Goal: Task Accomplishment & Management: Manage account settings

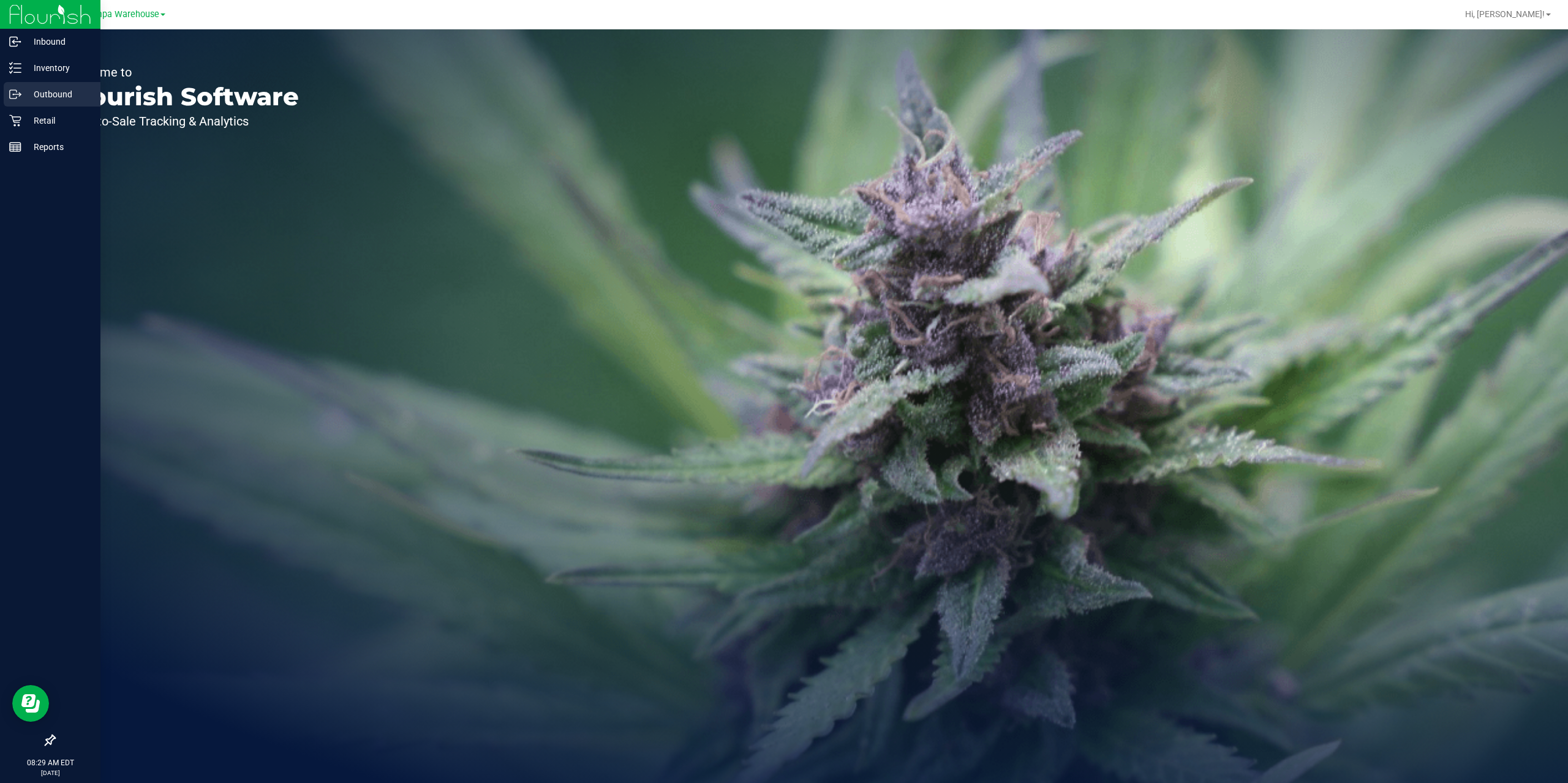
click at [46, 91] on p "Outbound" at bounding box center [58, 94] width 73 height 15
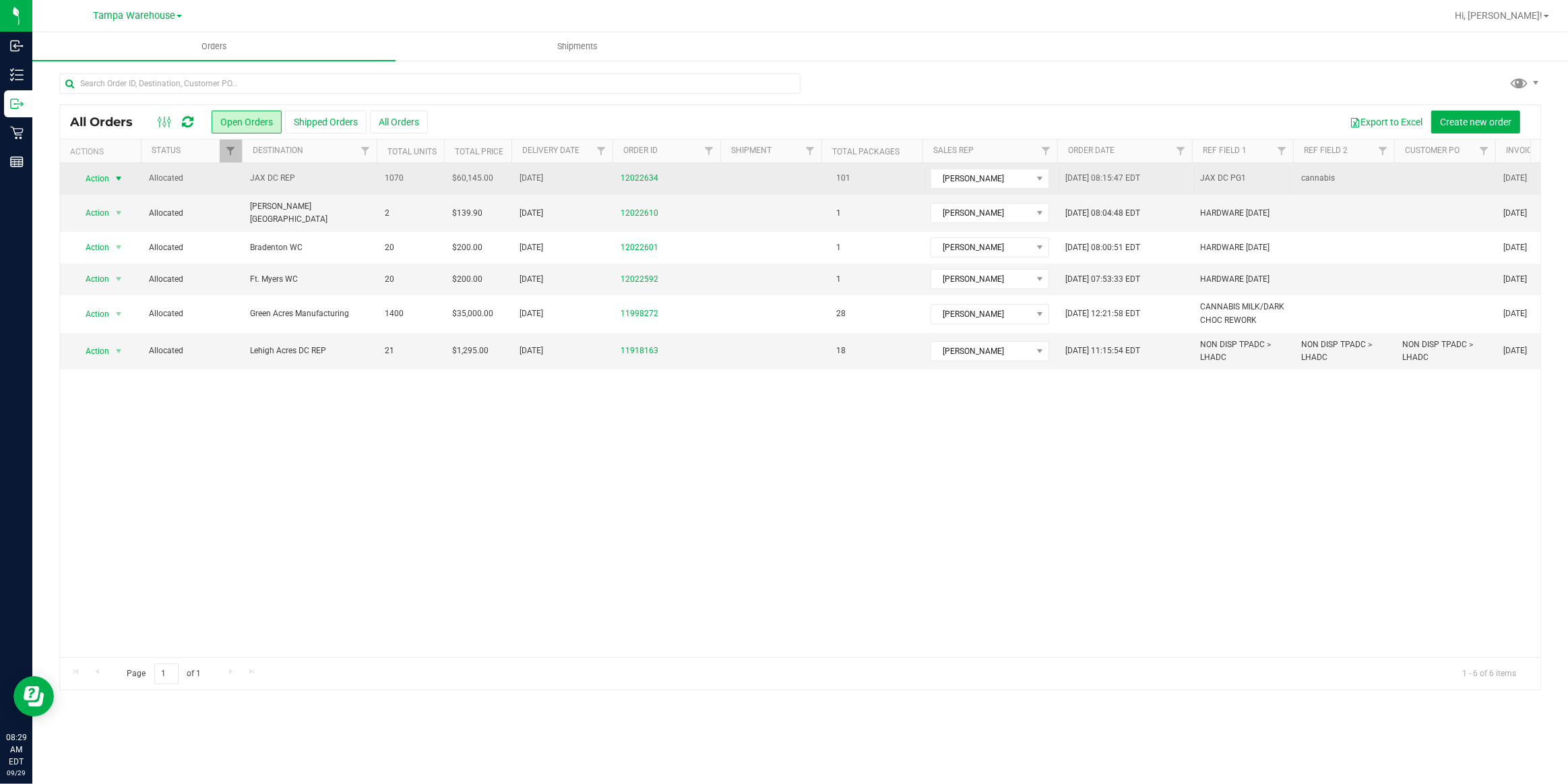
click at [101, 178] on span "Action" at bounding box center [92, 178] width 37 height 19
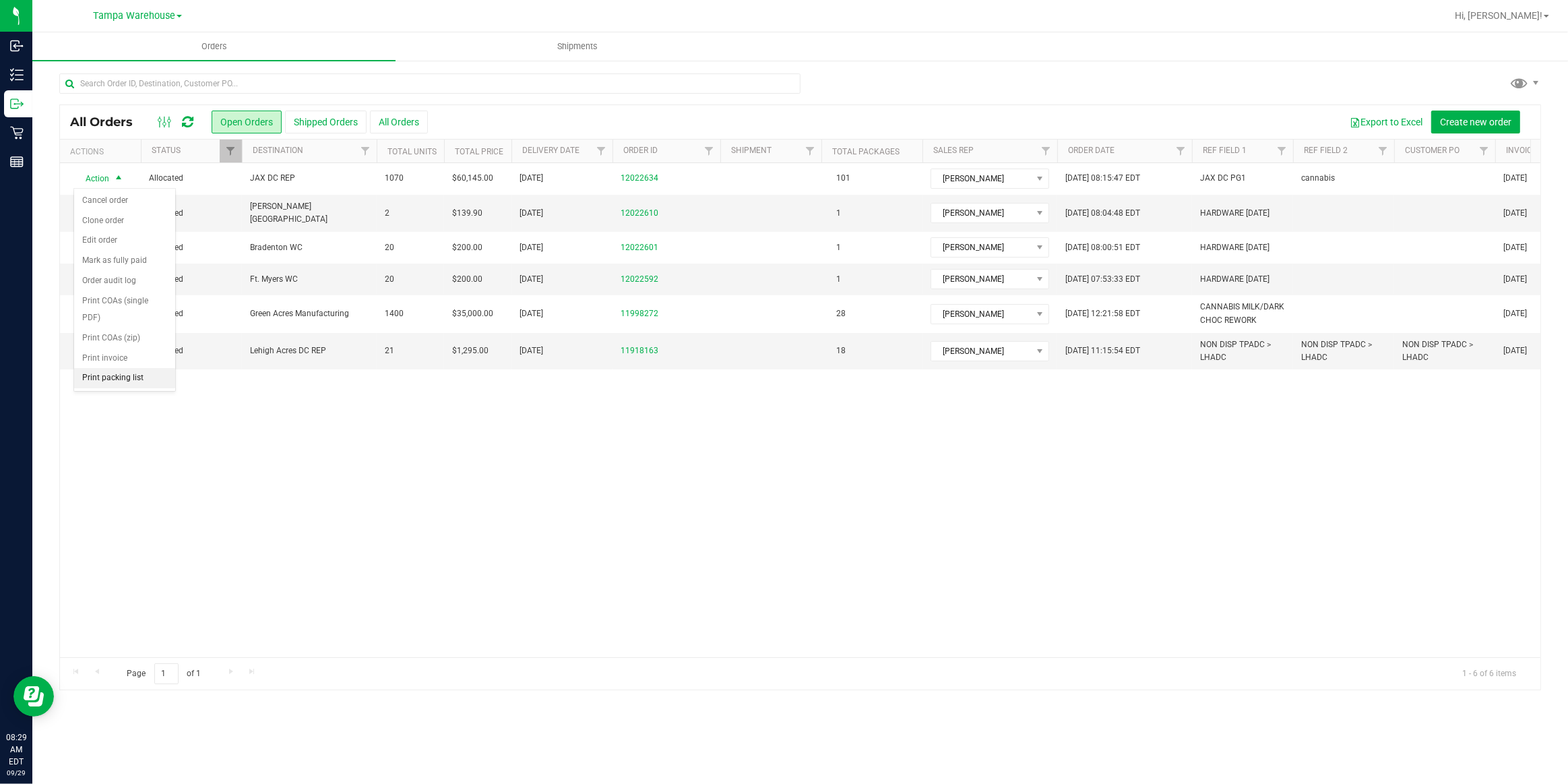
click at [103, 368] on li "Print packing list" at bounding box center [124, 378] width 101 height 21
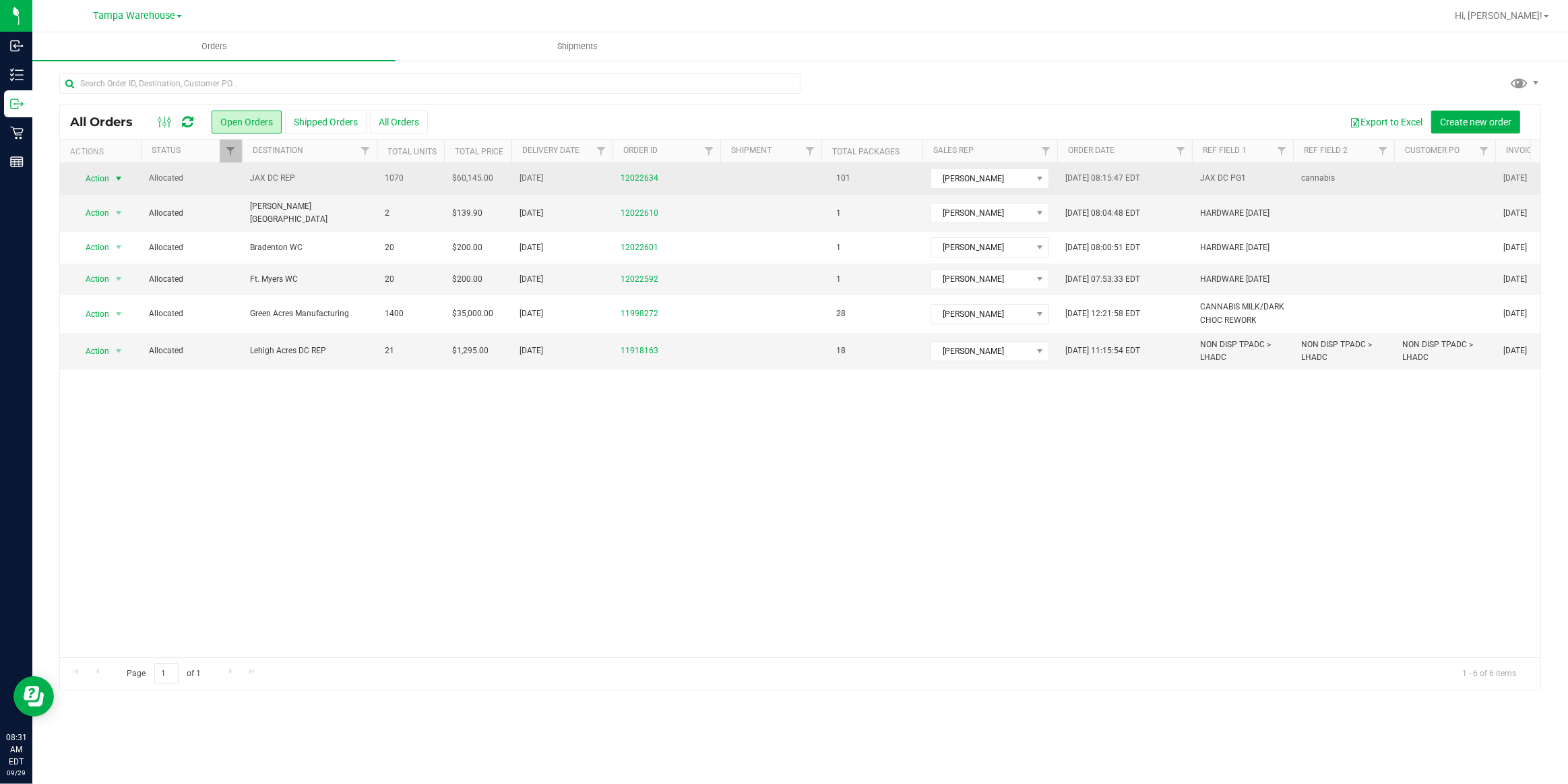
click at [284, 179] on span "JAX DC REP" at bounding box center [310, 178] width 119 height 13
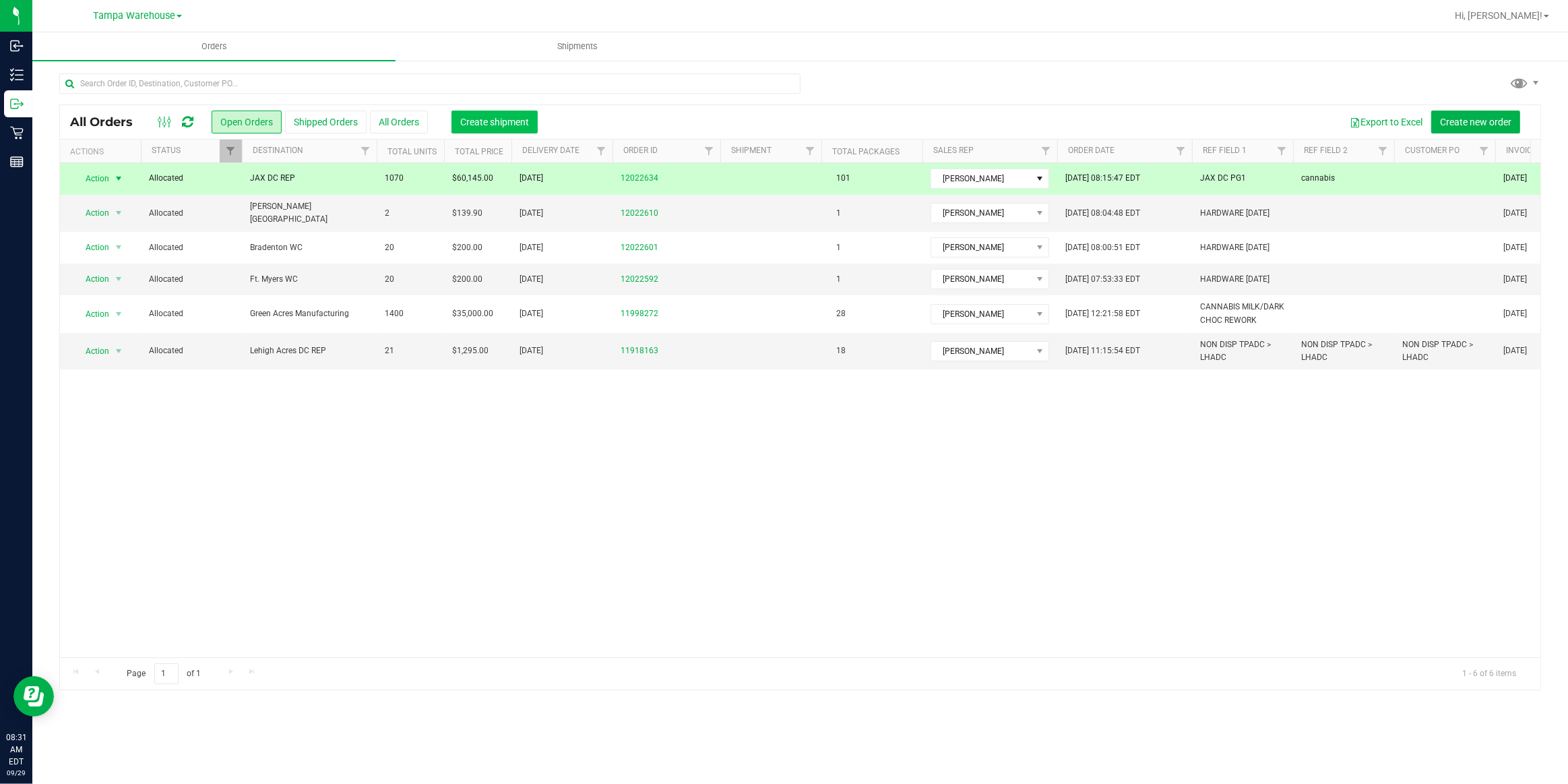
click at [507, 122] on span "Create shipment" at bounding box center [495, 122] width 68 height 11
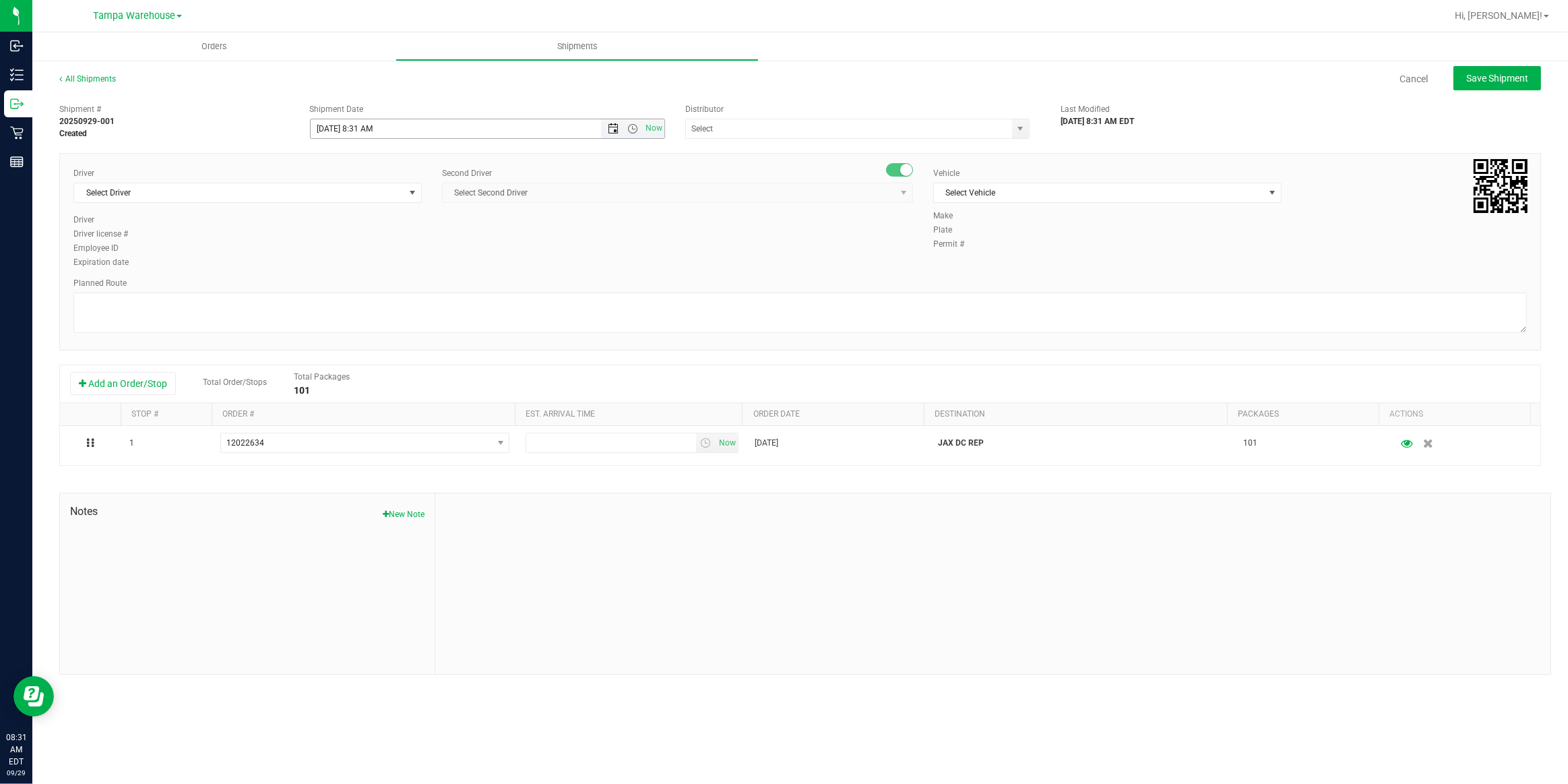
click at [610, 126] on span "Open the date view" at bounding box center [613, 129] width 11 height 11
click at [363, 288] on link "30" at bounding box center [361, 285] width 20 height 21
click at [635, 128] on span "Open the time view" at bounding box center [633, 129] width 11 height 11
click at [364, 251] on li "6:30 AM" at bounding box center [486, 253] width 352 height 18
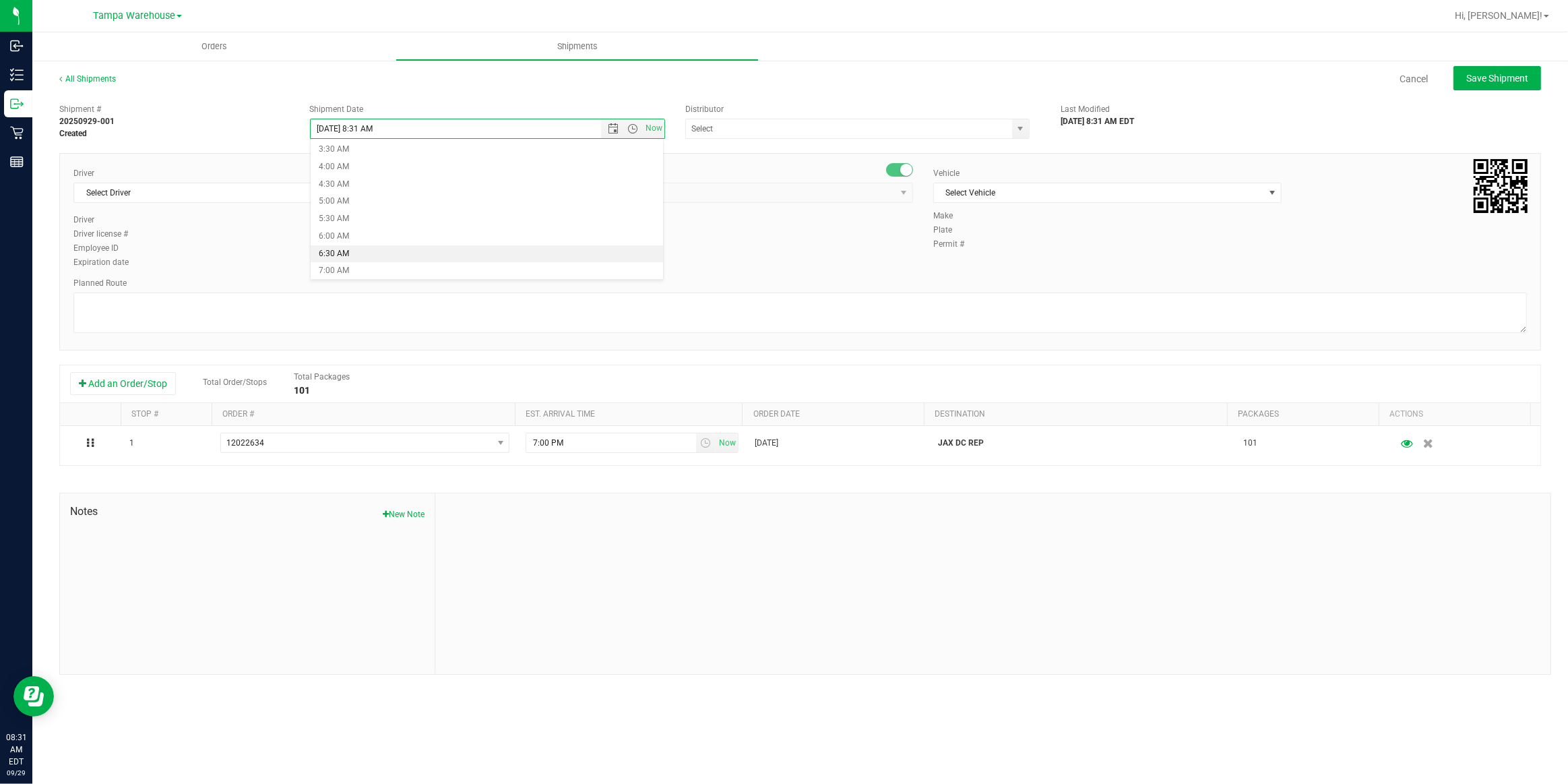
type input "9/30/2025 6:30 AM"
click at [782, 131] on input "text" at bounding box center [844, 129] width 316 height 19
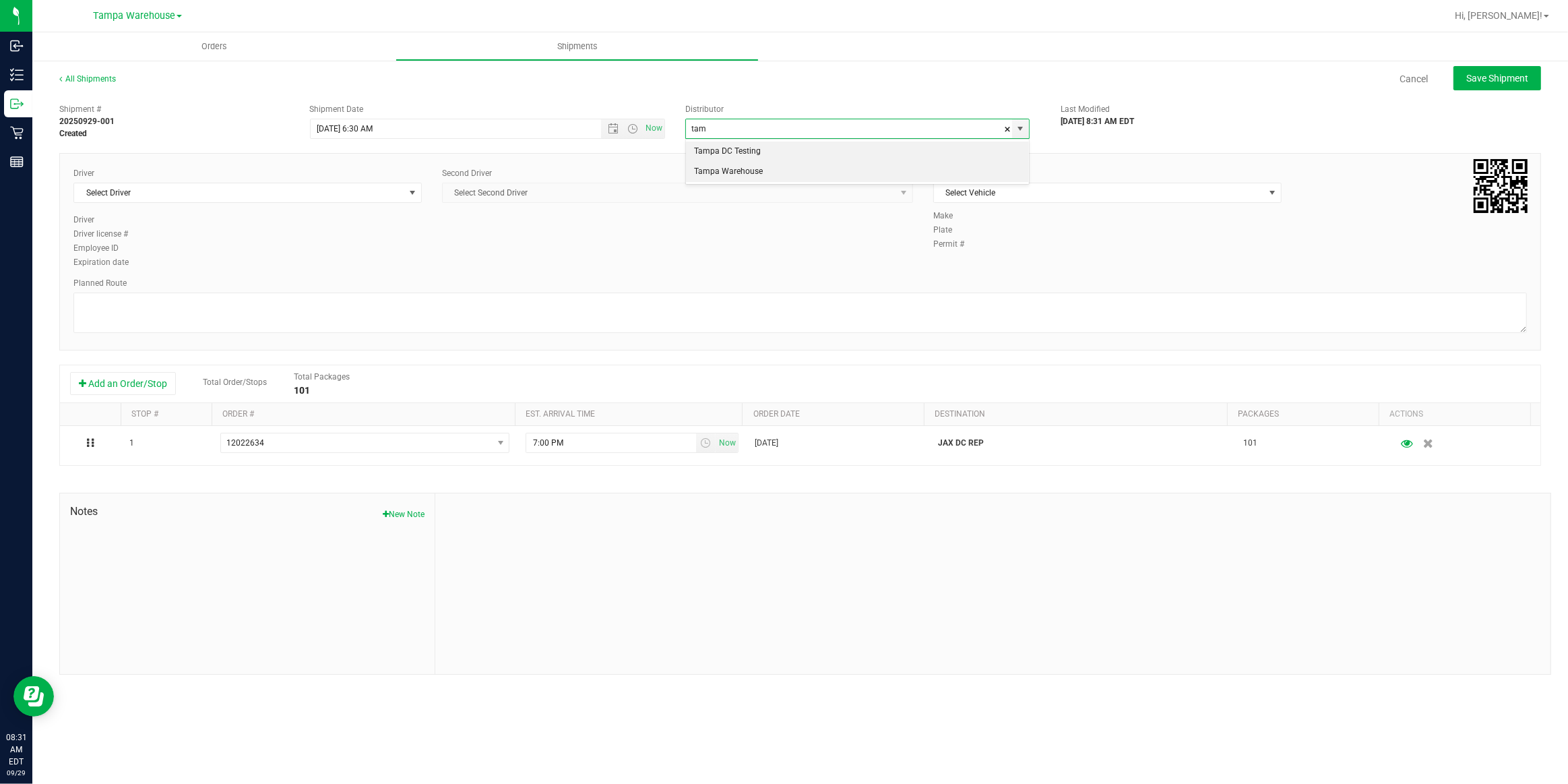
click at [749, 172] on li "Tampa Warehouse" at bounding box center [857, 172] width 343 height 21
type input "Tampa Warehouse"
click at [355, 192] on span "Select Driver" at bounding box center [239, 193] width 330 height 19
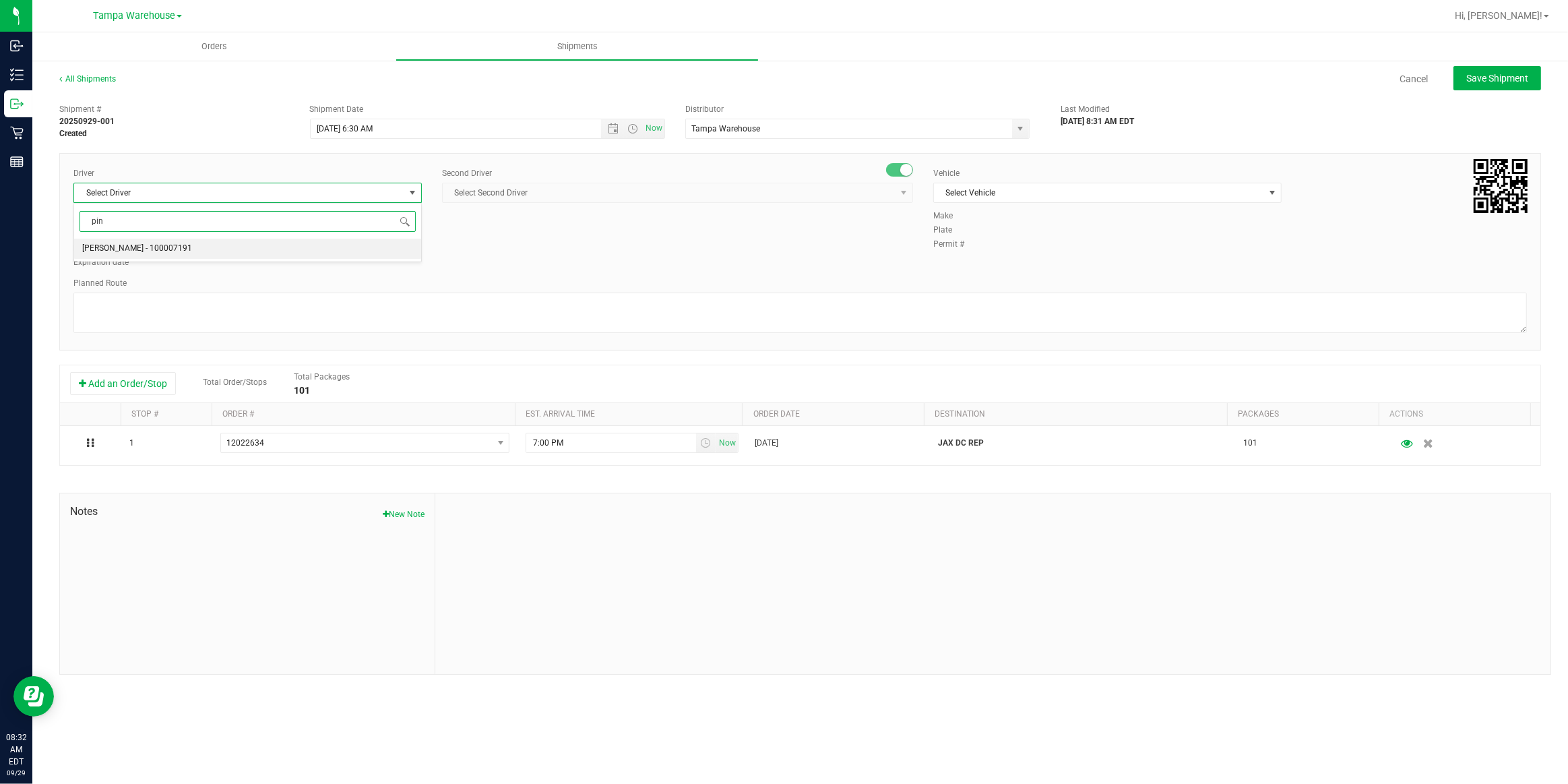
click at [127, 250] on span "Nicholas Pinero - 100007191" at bounding box center [137, 248] width 110 height 18
type input "pin"
click at [600, 192] on span "Select Second Driver" at bounding box center [669, 193] width 453 height 19
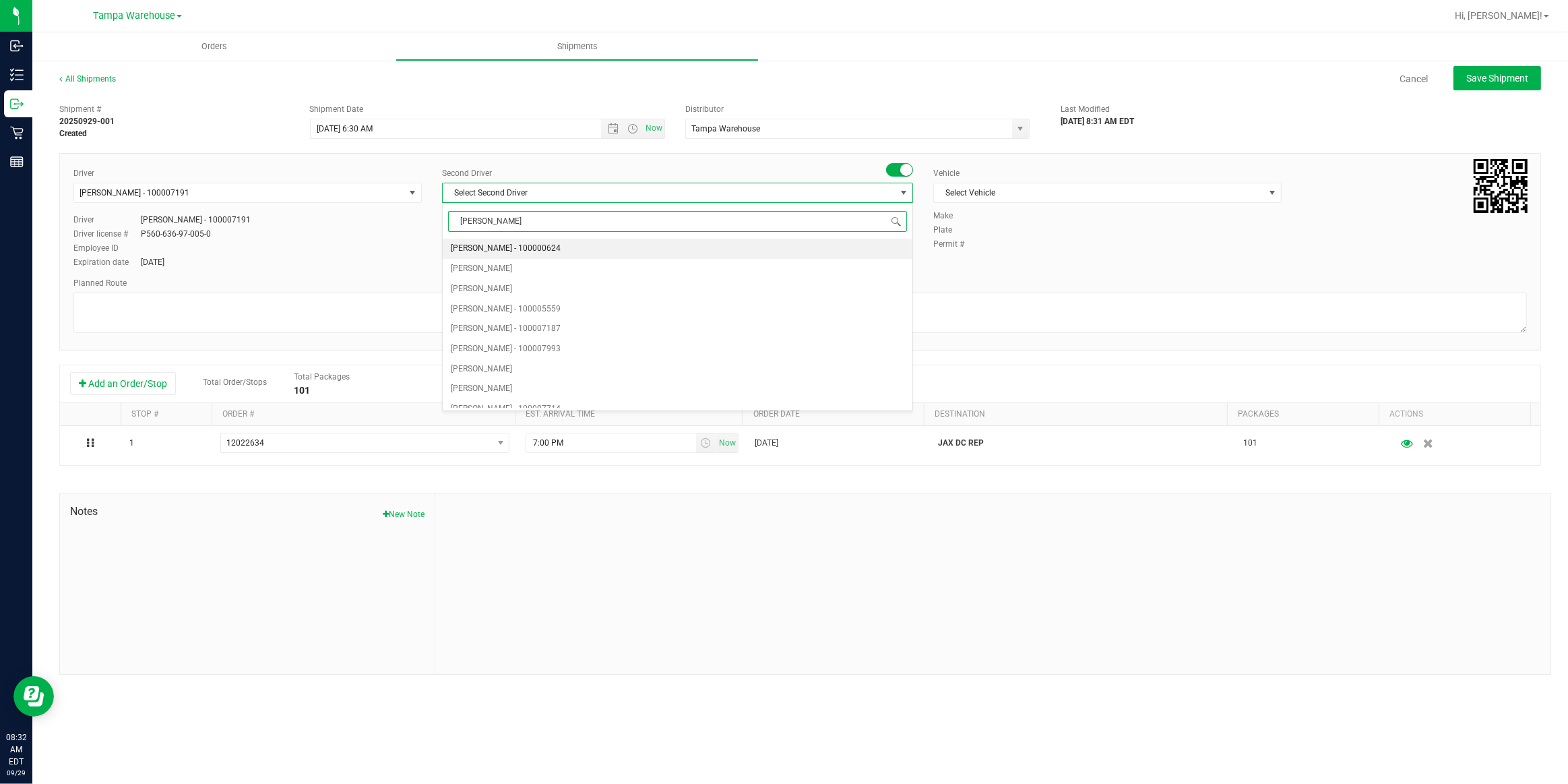
type input "dann"
click at [488, 250] on span "Danny Vickers - 100004355" at bounding box center [506, 248] width 110 height 18
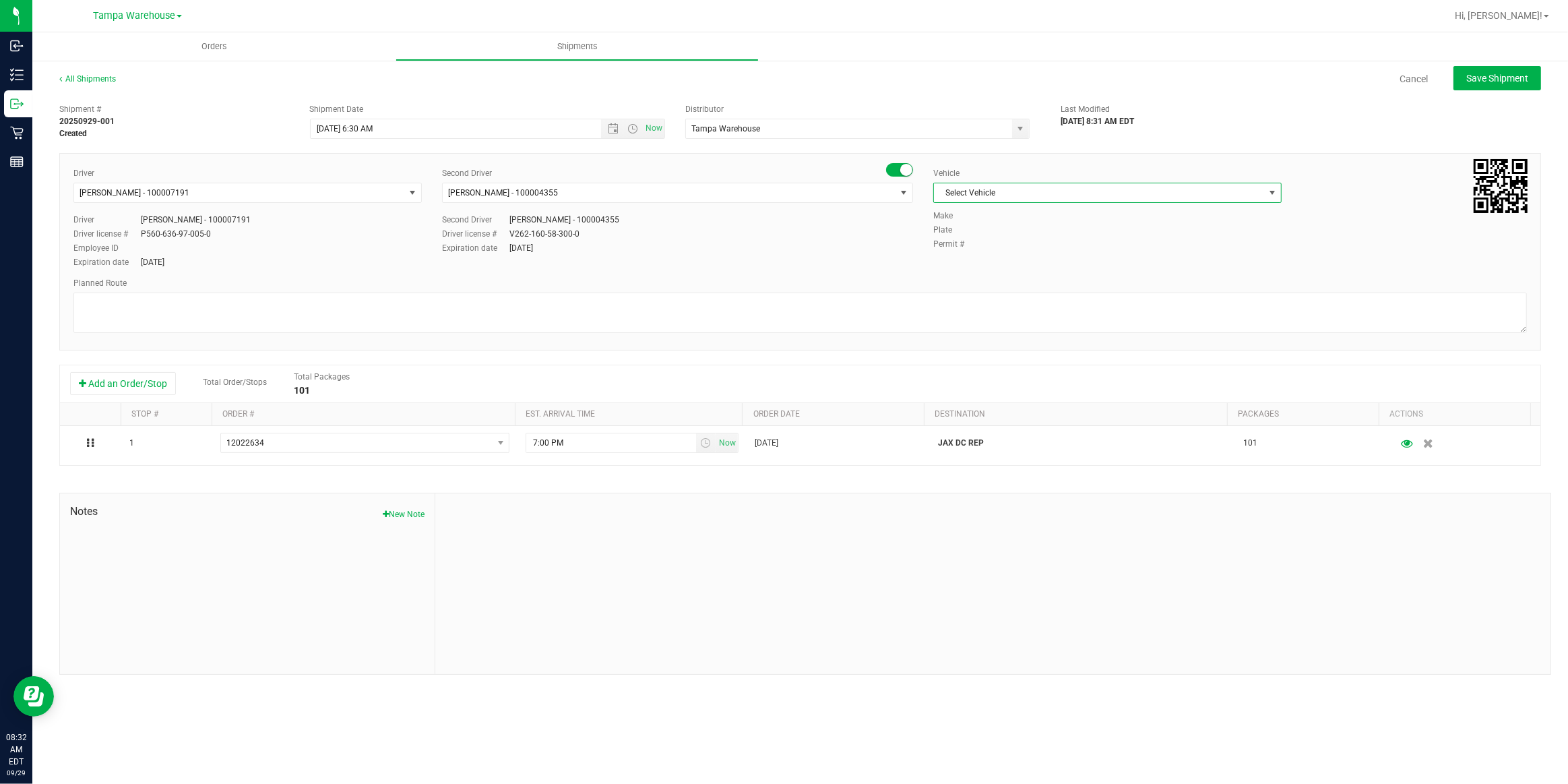
click at [1042, 194] on span "Select Vehicle" at bounding box center [1099, 193] width 330 height 19
click at [1011, 278] on li "FL-EXPRESS-03" at bounding box center [1108, 279] width 347 height 21
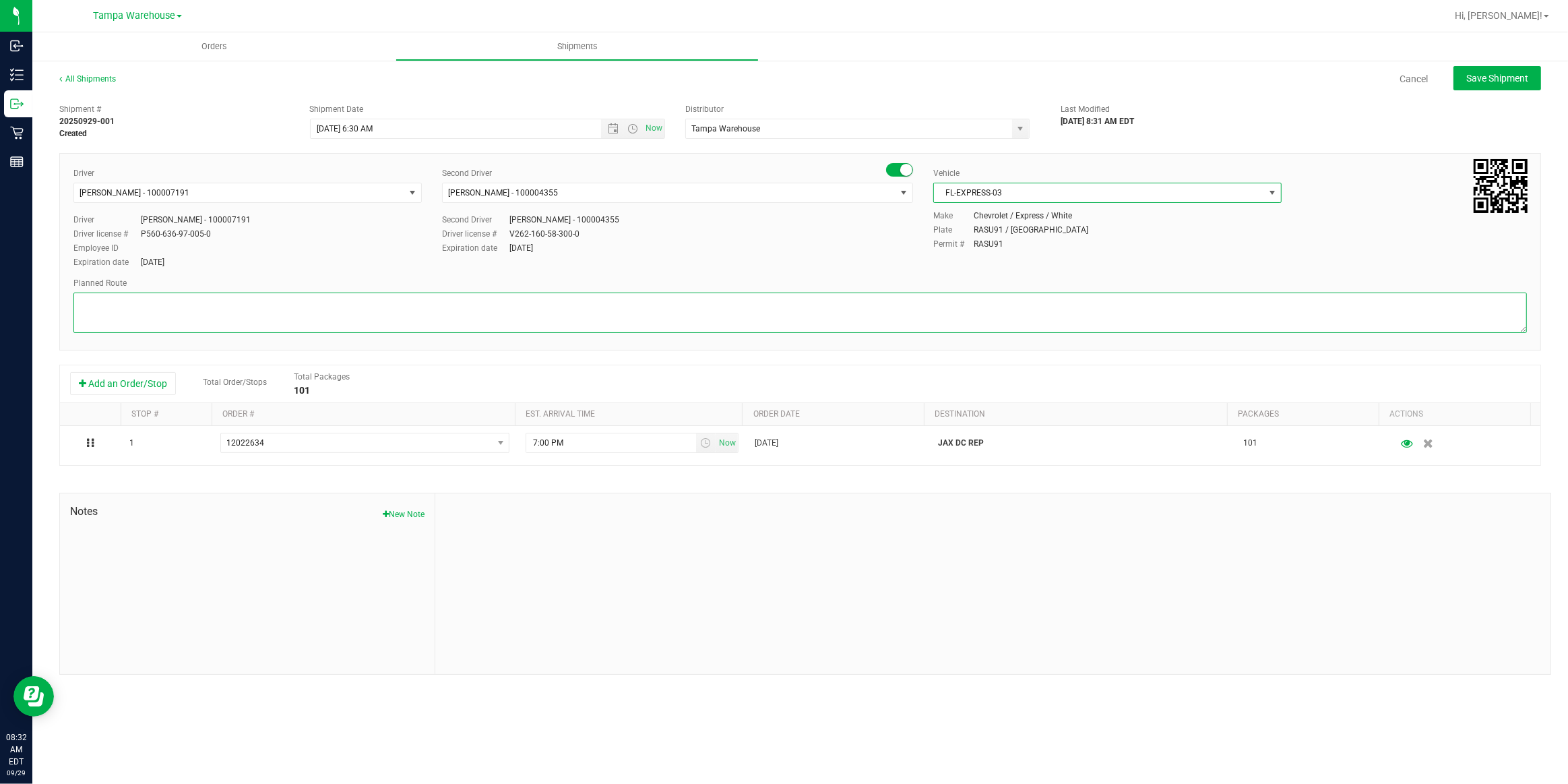
click at [918, 301] on textarea at bounding box center [800, 312] width 1454 height 40
type textarea "j"
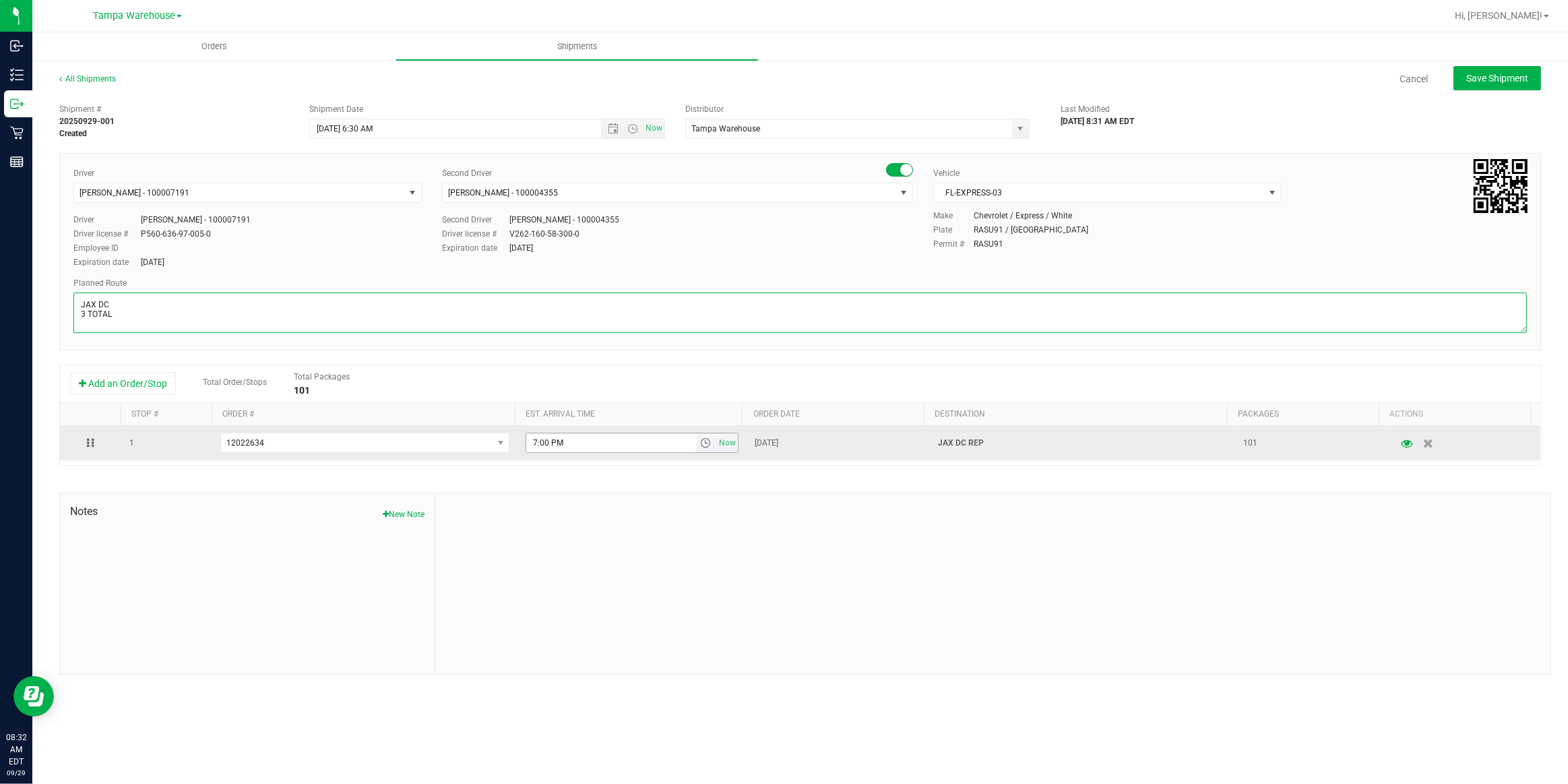
click at [702, 445] on span "select" at bounding box center [705, 443] width 11 height 11
type textarea "JAX DC 3 TOTAL"
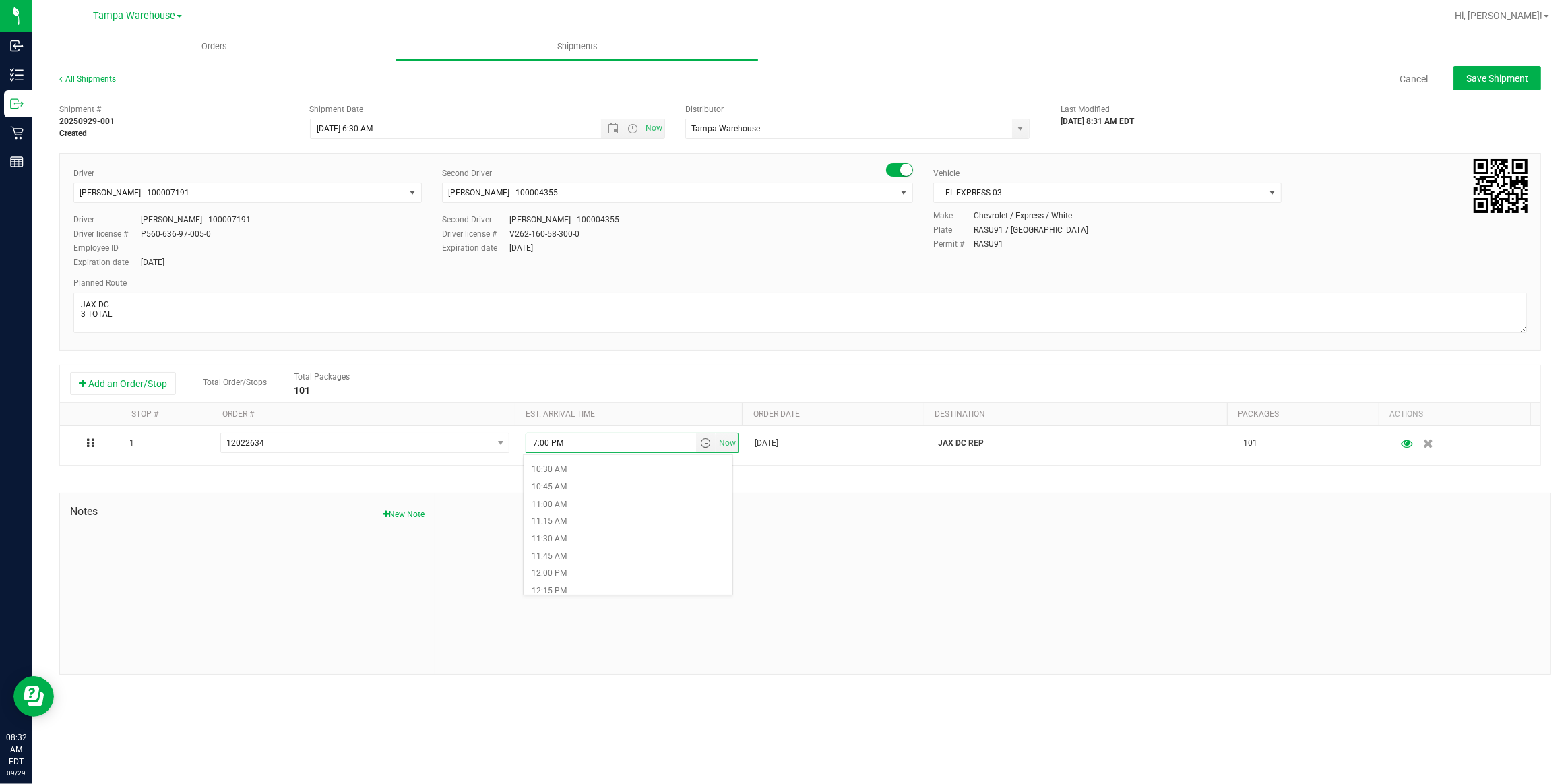
scroll to position [735, 0]
click at [579, 491] on li "11:00 AM" at bounding box center [628, 494] width 209 height 18
click at [1503, 79] on span "Save Shipment" at bounding box center [1497, 78] width 62 height 11
type input "9/30/2025 10:30 AM"
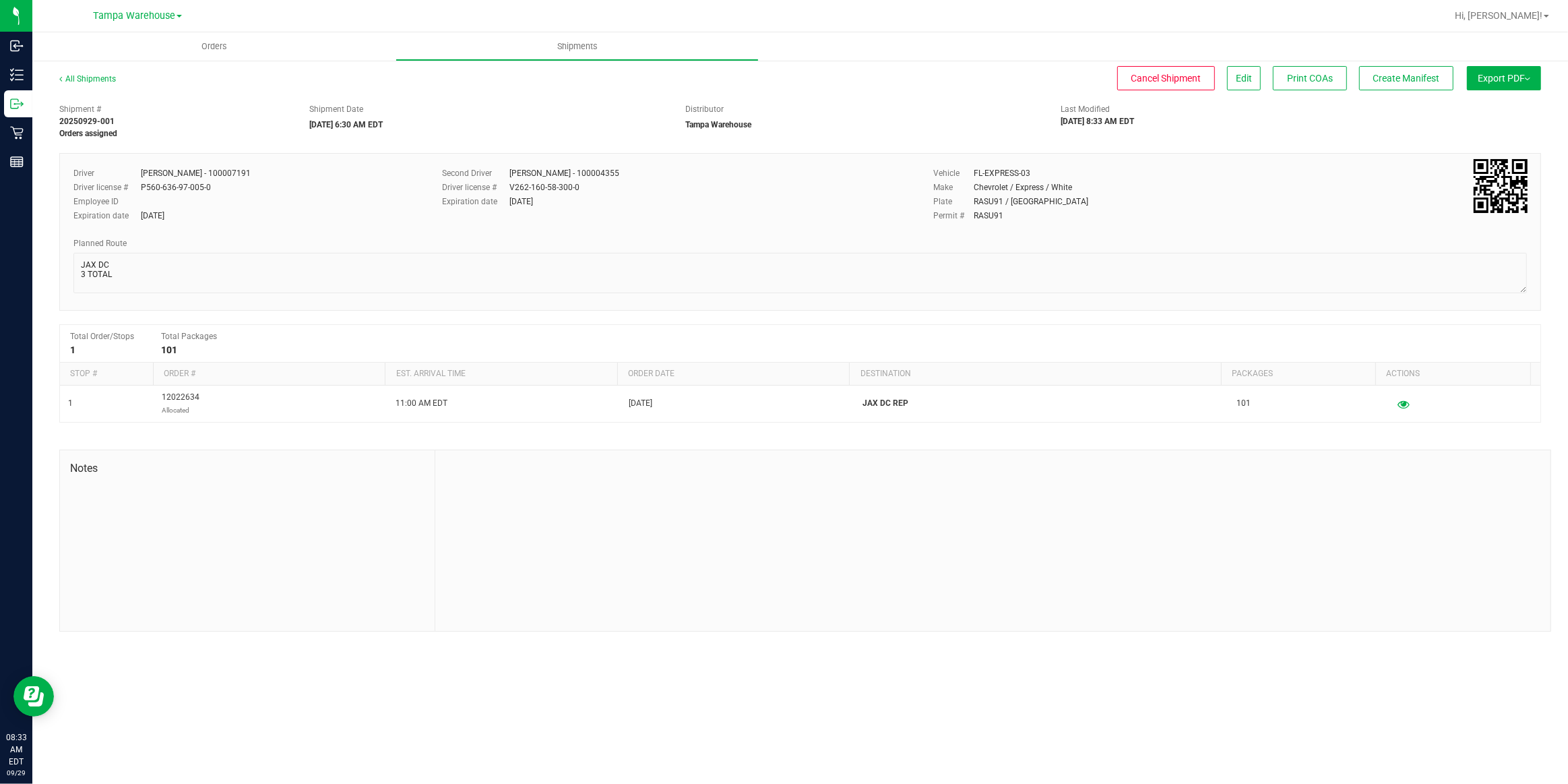
click at [1503, 80] on span "Export PDF" at bounding box center [1504, 78] width 52 height 11
click at [1488, 109] on span "Manifest by Package ID" at bounding box center [1484, 108] width 86 height 9
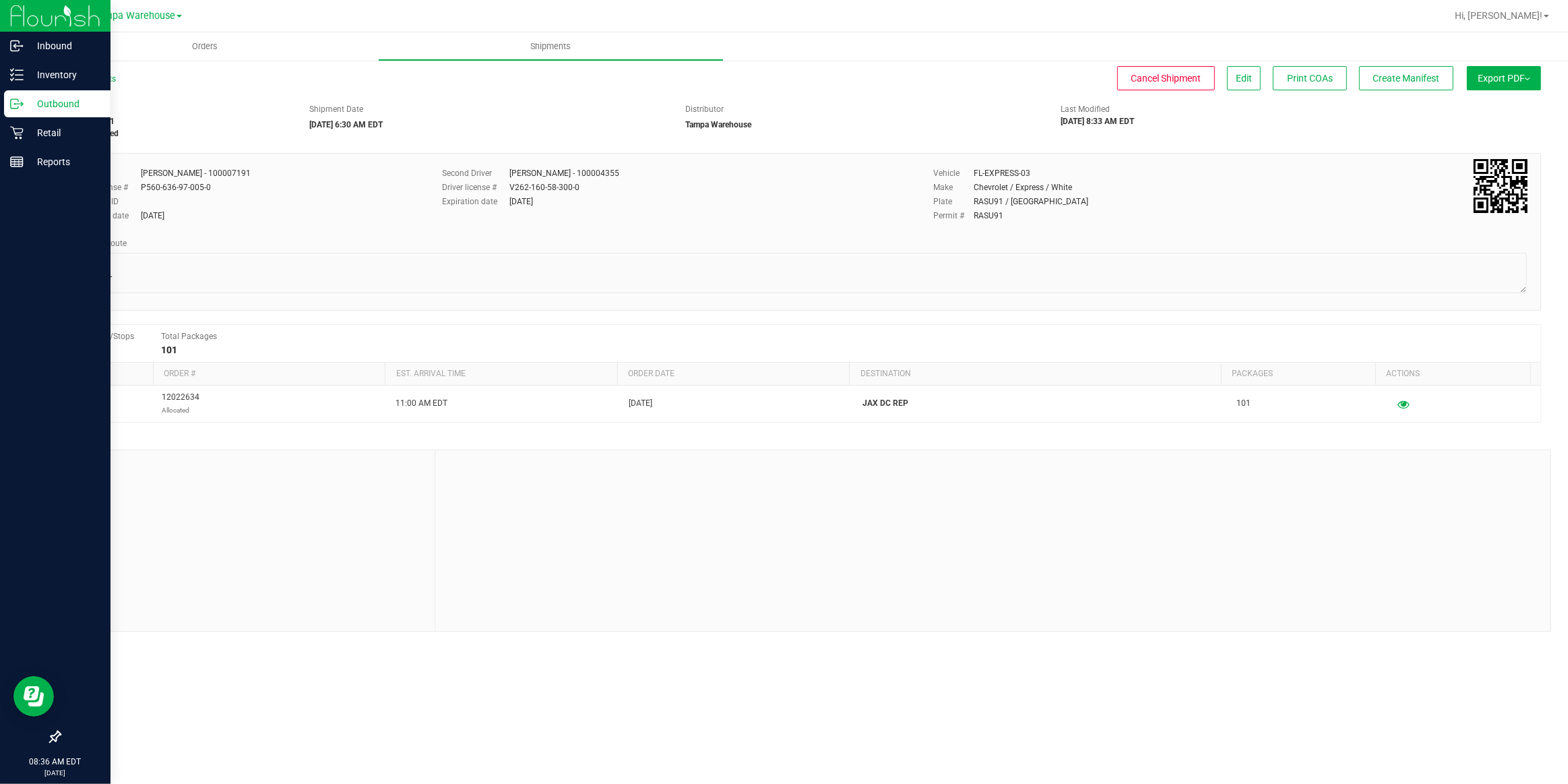
click at [56, 104] on p "Outbound" at bounding box center [64, 104] width 81 height 16
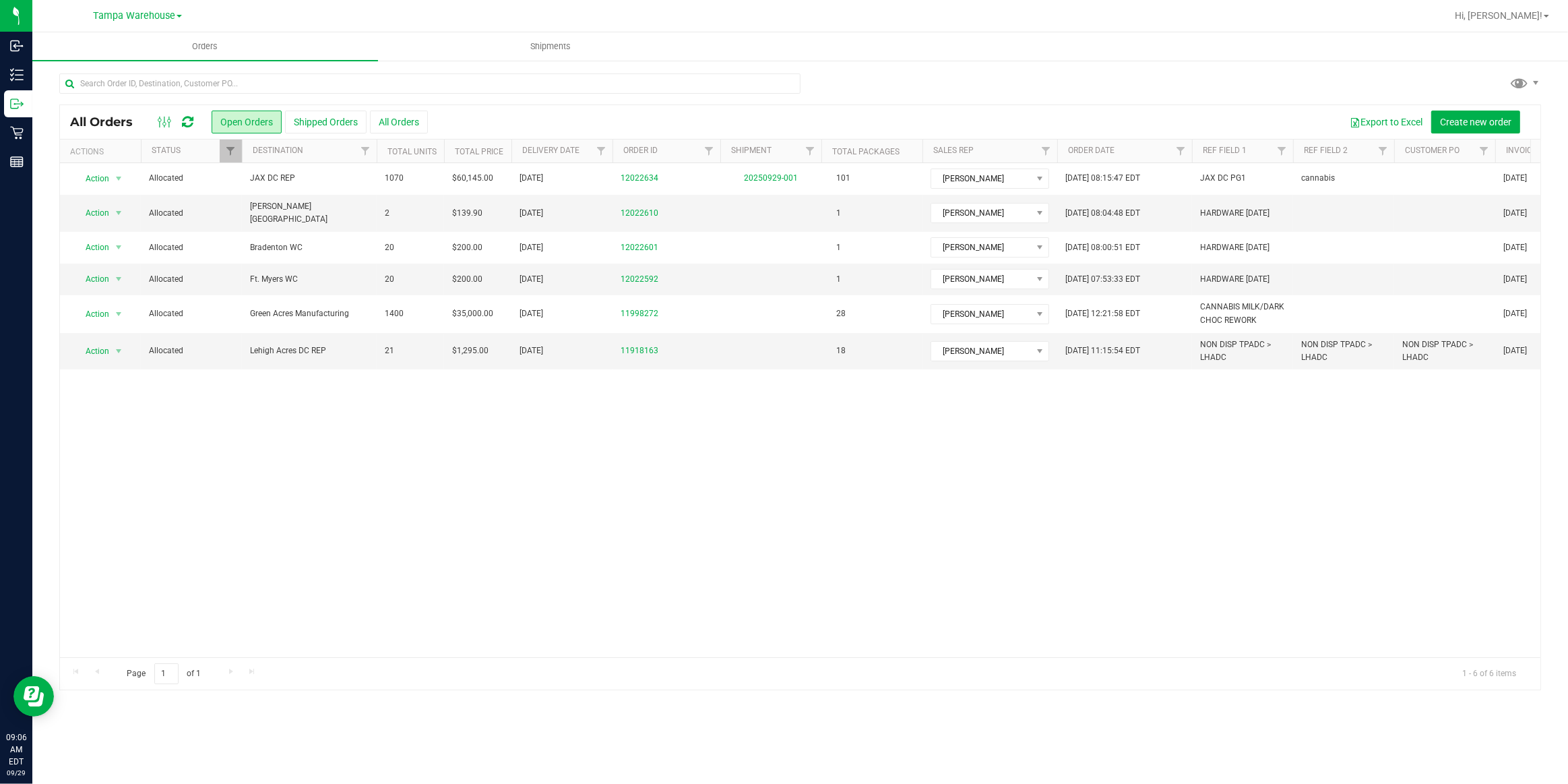
click at [188, 126] on icon at bounding box center [187, 122] width 11 height 14
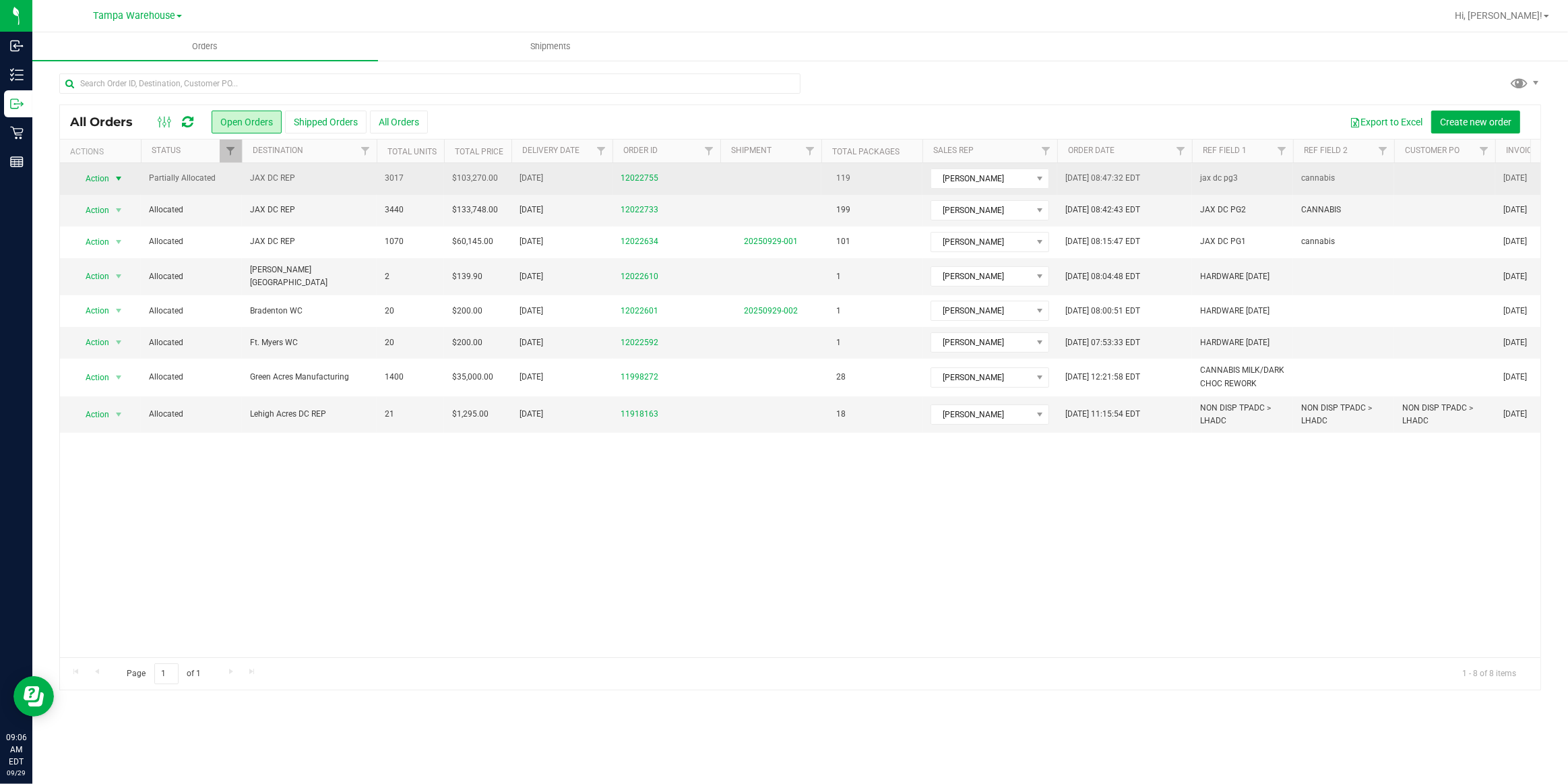
click at [110, 178] on span "select" at bounding box center [119, 178] width 17 height 19
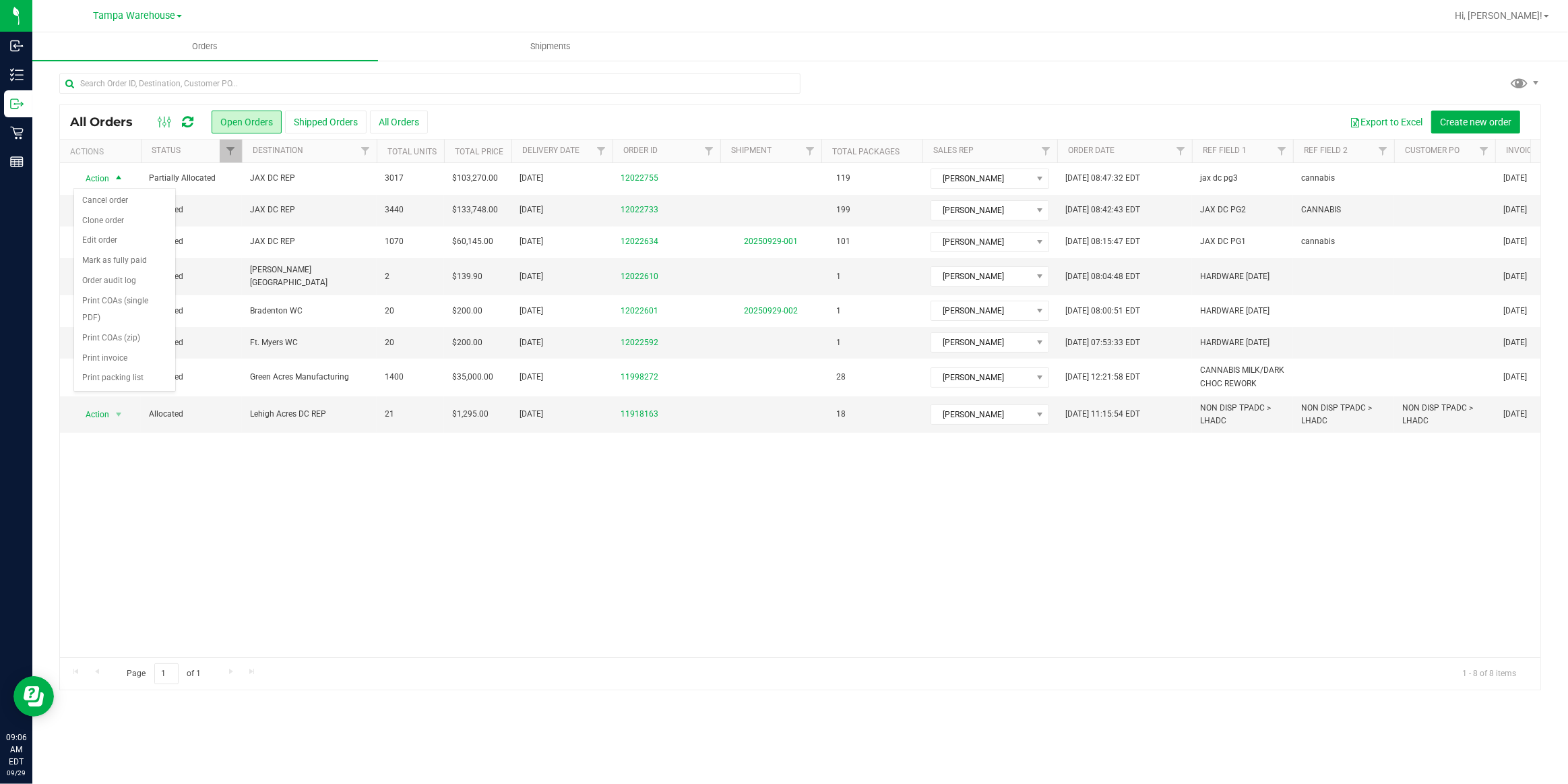
click at [187, 123] on icon at bounding box center [187, 122] width 11 height 14
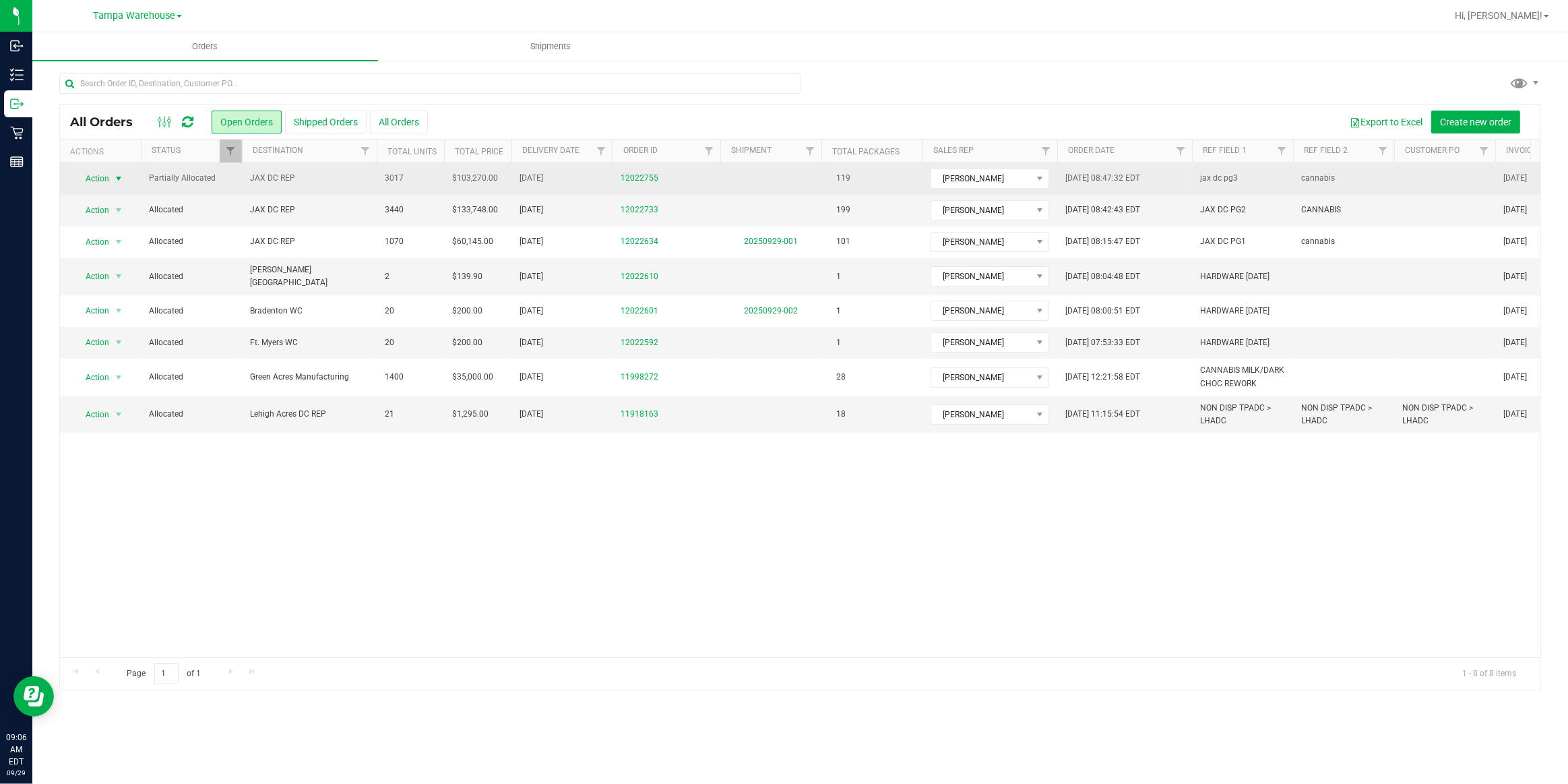
click at [116, 174] on span "select" at bounding box center [119, 179] width 11 height 11
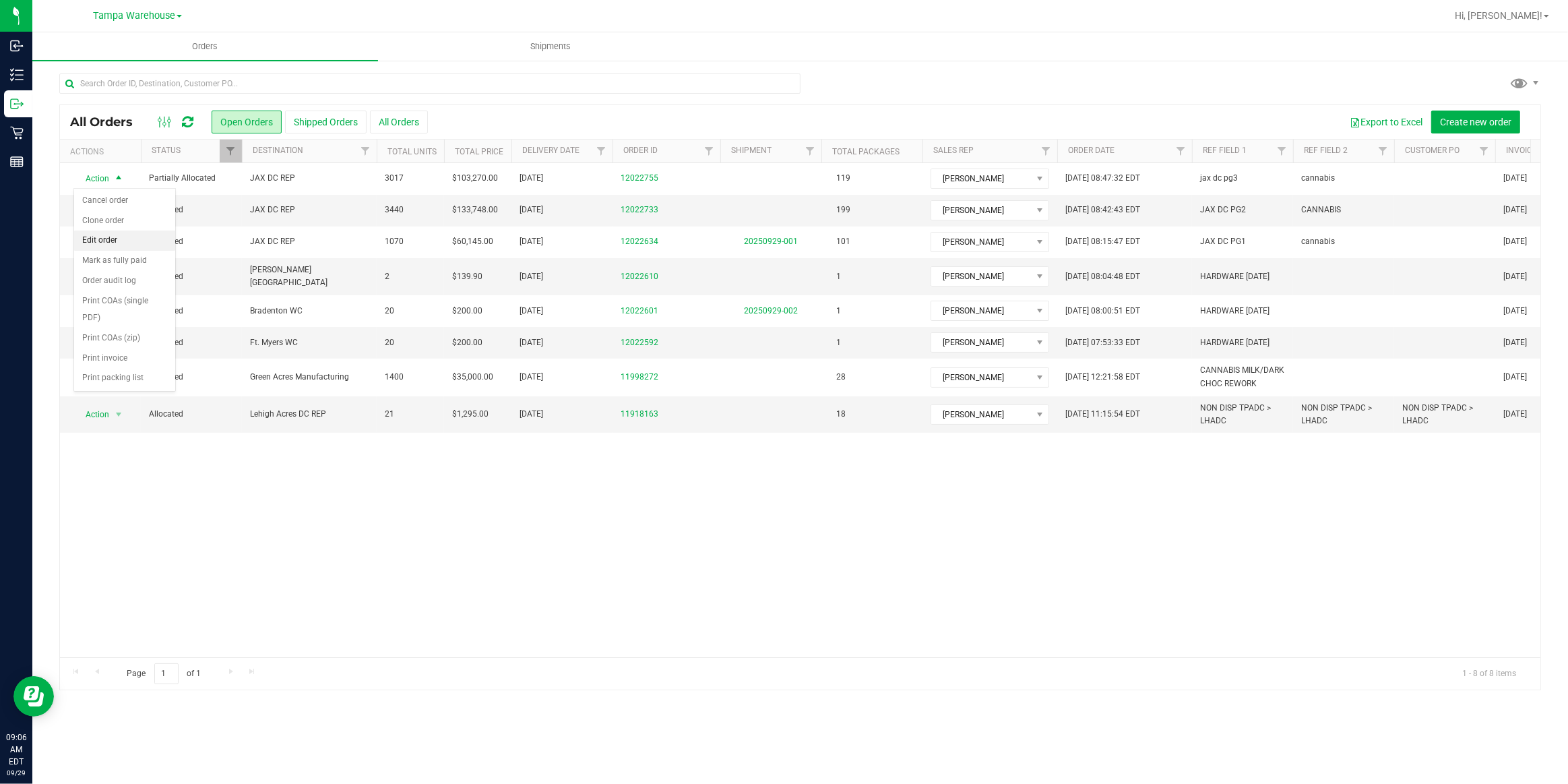
click at [126, 242] on li "Edit order" at bounding box center [124, 241] width 101 height 21
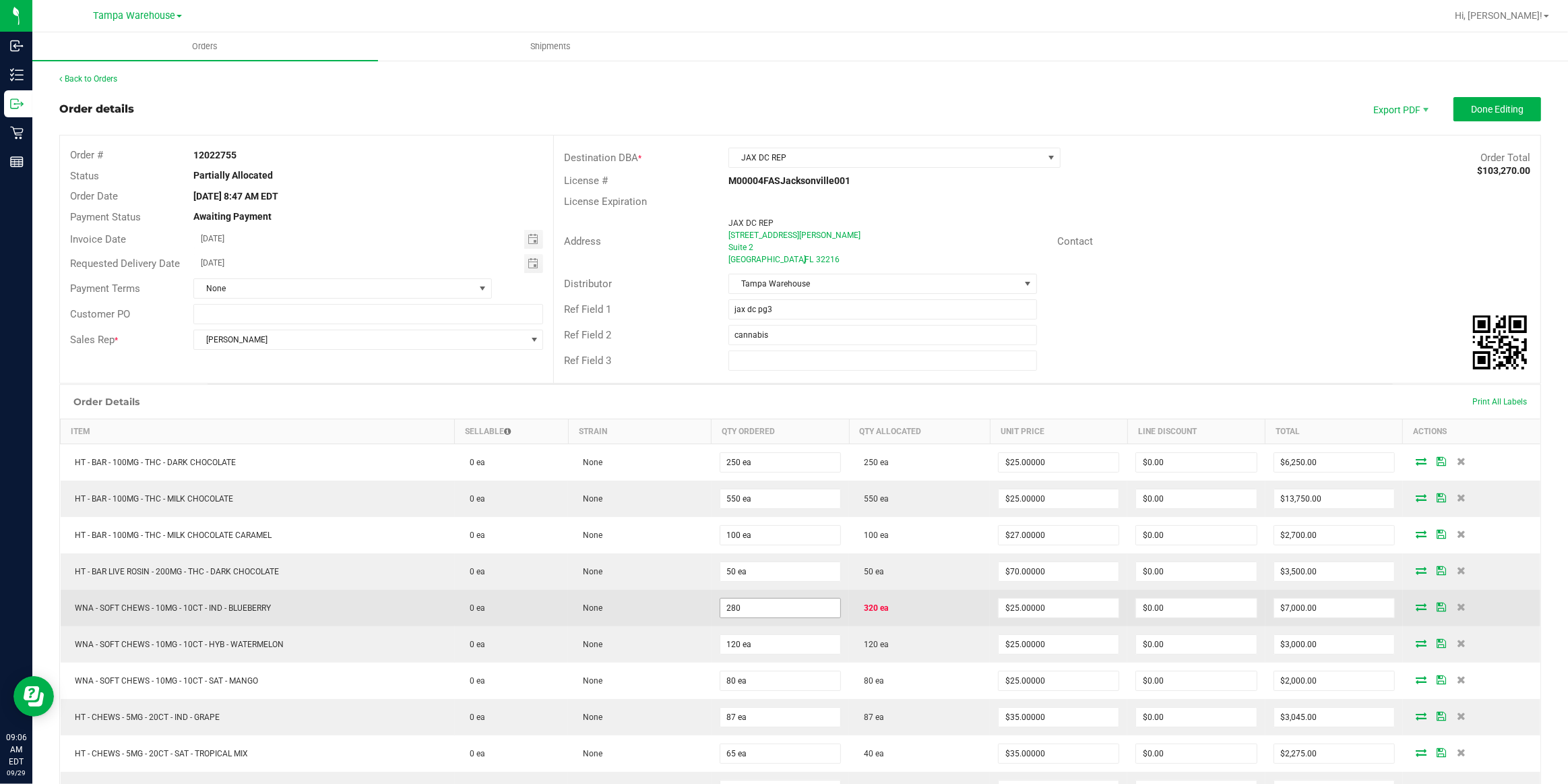
click at [800, 601] on input "280" at bounding box center [781, 608] width 120 height 19
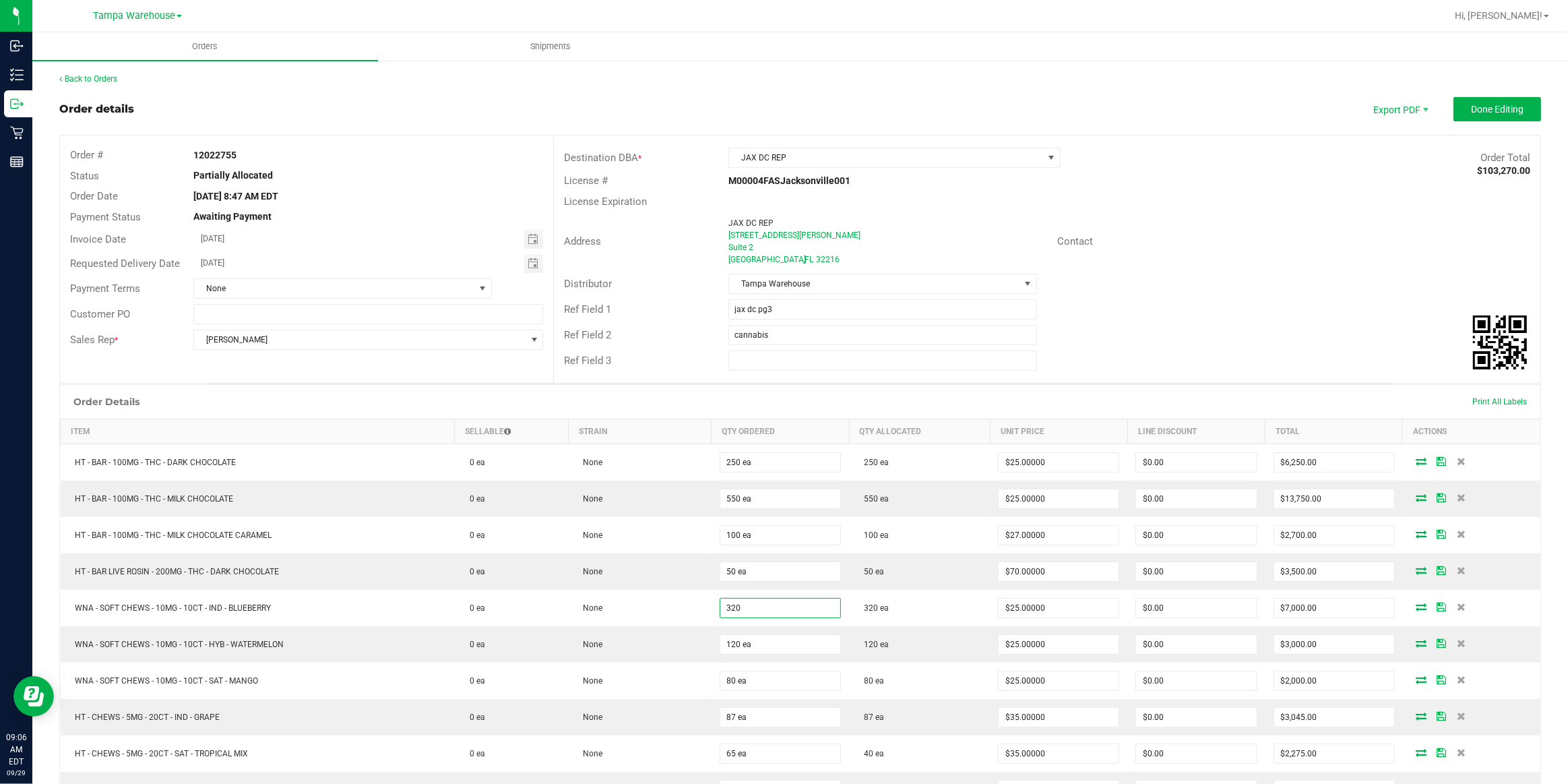
type input "320 ea"
type input "$8,000.00"
click at [1108, 341] on div "Ref Field 2 cannabis" at bounding box center [1047, 335] width 987 height 26
click at [1479, 104] on span "Done Editing" at bounding box center [1497, 109] width 52 height 11
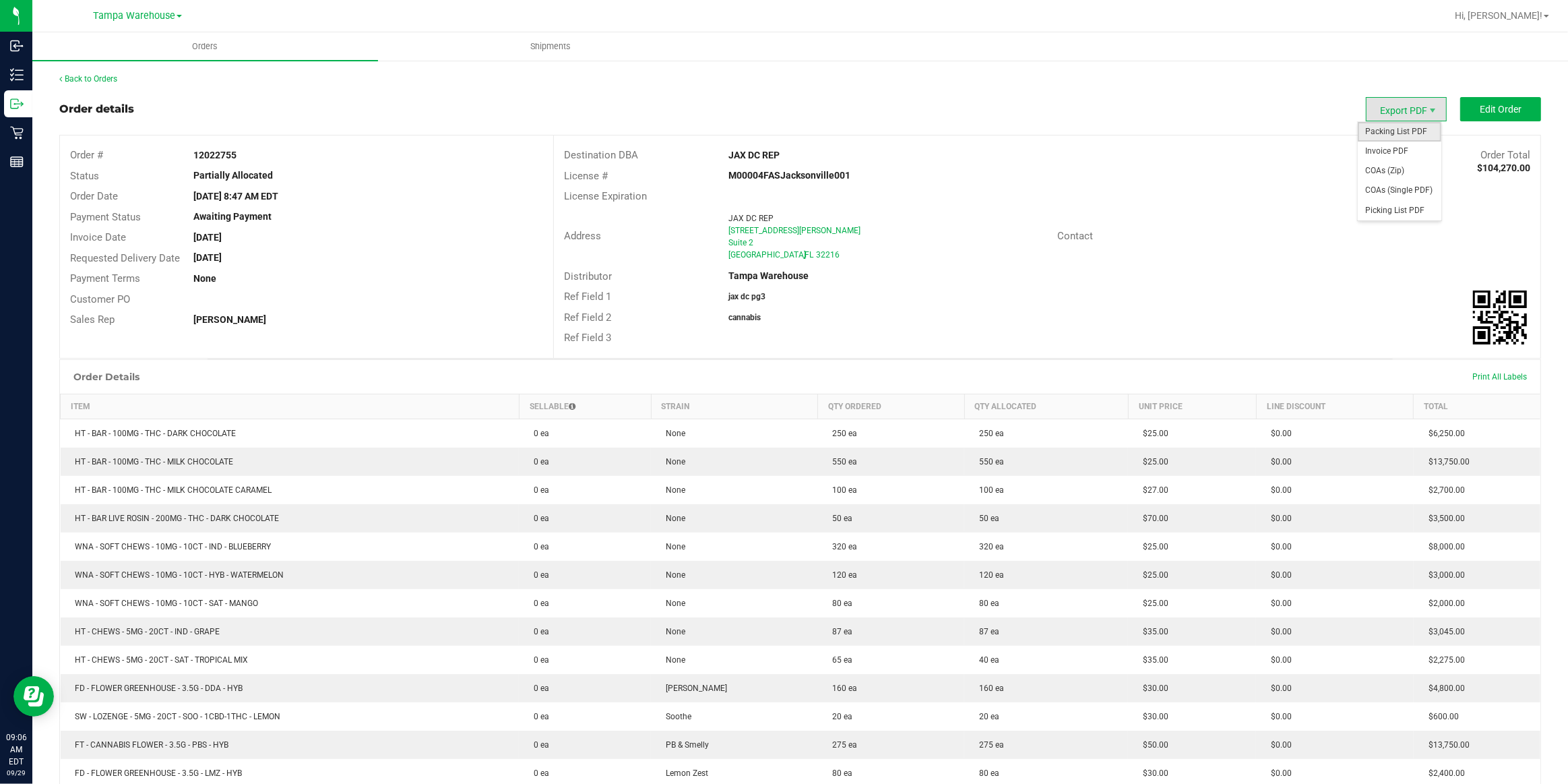
click at [1401, 131] on span "Packing List PDF" at bounding box center [1400, 132] width 84 height 20
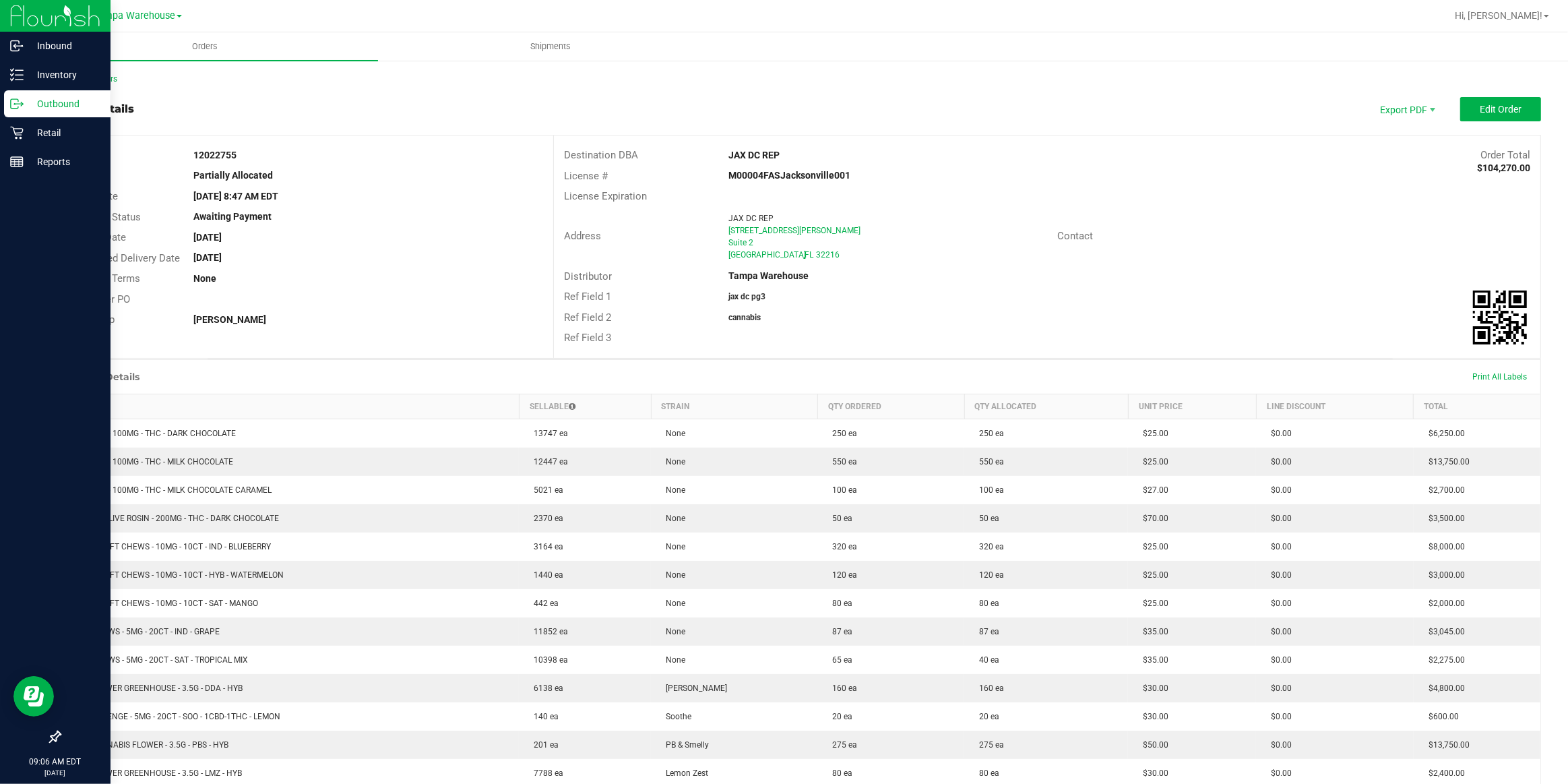
click at [48, 101] on p "Outbound" at bounding box center [64, 104] width 81 height 16
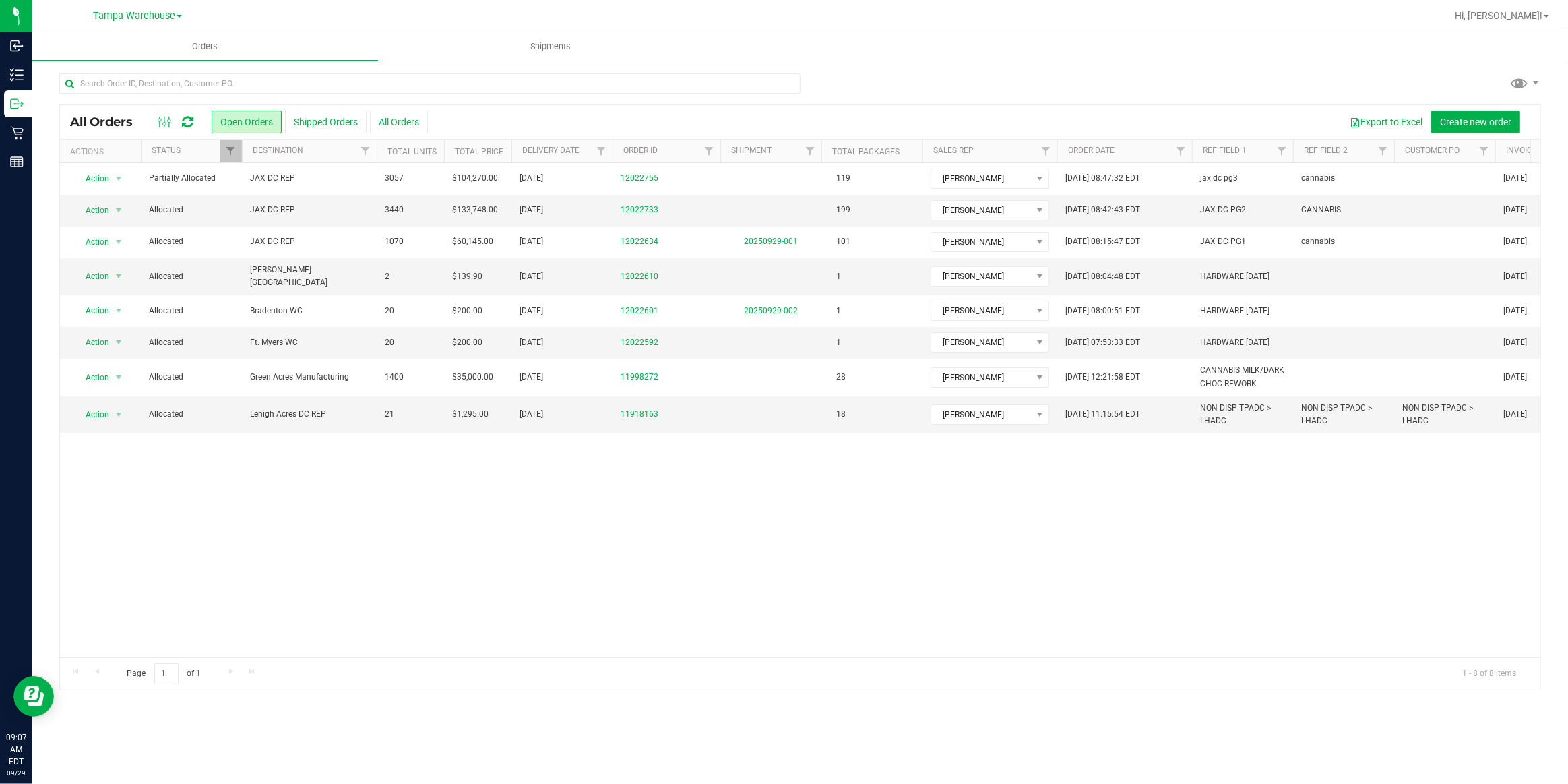
click at [185, 117] on icon at bounding box center [187, 122] width 11 height 14
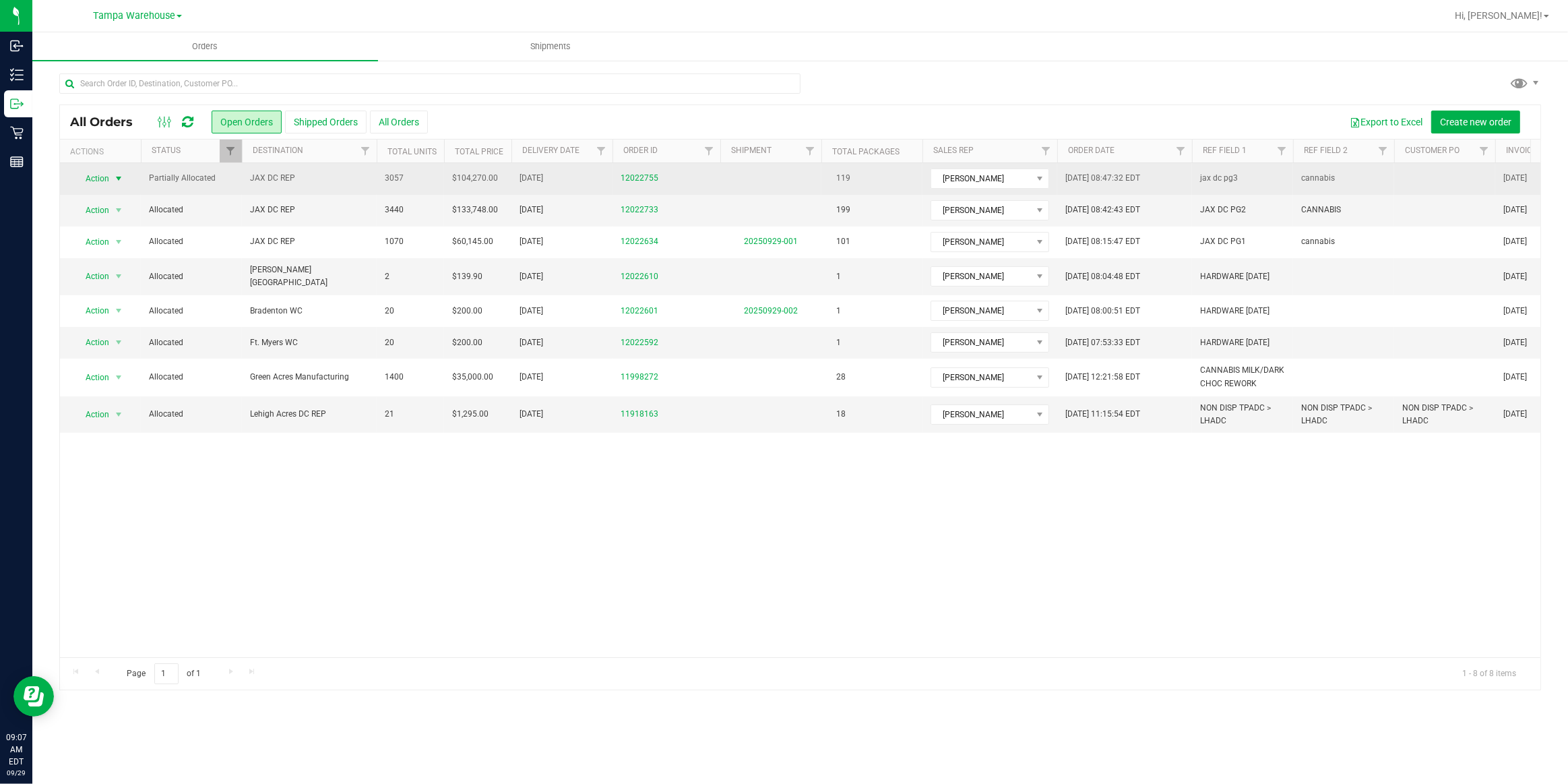
click at [112, 184] on span "select" at bounding box center [119, 178] width 17 height 19
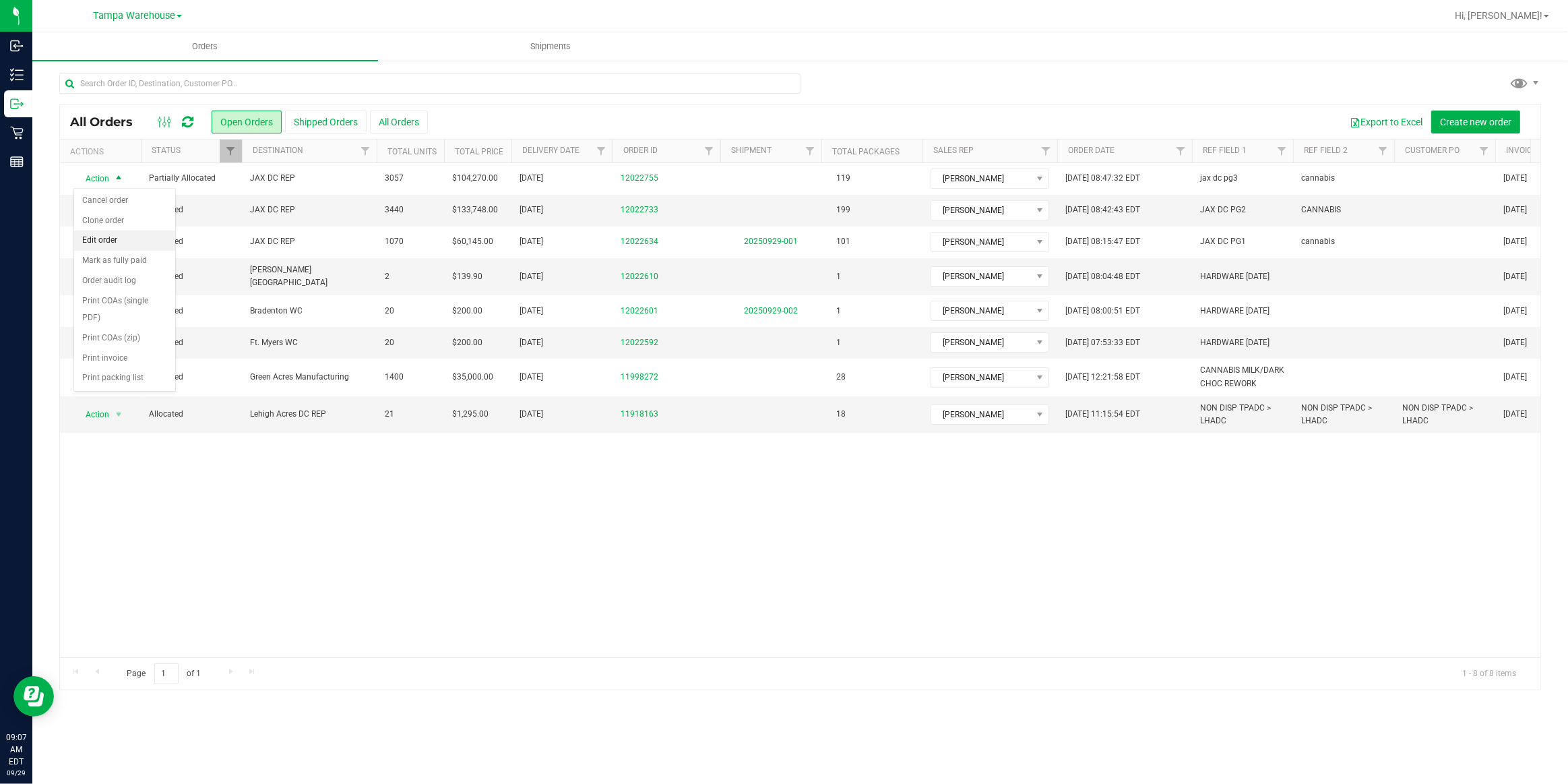
click at [113, 234] on li "Edit order" at bounding box center [124, 241] width 101 height 21
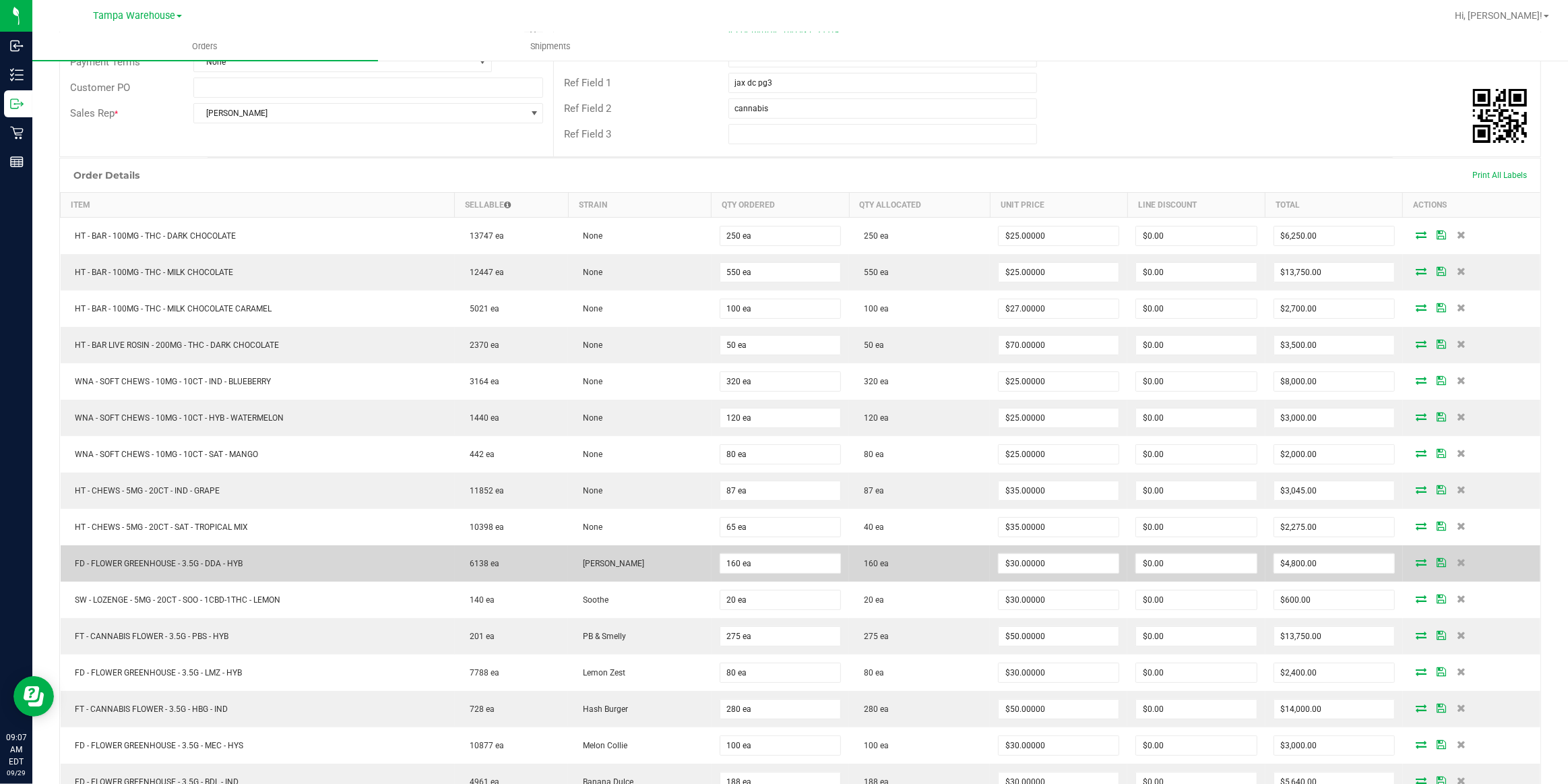
scroll to position [229, 0]
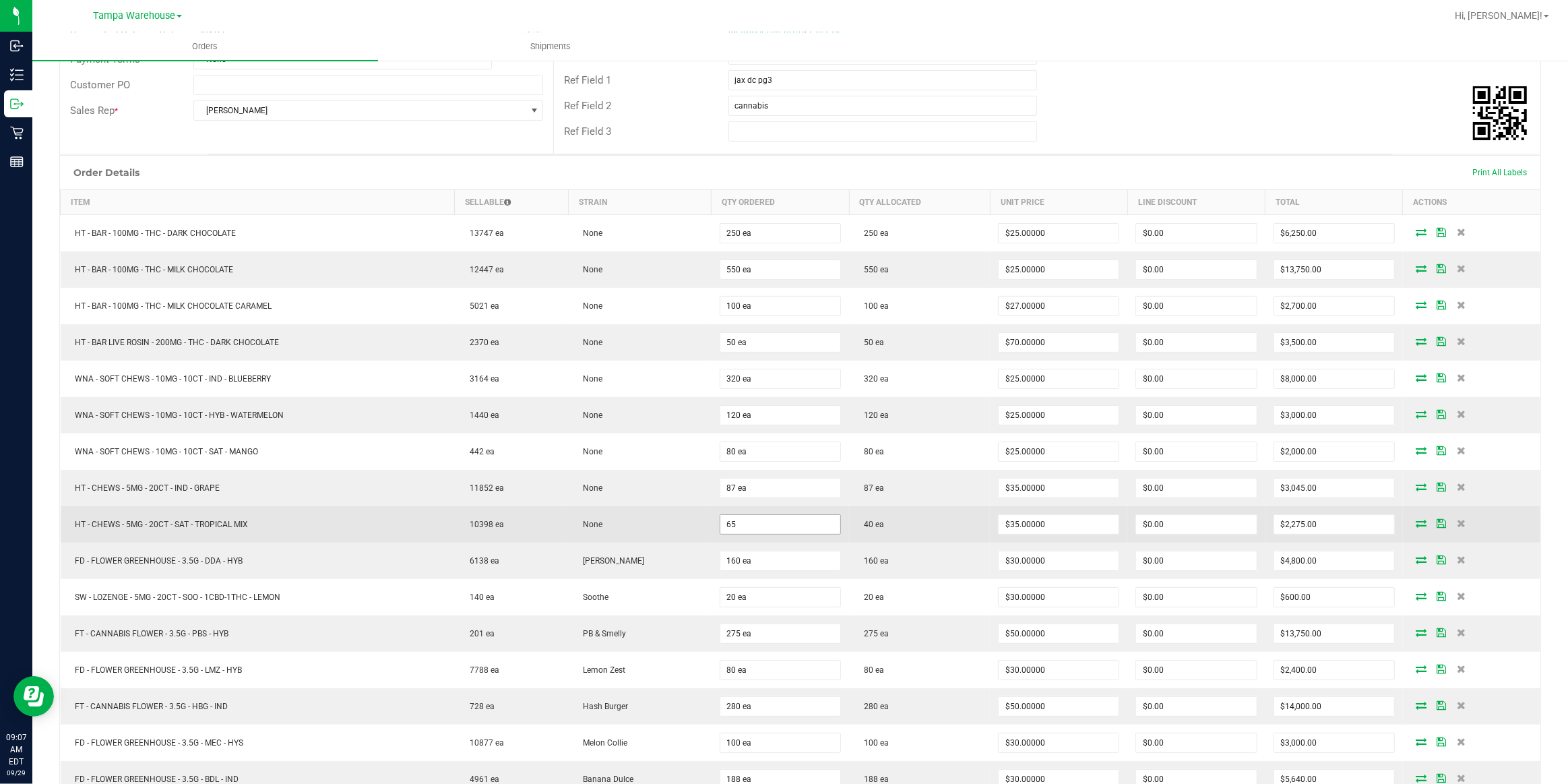
click at [798, 522] on input "65" at bounding box center [781, 524] width 120 height 19
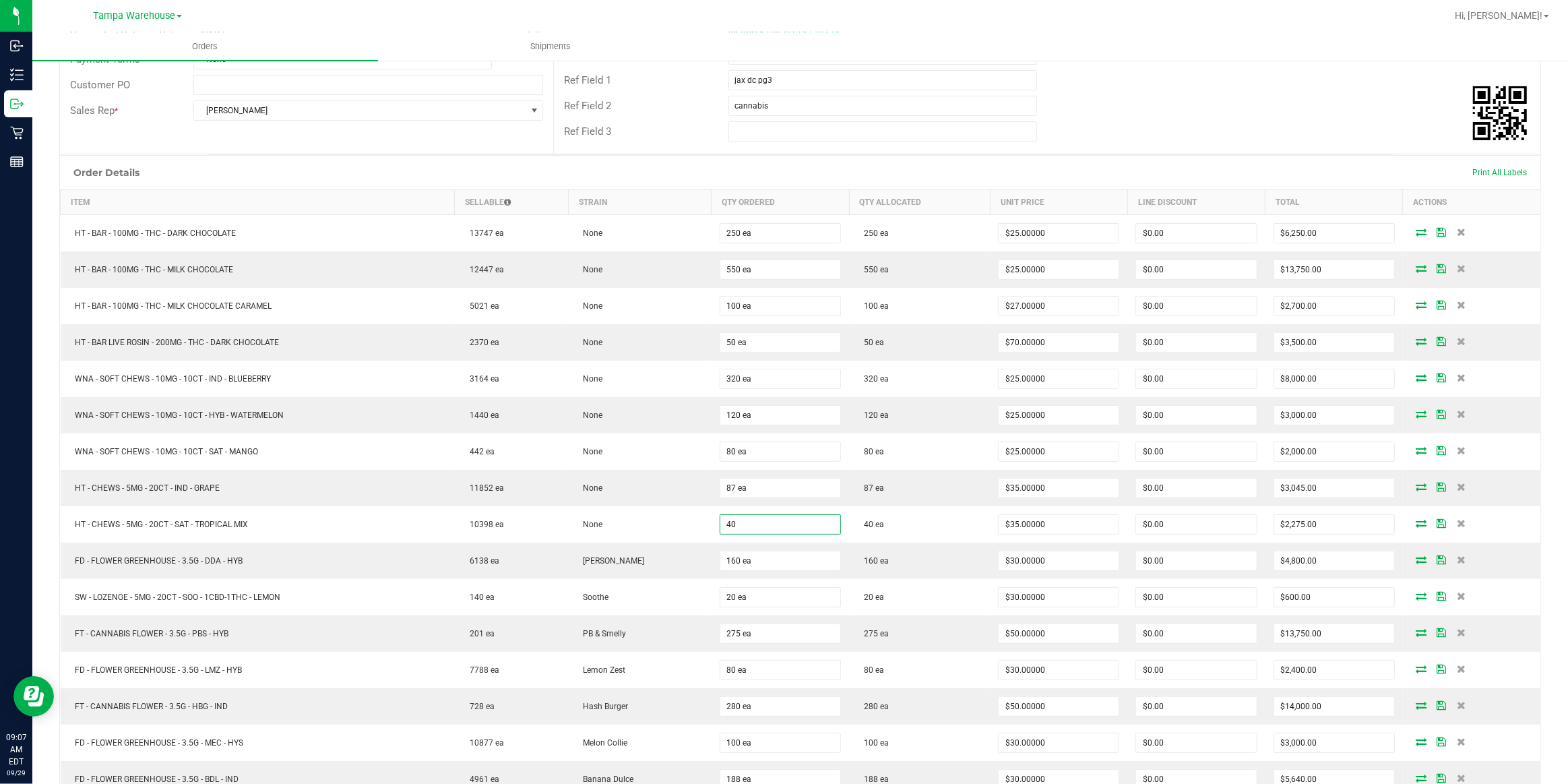
type input "40 ea"
type input "$1,400.00"
click at [1194, 148] on div "Destination DBA * JAX DC REP Order Total $104,270.00 License # M00004FASJackson…" at bounding box center [1047, 30] width 988 height 247
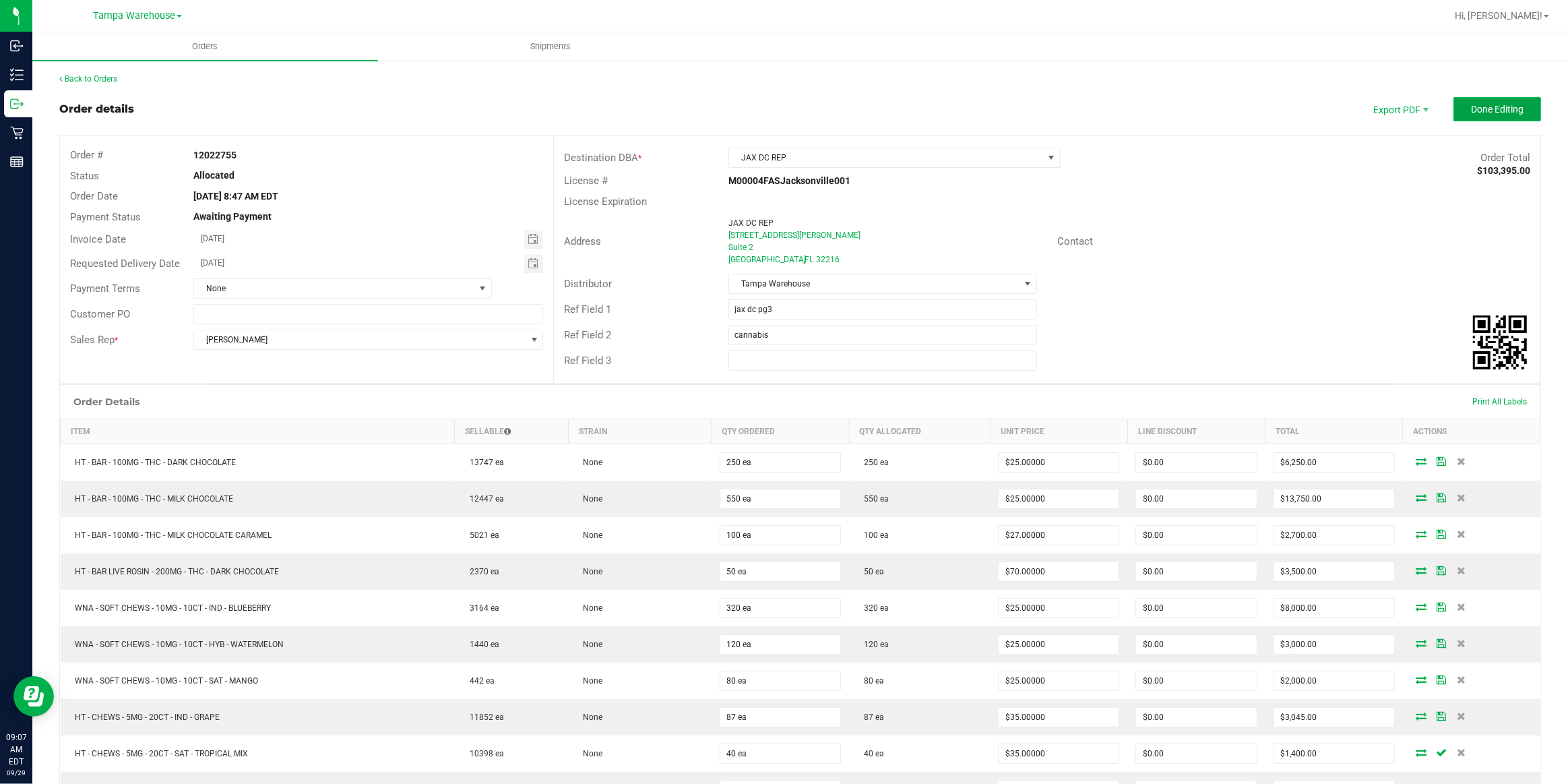
click at [1473, 107] on span "Done Editing" at bounding box center [1497, 109] width 52 height 11
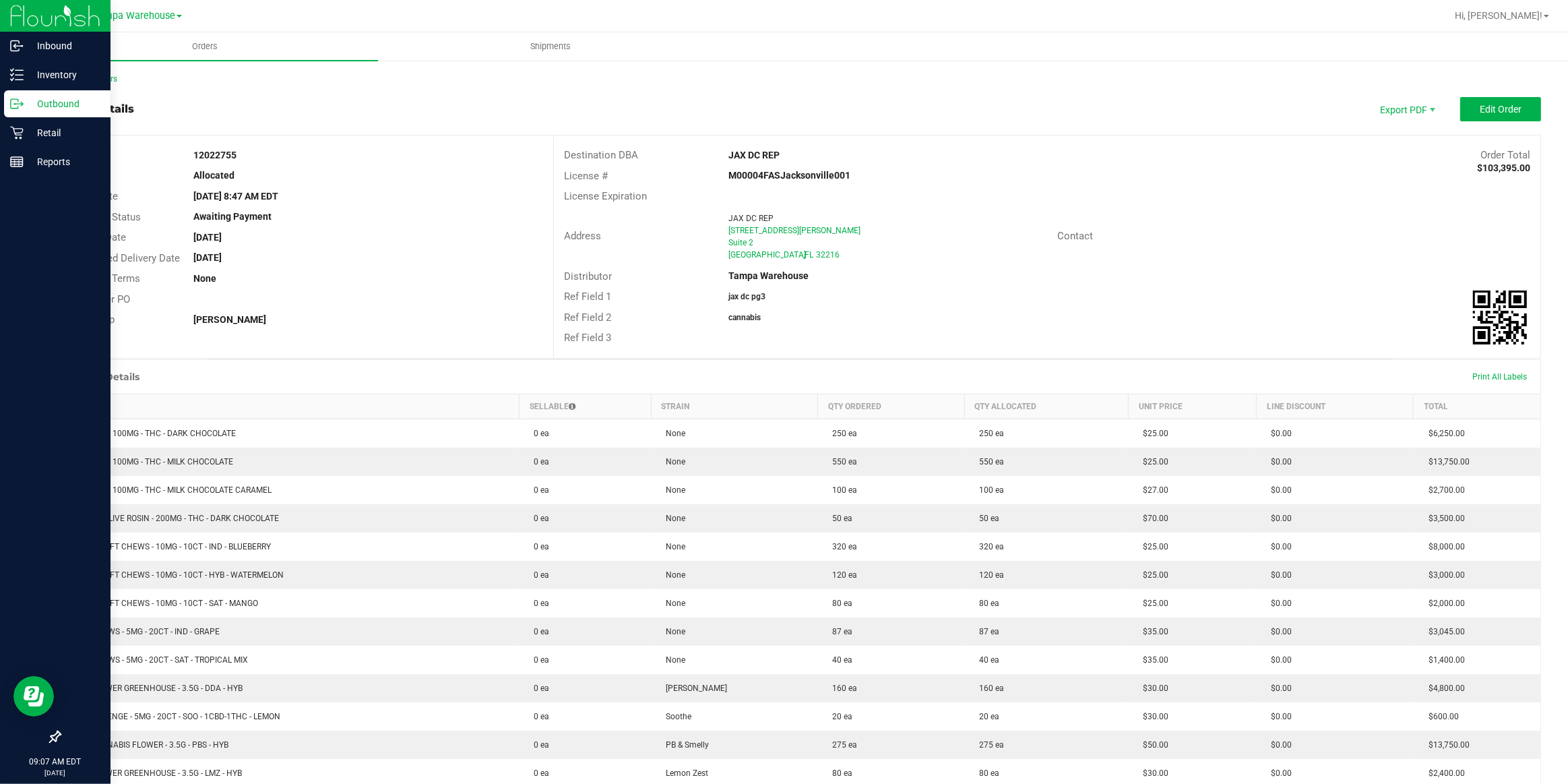
click at [44, 105] on p "Outbound" at bounding box center [64, 104] width 81 height 16
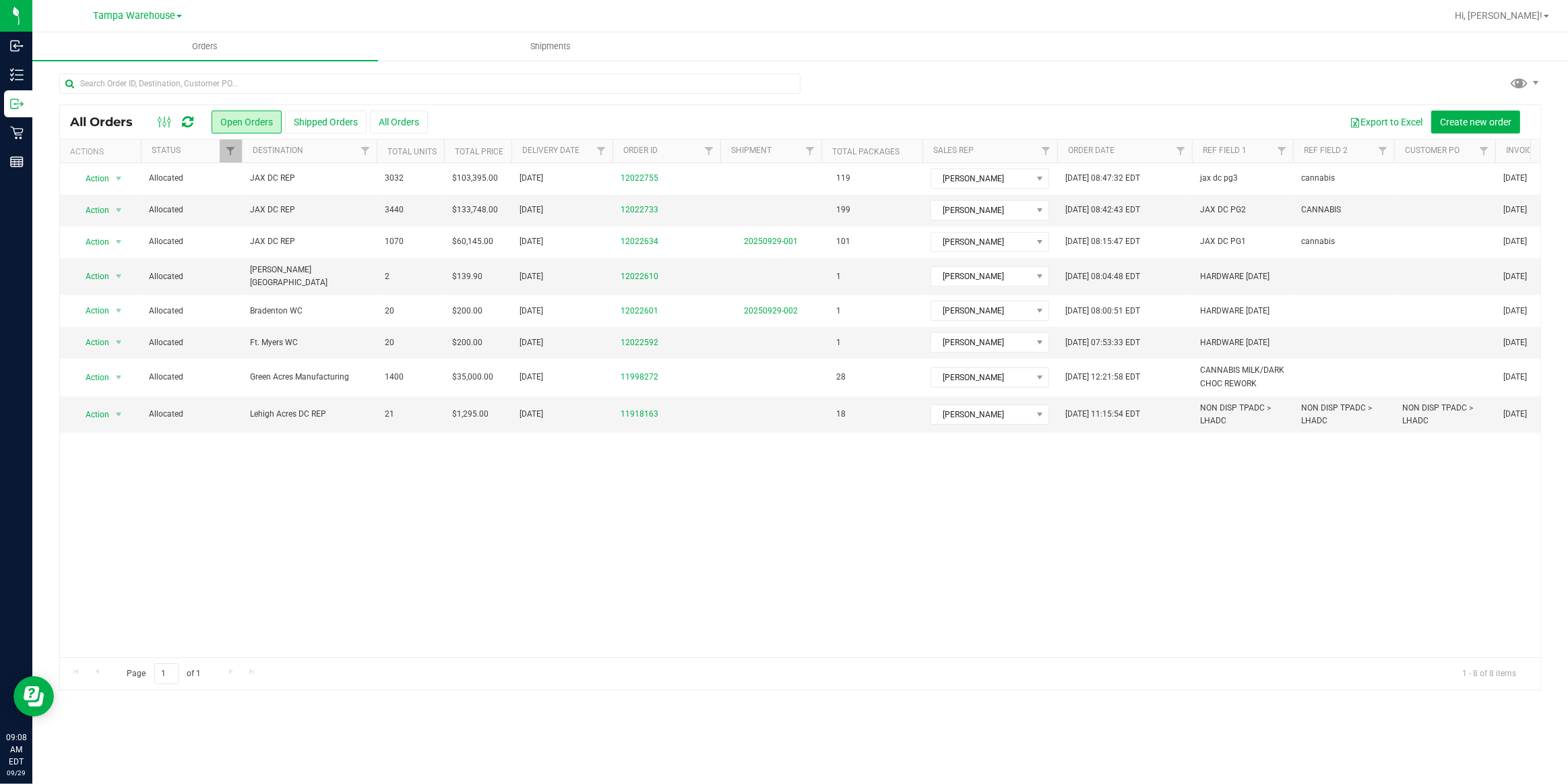
click at [186, 121] on icon at bounding box center [187, 122] width 11 height 14
click at [189, 128] on icon at bounding box center [187, 122] width 11 height 14
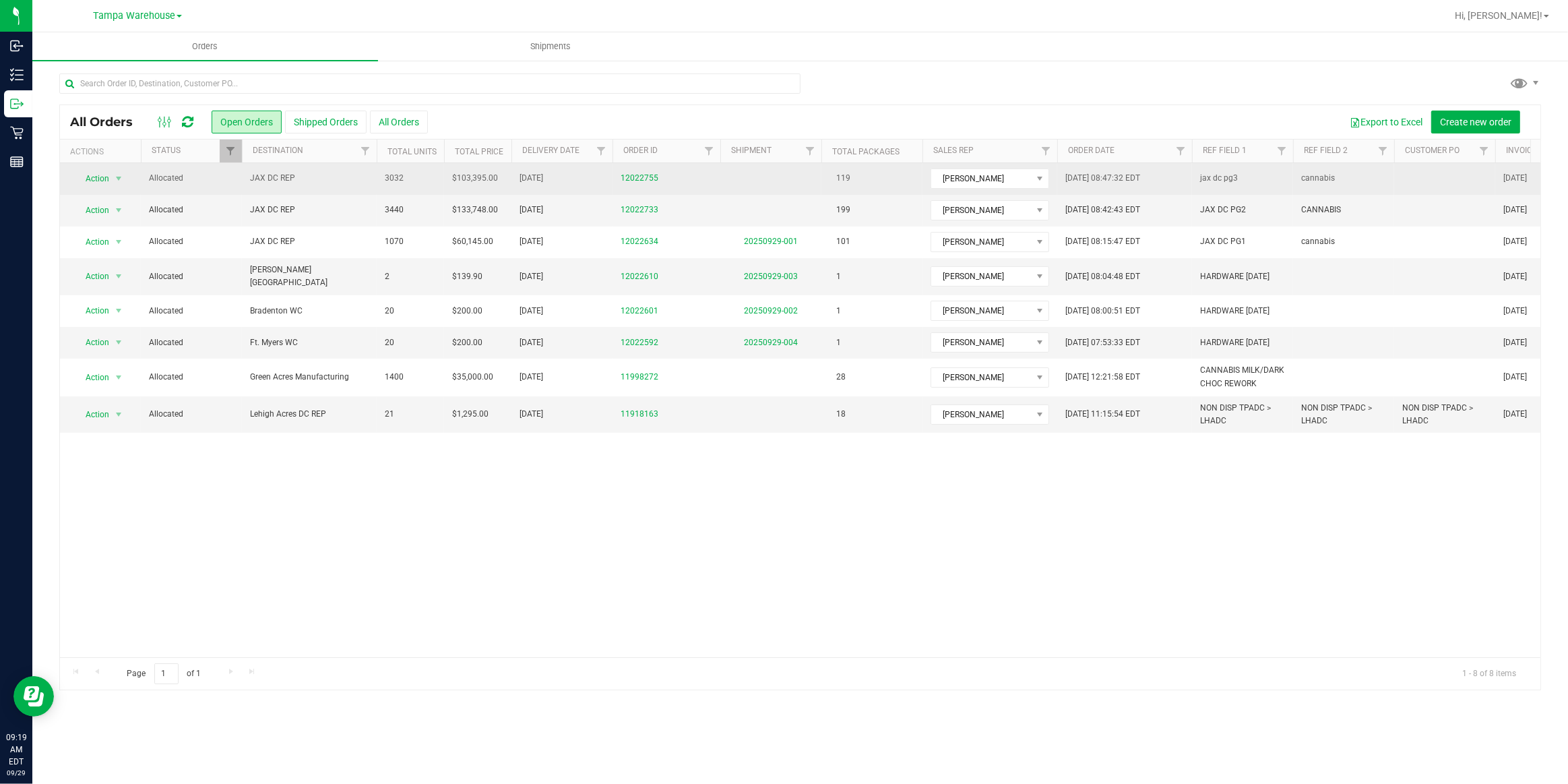
click at [285, 177] on span "JAX DC REP" at bounding box center [310, 178] width 119 height 13
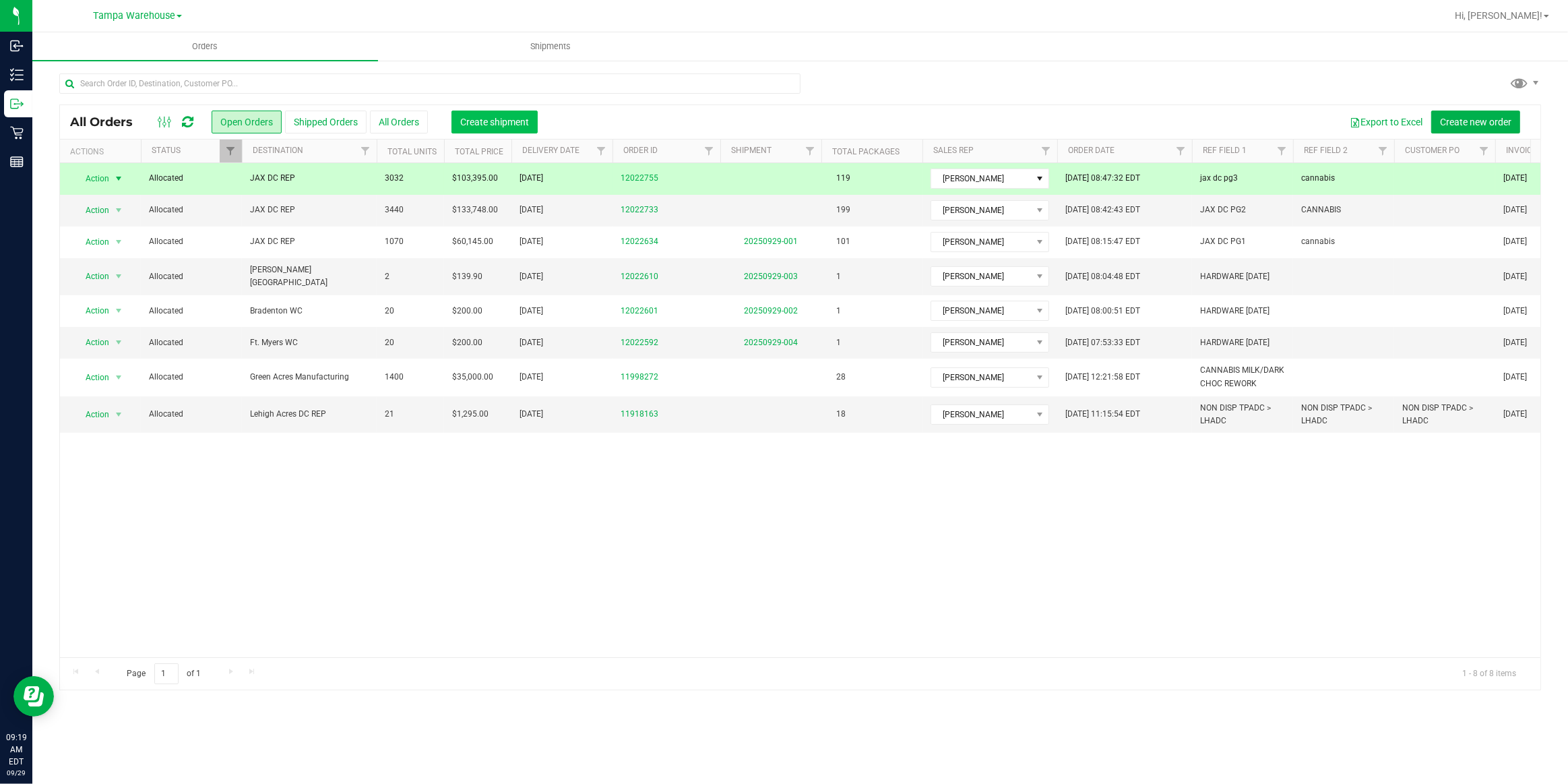
click at [489, 123] on span "Create shipment" at bounding box center [495, 122] width 68 height 11
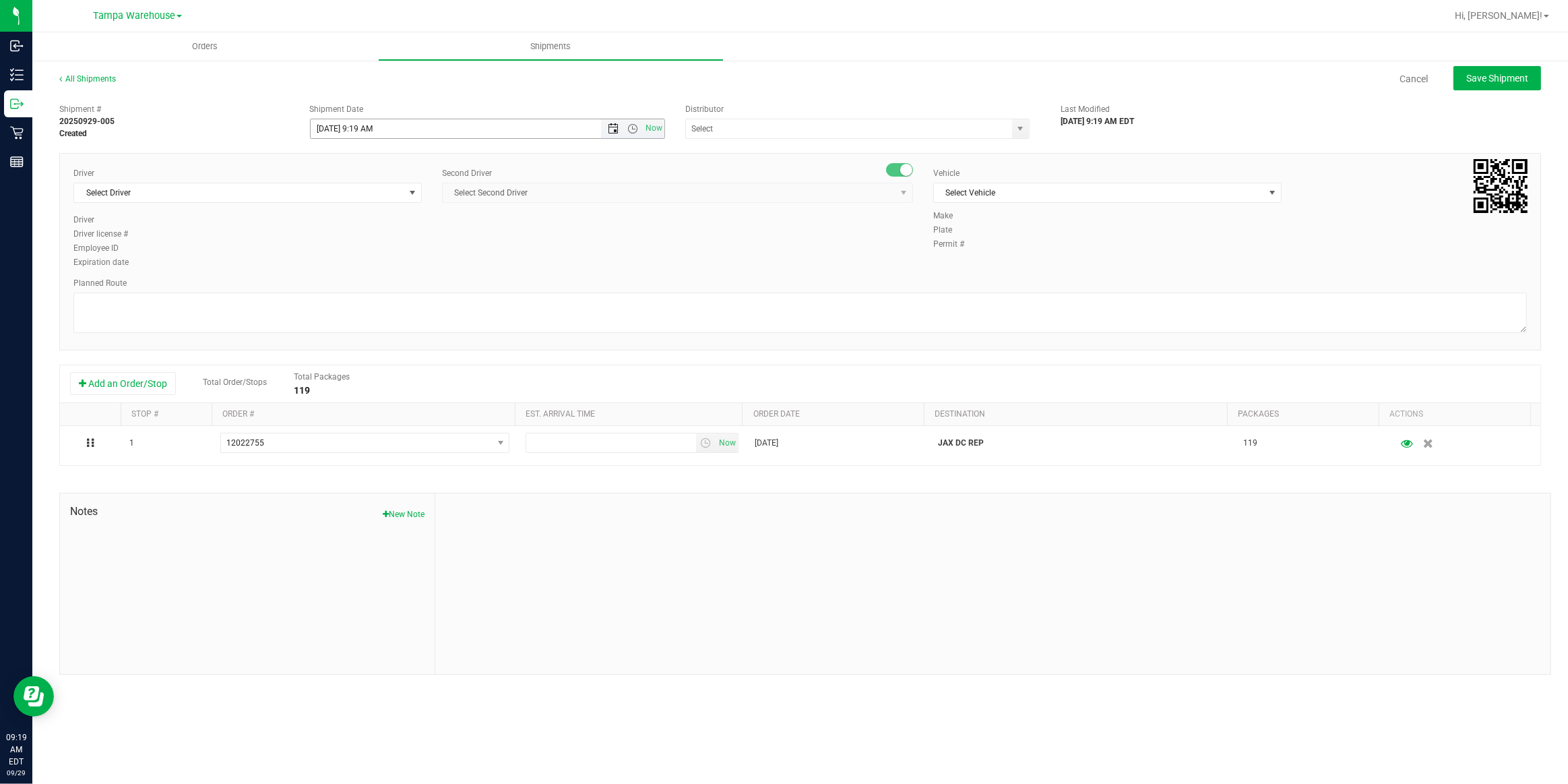
click at [617, 130] on span "Open the date view" at bounding box center [613, 129] width 11 height 11
click at [356, 287] on link "30" at bounding box center [361, 285] width 20 height 21
click at [632, 126] on span "Open the time view" at bounding box center [633, 129] width 11 height 11
click at [345, 195] on li "6:30 AM" at bounding box center [486, 193] width 352 height 18
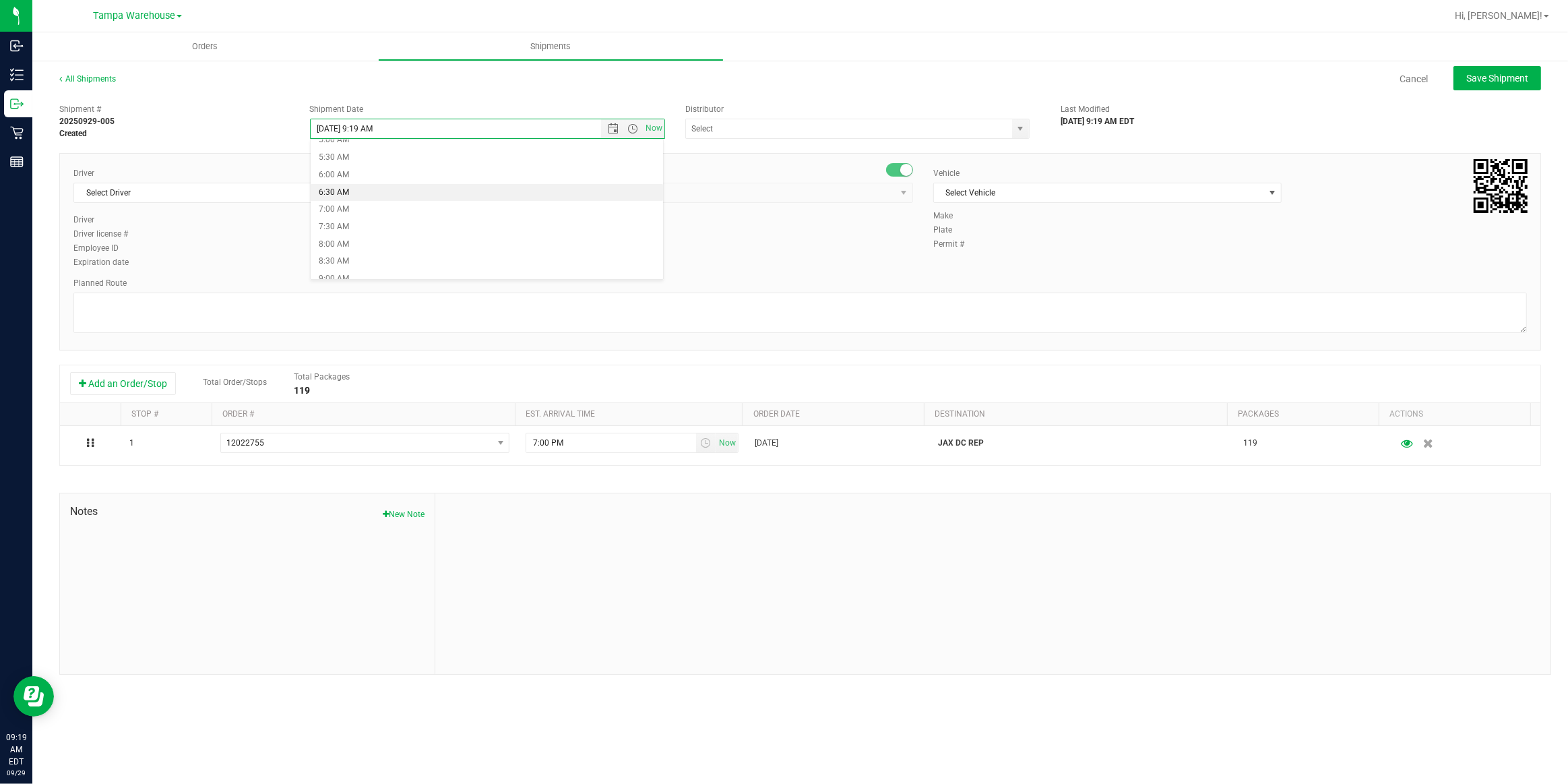
type input "9/30/2025 6:30 AM"
click at [774, 128] on input "text" at bounding box center [844, 129] width 316 height 19
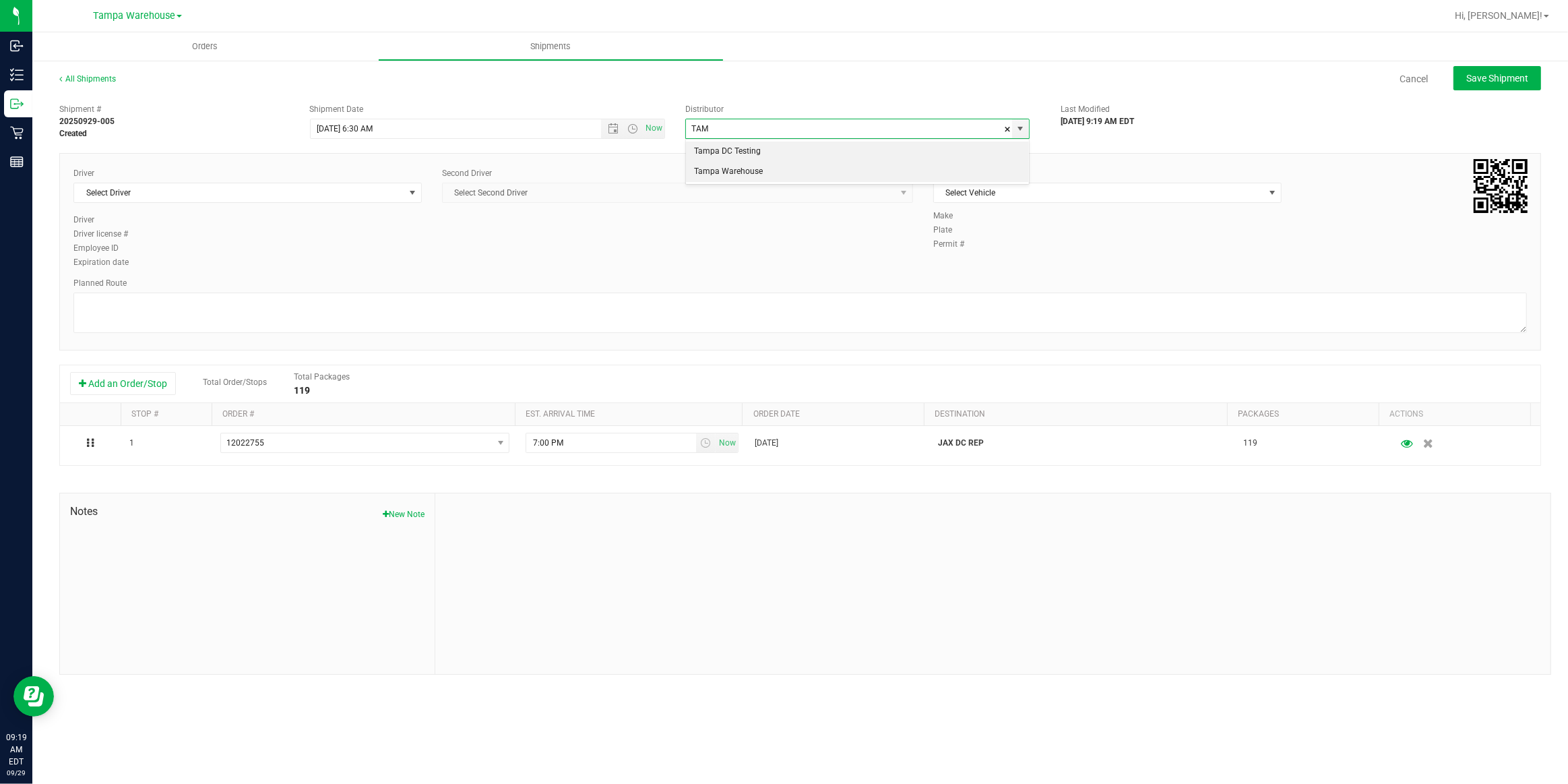
click at [748, 174] on li "Tampa Warehouse" at bounding box center [857, 172] width 343 height 21
type input "Tampa Warehouse"
click at [351, 195] on span "Select Driver" at bounding box center [239, 193] width 330 height 19
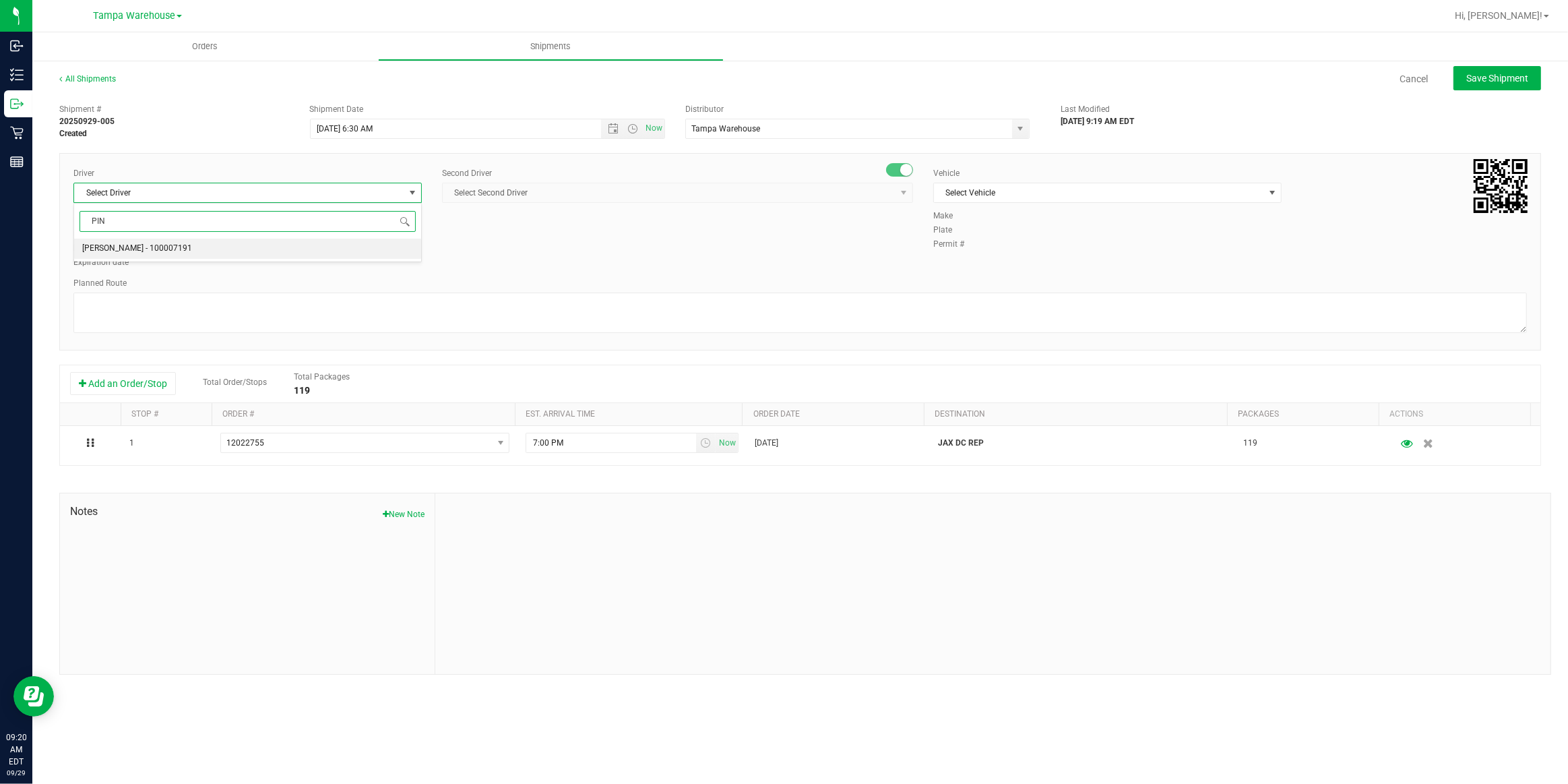
click at [97, 257] on span "Nicholas Pinero - 100007191" at bounding box center [137, 248] width 110 height 18
type input "PIN"
click at [570, 191] on span "Select Second Driver" at bounding box center [669, 193] width 453 height 19
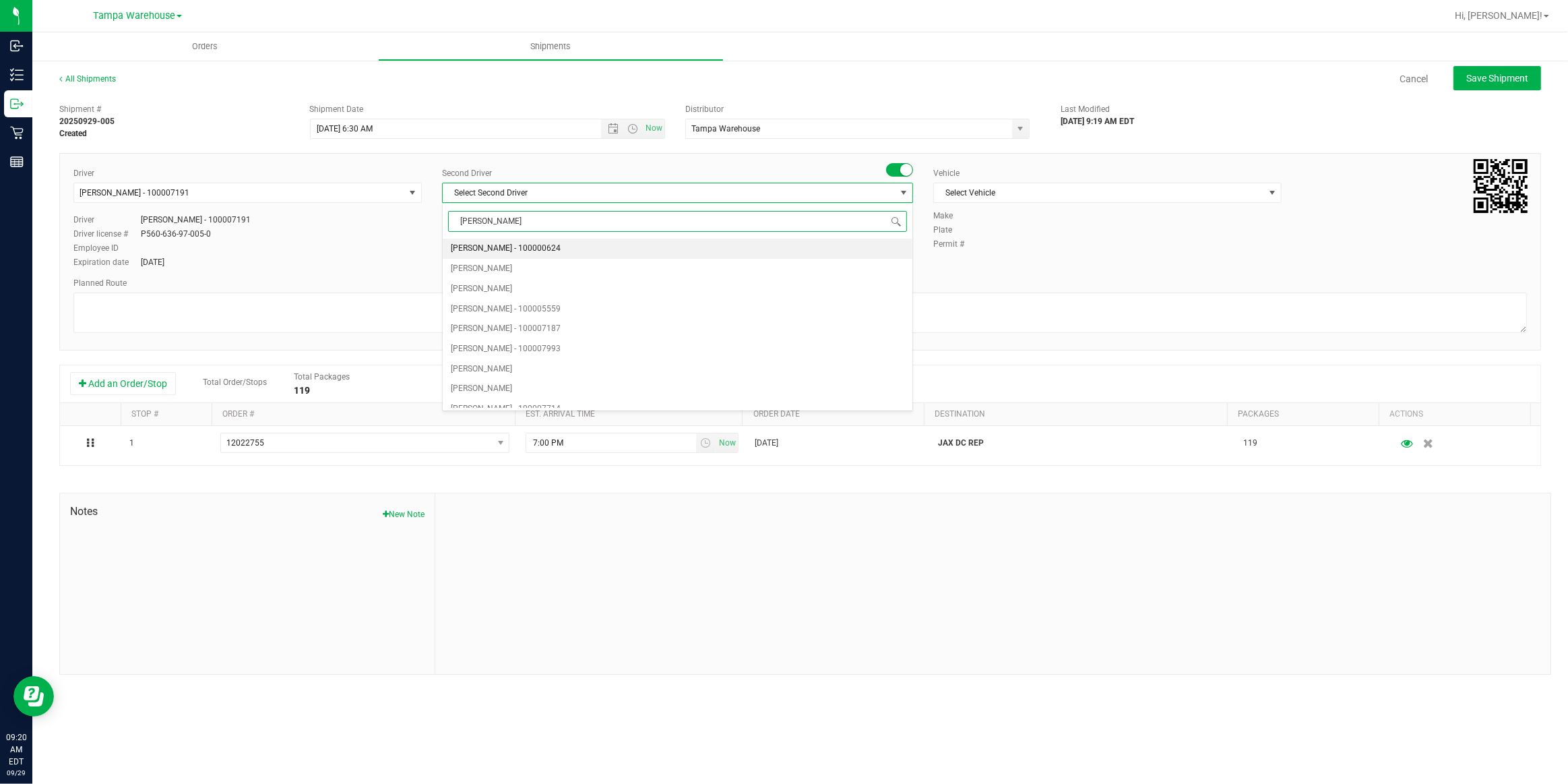
type input "DANN"
click at [498, 249] on span "Danny Vickers - 100004355" at bounding box center [506, 248] width 110 height 18
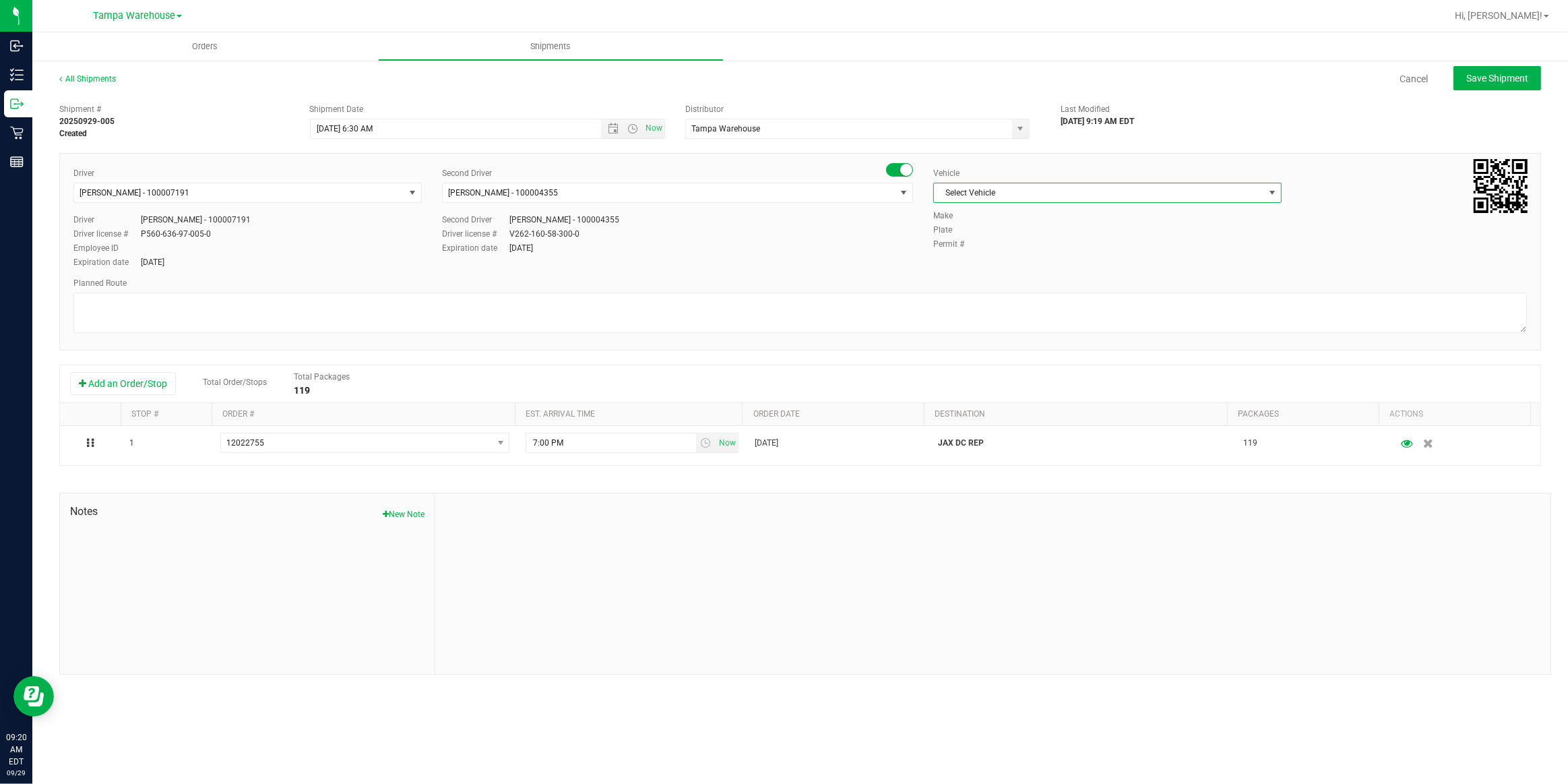
click at [1073, 192] on span "Select Vehicle" at bounding box center [1099, 193] width 330 height 19
click at [1020, 327] on li "FL-EXPRESS-03" at bounding box center [1108, 328] width 347 height 21
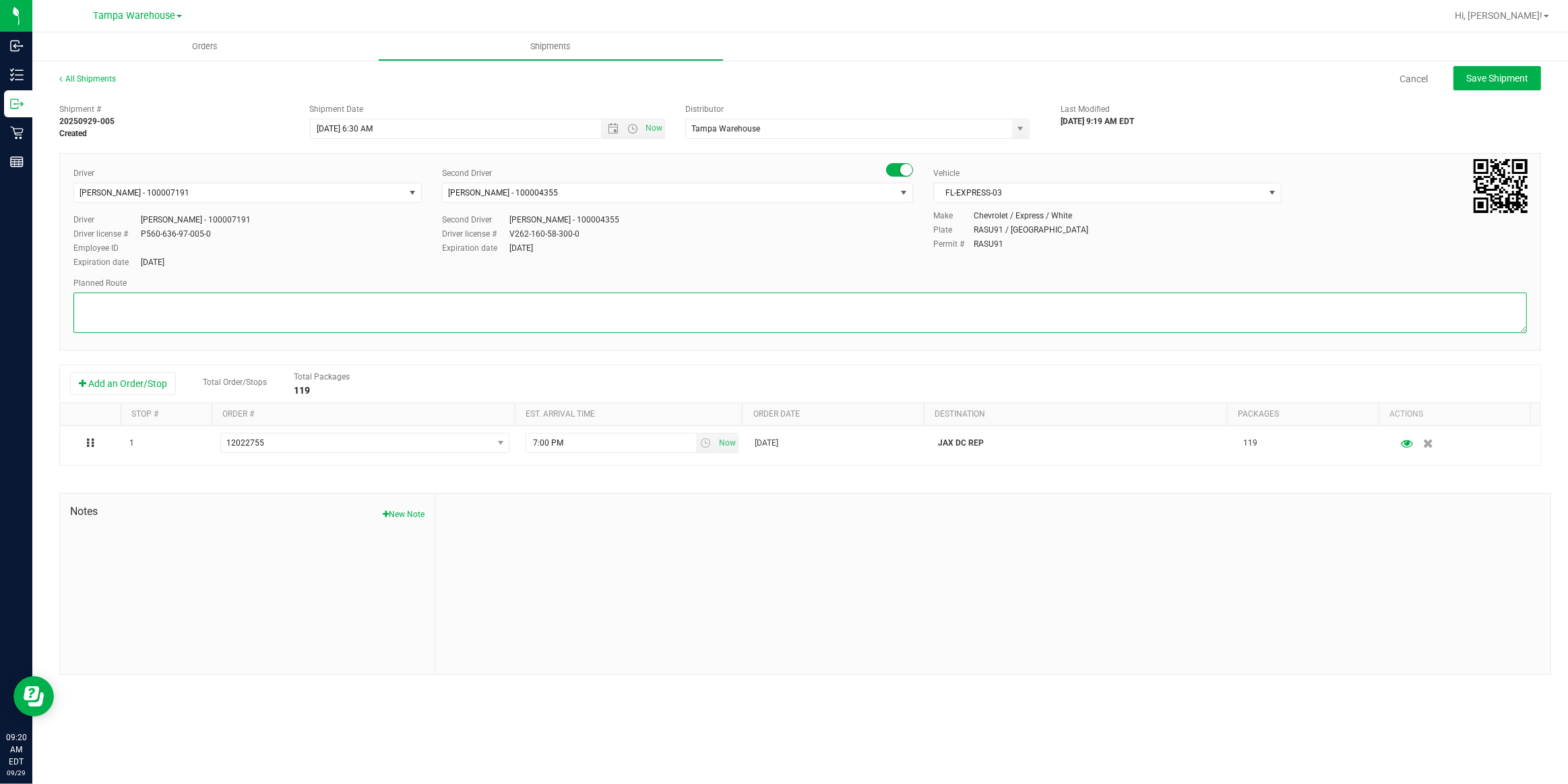
click at [886, 295] on textarea at bounding box center [800, 312] width 1454 height 40
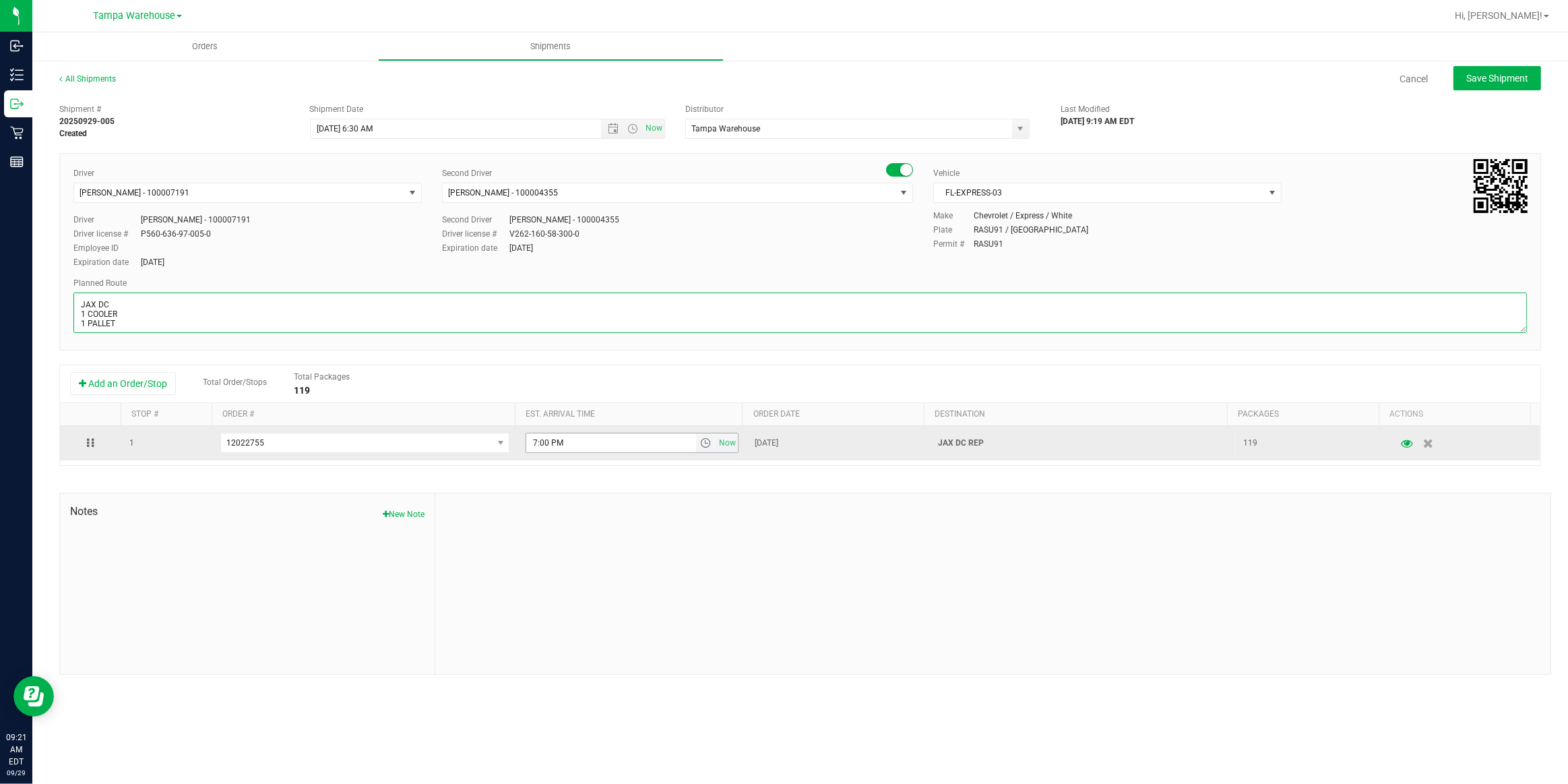
click at [702, 445] on span "select" at bounding box center [705, 443] width 11 height 11
type textarea "JAX DC 1 COOLER 1 PALLET"
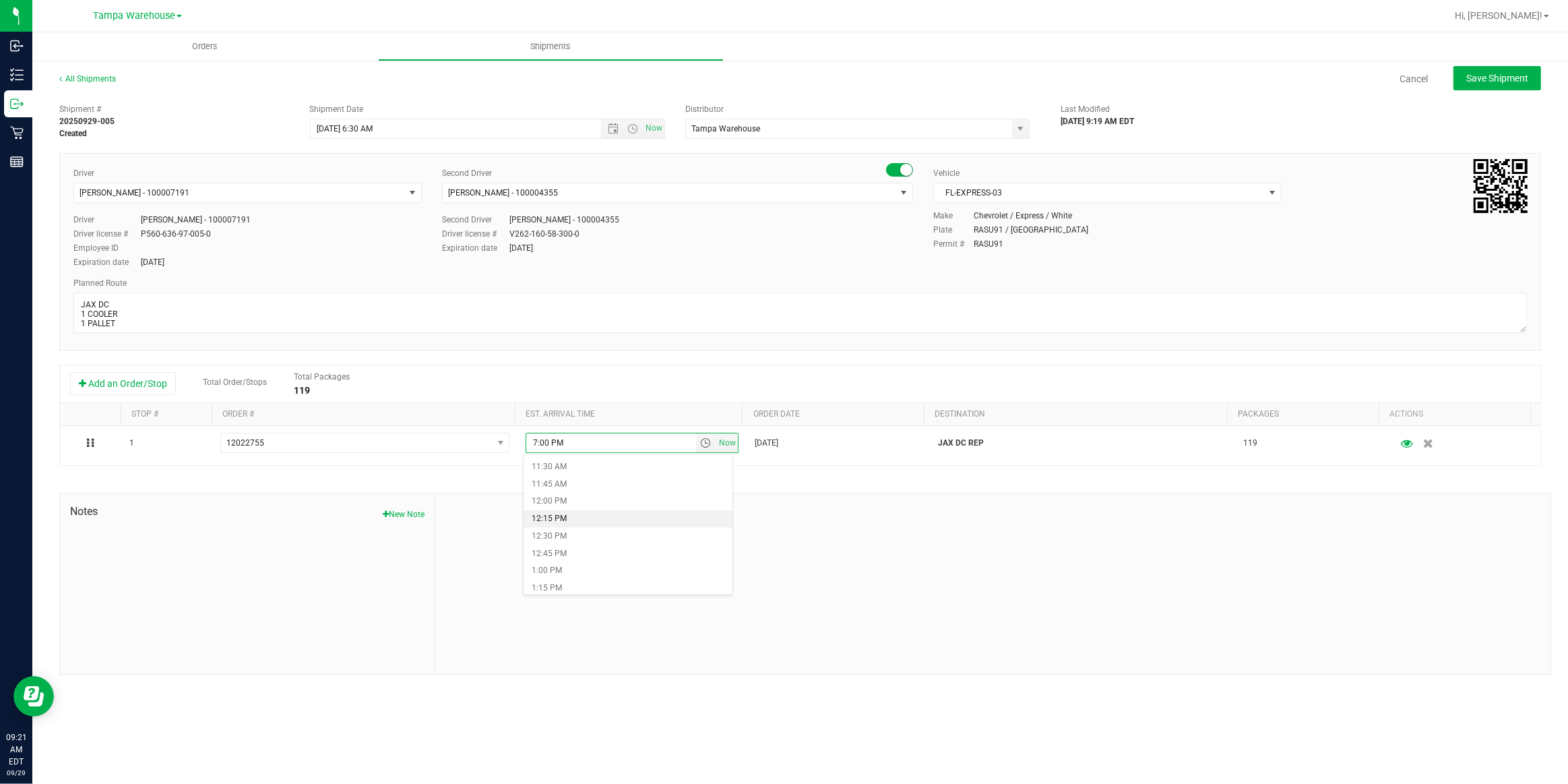
scroll to position [735, 0]
click at [578, 490] on li "11:00 AM" at bounding box center [628, 494] width 209 height 18
click at [1508, 83] on span "Save Shipment" at bounding box center [1497, 78] width 62 height 11
type input "9/30/2025 10:30 AM"
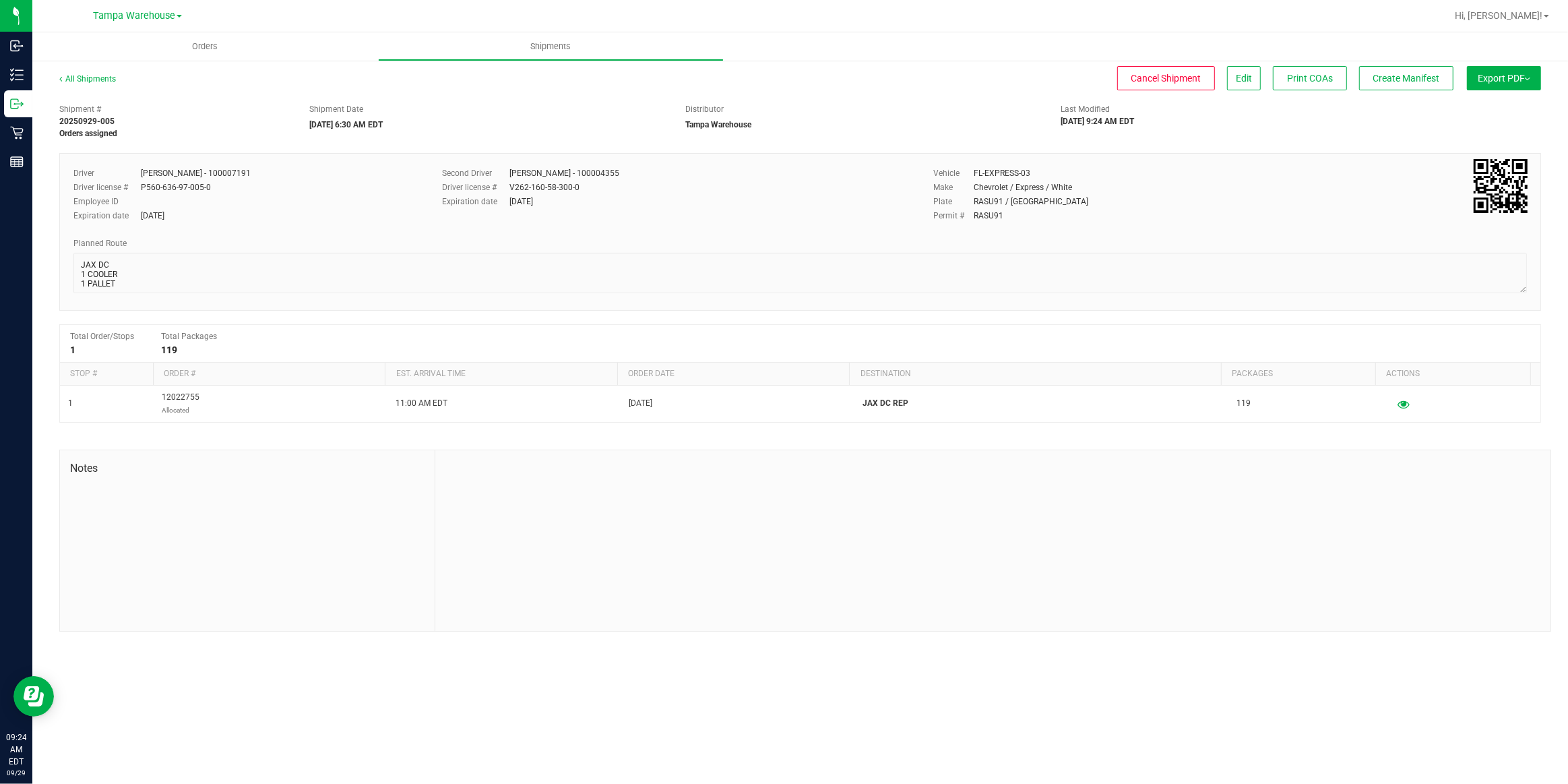
click at [1508, 83] on span "Export PDF" at bounding box center [1504, 78] width 52 height 11
click at [1493, 110] on span "Manifest by Package ID" at bounding box center [1484, 108] width 86 height 9
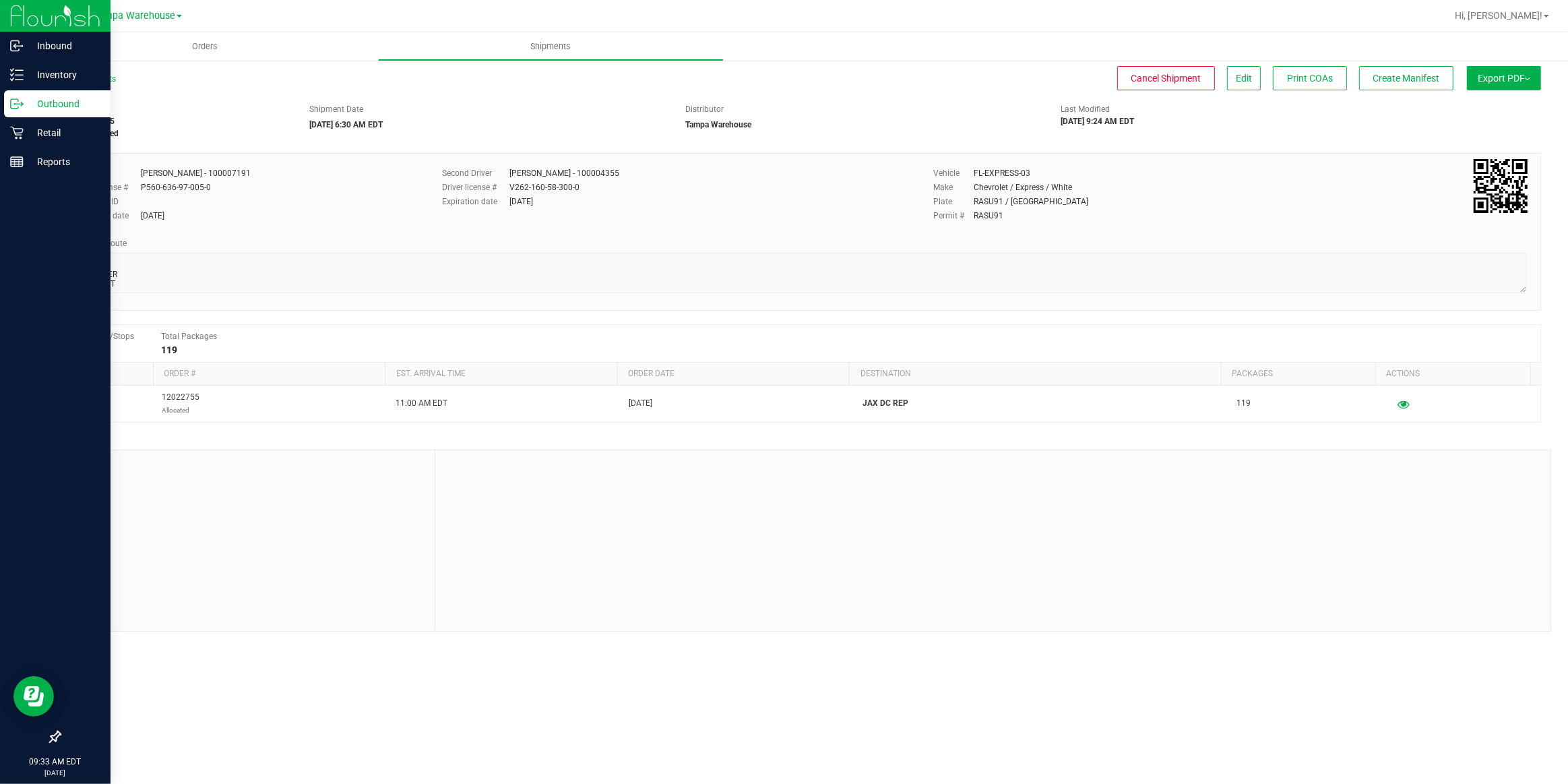
click at [62, 101] on p "Outbound" at bounding box center [64, 104] width 81 height 16
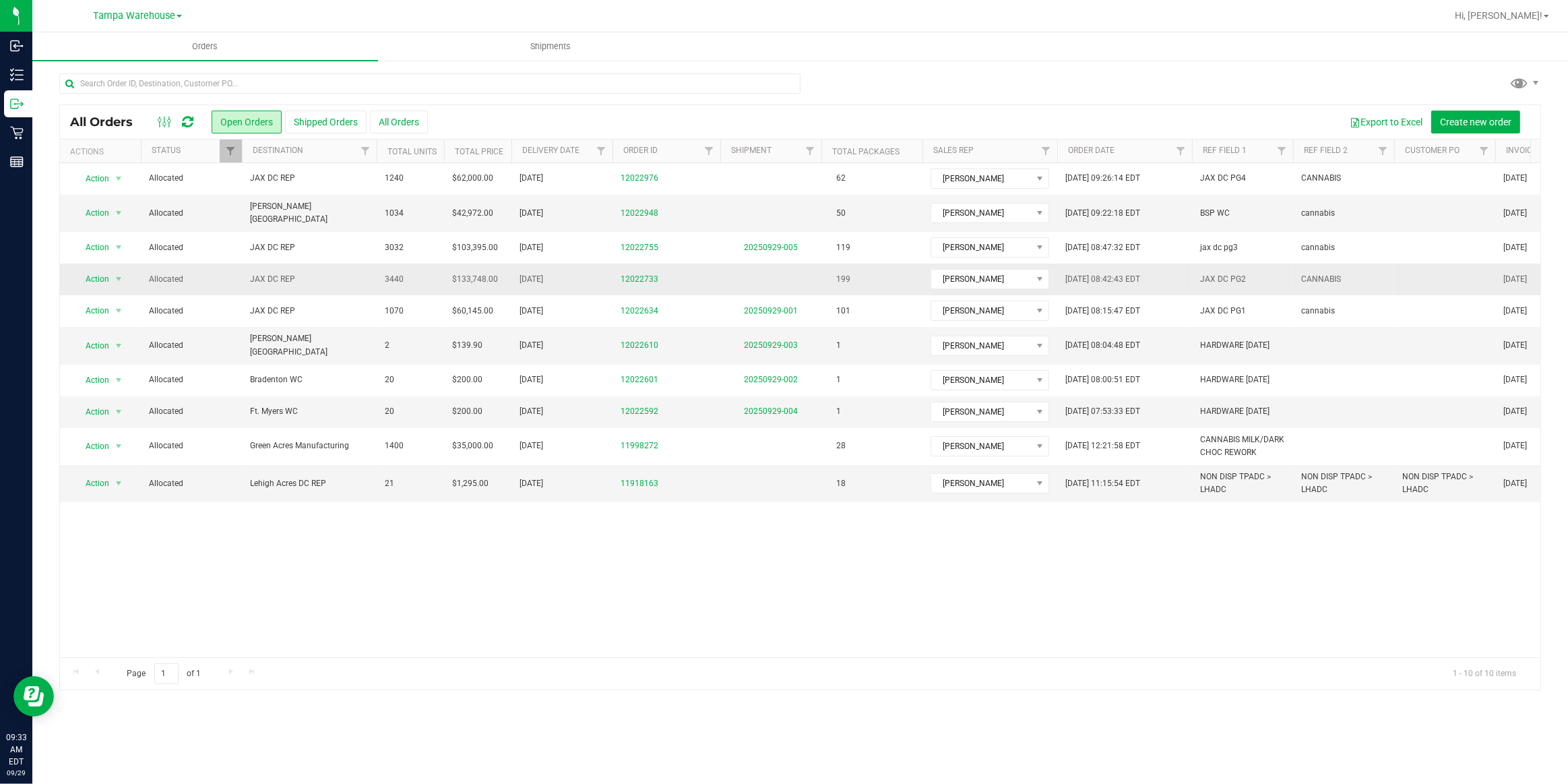
click at [275, 273] on span "JAX DC REP" at bounding box center [310, 279] width 119 height 13
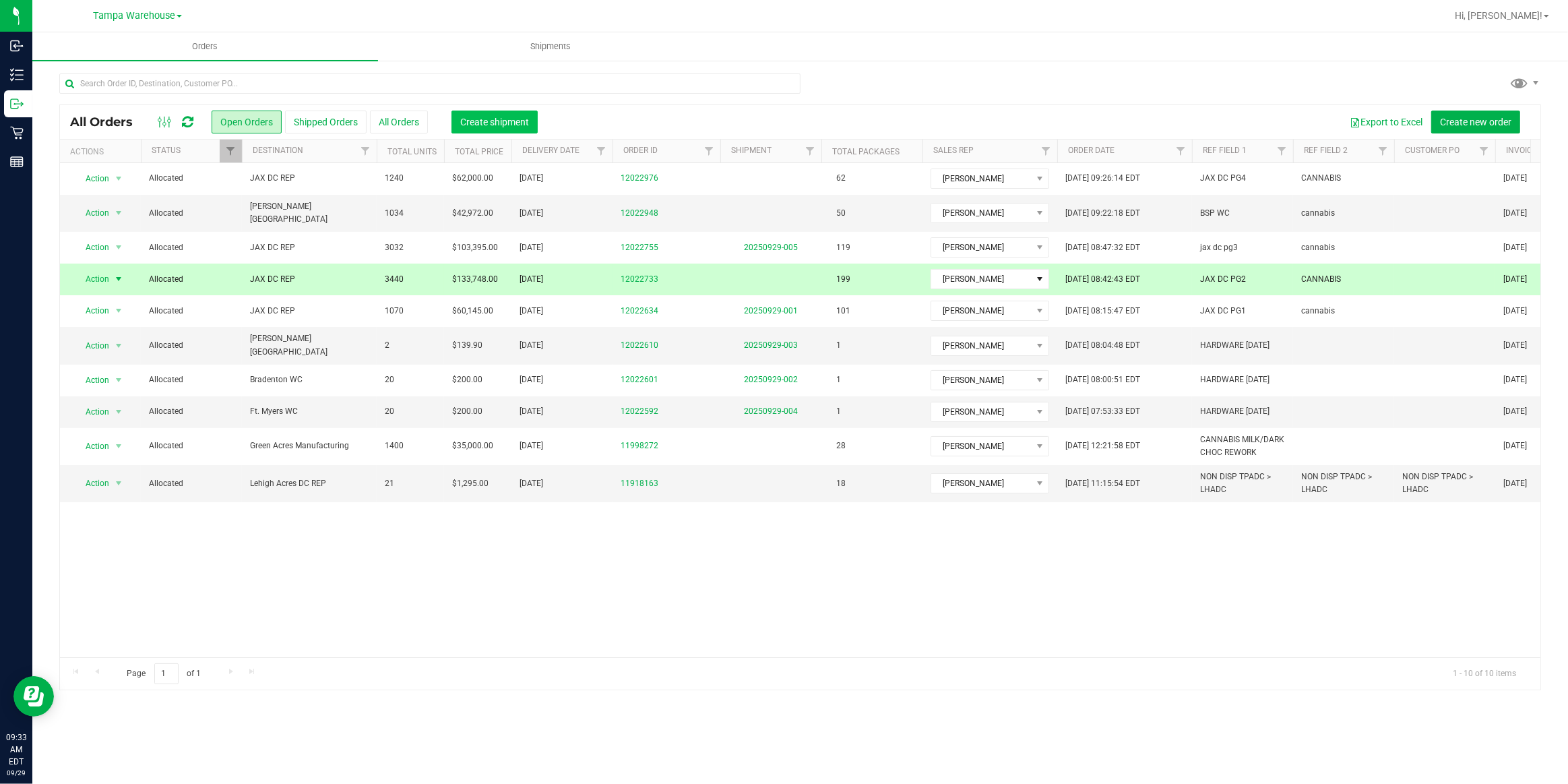
click at [500, 121] on span "Create shipment" at bounding box center [495, 122] width 68 height 11
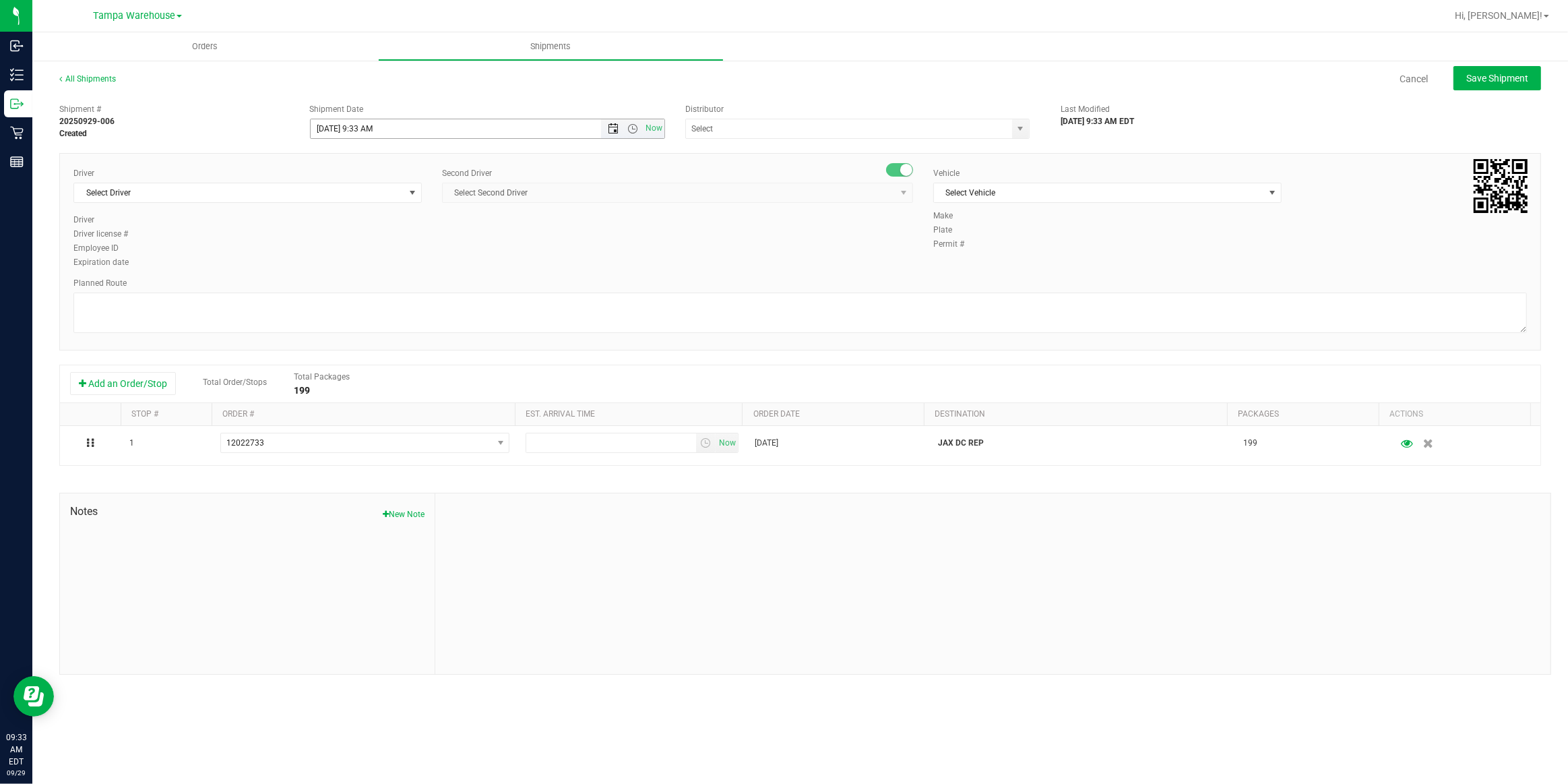
click at [612, 129] on span "Open the date view" at bounding box center [613, 129] width 11 height 11
click at [363, 285] on link "30" at bounding box center [361, 285] width 20 height 21
click at [633, 129] on span "Open the time view" at bounding box center [633, 129] width 11 height 11
click at [357, 254] on li "6:30 AM" at bounding box center [486, 253] width 352 height 18
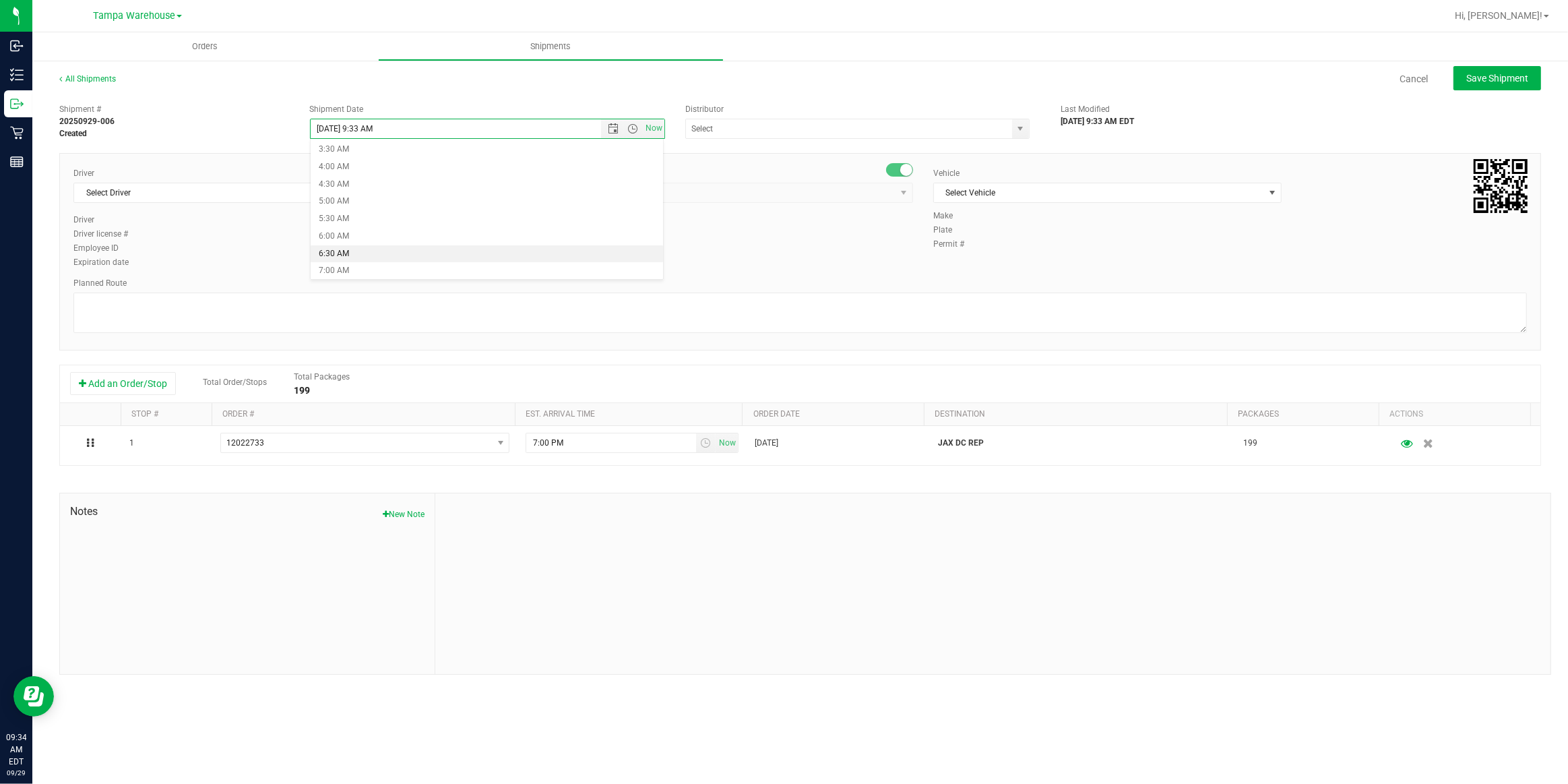
type input "9/30/2025 6:30 AM"
click at [777, 128] on input "text" at bounding box center [844, 129] width 316 height 19
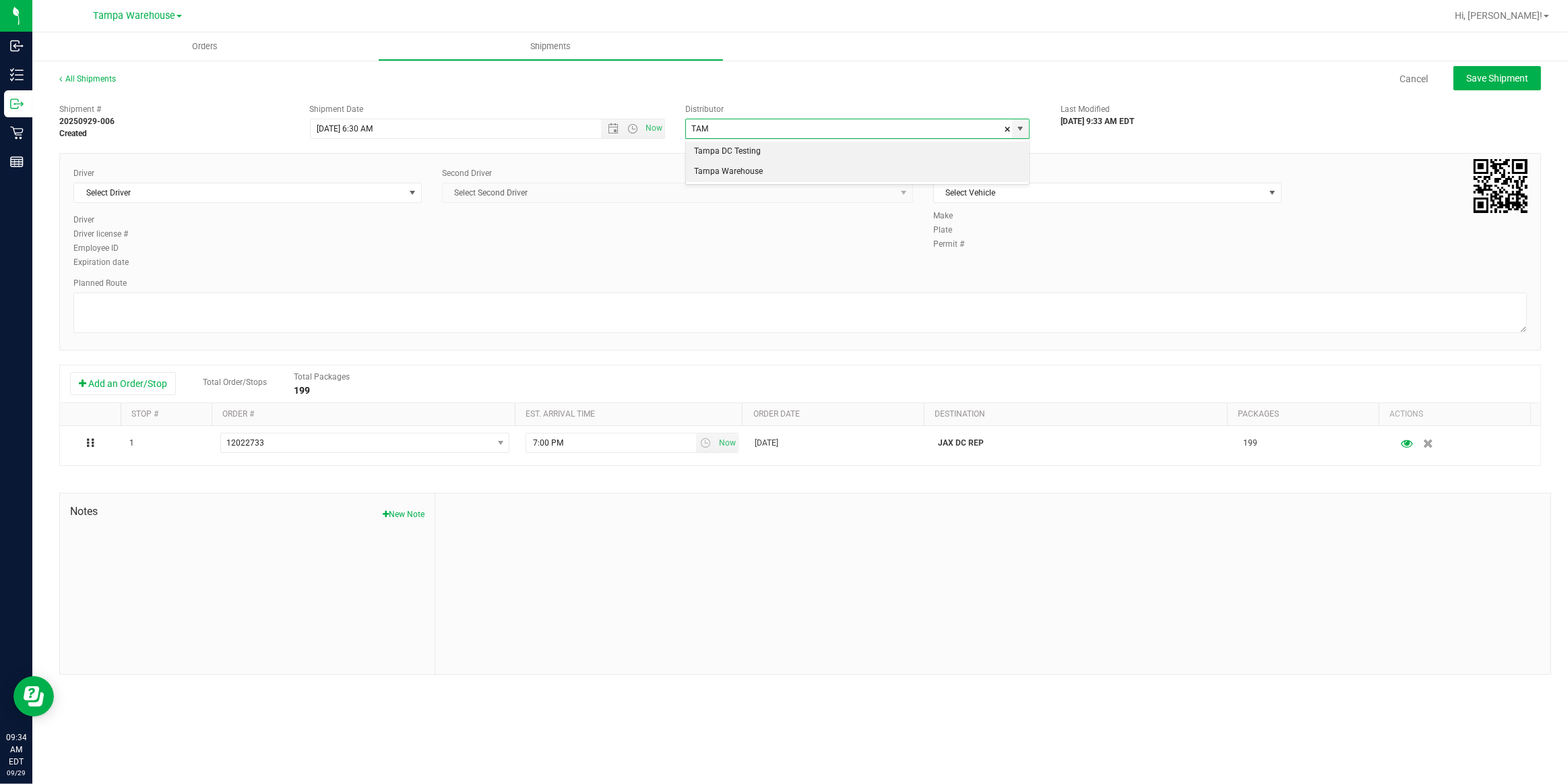
click at [750, 168] on li "Tampa Warehouse" at bounding box center [857, 172] width 343 height 21
type input "Tampa Warehouse"
click at [309, 196] on span "Select Driver" at bounding box center [239, 193] width 330 height 19
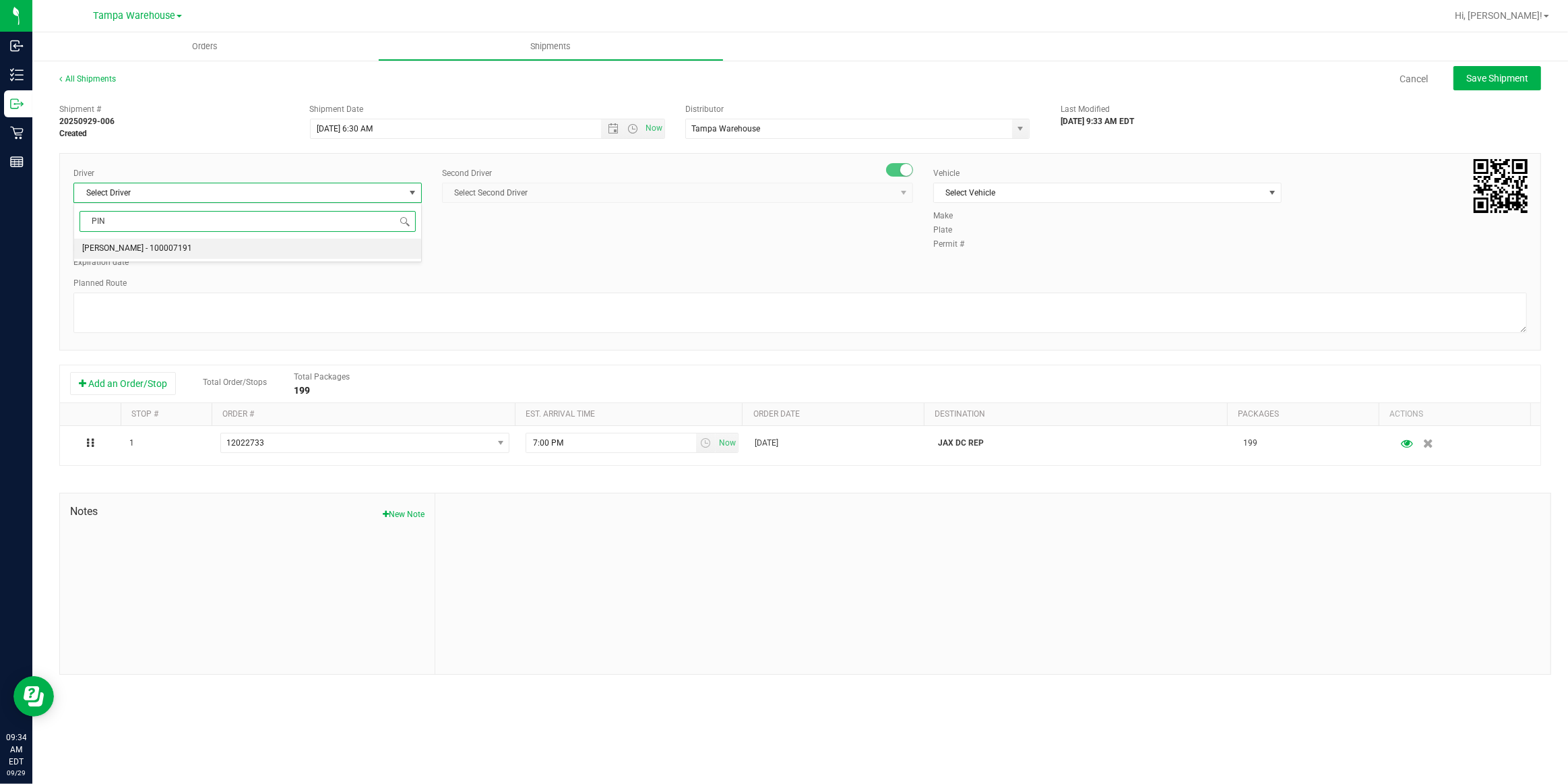
click at [126, 251] on span "Nicholas Pinero - 100007191" at bounding box center [137, 248] width 110 height 18
type input "PIN"
click at [564, 192] on span "Select Second Driver" at bounding box center [669, 193] width 453 height 19
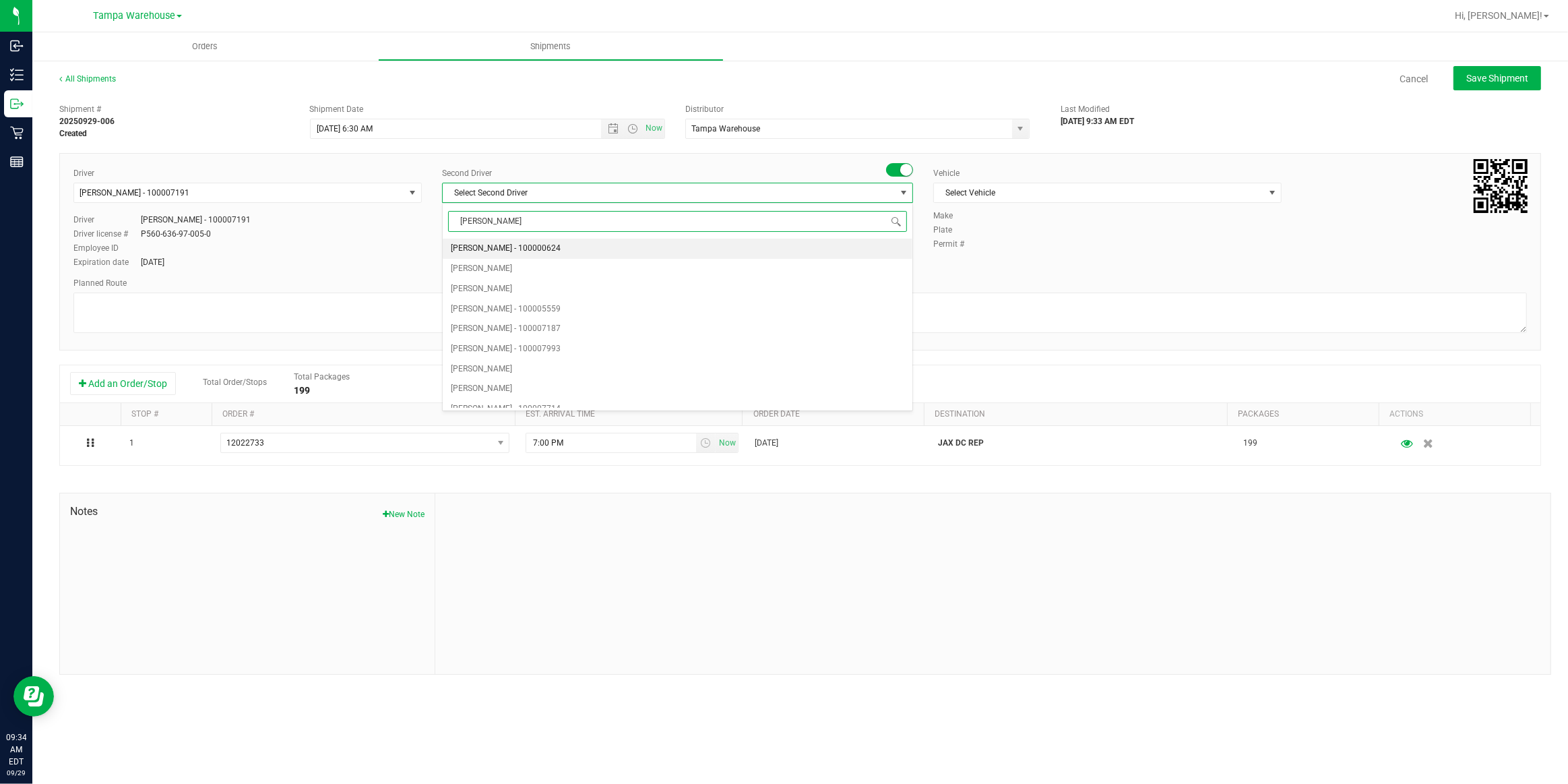
type input "DANN"
click at [486, 250] on span "Danny Vickers - 100004355" at bounding box center [506, 248] width 110 height 18
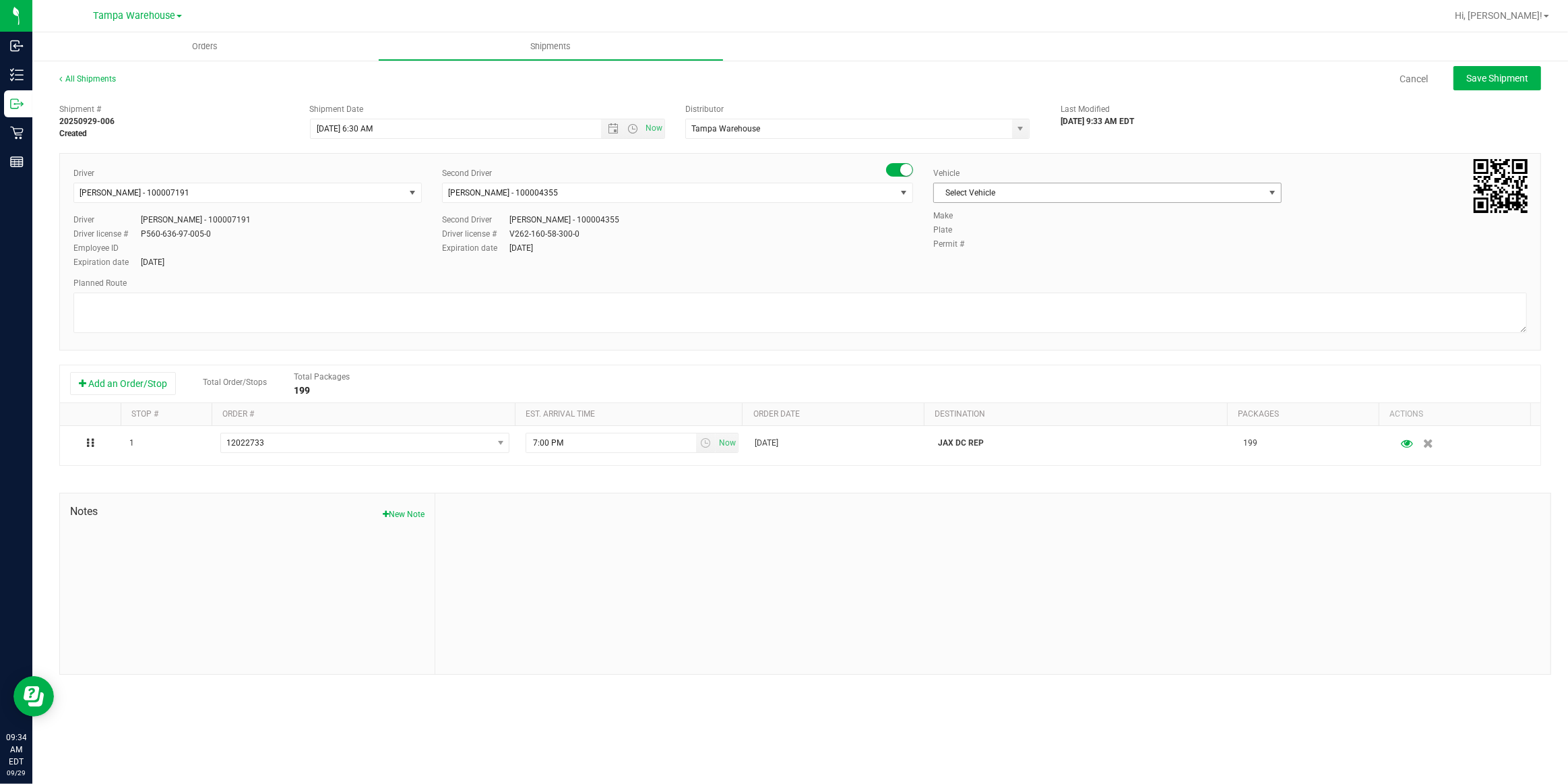
click at [1010, 196] on span "Select Vehicle" at bounding box center [1099, 193] width 330 height 19
click at [1000, 387] on li "FL-EXPRESS-03" at bounding box center [1108, 389] width 347 height 21
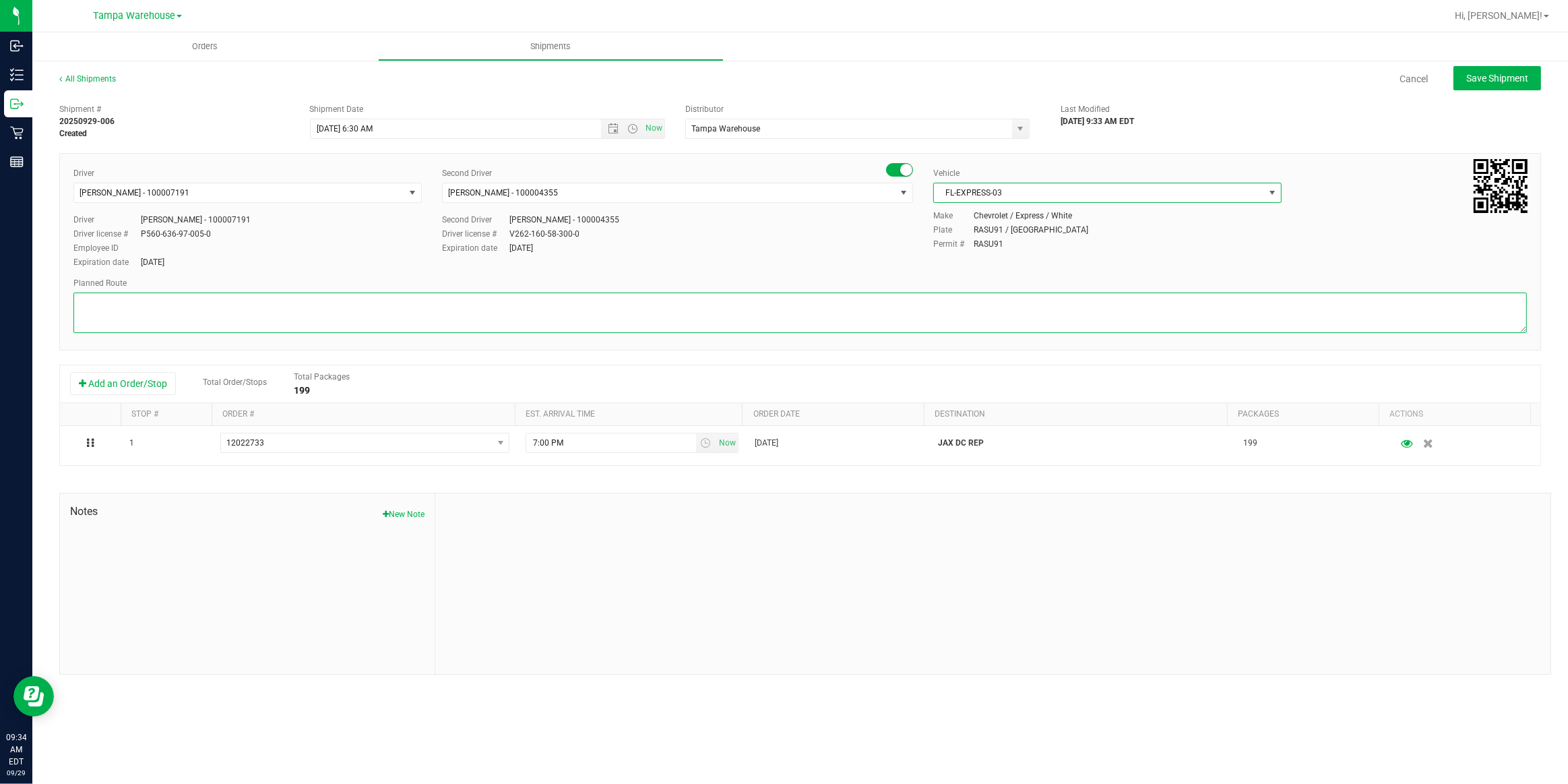
click at [103, 301] on textarea at bounding box center [800, 312] width 1454 height 40
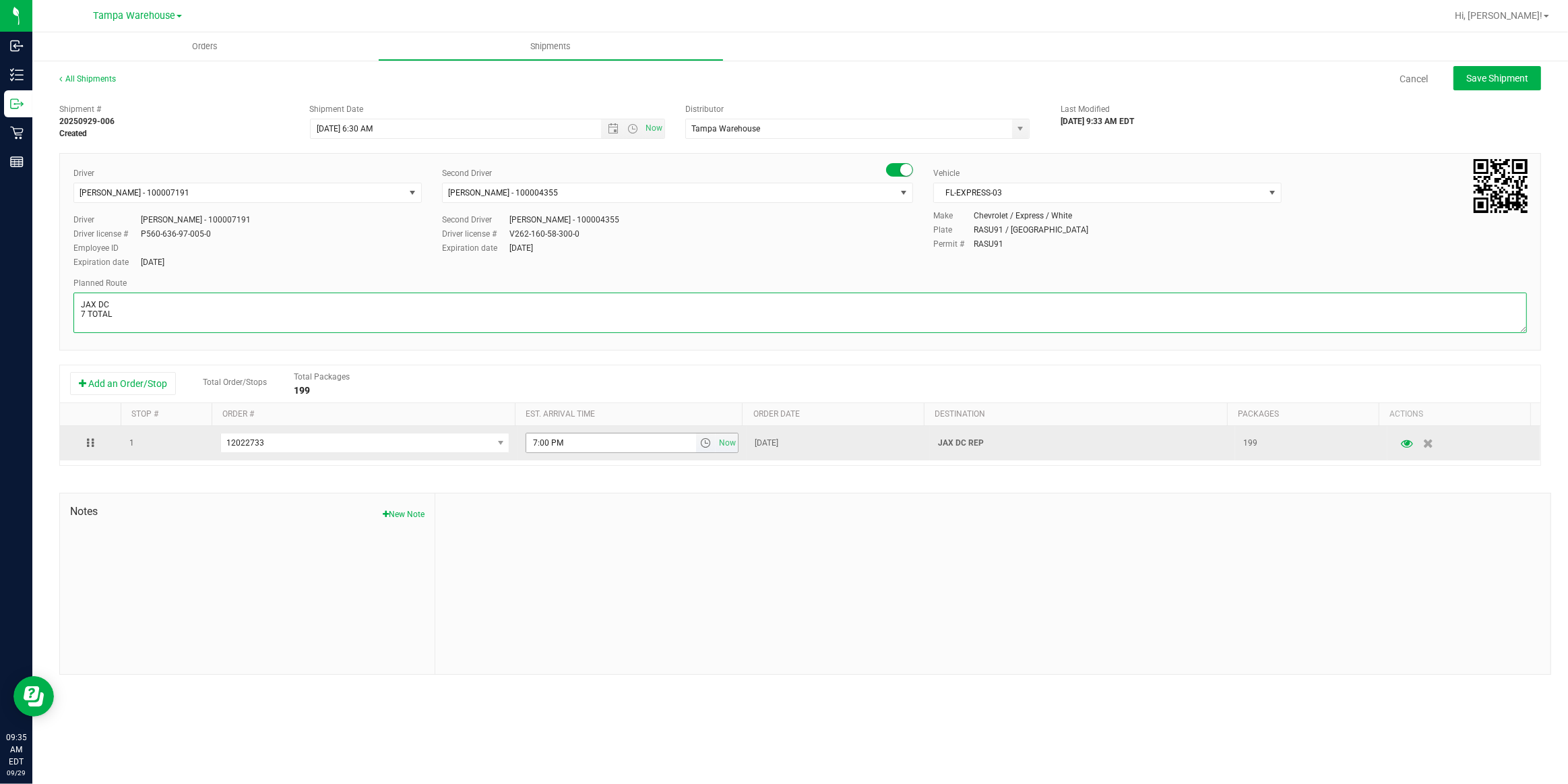
click at [700, 445] on span "select" at bounding box center [705, 443] width 11 height 11
type textarea "JAX DC 7 TOTAL"
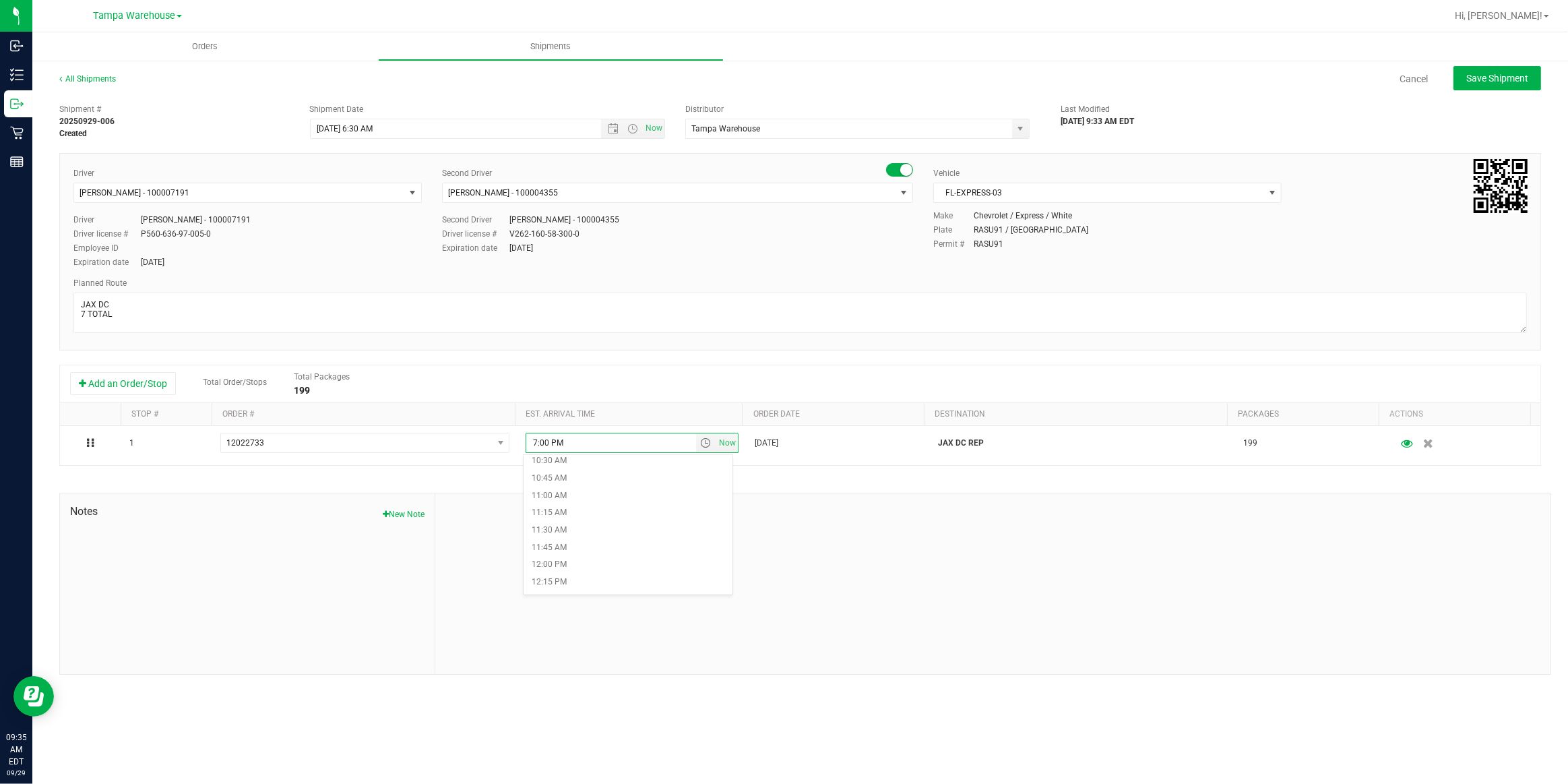
scroll to position [735, 0]
click at [555, 487] on li "11:00 AM" at bounding box center [628, 494] width 209 height 18
click at [1523, 88] on button "Save Shipment" at bounding box center [1497, 78] width 87 height 24
type input "9/30/2025 10:30 AM"
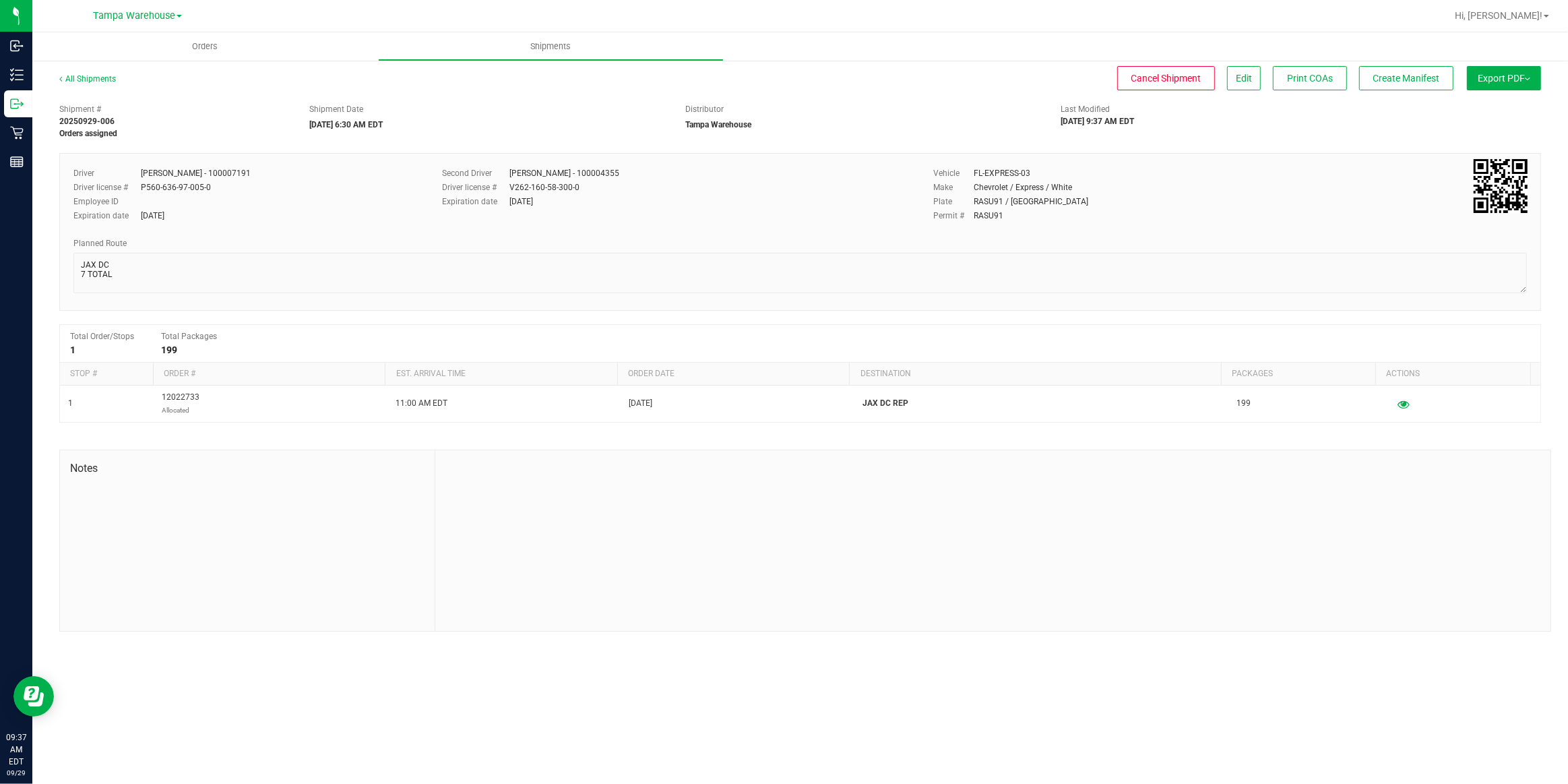
click at [1522, 83] on span "Export PDF" at bounding box center [1504, 78] width 52 height 11
click at [1499, 111] on span "Manifest by Package ID" at bounding box center [1484, 108] width 86 height 9
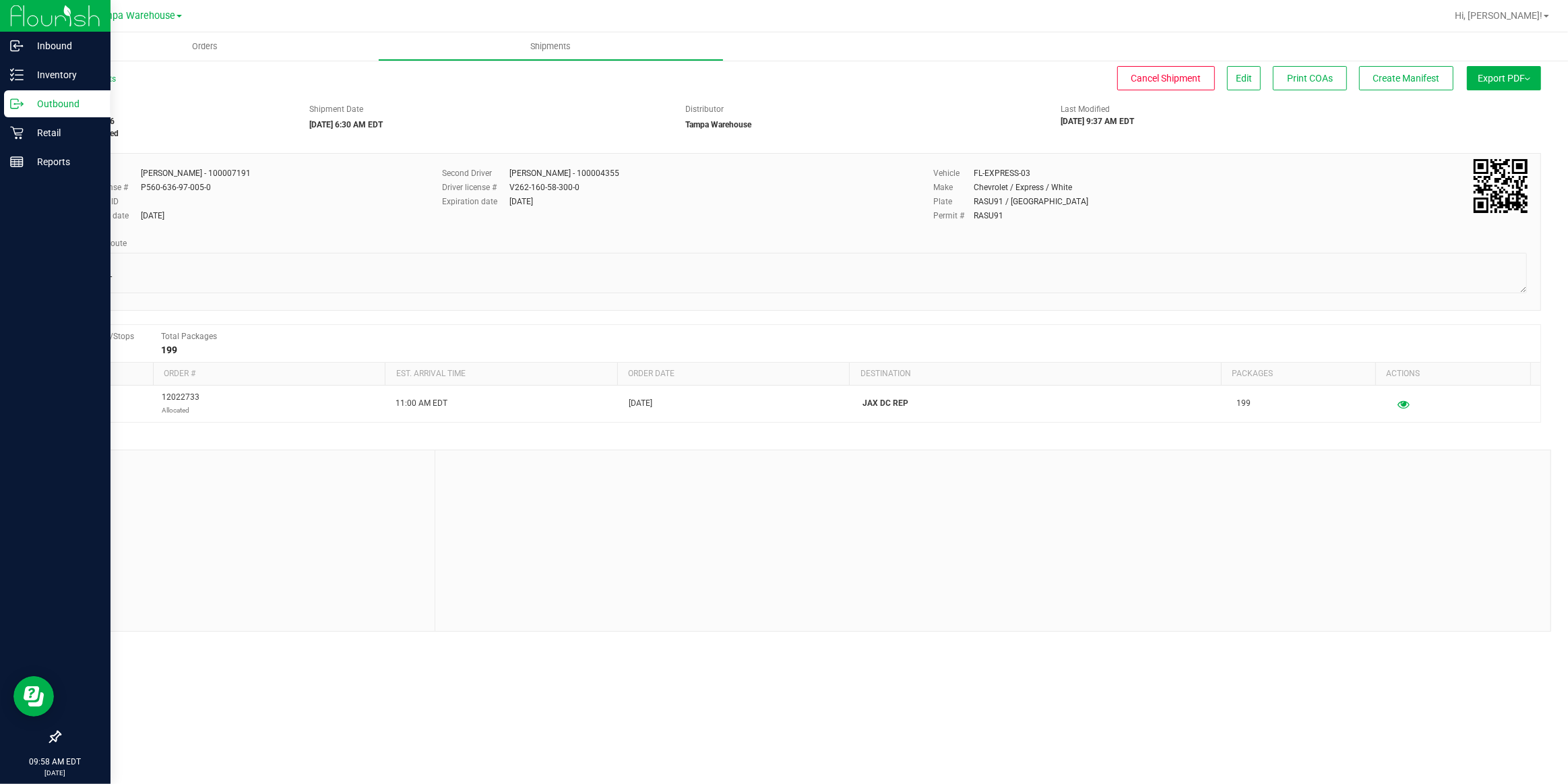
click at [56, 106] on p "Outbound" at bounding box center [64, 104] width 81 height 16
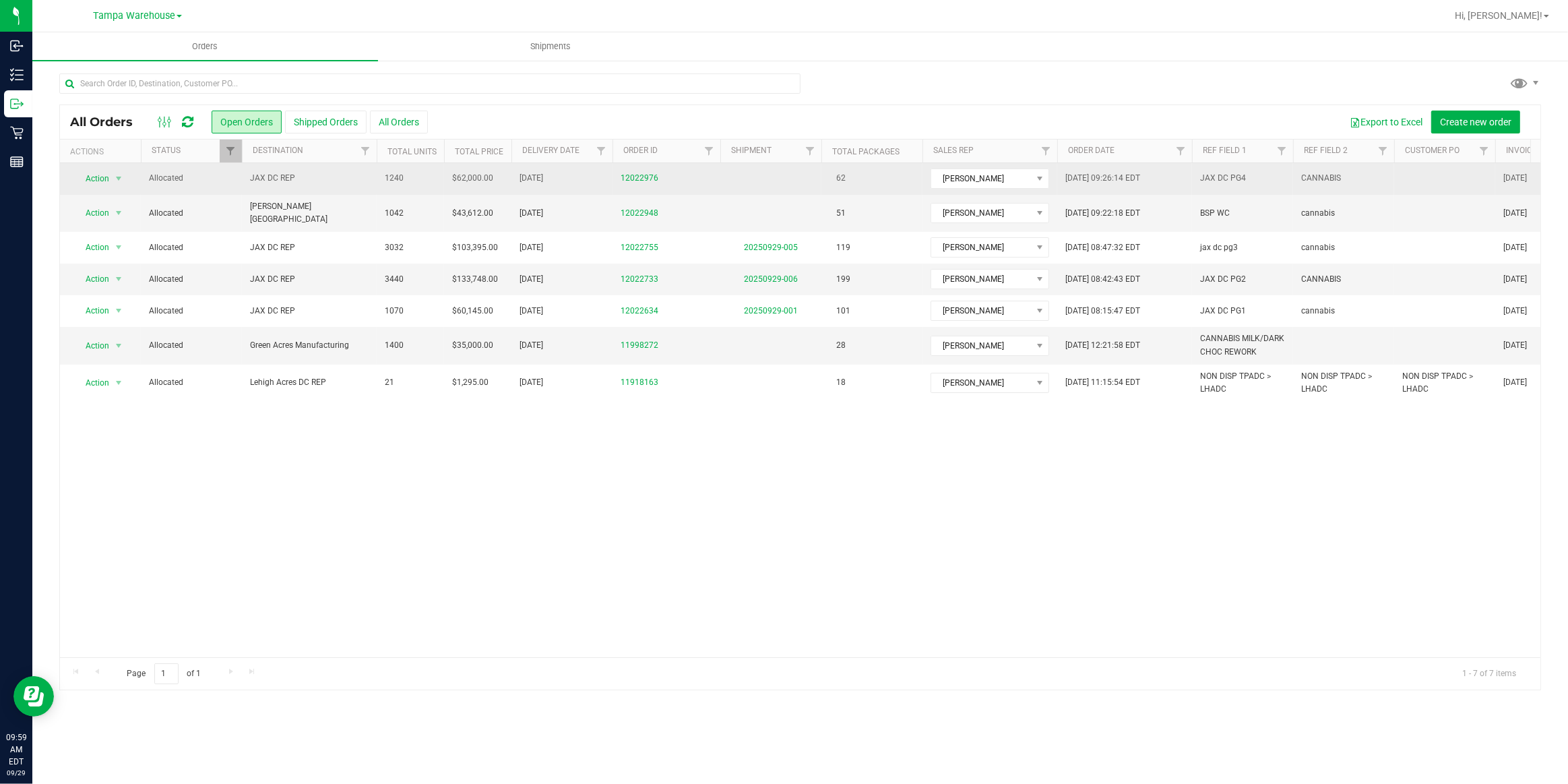
click at [284, 182] on span "JAX DC REP" at bounding box center [310, 178] width 119 height 13
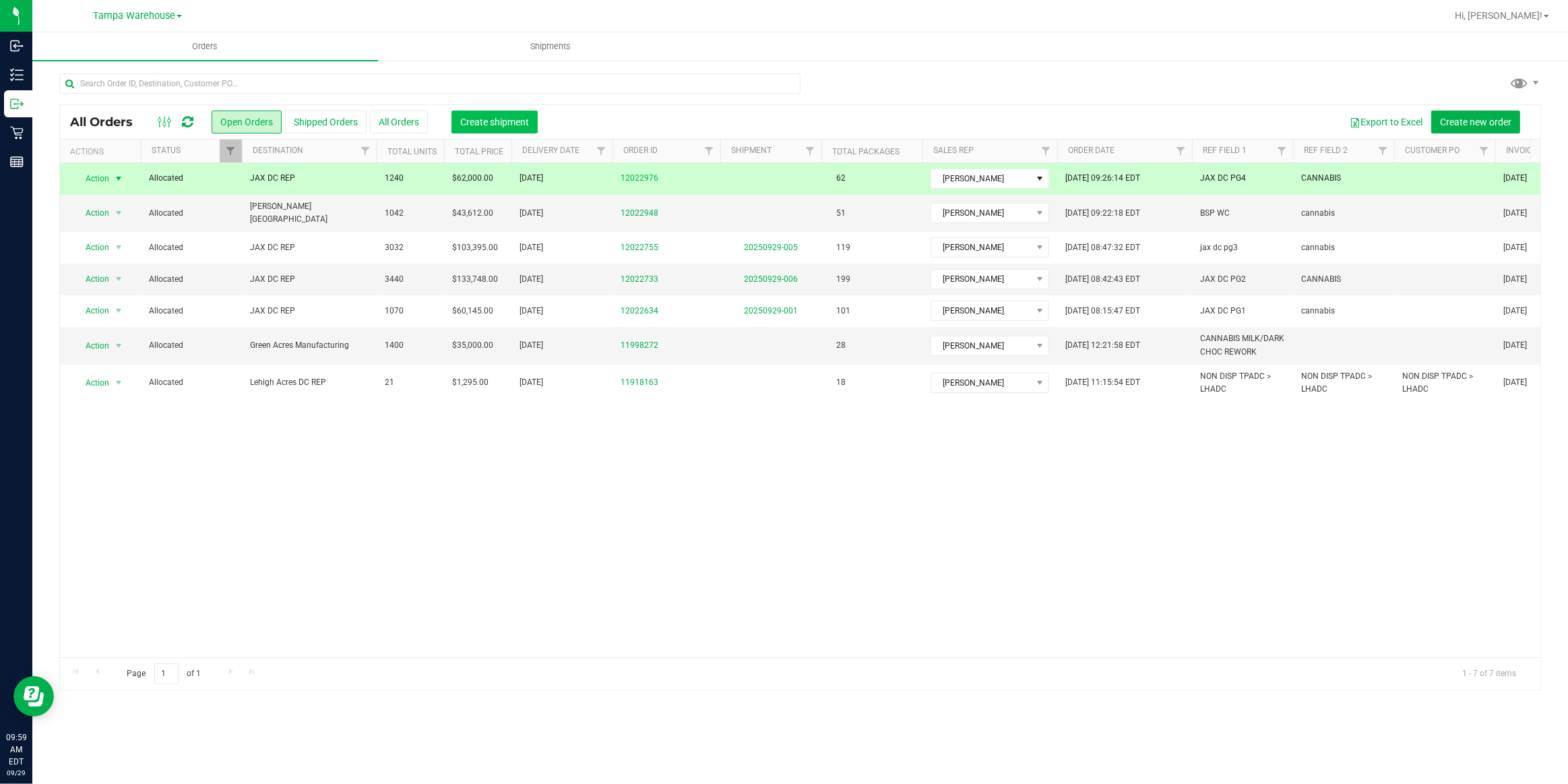
click at [510, 116] on span "Create shipment" at bounding box center [495, 122] width 68 height 11
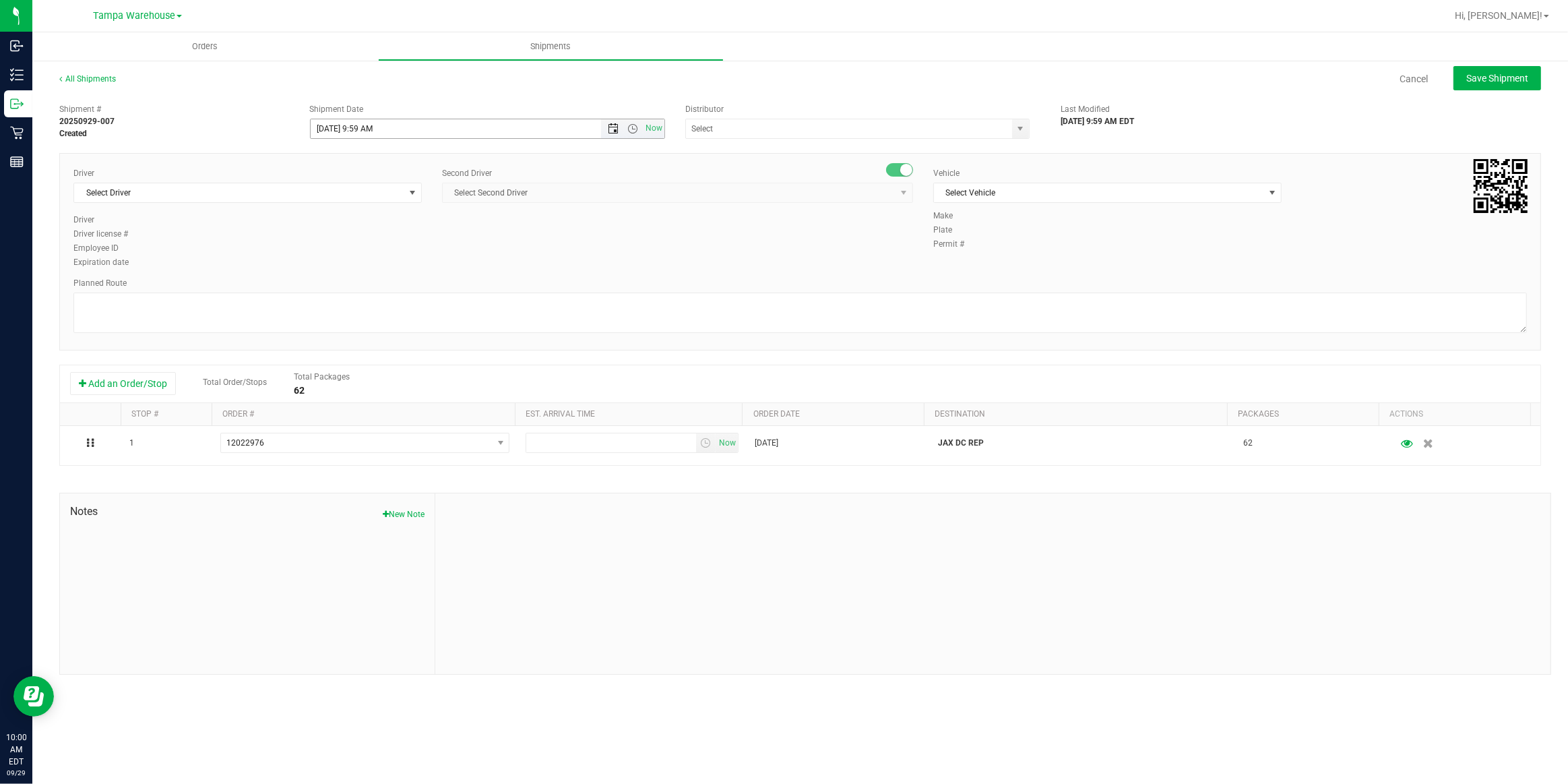
click at [613, 128] on span "Open the date view" at bounding box center [613, 129] width 11 height 11
click at [363, 288] on link "30" at bounding box center [361, 285] width 20 height 21
click at [633, 128] on span "Open the time view" at bounding box center [633, 129] width 11 height 11
click at [361, 257] on li "6:30 AM" at bounding box center [486, 253] width 352 height 18
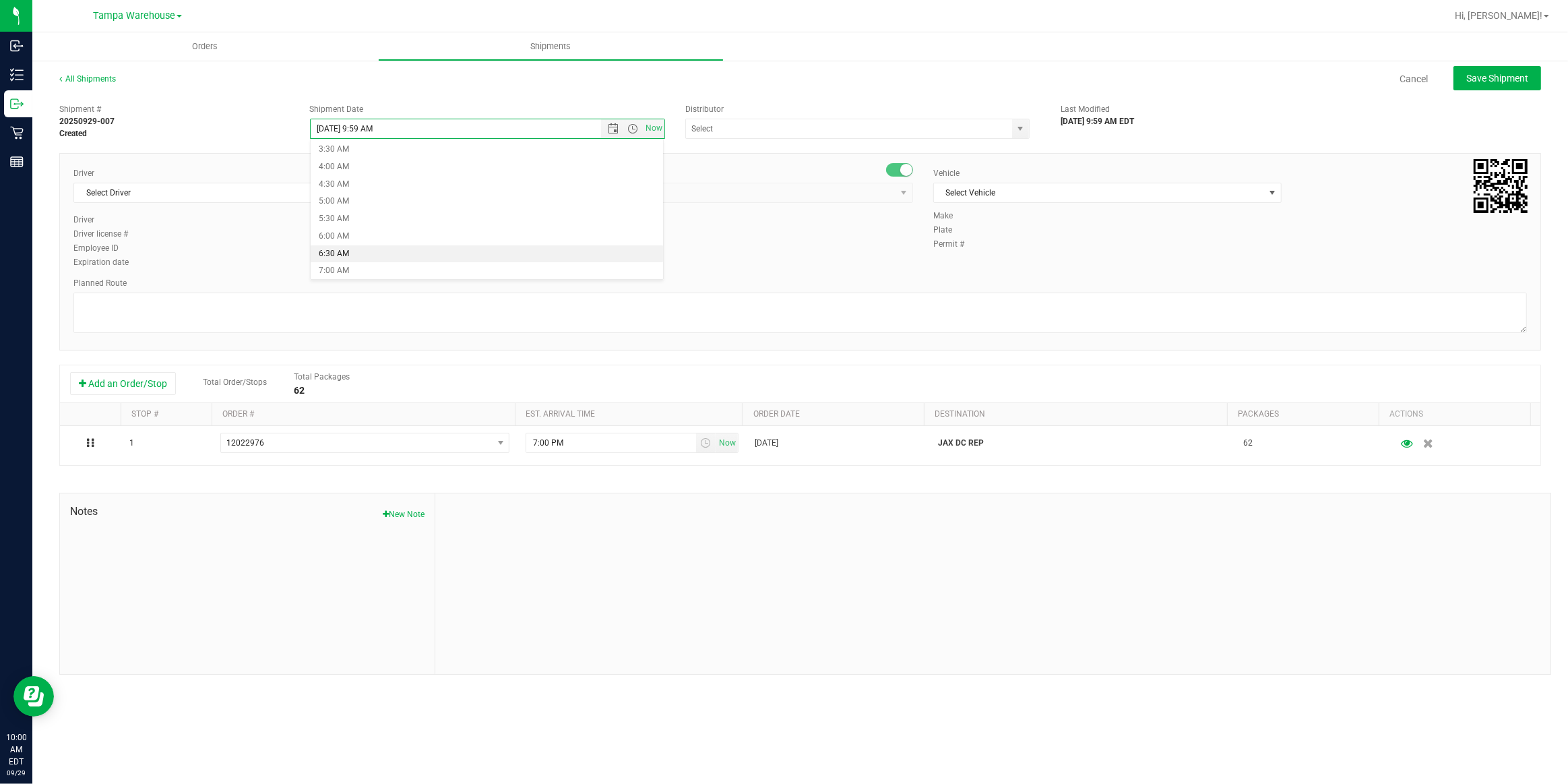
type input "9/30/2025 6:30 AM"
click at [782, 127] on input "text" at bounding box center [844, 129] width 316 height 19
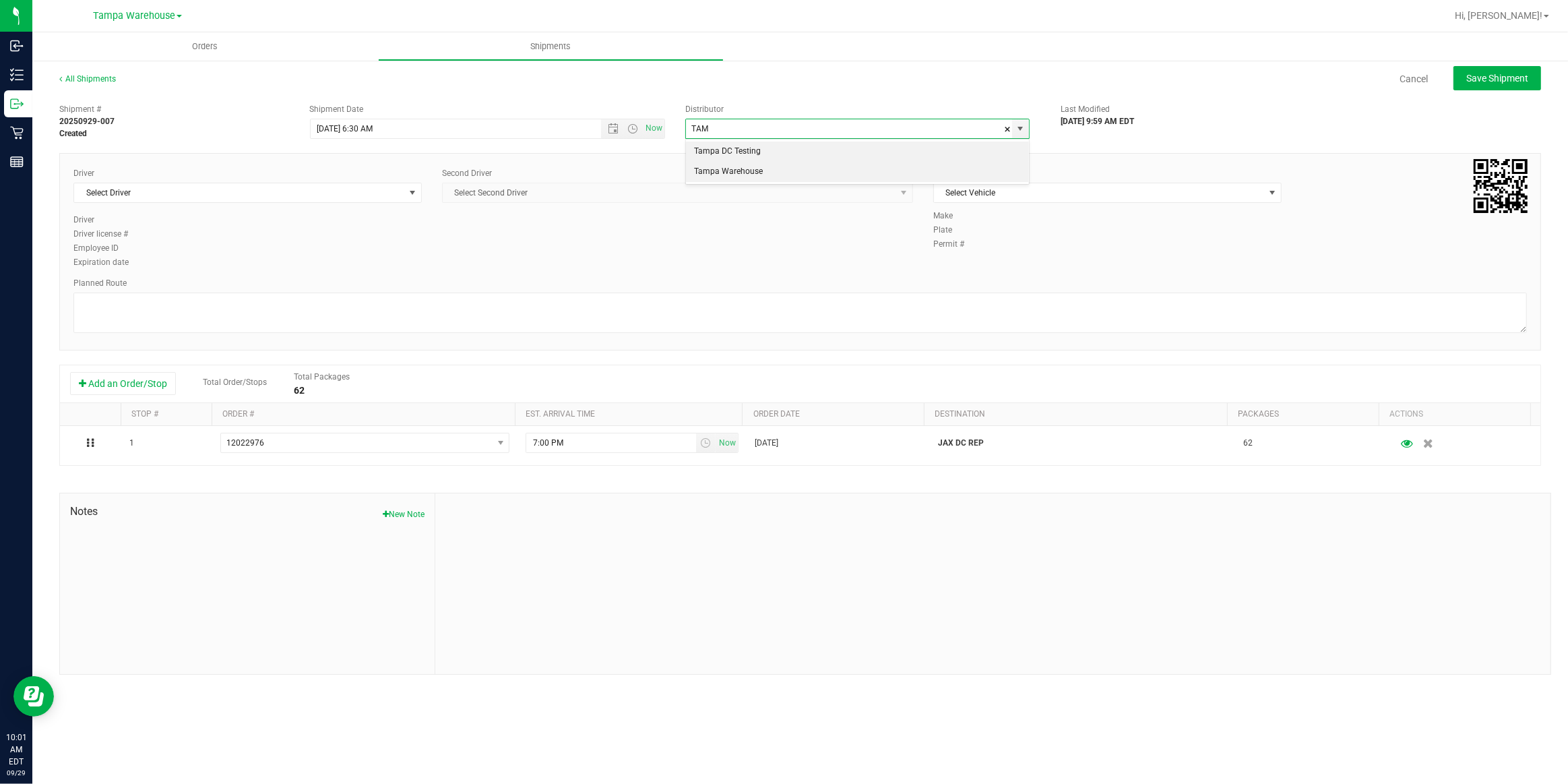
click at [765, 172] on li "Tampa Warehouse" at bounding box center [857, 172] width 343 height 21
type input "Tampa Warehouse"
click at [411, 191] on span "select" at bounding box center [412, 193] width 11 height 11
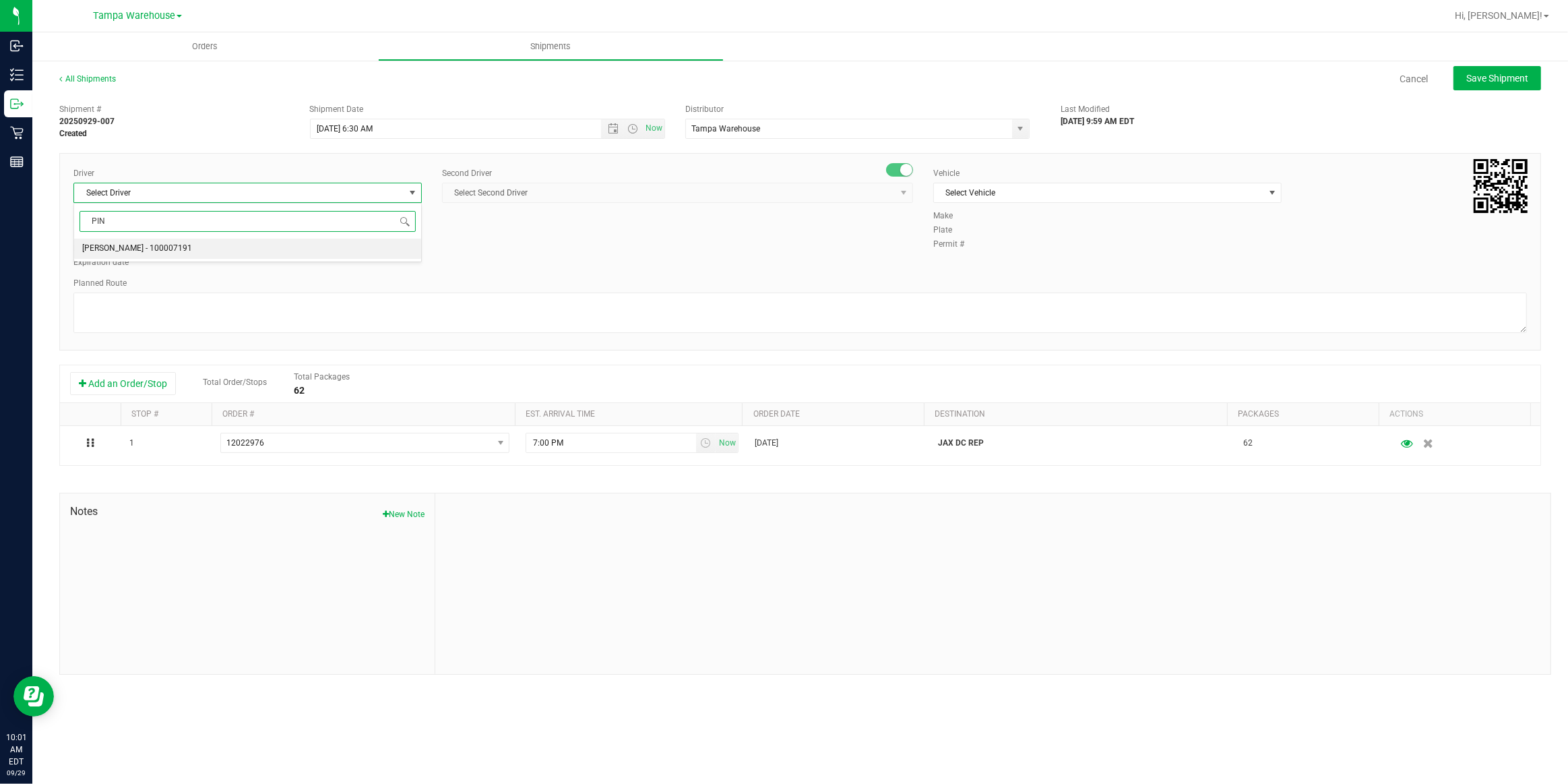
click at [133, 247] on span "Nicholas Pinero - 100007191" at bounding box center [137, 248] width 110 height 18
type input "PIN"
click at [531, 193] on span "Select Second Driver" at bounding box center [669, 193] width 453 height 19
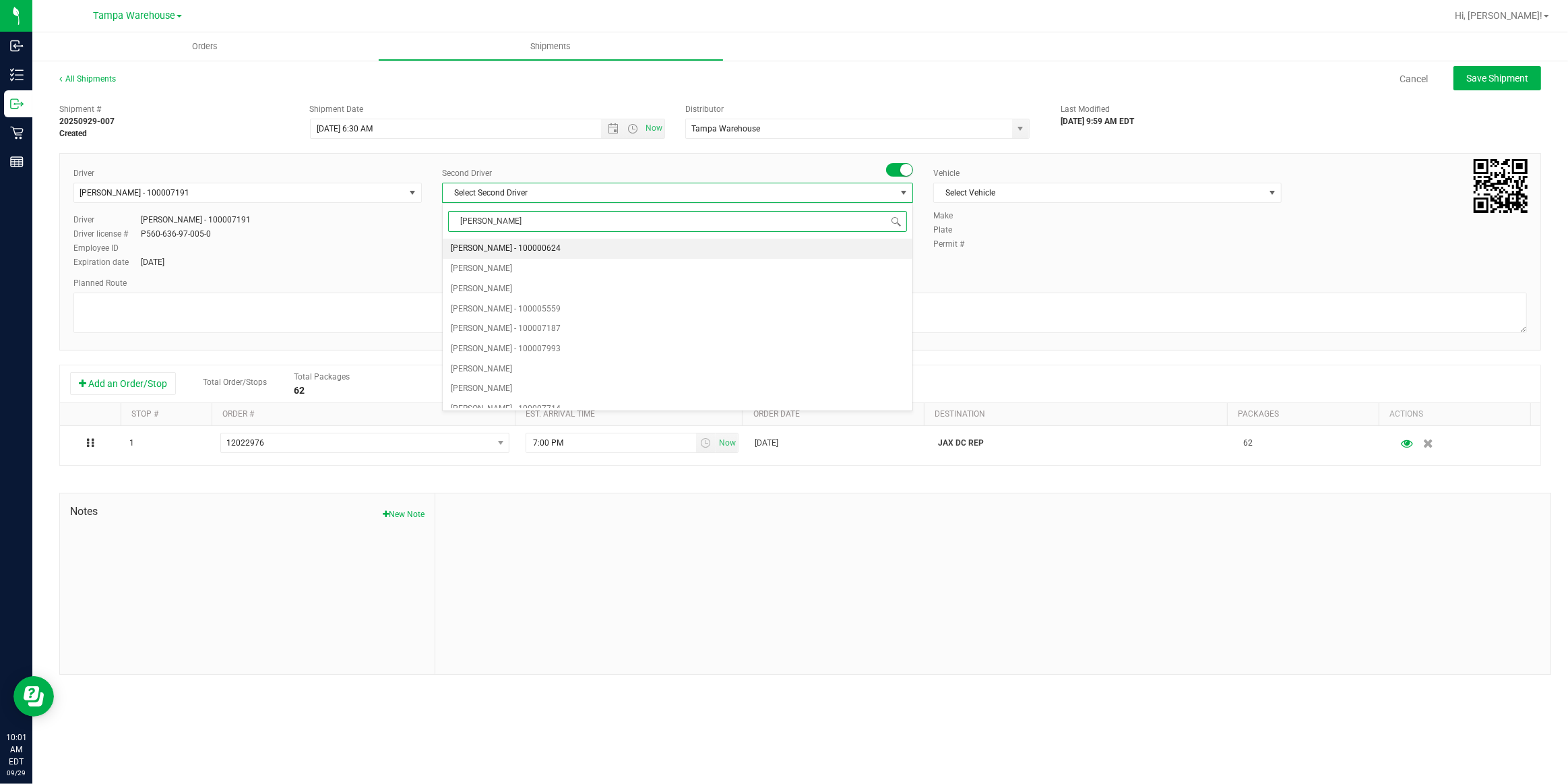
type input "DANN"
click at [493, 252] on span "Danny Vickers - 100004355" at bounding box center [506, 248] width 110 height 18
click at [1017, 196] on span "Select Vehicle" at bounding box center [1099, 193] width 330 height 19
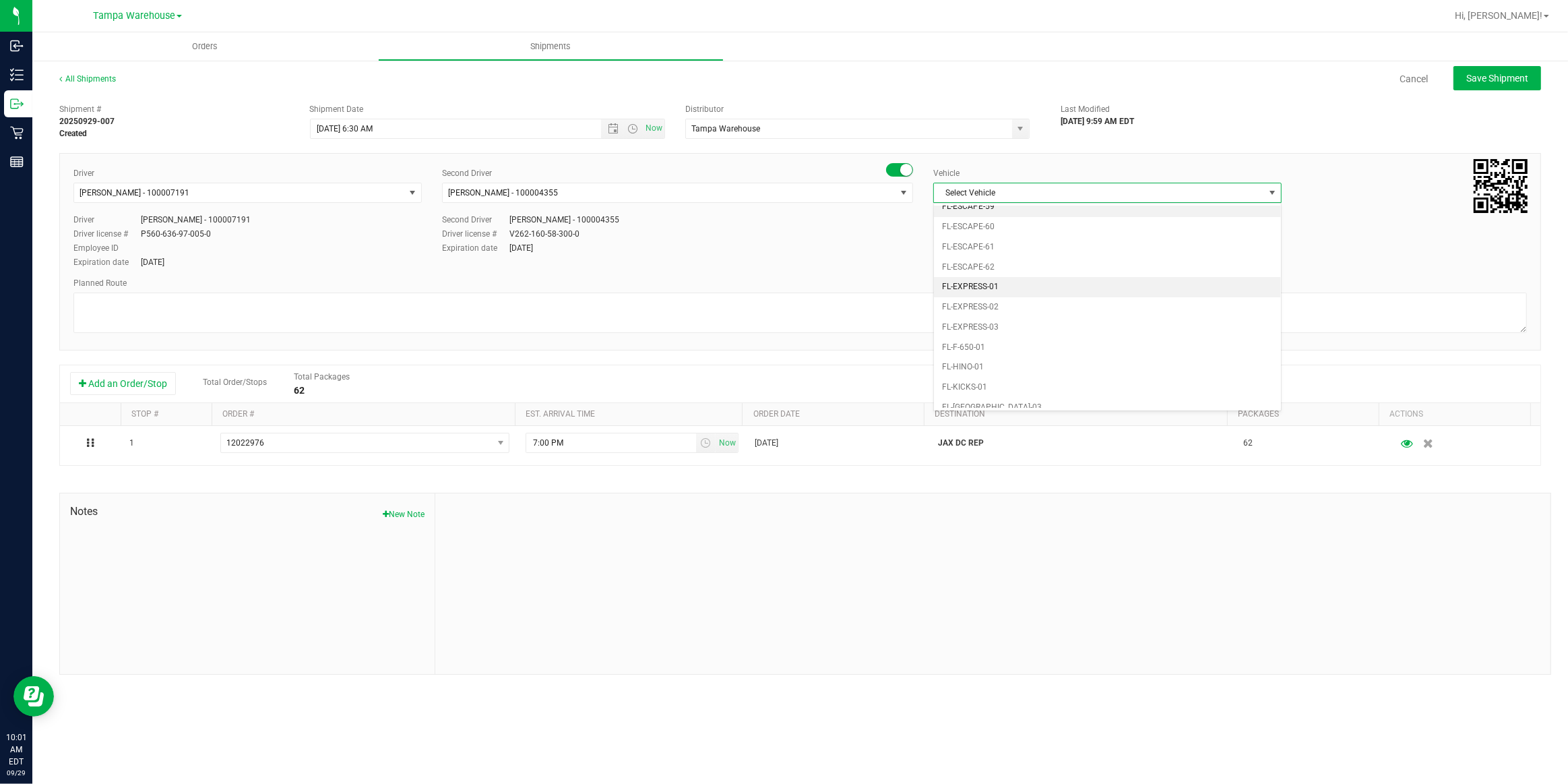
scroll to position [269, 0]
click at [994, 262] on li "FL-EXPRESS-03" at bounding box center [1108, 267] width 347 height 21
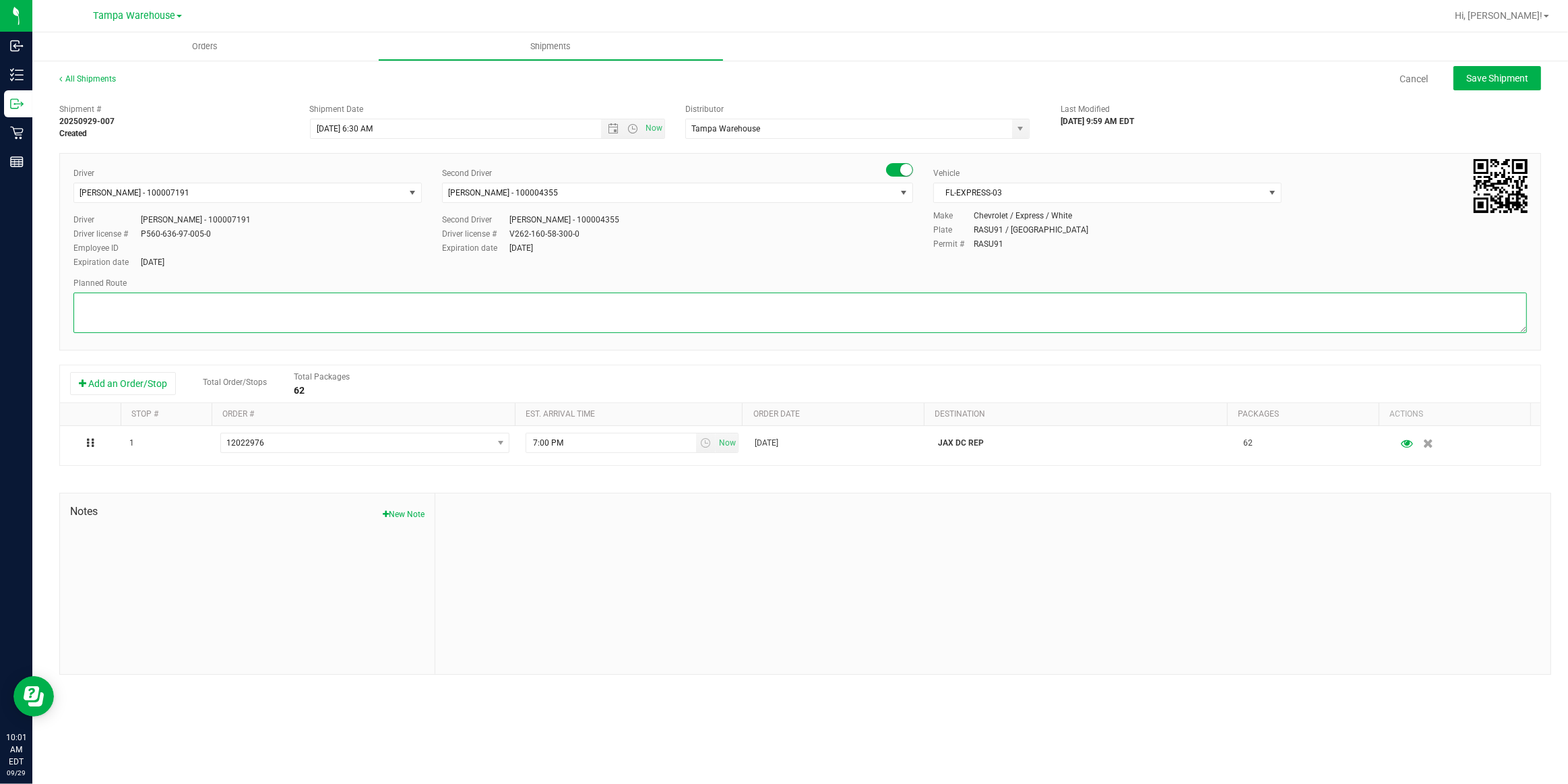
click at [819, 311] on textarea at bounding box center [800, 312] width 1454 height 40
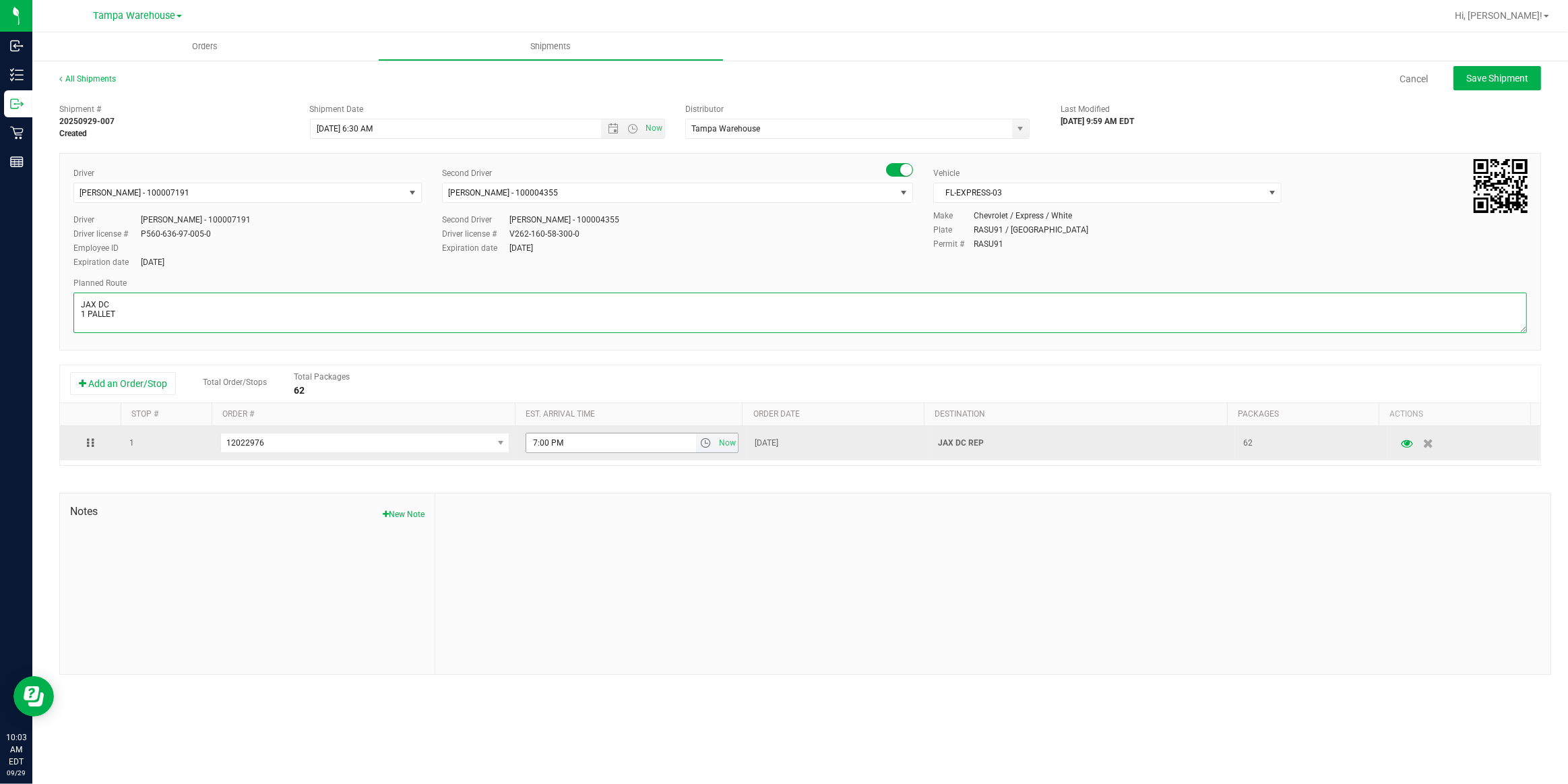
click at [700, 444] on span "select" at bounding box center [705, 443] width 11 height 11
type textarea "JAX DC 1 PALLET"
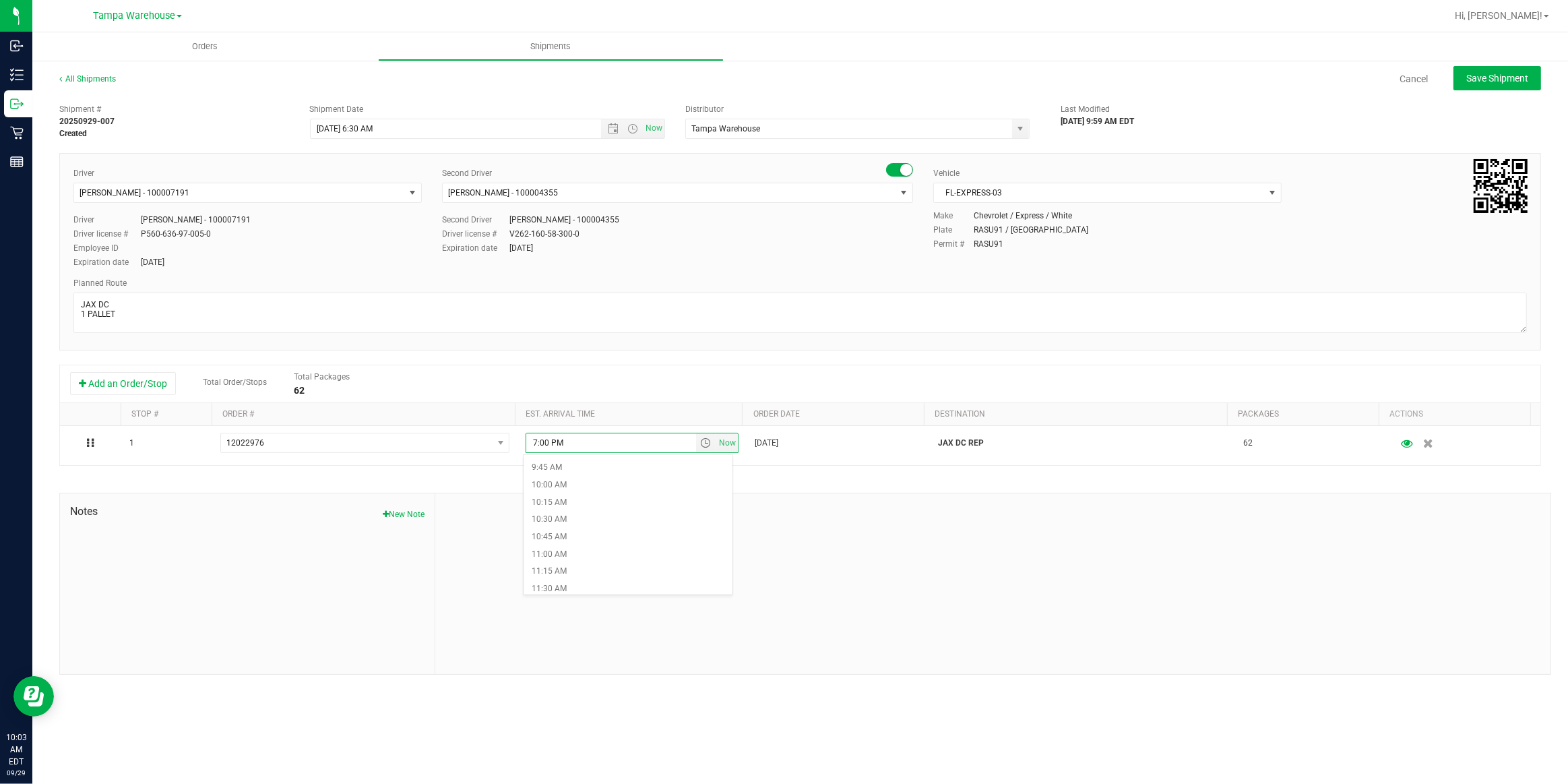
scroll to position [735, 0]
click at [593, 494] on li "11:00 AM" at bounding box center [628, 494] width 209 height 18
click at [1509, 82] on span "Save Shipment" at bounding box center [1497, 78] width 62 height 11
type input "9/30/2025 10:30 AM"
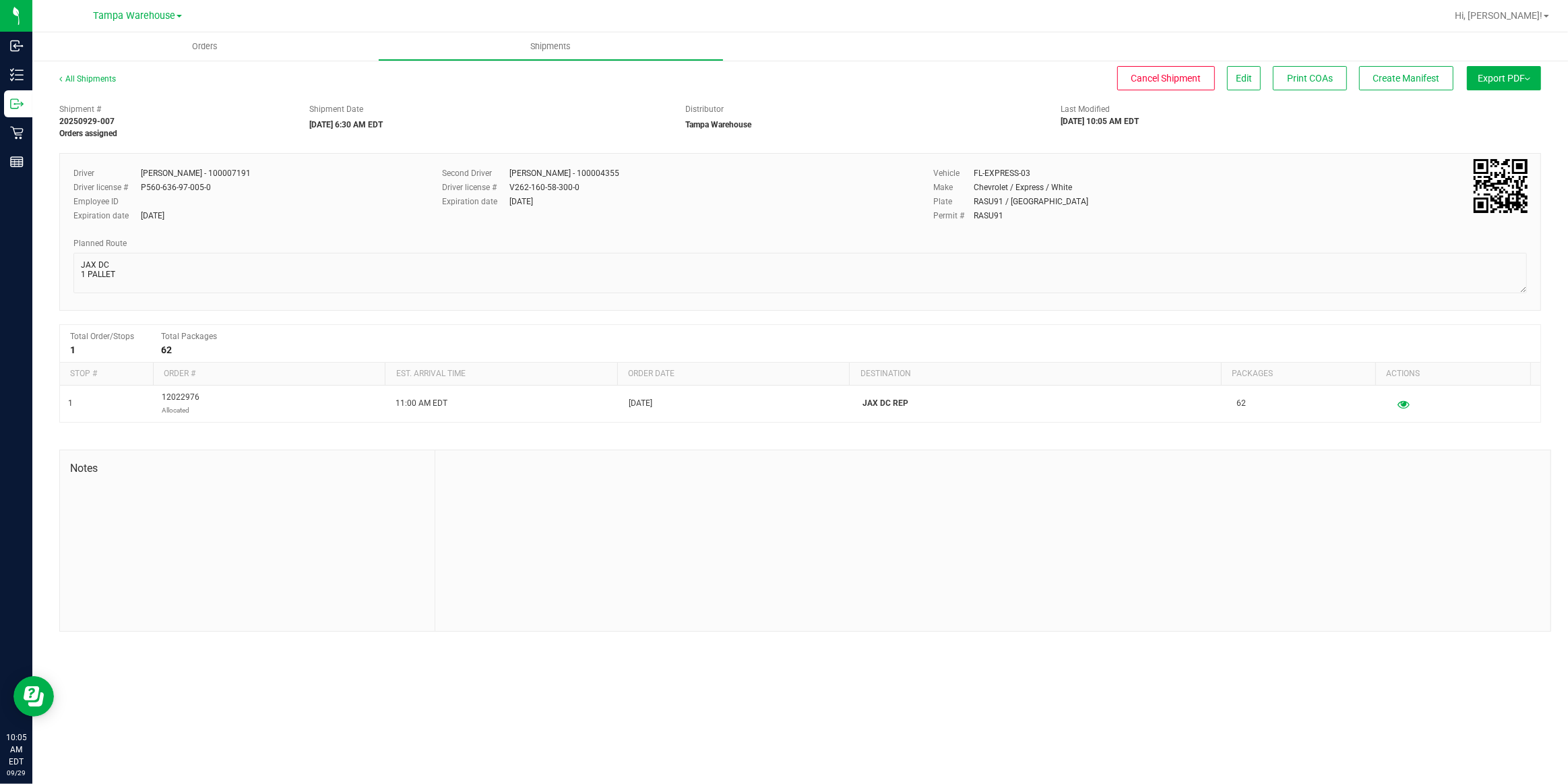
click at [1509, 82] on span "Export PDF" at bounding box center [1504, 78] width 52 height 11
click at [1497, 113] on li "Manifest by Package ID" at bounding box center [1500, 107] width 136 height 21
click at [1290, 527] on div at bounding box center [993, 540] width 1115 height 180
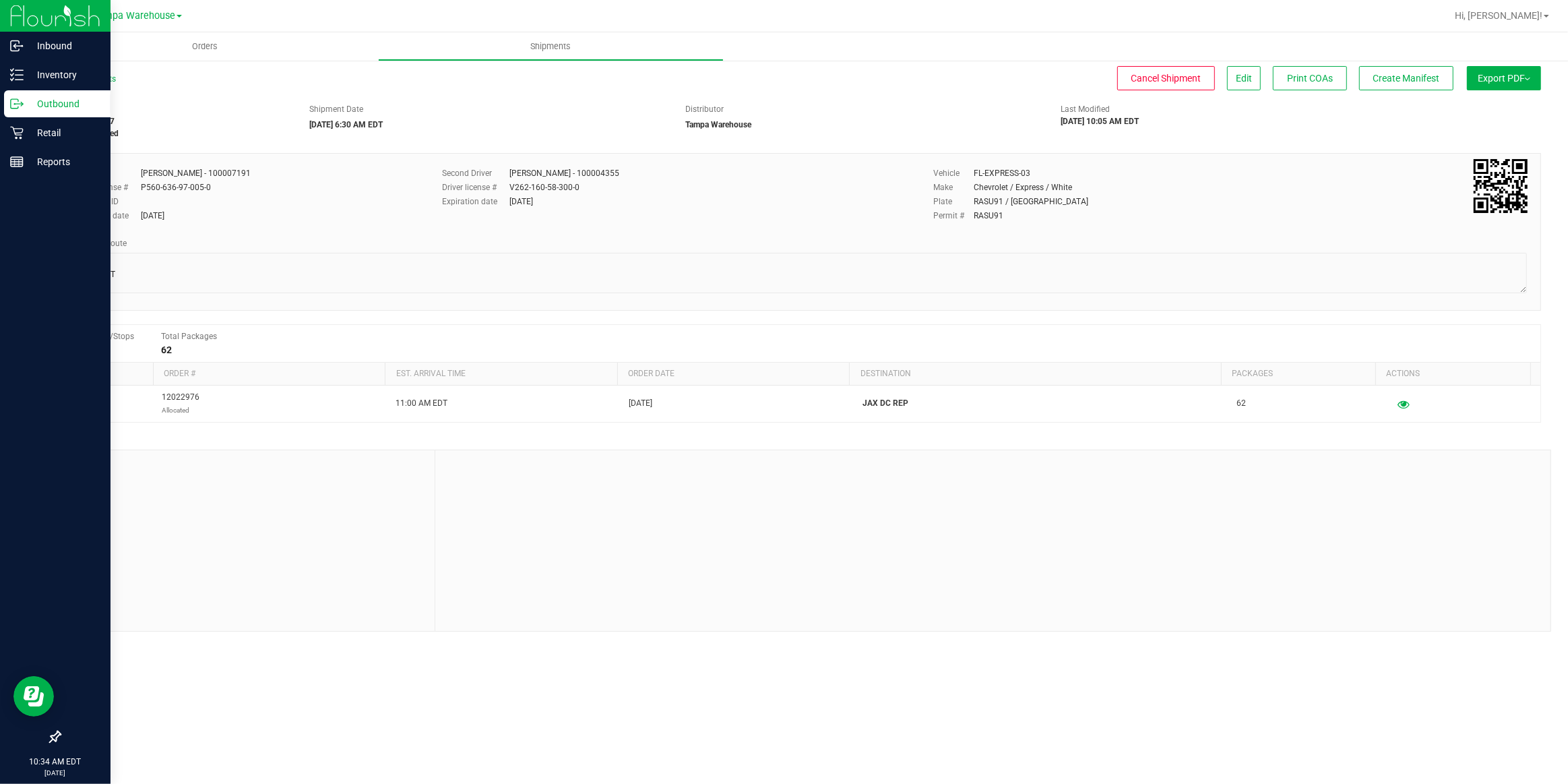
click at [43, 106] on p "Outbound" at bounding box center [64, 104] width 81 height 16
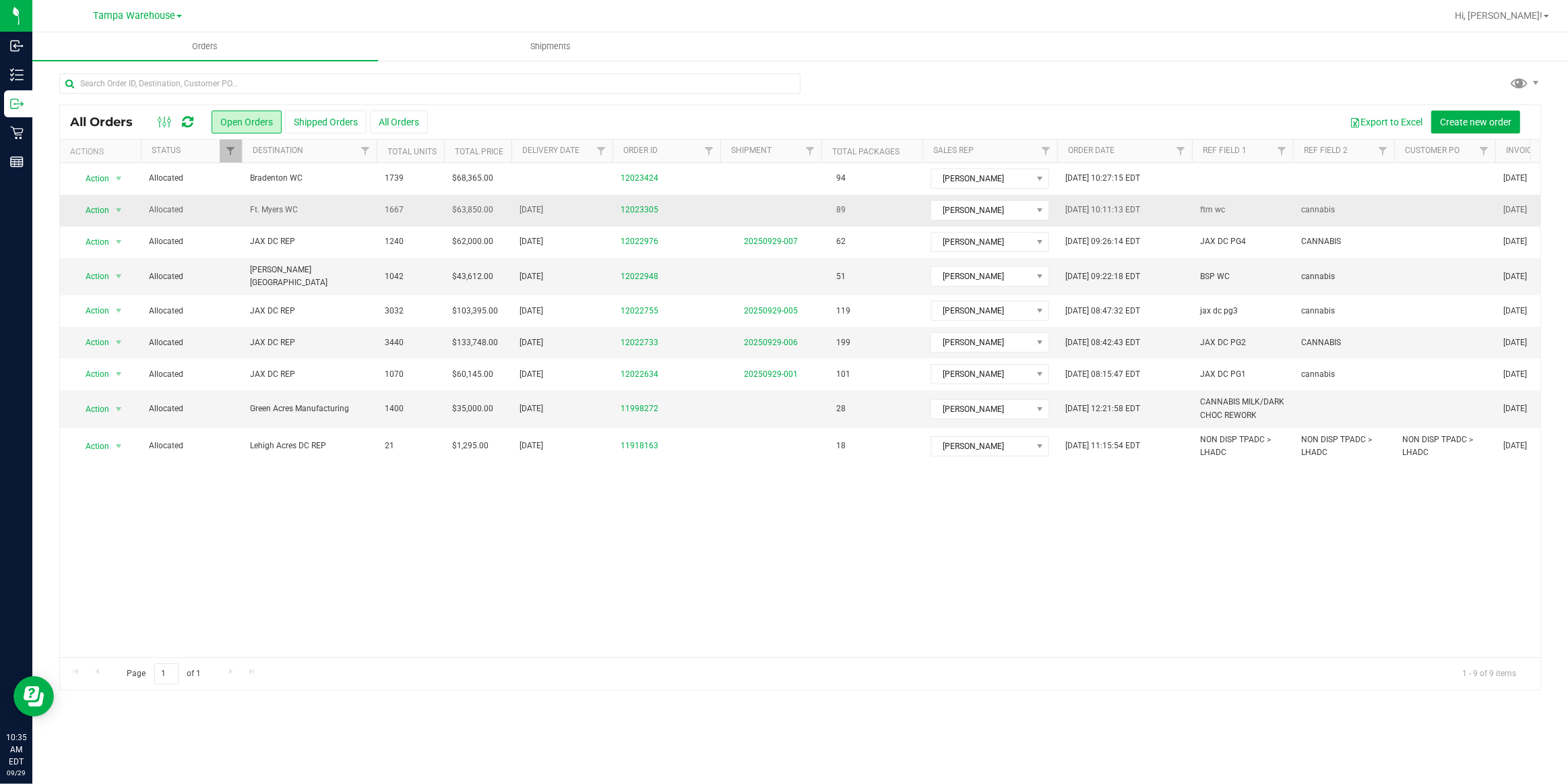
click at [288, 212] on span "Ft. Myers WC" at bounding box center [310, 210] width 119 height 13
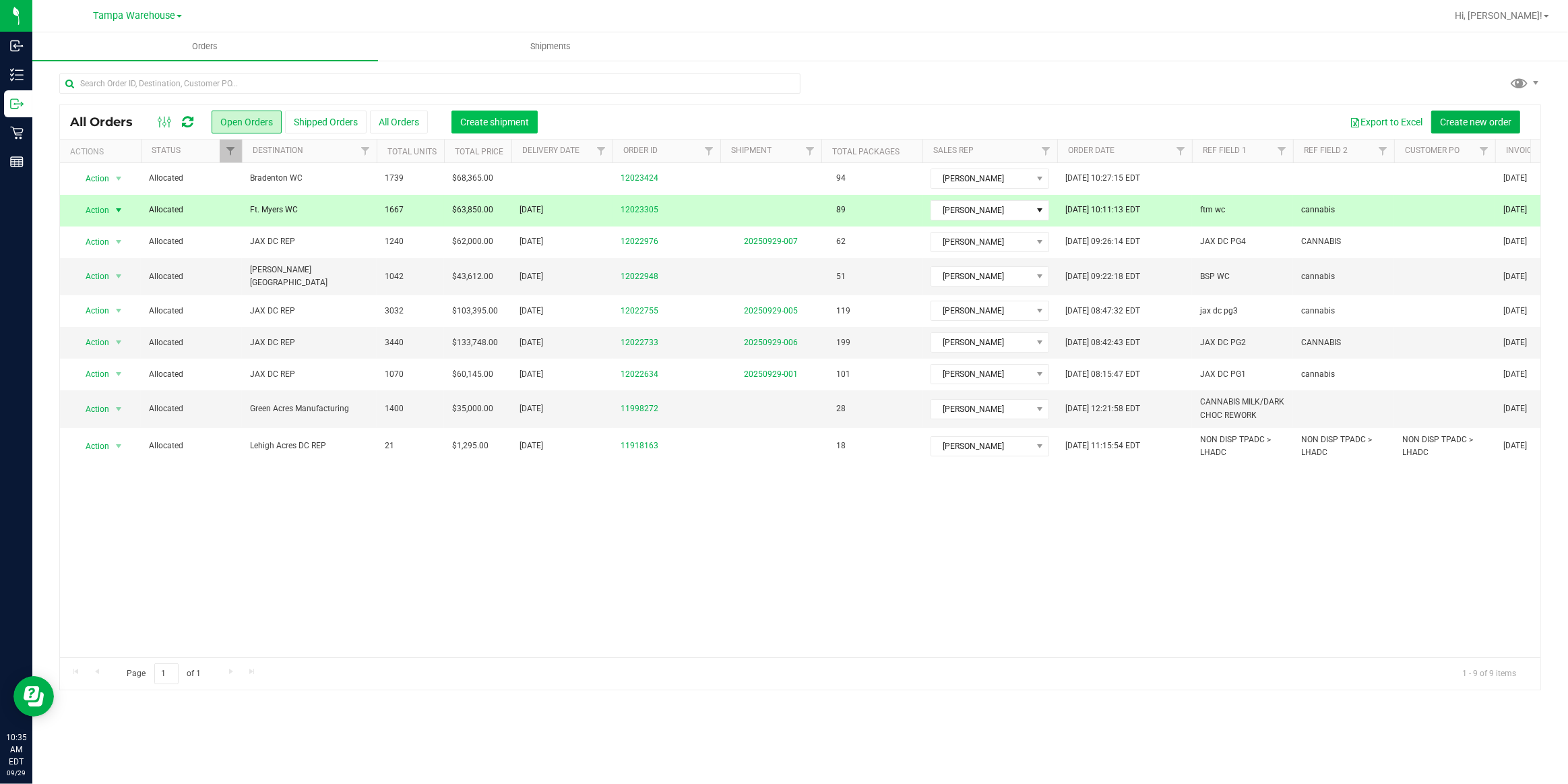
click at [512, 121] on span "Create shipment" at bounding box center [495, 122] width 68 height 11
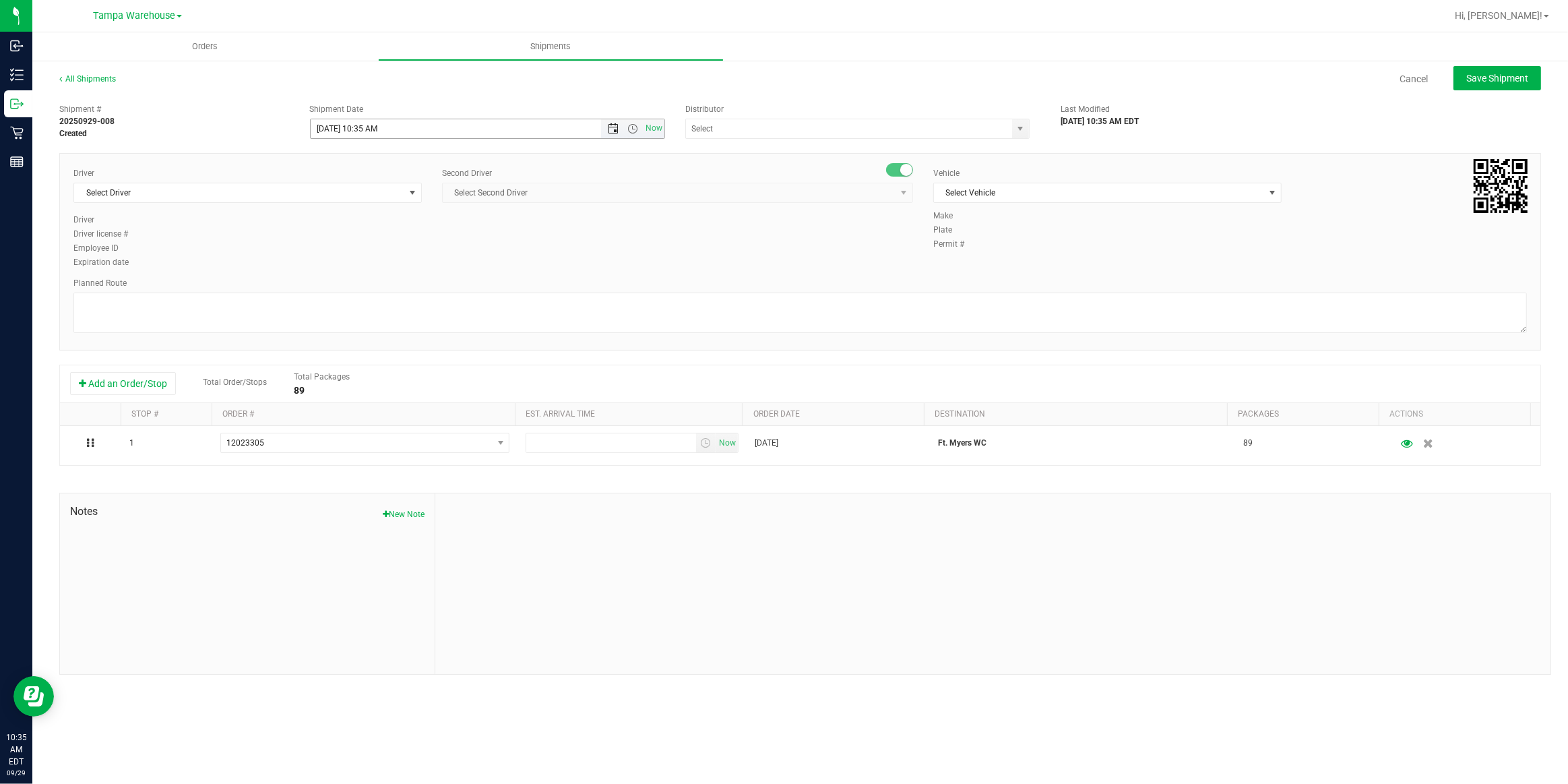
click at [612, 129] on span "Open the date view" at bounding box center [613, 129] width 11 height 11
click at [366, 284] on link "30" at bounding box center [361, 285] width 20 height 21
click at [635, 124] on span "Open the time view" at bounding box center [633, 129] width 11 height 11
click at [367, 257] on li "6:30 AM" at bounding box center [486, 253] width 352 height 18
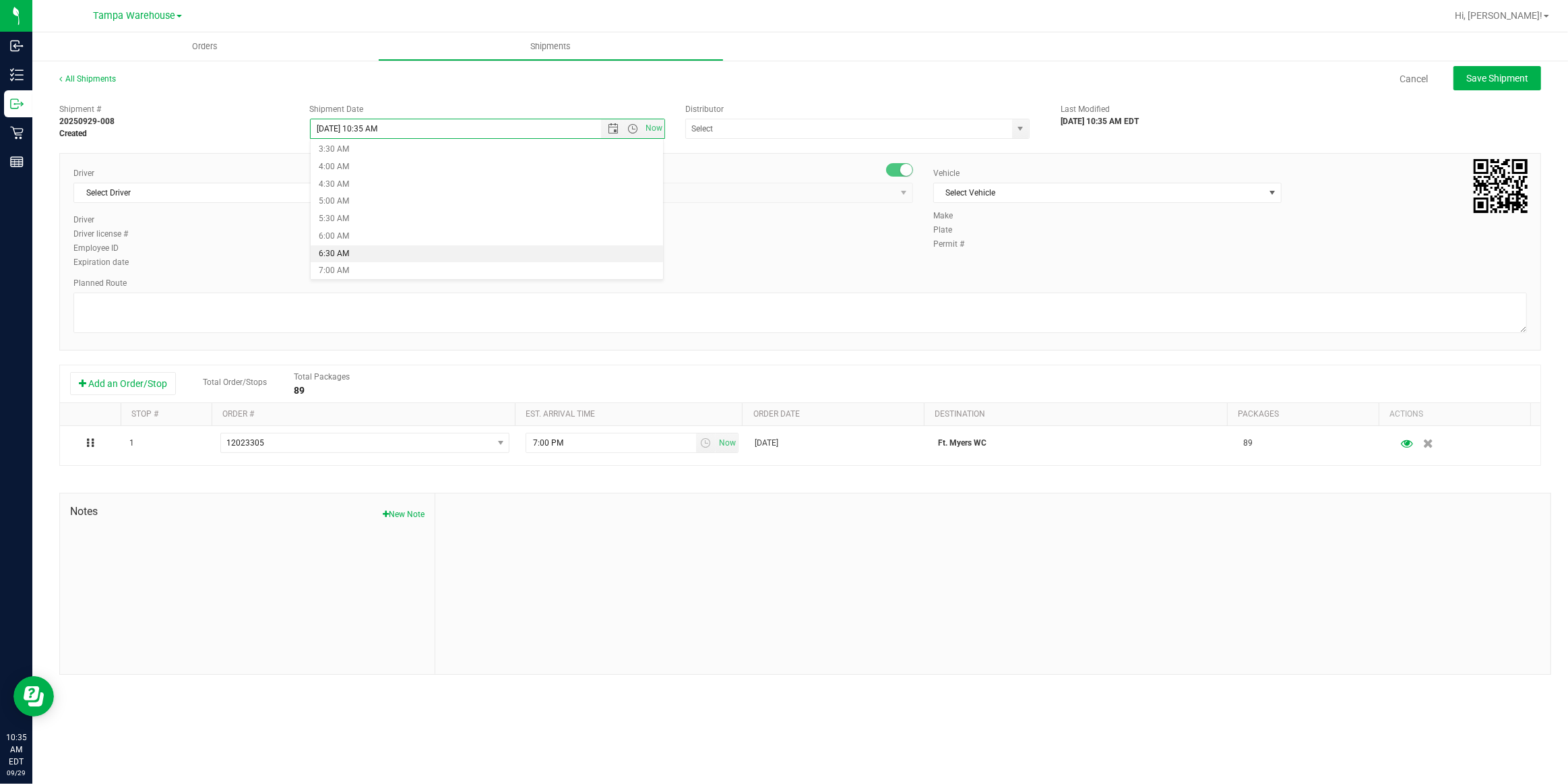
type input "9/30/2025 6:30 AM"
click at [816, 133] on input "text" at bounding box center [844, 129] width 316 height 19
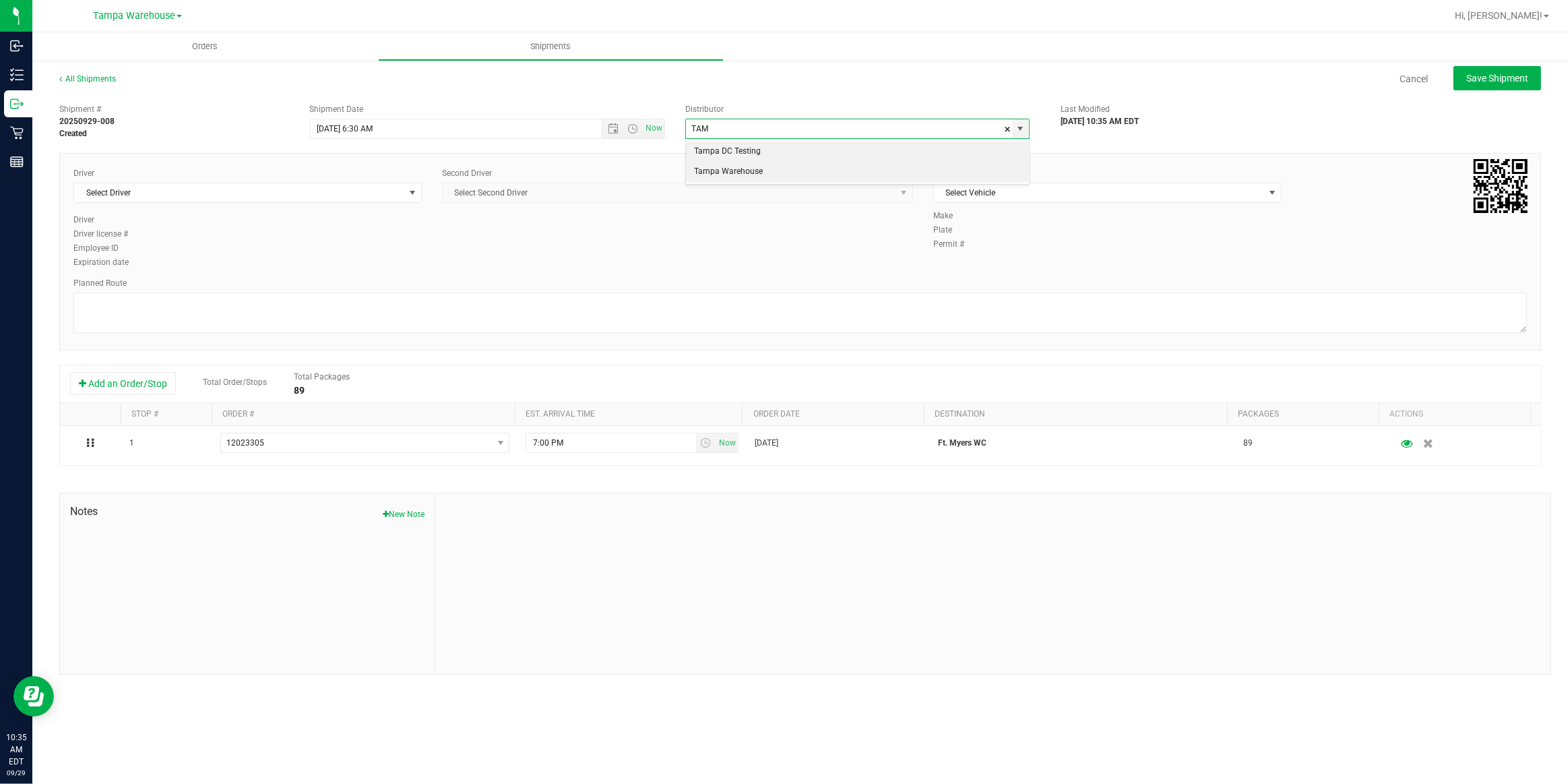
click at [741, 174] on li "Tampa Warehouse" at bounding box center [857, 172] width 343 height 21
type input "Tampa Warehouse"
click at [334, 193] on span "Select Driver" at bounding box center [239, 193] width 330 height 19
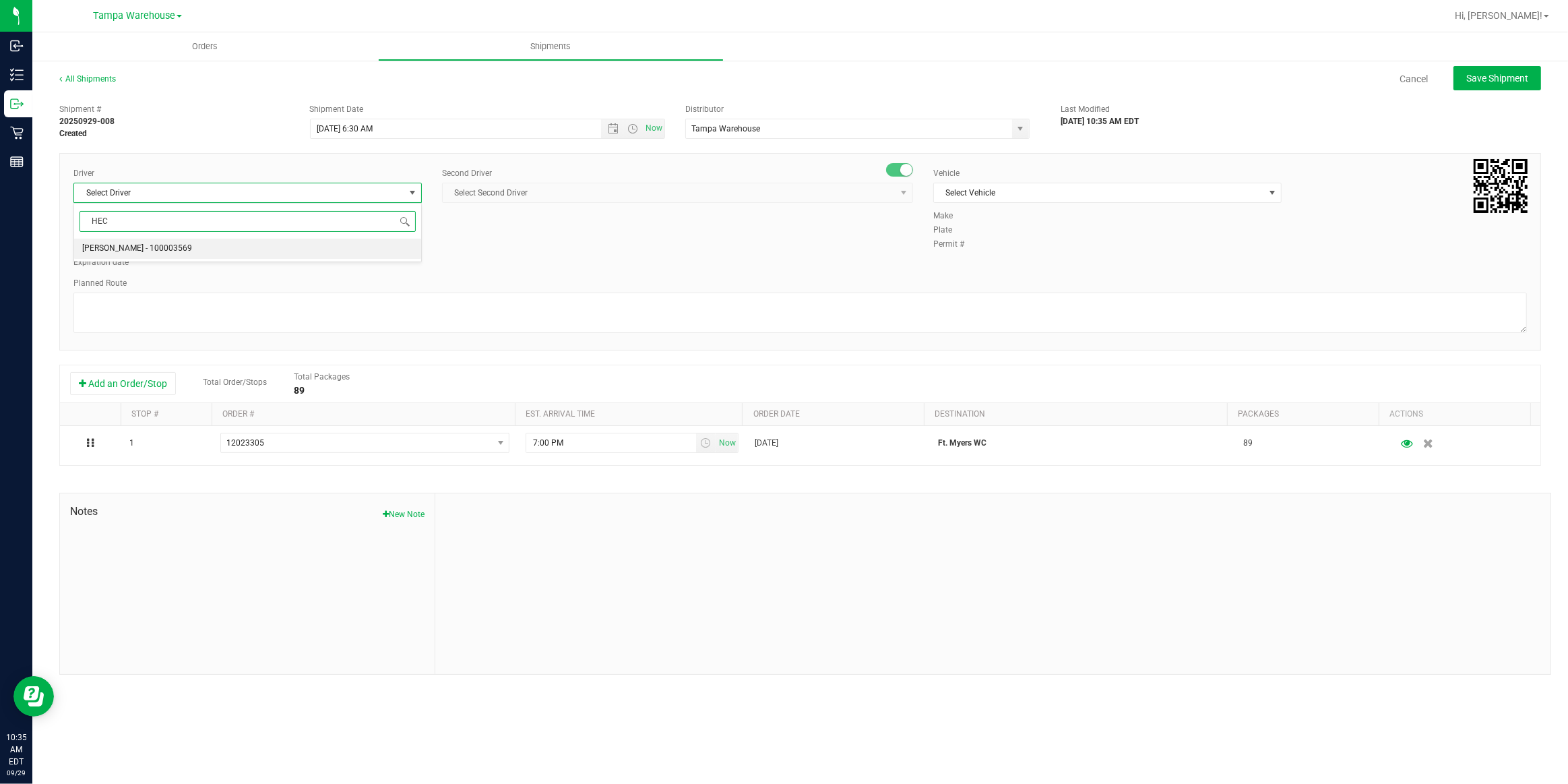
click at [170, 254] on span "Hector Ayala - 100003569" at bounding box center [137, 248] width 110 height 18
type input "HEC"
click at [572, 192] on span "Select Second Driver" at bounding box center [669, 193] width 453 height 19
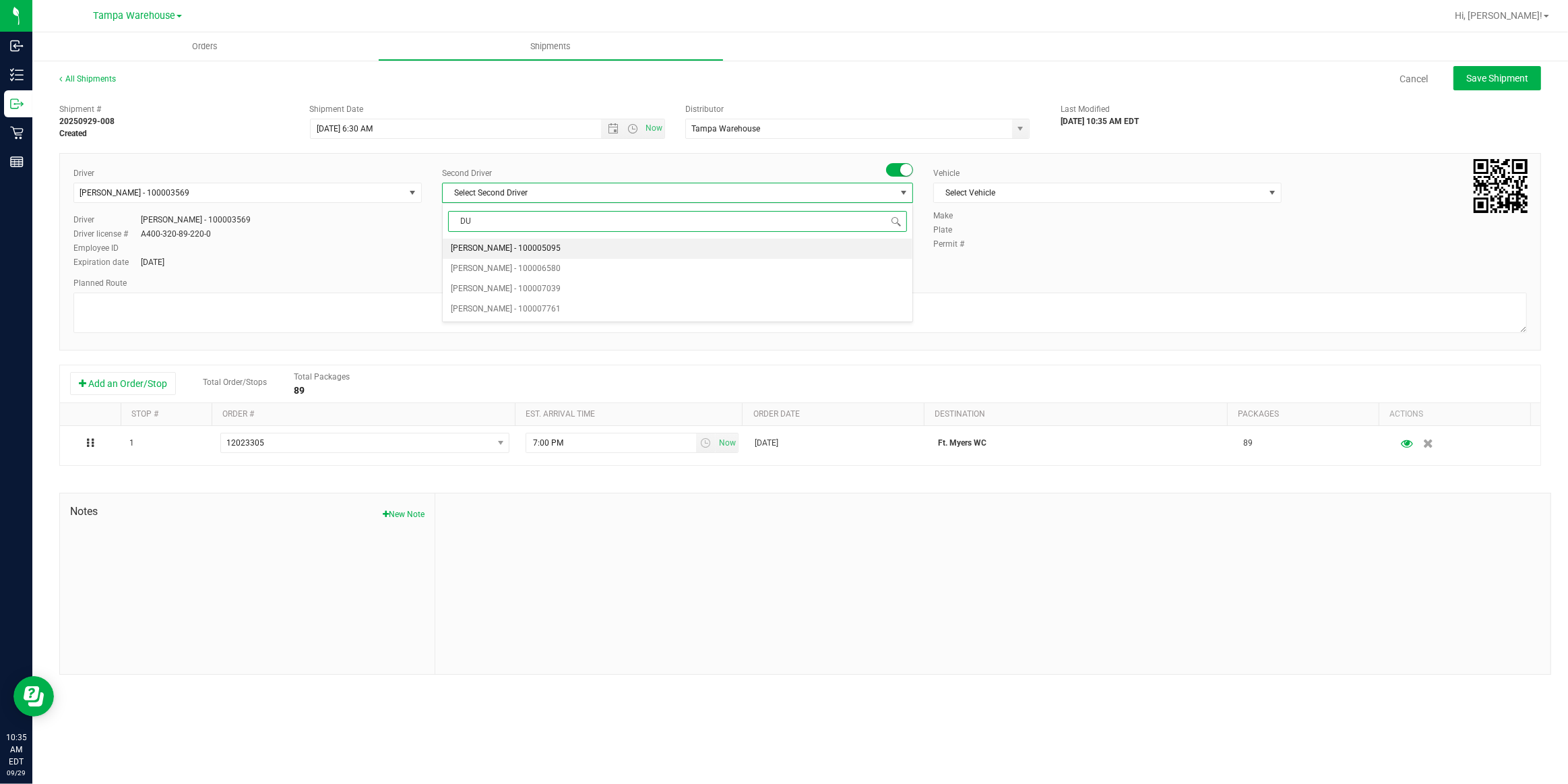
type input "DUS"
click at [466, 250] on span "Dustin Zonneville - 100007761" at bounding box center [506, 248] width 110 height 18
click at [1041, 193] on span "Select Vehicle" at bounding box center [1099, 193] width 330 height 19
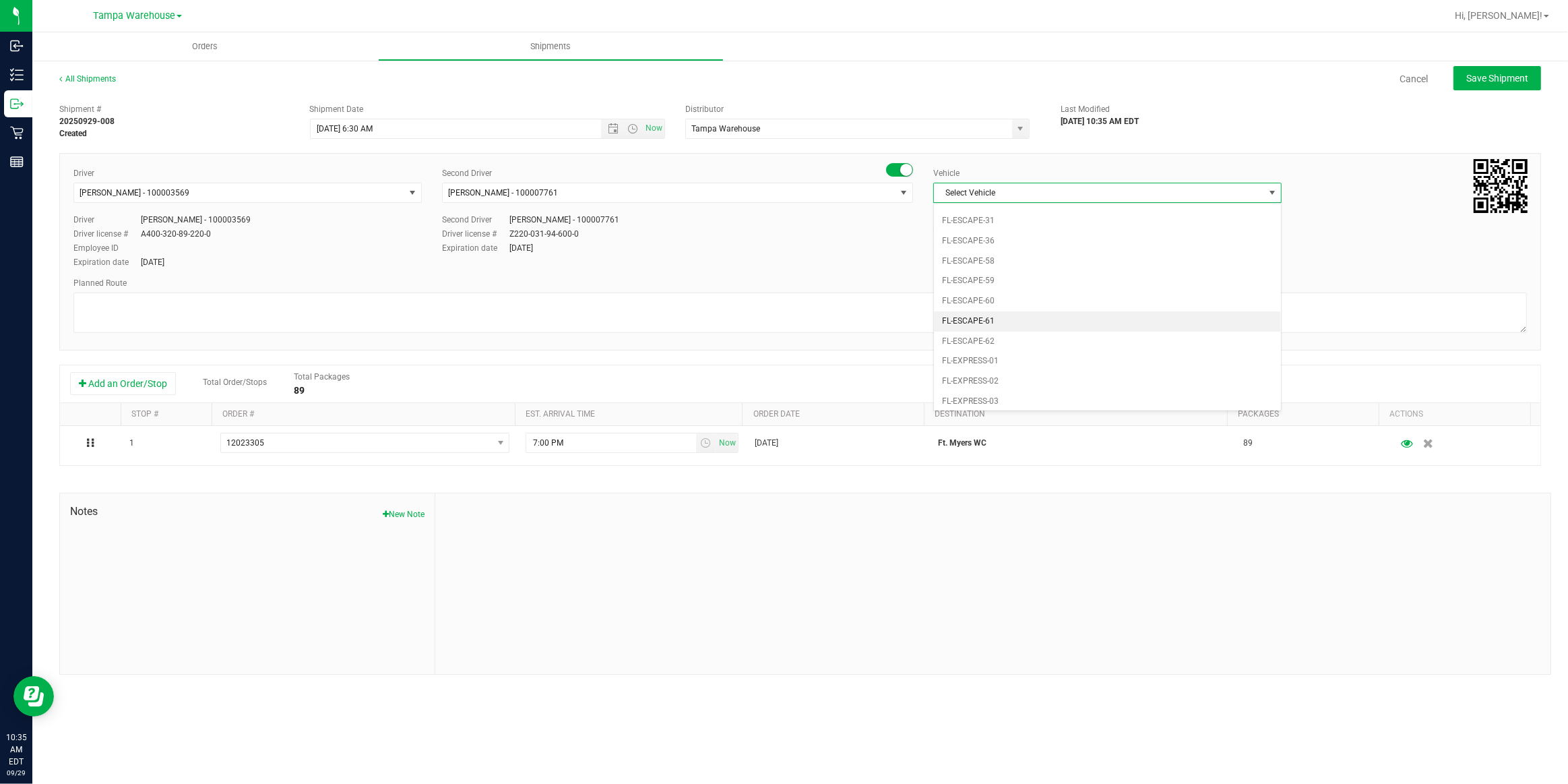
scroll to position [209, 0]
click at [1008, 288] on li "FL-EXPRESS-01" at bounding box center [1108, 287] width 347 height 21
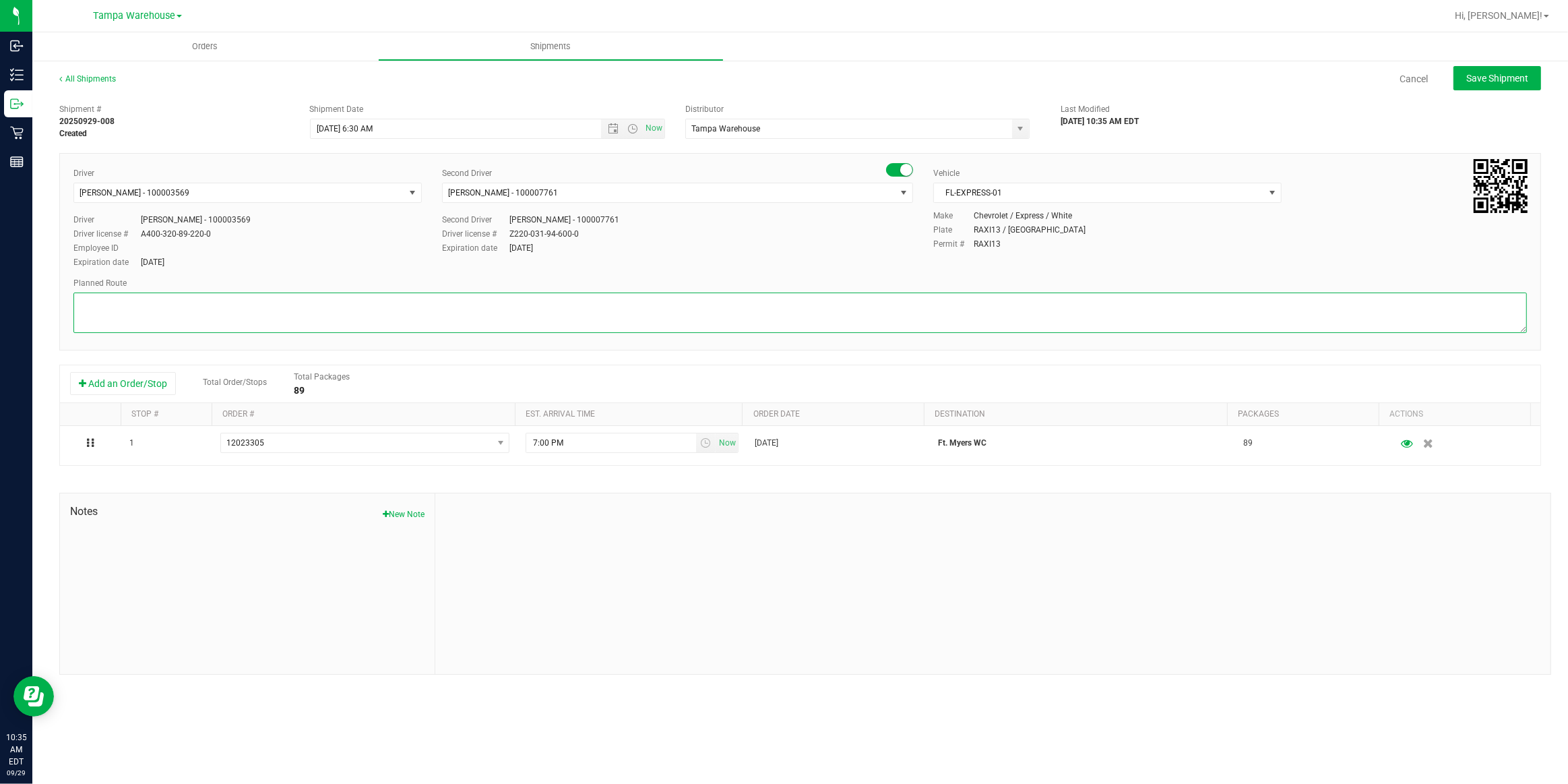
click at [836, 304] on textarea at bounding box center [800, 312] width 1454 height 40
click at [136, 326] on textarea at bounding box center [800, 312] width 1454 height 40
paste textarea "Bonita Springs WC Ft. Meyers WC North Port WC Bradenton WC"
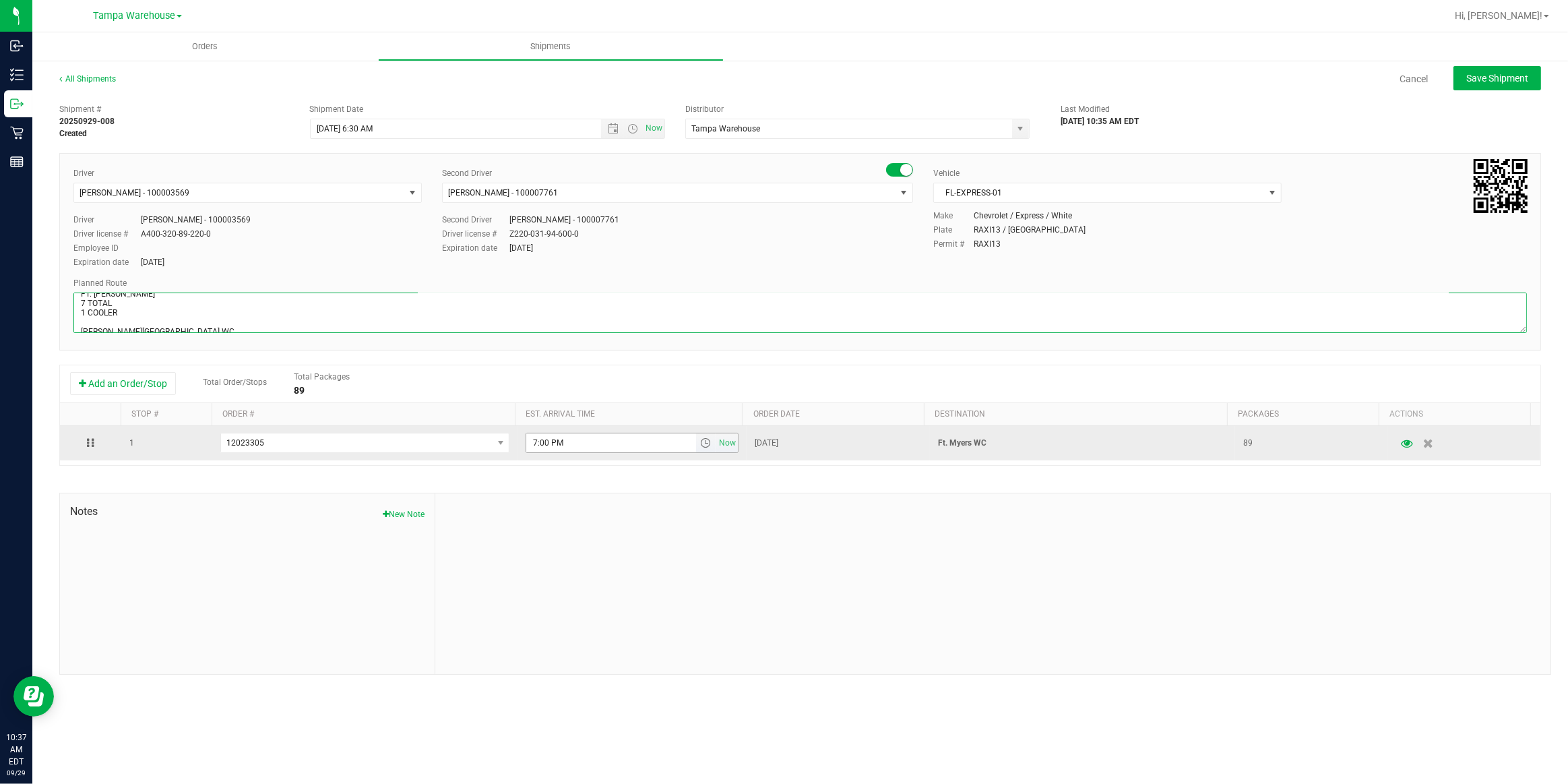
click at [701, 441] on span "select" at bounding box center [705, 443] width 11 height 11
type textarea "FT. MYERS WC 7 TOTAL 1 COOLER Bonita Springs WC Ft. Meyers WC North Port WC Bra…"
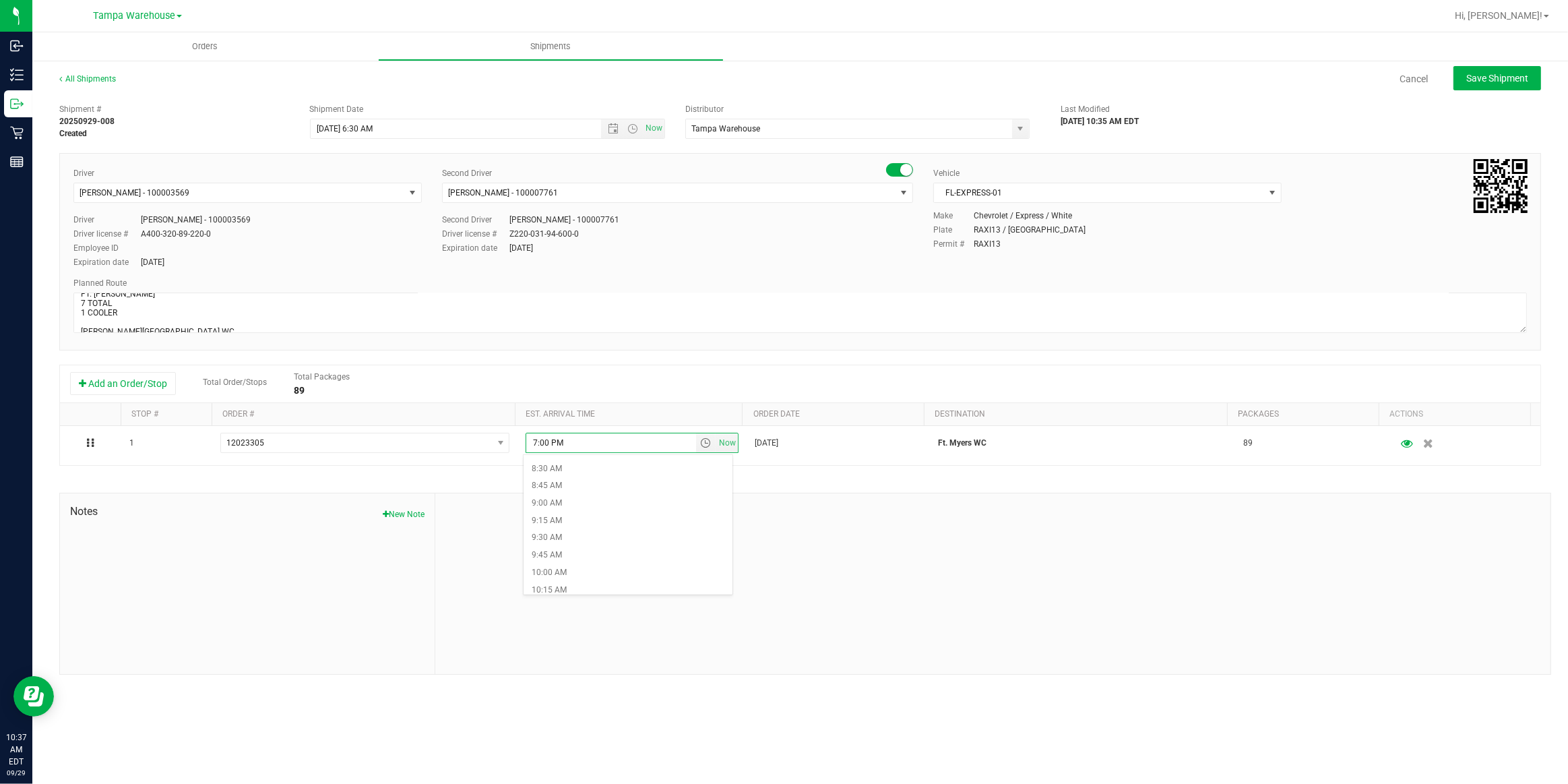
scroll to position [674, 0]
click at [573, 484] on li "10:00 AM" at bounding box center [628, 485] width 209 height 18
click at [1500, 83] on span "Save Shipment" at bounding box center [1497, 78] width 62 height 11
type input "9/30/2025 10:30 AM"
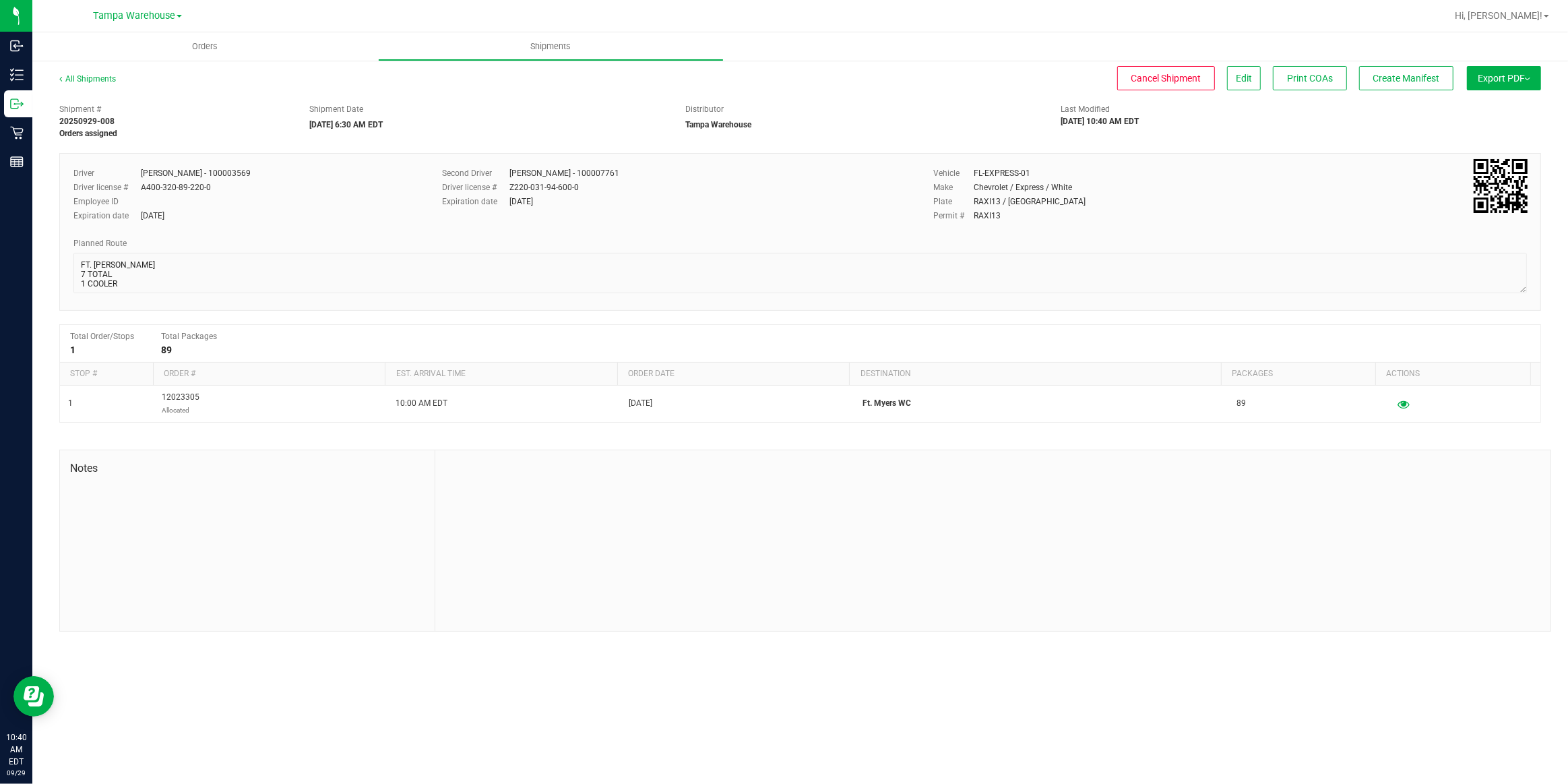
click at [1500, 83] on span "Export PDF" at bounding box center [1504, 78] width 52 height 11
click at [1488, 110] on span "Manifest by Package ID" at bounding box center [1484, 108] width 86 height 9
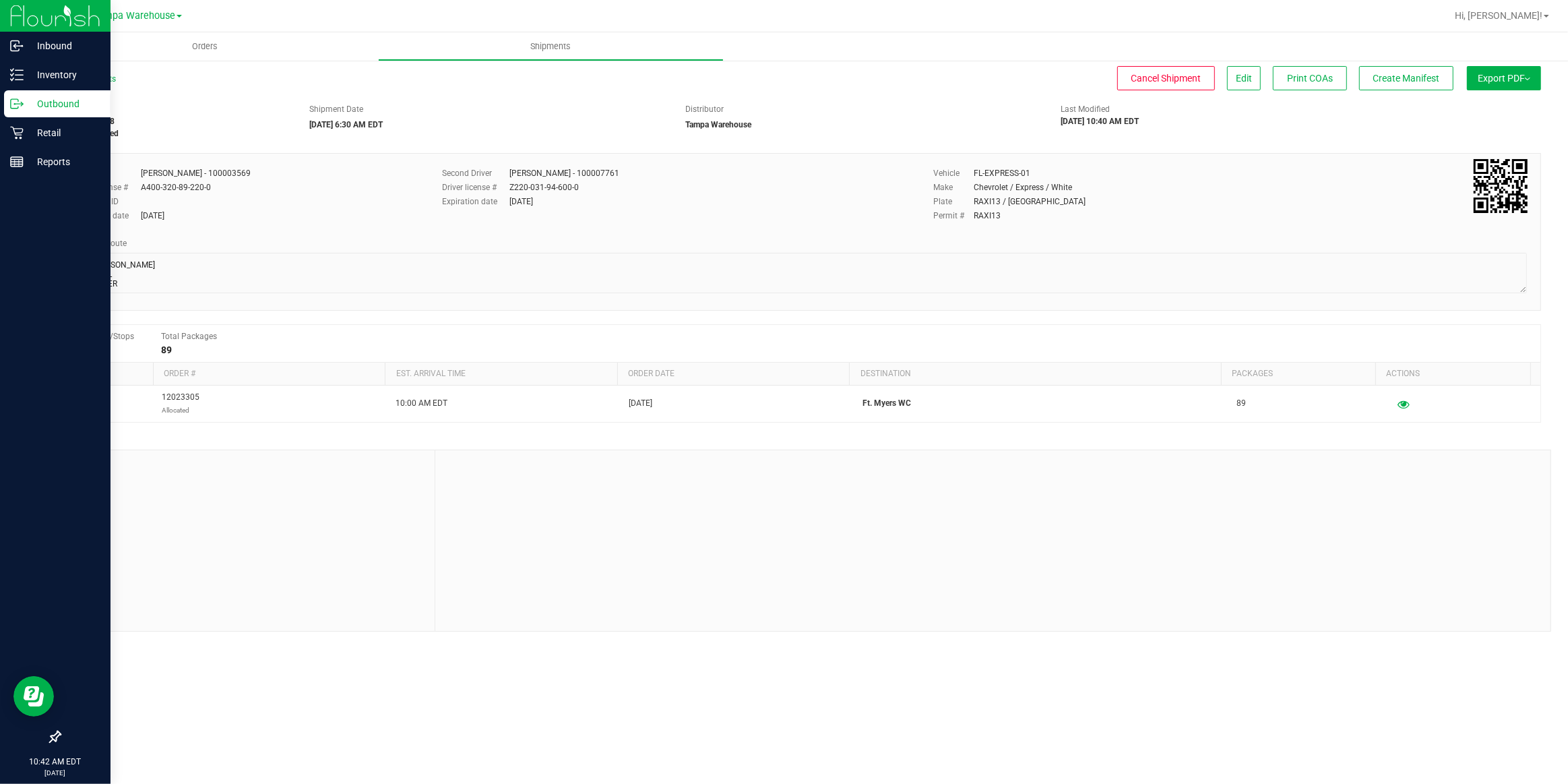
click at [43, 98] on p "Outbound" at bounding box center [64, 104] width 81 height 16
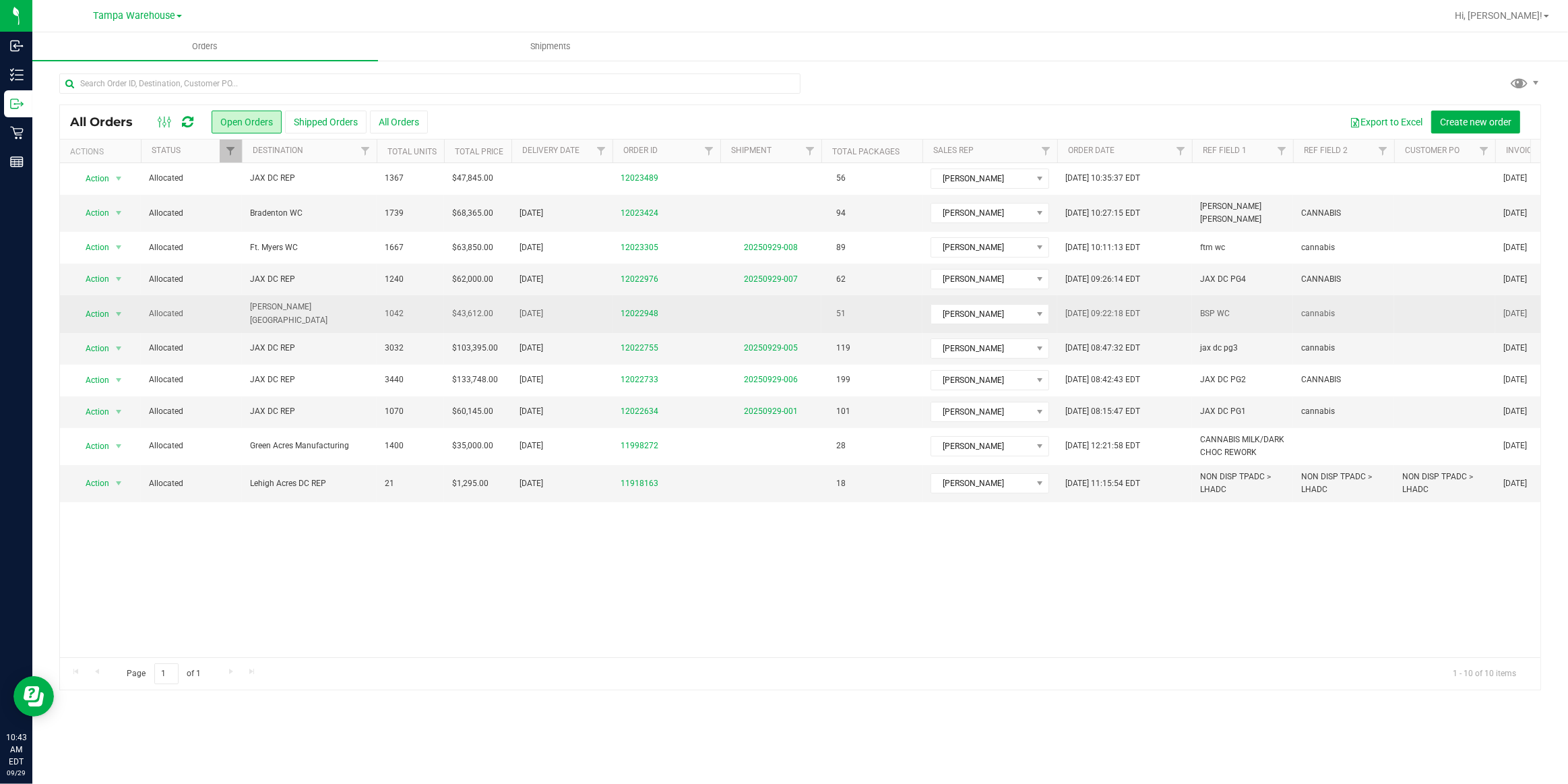
click at [278, 305] on span "[PERSON_NAME][GEOGRAPHIC_DATA]" at bounding box center [310, 314] width 119 height 26
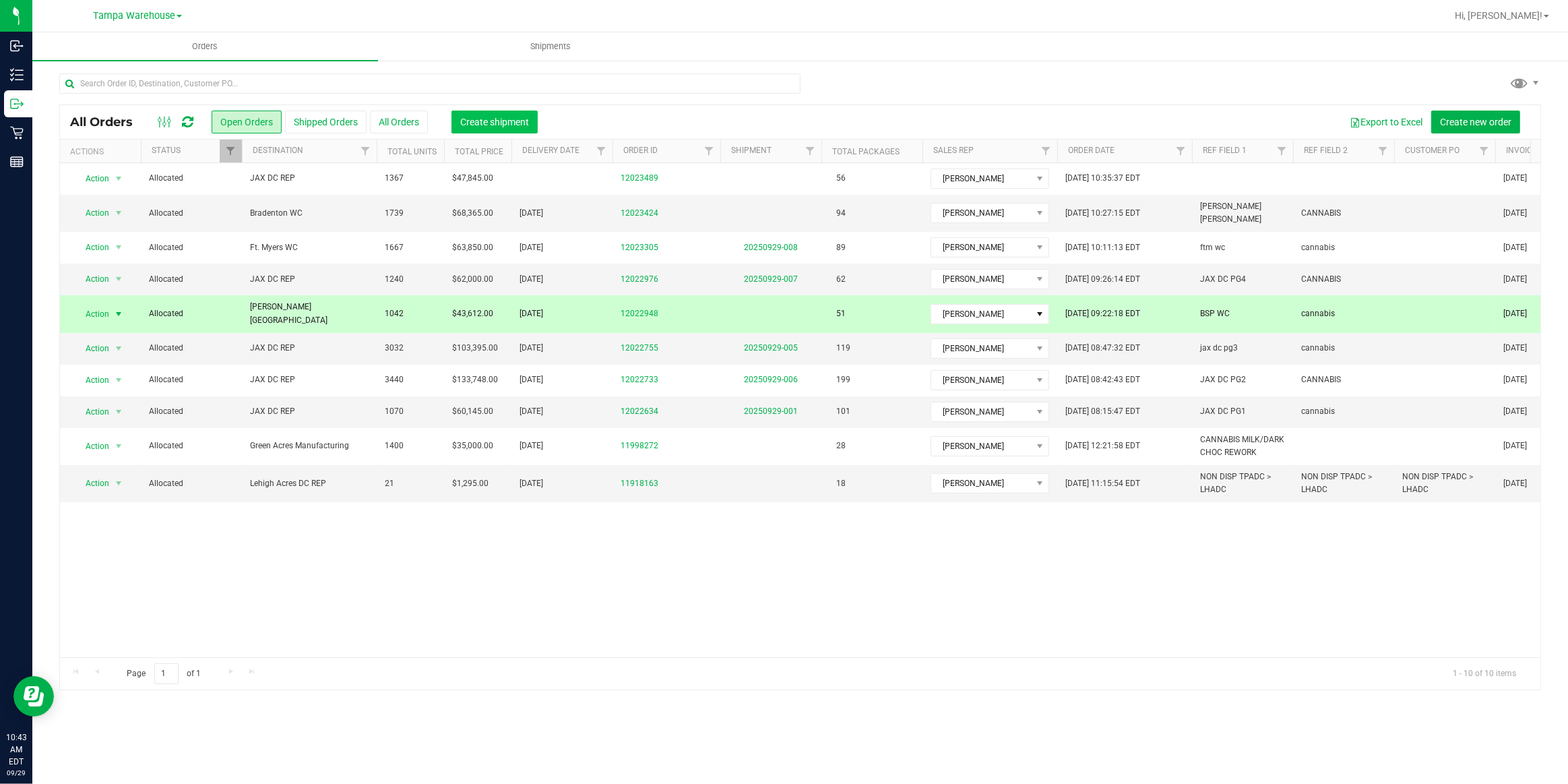
click at [495, 123] on span "Create shipment" at bounding box center [495, 122] width 68 height 11
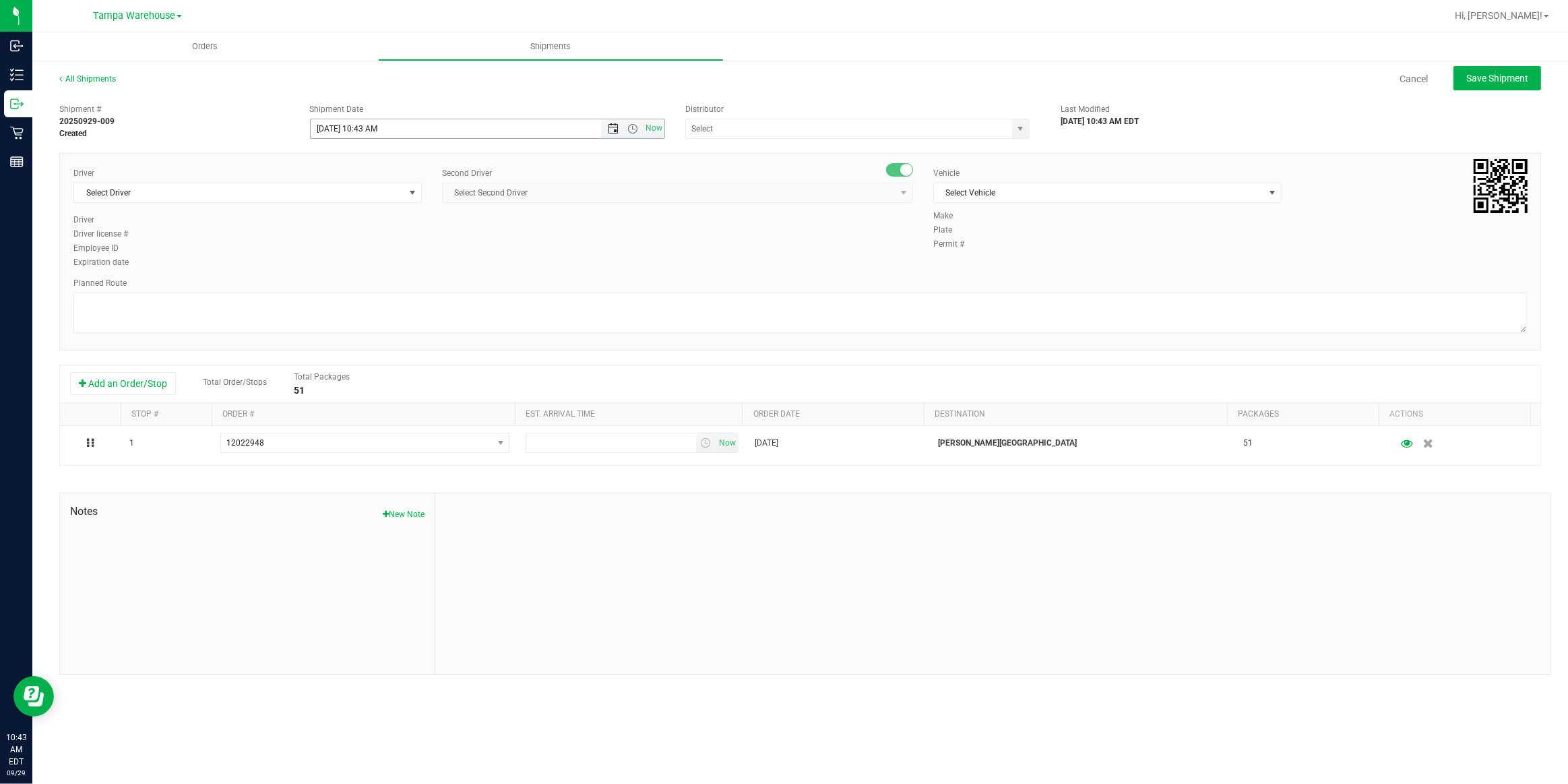
click at [612, 128] on span "Open the date view" at bounding box center [613, 129] width 11 height 11
click at [360, 287] on link "30" at bounding box center [361, 285] width 20 height 21
click at [634, 128] on span "Open the time view" at bounding box center [633, 129] width 11 height 11
click at [358, 255] on li "6:30 AM" at bounding box center [486, 253] width 352 height 18
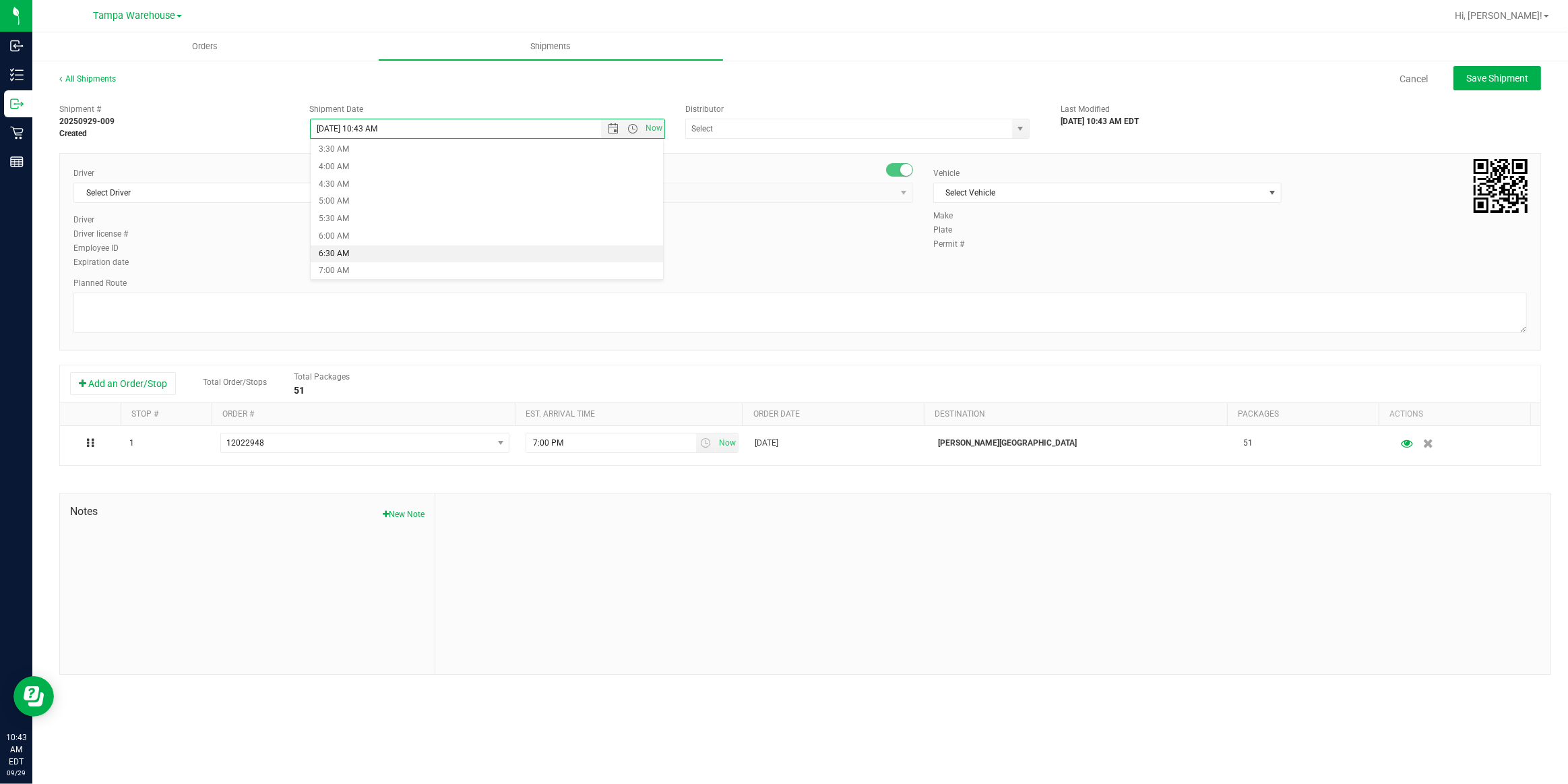
type input "9/30/2025 6:30 AM"
click at [745, 126] on input "text" at bounding box center [844, 129] width 316 height 19
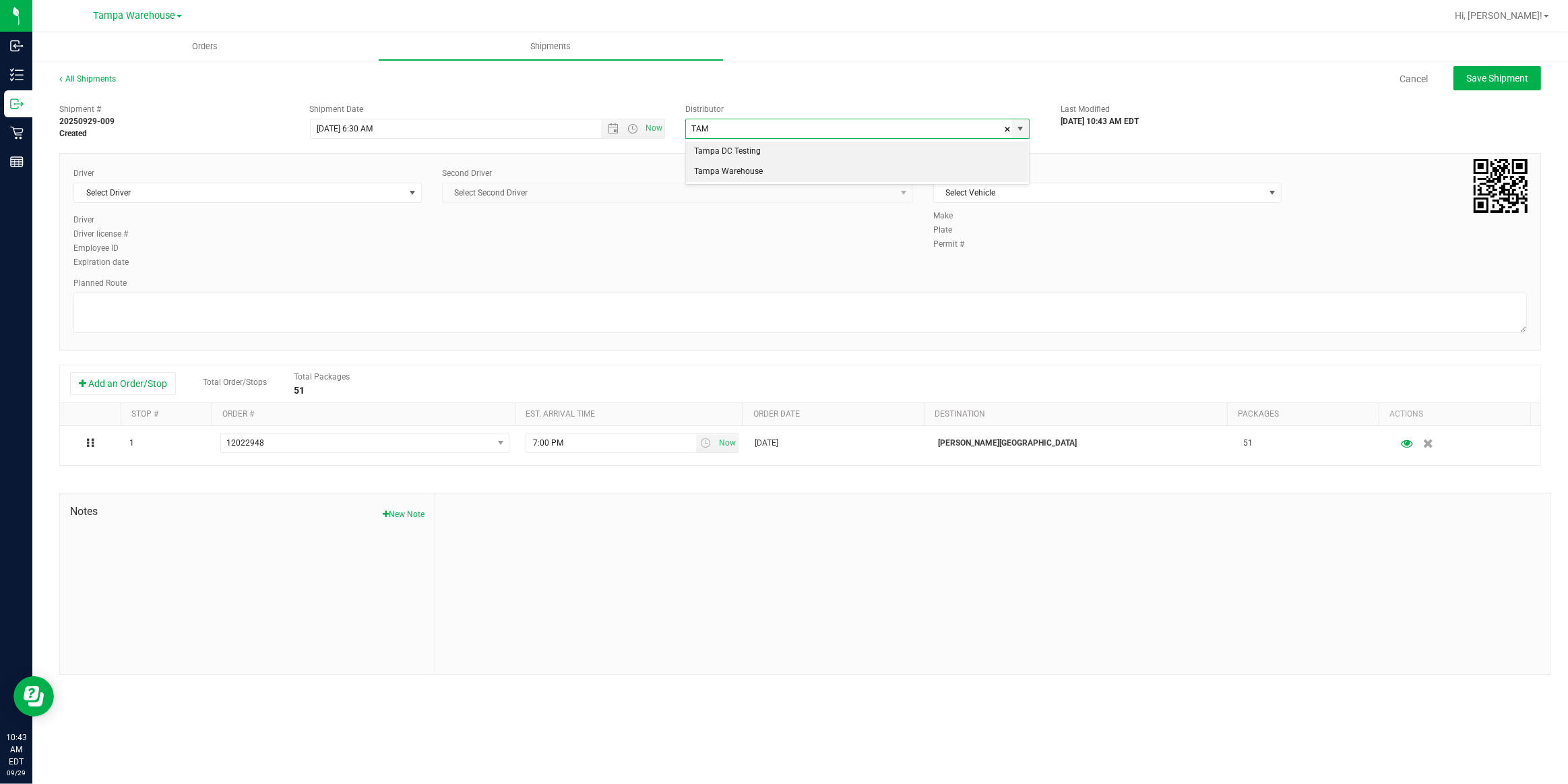
click at [739, 176] on li "Tampa Warehouse" at bounding box center [857, 172] width 343 height 21
type input "Tampa Warehouse"
click at [329, 190] on span "Select Driver" at bounding box center [239, 193] width 330 height 19
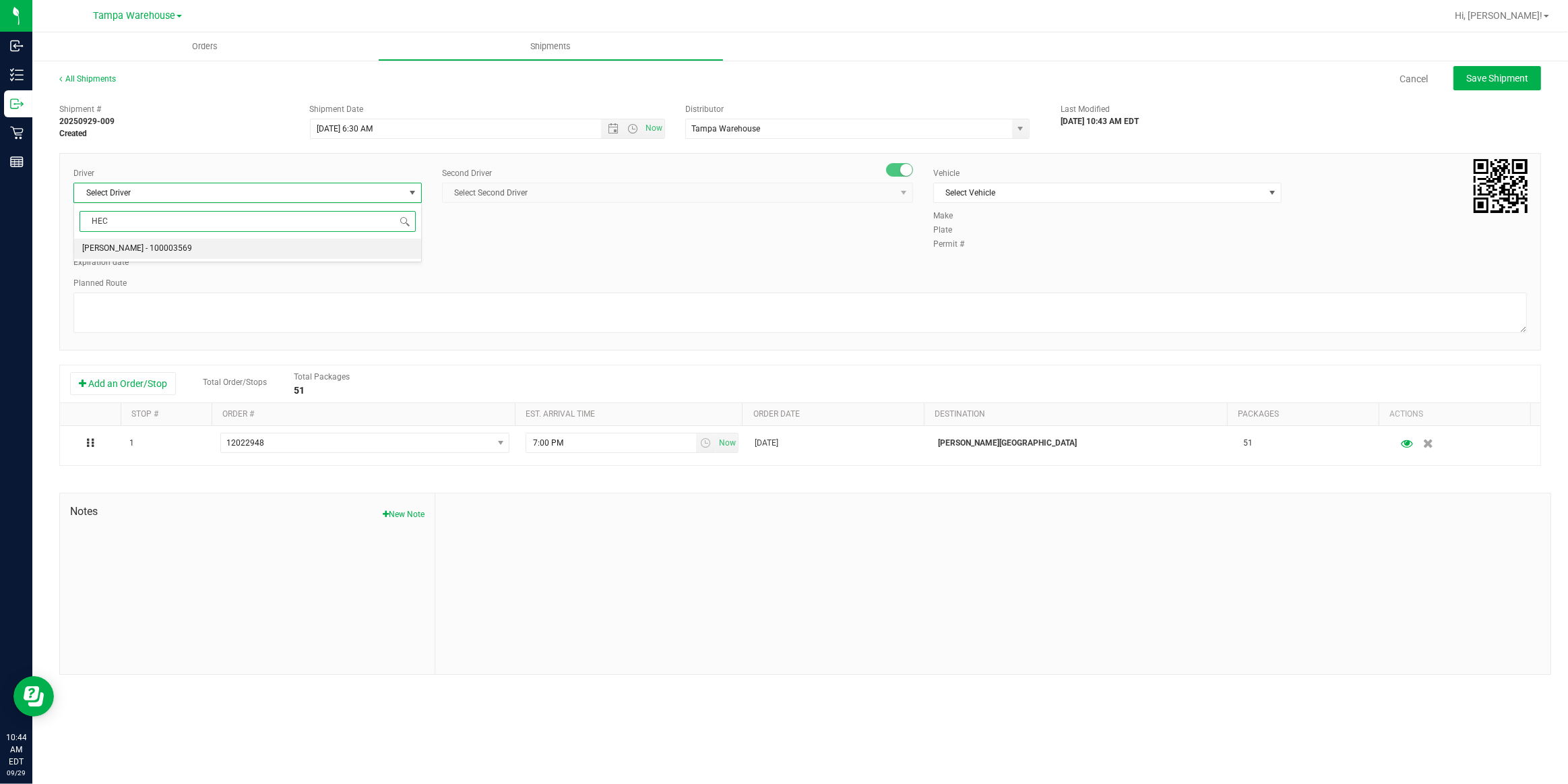
click at [116, 251] on span "Hector Ayala - 100003569" at bounding box center [137, 248] width 110 height 18
type input "HEC"
click at [551, 193] on span "Select Second Driver" at bounding box center [669, 193] width 453 height 19
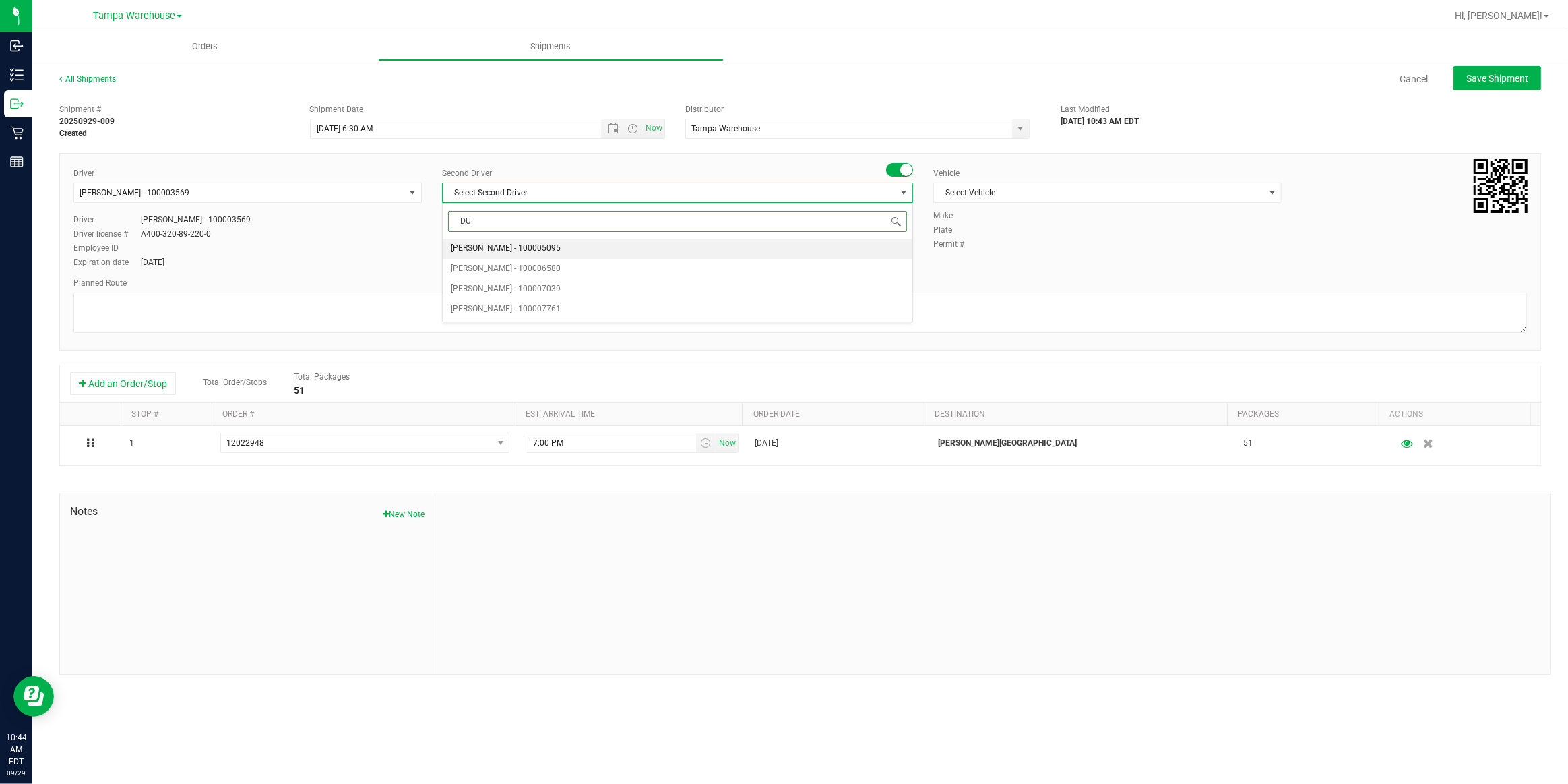
type input "DUS"
click at [511, 257] on span "Dustin Zonneville - 100007761" at bounding box center [506, 248] width 110 height 18
click at [1031, 193] on span "Select Vehicle" at bounding box center [1099, 193] width 330 height 19
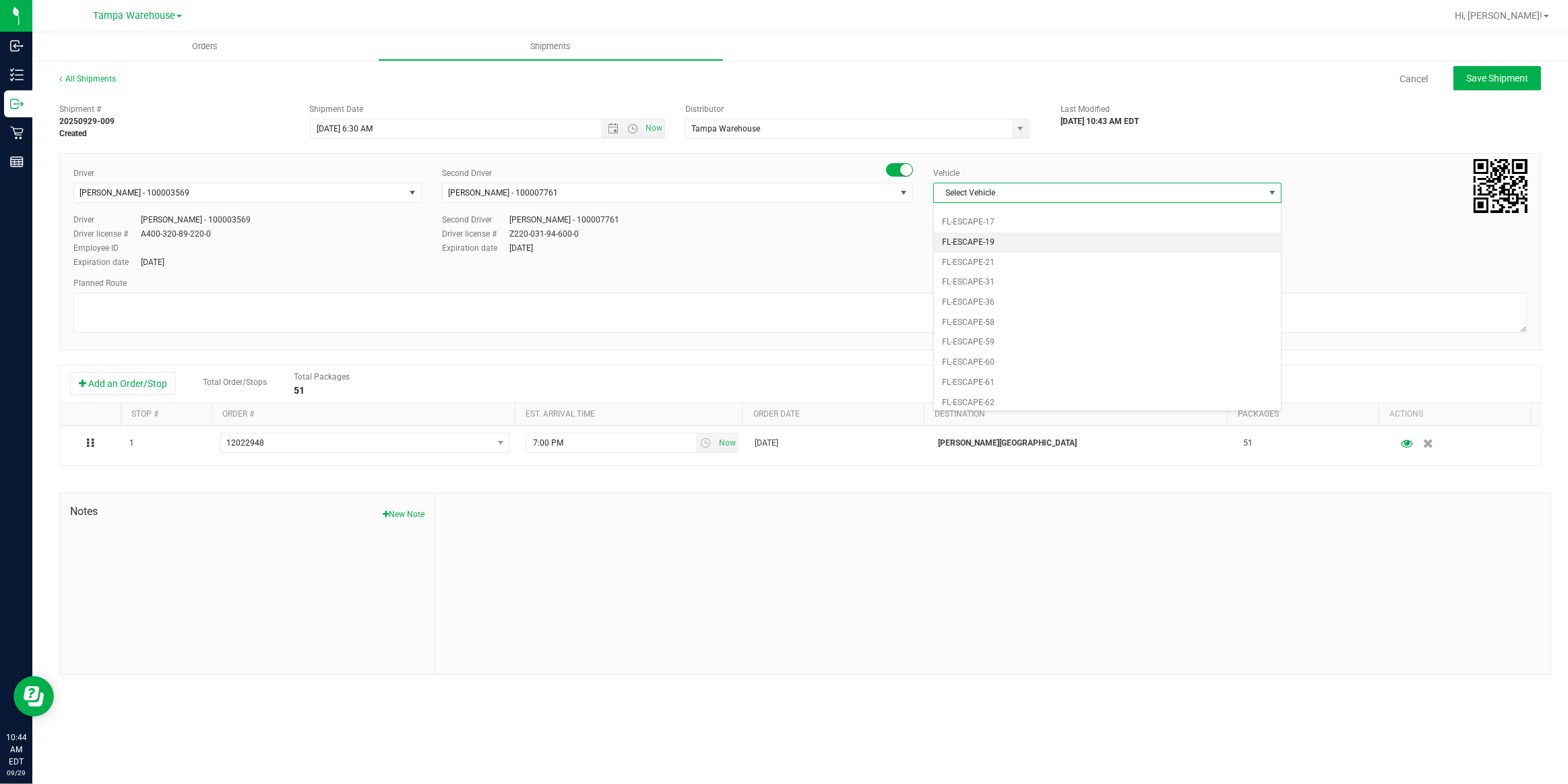
scroll to position [209, 0]
click at [1011, 285] on li "FL-EXPRESS-01" at bounding box center [1108, 288] width 347 height 21
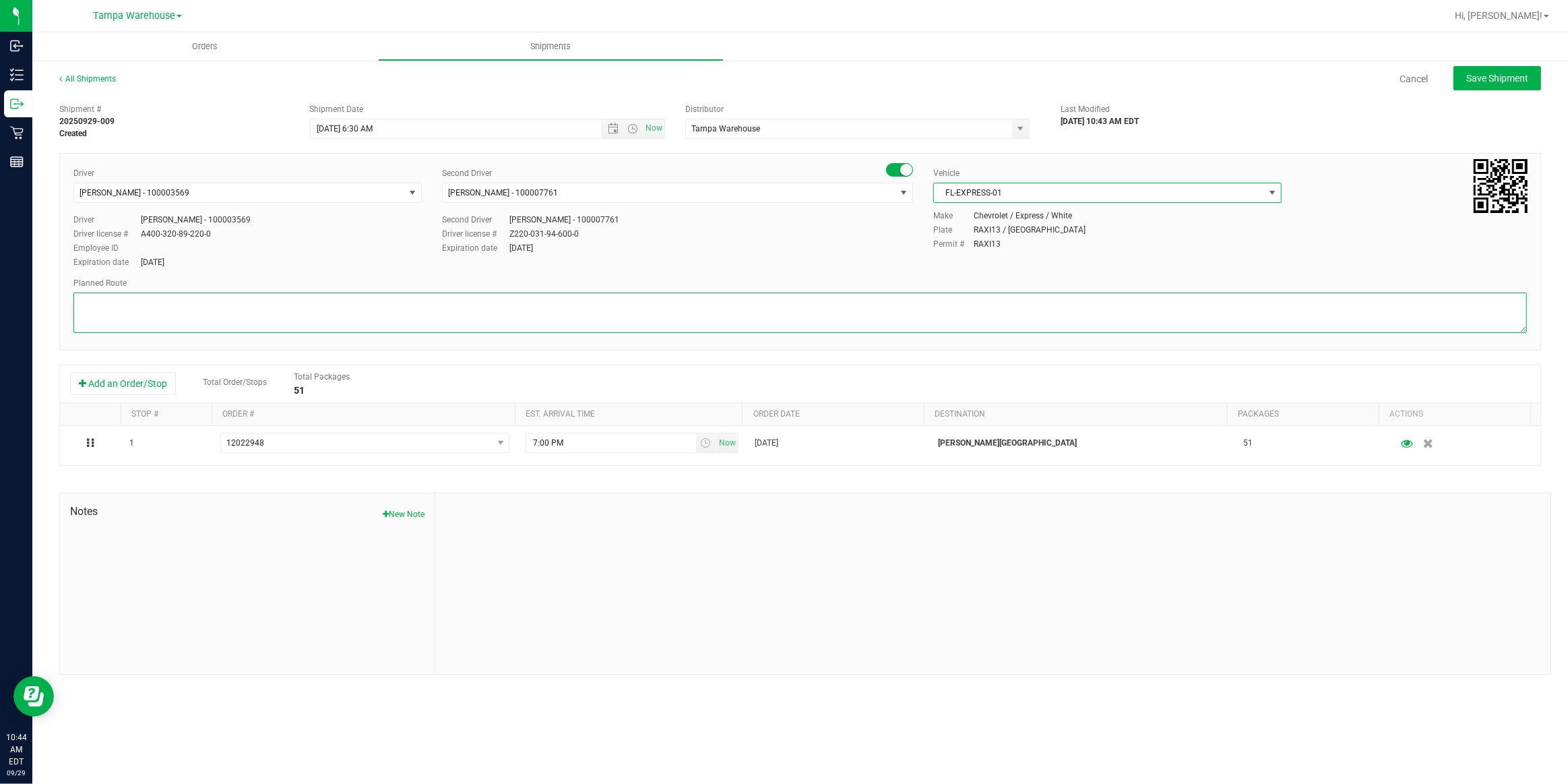
click at [748, 305] on textarea at bounding box center [800, 312] width 1454 height 40
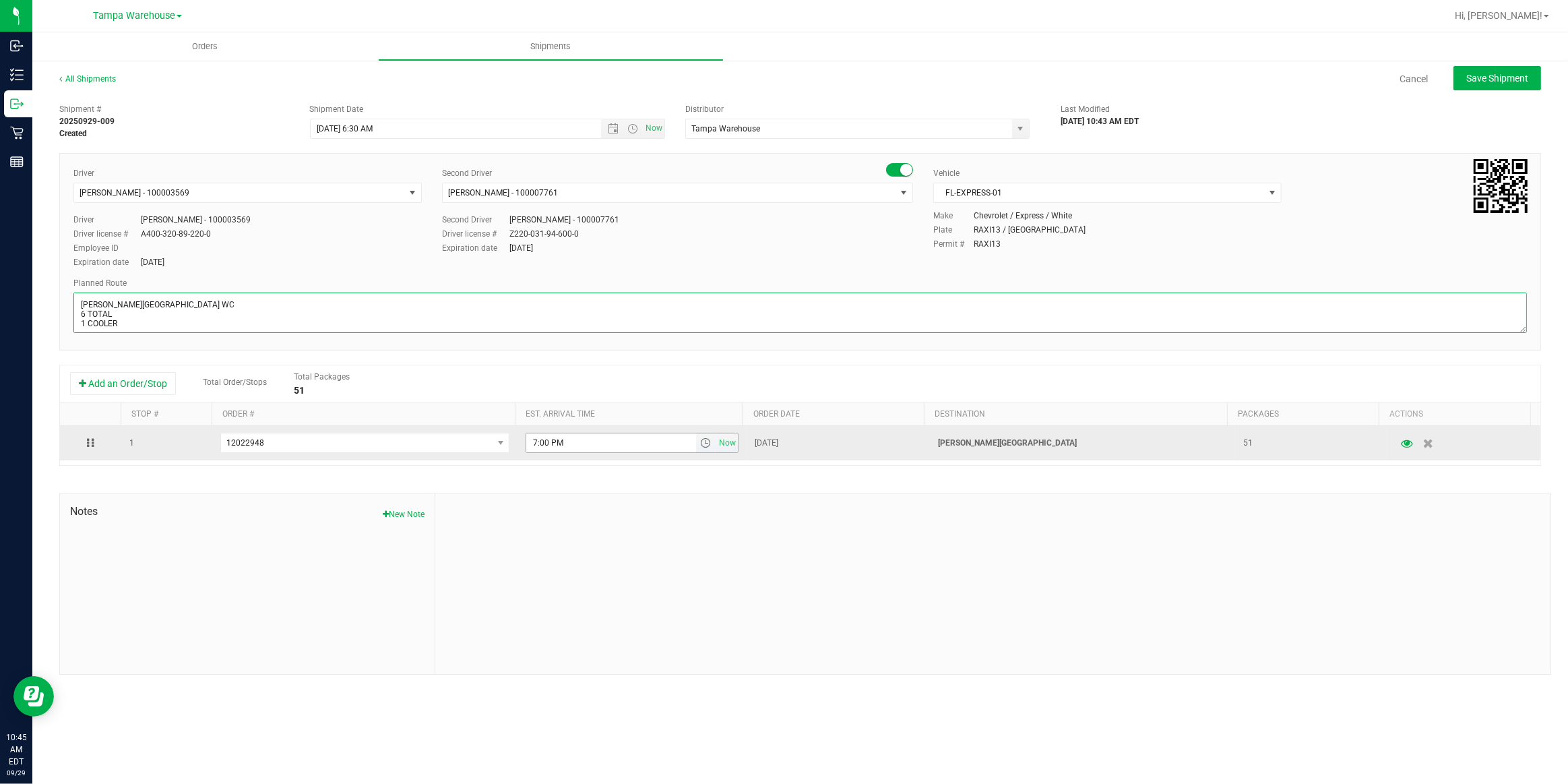
click at [701, 444] on span "select" at bounding box center [705, 443] width 11 height 11
type textarea "BONITA SPRINGS WC 6 TOTAL 1 COOLER"
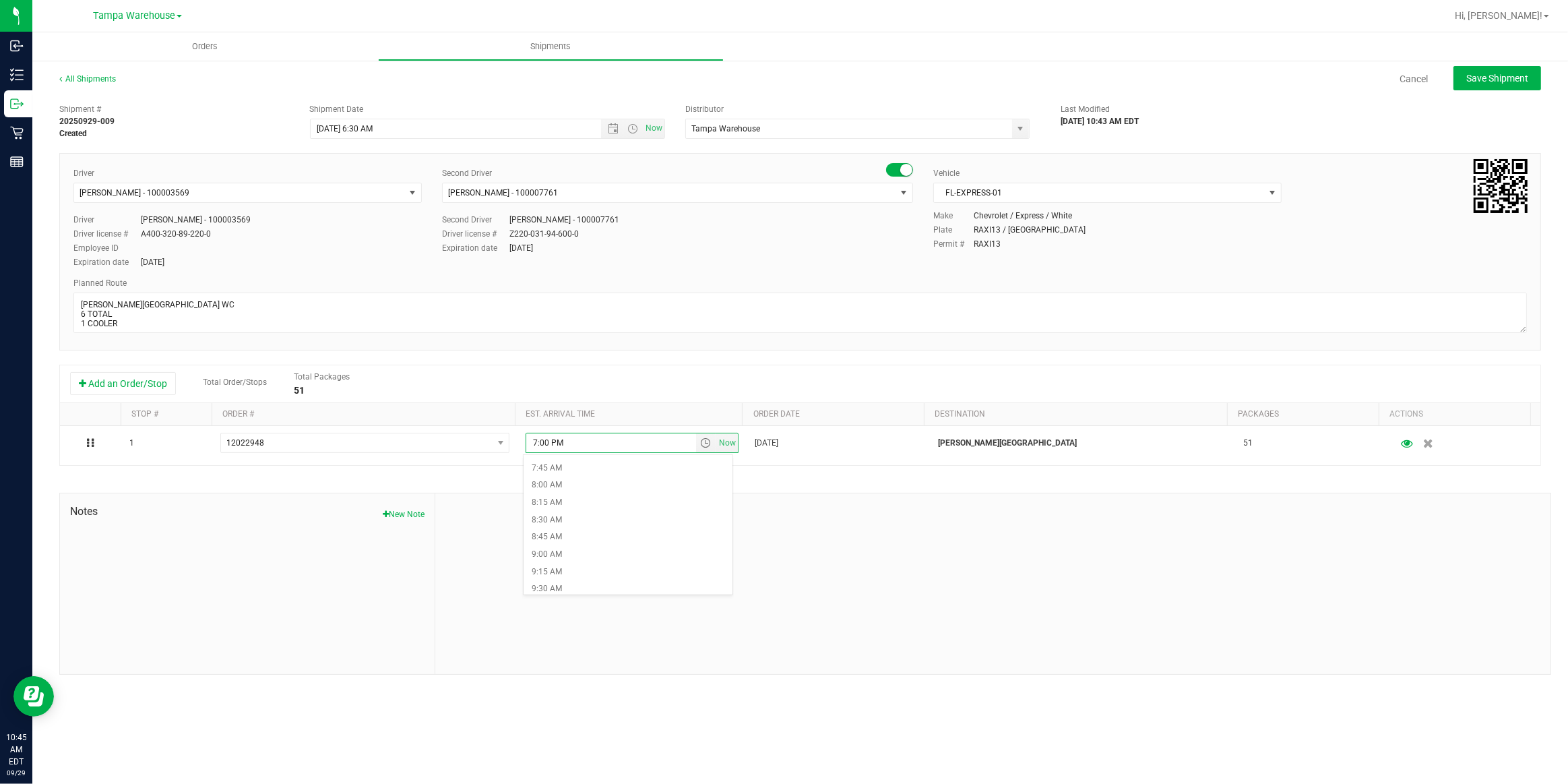
scroll to position [552, 0]
click at [562, 538] on li "9:00 AM" at bounding box center [628, 538] width 209 height 18
click at [1501, 82] on span "Save Shipment" at bounding box center [1497, 78] width 62 height 11
type input "9/30/2025 10:30 AM"
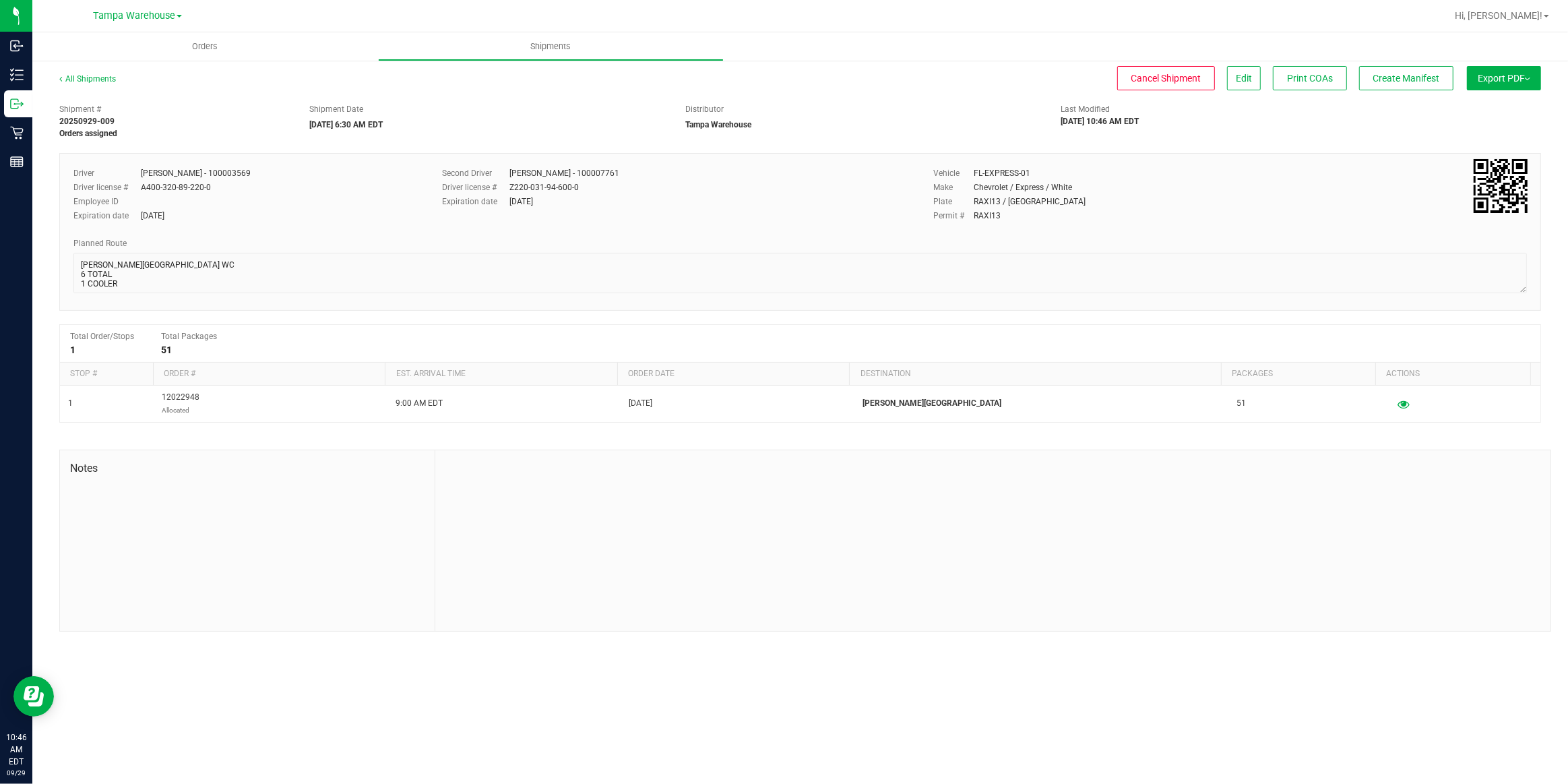
click at [1501, 82] on span "Export PDF" at bounding box center [1504, 78] width 52 height 11
click at [1488, 109] on span "Manifest by Package ID" at bounding box center [1484, 108] width 86 height 9
click at [1247, 74] on span "Edit" at bounding box center [1244, 78] width 16 height 11
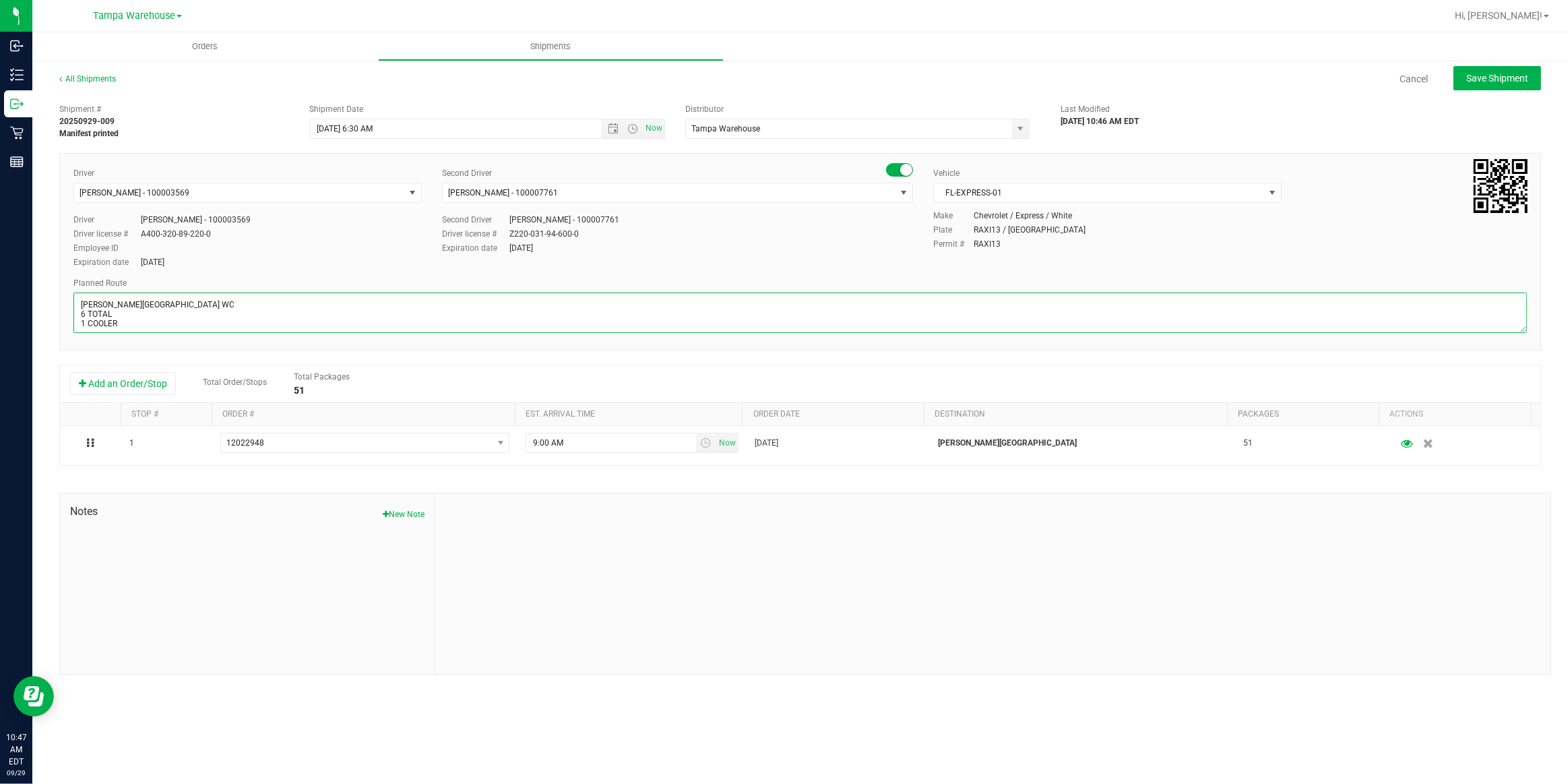
click at [128, 327] on textarea at bounding box center [800, 312] width 1454 height 40
paste textarea "Bonita Springs WC Ft. Meyers WC North Port WC Bradenton WC"
type textarea "BONITA SPRINGS WC 6 TOTAL 1 COOLER Bonita Springs WC Ft. Meyers WC North Port W…"
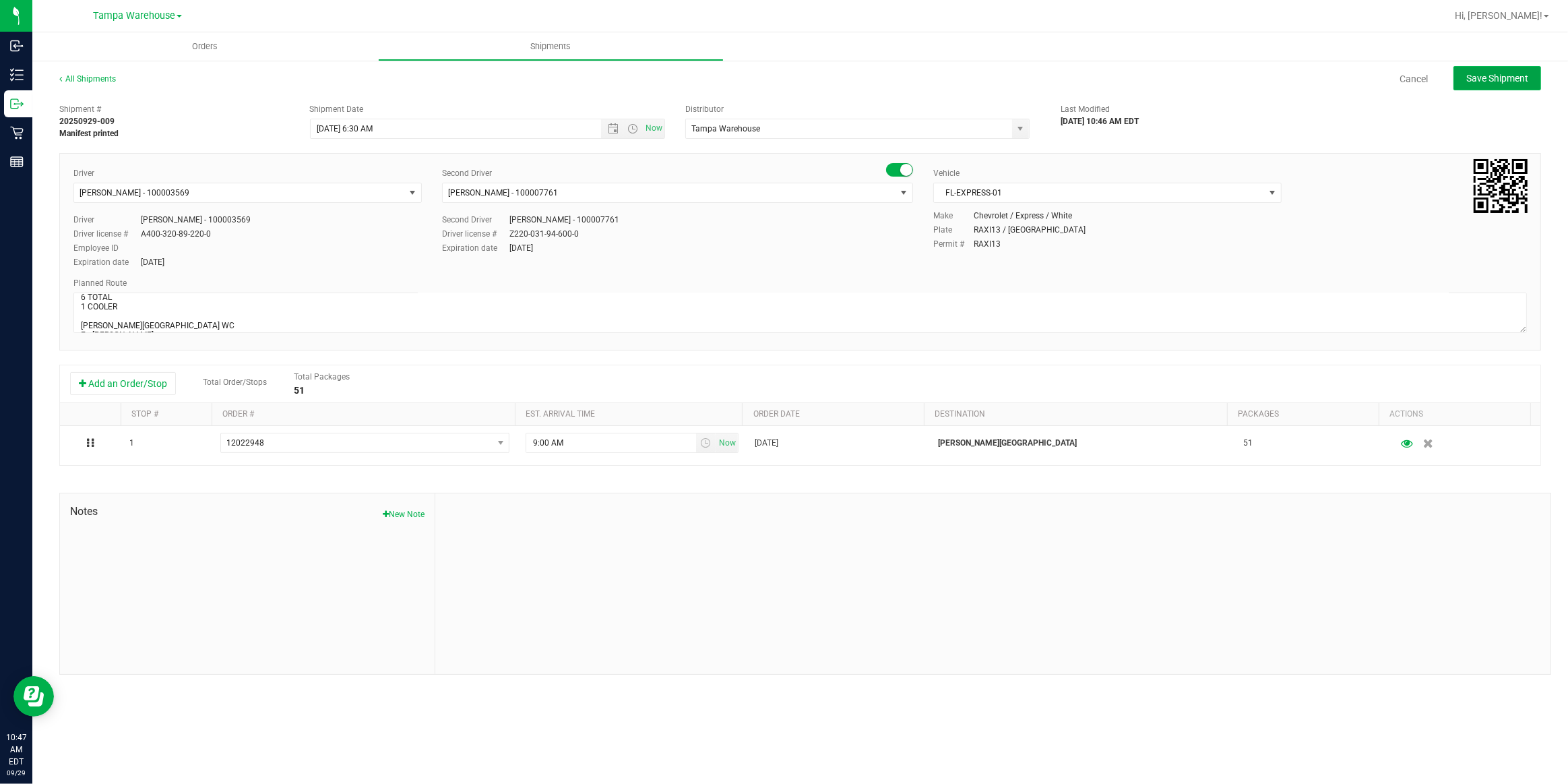
click at [1506, 78] on span "Save Shipment" at bounding box center [1497, 78] width 62 height 11
type input "9/30/2025 10:30 AM"
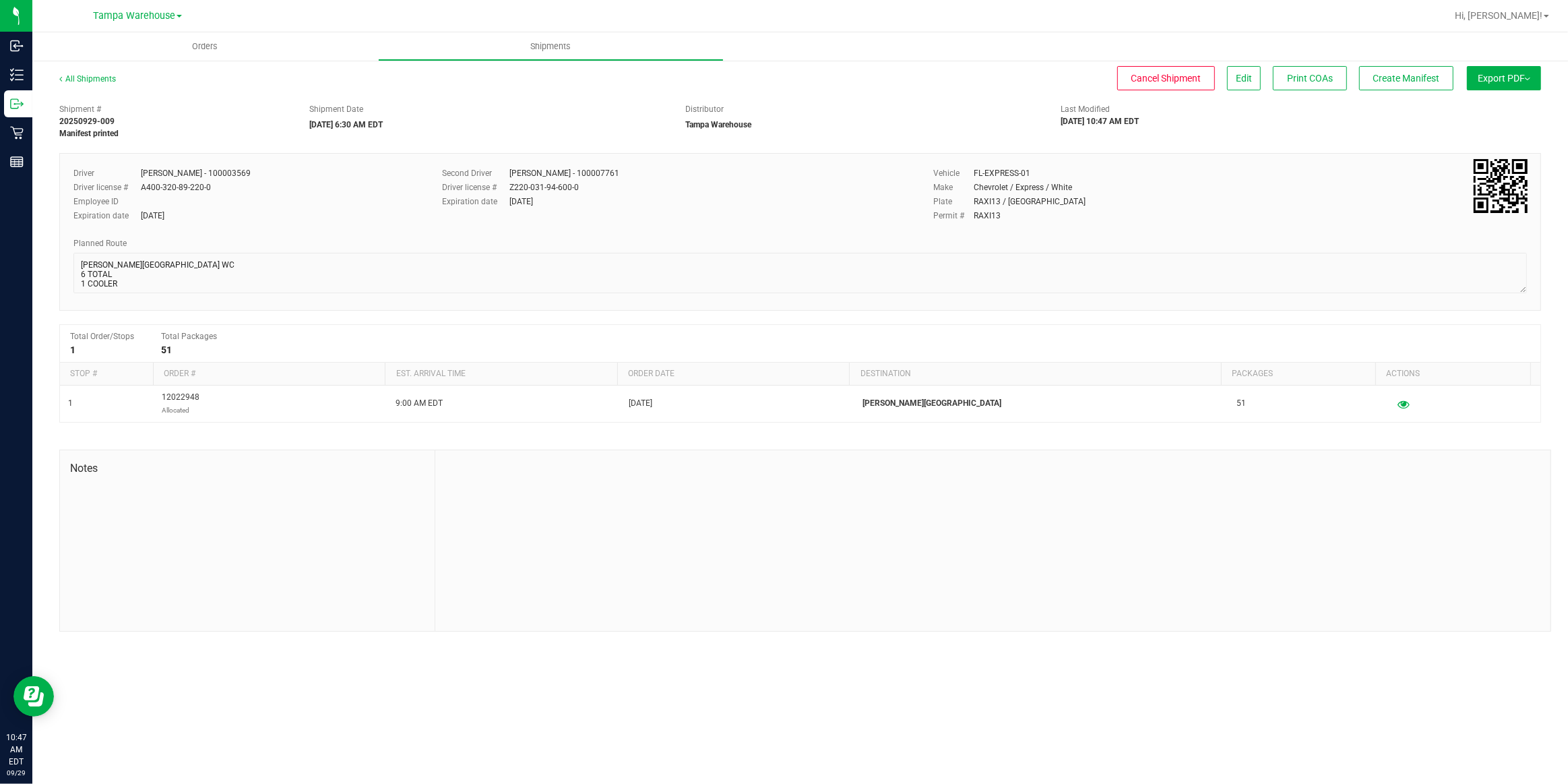
click at [1506, 78] on span "Export PDF" at bounding box center [1504, 78] width 52 height 11
click at [1492, 110] on span "Manifest by Package ID" at bounding box center [1484, 108] width 86 height 9
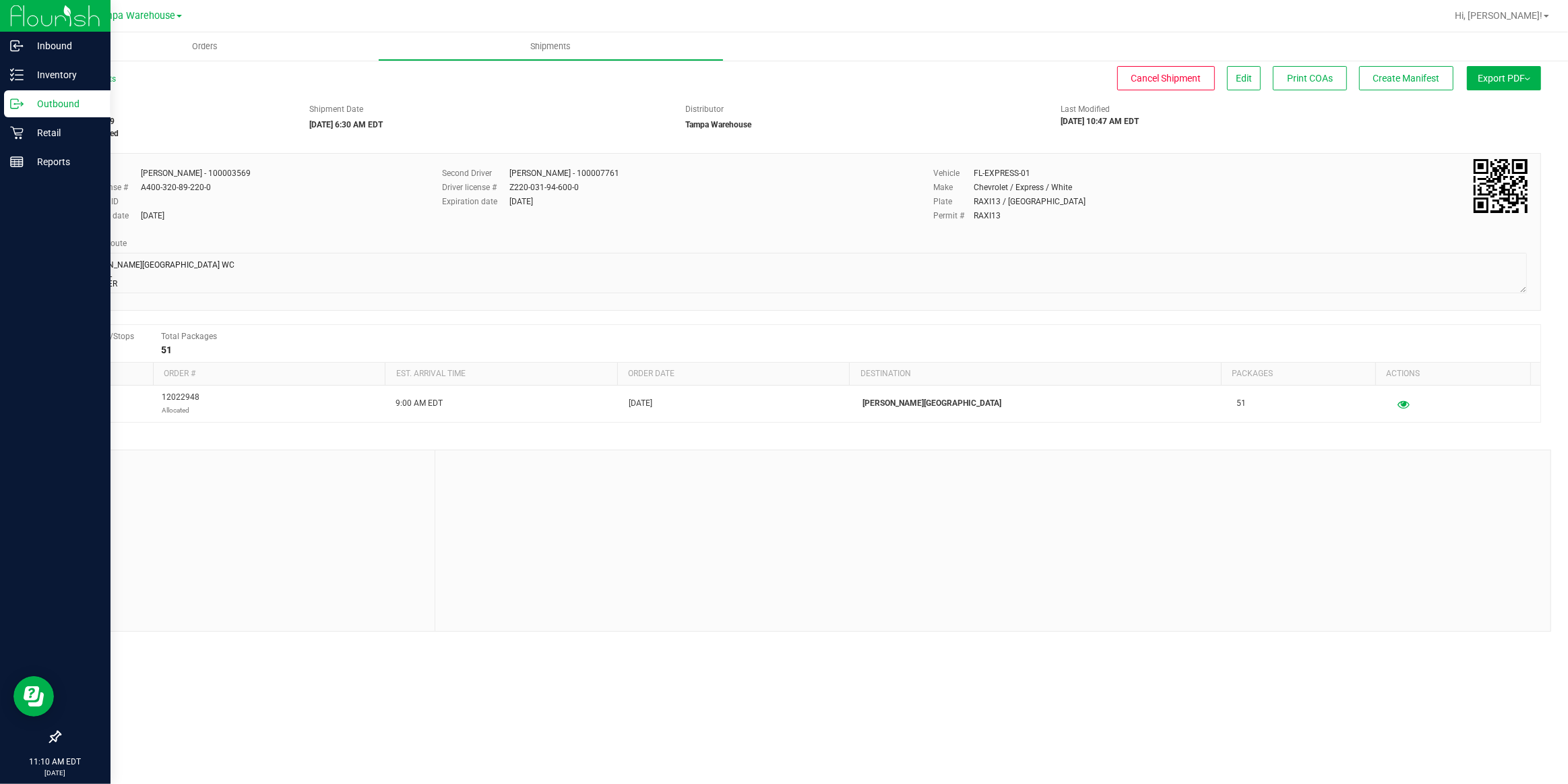
click at [53, 104] on p "Outbound" at bounding box center [64, 104] width 81 height 16
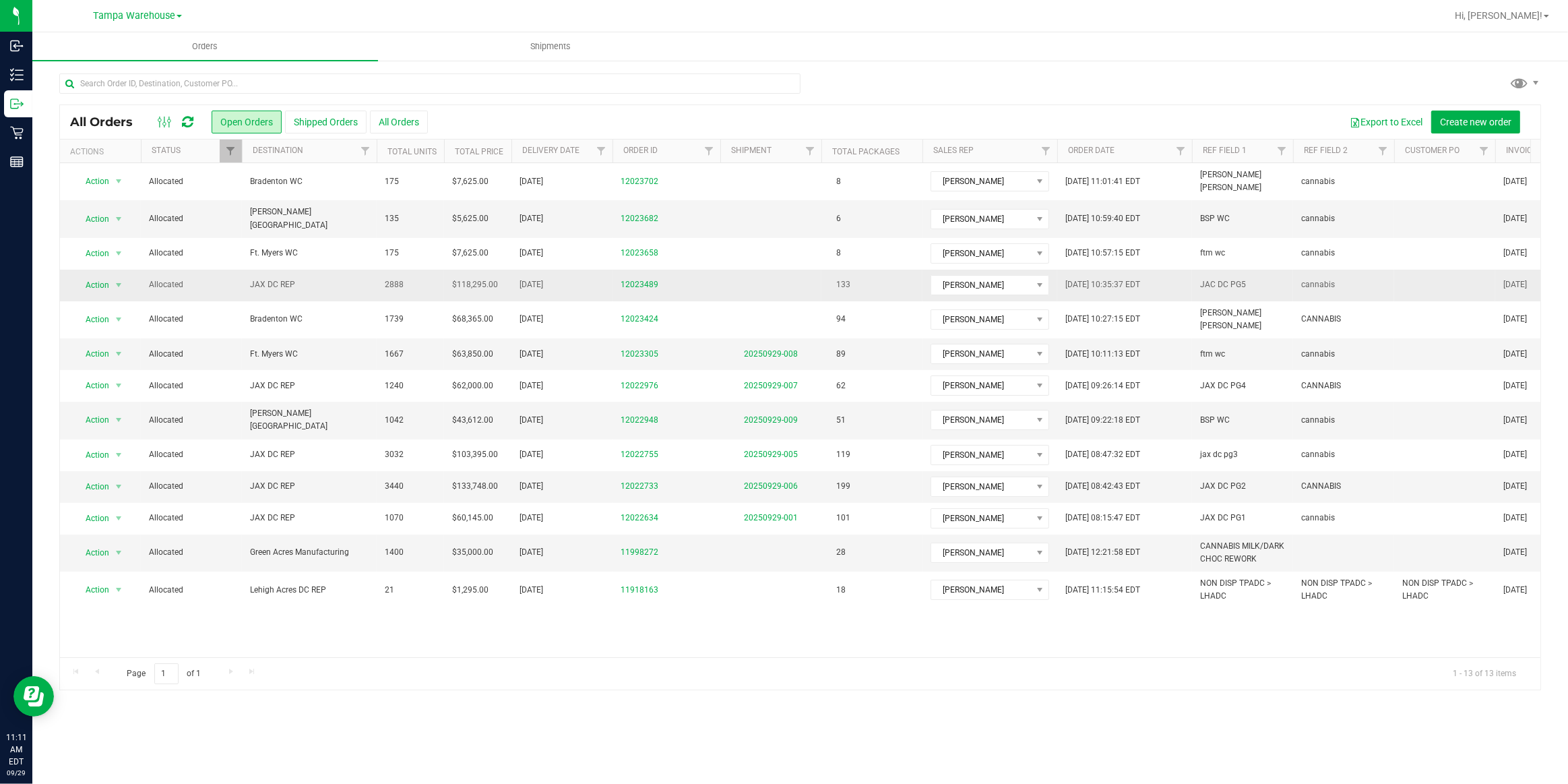
click at [276, 279] on span "JAX DC REP" at bounding box center [310, 285] width 119 height 13
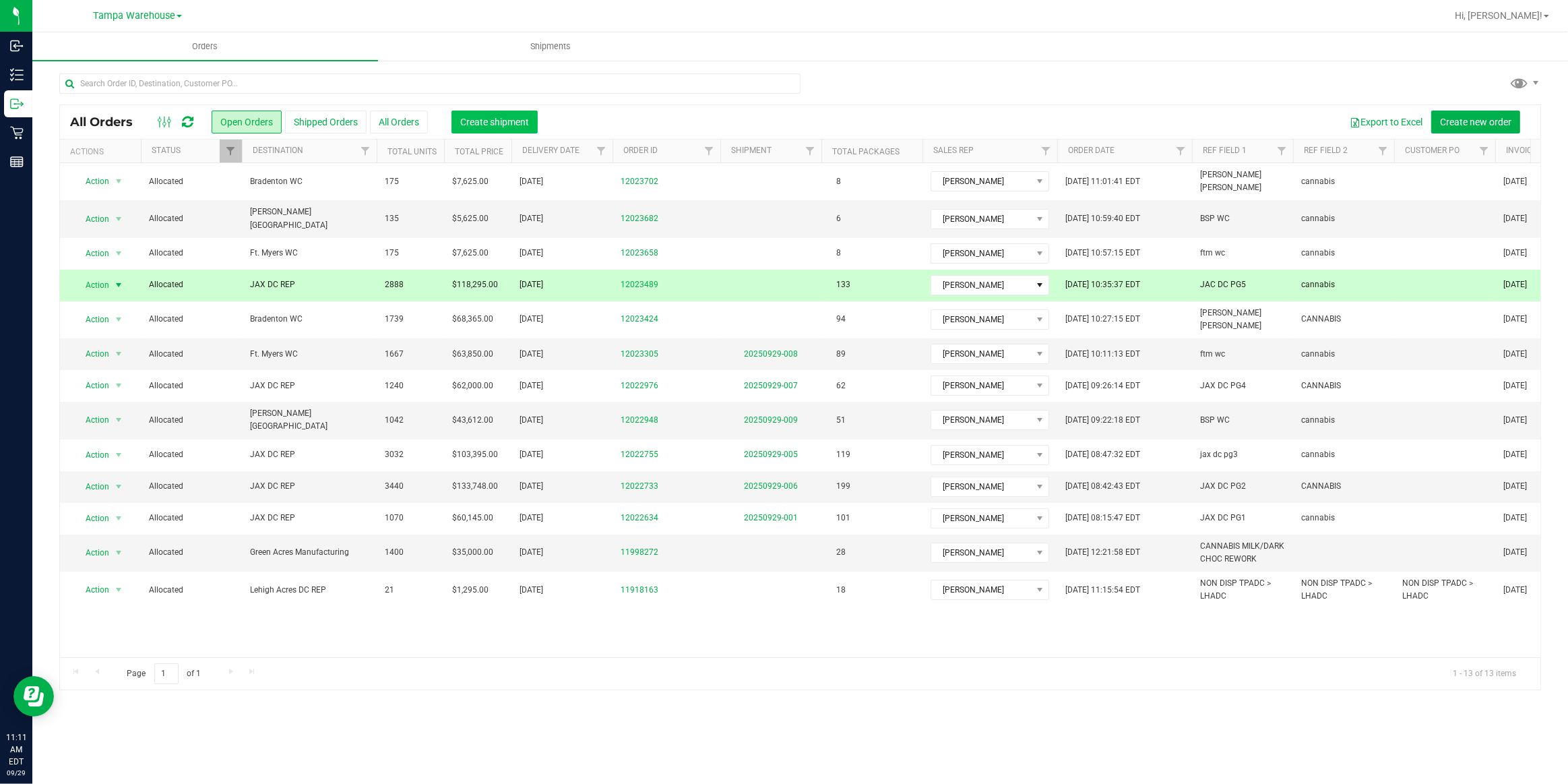
click at [500, 123] on span "Create shipment" at bounding box center [495, 122] width 68 height 11
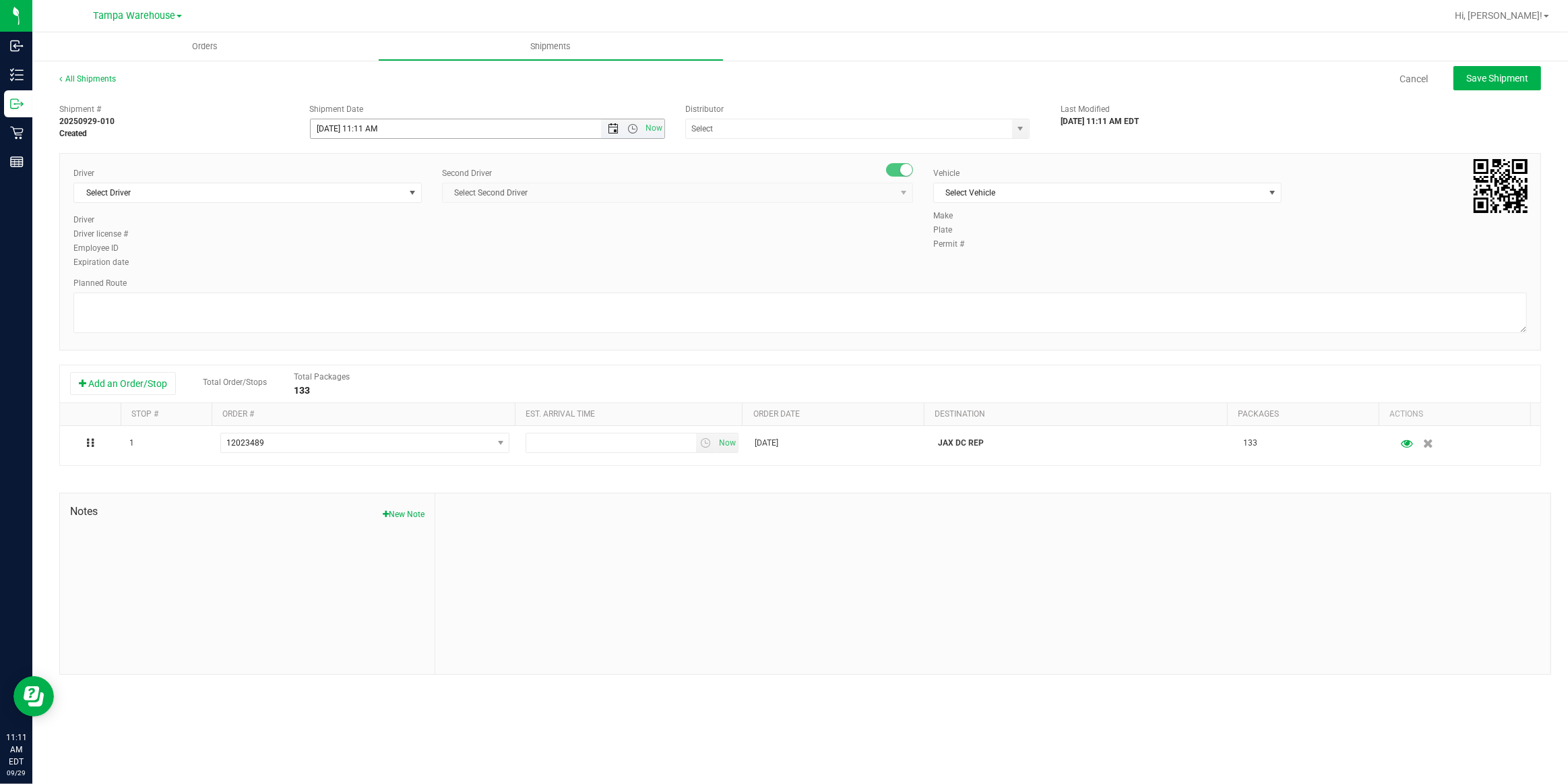
click at [612, 129] on span "Open the date view" at bounding box center [613, 129] width 11 height 11
click at [364, 288] on link "30" at bounding box center [361, 285] width 20 height 21
click at [632, 130] on span "Open the time view" at bounding box center [633, 129] width 11 height 11
click at [357, 253] on li "6:30 AM" at bounding box center [486, 253] width 352 height 18
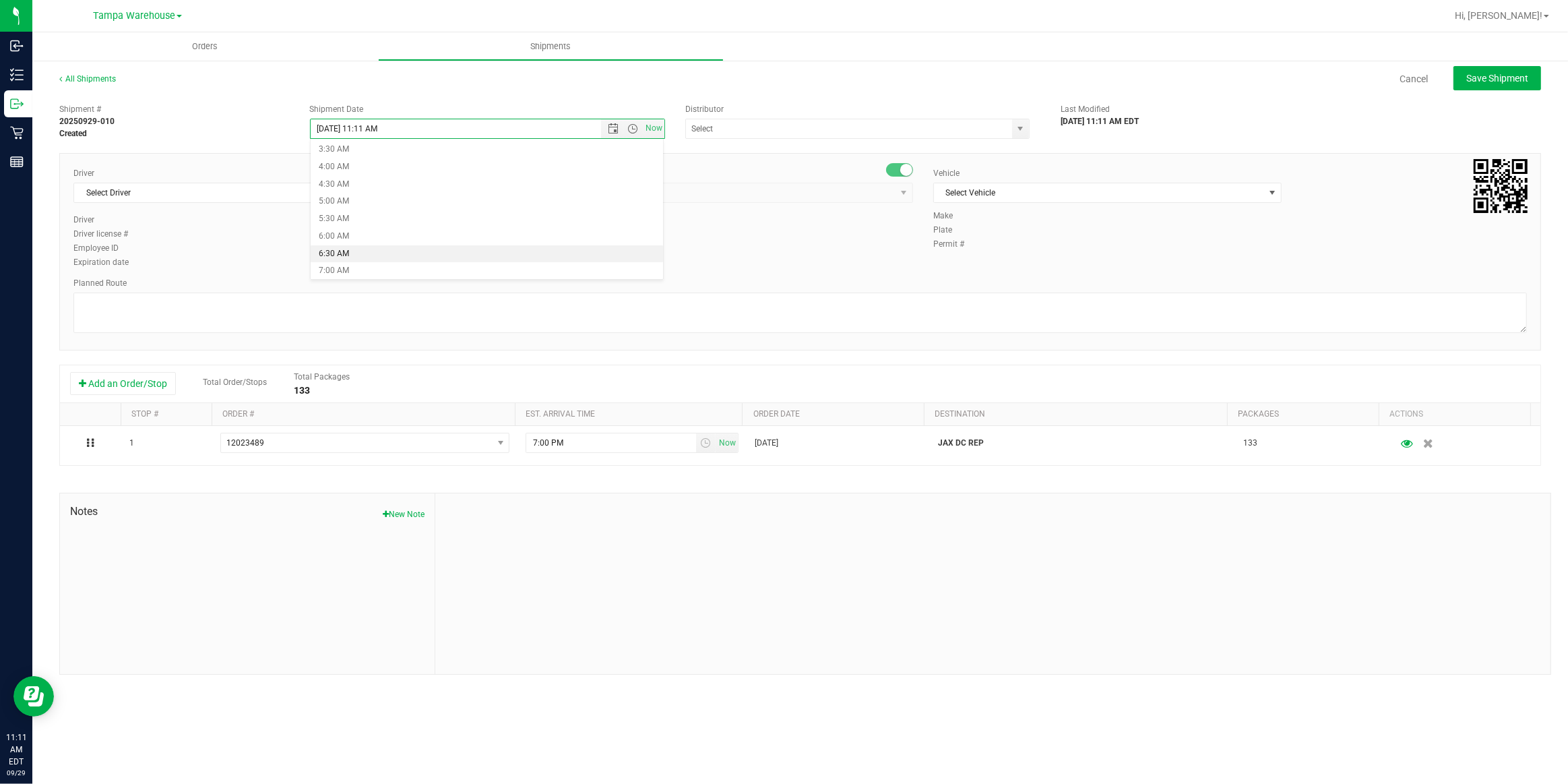
type input "9/30/2025 6:30 AM"
click at [741, 133] on input "text" at bounding box center [844, 129] width 316 height 19
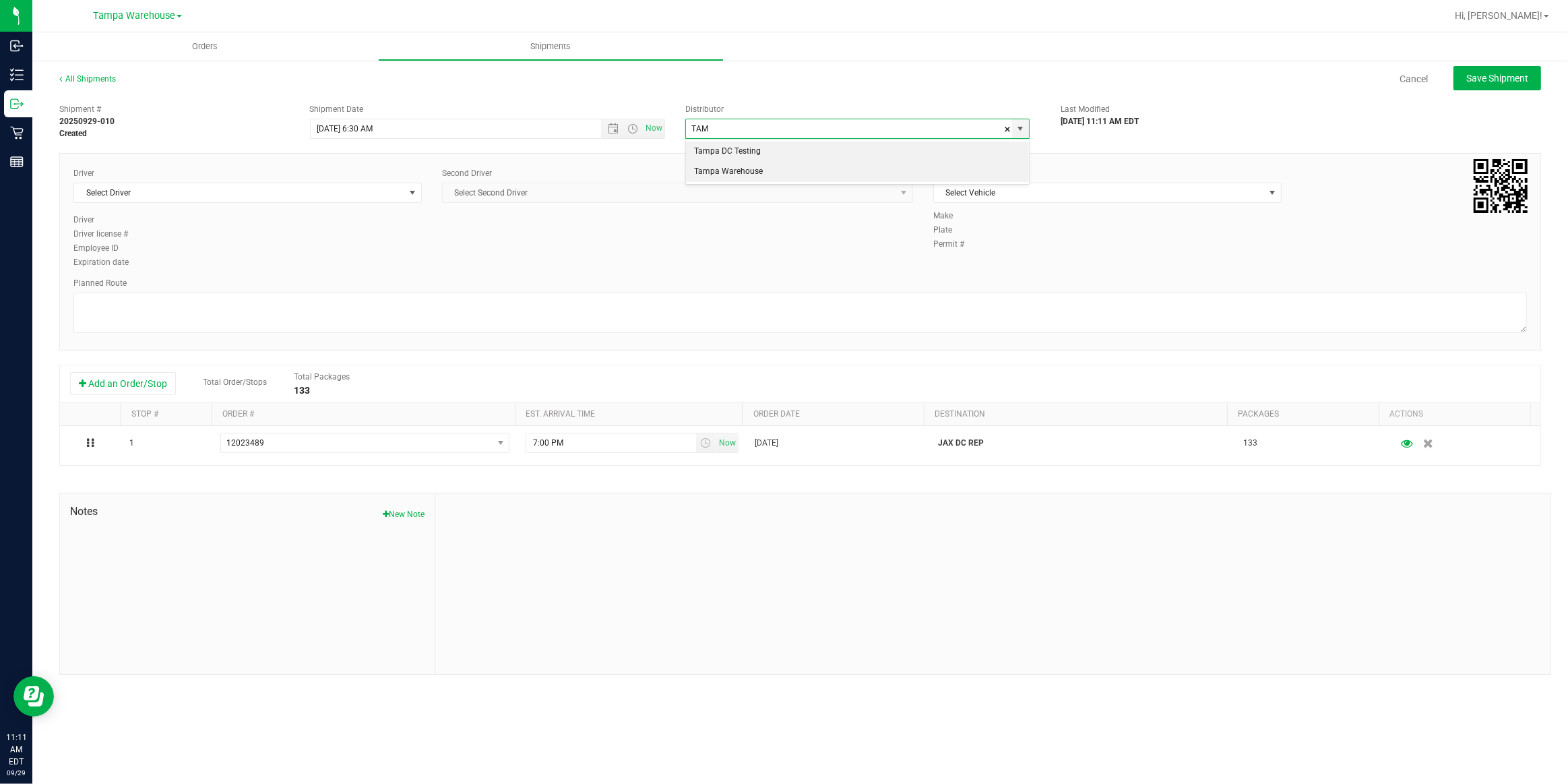
click at [734, 176] on li "Tampa Warehouse" at bounding box center [857, 172] width 343 height 21
type input "Tampa Warehouse"
click at [320, 193] on span "Select Driver" at bounding box center [239, 193] width 330 height 19
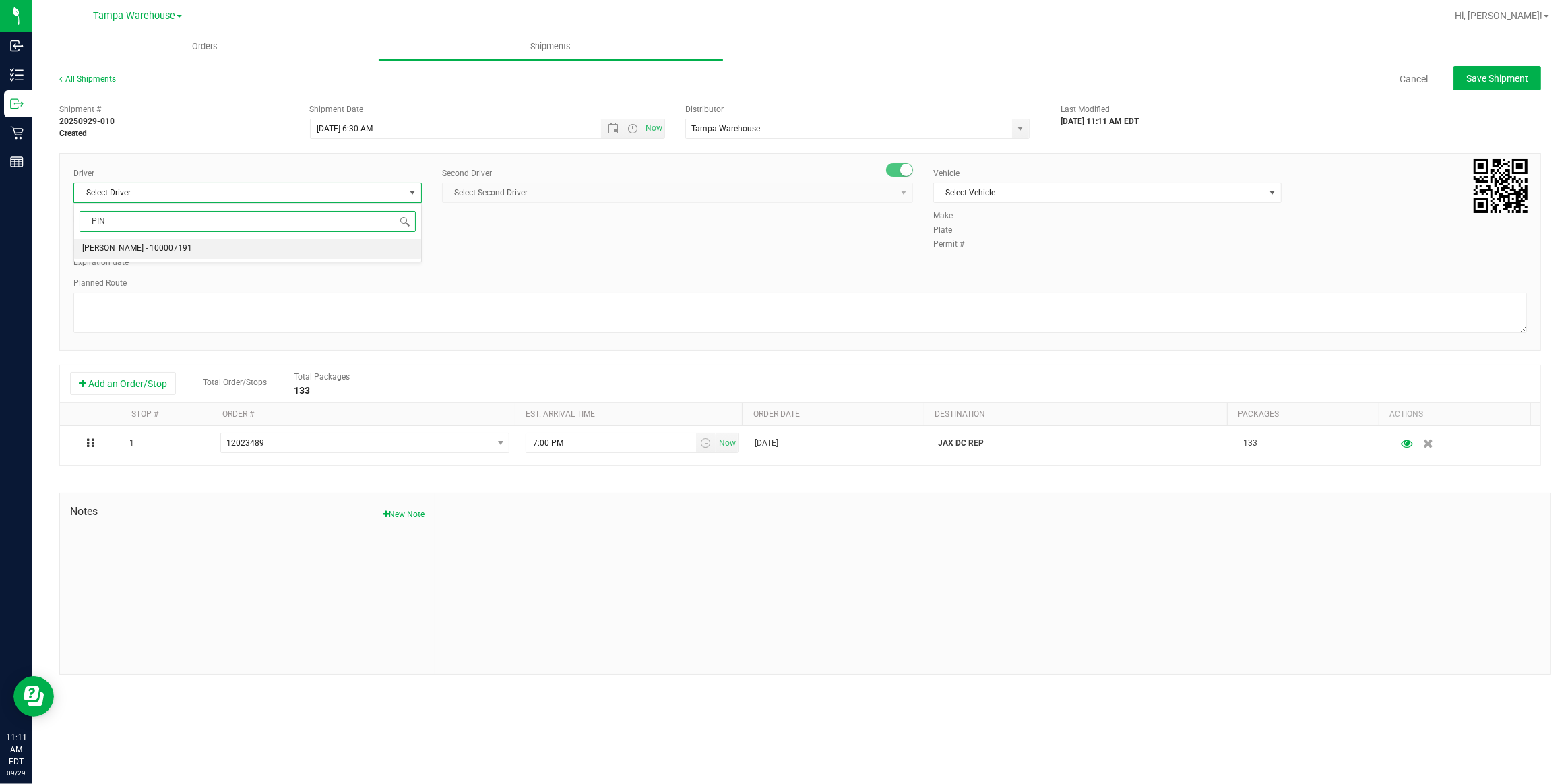
click at [130, 253] on span "Nicholas Pinero - 100007191" at bounding box center [137, 248] width 110 height 18
type input "PIN"
click at [545, 193] on span "Select Second Driver" at bounding box center [669, 193] width 453 height 19
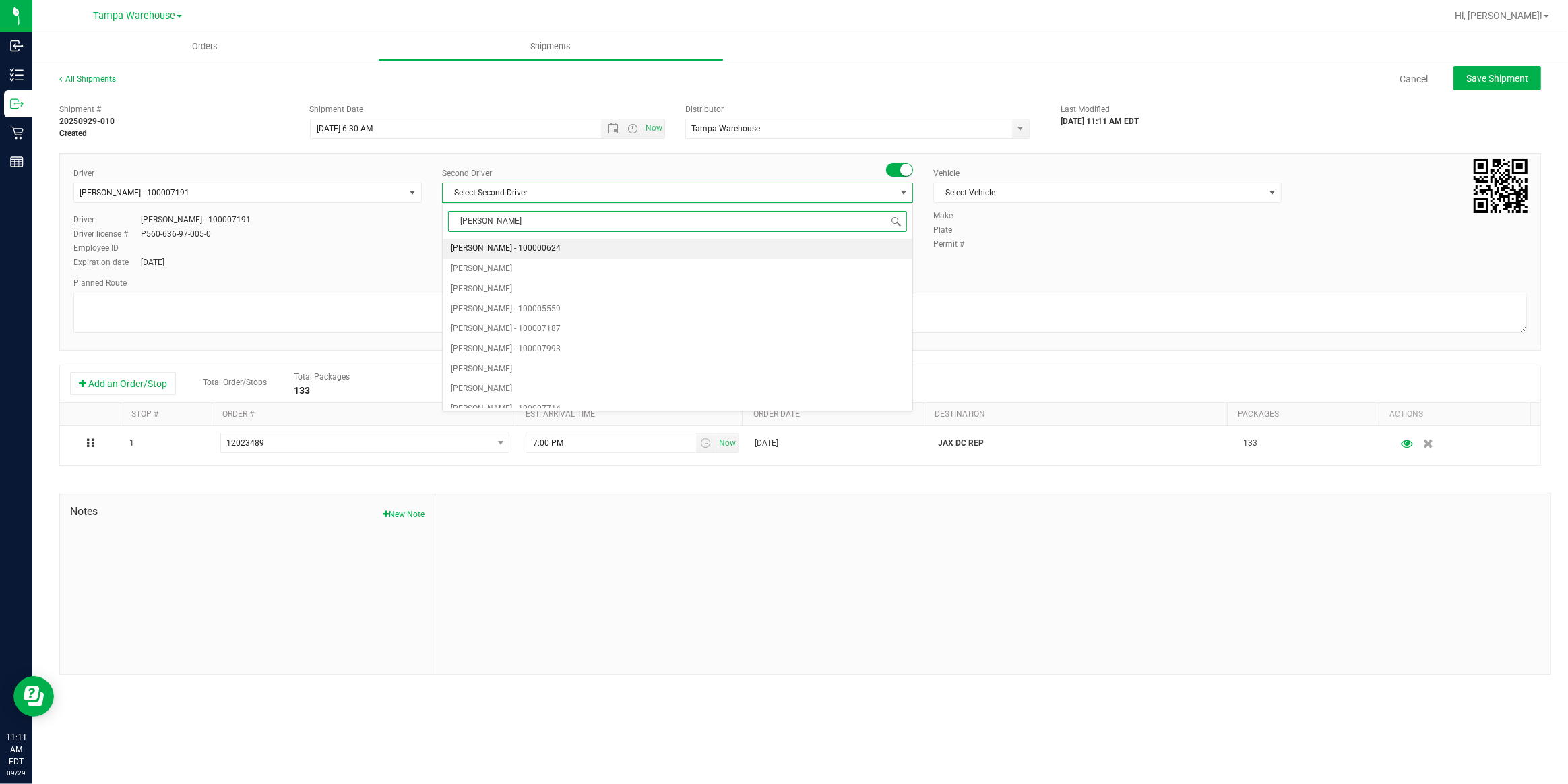
type input "DANN"
click at [503, 247] on span "Danny Vickers - 100004355" at bounding box center [506, 248] width 110 height 18
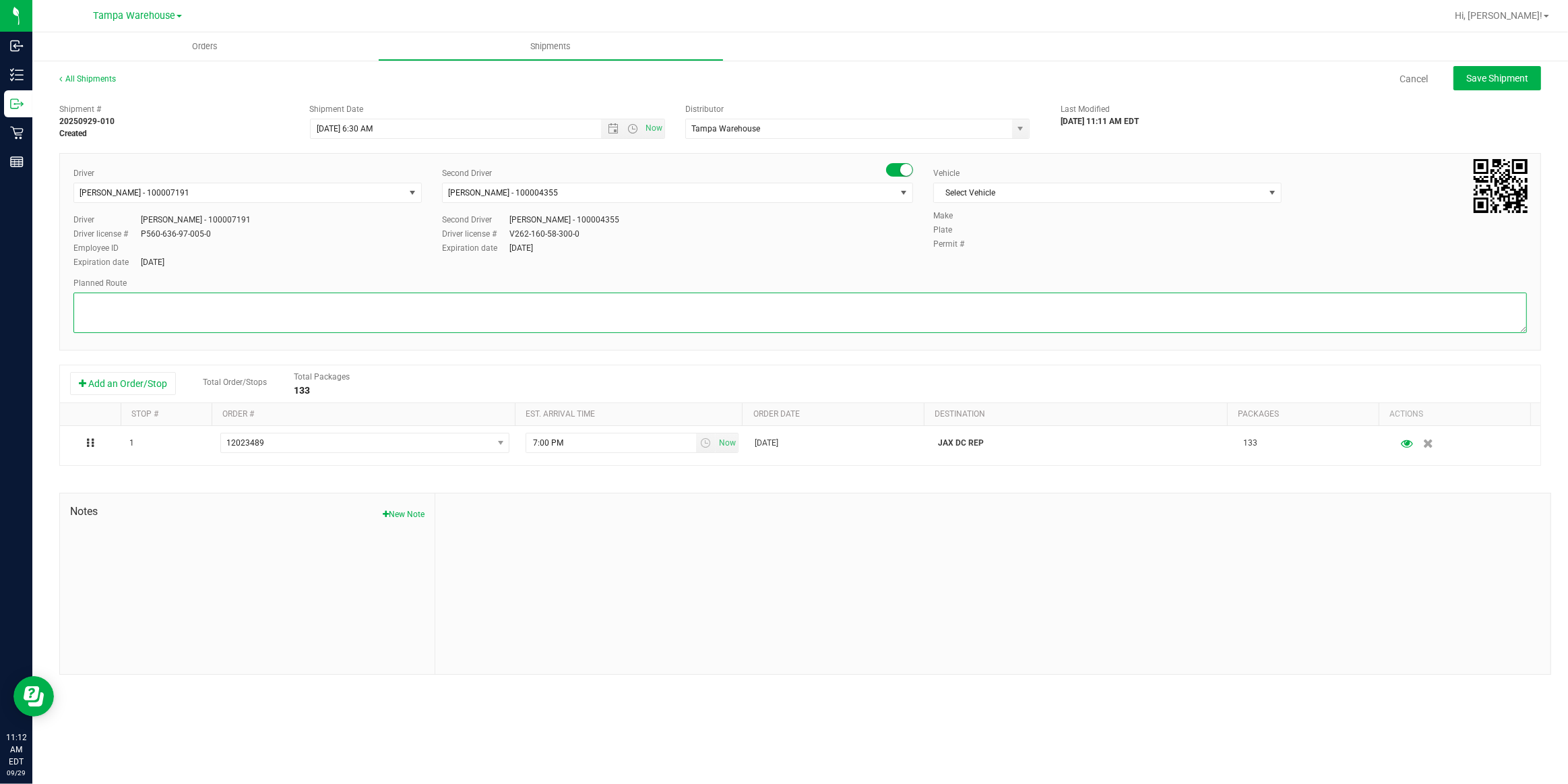
click at [287, 298] on textarea at bounding box center [800, 312] width 1454 height 40
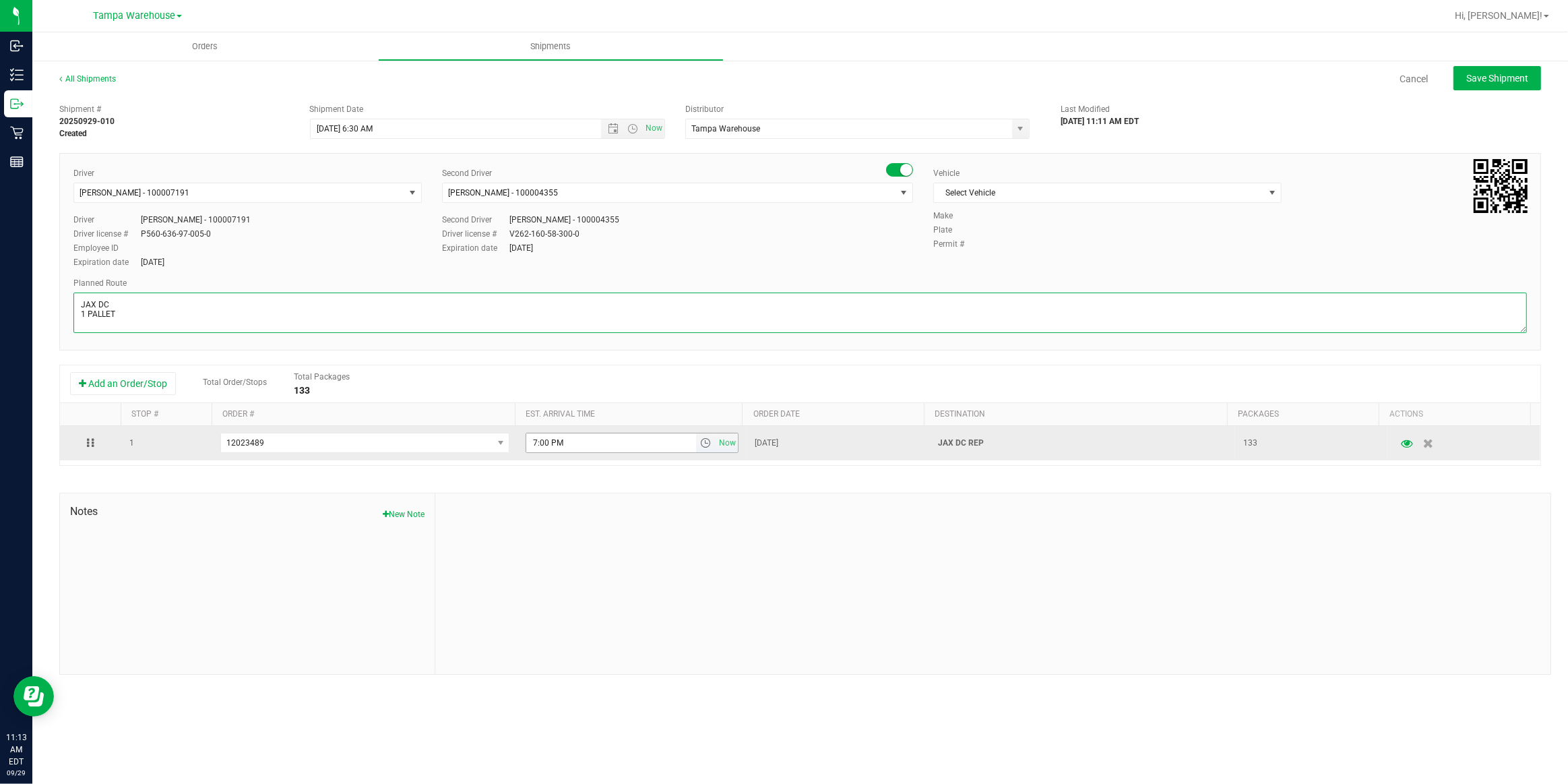
click at [704, 443] on span "select" at bounding box center [705, 443] width 11 height 11
type textarea "JAX DC 1 PALLET"
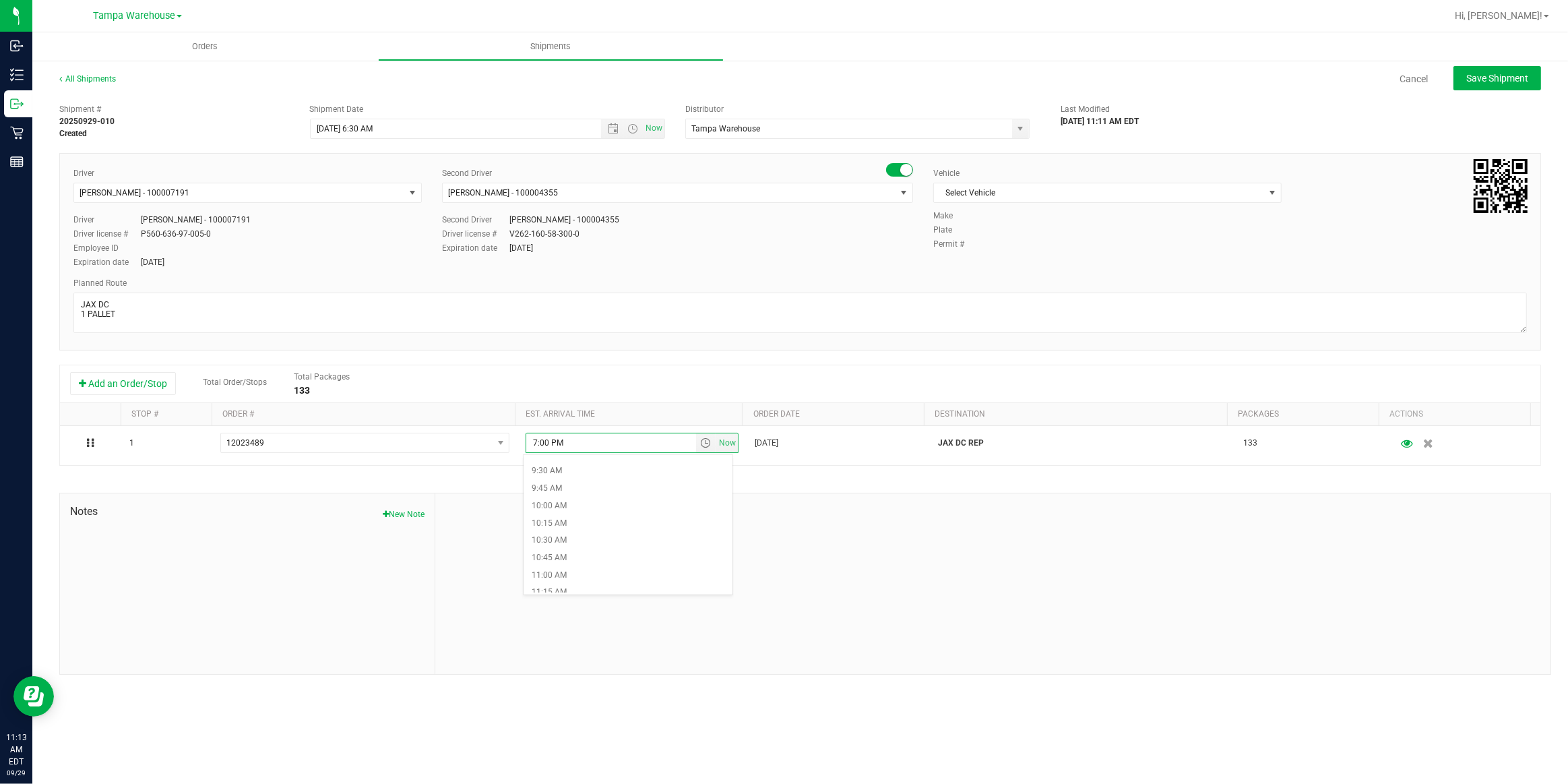
scroll to position [674, 0]
click at [586, 556] on li "11:00 AM" at bounding box center [628, 555] width 209 height 18
click at [1085, 196] on span "Select Vehicle" at bounding box center [1099, 193] width 330 height 19
click at [1004, 332] on li "FL-EXPRESS-03" at bounding box center [1108, 328] width 347 height 21
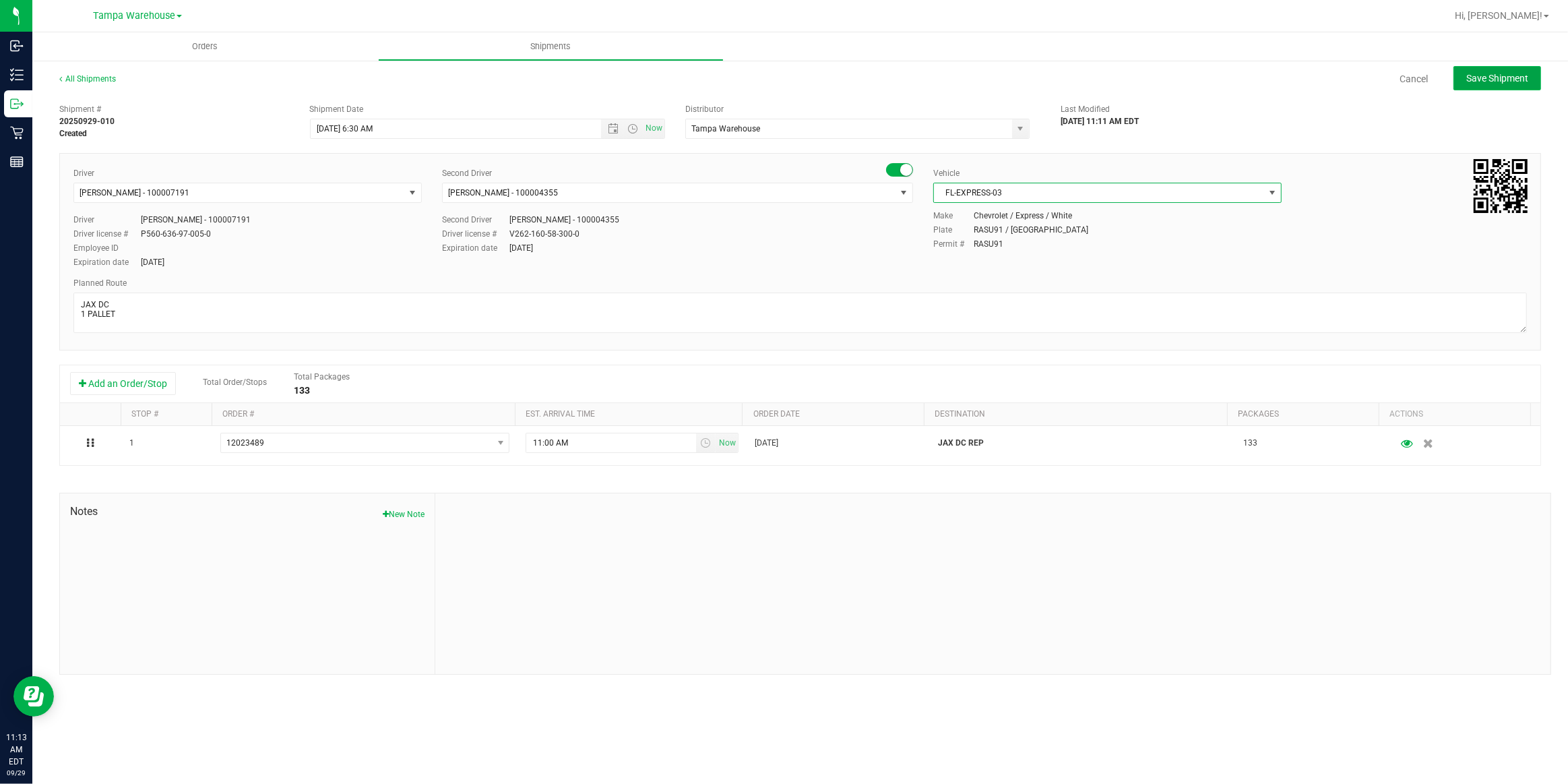
click at [1506, 80] on span "Save Shipment" at bounding box center [1497, 78] width 62 height 11
type input "9/30/2025 10:30 AM"
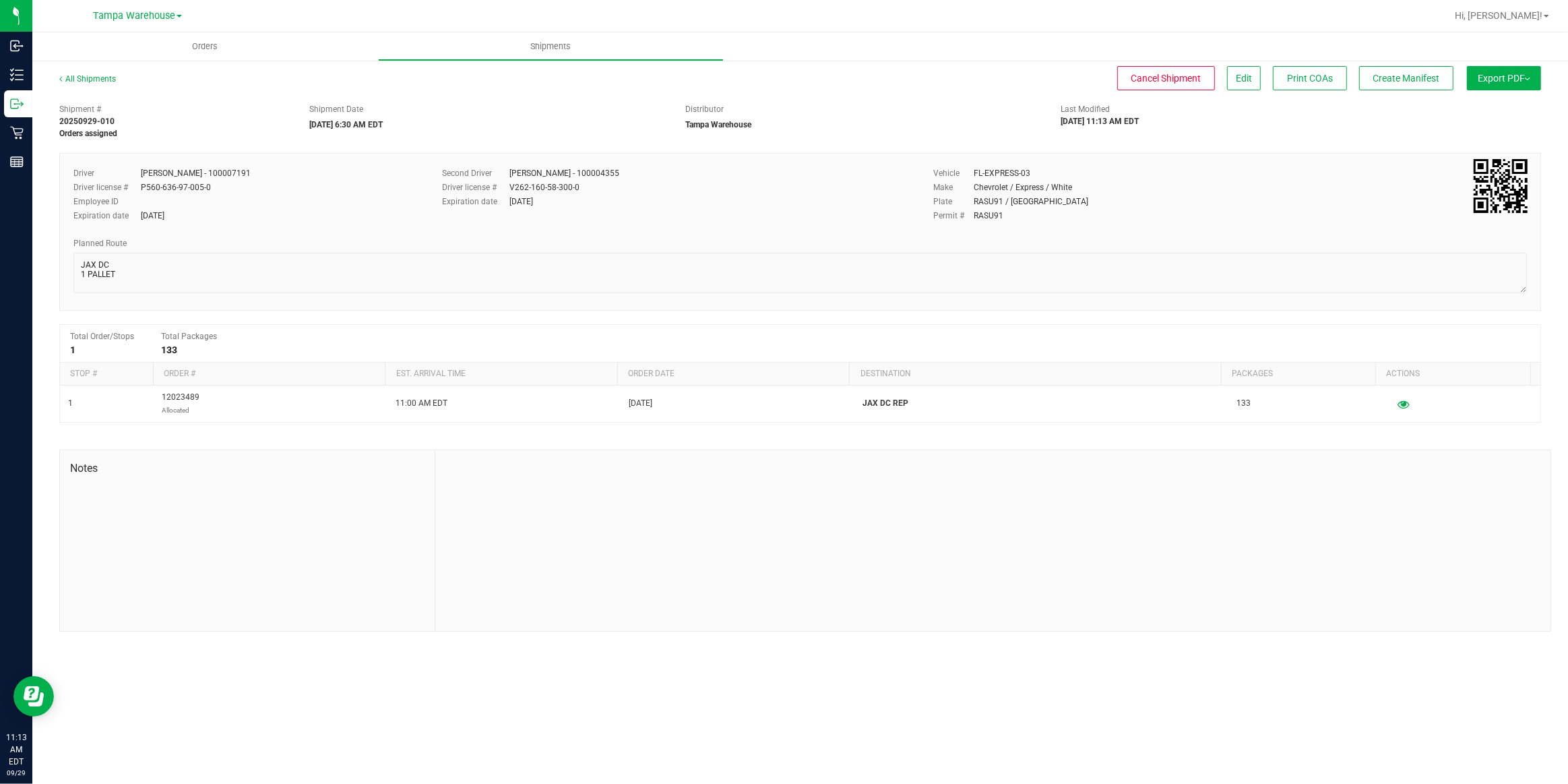
click at [1506, 80] on span "Export PDF" at bounding box center [1504, 78] width 52 height 11
click at [1488, 107] on span "Manifest by Package ID" at bounding box center [1484, 108] width 86 height 9
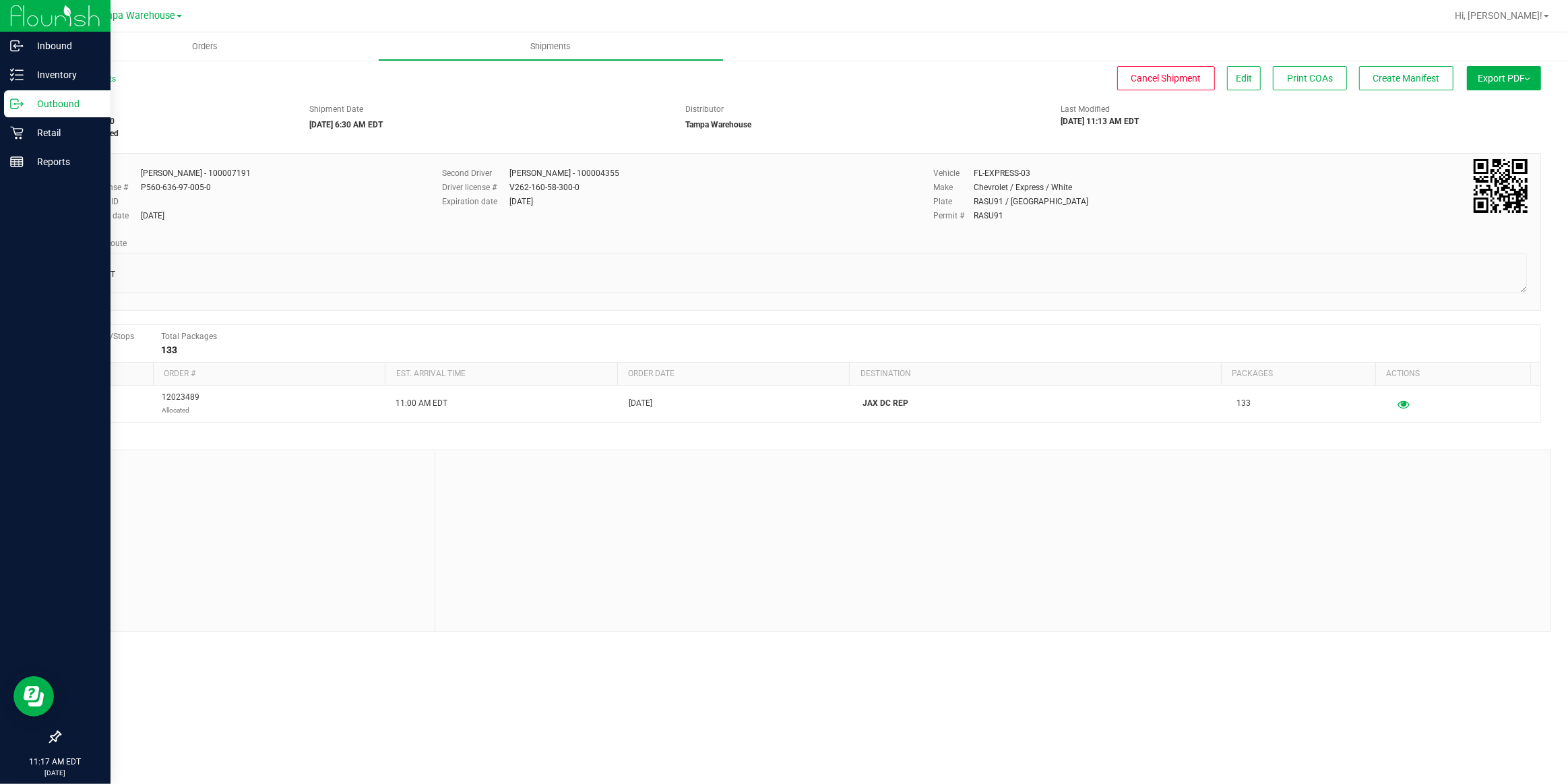
click at [62, 100] on p "Outbound" at bounding box center [64, 104] width 81 height 16
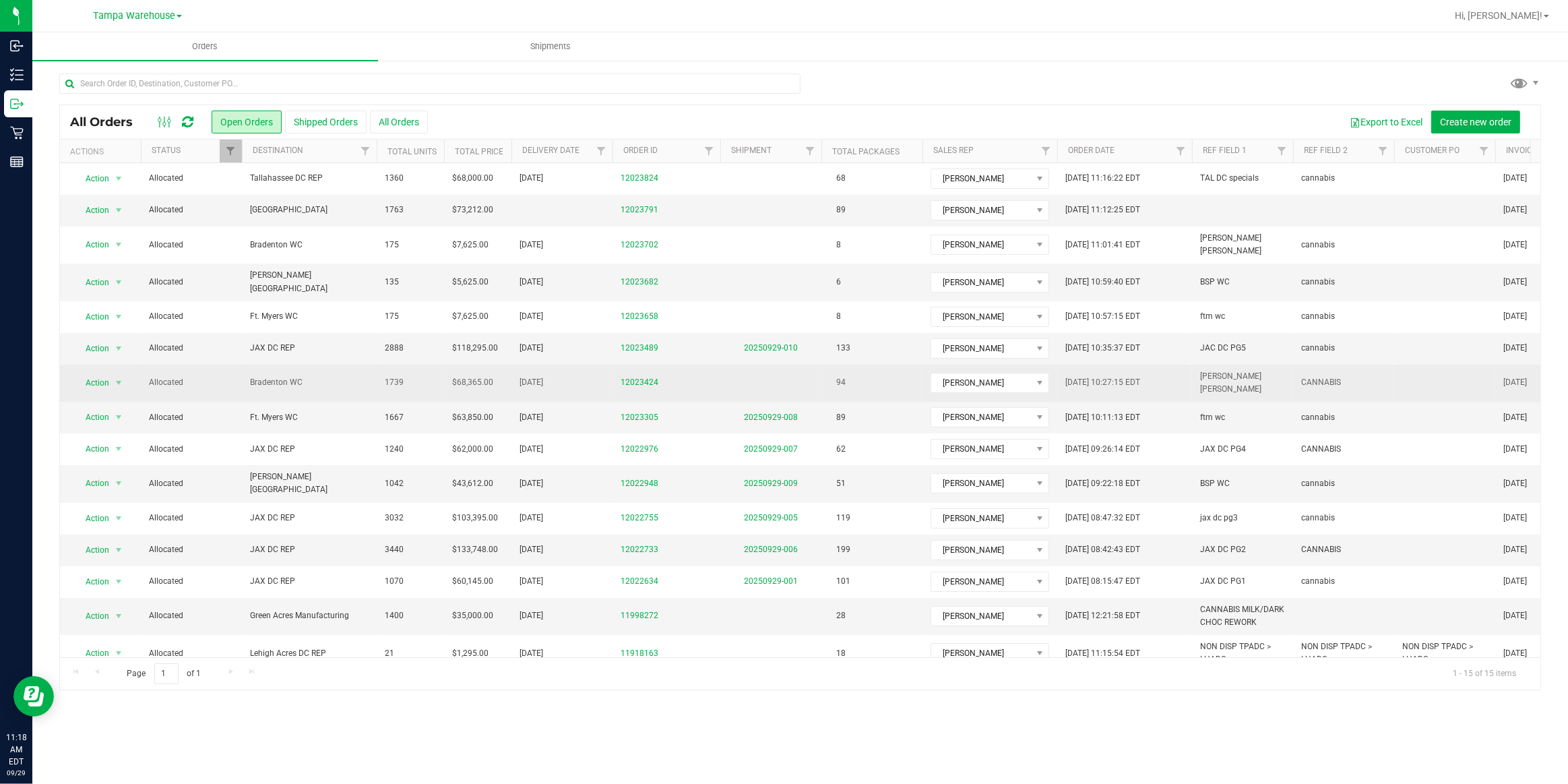
click at [281, 376] on span "Bradenton WC" at bounding box center [310, 382] width 119 height 13
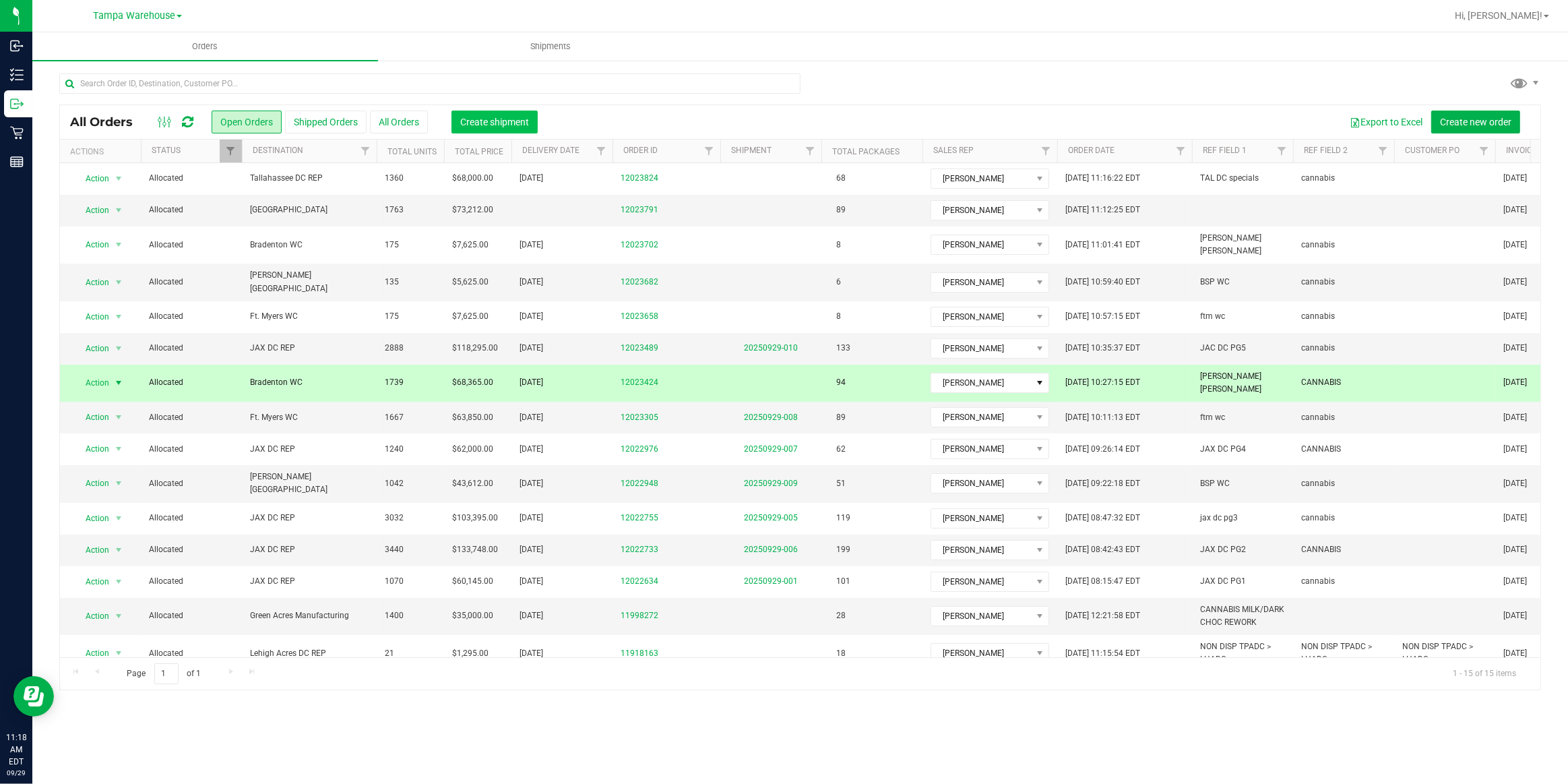
click at [476, 120] on span "Create shipment" at bounding box center [495, 122] width 68 height 11
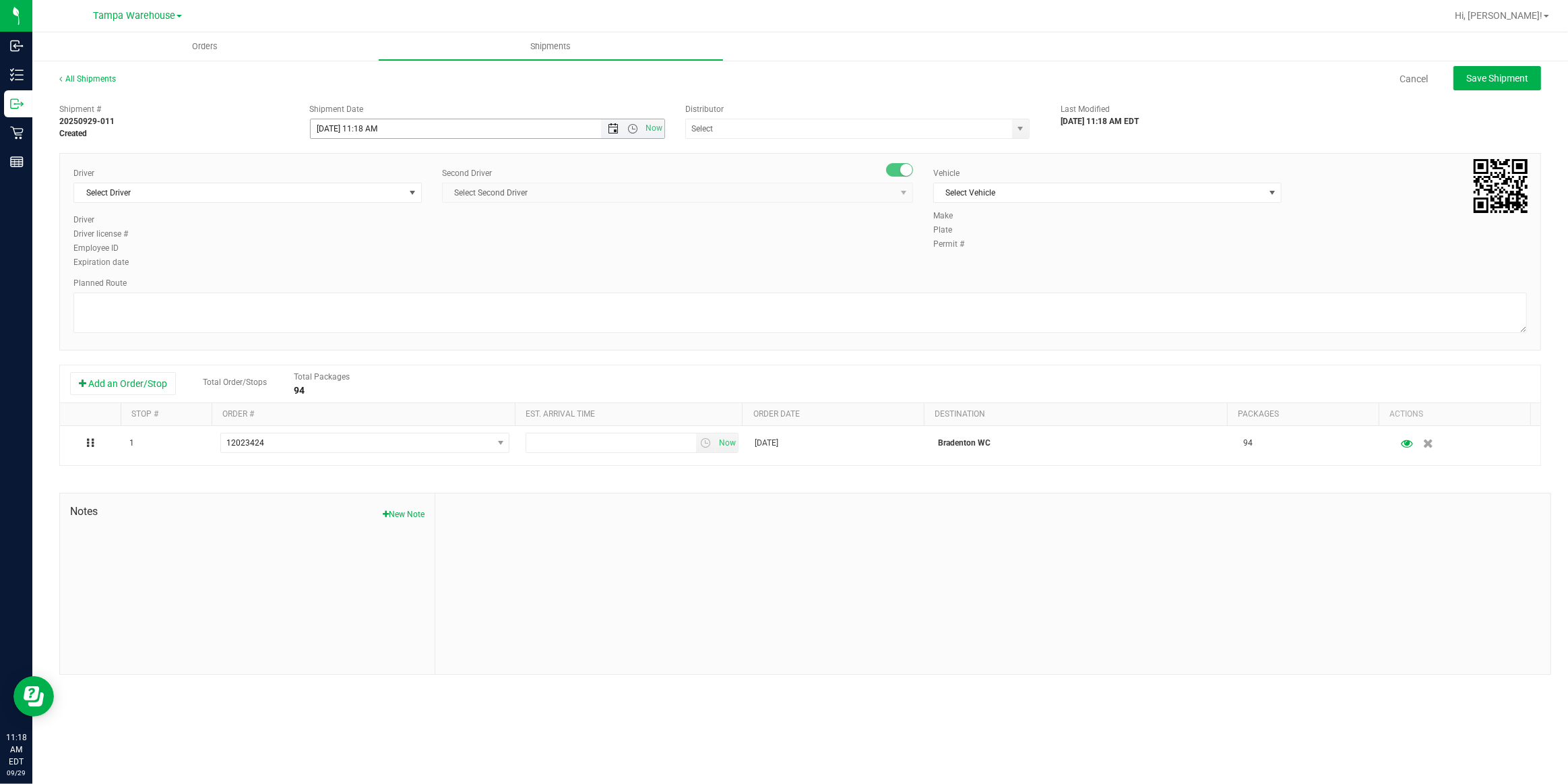
click at [614, 131] on span "Open the date view" at bounding box center [613, 129] width 11 height 11
click at [364, 286] on link "30" at bounding box center [361, 285] width 20 height 21
click at [635, 125] on span "Open the time view" at bounding box center [633, 129] width 11 height 11
click at [357, 253] on li "6:30 AM" at bounding box center [486, 253] width 352 height 18
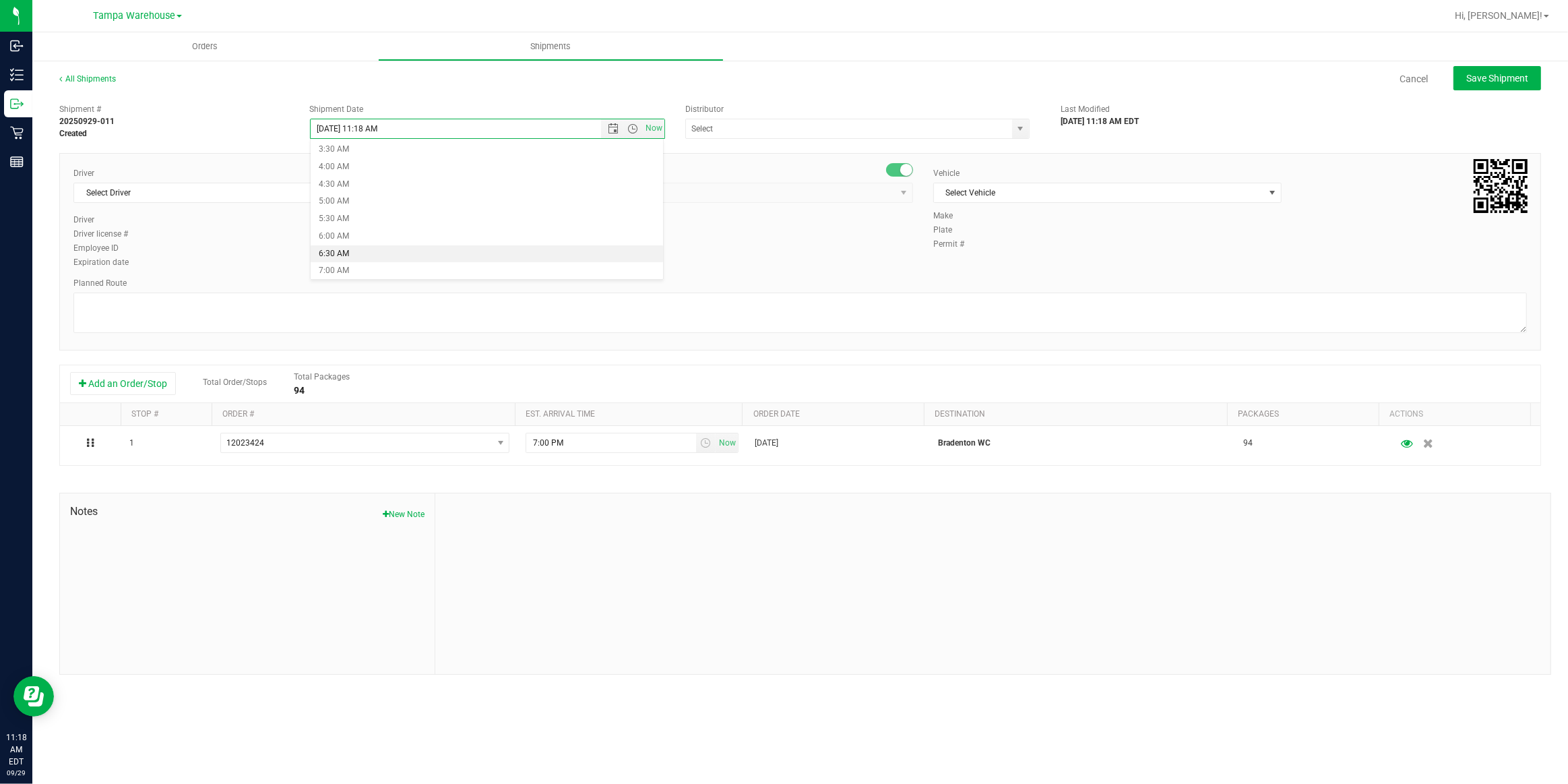
type input "9/30/2025 6:30 AM"
click at [725, 126] on input "text" at bounding box center [844, 129] width 316 height 19
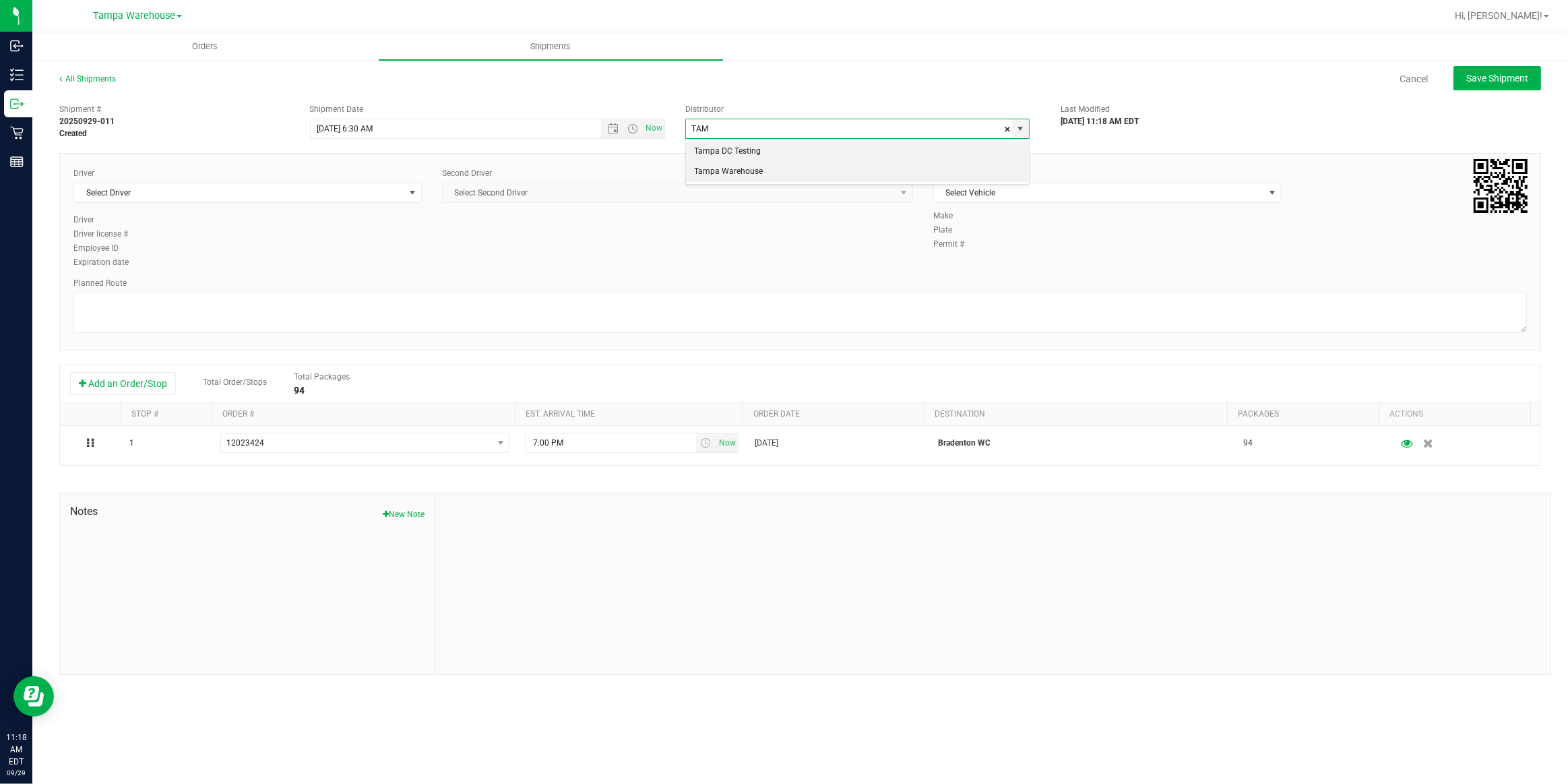
click at [739, 173] on li "Tampa Warehouse" at bounding box center [857, 172] width 343 height 21
type input "Tampa Warehouse"
click at [345, 192] on span "Select Driver" at bounding box center [239, 193] width 330 height 19
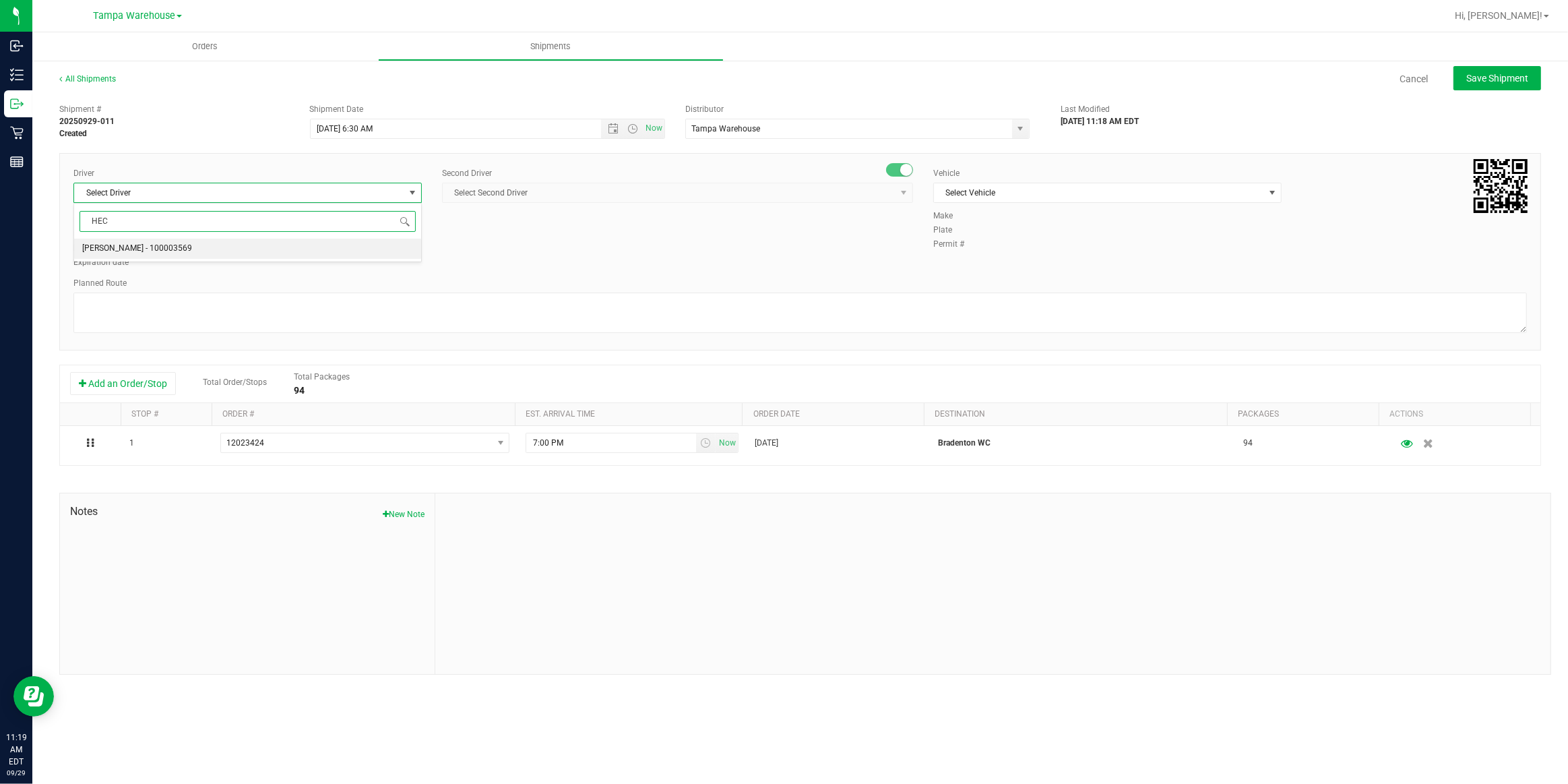
click at [122, 250] on span "Hector Ayala - 100003569" at bounding box center [137, 248] width 110 height 18
type input "HEC"
click at [561, 187] on span "Select Second Driver" at bounding box center [669, 193] width 453 height 19
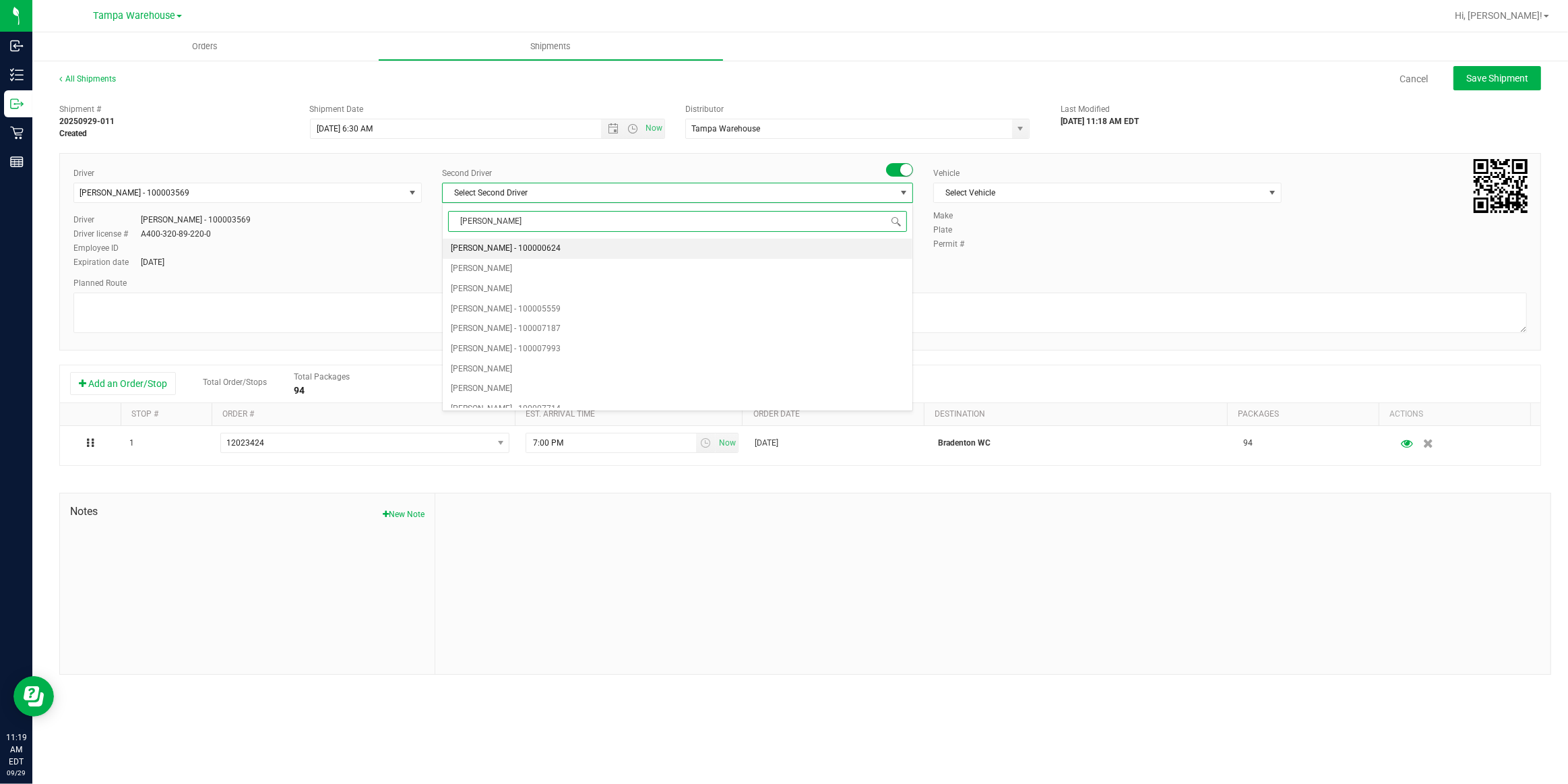
type input "DANN"
click at [517, 245] on span "Danny Vickers - 100004355" at bounding box center [506, 248] width 110 height 18
click at [1041, 196] on span "Select Vehicle" at bounding box center [1099, 193] width 330 height 19
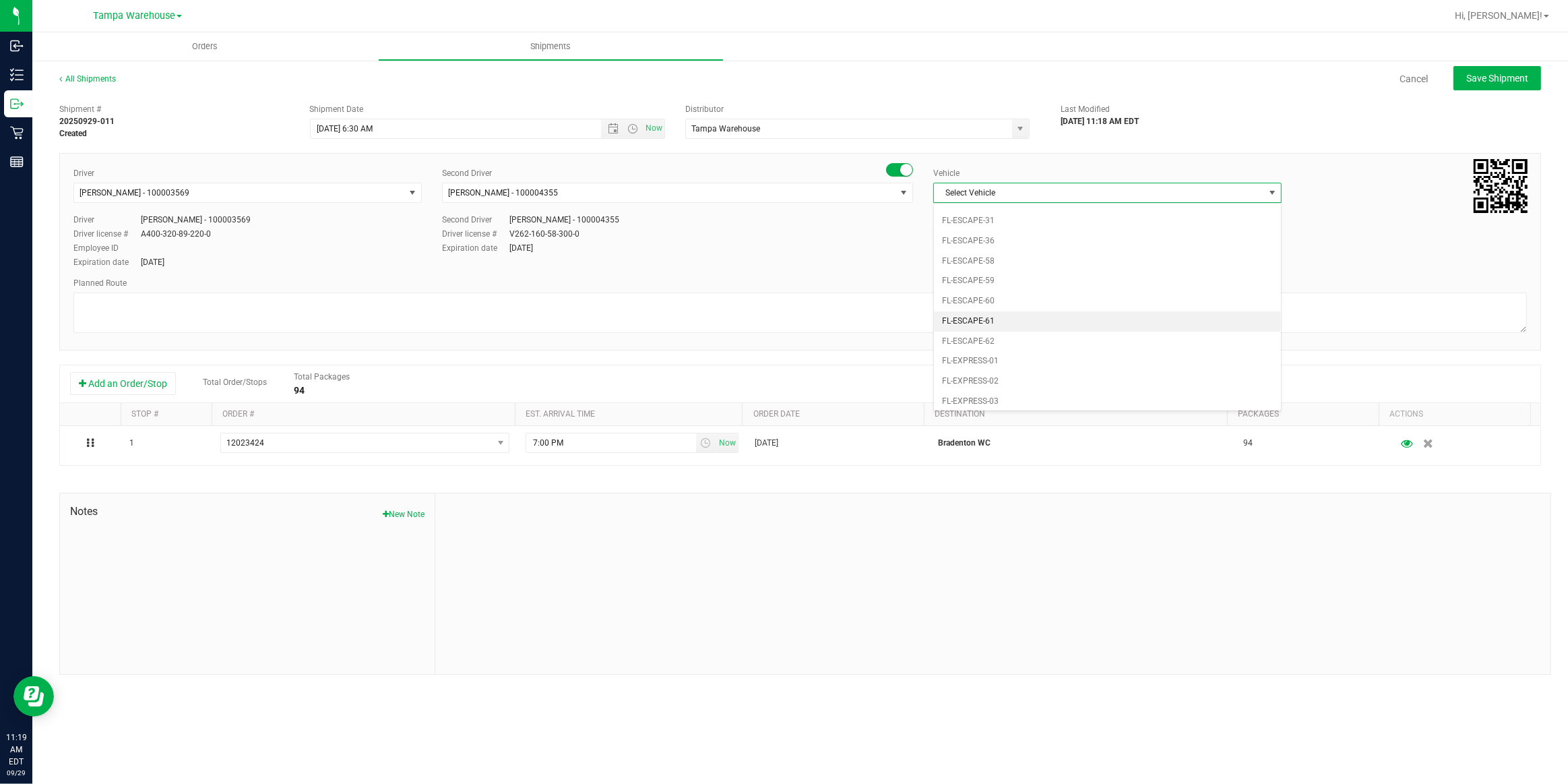
scroll to position [209, 0]
click at [998, 281] on li "FL-EXPRESS-01" at bounding box center [1108, 288] width 347 height 21
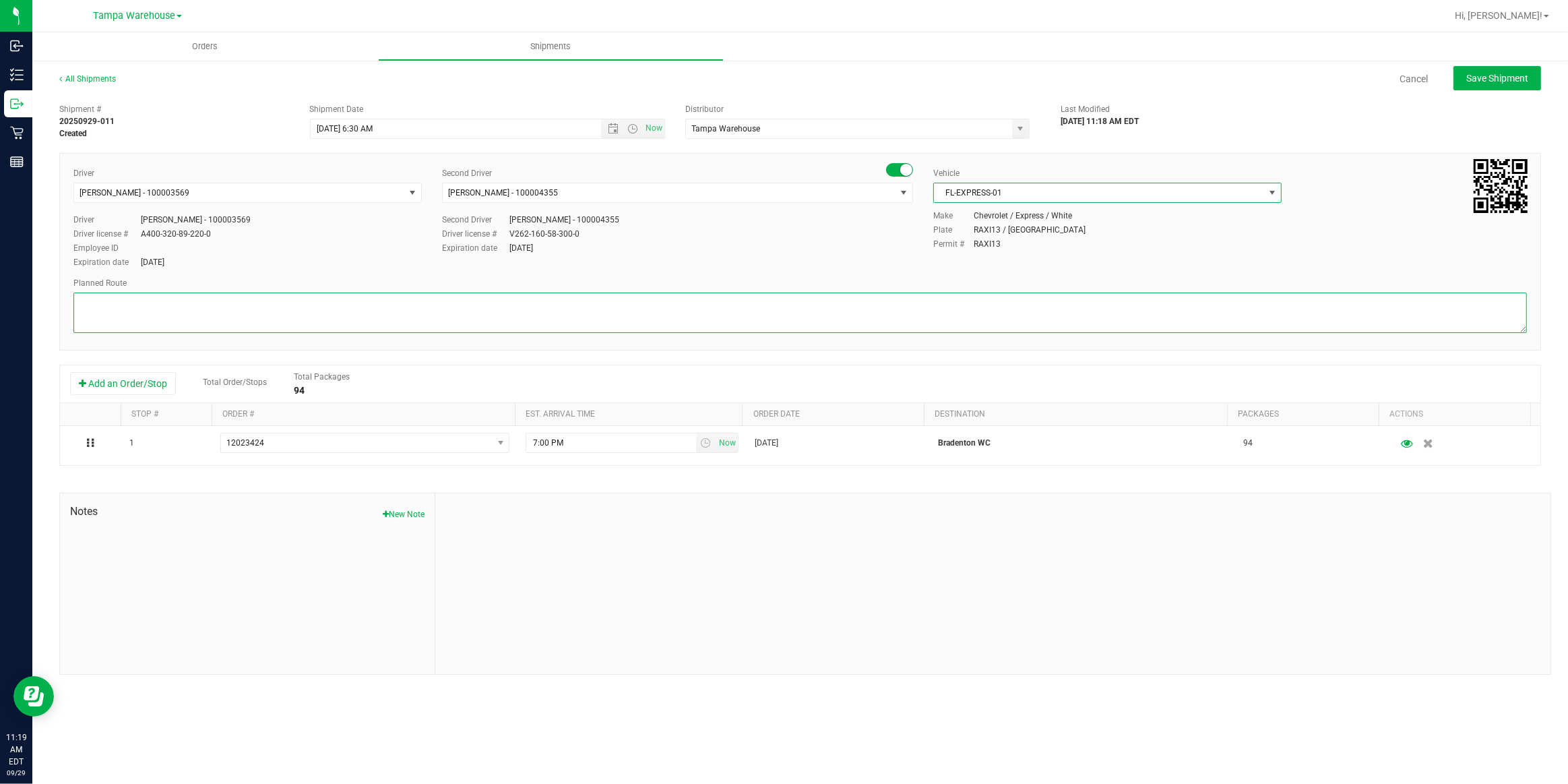
click at [807, 304] on textarea at bounding box center [800, 312] width 1454 height 40
paste textarea "Bonita Springs WC Ft. Meyers WC North Port WC Bradenton WC"
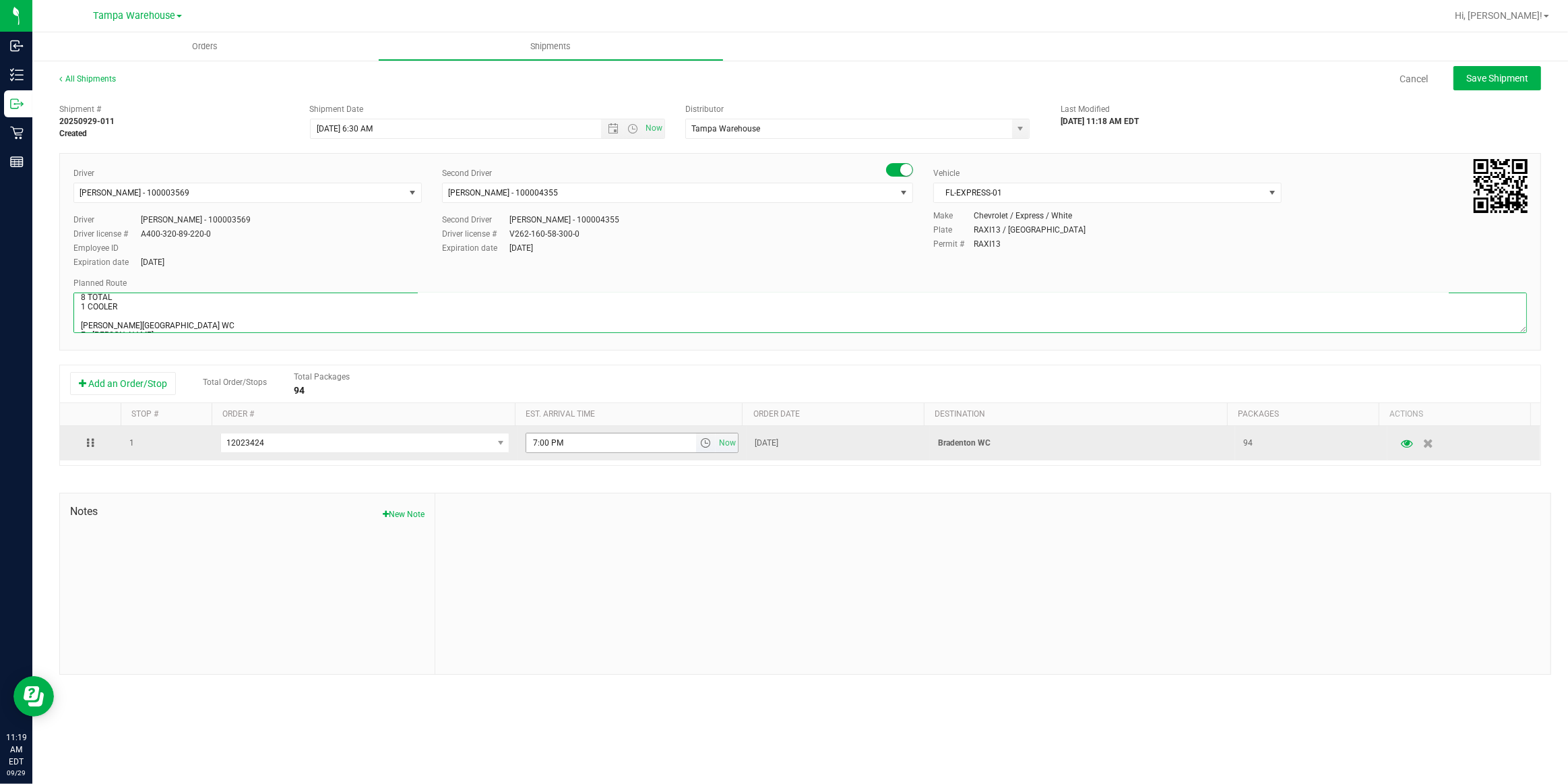
click at [700, 448] on span "select" at bounding box center [705, 443] width 11 height 11
type textarea "BRADENTON WC 8 TOTAL 1 COOLER Bonita Springs WC Ft. Meyers WC North Port WC Bra…"
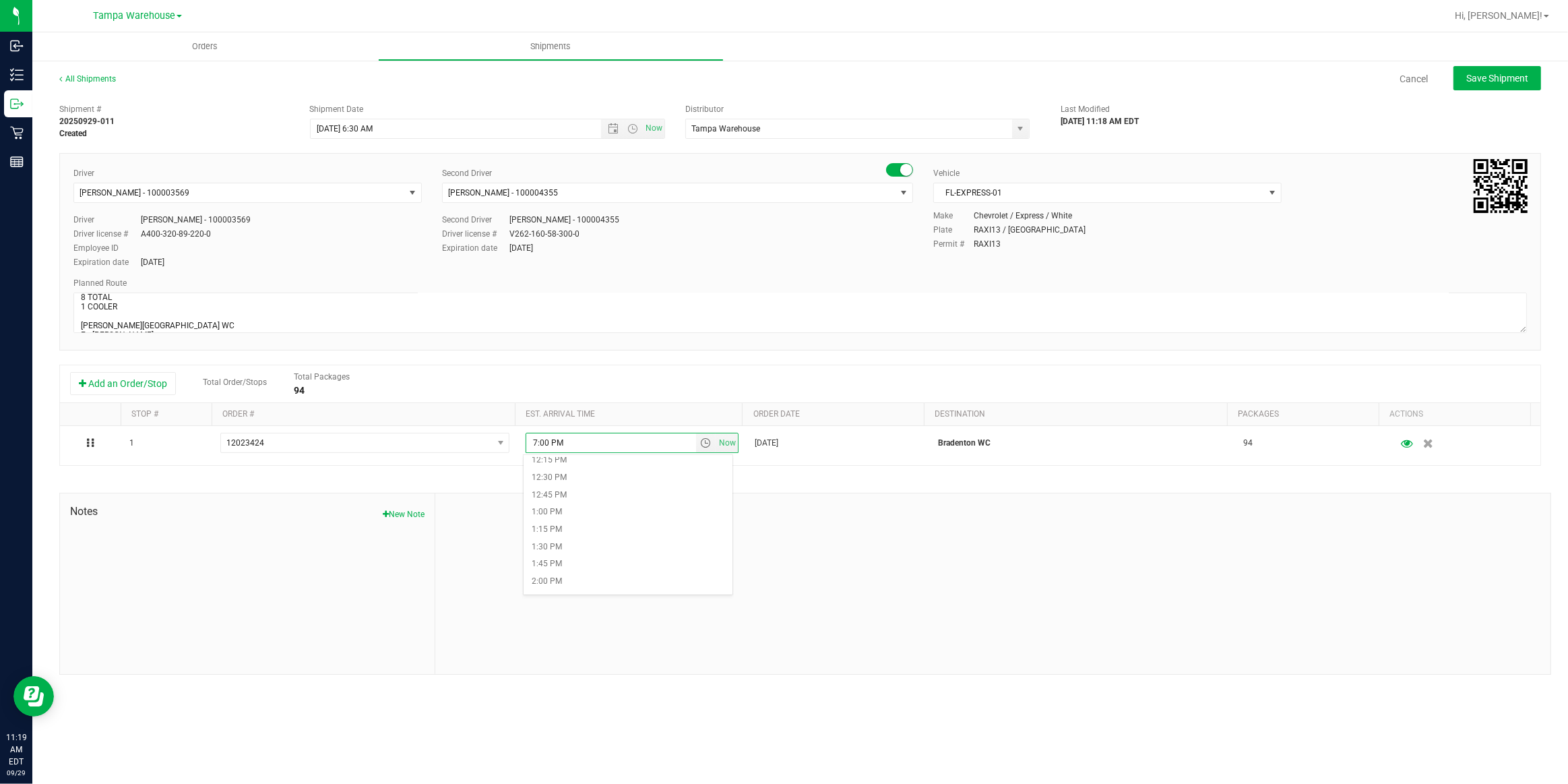
scroll to position [858, 0]
click at [575, 479] on li "12:30 PM" at bounding box center [628, 475] width 209 height 18
click at [1520, 71] on button "Save Shipment" at bounding box center [1497, 78] width 87 height 24
type input "9/30/2025 10:30 AM"
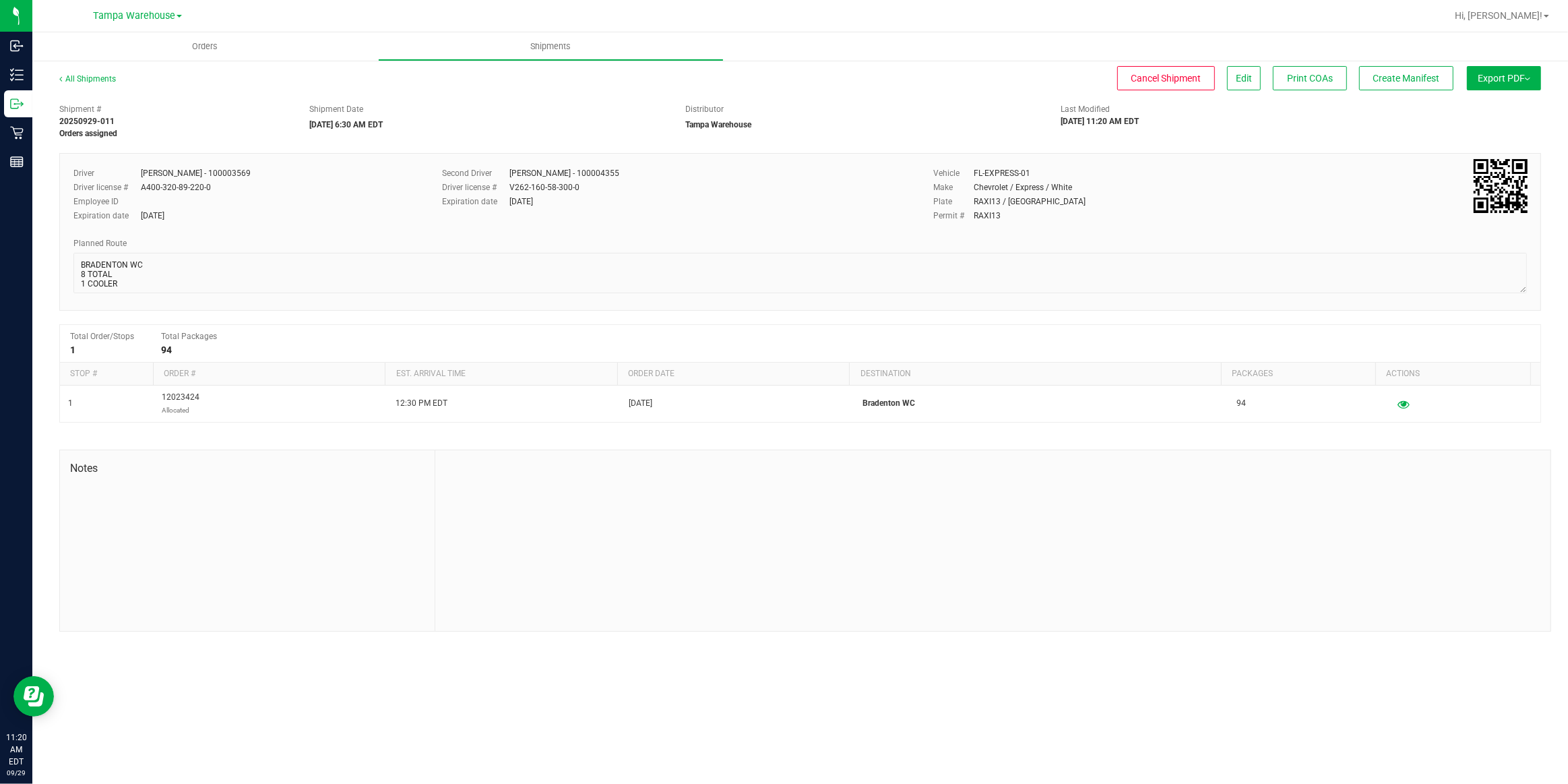
click at [1506, 80] on span "Export PDF" at bounding box center [1504, 78] width 52 height 11
click at [1490, 108] on span "Manifest by Package ID" at bounding box center [1484, 108] width 86 height 9
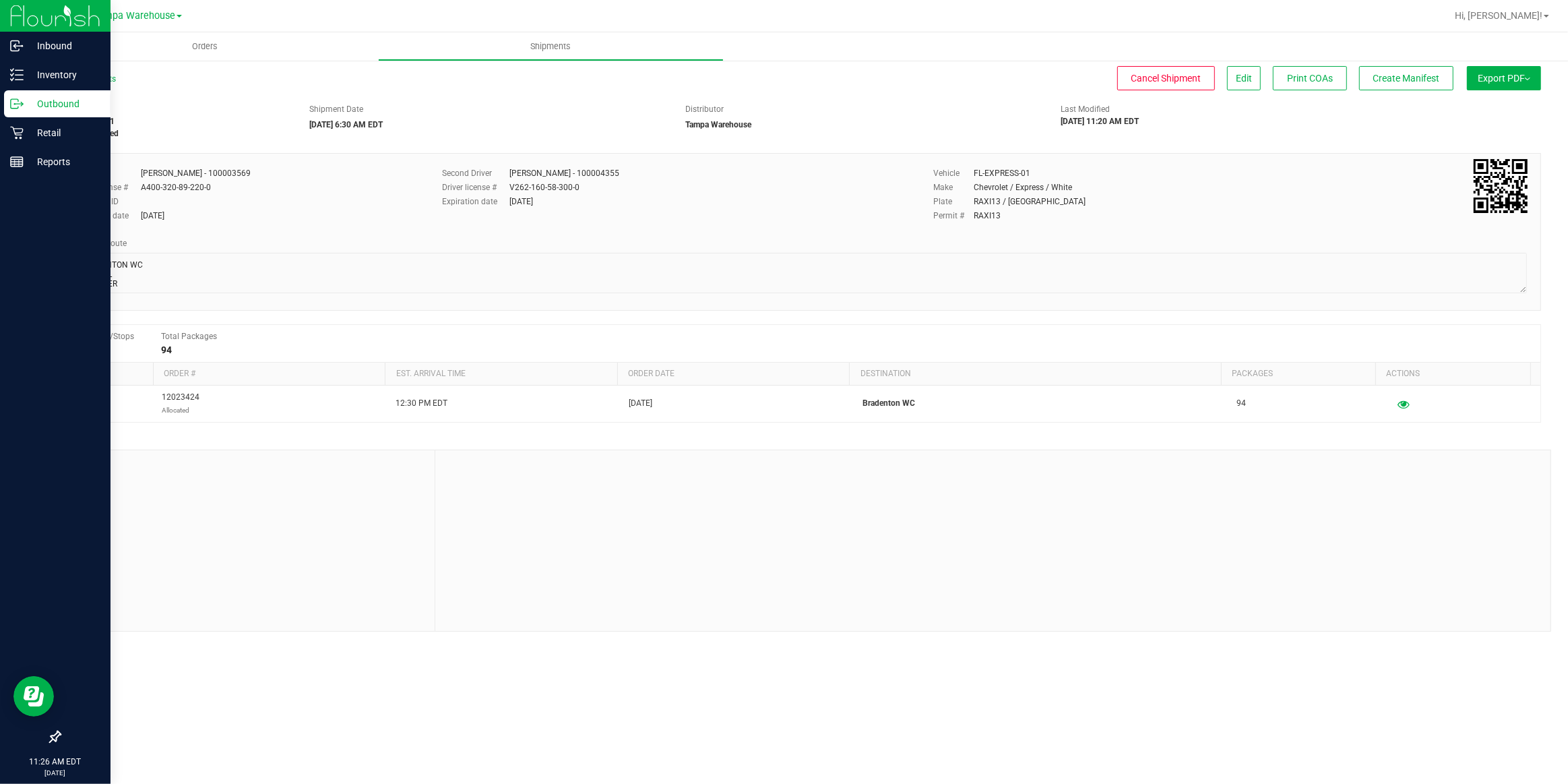
click at [52, 104] on p "Outbound" at bounding box center [64, 104] width 81 height 16
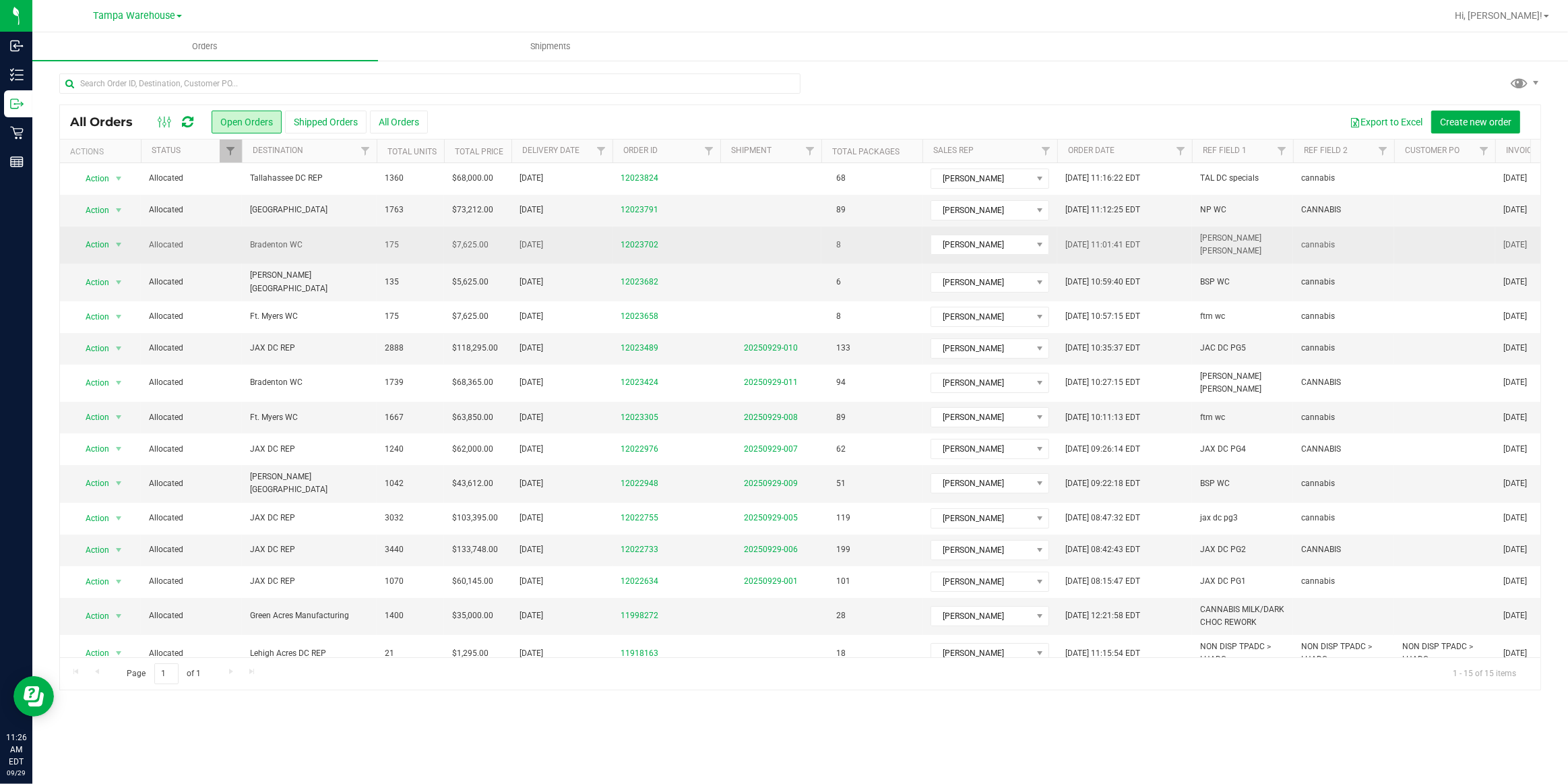
click at [275, 244] on span "Bradenton WC" at bounding box center [310, 245] width 119 height 13
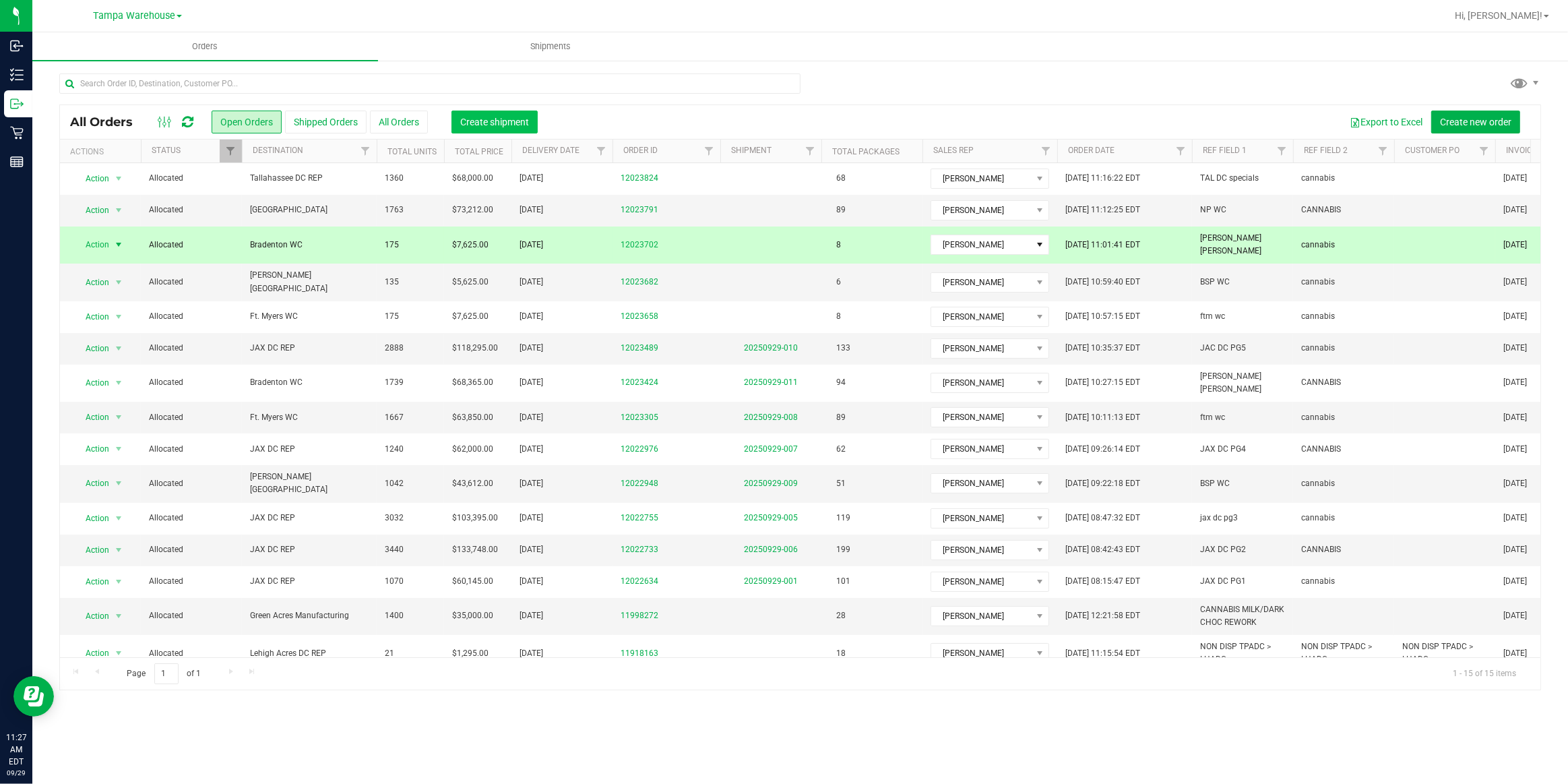
click at [509, 123] on span "Create shipment" at bounding box center [495, 122] width 68 height 11
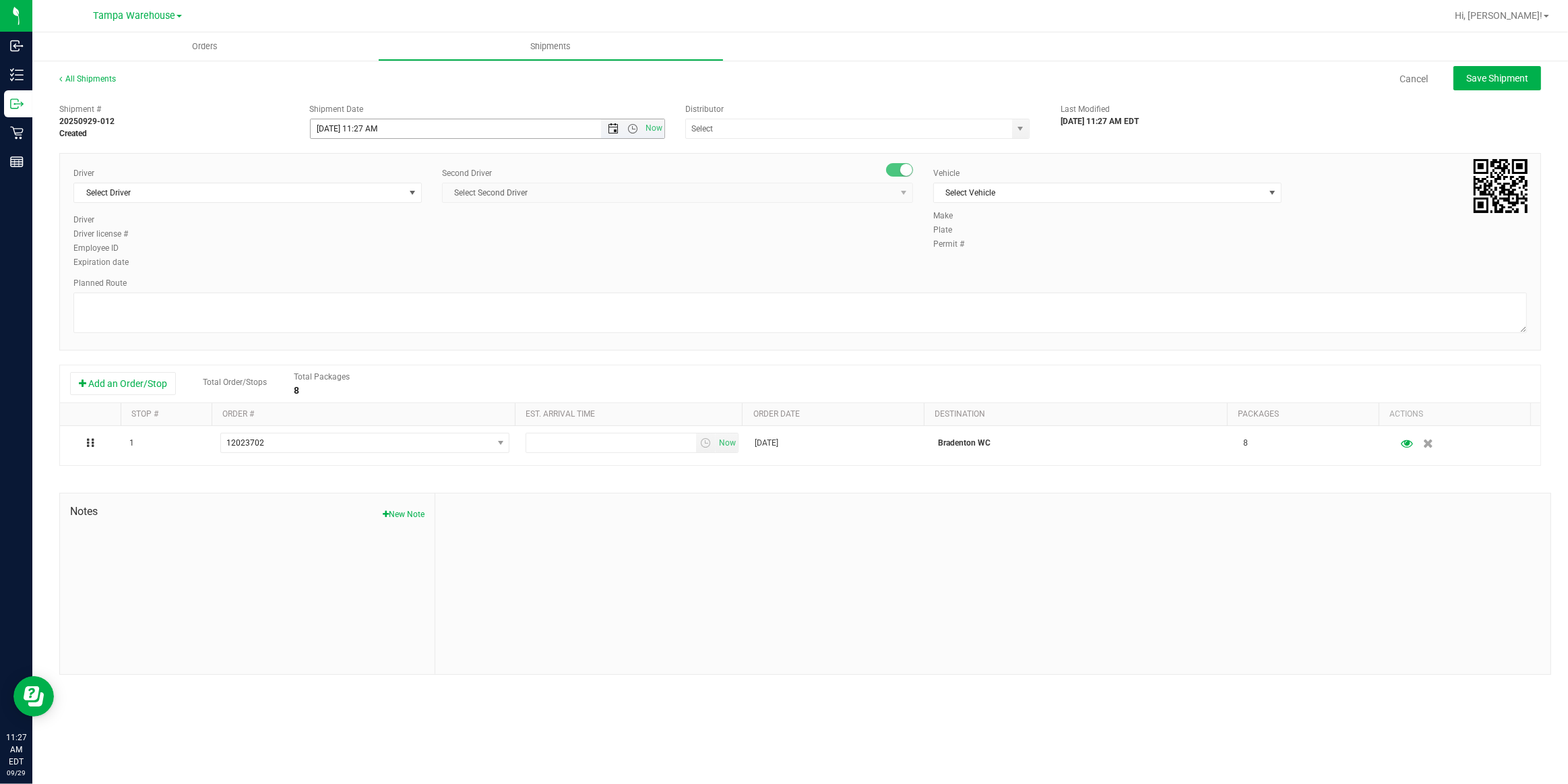
click at [613, 132] on span "Open the date view" at bounding box center [613, 129] width 11 height 11
click at [358, 288] on link "30" at bounding box center [361, 285] width 20 height 21
click at [634, 128] on span "Open the time view" at bounding box center [633, 129] width 11 height 11
click at [357, 251] on li "6:30 AM" at bounding box center [486, 253] width 352 height 18
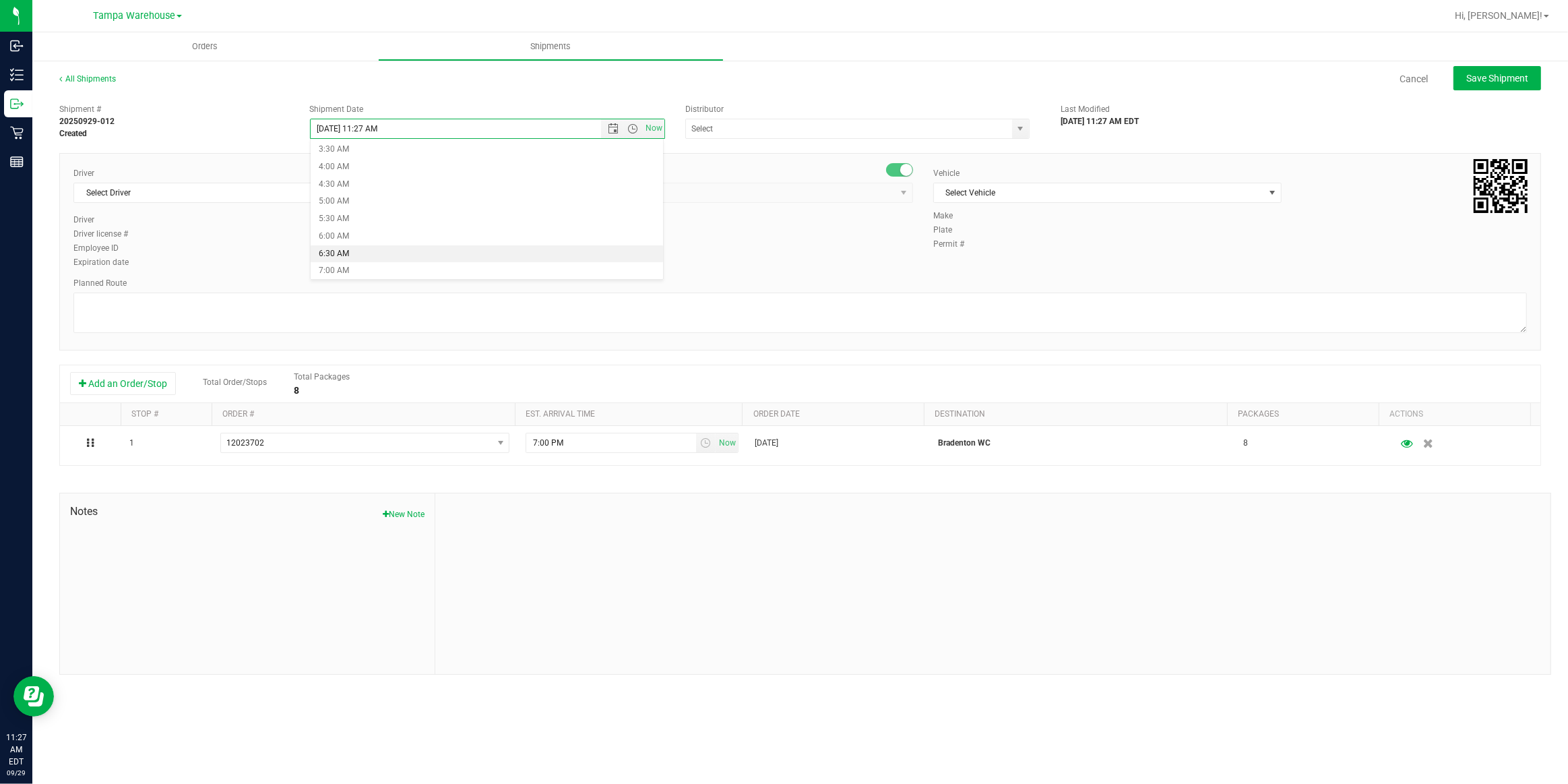
type input "9/30/2025 6:30 AM"
click at [774, 121] on input "text" at bounding box center [844, 129] width 316 height 19
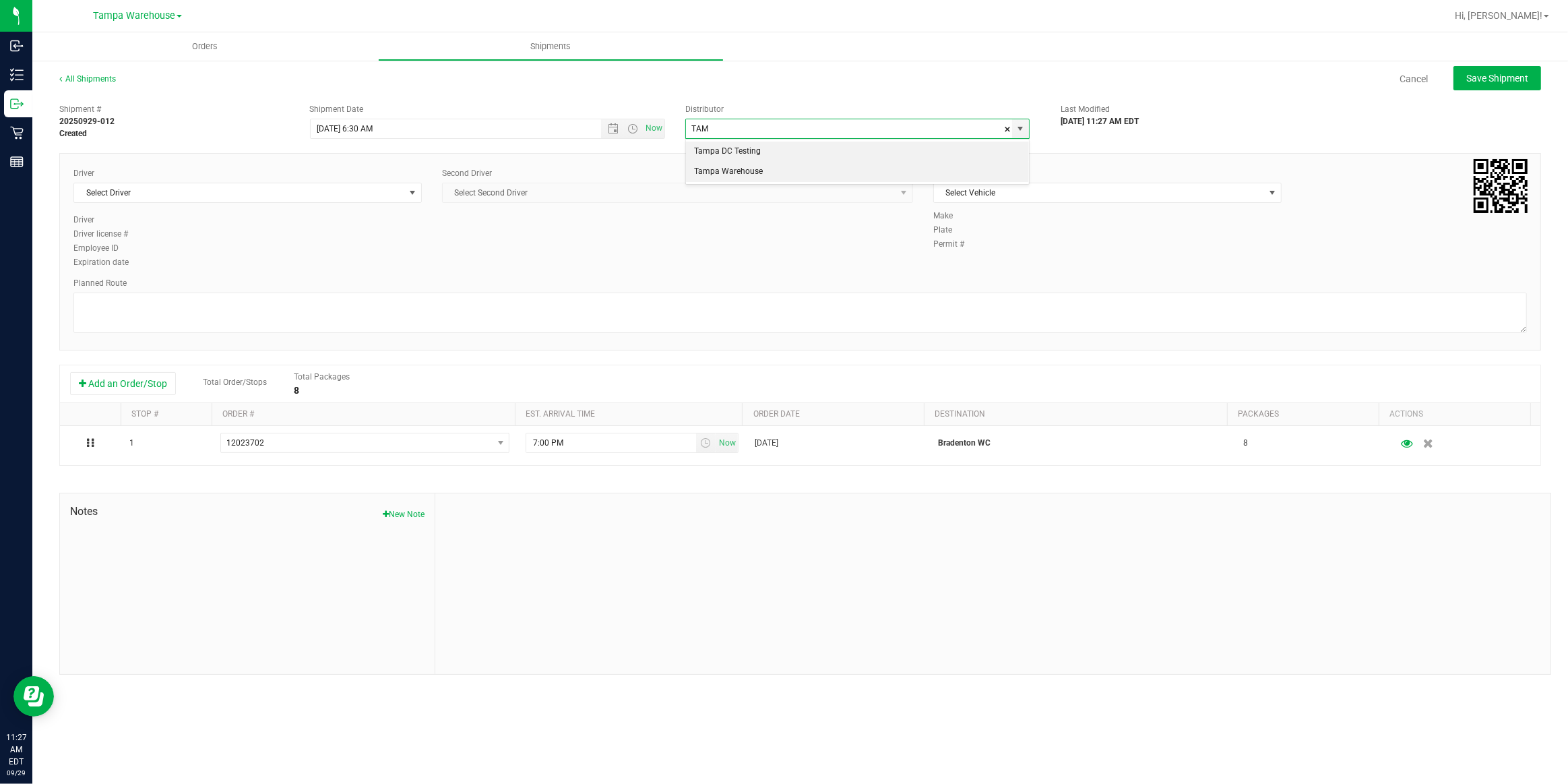
click at [746, 174] on li "Tampa Warehouse" at bounding box center [857, 172] width 343 height 21
type input "Tampa Warehouse"
click at [352, 192] on span "Select Driver" at bounding box center [239, 193] width 330 height 19
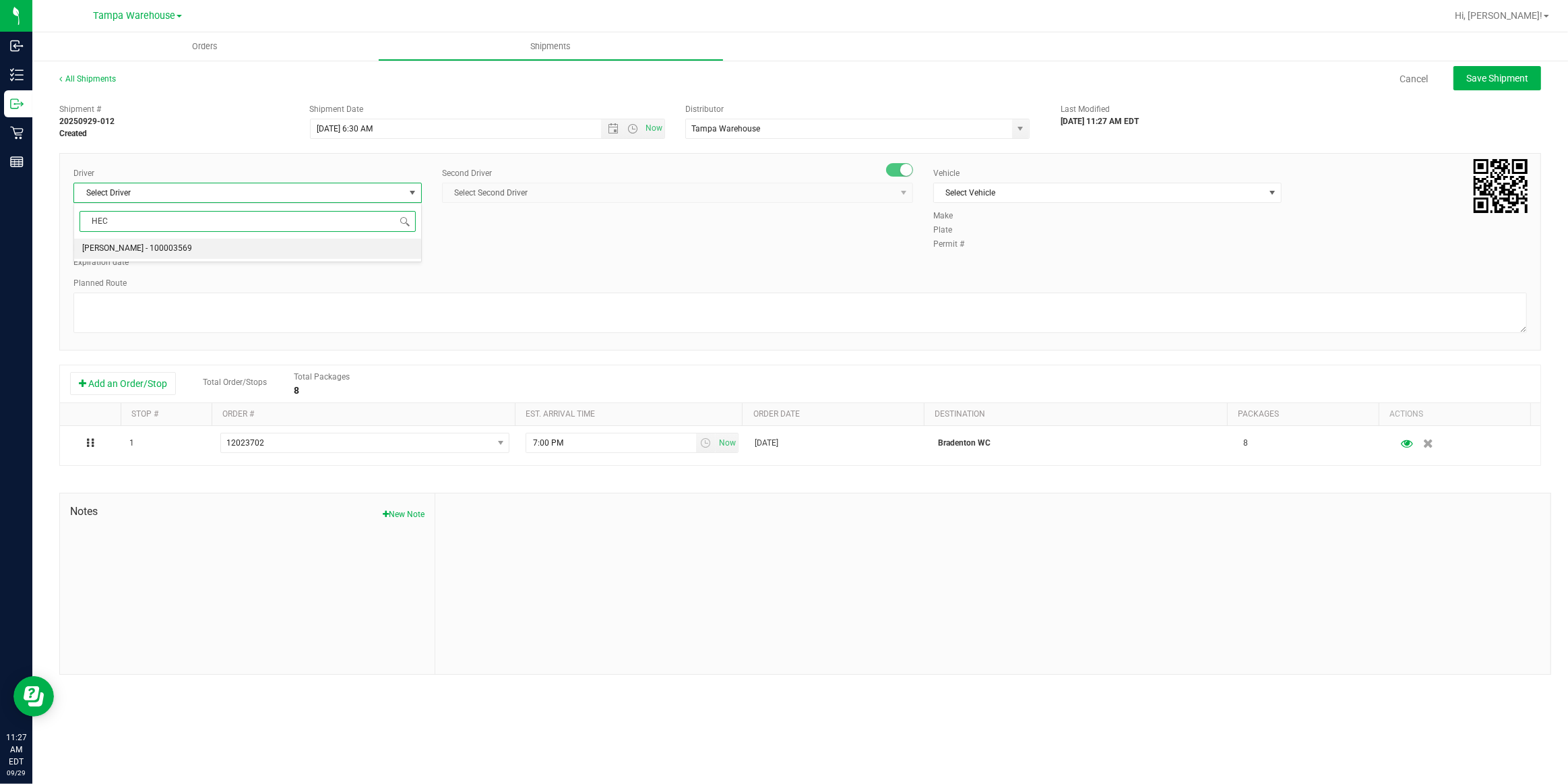
click at [159, 252] on span "Hector Ayala - 100003569" at bounding box center [137, 248] width 110 height 18
type input "HEC"
click at [558, 194] on span "Select Second Driver" at bounding box center [669, 193] width 453 height 19
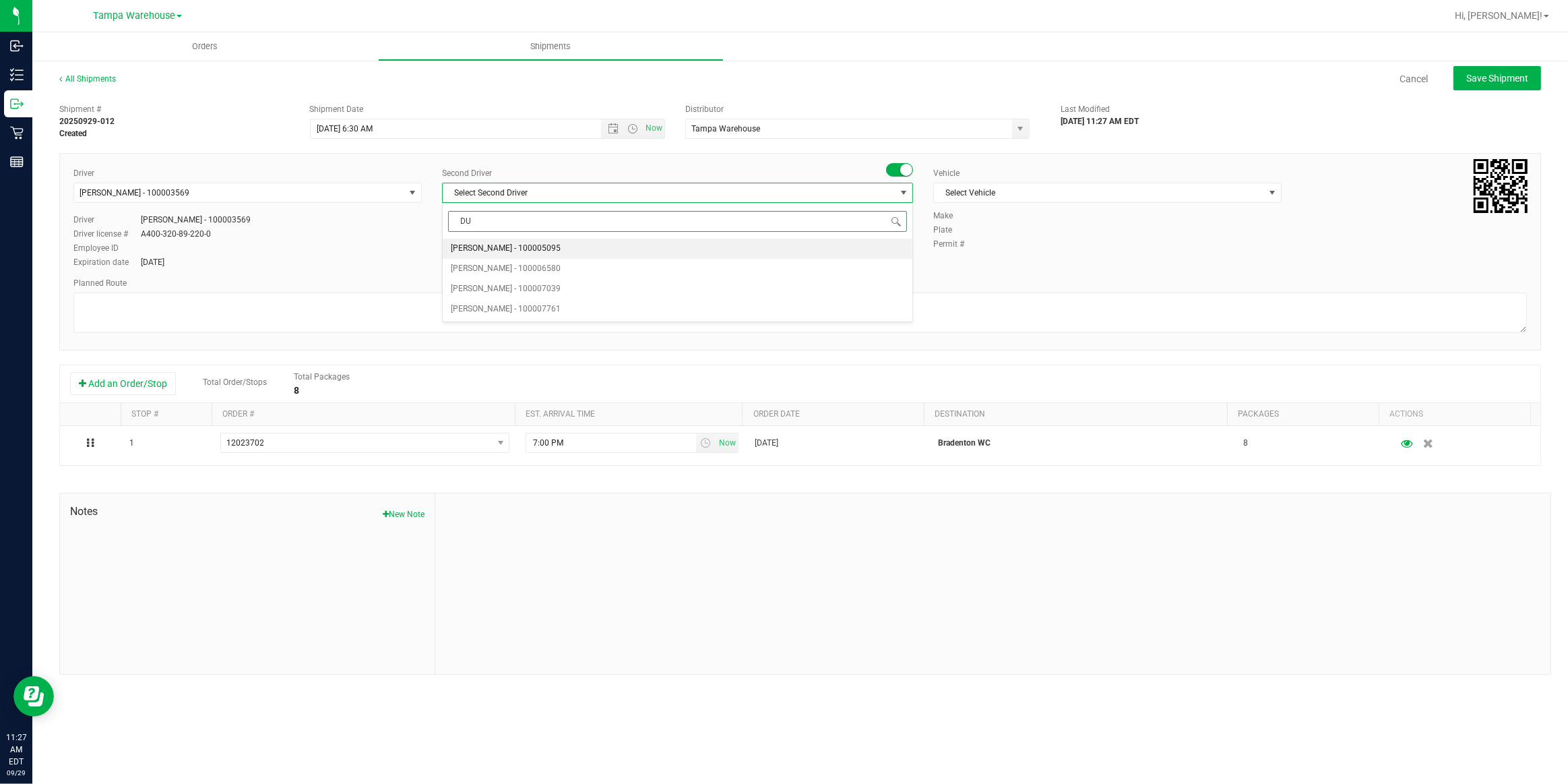
type input "DUS"
click at [493, 248] on span "Dustin Zonneville - 100007761" at bounding box center [506, 248] width 110 height 18
click at [1013, 189] on span "Select Vehicle" at bounding box center [1099, 193] width 330 height 19
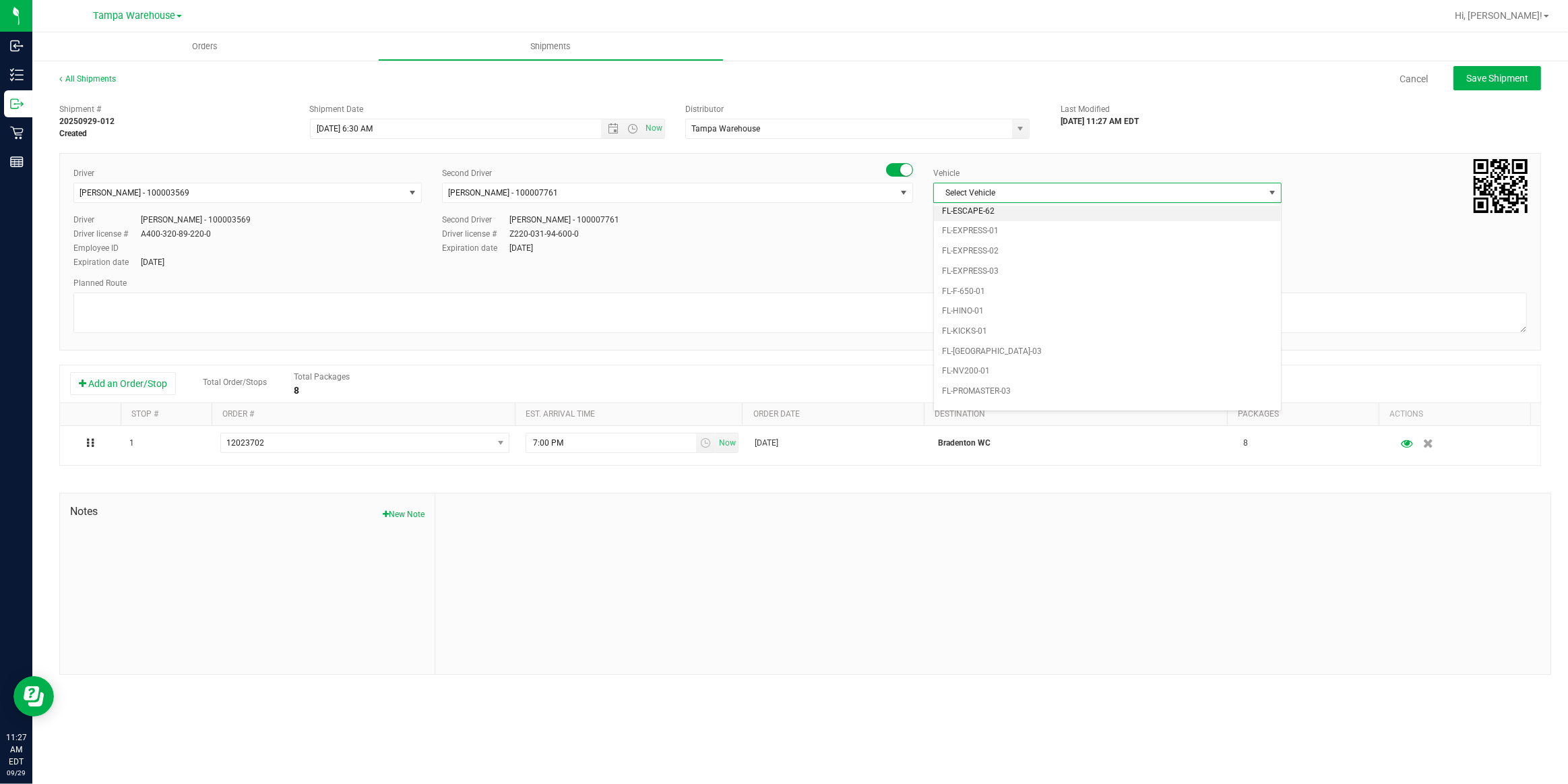
scroll to position [269, 0]
click at [994, 227] on li "FL-EXPRESS-01" at bounding box center [1108, 226] width 347 height 21
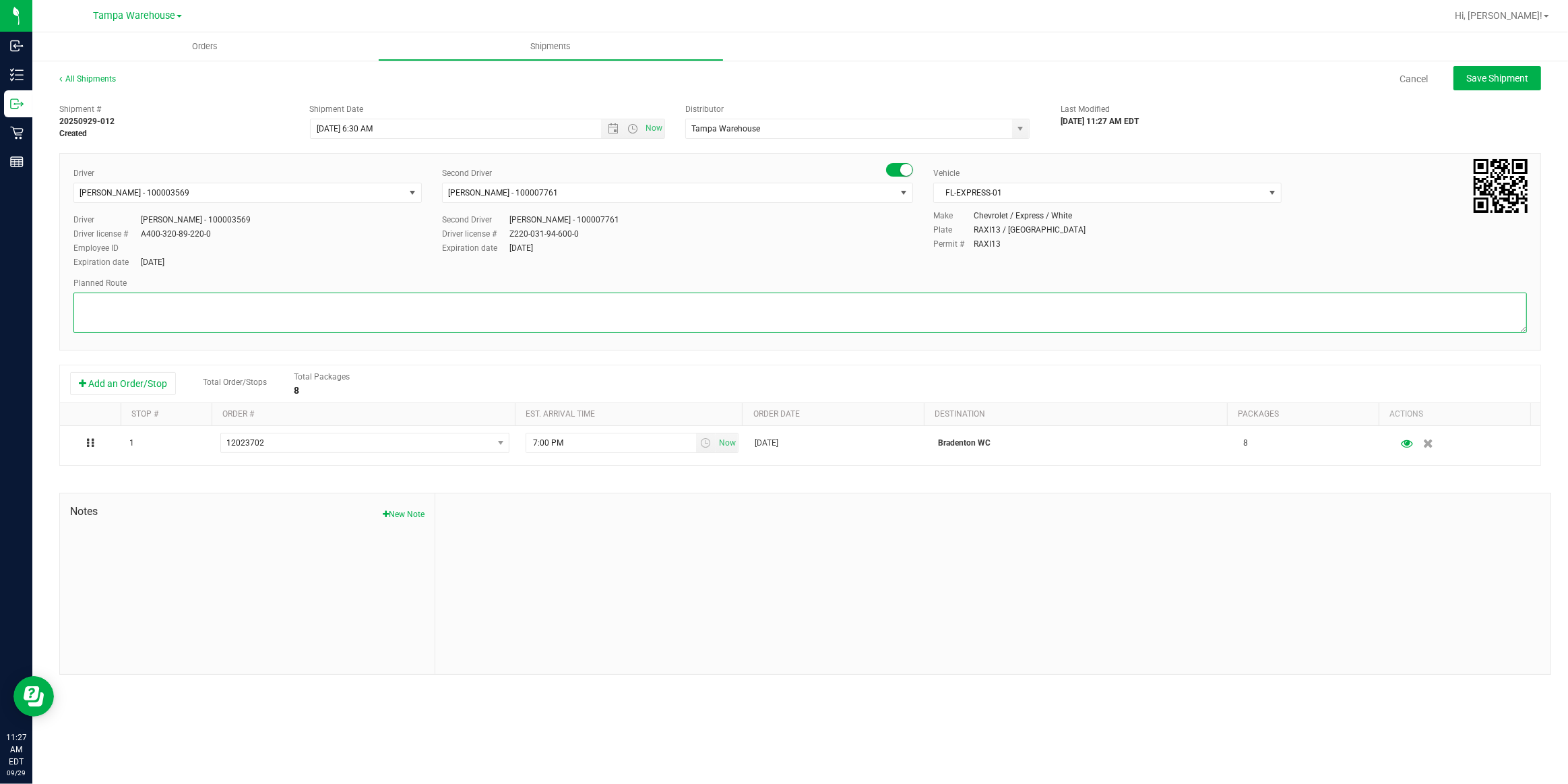
click at [790, 303] on textarea at bounding box center [800, 312] width 1454 height 40
paste textarea "Bonita Springs WC Ft. Meyers WC North Port WC Bradenton WC"
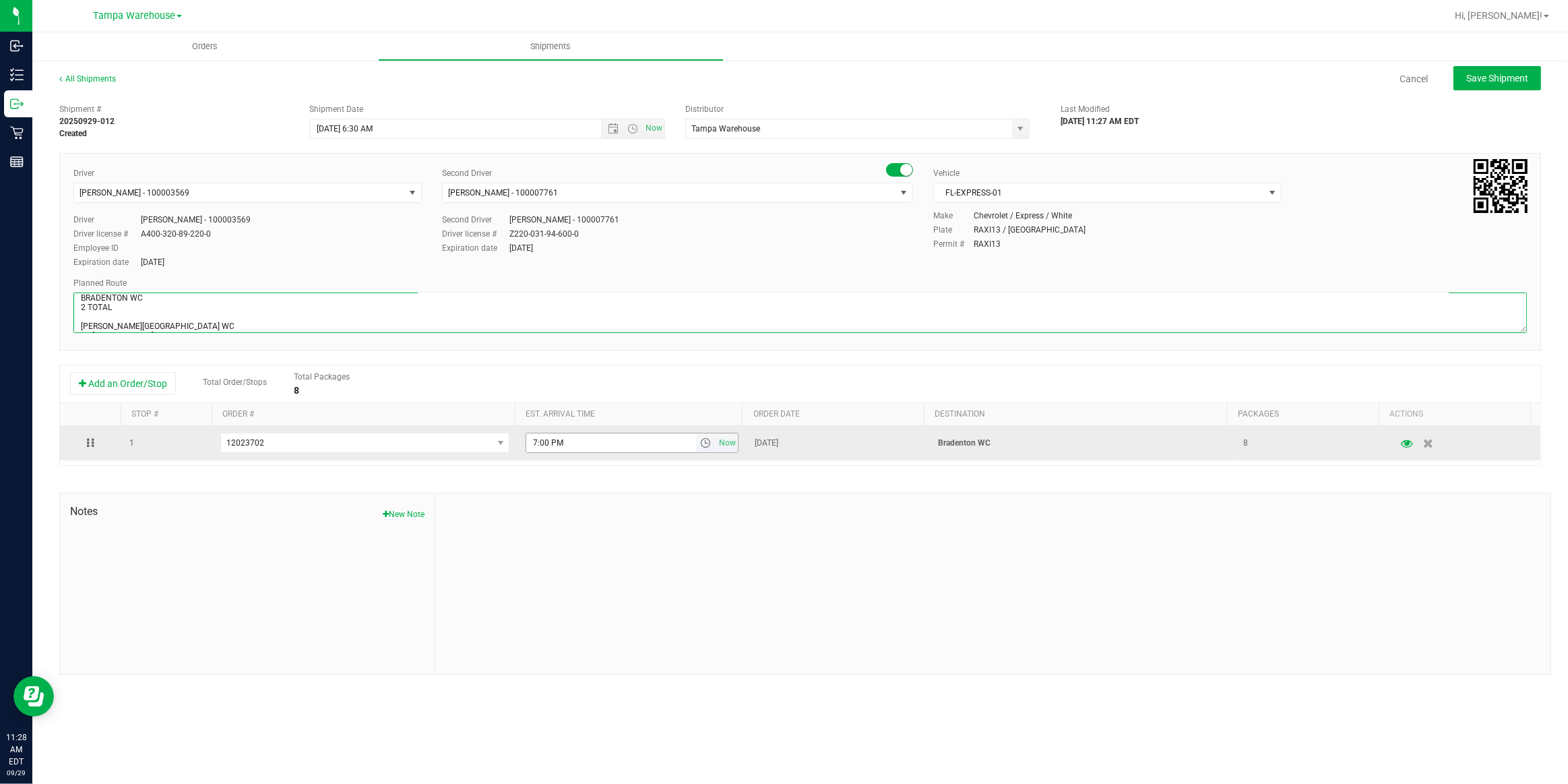
click at [701, 445] on span "select" at bounding box center [705, 443] width 11 height 11
type textarea "BRADENTON WC 2 TOTAL Bonita Springs WC Ft. Meyers WC North Port WC Bradenton WC"
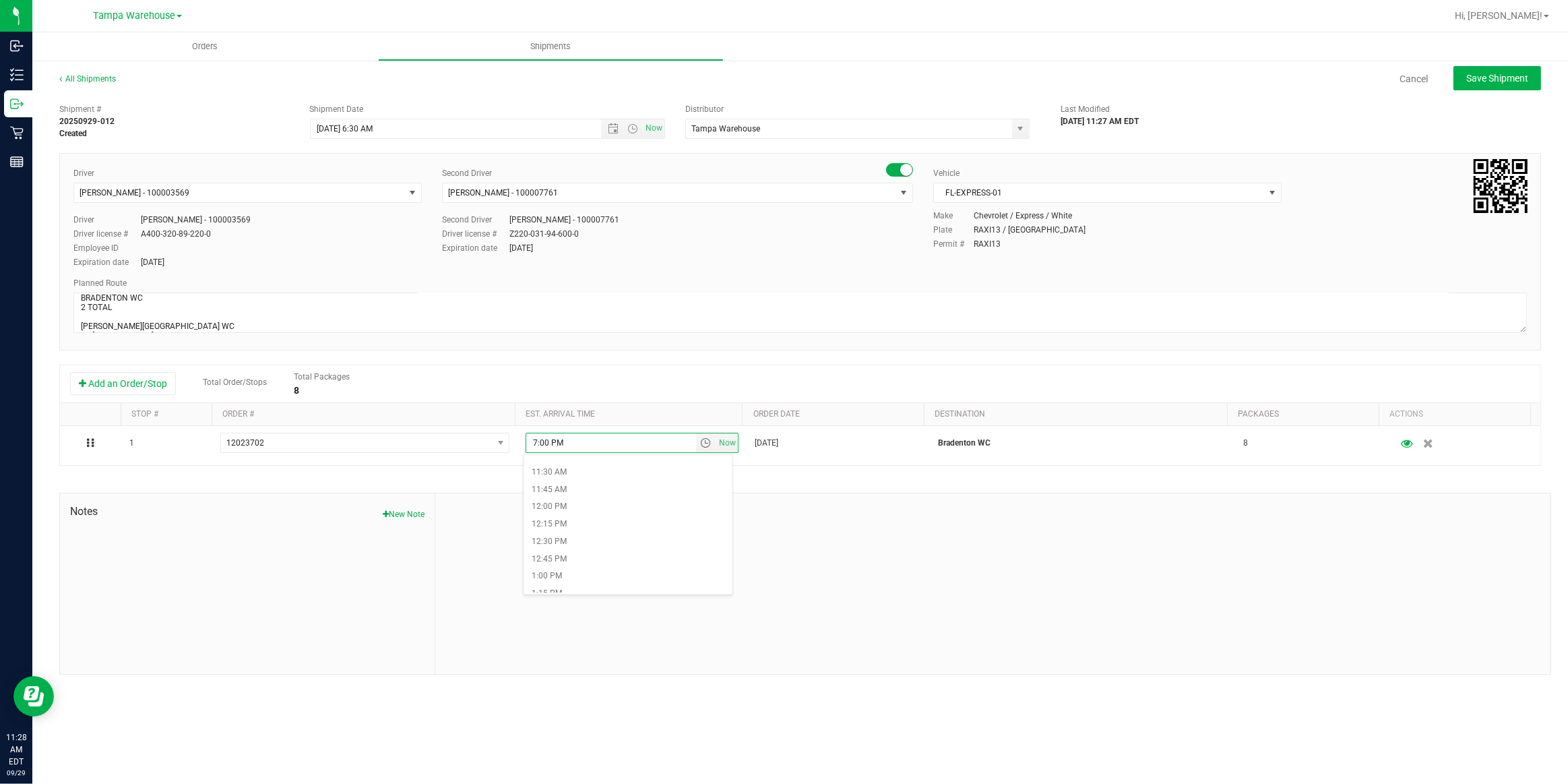
scroll to position [796, 0]
click at [570, 536] on li "12:30 PM" at bounding box center [628, 537] width 209 height 18
click at [1501, 84] on span "Save Shipment" at bounding box center [1497, 78] width 62 height 11
type input "9/30/2025 10:30 AM"
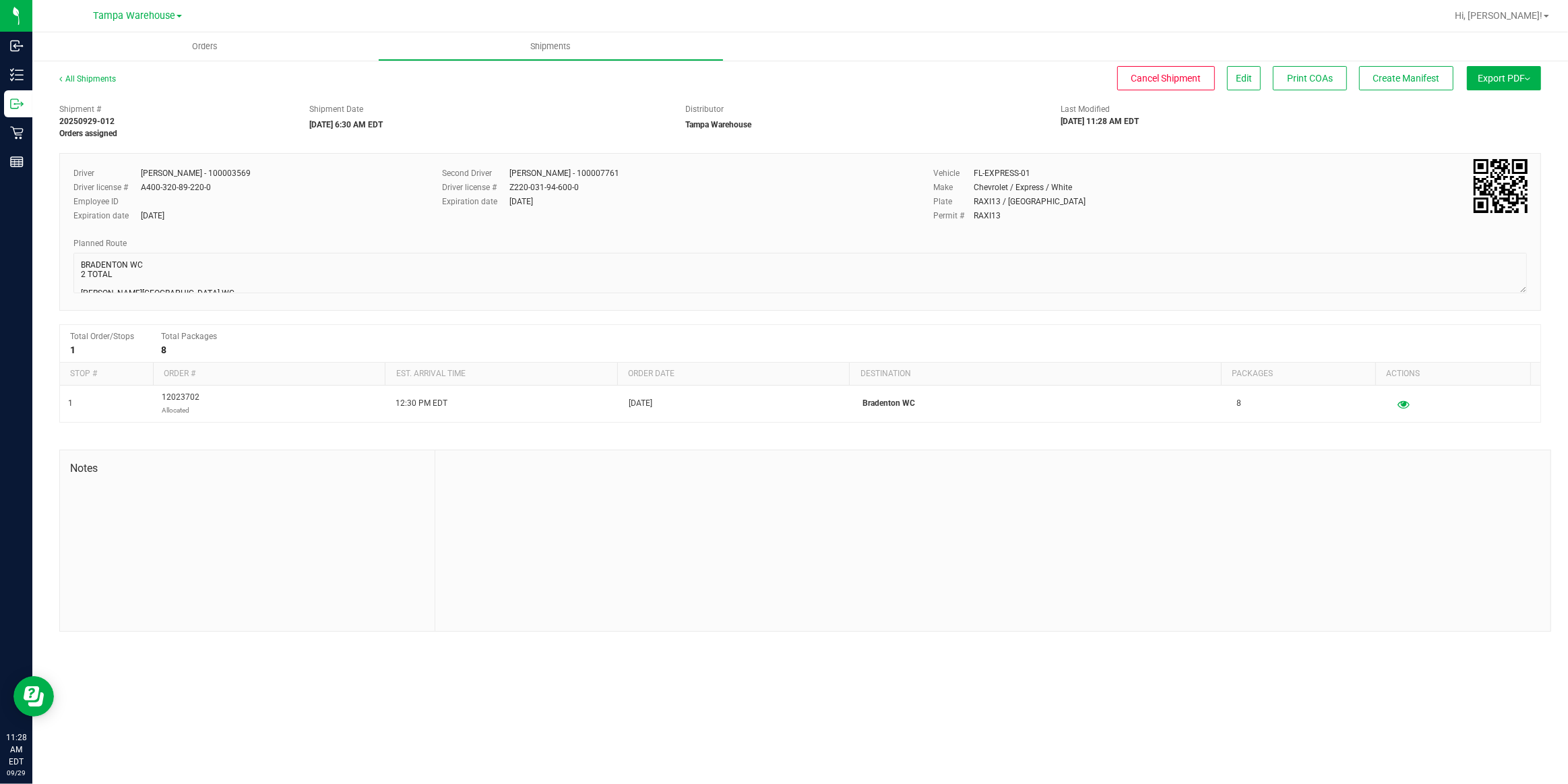
click at [1501, 84] on button "Export PDF" at bounding box center [1503, 78] width 74 height 24
click at [1493, 105] on span "Manifest by Package ID" at bounding box center [1484, 108] width 86 height 9
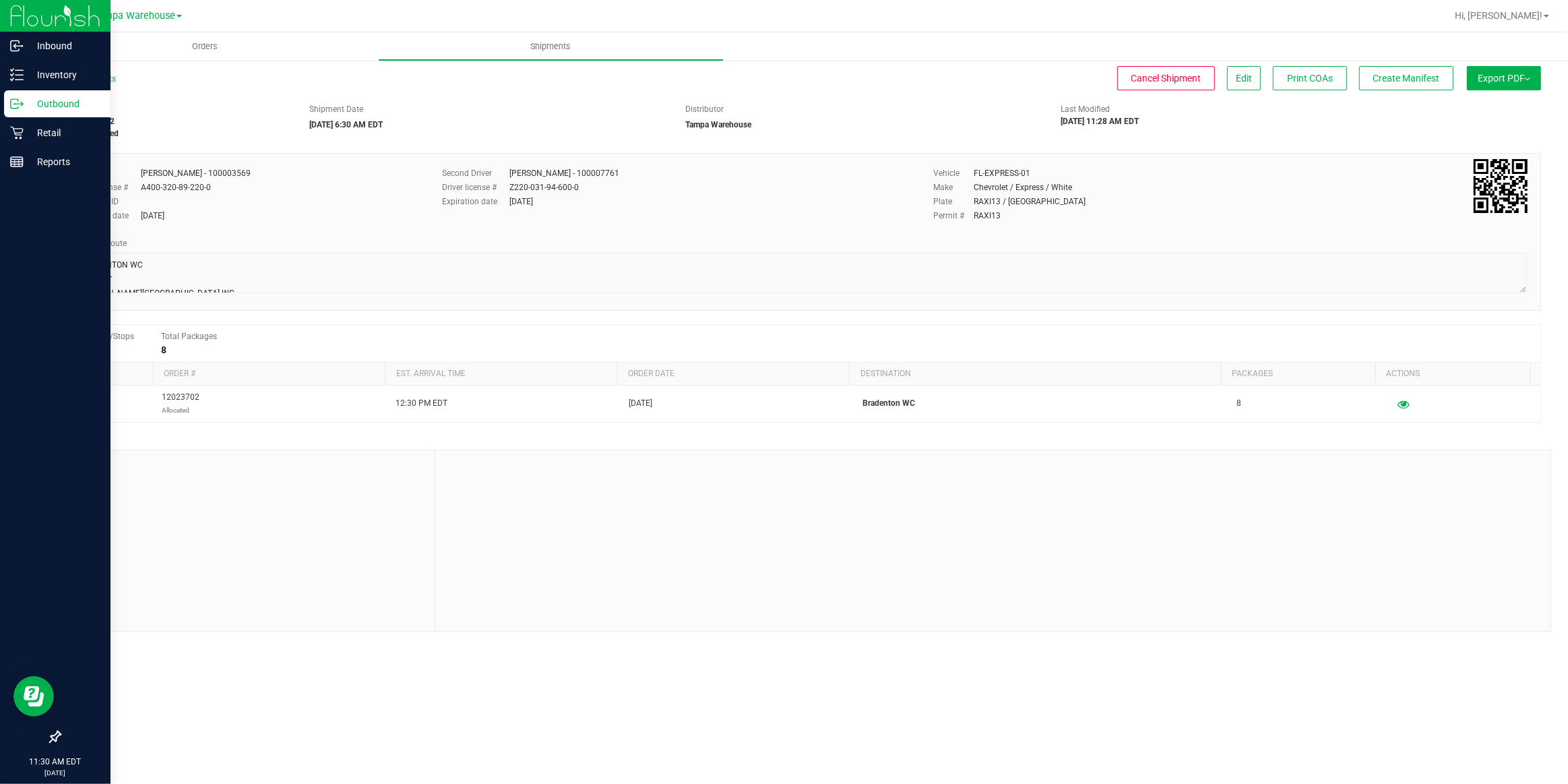
click at [54, 105] on p "Outbound" at bounding box center [64, 104] width 81 height 16
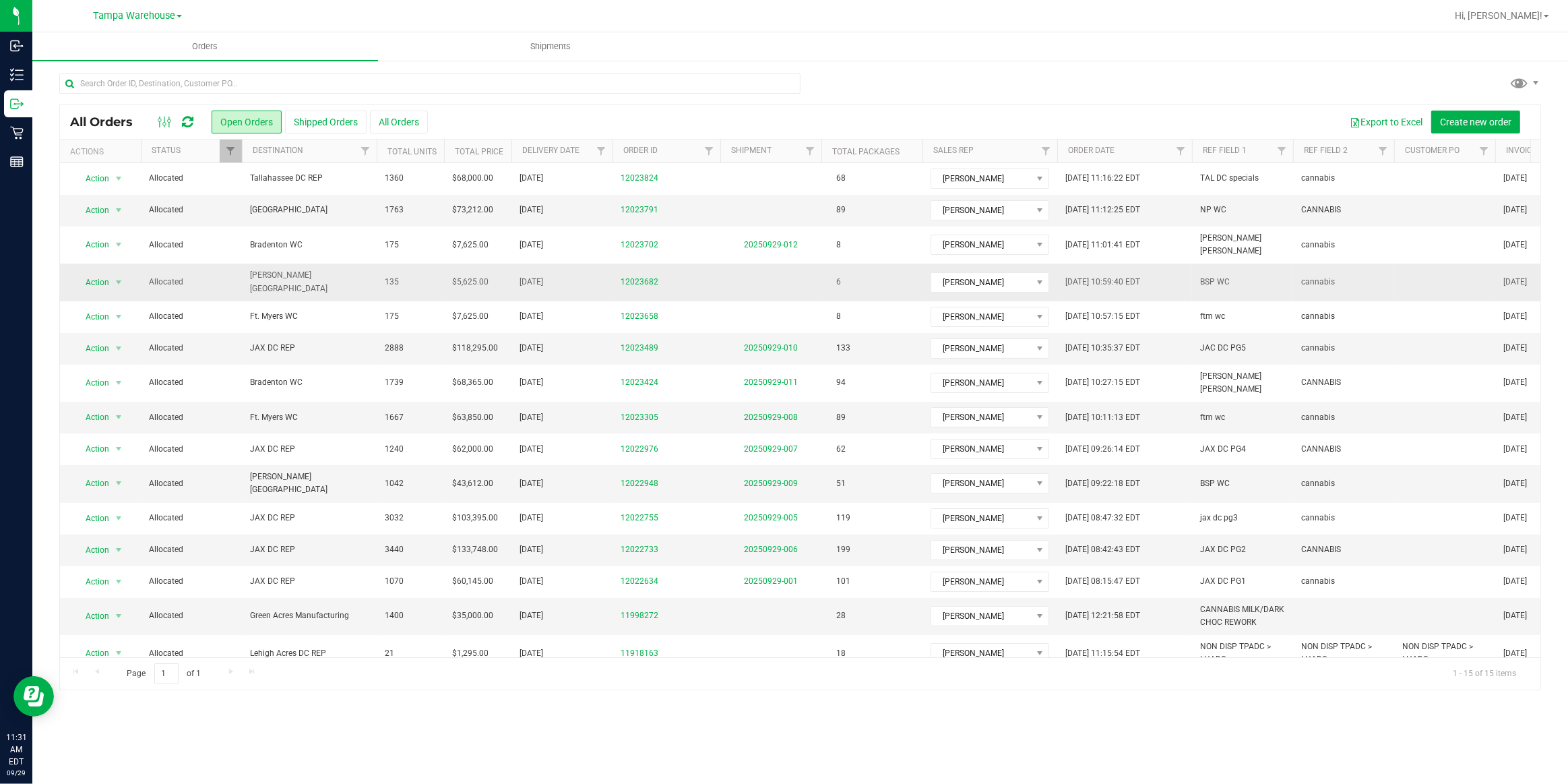
click at [291, 275] on span "[PERSON_NAME][GEOGRAPHIC_DATA]" at bounding box center [310, 282] width 119 height 26
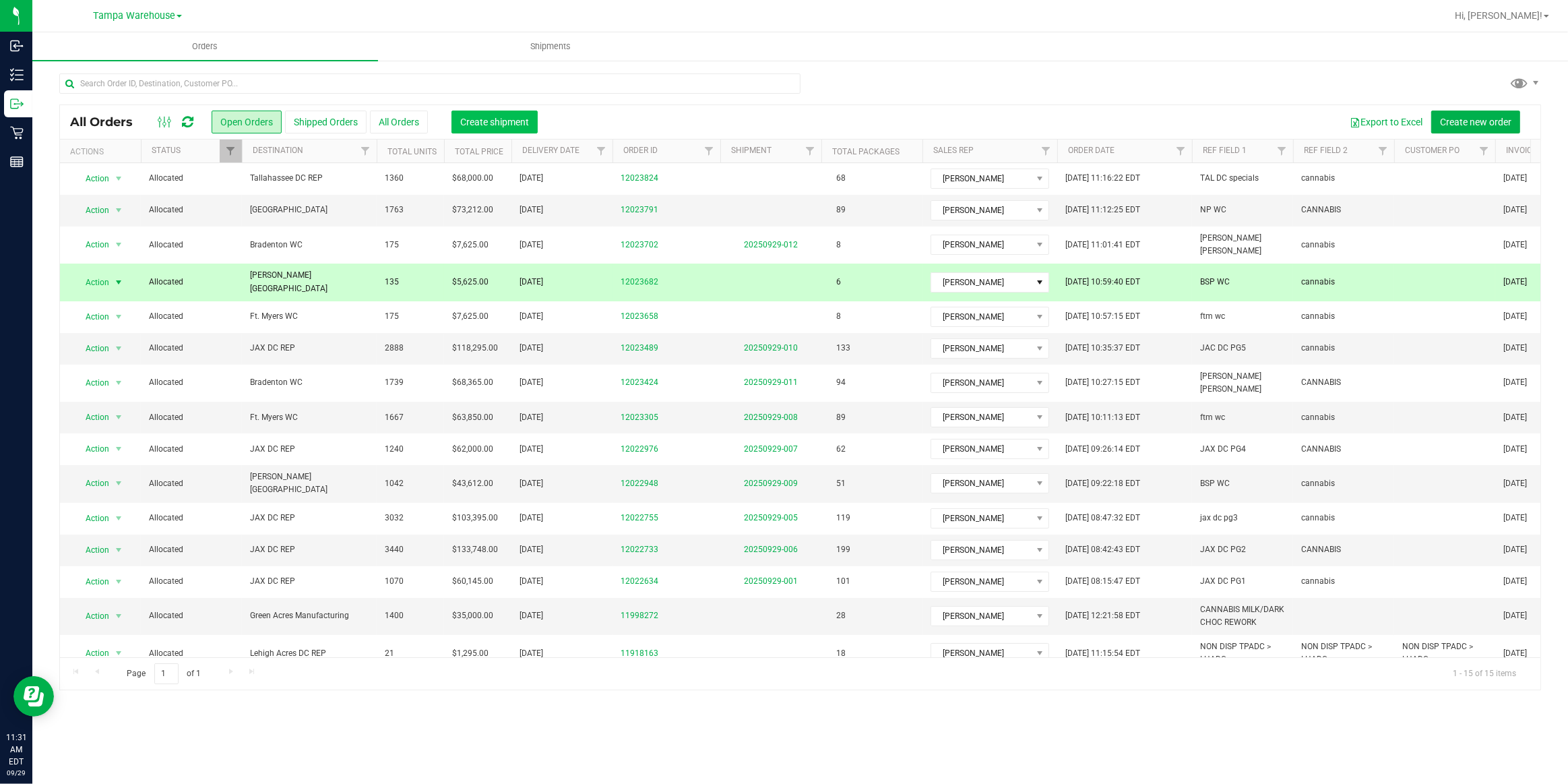
click at [505, 117] on span "Create shipment" at bounding box center [495, 122] width 68 height 11
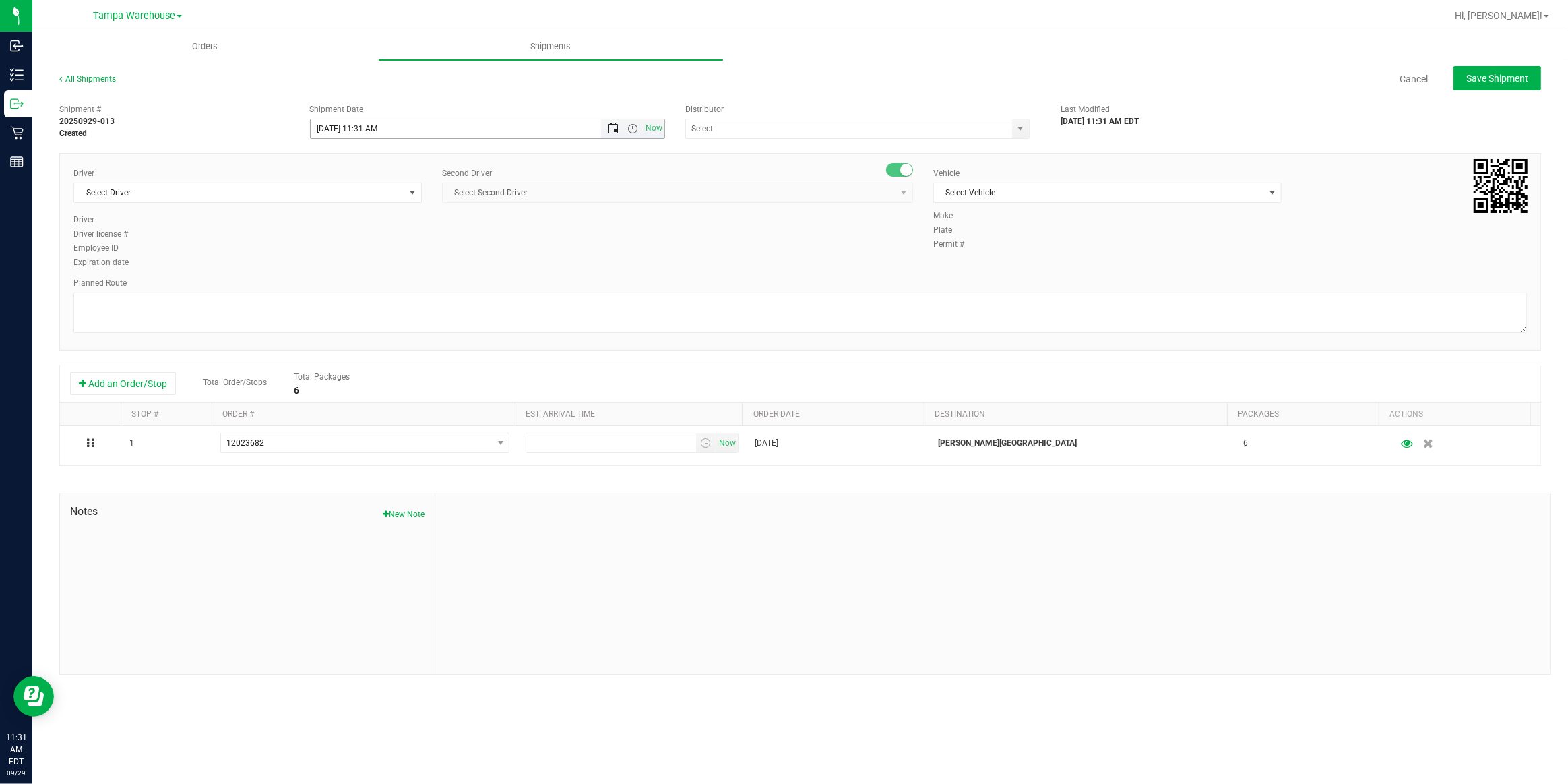
click at [613, 126] on span "Open the date view" at bounding box center [613, 129] width 11 height 11
click at [364, 289] on link "30" at bounding box center [361, 285] width 20 height 21
click at [633, 128] on span "Open the time view" at bounding box center [633, 129] width 11 height 11
click at [357, 256] on li "6:30 AM" at bounding box center [486, 253] width 352 height 18
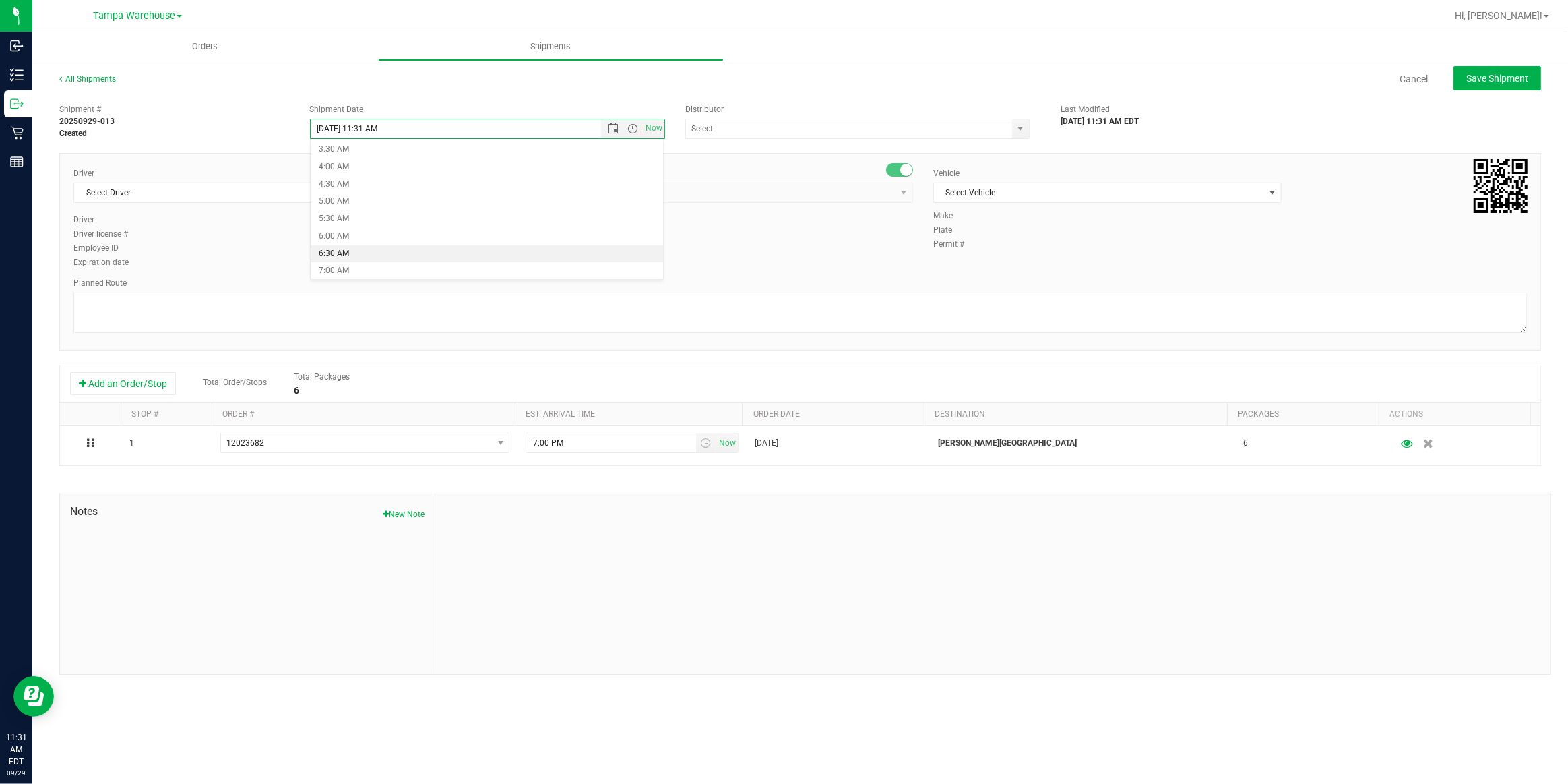
type input "9/30/2025 6:30 AM"
click at [735, 132] on input "text" at bounding box center [844, 129] width 316 height 19
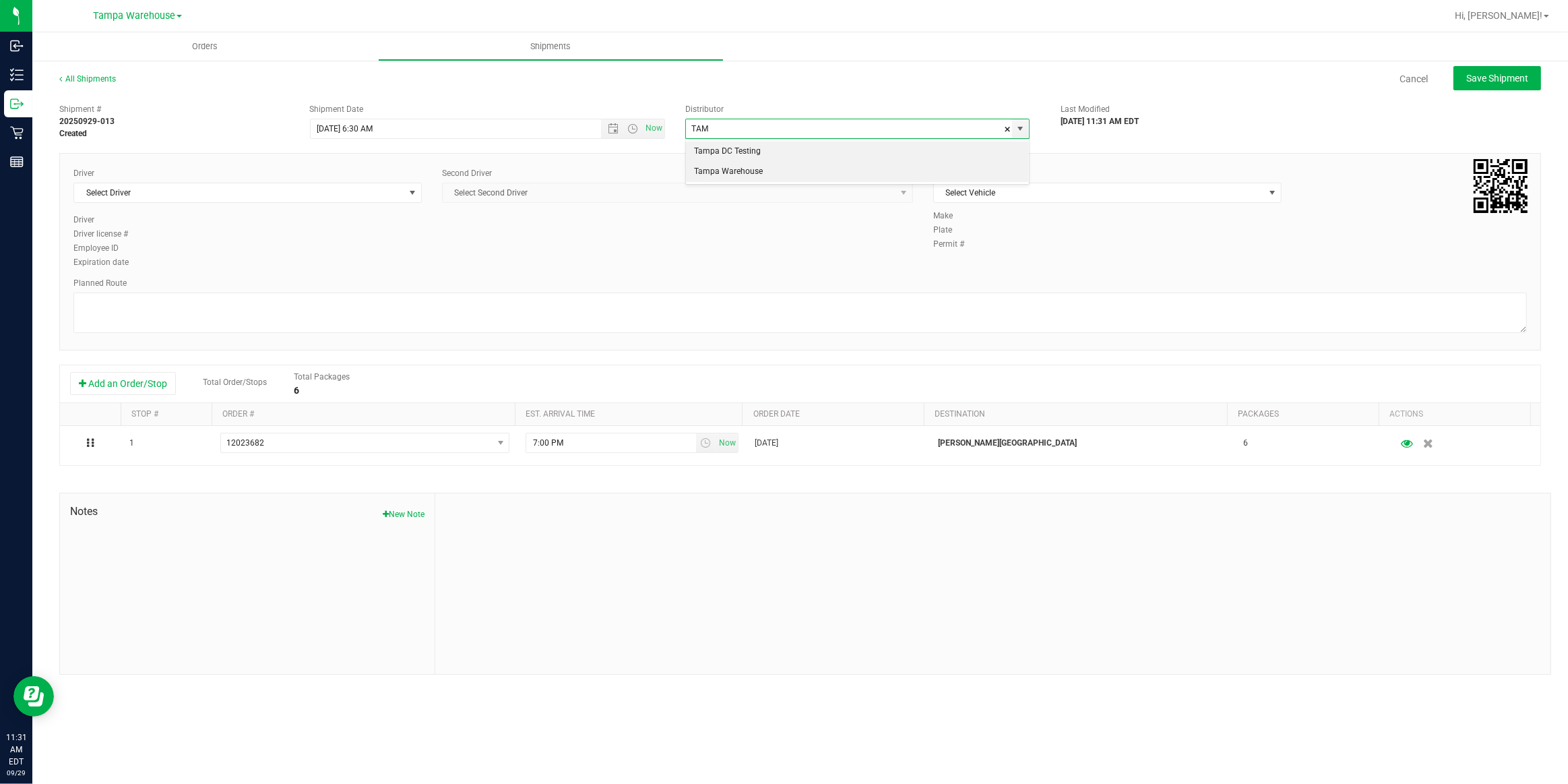
click at [724, 171] on li "Tampa Warehouse" at bounding box center [857, 172] width 343 height 21
type input "Tampa Warehouse"
click at [333, 195] on span "Select Driver" at bounding box center [239, 193] width 330 height 19
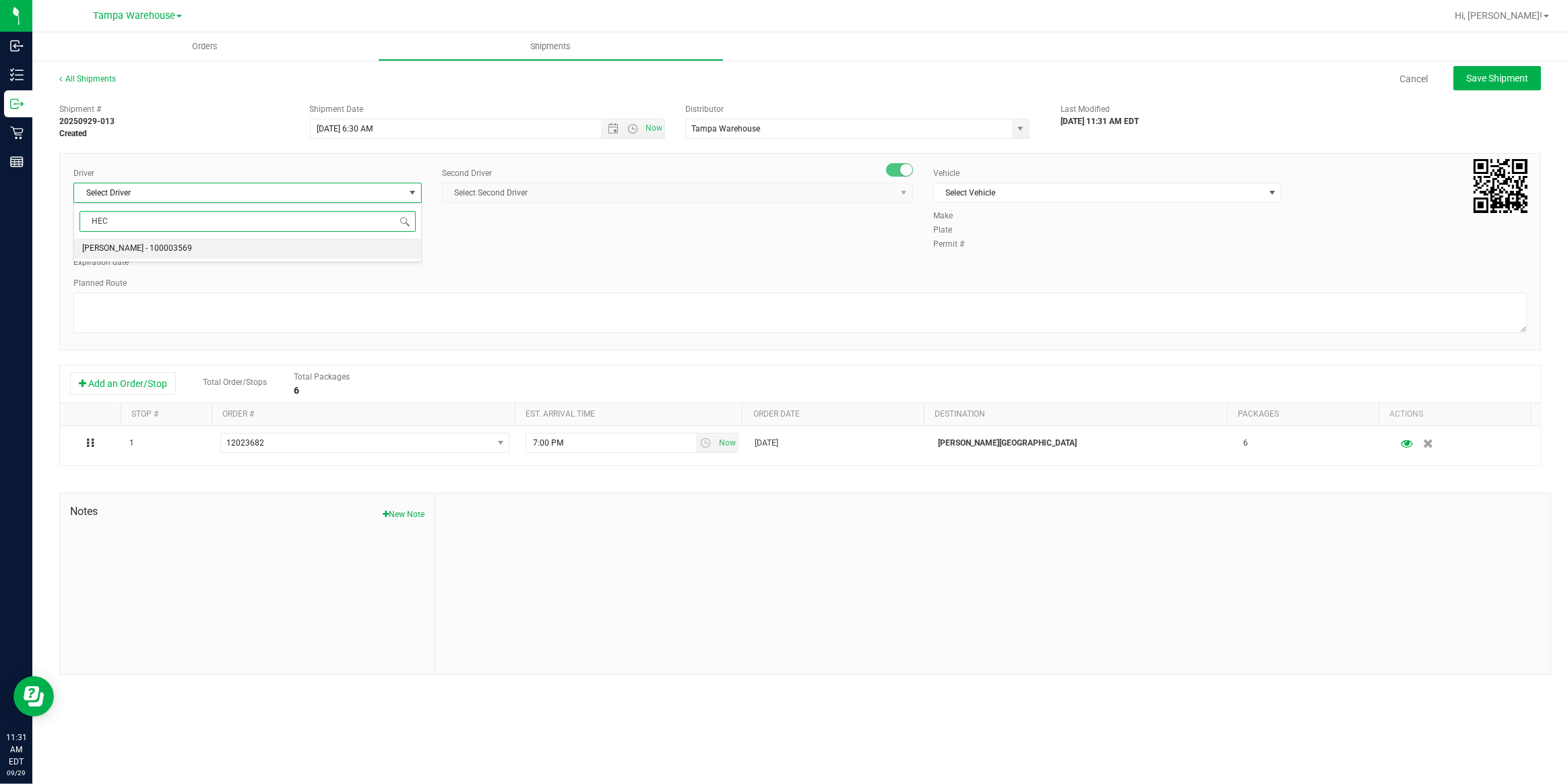
click at [126, 247] on span "Hector Ayala - 100003569" at bounding box center [137, 248] width 110 height 18
type input "HEC"
click at [568, 196] on span "Select Second Driver" at bounding box center [669, 193] width 453 height 19
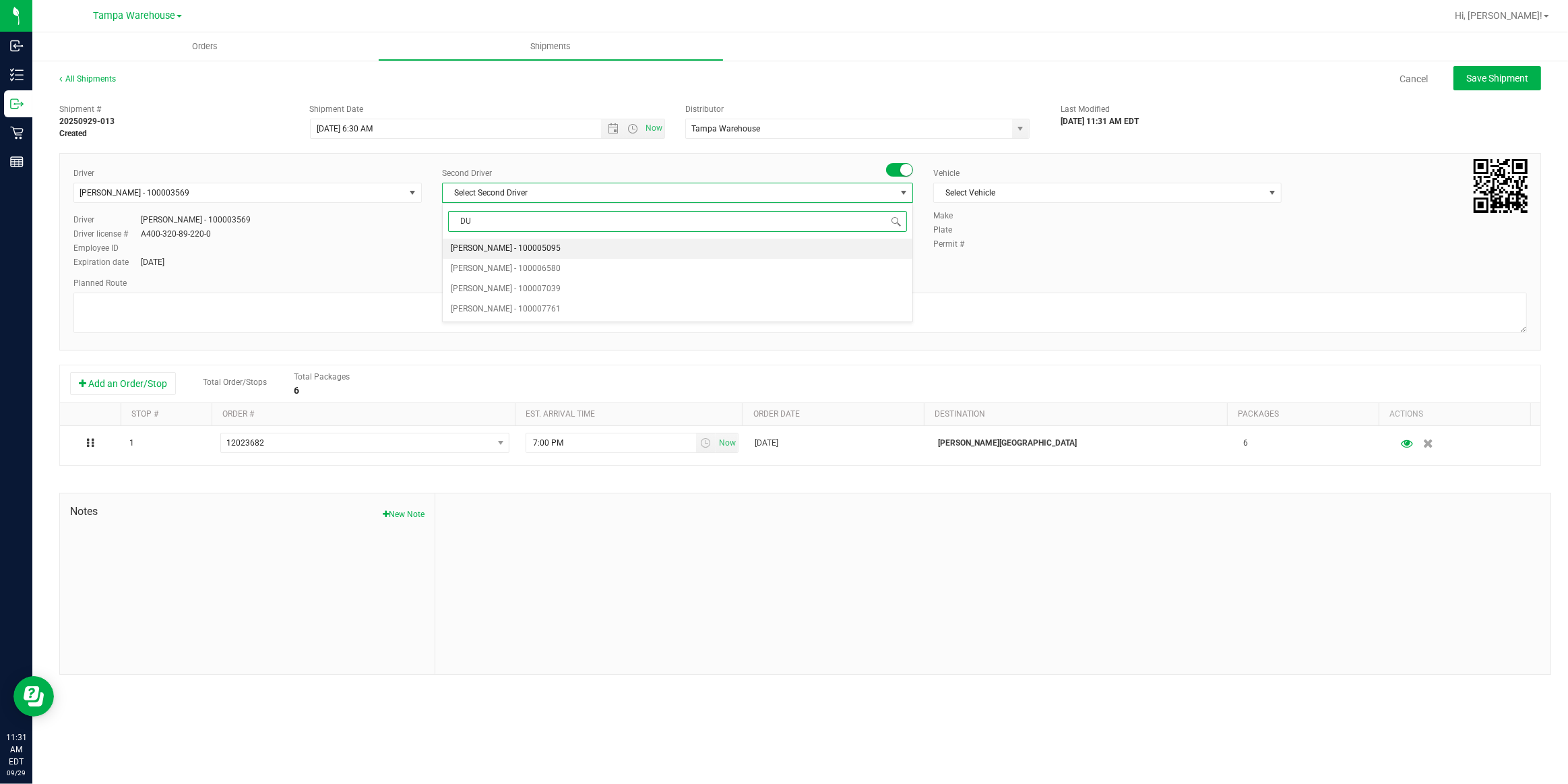
type input "DUS"
click at [499, 246] on span "Dustin Zonneville - 100007761" at bounding box center [506, 248] width 110 height 18
click at [1013, 193] on span "Select Vehicle" at bounding box center [1099, 193] width 330 height 19
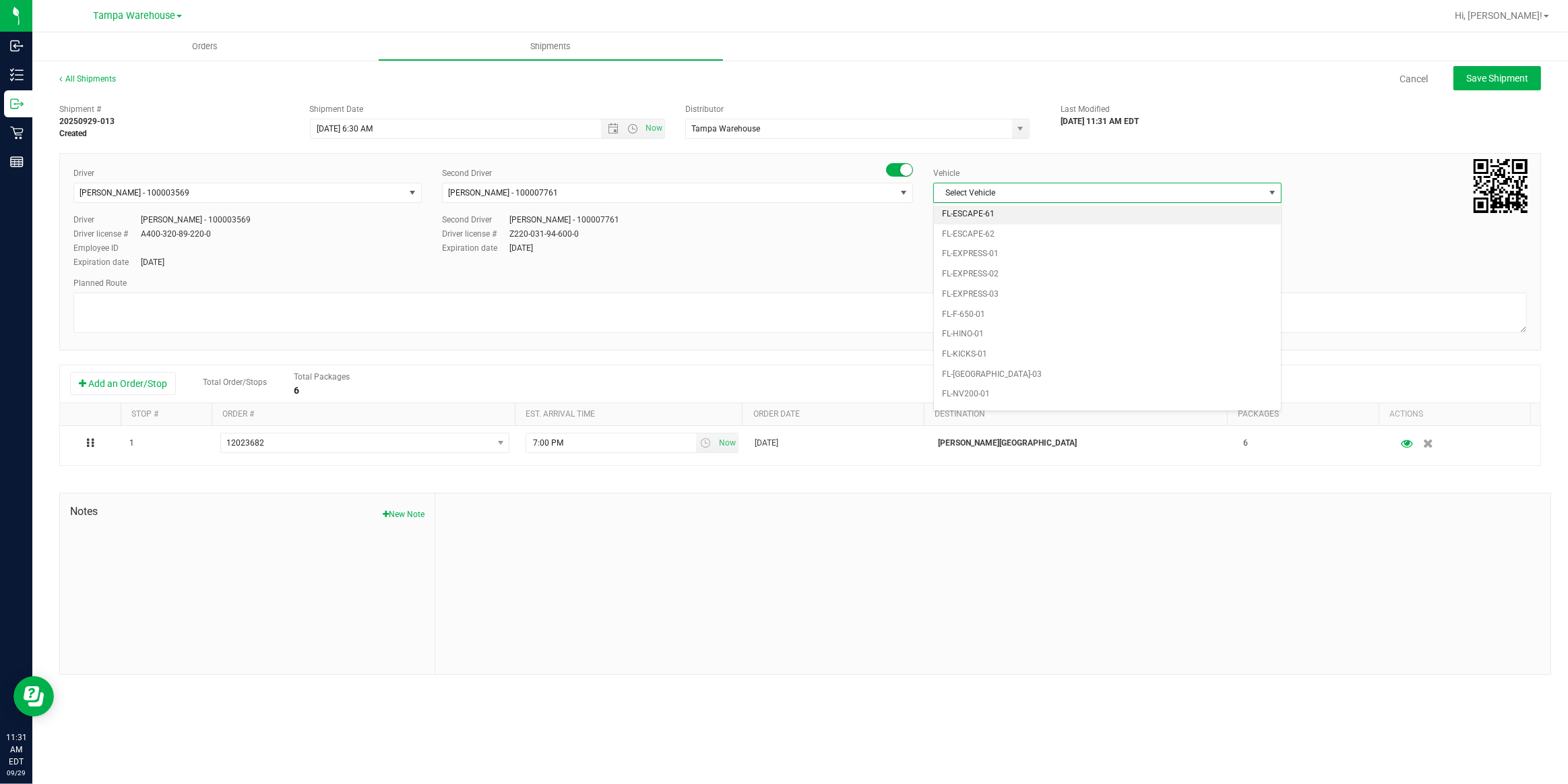
scroll to position [269, 0]
click at [1000, 227] on li "FL-EXPRESS-01" at bounding box center [1108, 226] width 347 height 21
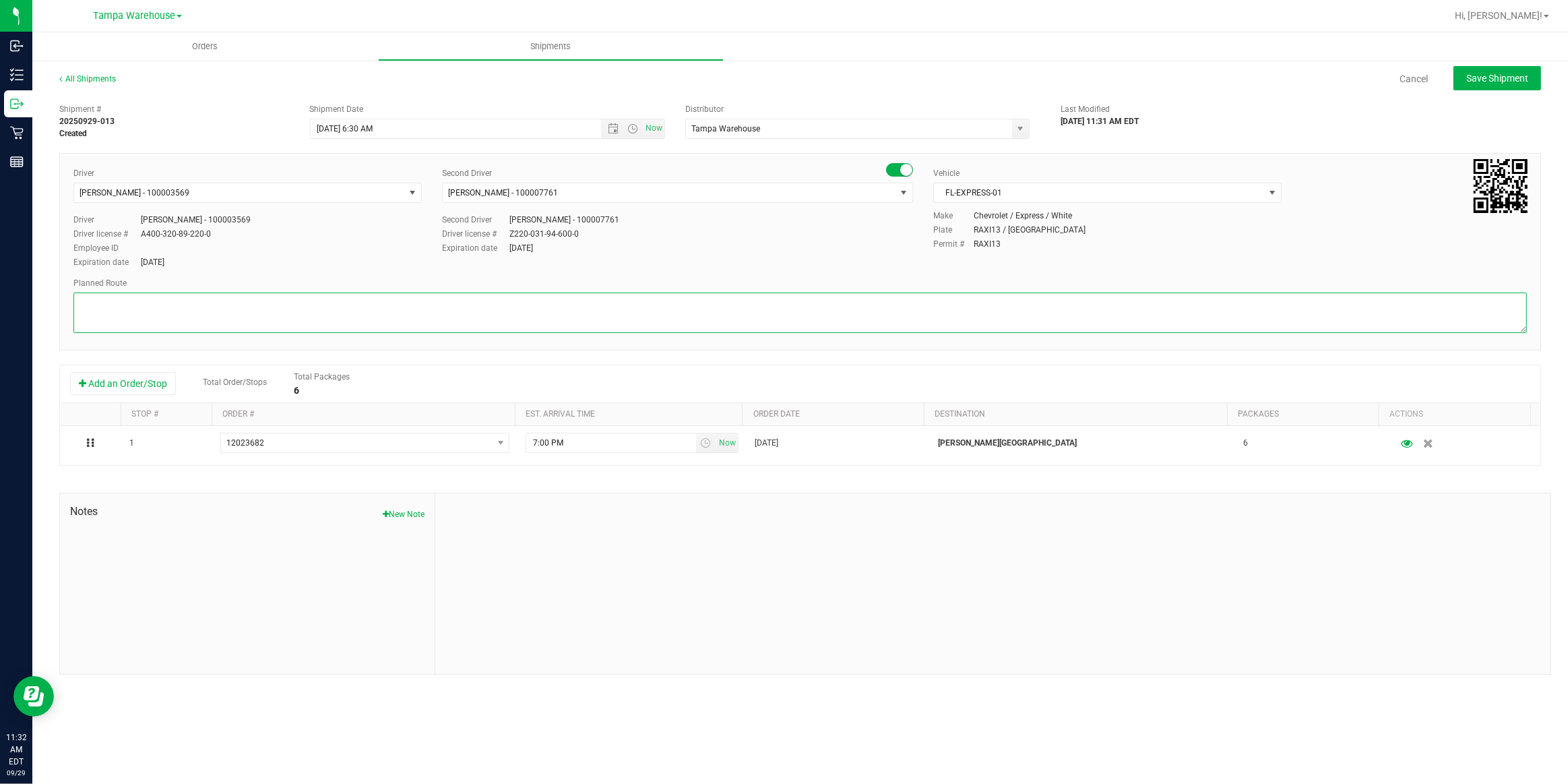
click at [889, 302] on textarea at bounding box center [800, 312] width 1454 height 40
paste textarea "Bonita Springs WC Ft. Meyers WC North Port WC Bradenton WC"
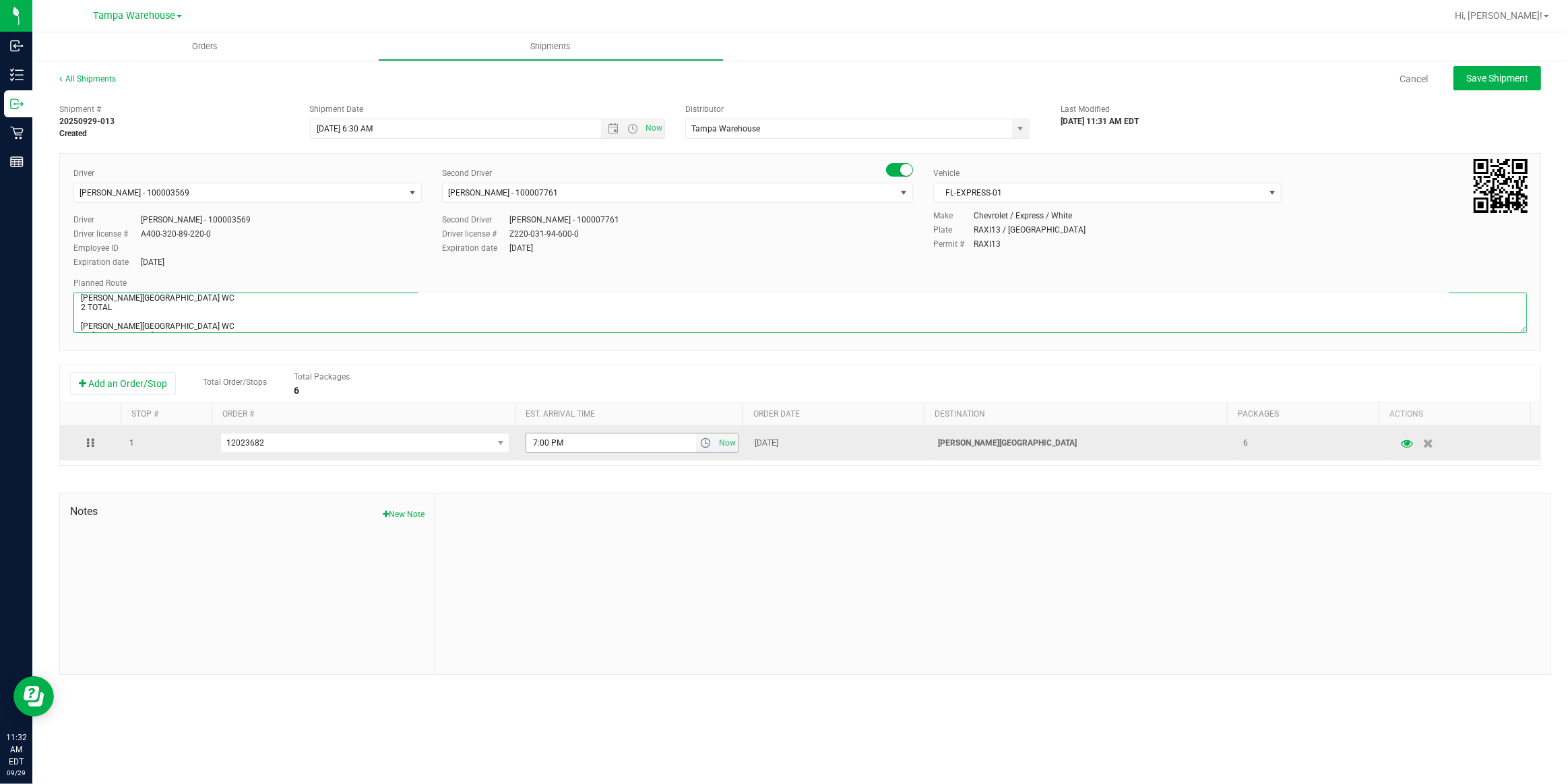
click at [700, 448] on span "select" at bounding box center [705, 443] width 11 height 11
type textarea "BONITA SPRINGS WC 2 TOTAL Bonita Springs WC Ft. Meyers WC North Port WC Bradent…"
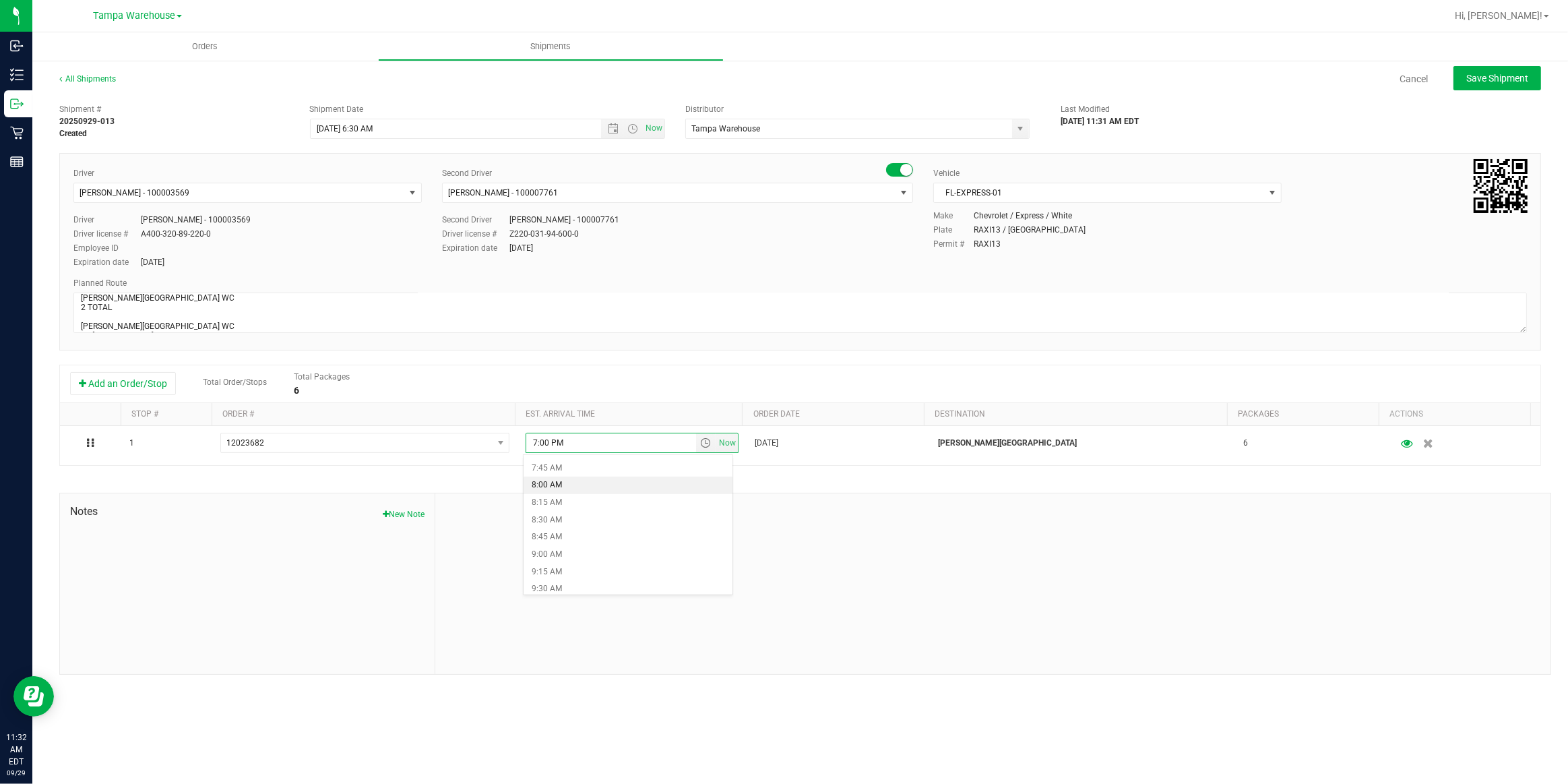
scroll to position [552, 0]
click at [558, 540] on li "9:00 AM" at bounding box center [628, 538] width 209 height 18
click at [1522, 82] on span "Save Shipment" at bounding box center [1497, 78] width 62 height 11
type input "9/30/2025 10:30 AM"
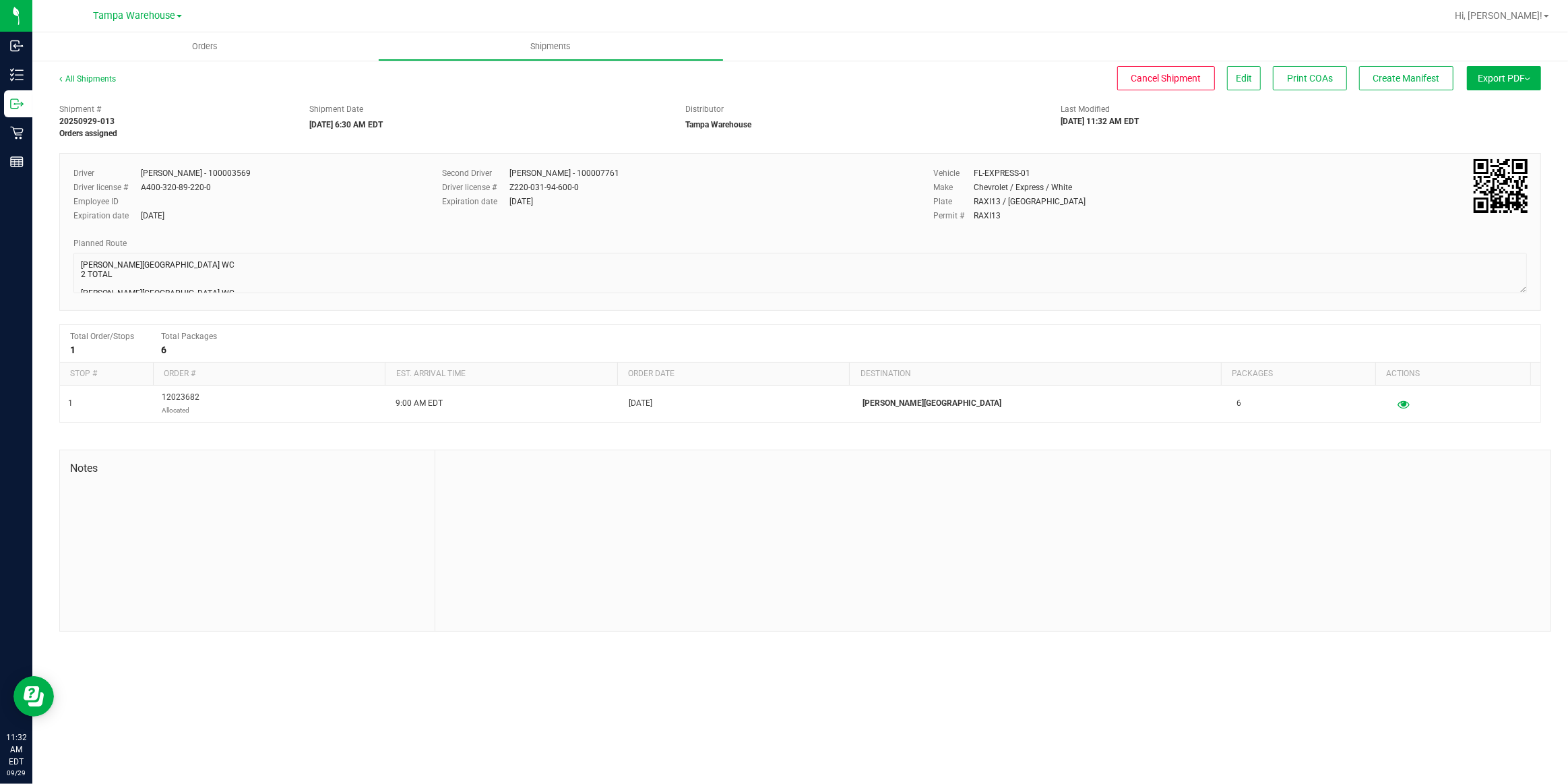
click at [1522, 82] on span "Export PDF" at bounding box center [1504, 78] width 52 height 11
click at [1502, 106] on span "Manifest by Package ID" at bounding box center [1484, 108] width 86 height 9
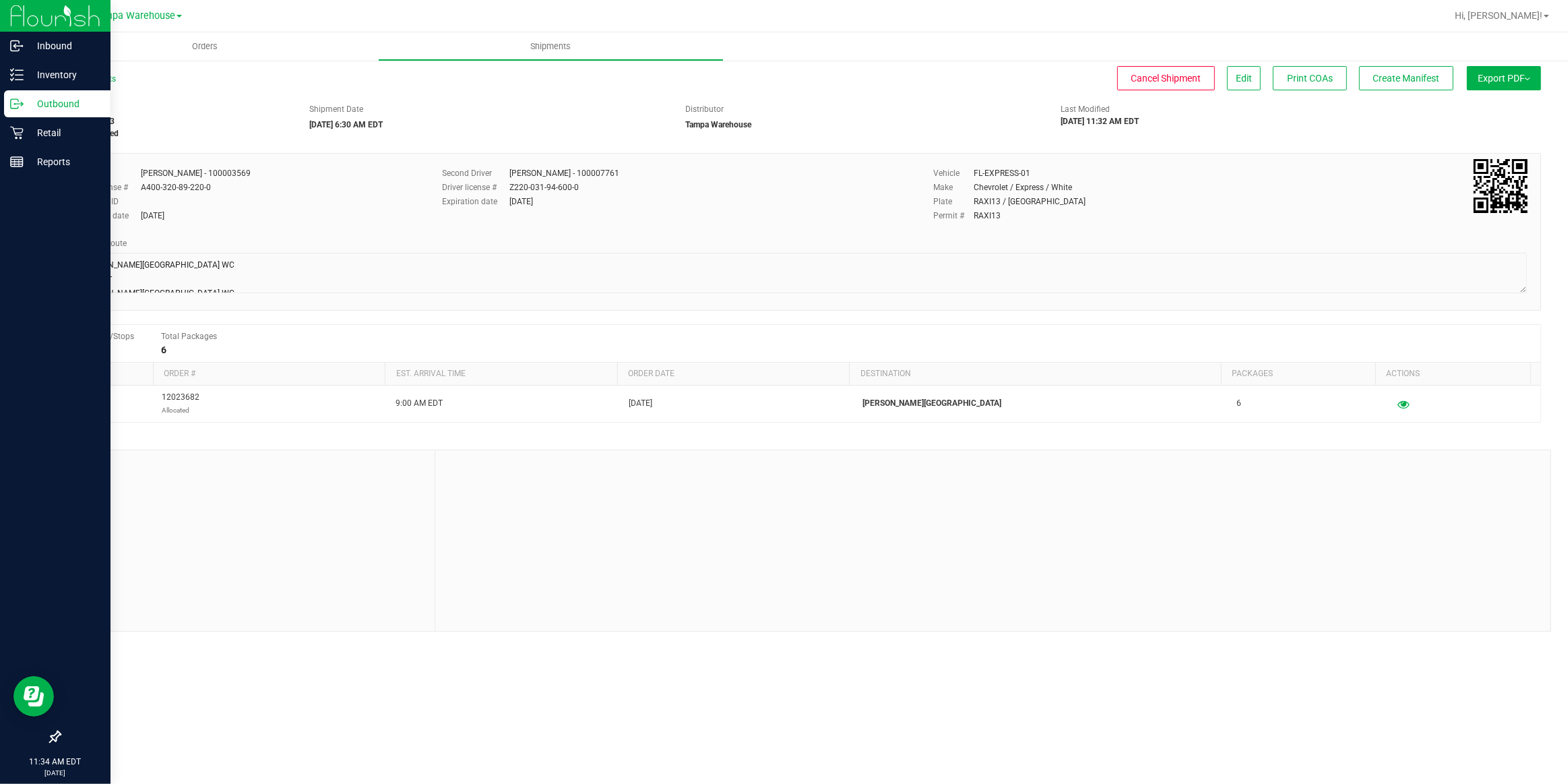
click at [59, 106] on p "Outbound" at bounding box center [64, 104] width 81 height 16
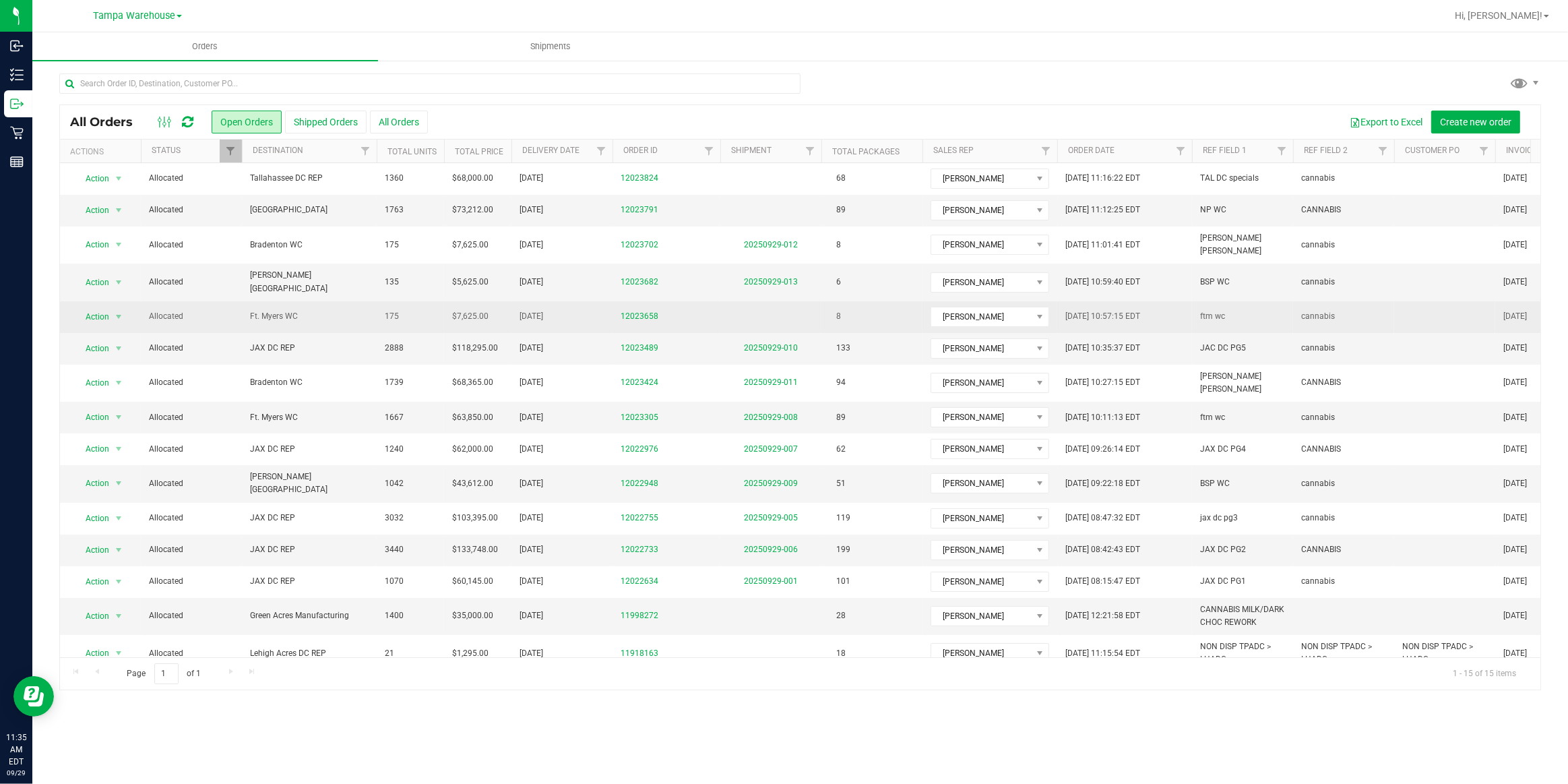
click at [275, 310] on span "Ft. Myers WC" at bounding box center [310, 316] width 119 height 13
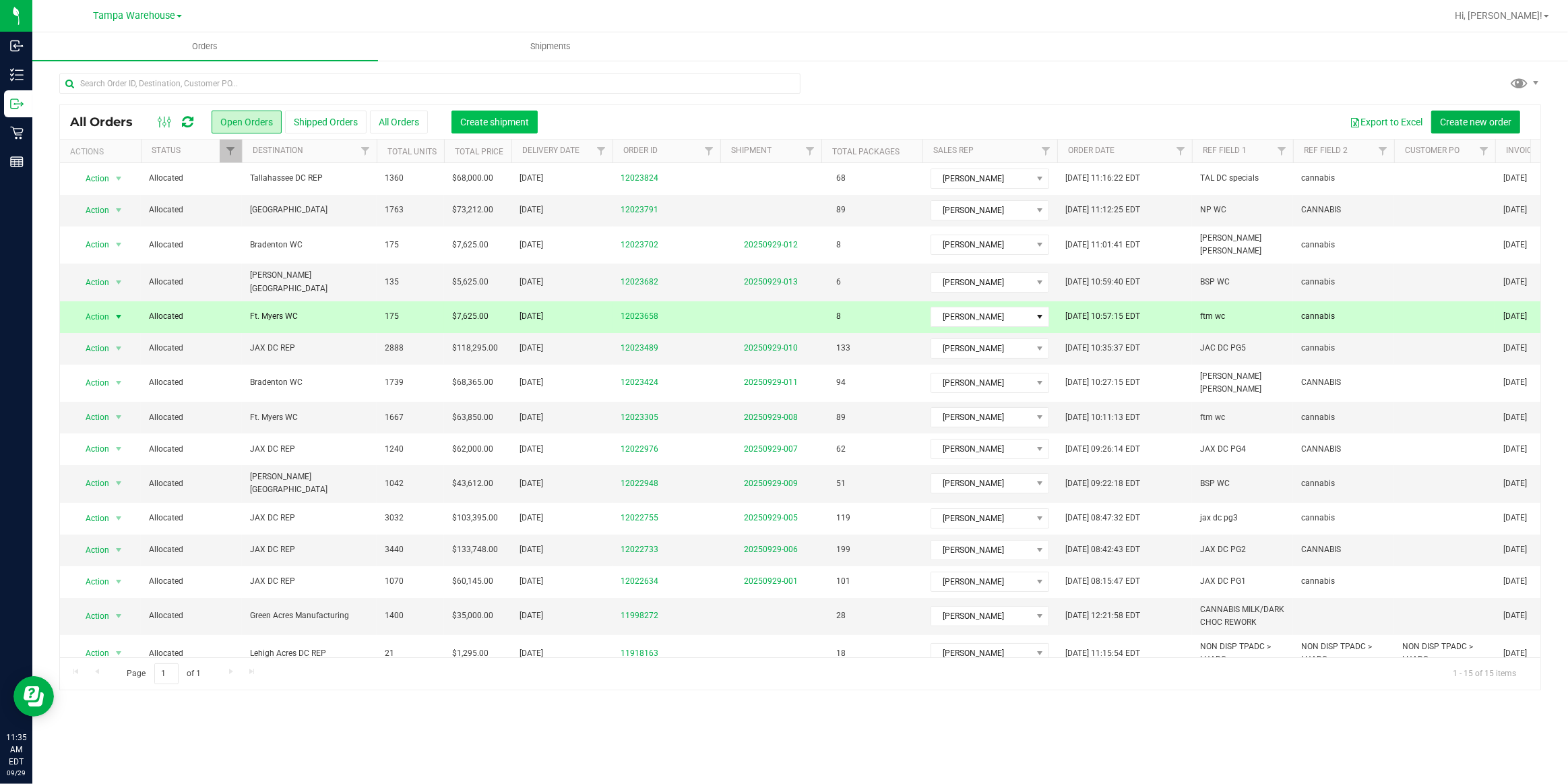
click at [480, 121] on span "Create shipment" at bounding box center [495, 122] width 68 height 11
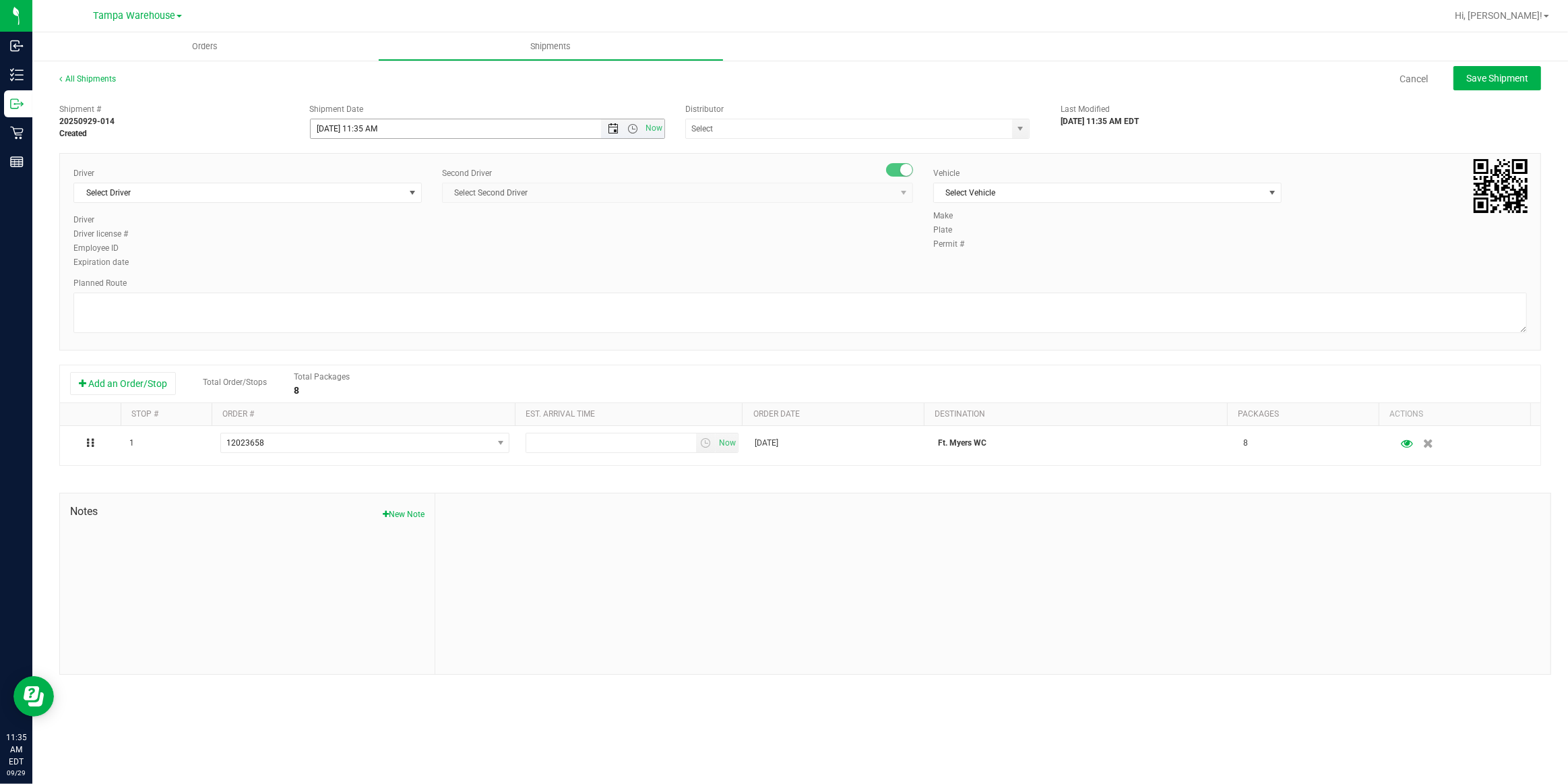
click at [611, 130] on span "Open the date view" at bounding box center [613, 129] width 11 height 11
click at [358, 285] on link "30" at bounding box center [361, 285] width 20 height 21
click at [633, 125] on span "Open the time view" at bounding box center [633, 129] width 11 height 11
click at [340, 251] on li "6:30 AM" at bounding box center [486, 253] width 352 height 18
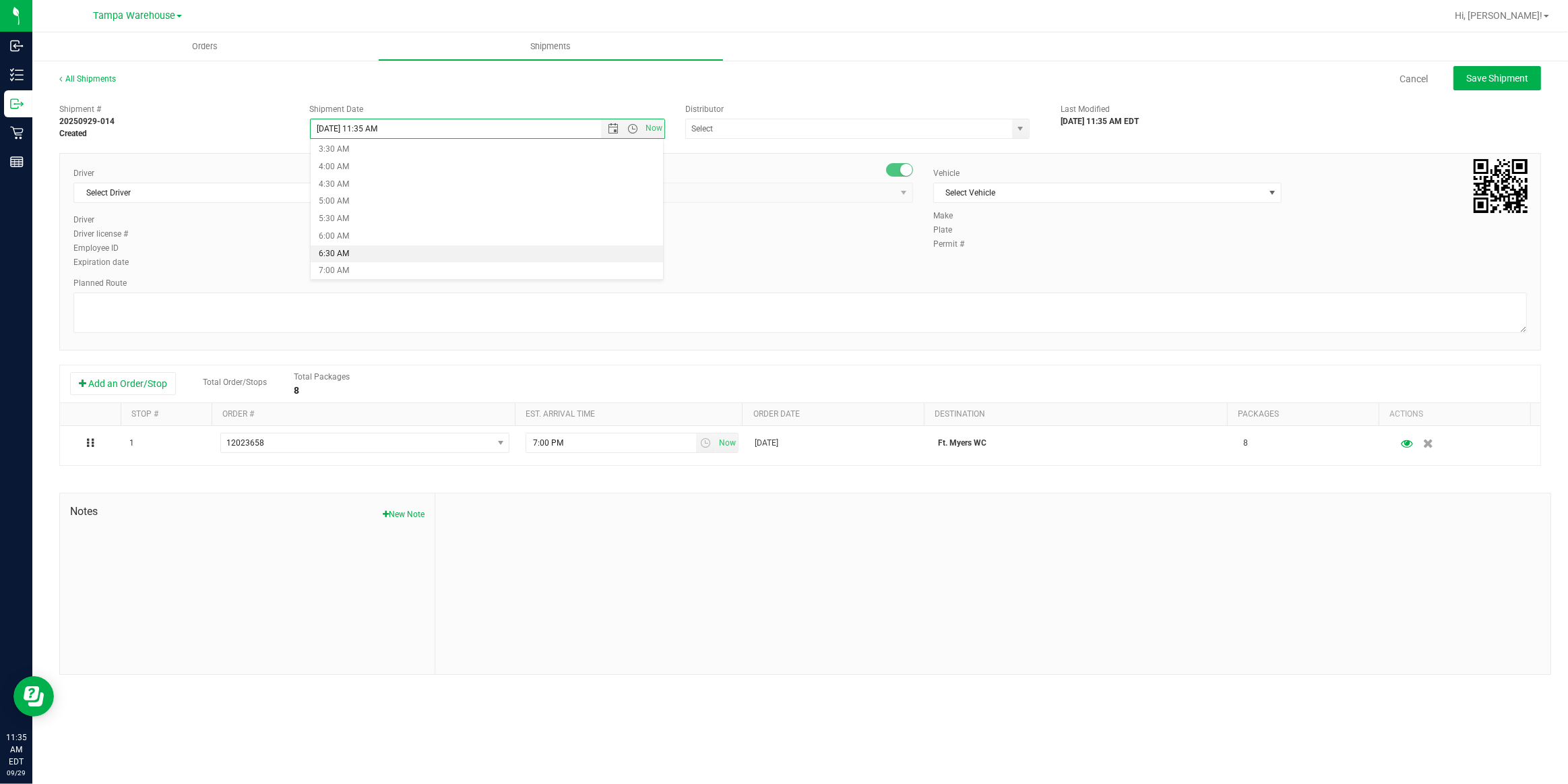
type input "9/30/2025 6:30 AM"
click at [749, 133] on input "text" at bounding box center [844, 129] width 316 height 19
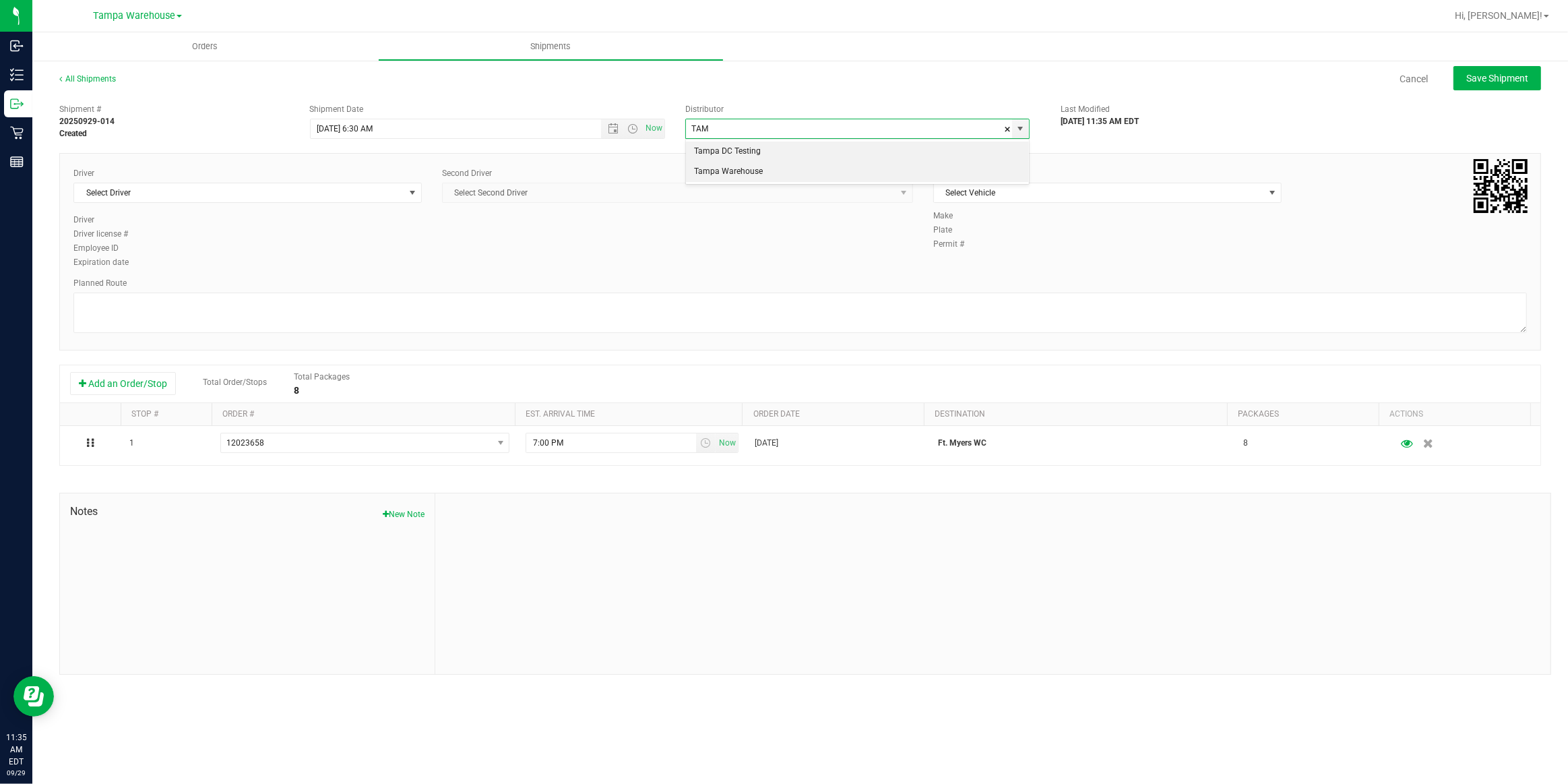
click at [737, 172] on li "Tampa Warehouse" at bounding box center [857, 172] width 343 height 21
type input "Tampa Warehouse"
click at [320, 191] on span "Select Driver" at bounding box center [239, 193] width 330 height 19
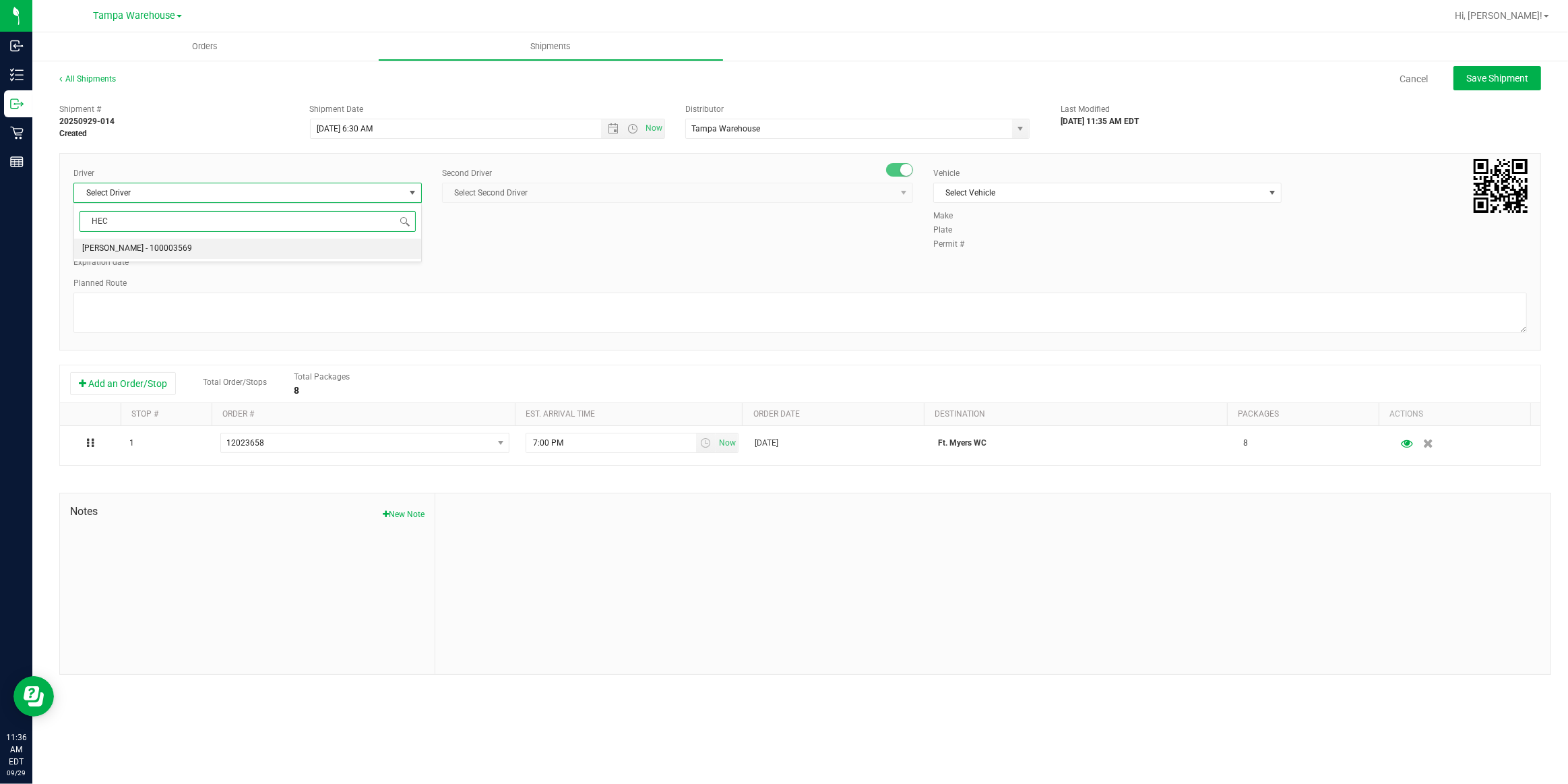
click at [133, 245] on span "Hector Ayala - 100003569" at bounding box center [137, 248] width 110 height 18
type input "HEC"
click at [566, 195] on span "Select Second Driver" at bounding box center [669, 193] width 453 height 19
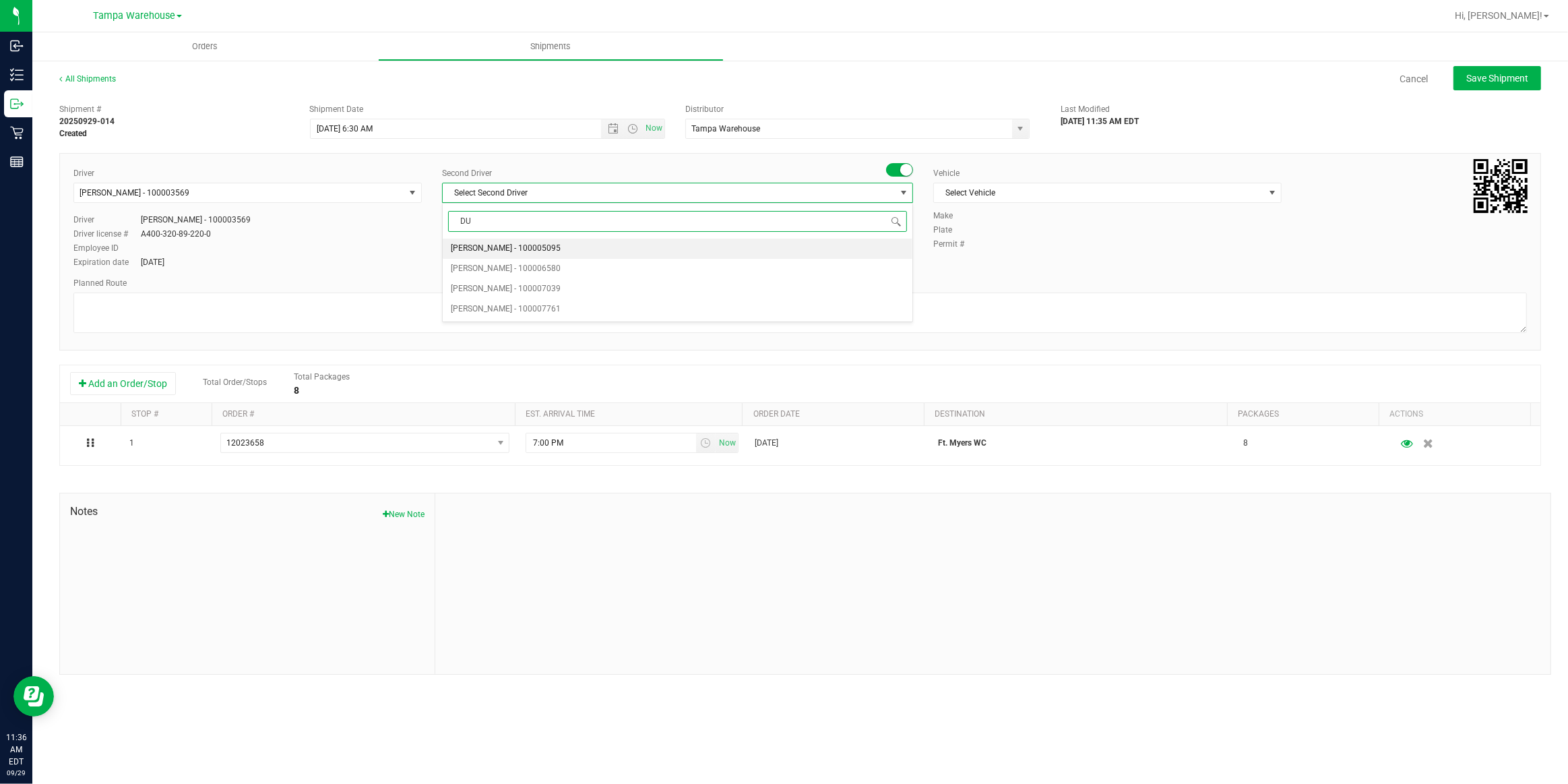
type input "DUS"
click at [493, 250] on span "Dustin Zonneville - 100007761" at bounding box center [506, 248] width 110 height 18
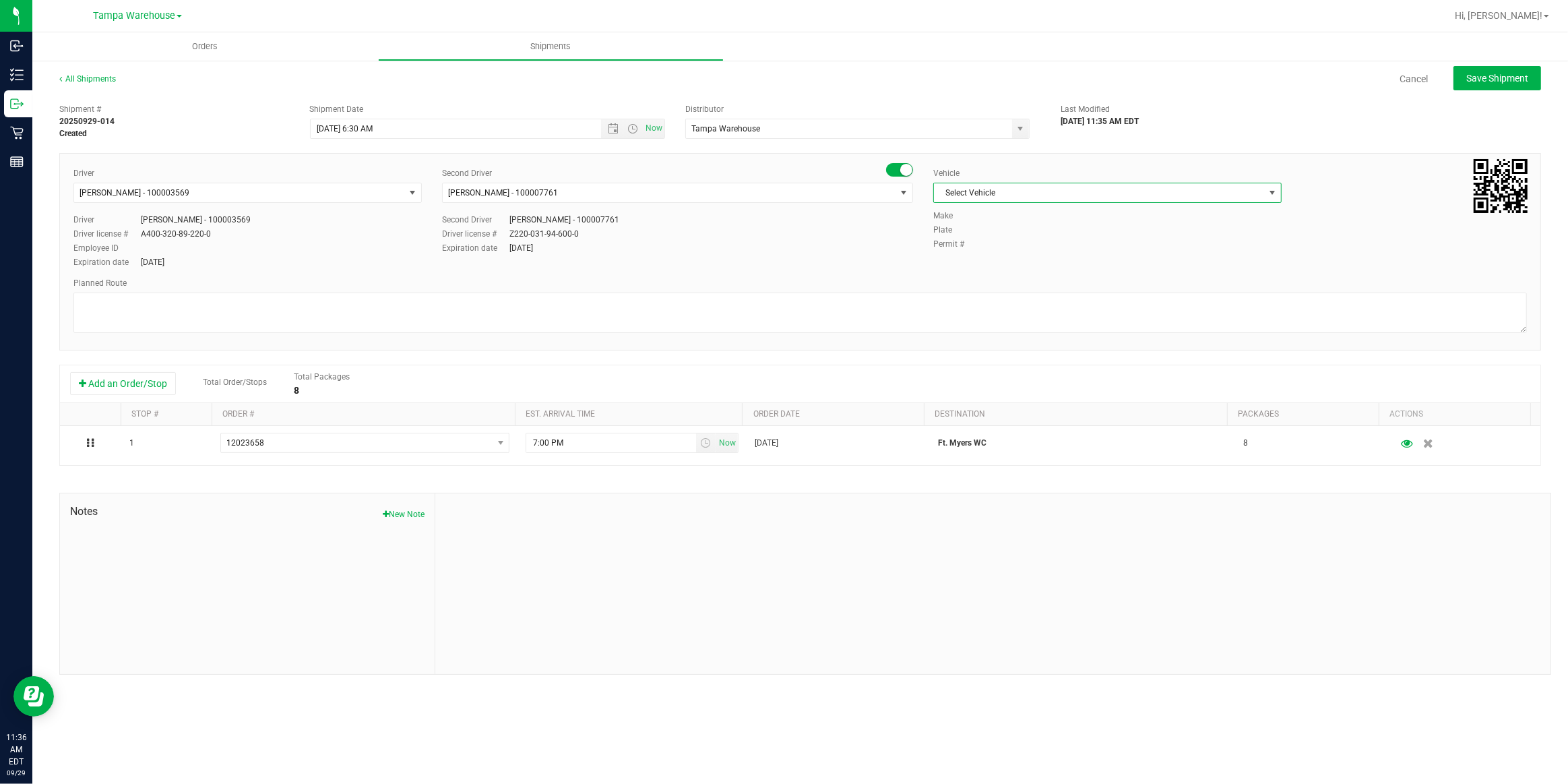
click at [1007, 196] on span "Select Vehicle" at bounding box center [1099, 193] width 330 height 19
click at [1001, 286] on li "FL-EXPRESS-01" at bounding box center [1108, 288] width 347 height 21
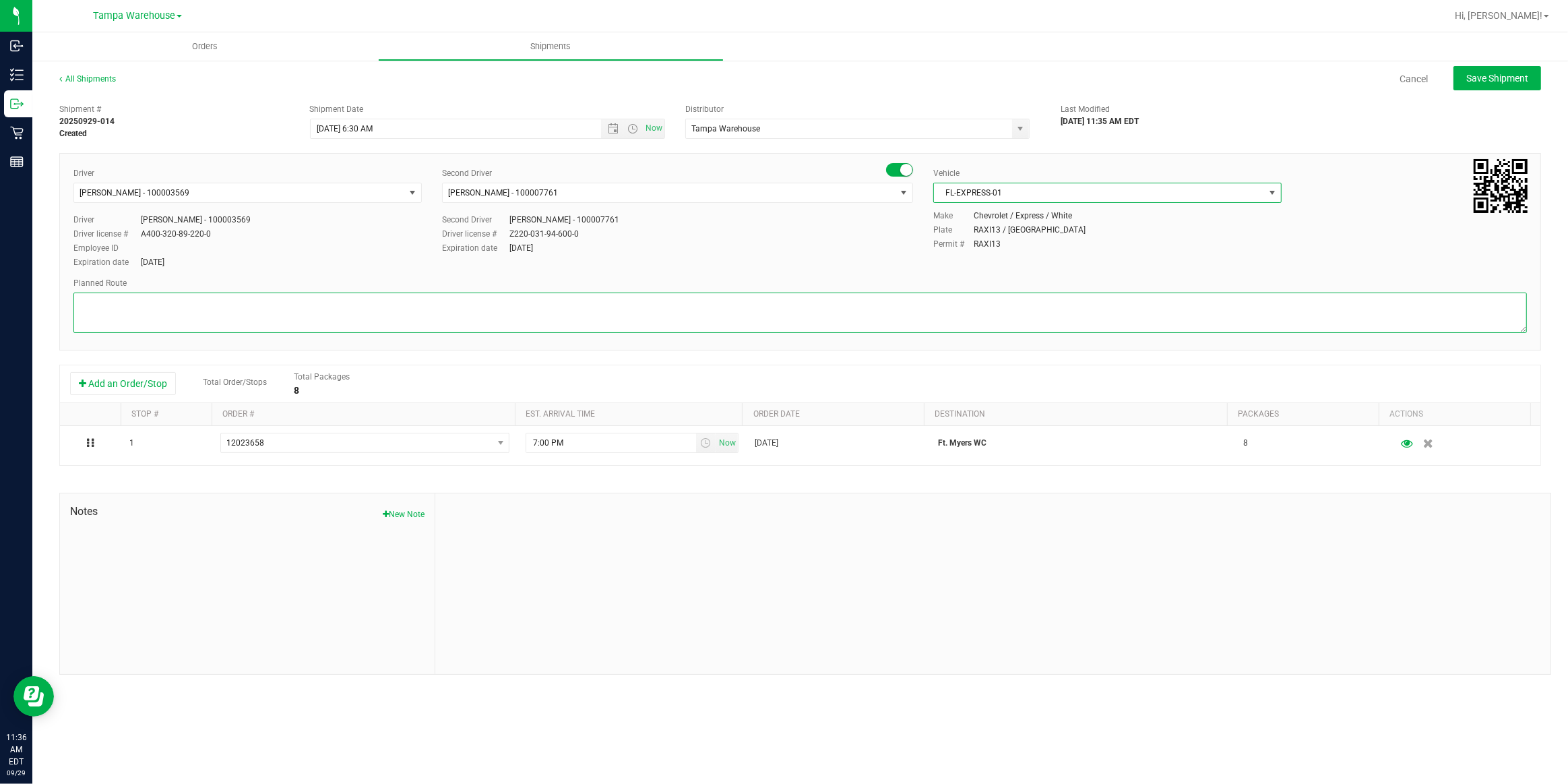
click at [835, 301] on textarea at bounding box center [800, 312] width 1454 height 40
paste textarea "Bonita Springs WC Ft. Meyers WC North Port WC Bradenton WC"
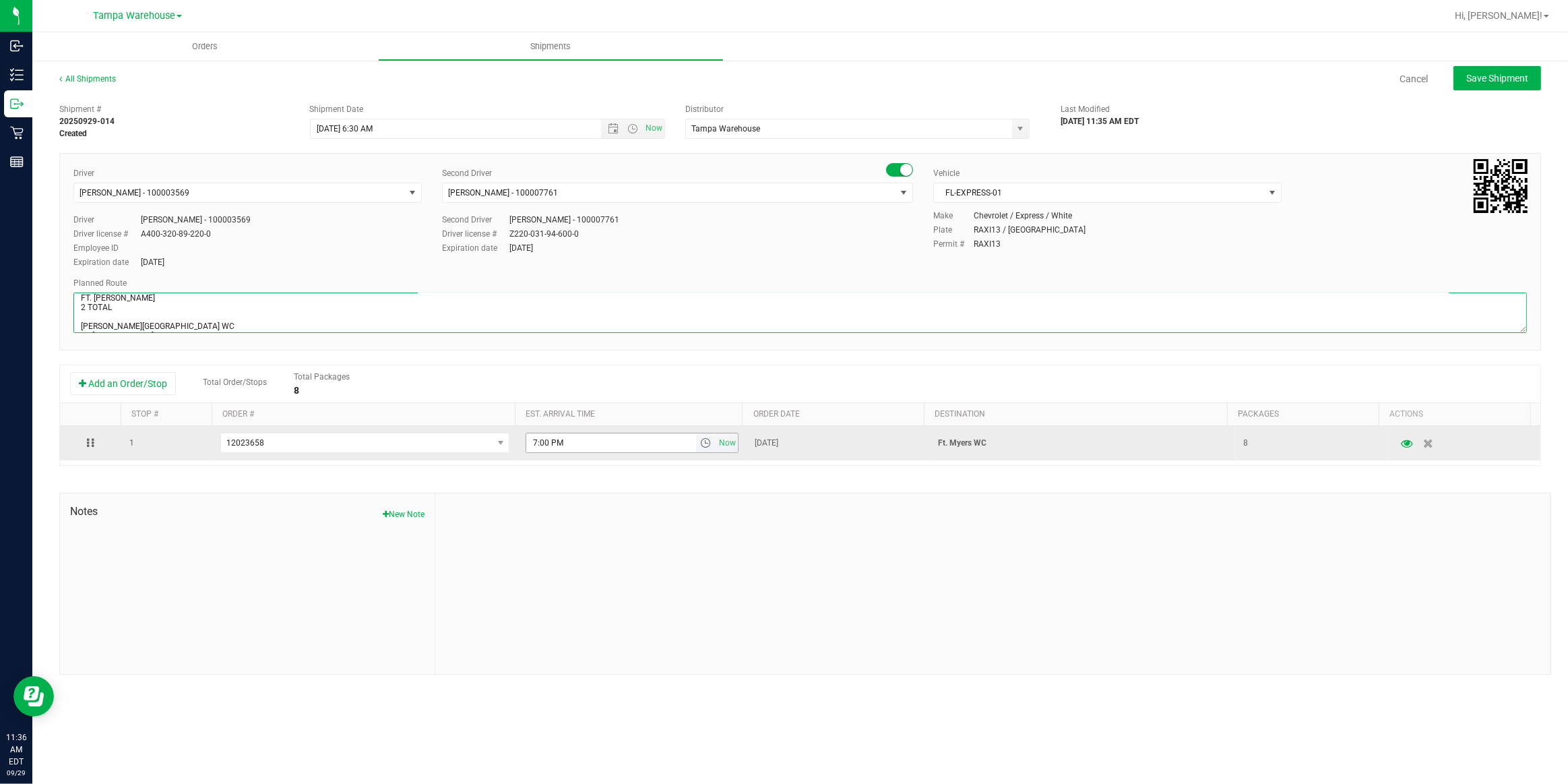
click at [700, 442] on span "select" at bounding box center [705, 443] width 11 height 11
type textarea "FT. MYERS WC 2 TOTAL Bonita Springs WC Ft. Meyers WC North Port WC Bradenton WC"
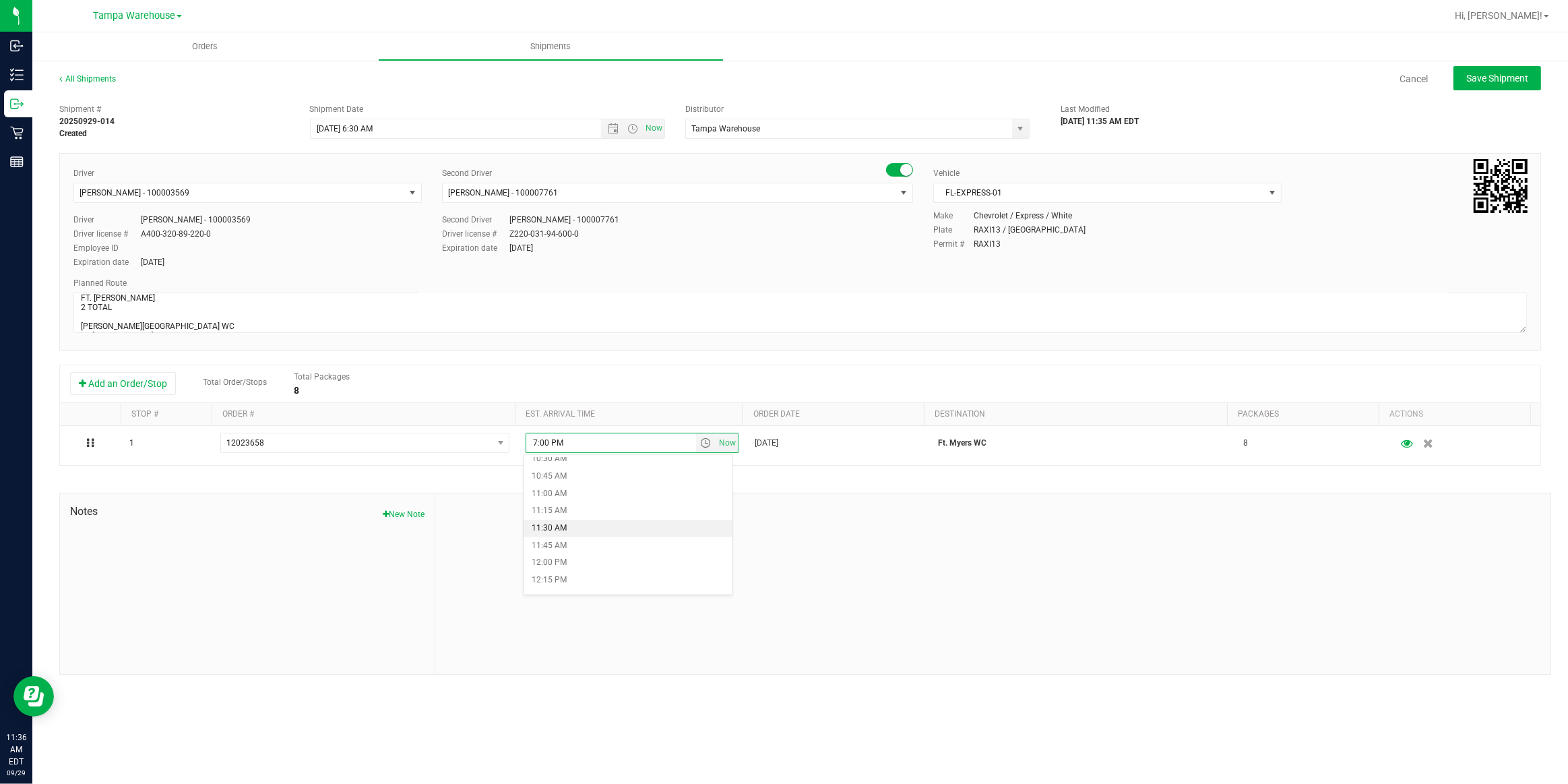
scroll to position [674, 0]
click at [572, 487] on li "10:00 AM" at bounding box center [628, 485] width 209 height 18
click at [1503, 85] on button "Save Shipment" at bounding box center [1497, 78] width 87 height 24
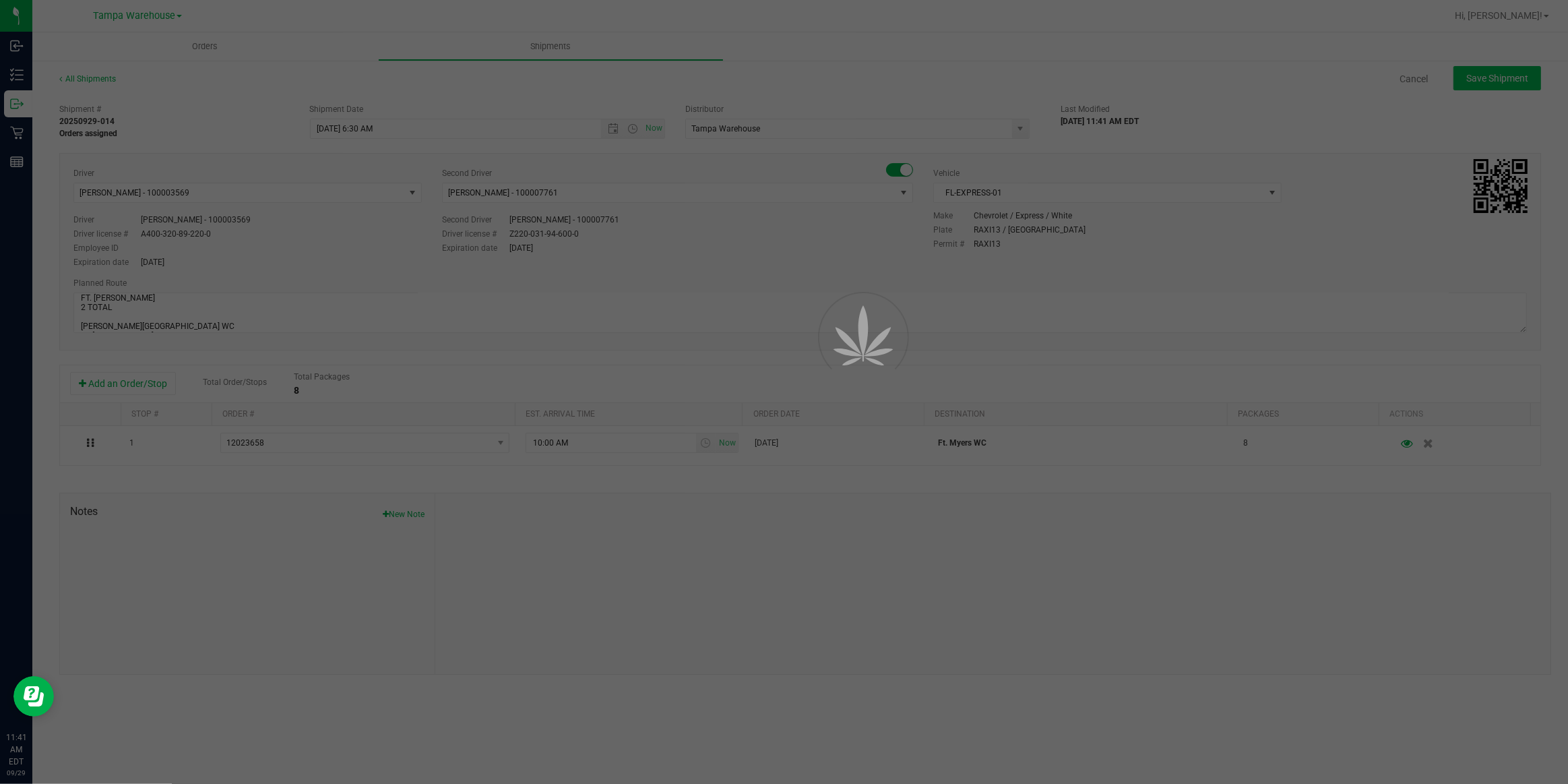
type input "9/30/2025 10:30 AM"
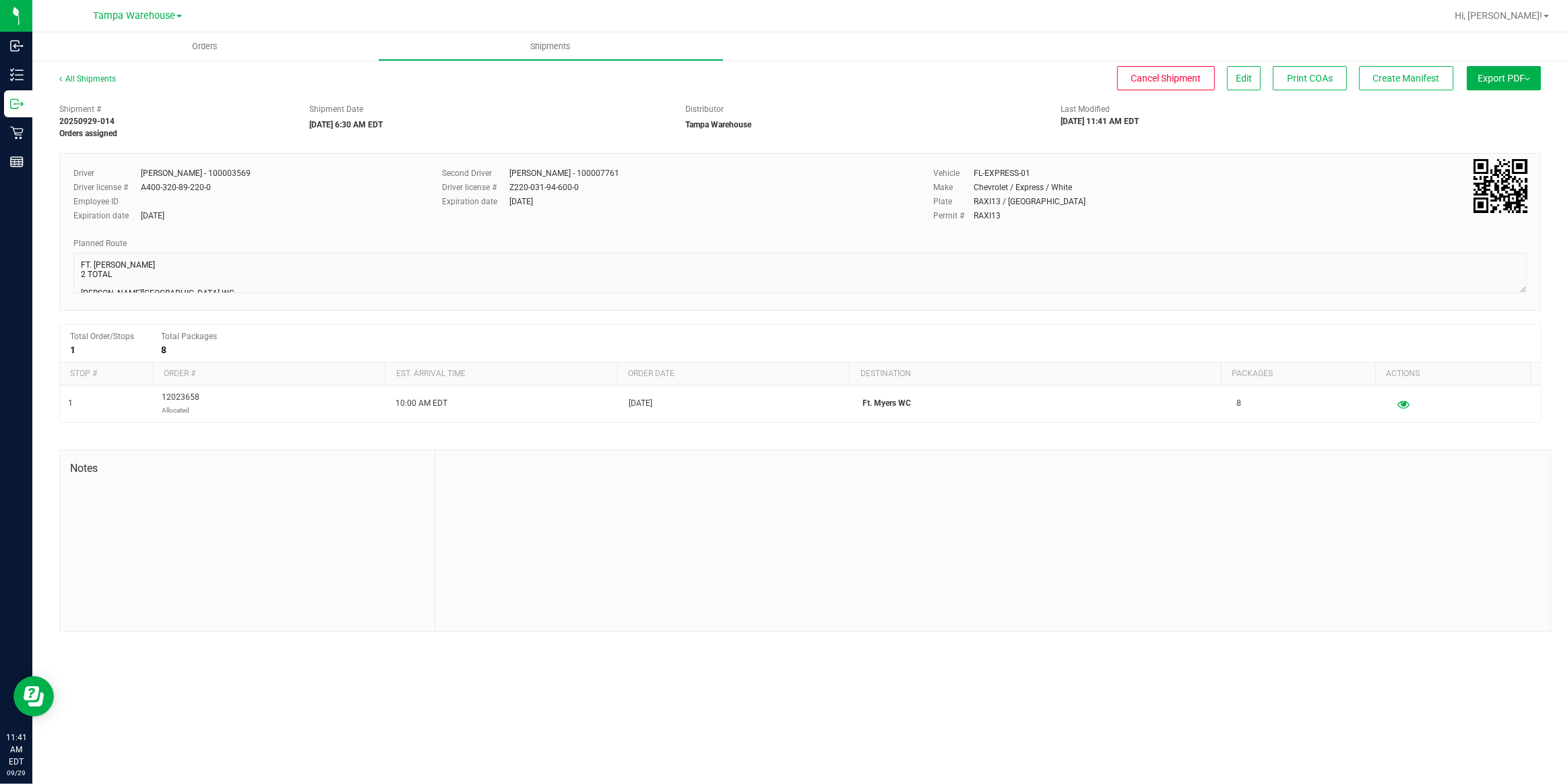
click at [1503, 85] on button "Export PDF" at bounding box center [1503, 78] width 74 height 24
click at [1494, 108] on span "Manifest by Package ID" at bounding box center [1484, 108] width 86 height 9
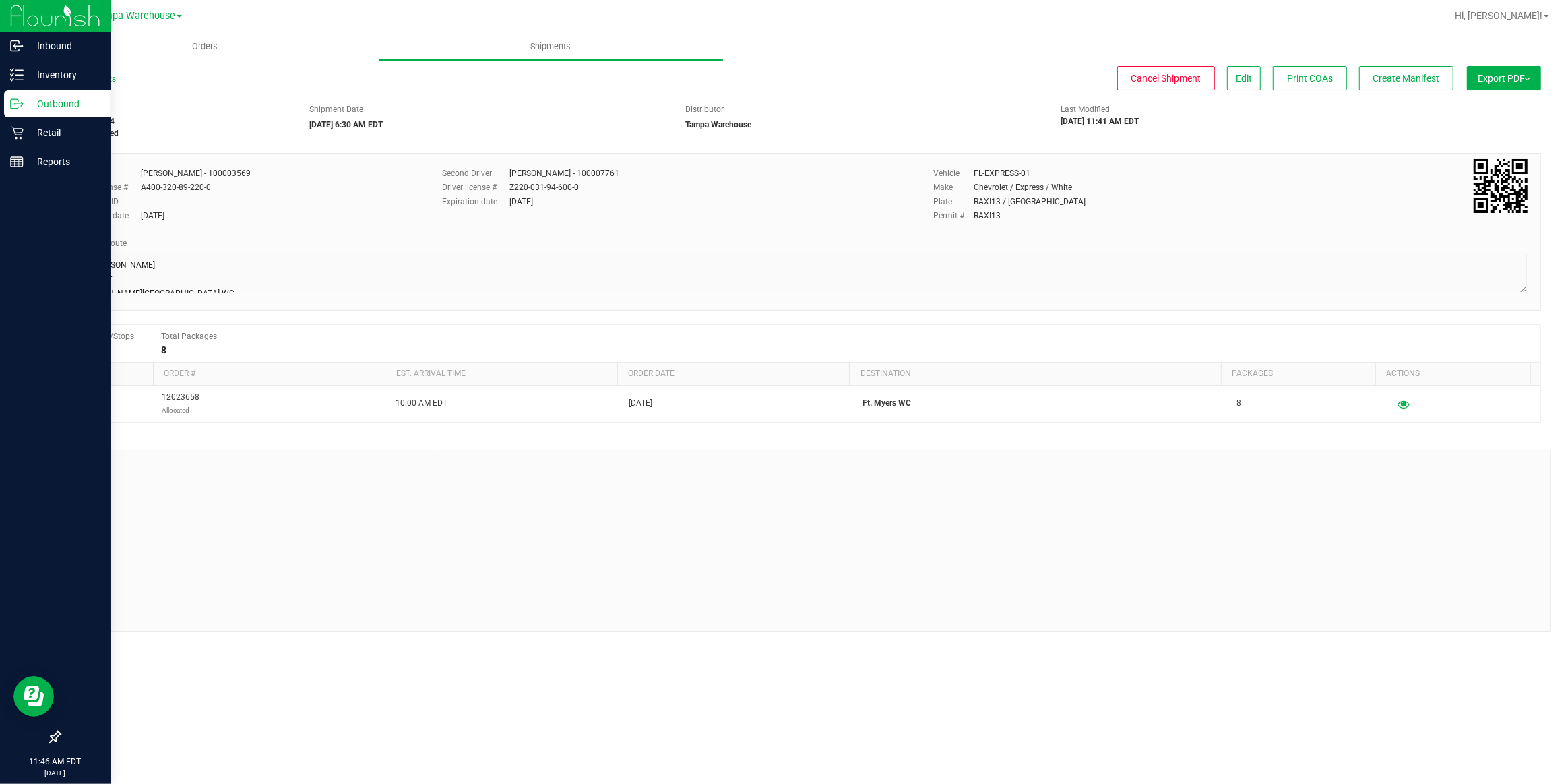
click at [52, 101] on p "Outbound" at bounding box center [64, 104] width 81 height 16
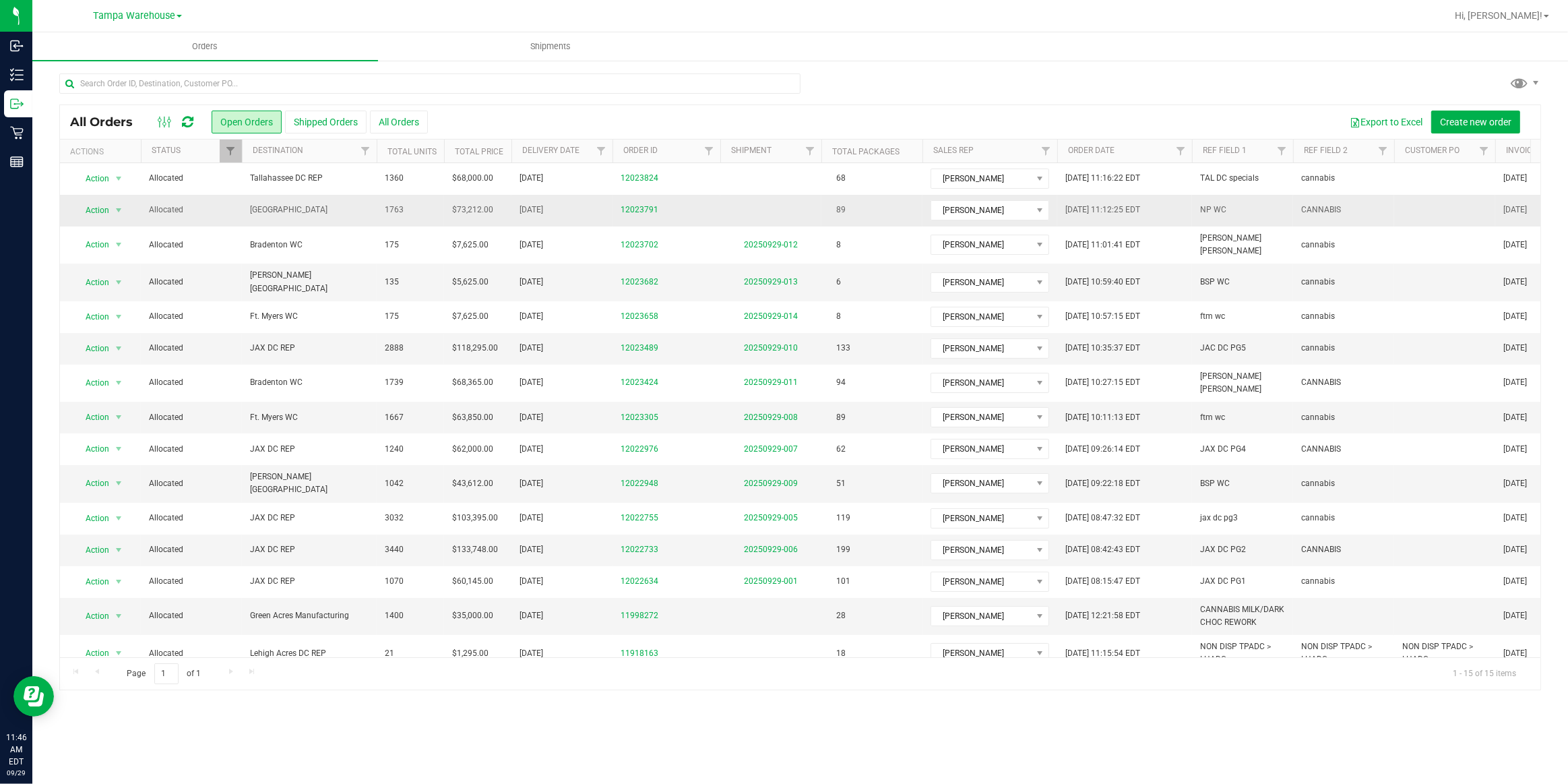
click at [269, 209] on span "North Port WC" at bounding box center [310, 210] width 119 height 13
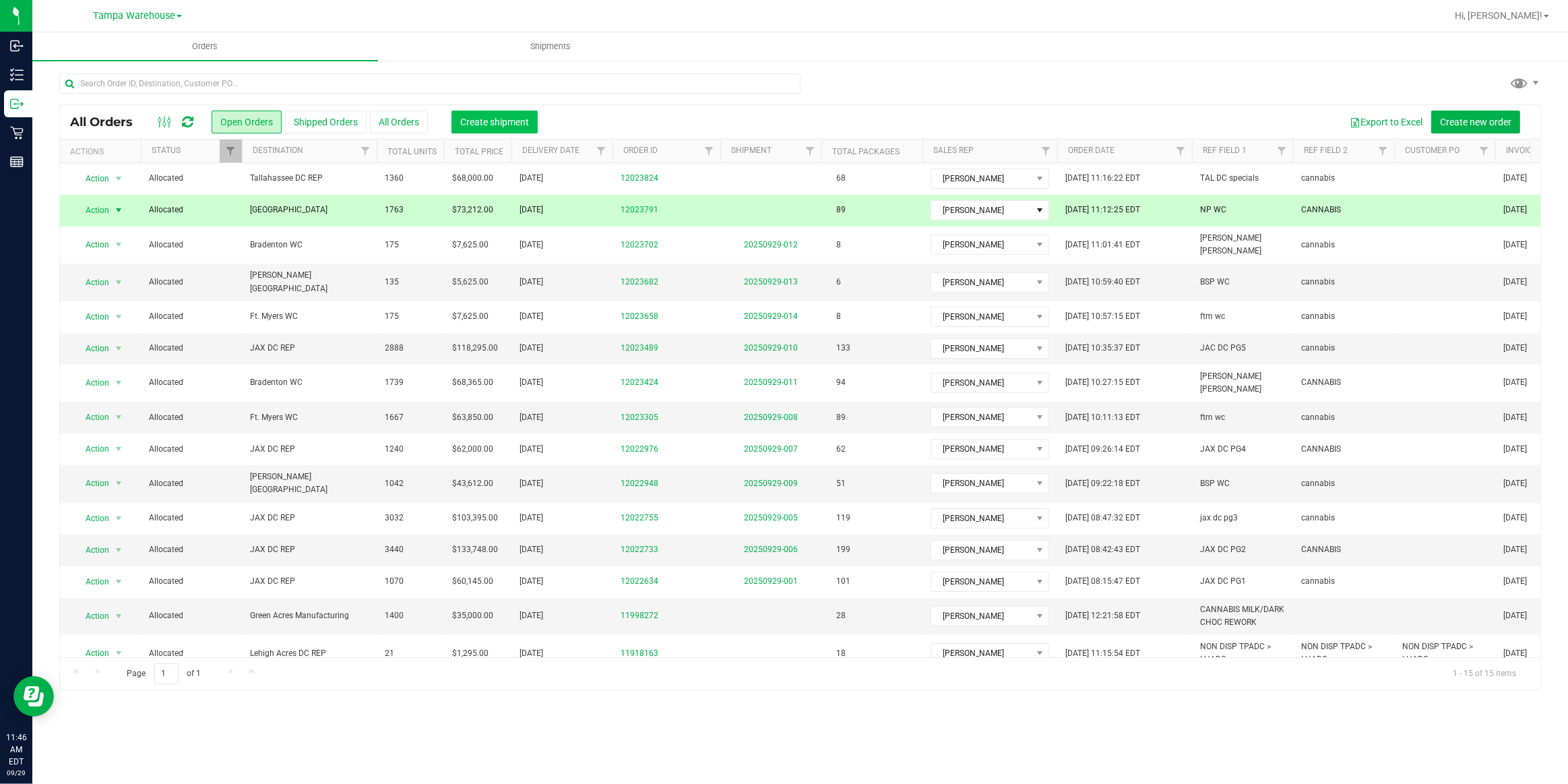
click at [499, 123] on span "Create shipment" at bounding box center [495, 122] width 68 height 11
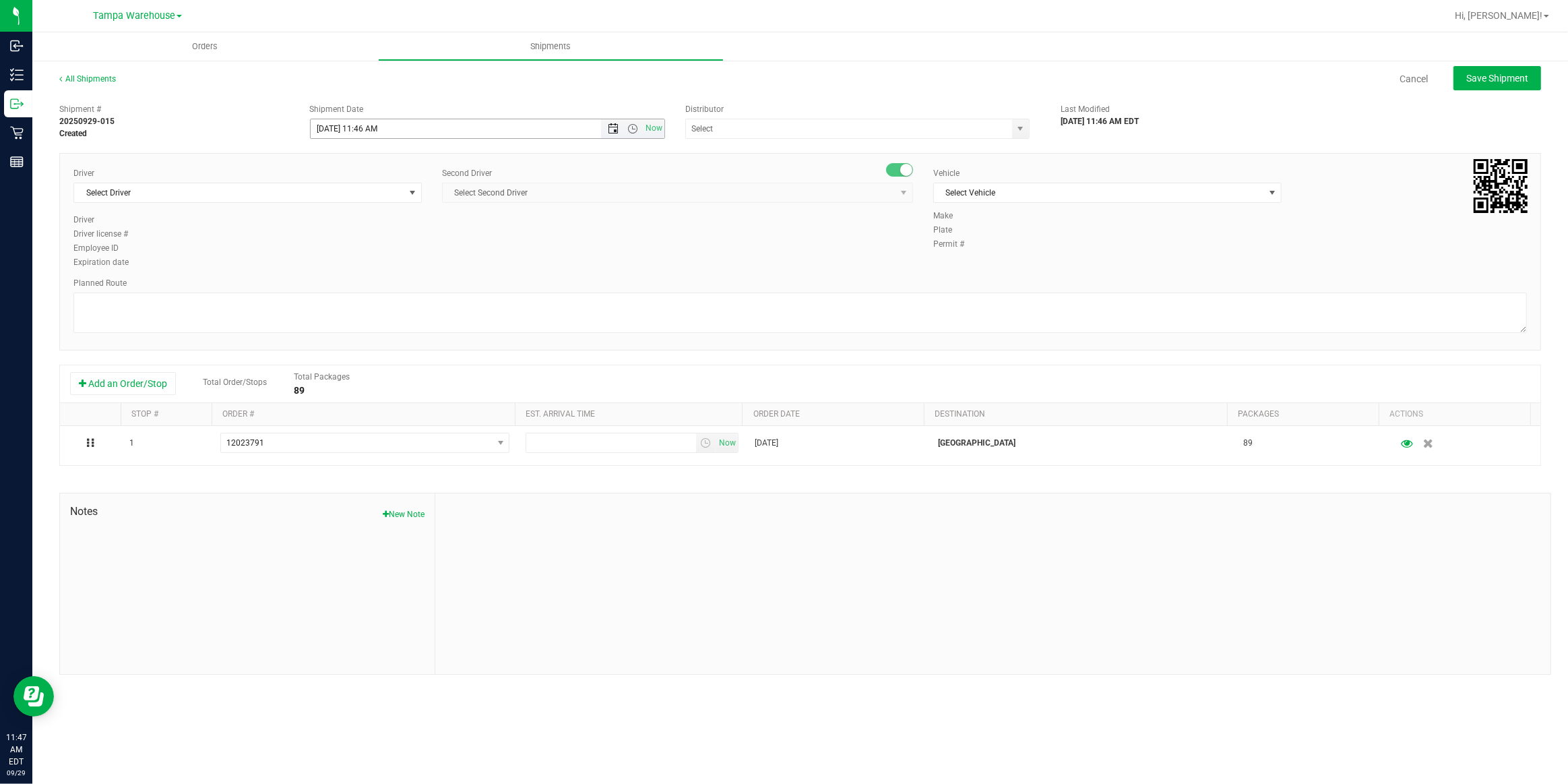
click at [613, 129] on span "Open the date view" at bounding box center [613, 129] width 11 height 11
click at [361, 286] on link "30" at bounding box center [361, 285] width 20 height 21
click at [633, 129] on span "Open the time view" at bounding box center [633, 129] width 11 height 11
click at [361, 255] on li "6:30 AM" at bounding box center [486, 253] width 352 height 18
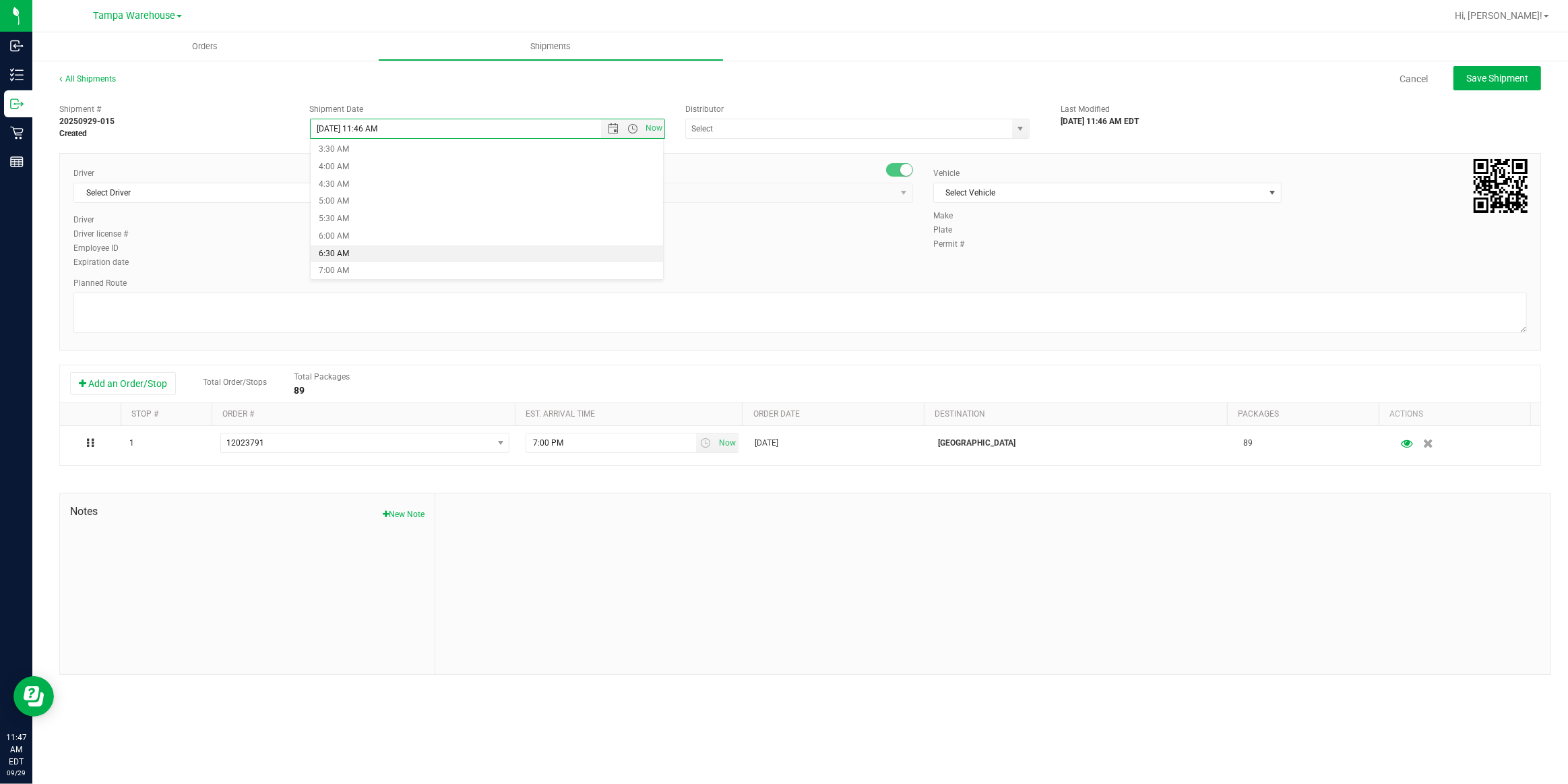
type input "9/30/2025 6:30 AM"
click at [749, 129] on input "text" at bounding box center [844, 129] width 316 height 19
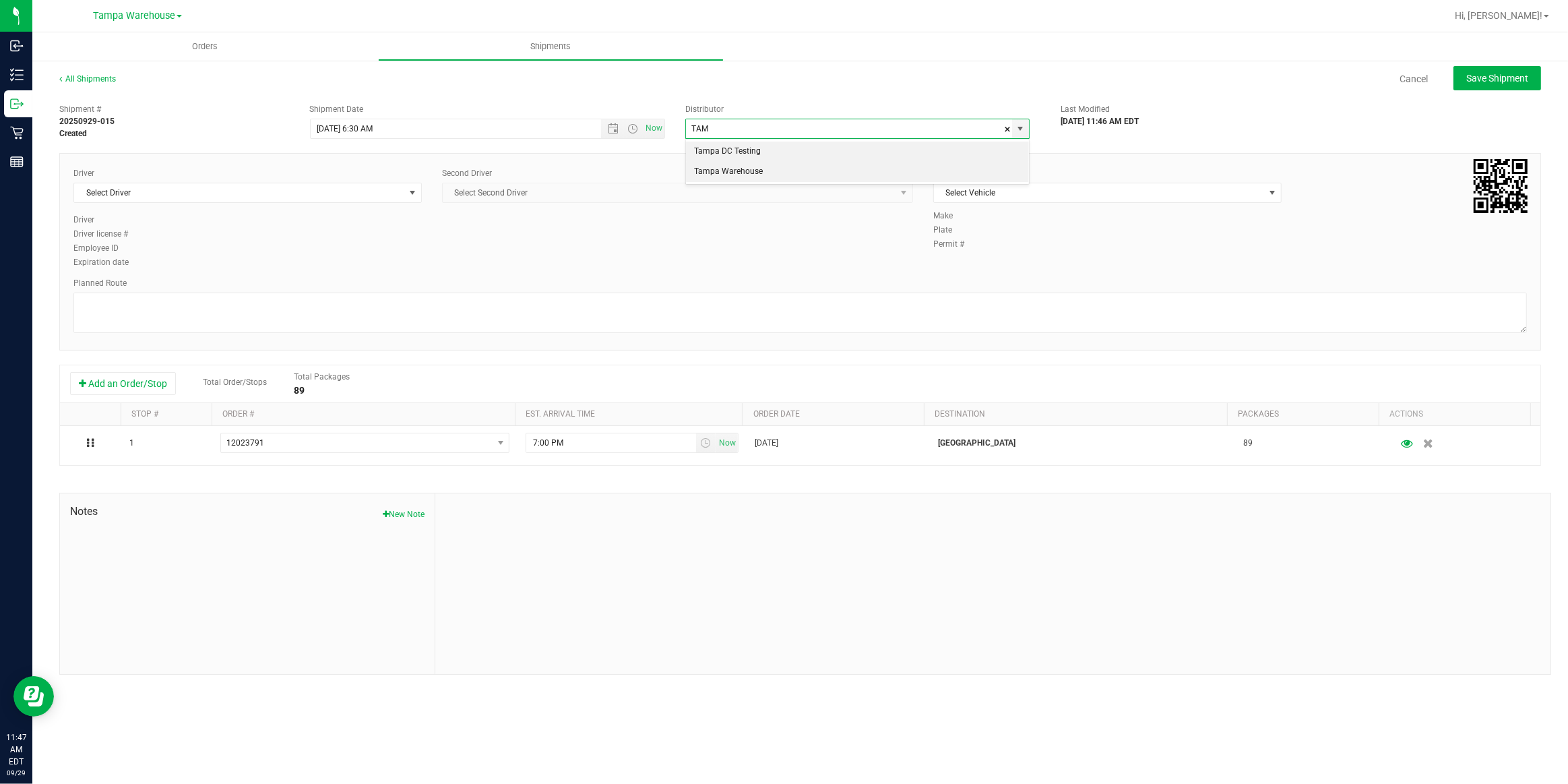
click at [733, 178] on li "Tampa Warehouse" at bounding box center [857, 172] width 343 height 21
type input "Tampa Warehouse"
click at [284, 192] on span "Select Driver" at bounding box center [239, 193] width 330 height 19
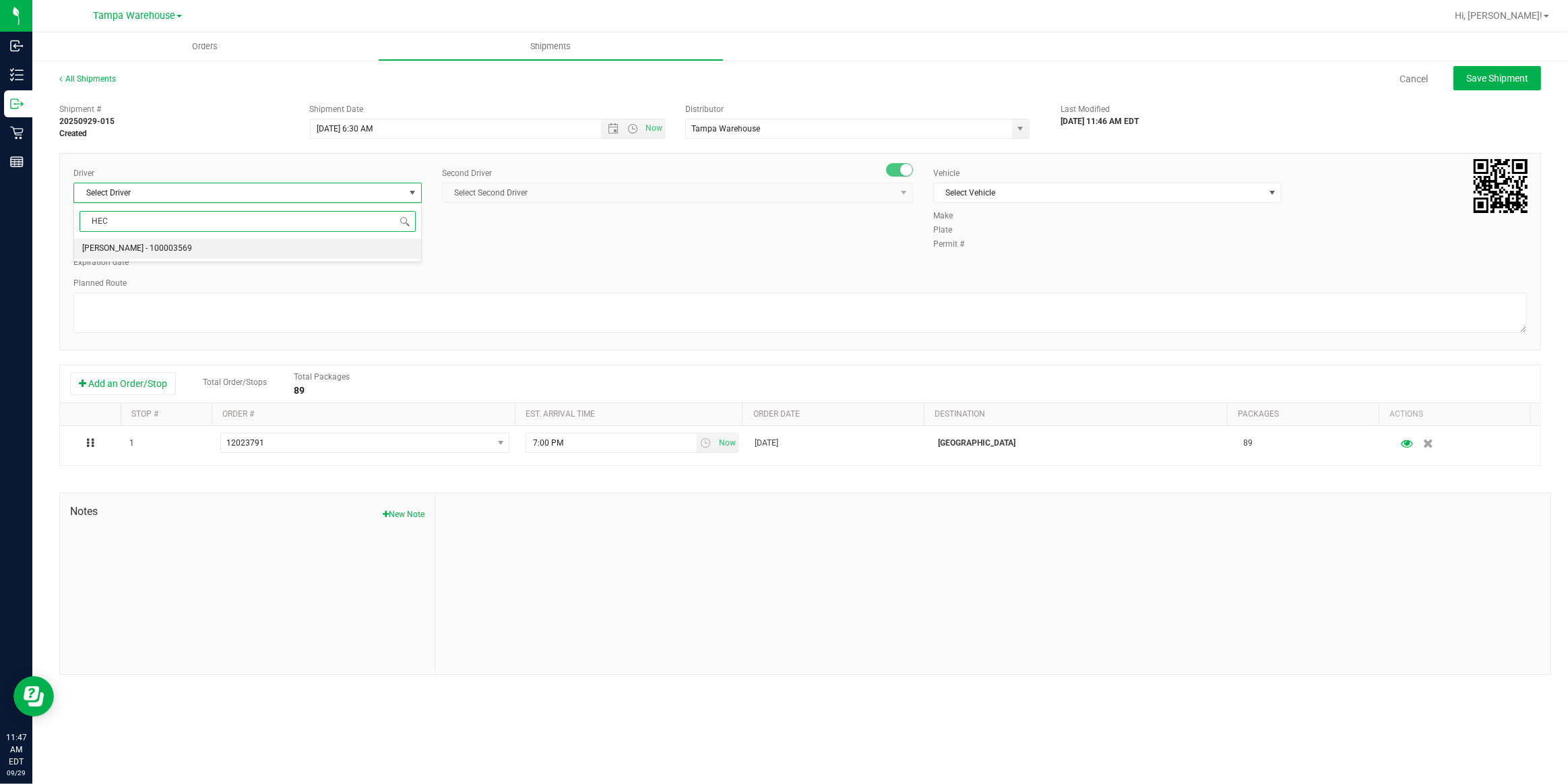
click at [148, 251] on span "Hector Ayala - 100003569" at bounding box center [137, 248] width 110 height 18
type input "HEC"
click at [575, 192] on span "Select Second Driver" at bounding box center [669, 193] width 453 height 19
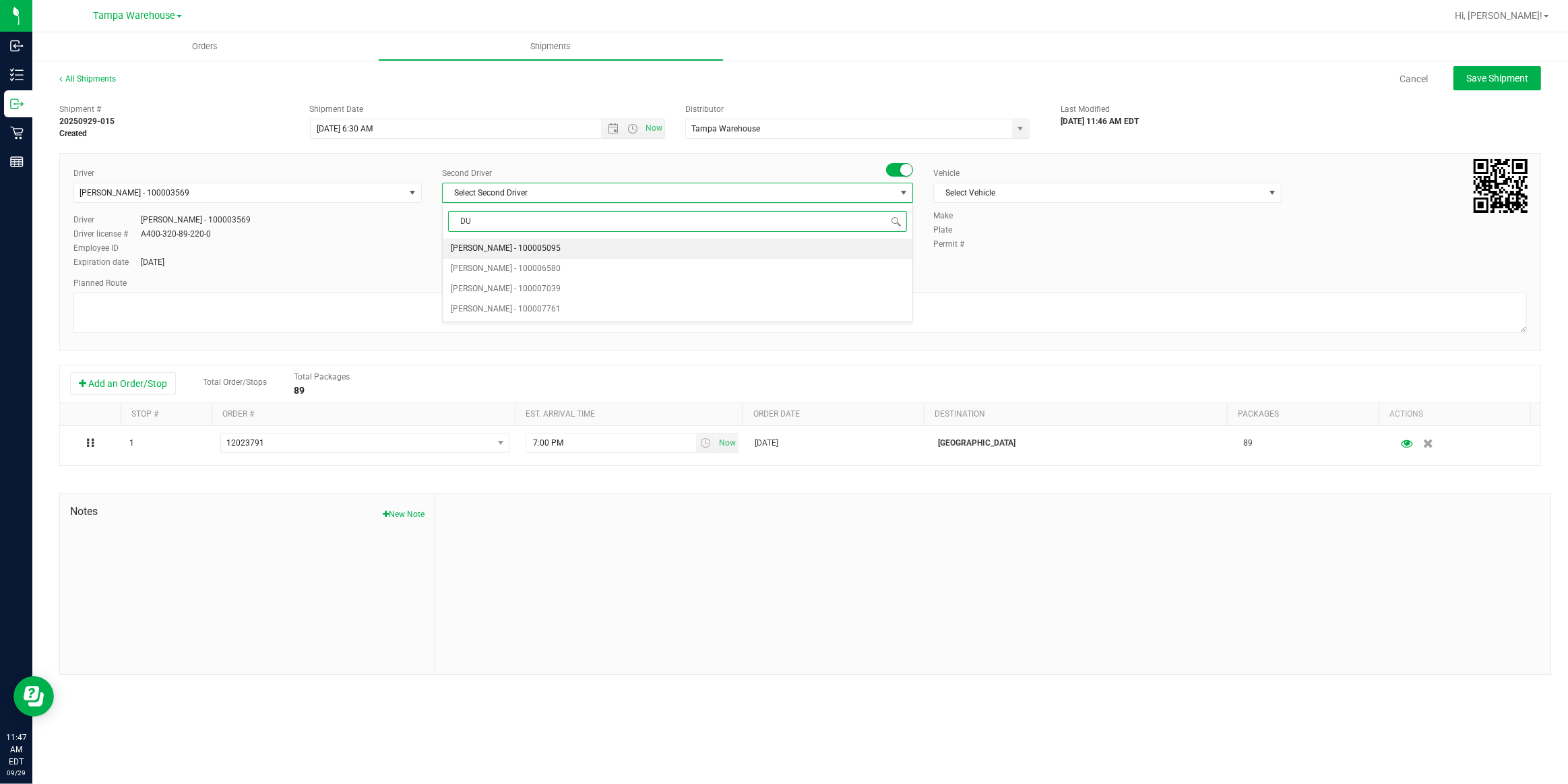
type input "DUS"
click at [493, 247] on span "Dustin Zonneville - 100007761" at bounding box center [506, 248] width 110 height 18
click at [1028, 193] on span "Select Vehicle" at bounding box center [1099, 193] width 330 height 19
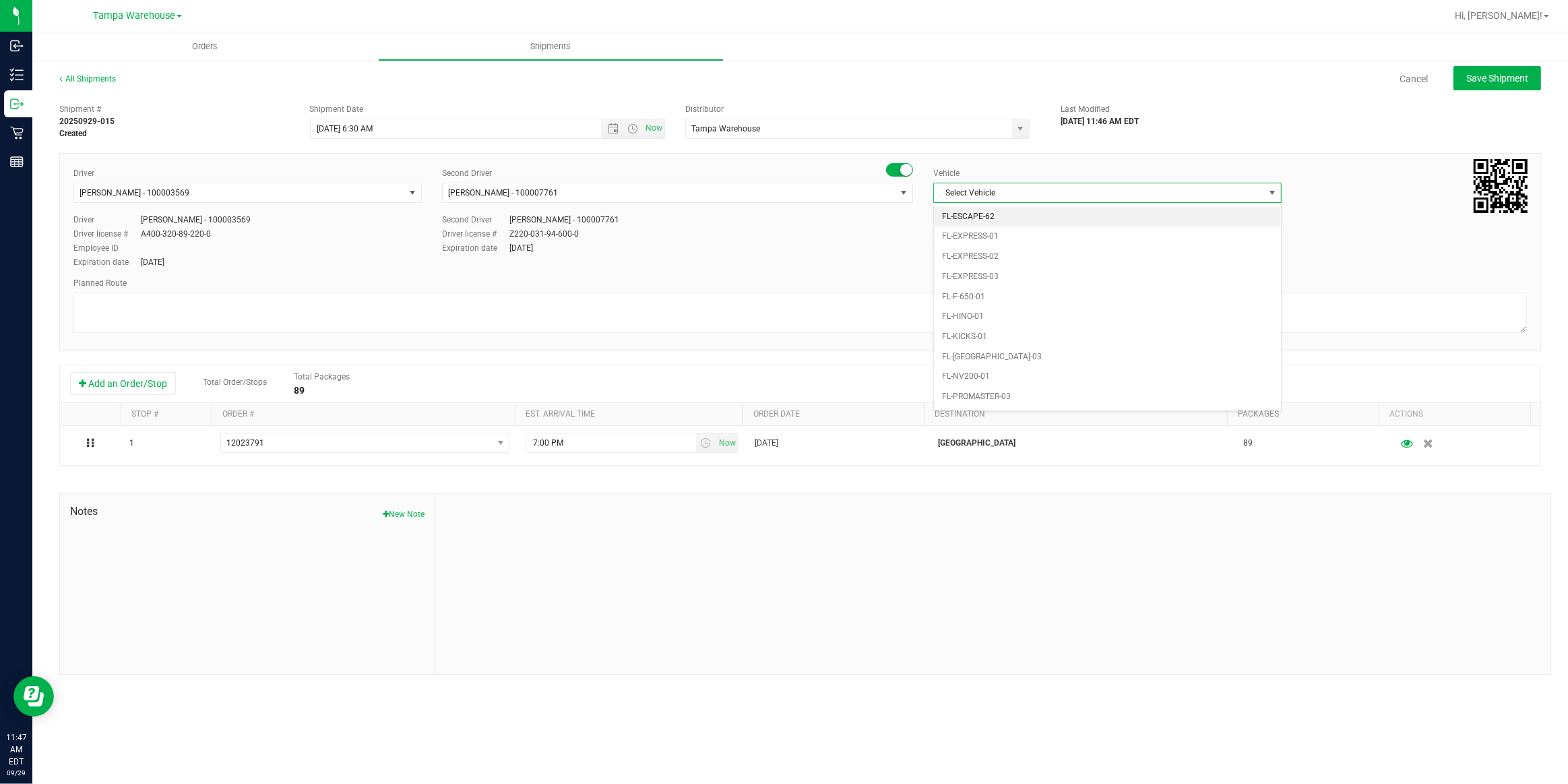
scroll to position [269, 0]
click at [1000, 222] on li "FL-EXPRESS-01" at bounding box center [1108, 226] width 347 height 21
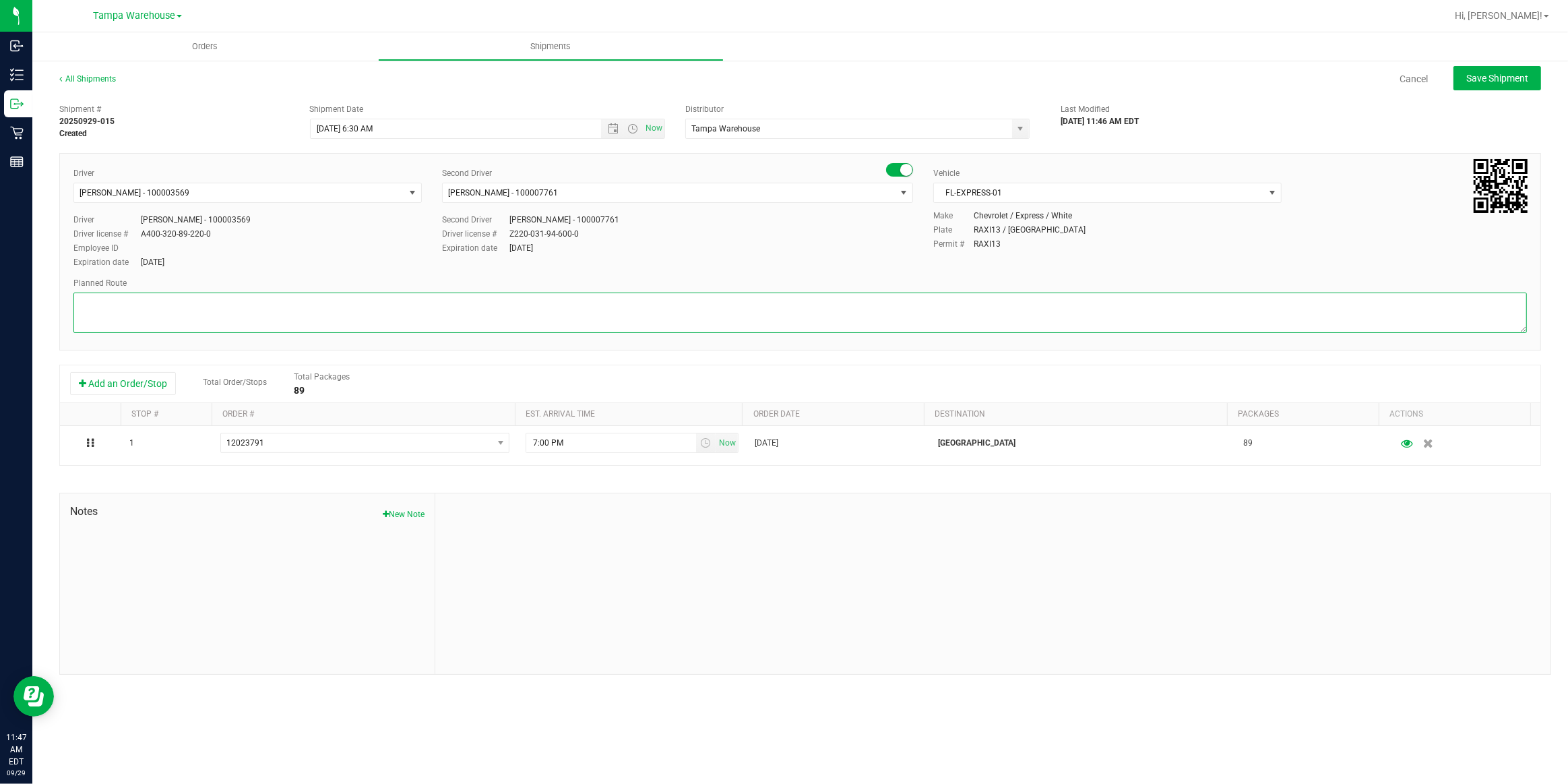
click at [692, 296] on textarea at bounding box center [800, 312] width 1454 height 40
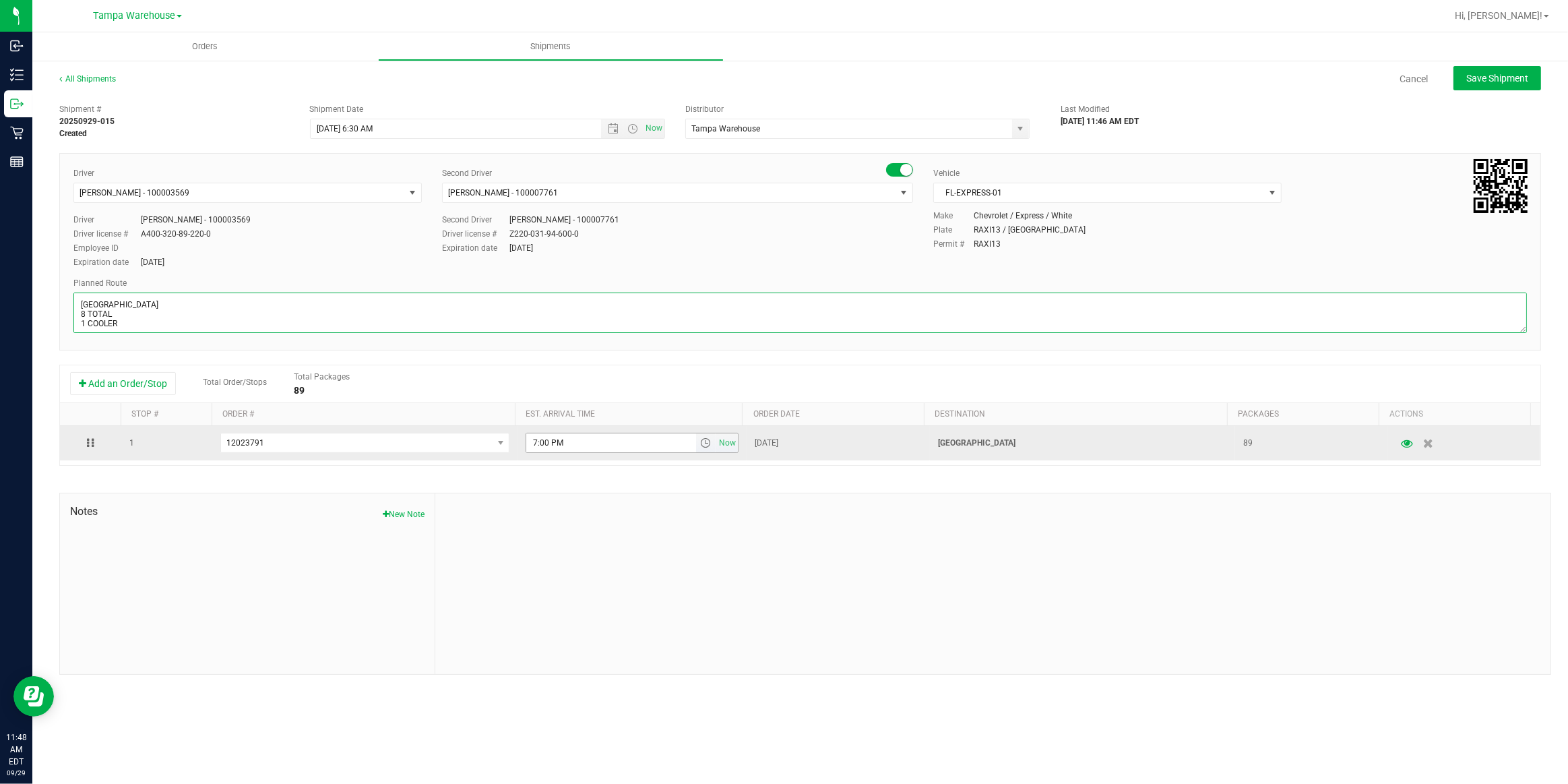
click at [703, 445] on span "select" at bounding box center [705, 443] width 11 height 11
type textarea "NORTH PORT WC 8 TOTAL 1 COOLER"
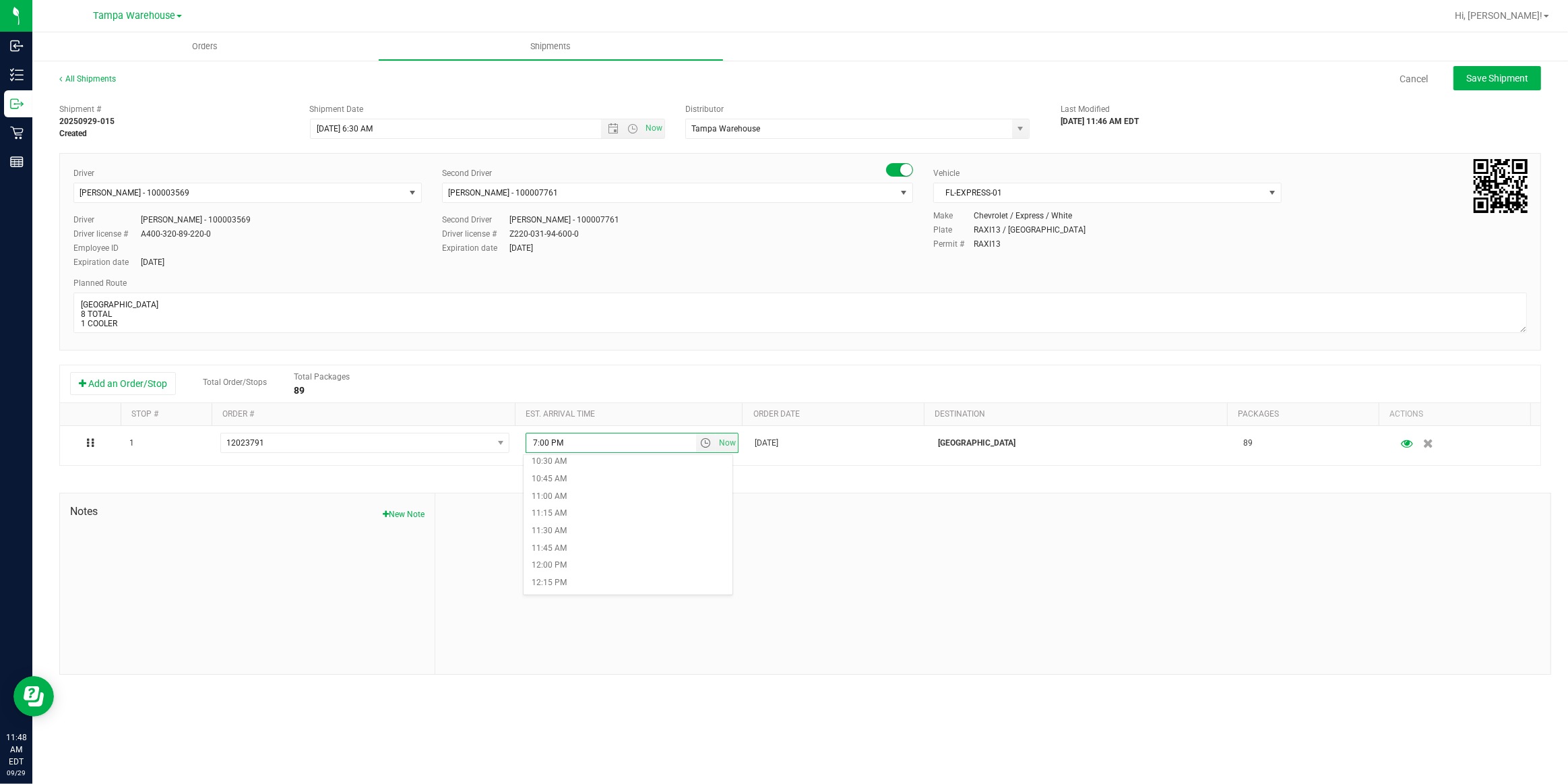
scroll to position [735, 0]
click at [577, 530] on li "11:30 AM" at bounding box center [628, 528] width 209 height 18
click at [1506, 76] on span "Save Shipment" at bounding box center [1497, 78] width 62 height 11
type input "9/30/2025 10:30 AM"
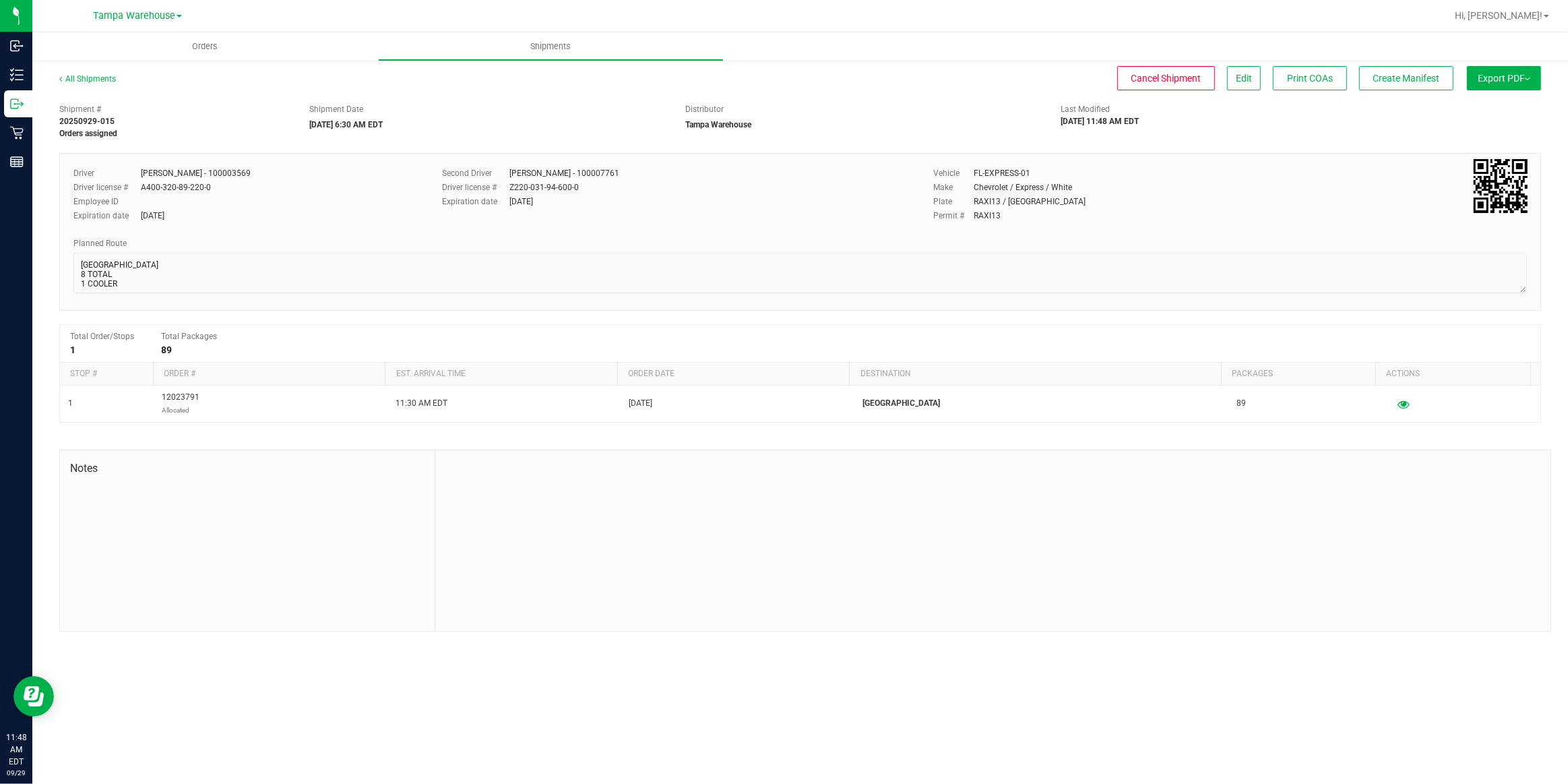
click at [1506, 76] on span "Export PDF" at bounding box center [1504, 78] width 52 height 11
click at [1492, 110] on span "Manifest by Package ID" at bounding box center [1484, 108] width 86 height 9
click at [1242, 80] on span "Edit" at bounding box center [1244, 78] width 16 height 11
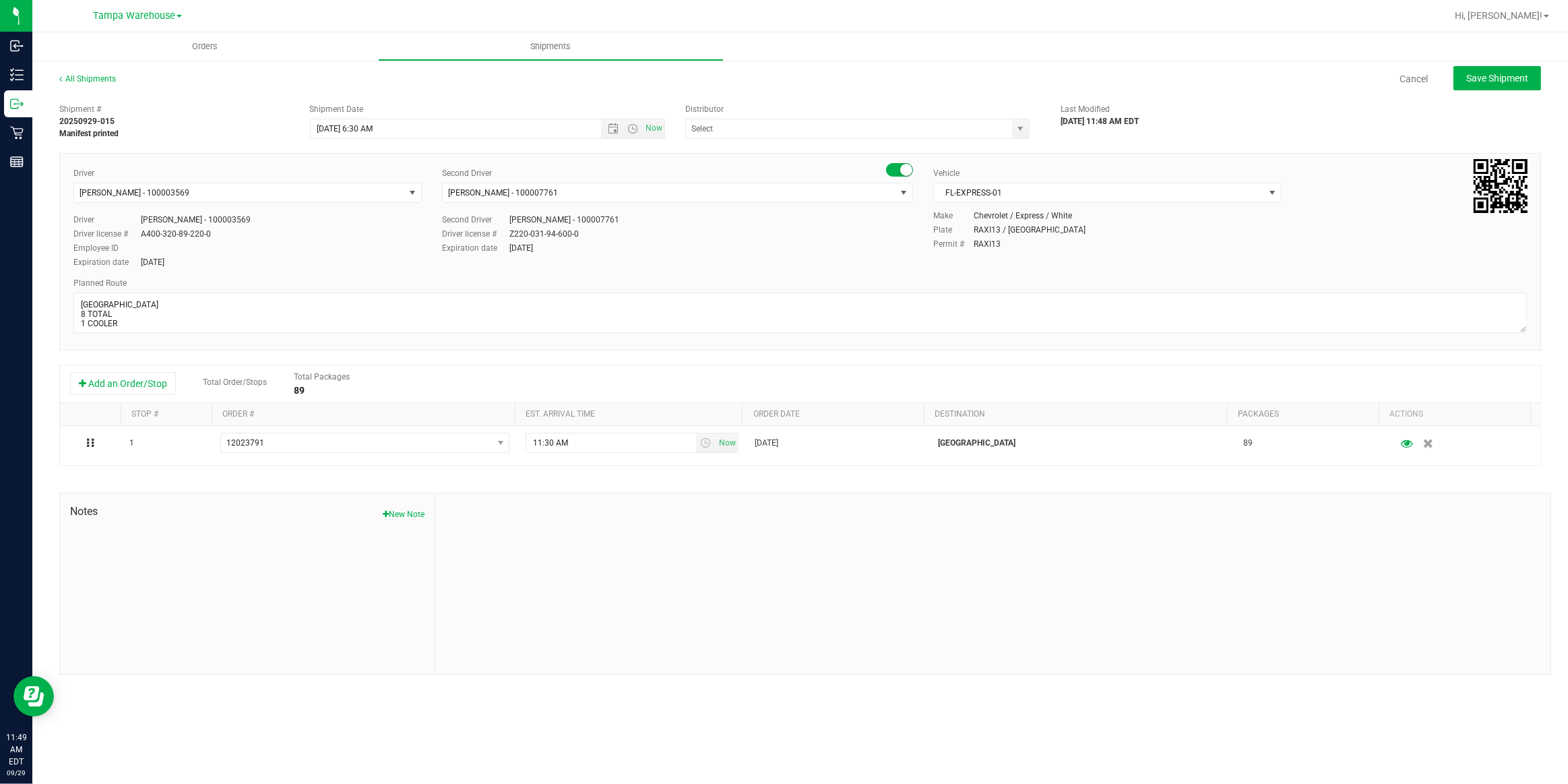
type input "Tampa Warehouse"
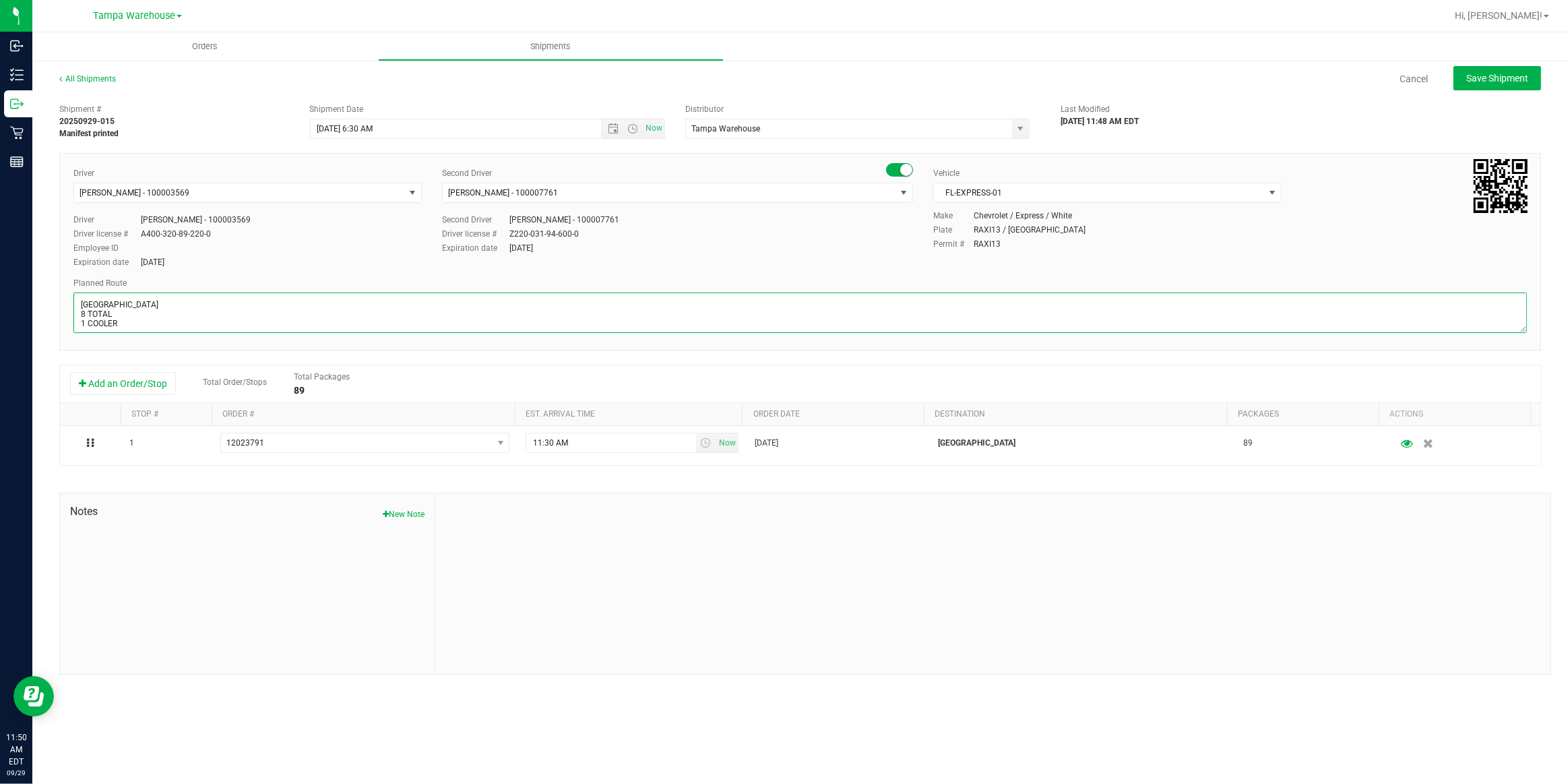
click at [126, 322] on textarea at bounding box center [800, 312] width 1454 height 40
paste textarea "Bonita Springs WC Ft. Meyers WC North Port WC Bradenton WC"
type textarea "NORTH PORT WC 8 TOTAL 1 COOLER Bonita Springs WC Ft. Meyers WC North Port WC Br…"
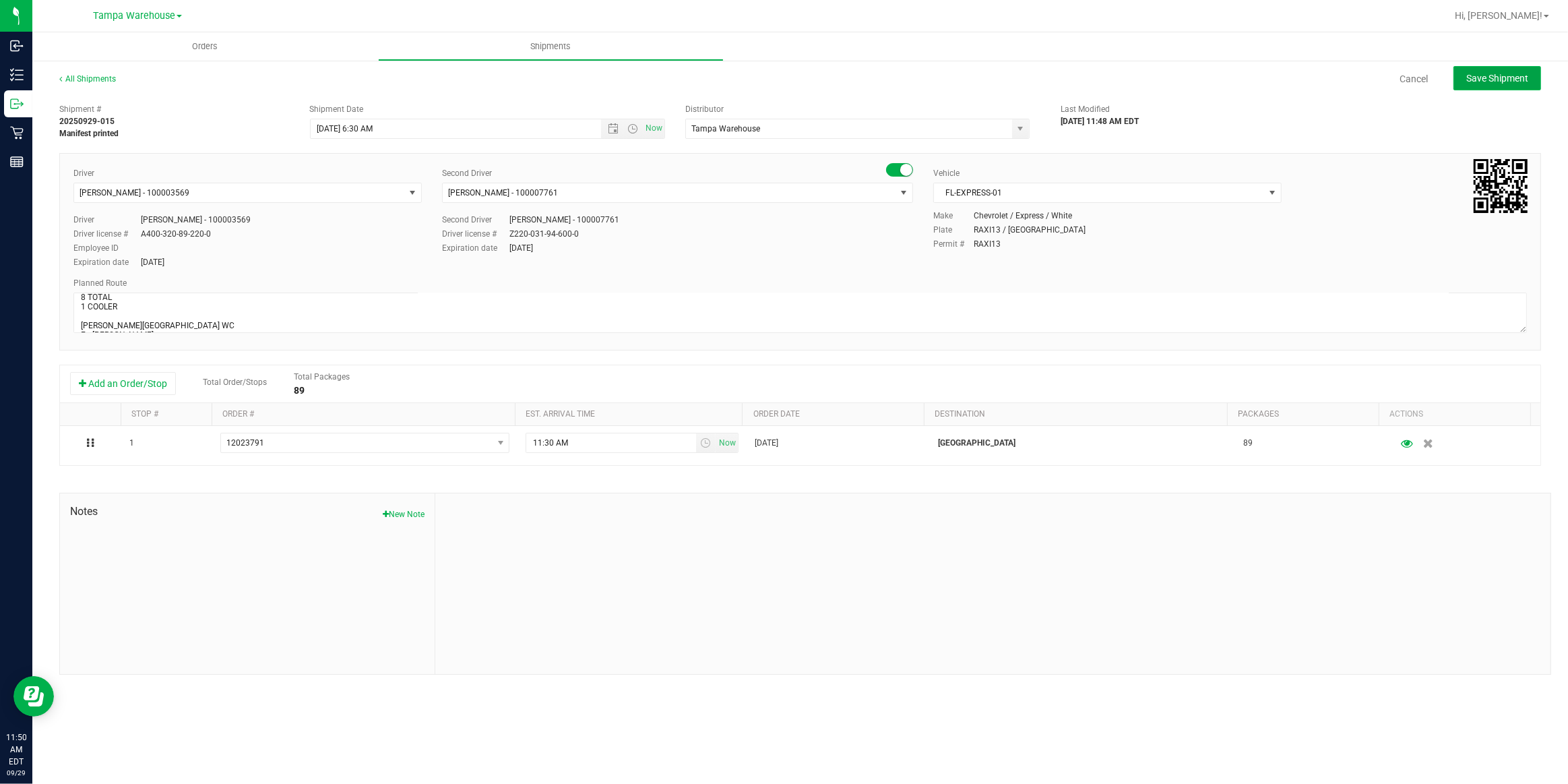
click at [1509, 78] on span "Save Shipment" at bounding box center [1497, 78] width 62 height 11
type input "9/30/2025 10:30 AM"
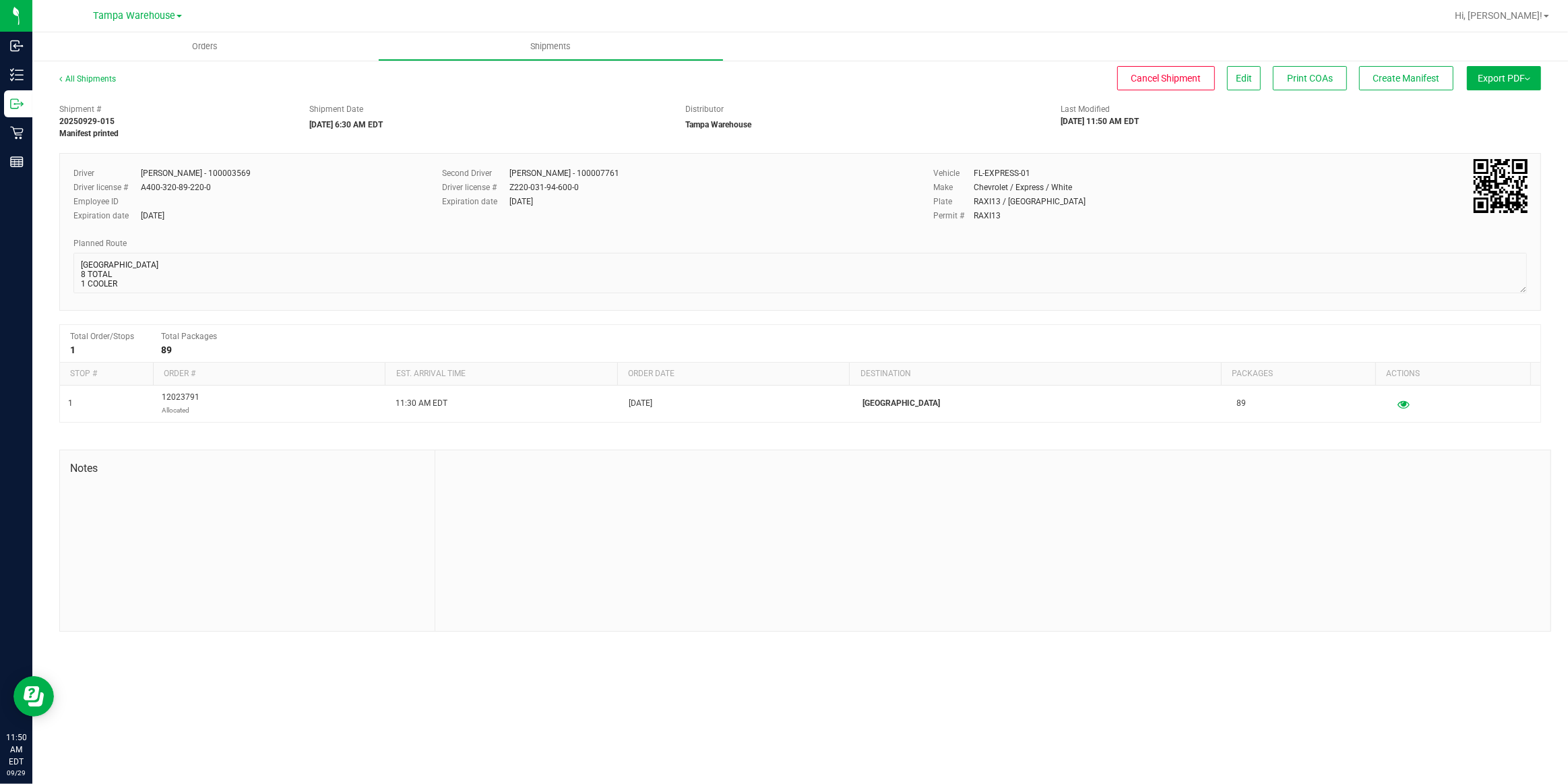
click at [1508, 79] on span "Export PDF" at bounding box center [1504, 78] width 52 height 11
click at [1494, 104] on span "Manifest by Package ID" at bounding box center [1484, 108] width 86 height 9
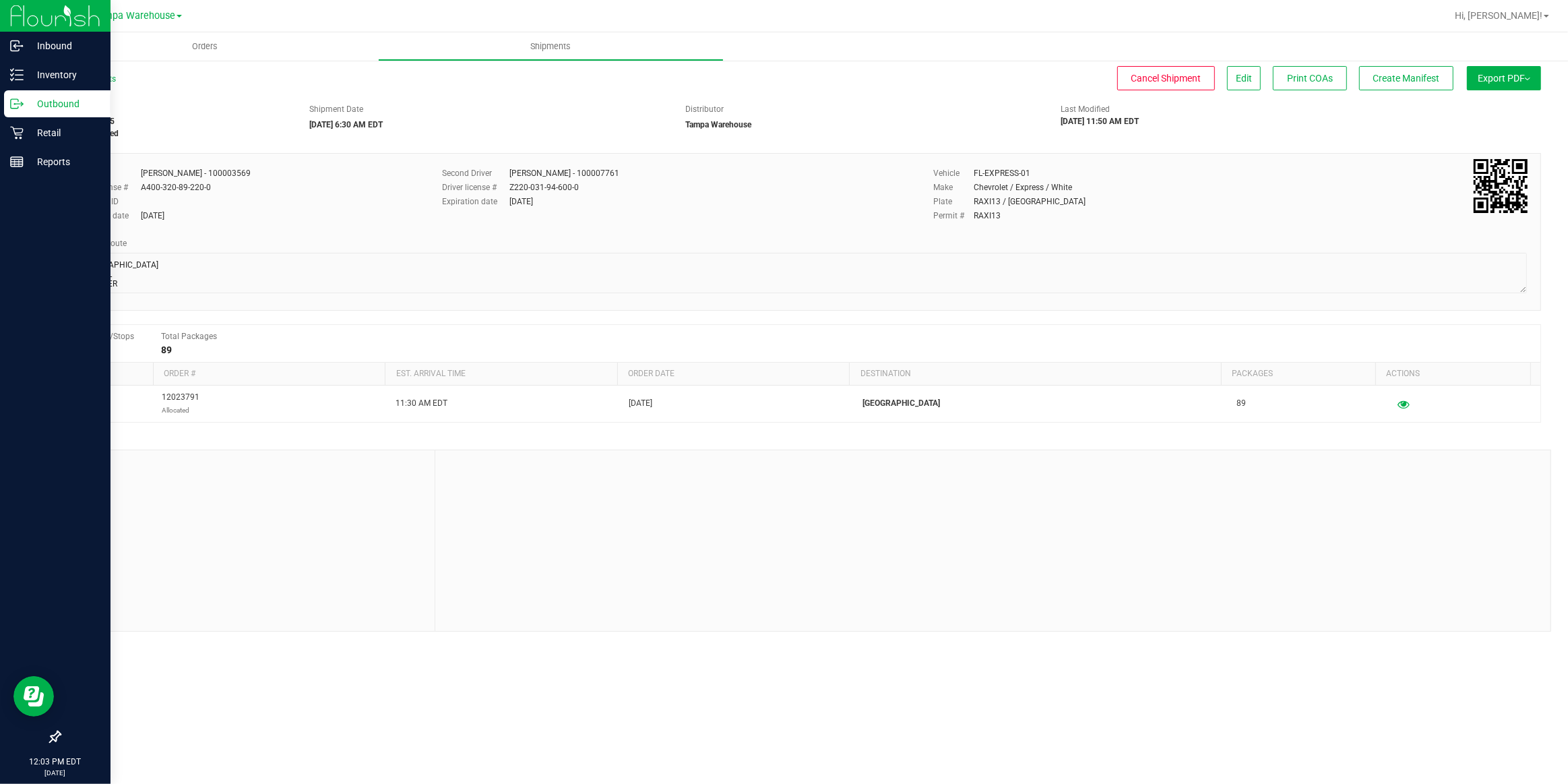
click at [50, 103] on p "Outbound" at bounding box center [64, 104] width 81 height 16
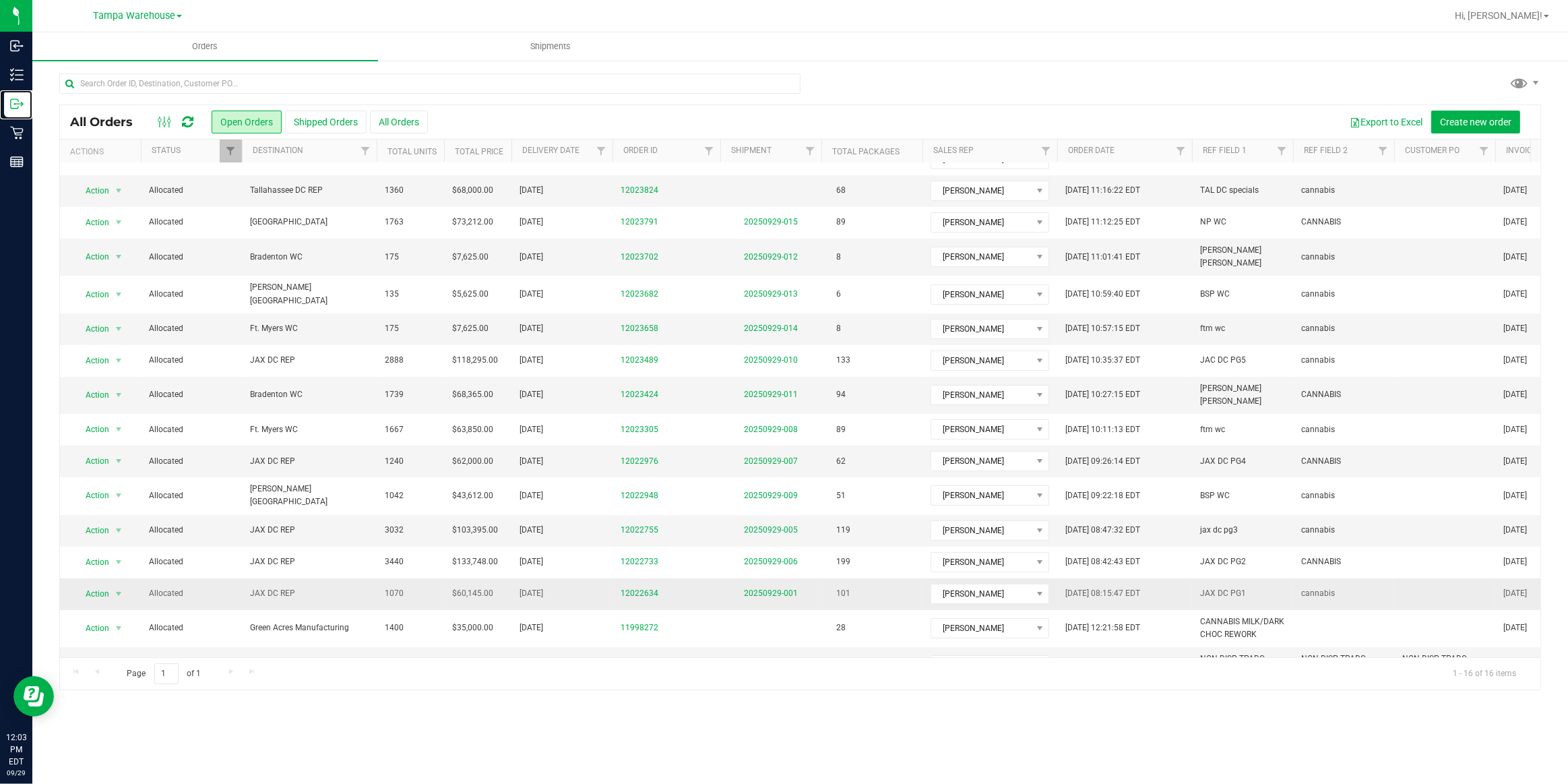
scroll to position [30, 0]
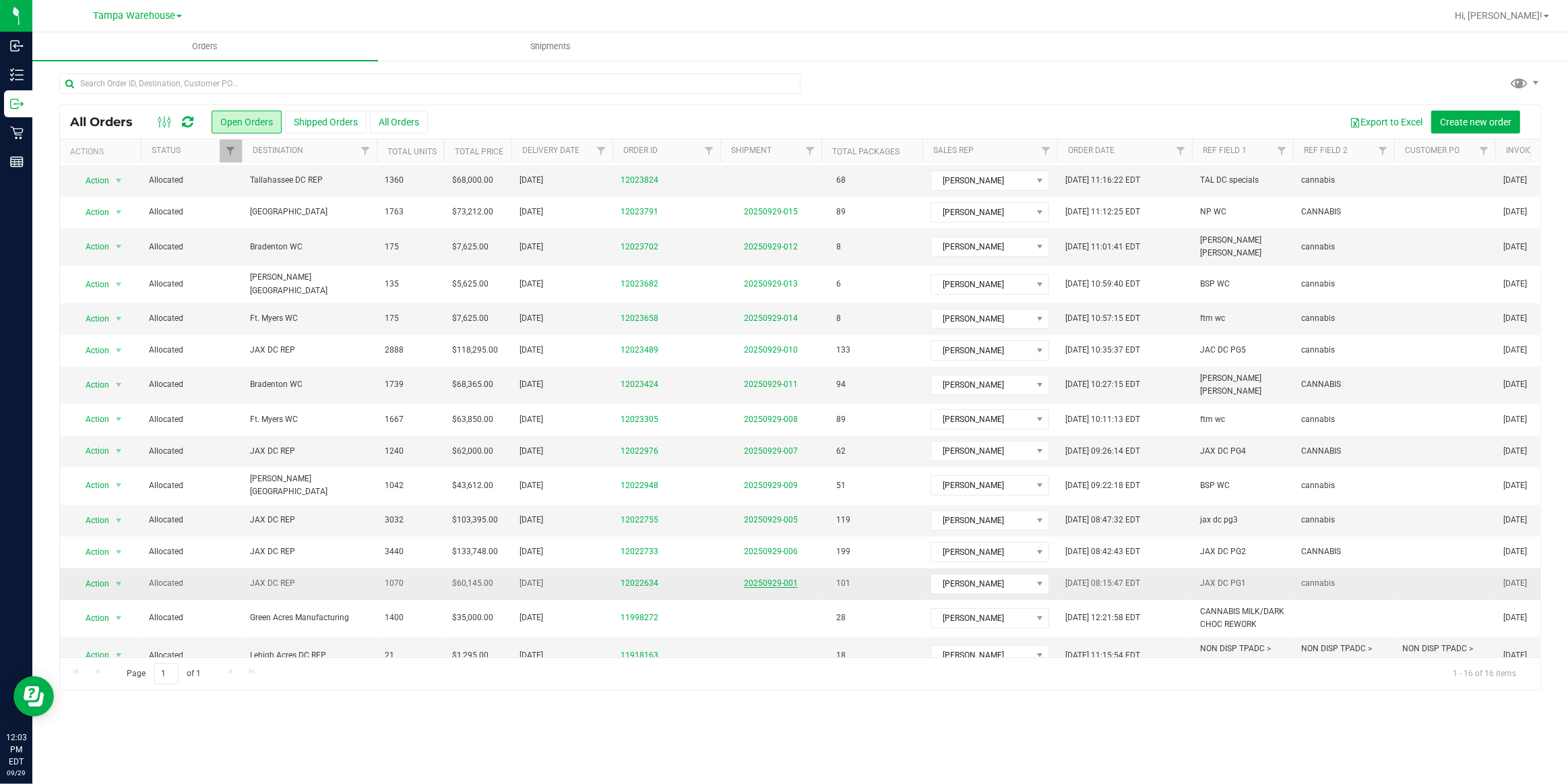
click at [760, 578] on link "20250929-001" at bounding box center [771, 583] width 54 height 9
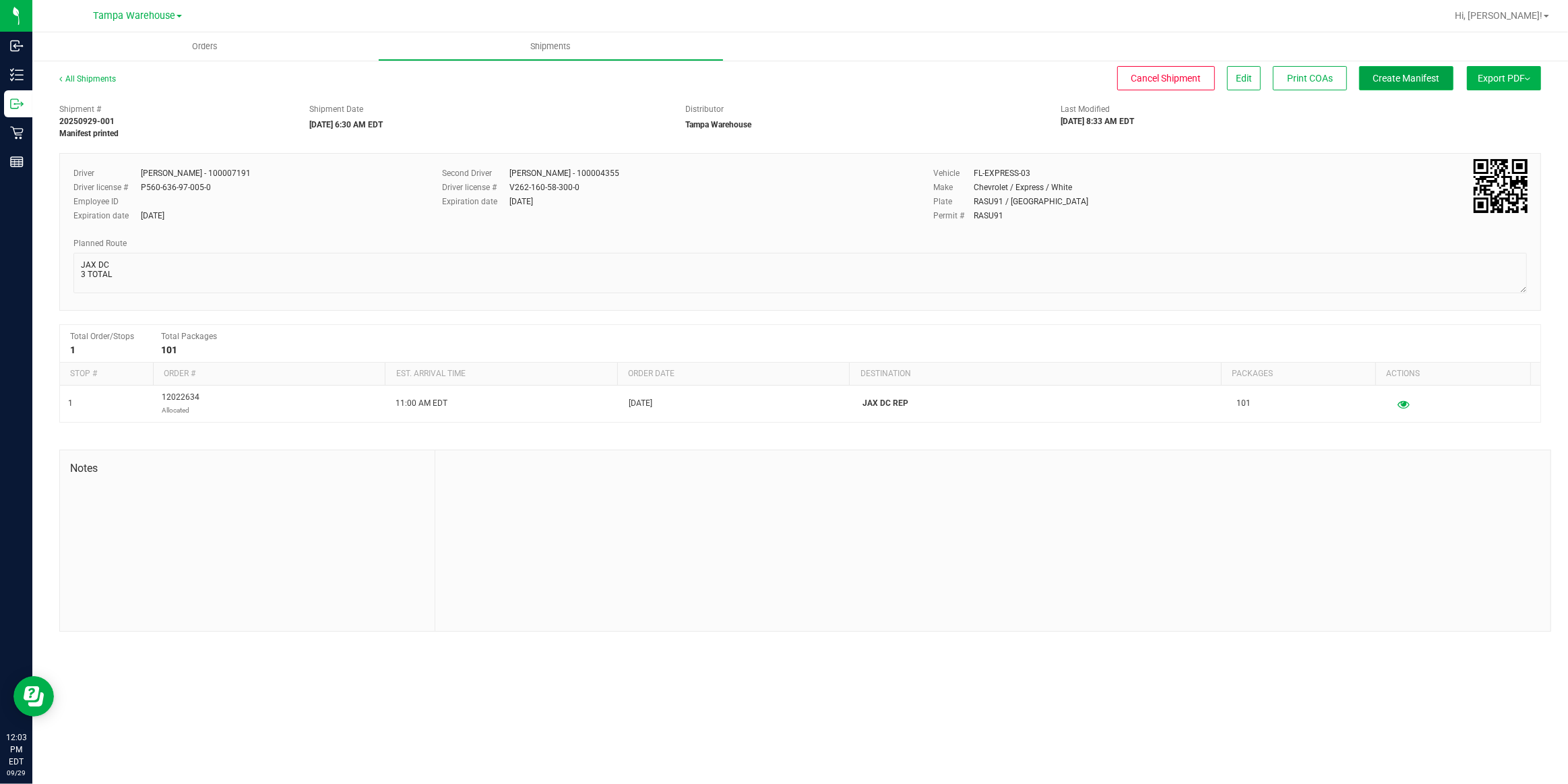
click at [1408, 75] on span "Create Manifest" at bounding box center [1407, 78] width 67 height 11
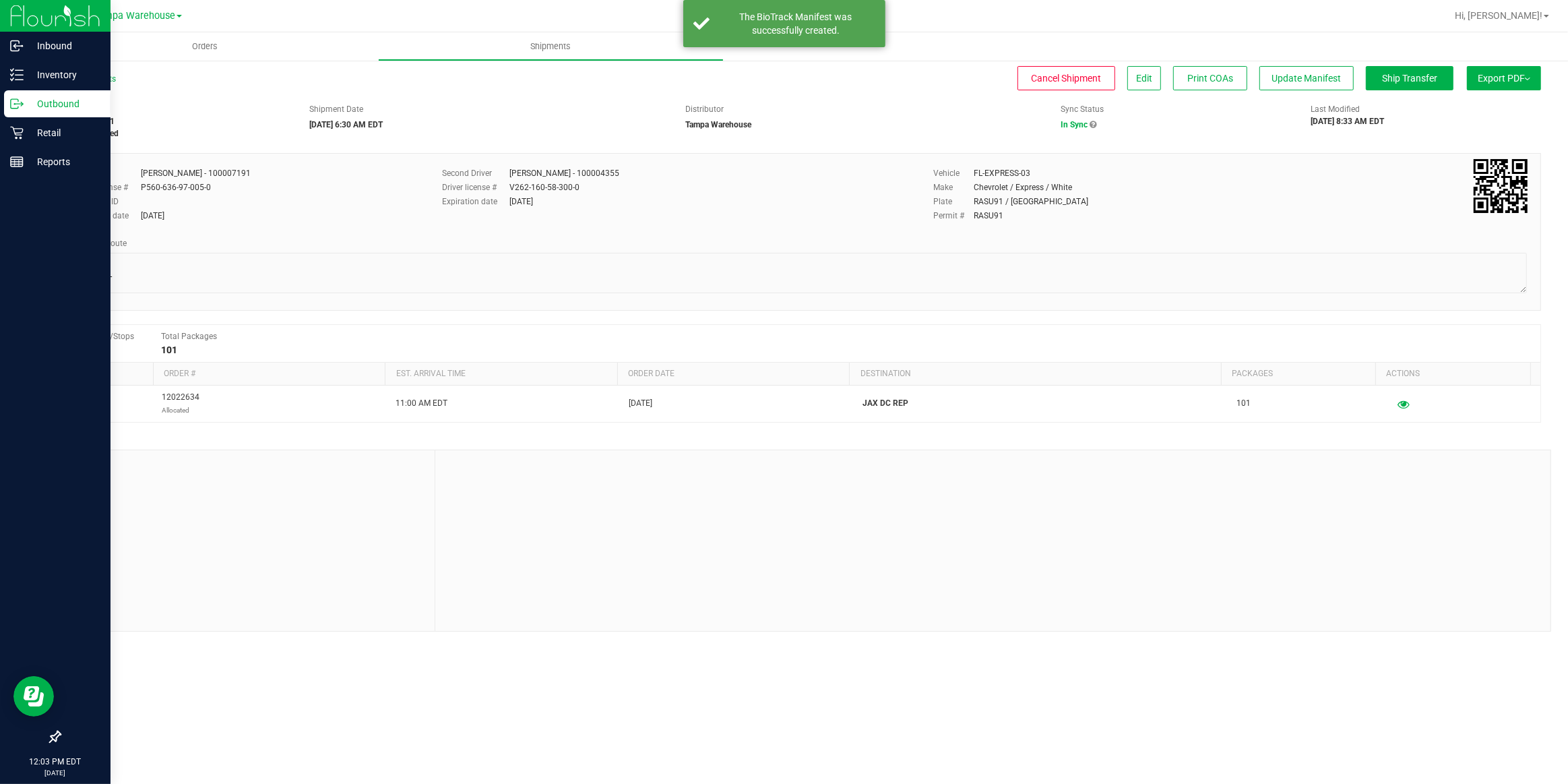
click at [47, 102] on p "Outbound" at bounding box center [64, 104] width 81 height 16
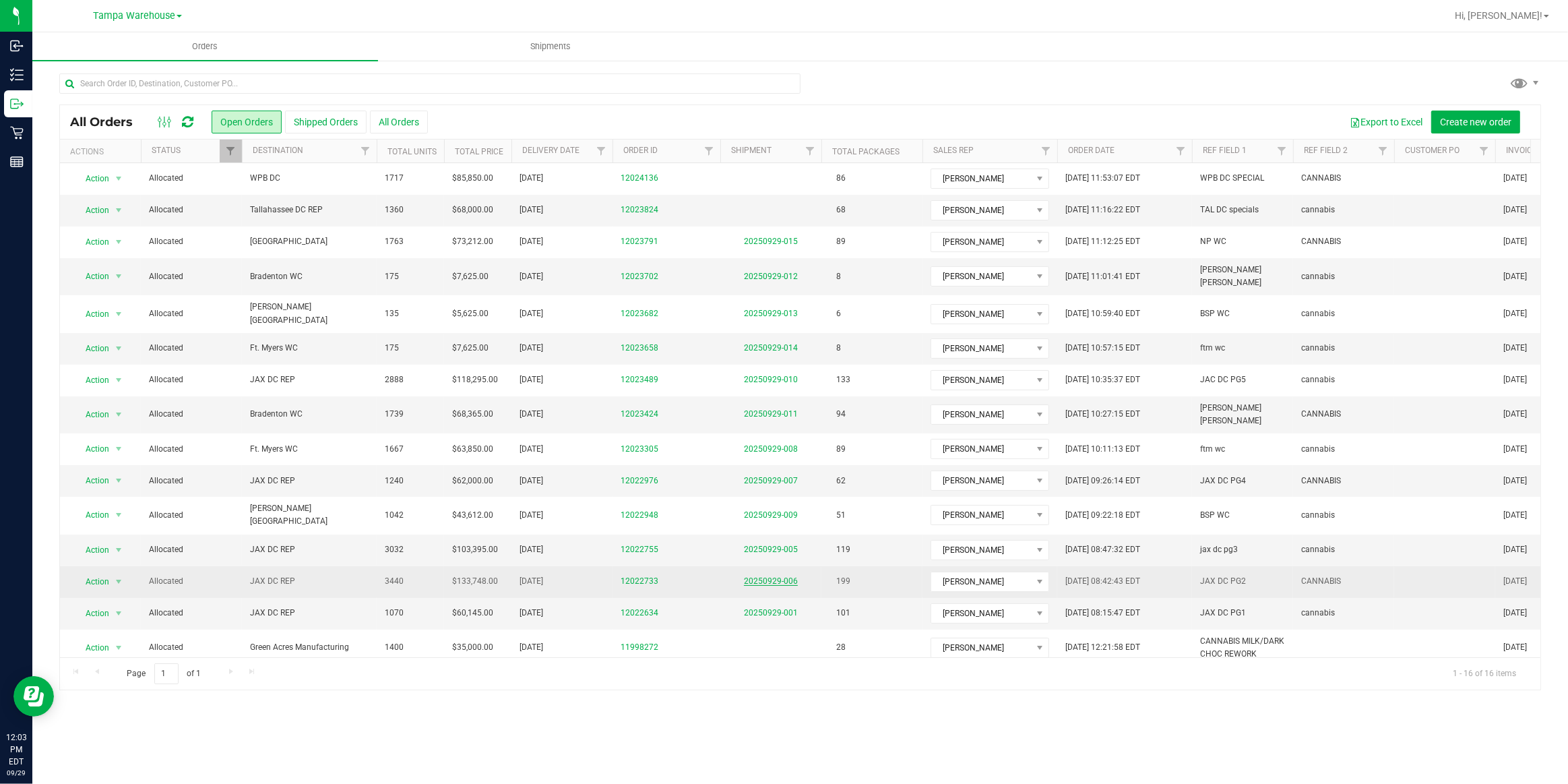
click at [776, 576] on link "20250929-006" at bounding box center [771, 581] width 54 height 9
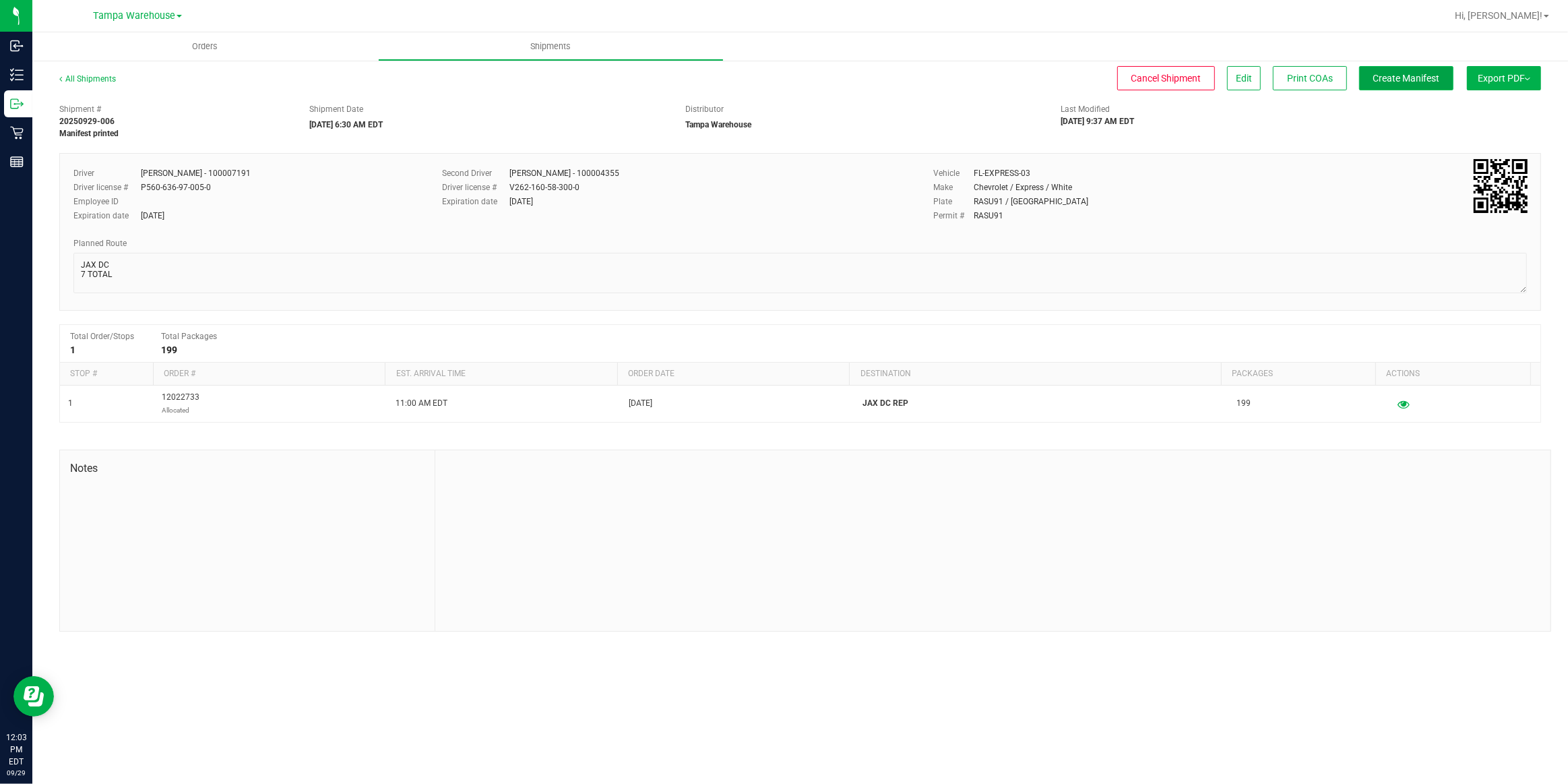
click at [1407, 85] on button "Create Manifest" at bounding box center [1407, 78] width 94 height 24
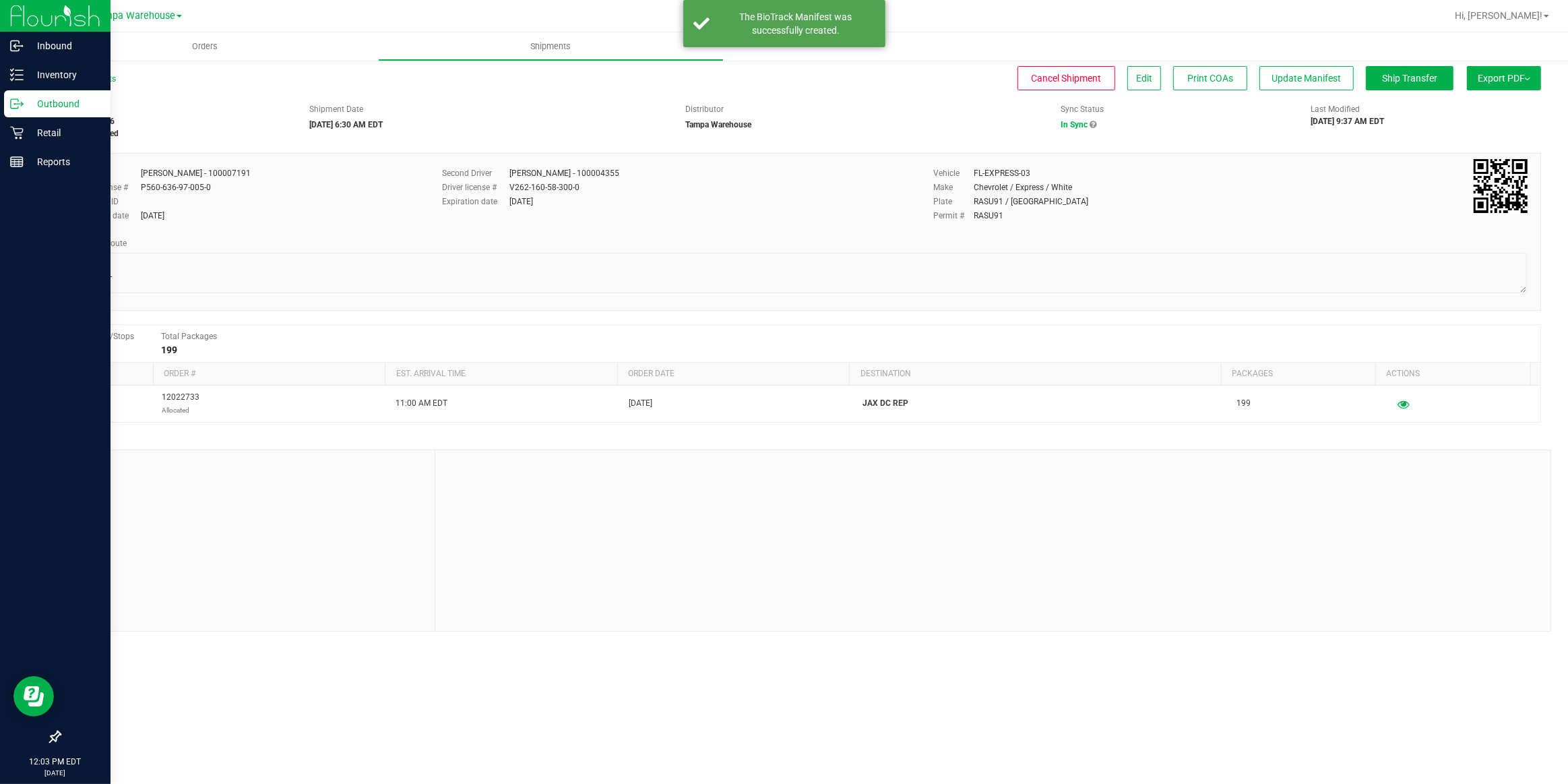
click at [44, 105] on p "Outbound" at bounding box center [64, 104] width 81 height 16
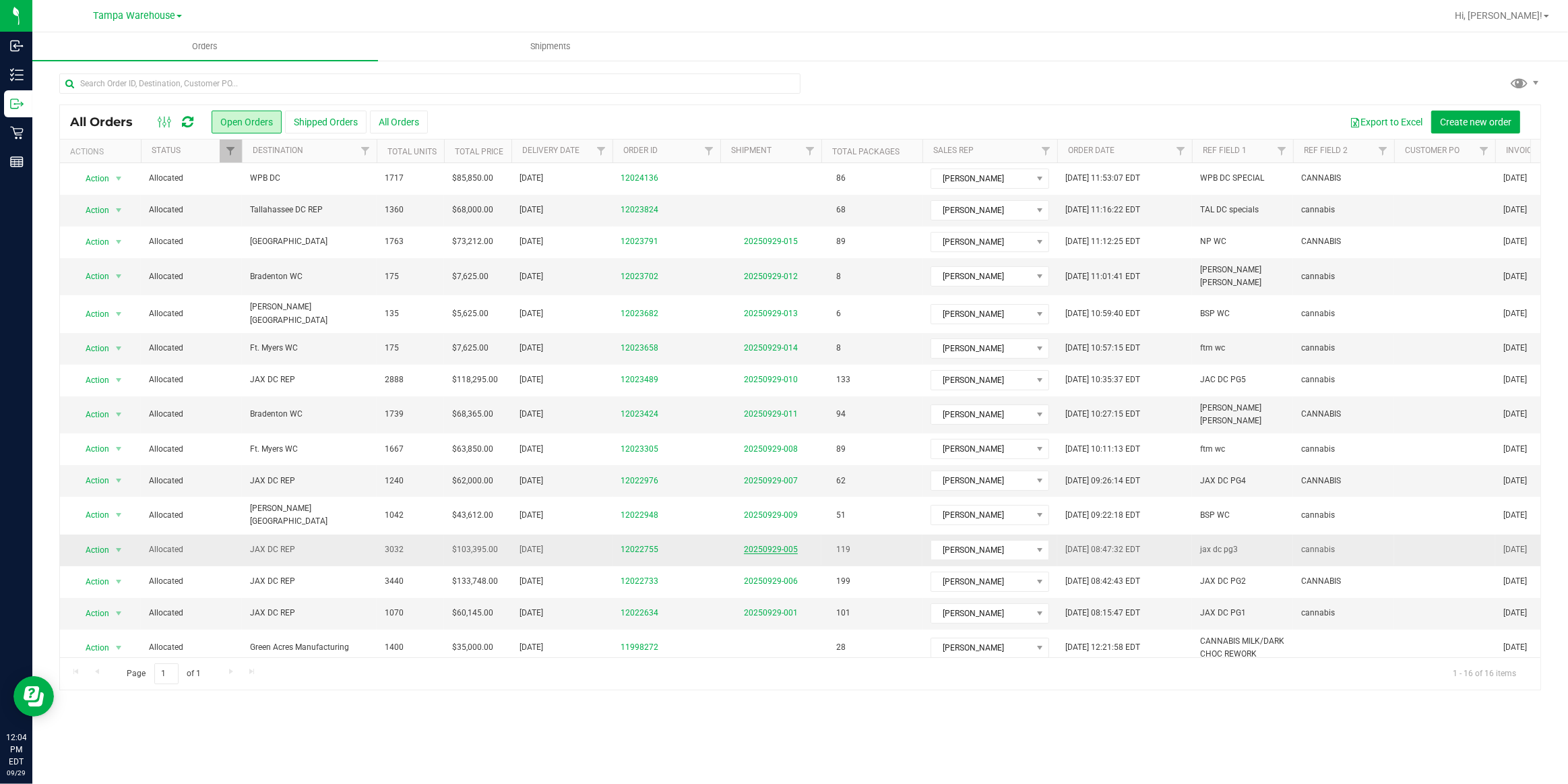
click at [776, 545] on link "20250929-005" at bounding box center [771, 550] width 54 height 9
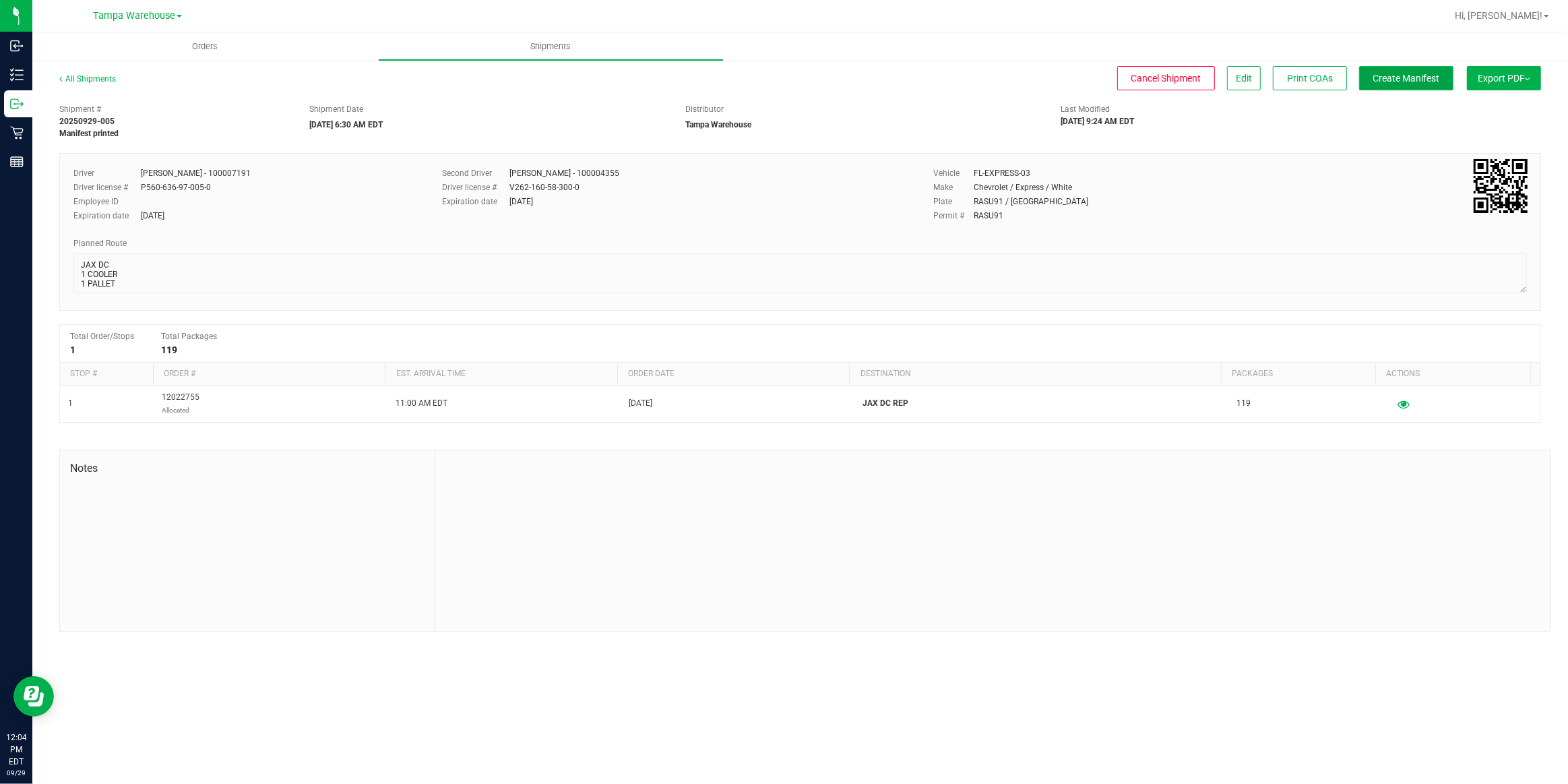
click at [1399, 80] on span "Create Manifest" at bounding box center [1407, 78] width 67 height 11
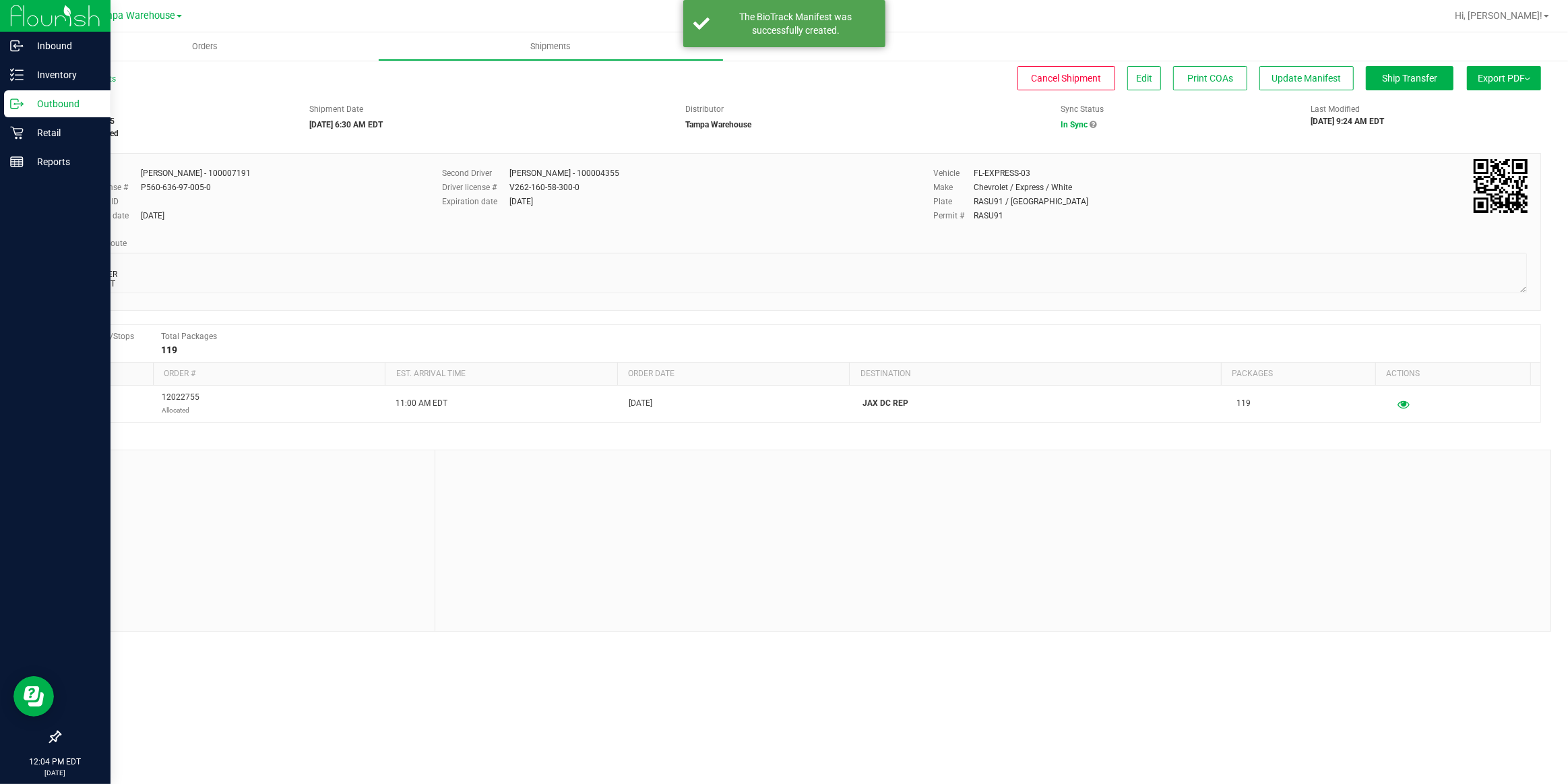
click at [52, 104] on p "Outbound" at bounding box center [64, 104] width 81 height 16
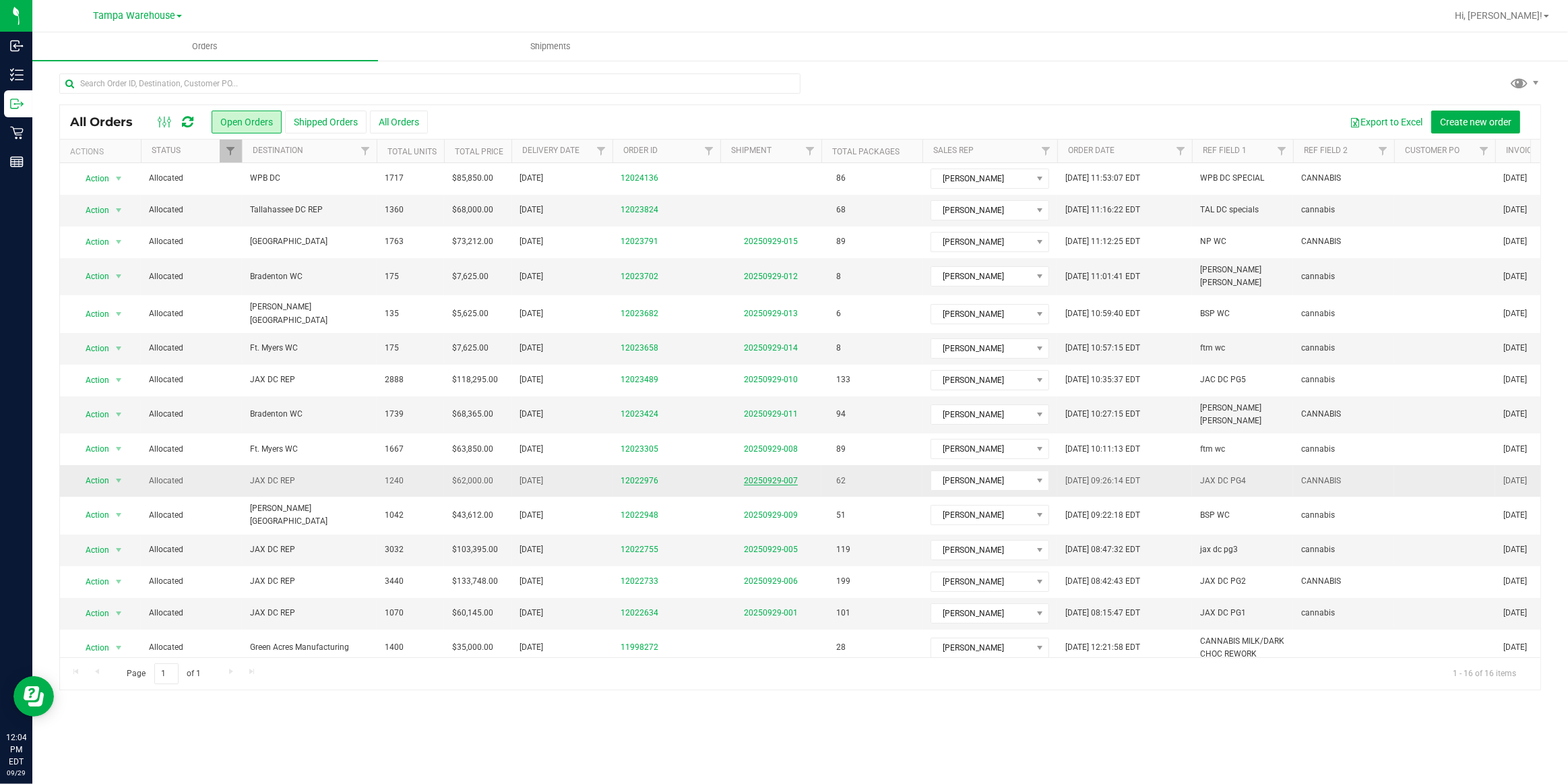
click at [782, 476] on link "20250929-007" at bounding box center [771, 480] width 54 height 9
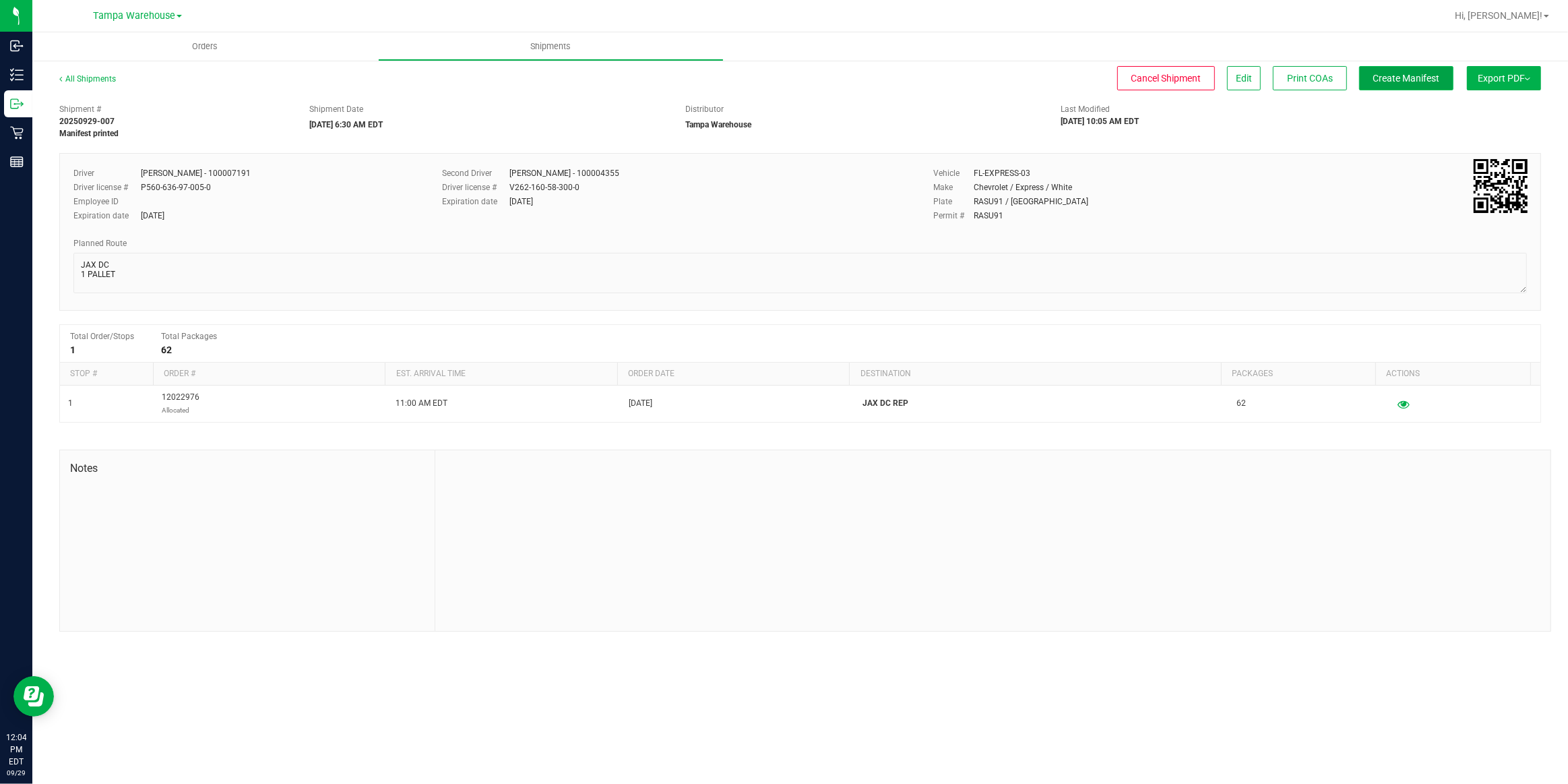
click at [1412, 80] on span "Create Manifest" at bounding box center [1407, 78] width 67 height 11
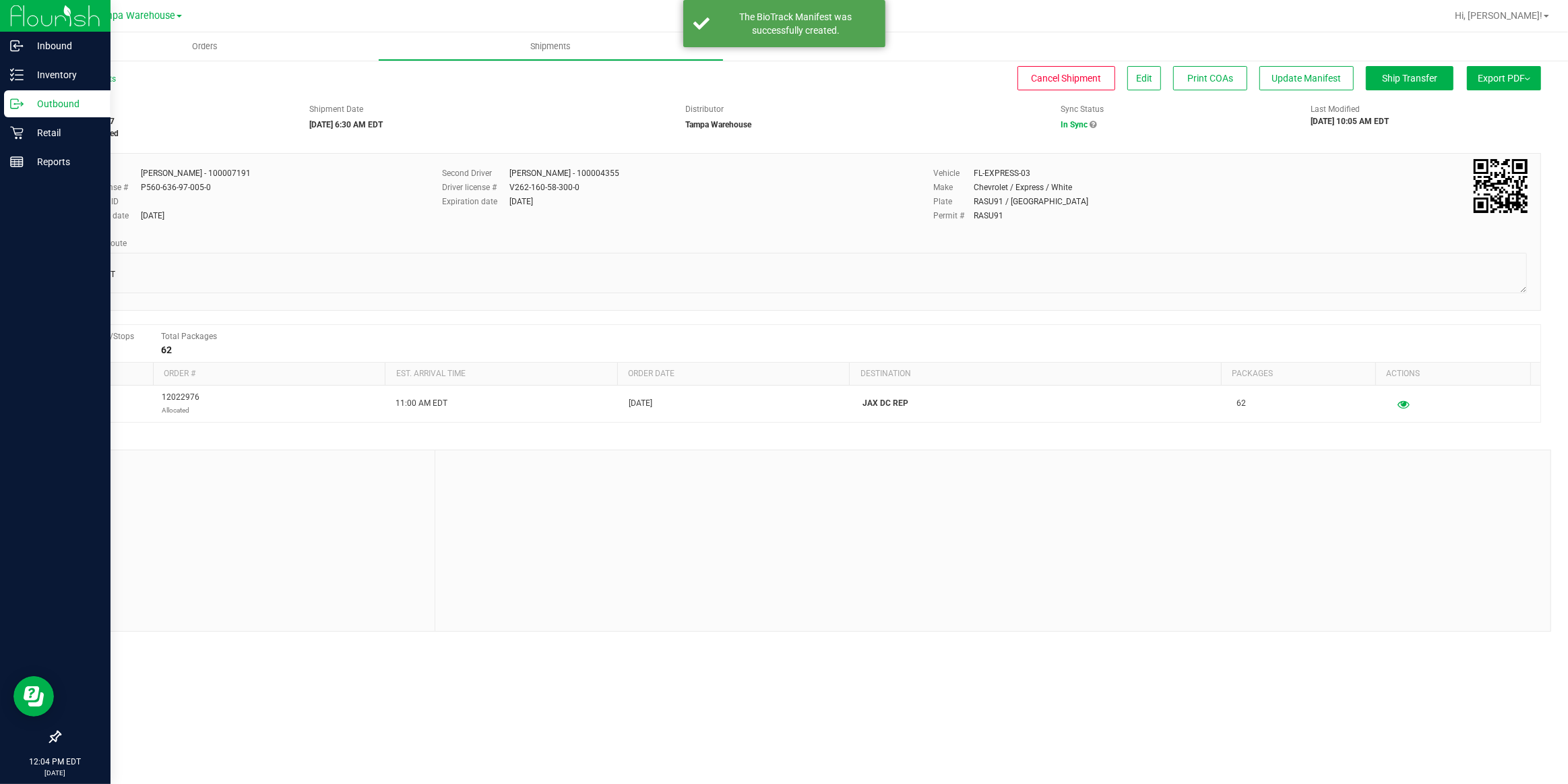
click at [60, 99] on p "Outbound" at bounding box center [64, 104] width 81 height 16
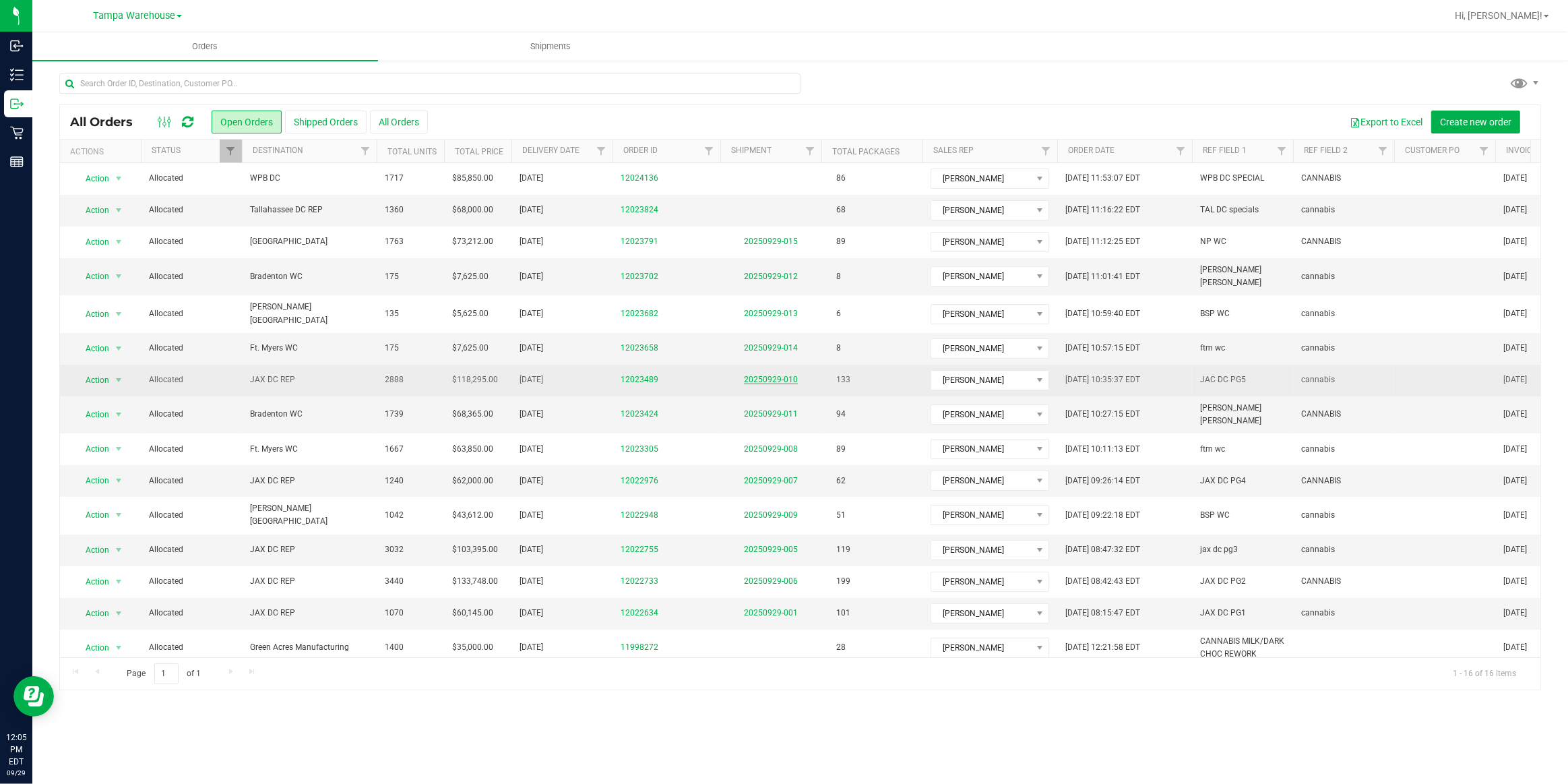
click at [781, 375] on link "20250929-010" at bounding box center [771, 380] width 54 height 9
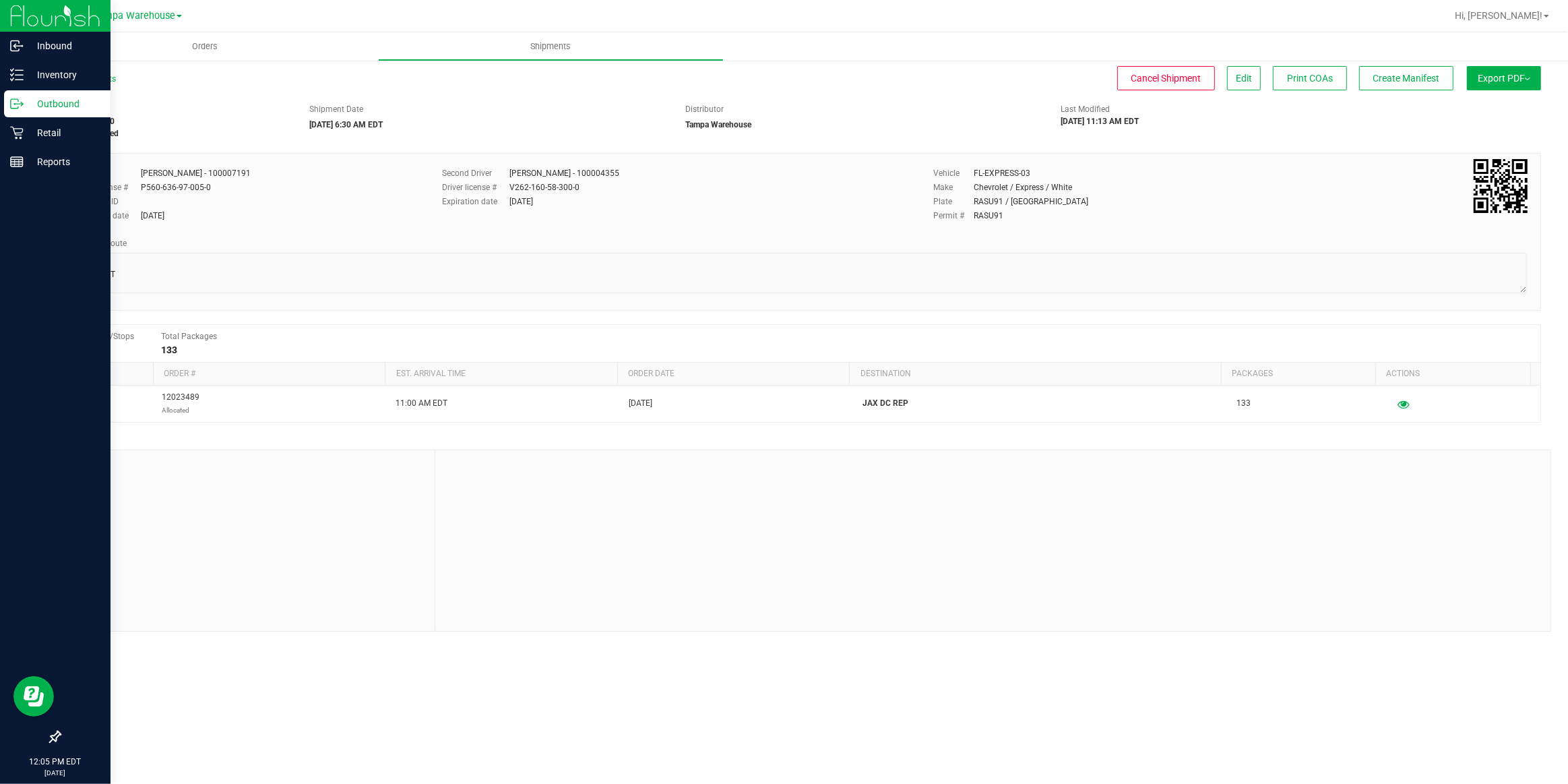
click at [59, 105] on p "Outbound" at bounding box center [64, 104] width 81 height 16
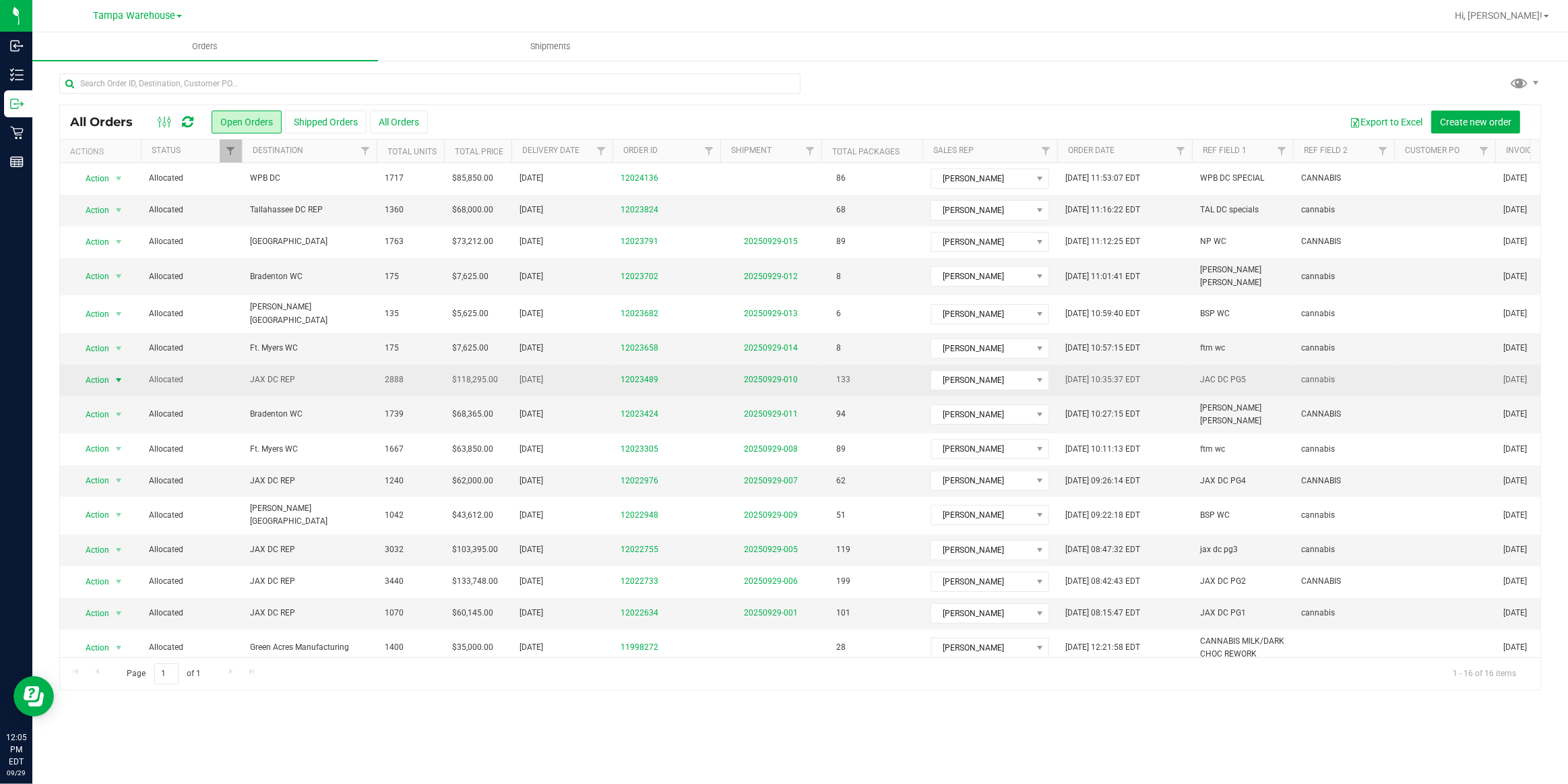
click at [90, 371] on span "Action" at bounding box center [92, 380] width 37 height 19
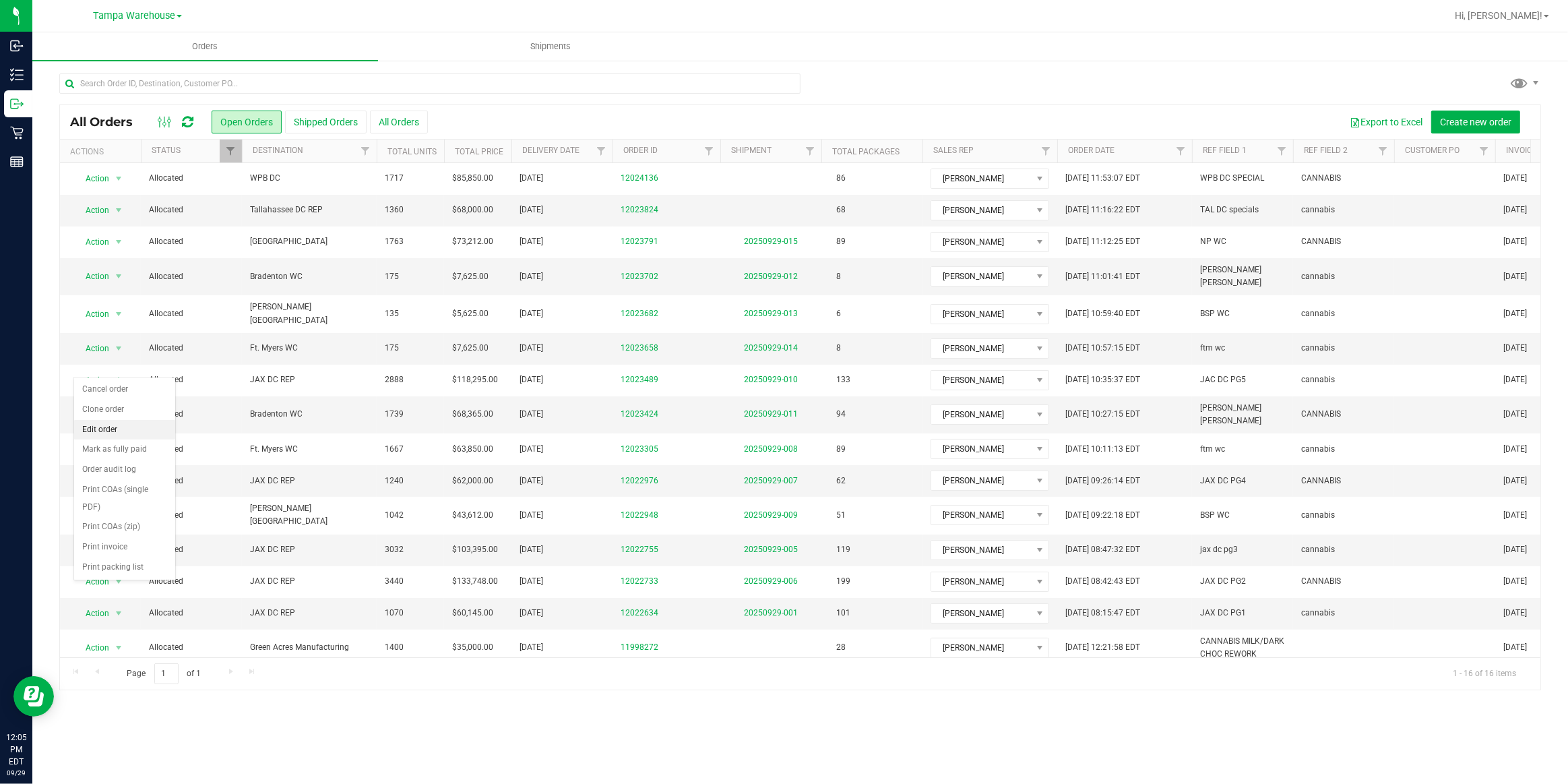
click at [103, 431] on li "Edit order" at bounding box center [124, 430] width 101 height 21
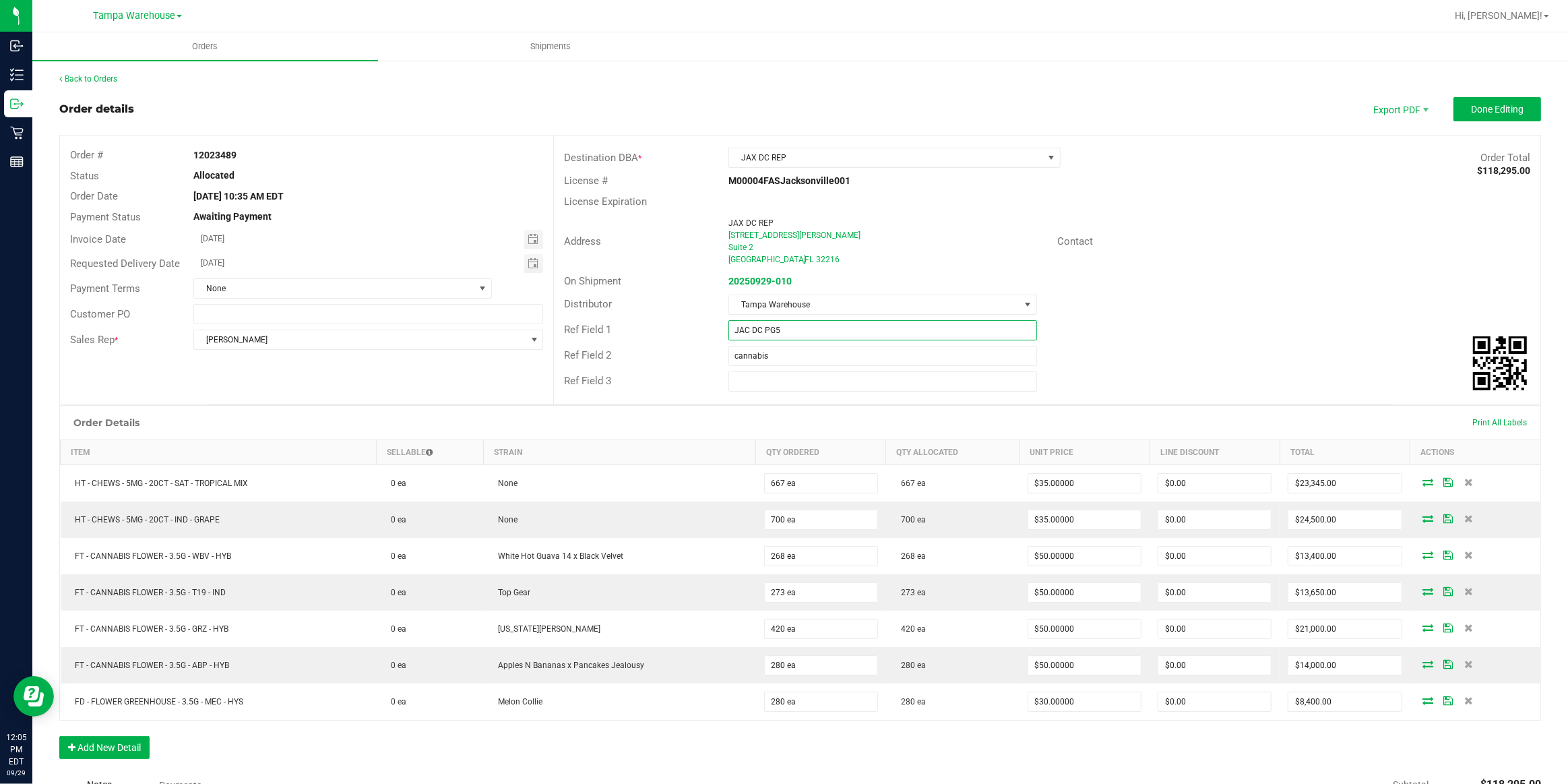
click at [746, 330] on input "JAC DC PG5" at bounding box center [883, 330] width 309 height 21
type input "JAX DC PG5"
click at [1487, 110] on span "Done Editing" at bounding box center [1497, 109] width 52 height 11
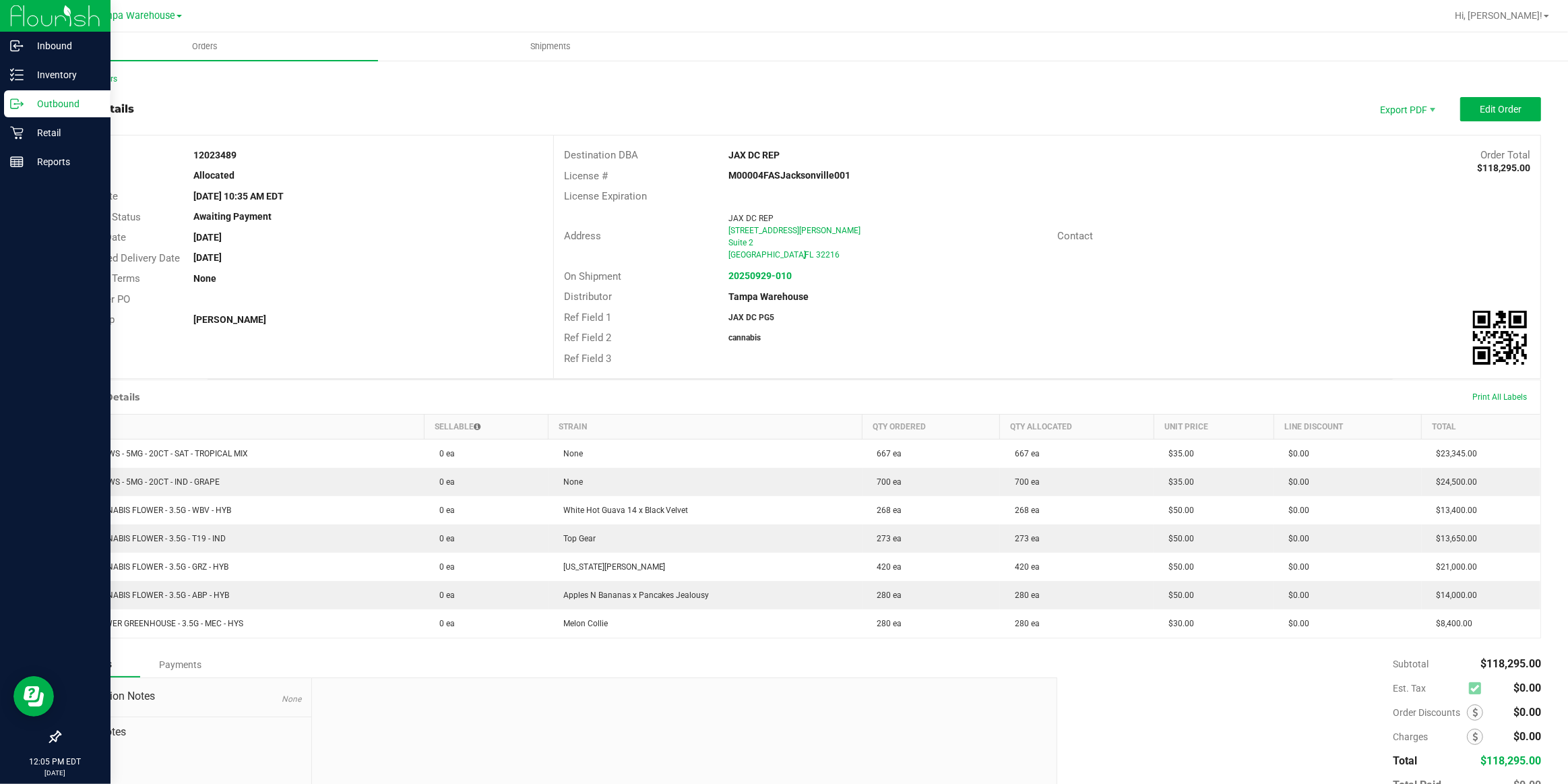
click at [40, 100] on p "Outbound" at bounding box center [64, 104] width 81 height 16
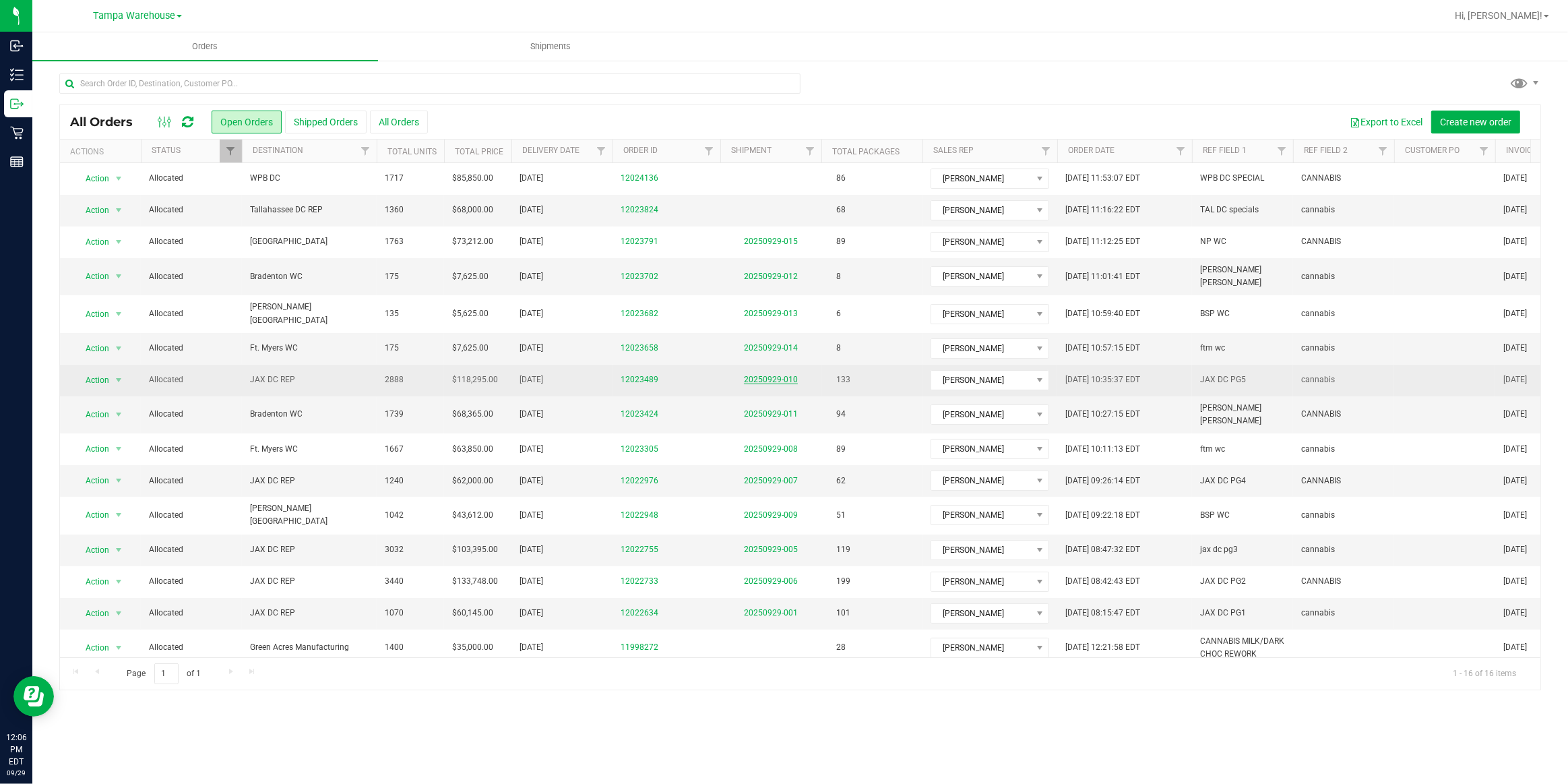
click at [787, 375] on link "20250929-010" at bounding box center [771, 380] width 54 height 9
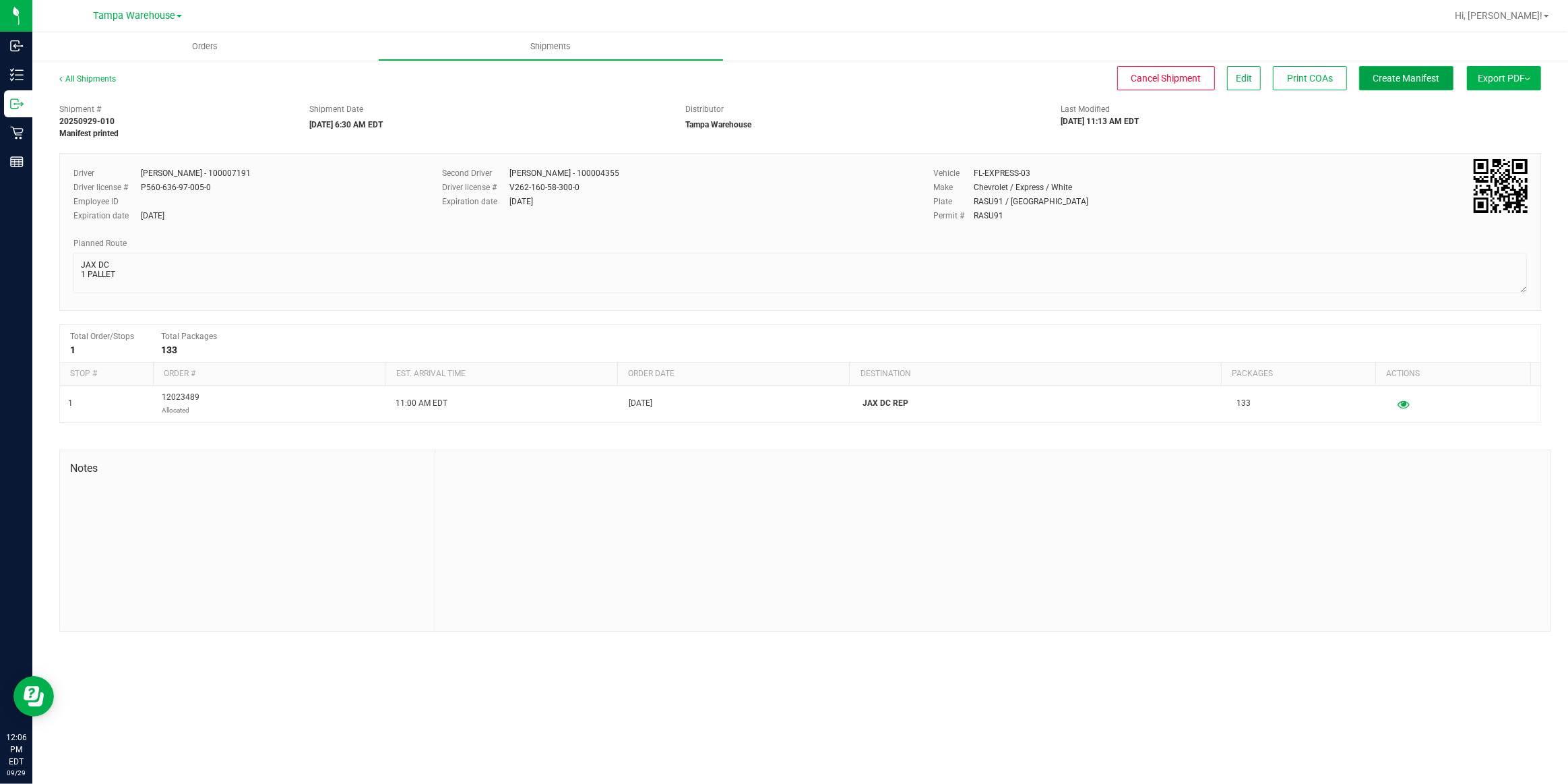
click at [1415, 81] on span "Create Manifest" at bounding box center [1407, 78] width 67 height 11
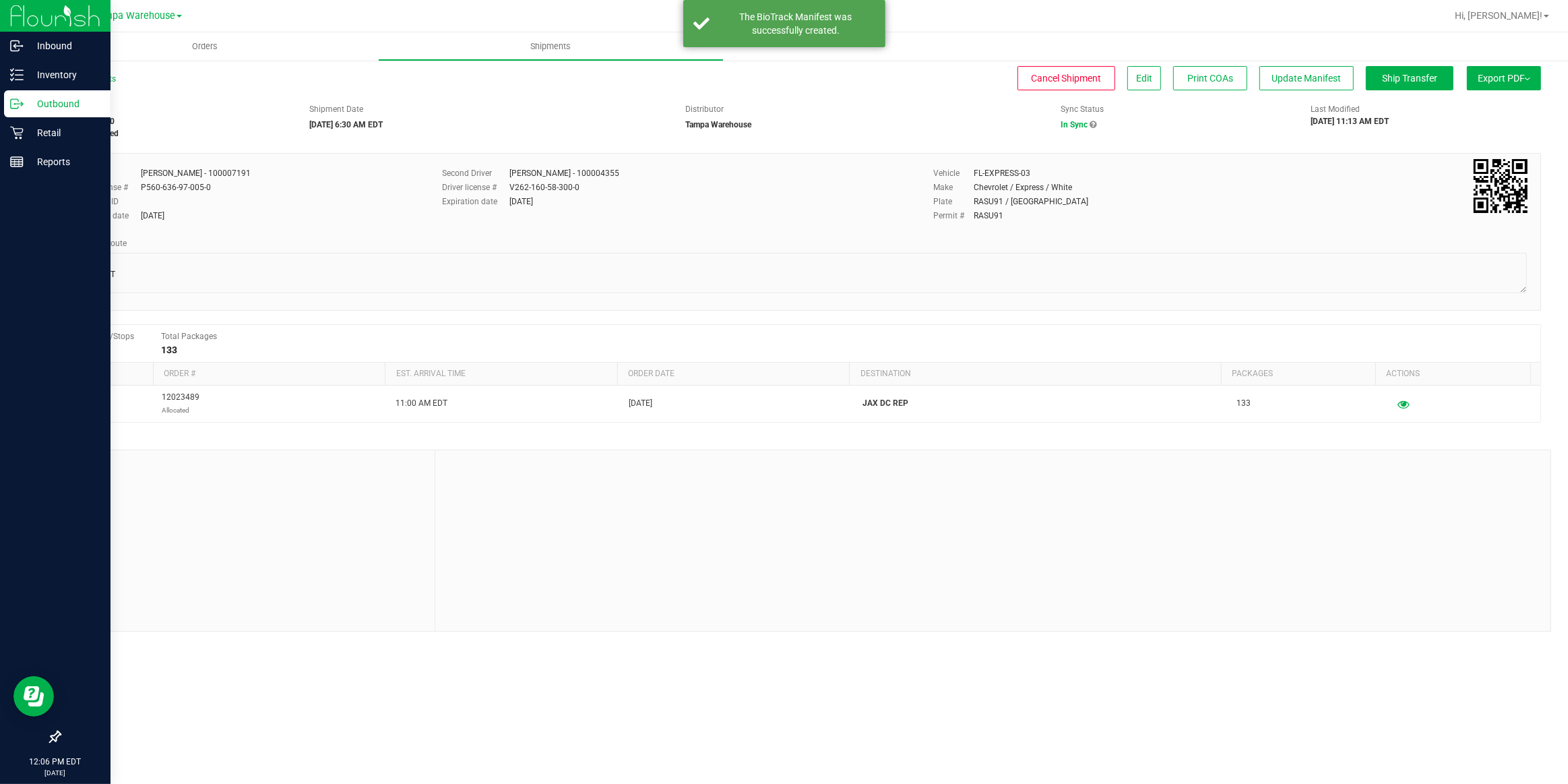
click at [54, 99] on p "Outbound" at bounding box center [64, 104] width 81 height 16
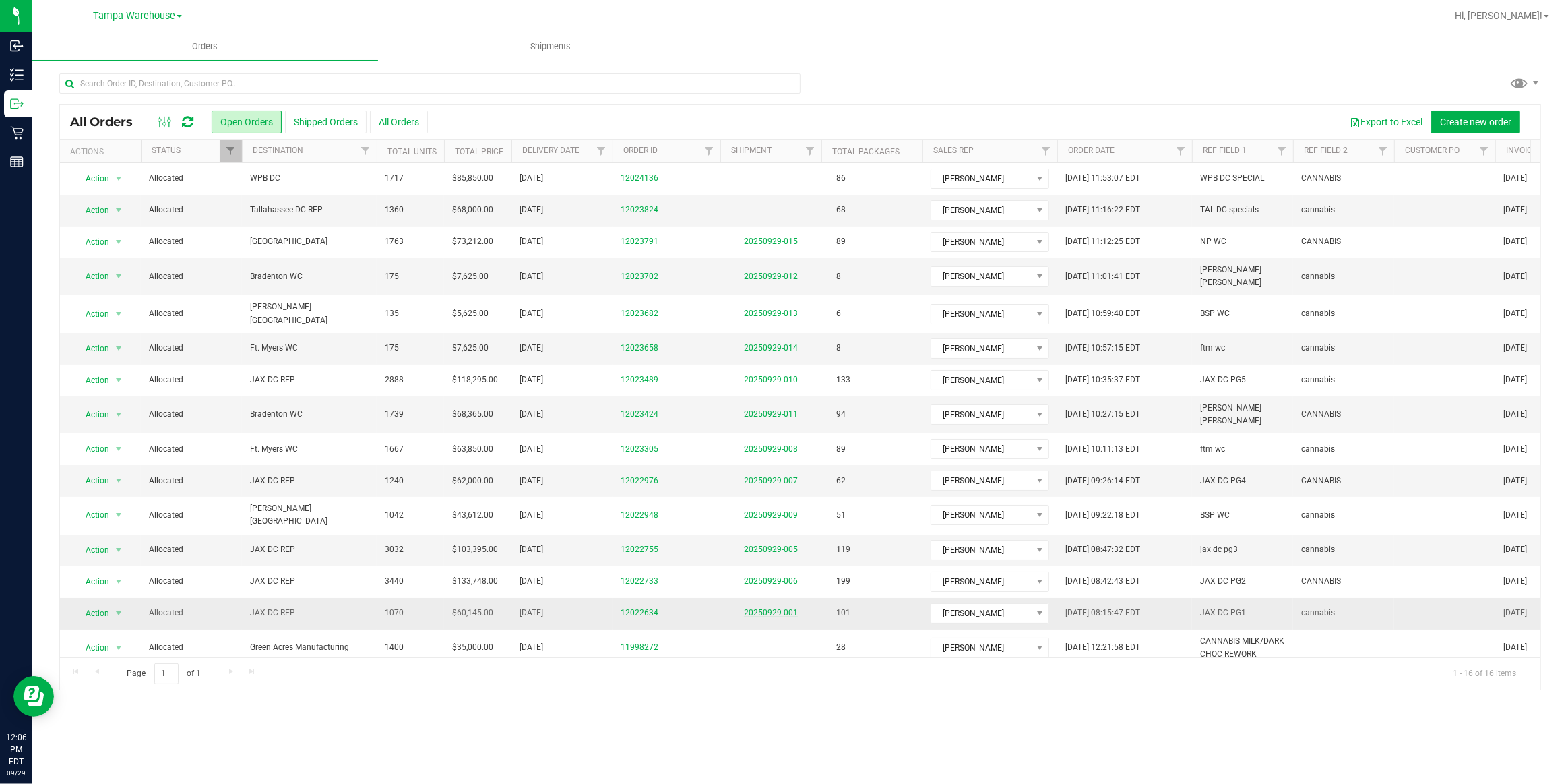
click at [760, 608] on link "20250929-001" at bounding box center [771, 613] width 54 height 9
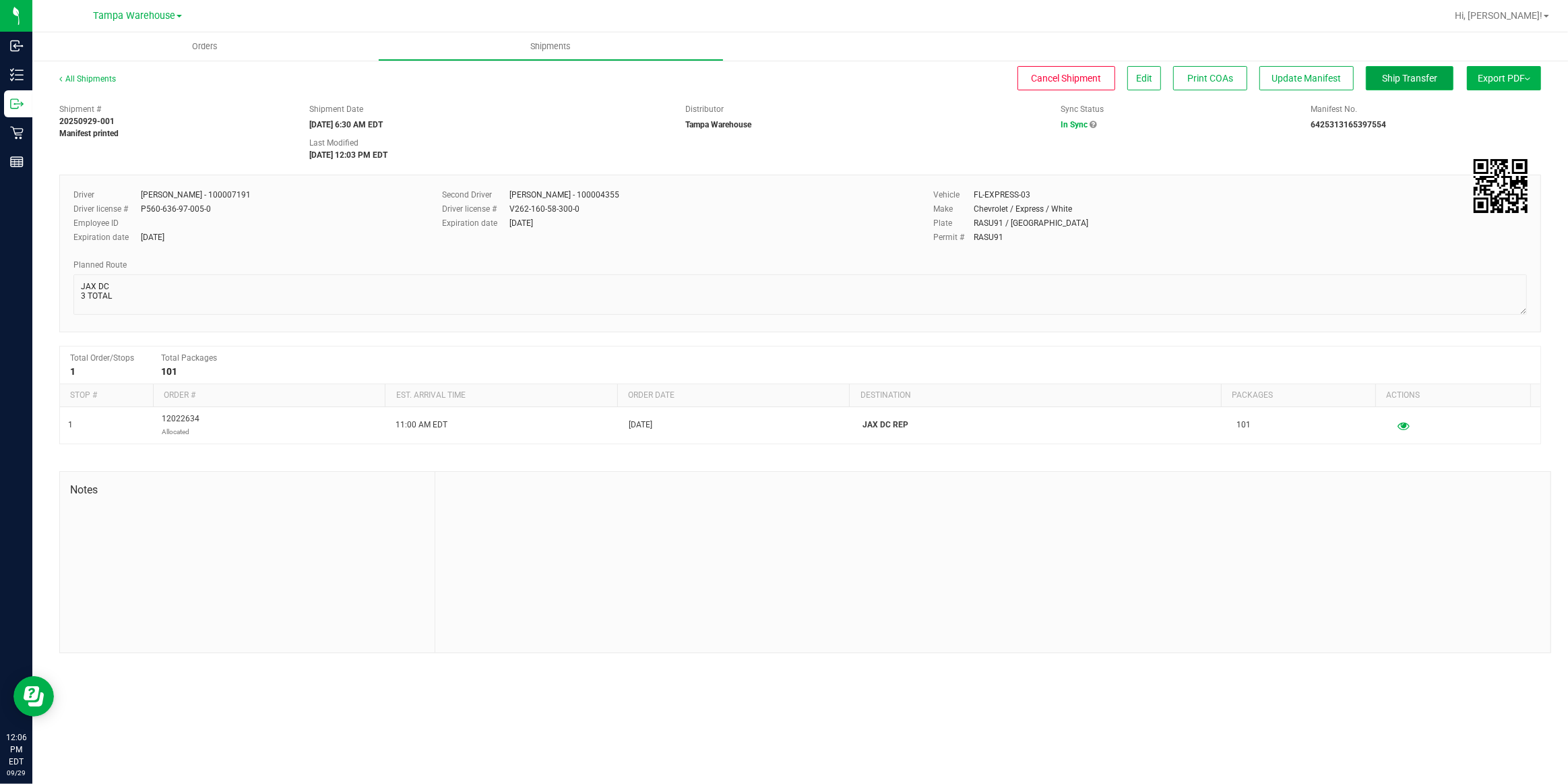
click at [1405, 76] on span "Ship Transfer" at bounding box center [1410, 78] width 56 height 11
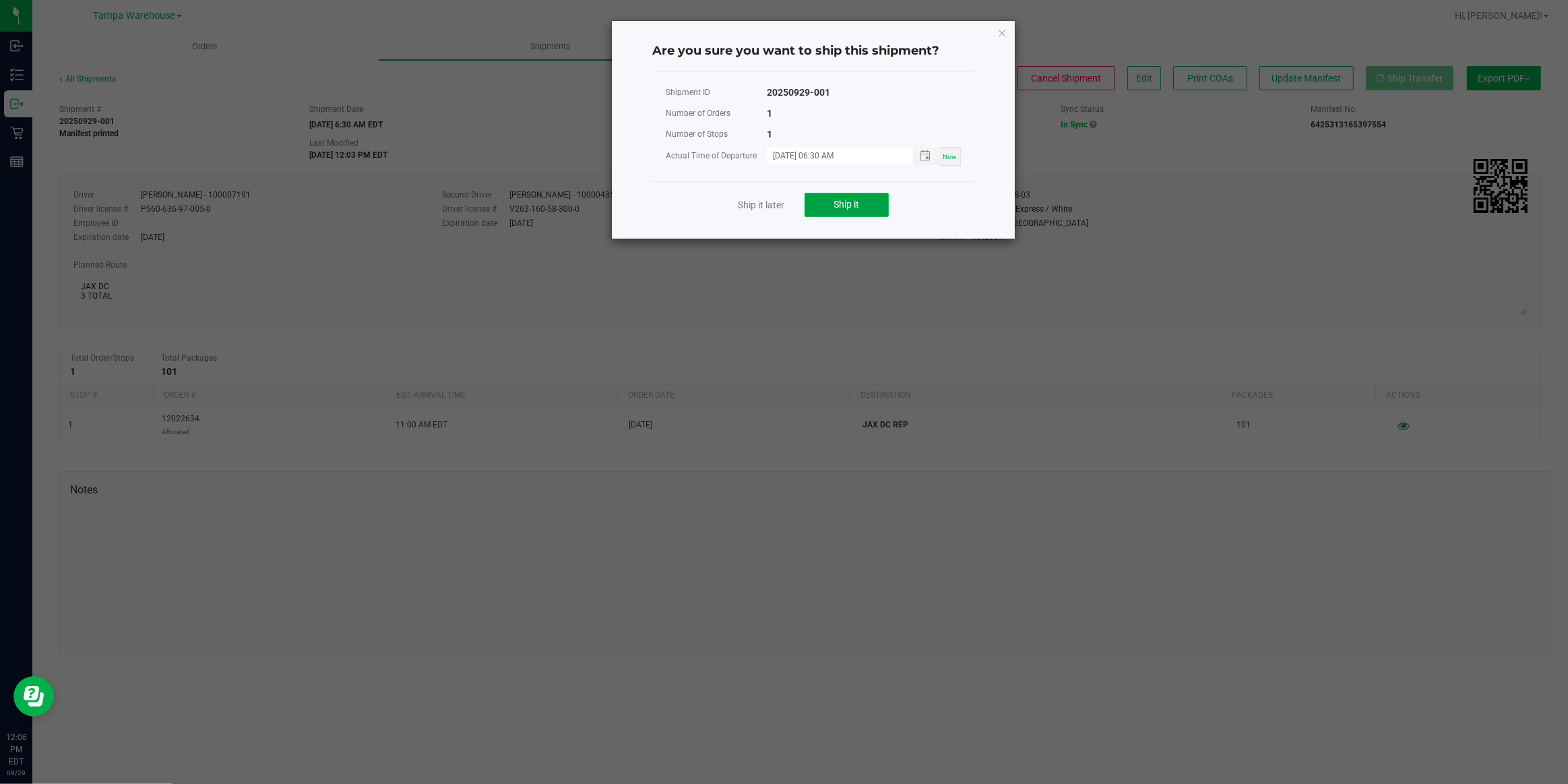
click at [854, 206] on span "Ship it" at bounding box center [848, 204] width 26 height 11
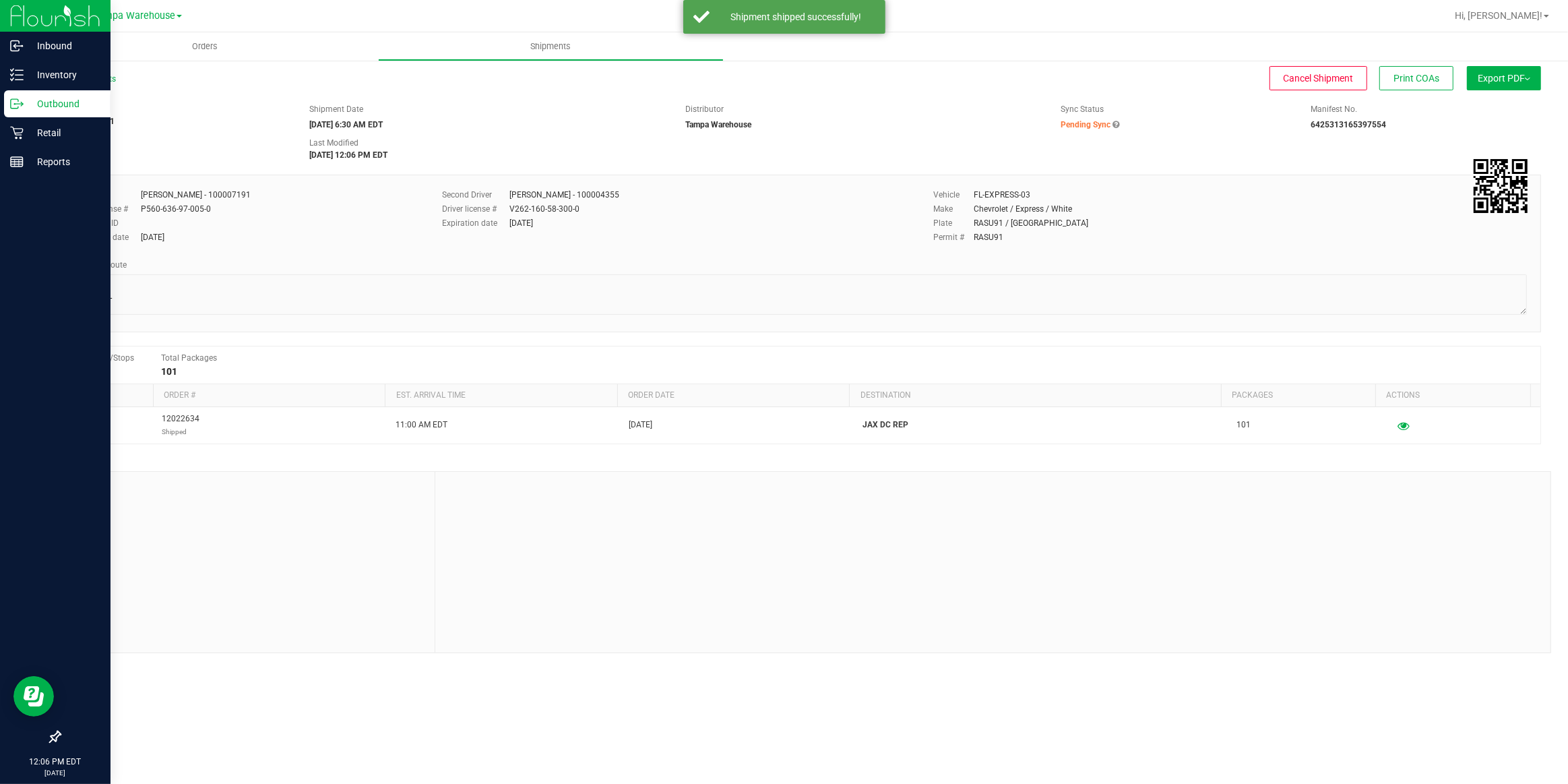
click at [54, 104] on p "Outbound" at bounding box center [64, 104] width 81 height 16
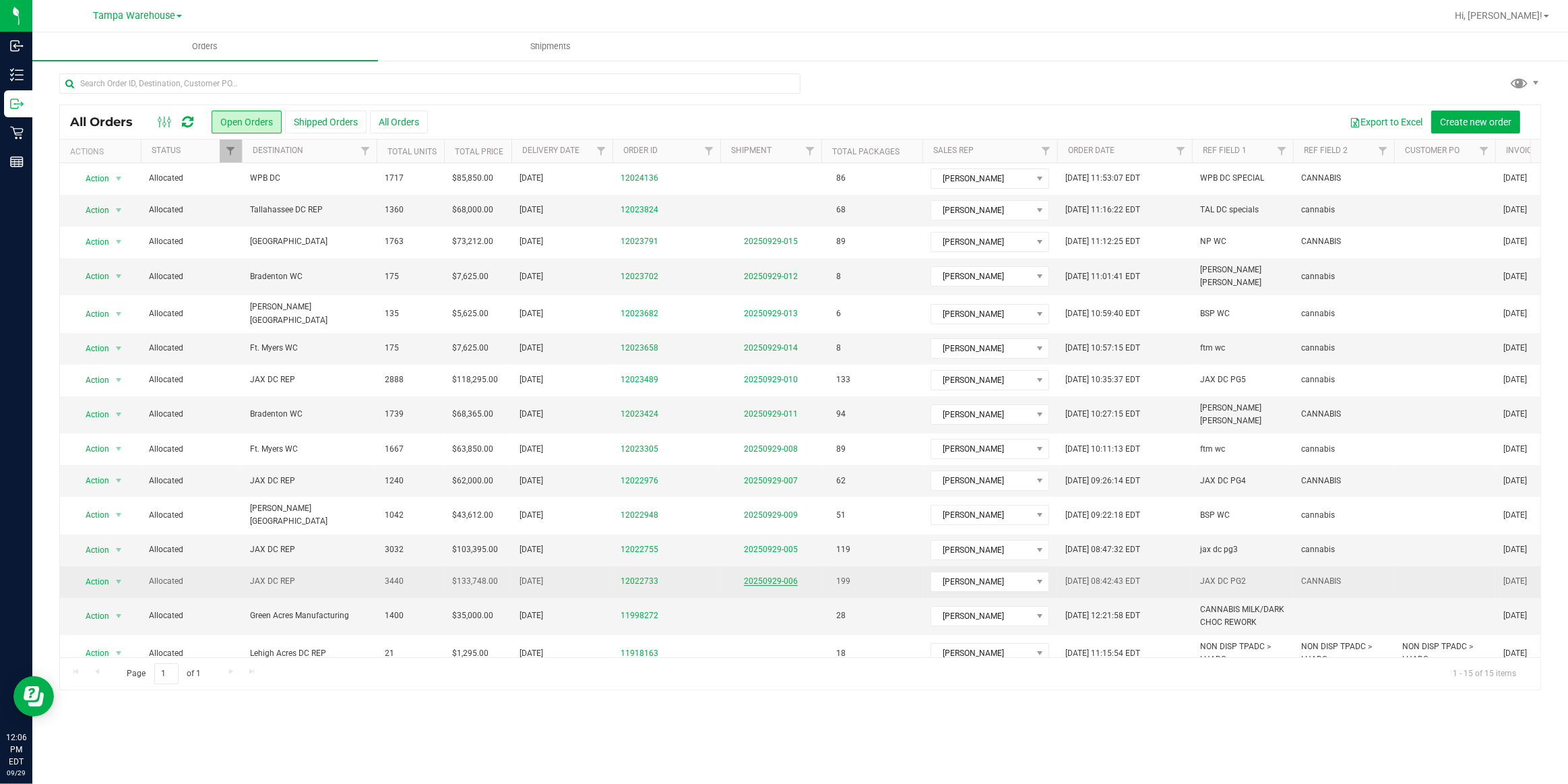
click at [788, 576] on link "20250929-006" at bounding box center [771, 581] width 54 height 9
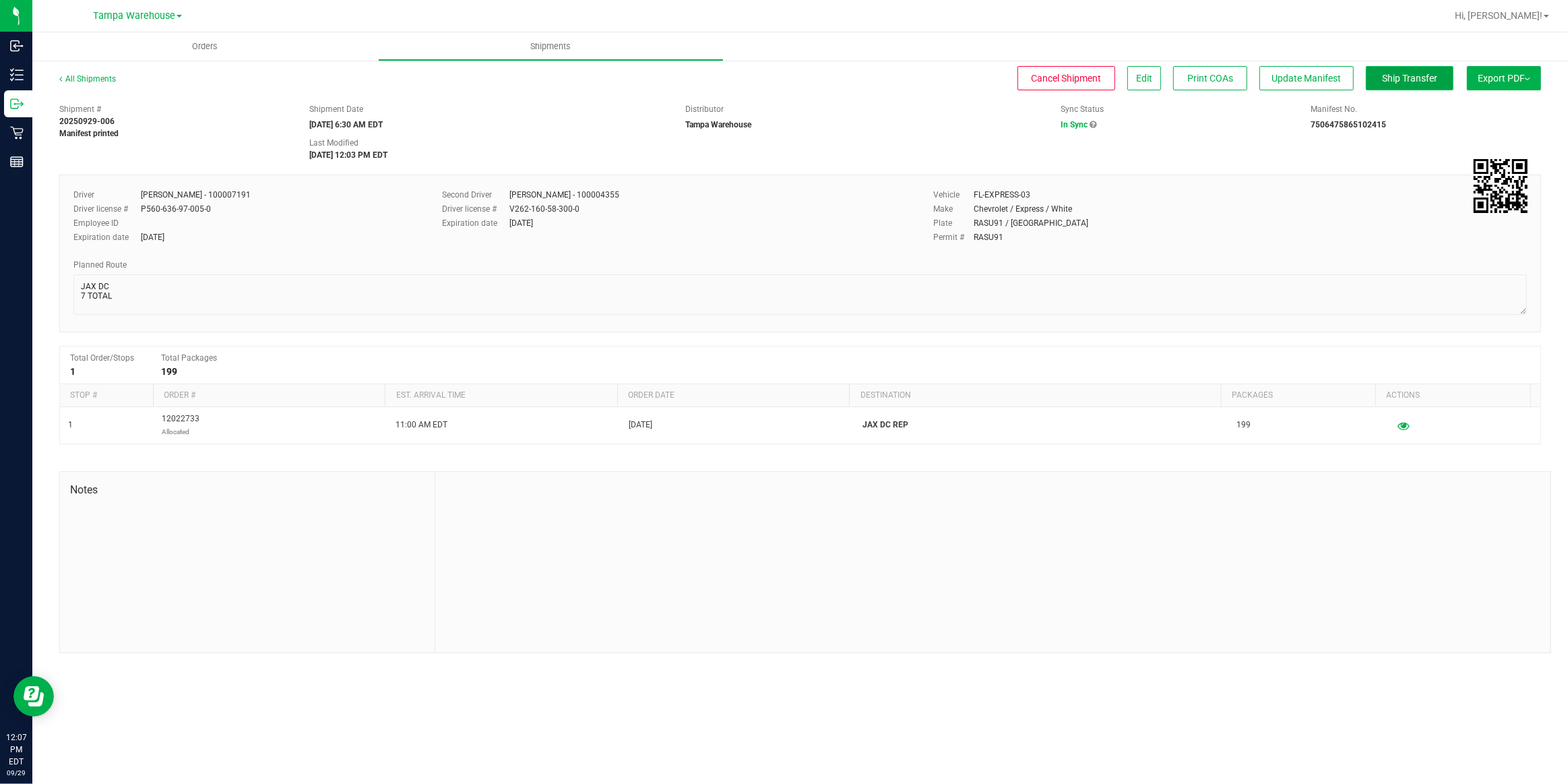
click at [1416, 84] on span "Ship Transfer" at bounding box center [1410, 78] width 56 height 11
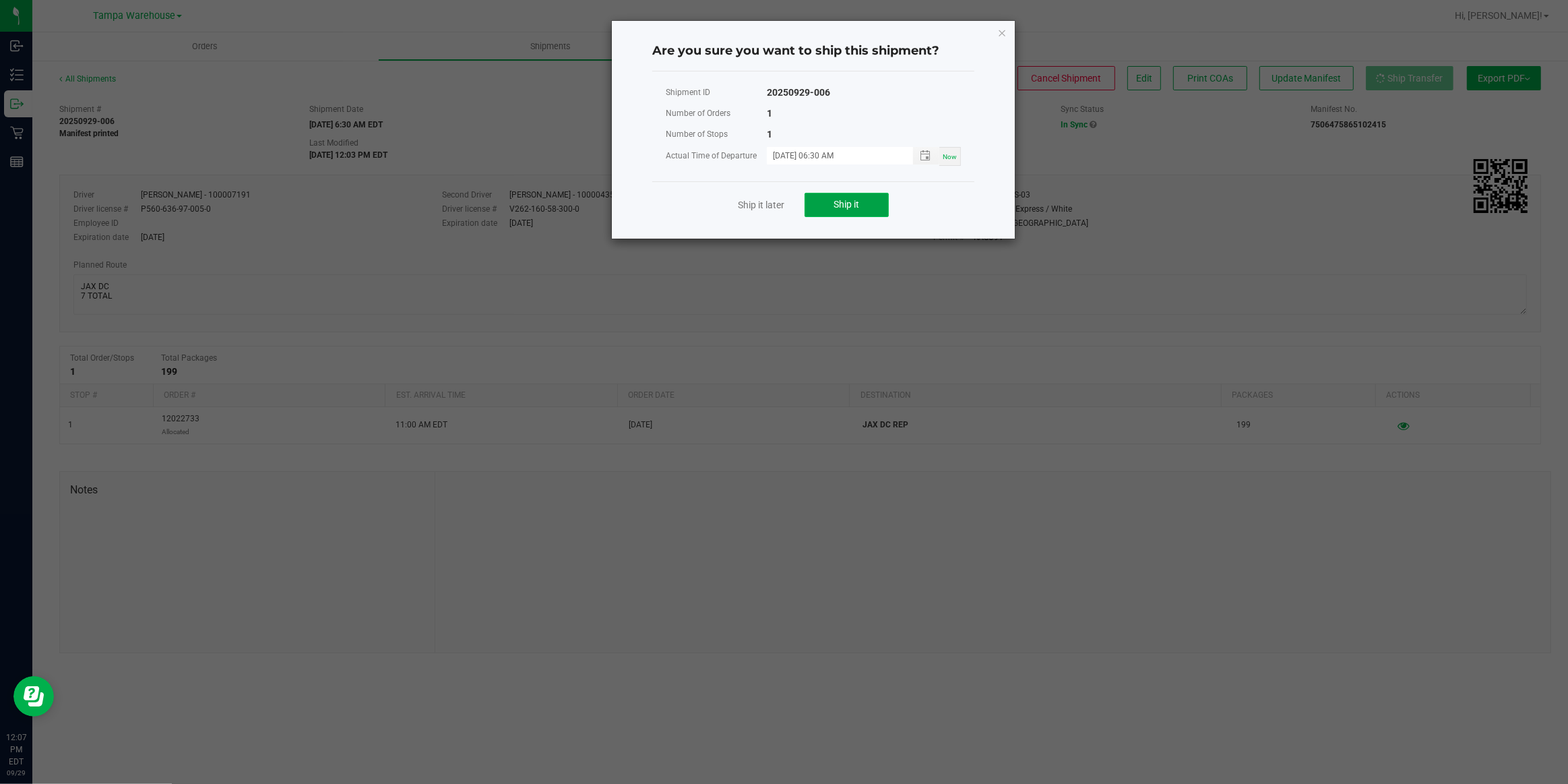
click at [847, 202] on span "Ship it" at bounding box center [848, 204] width 26 height 11
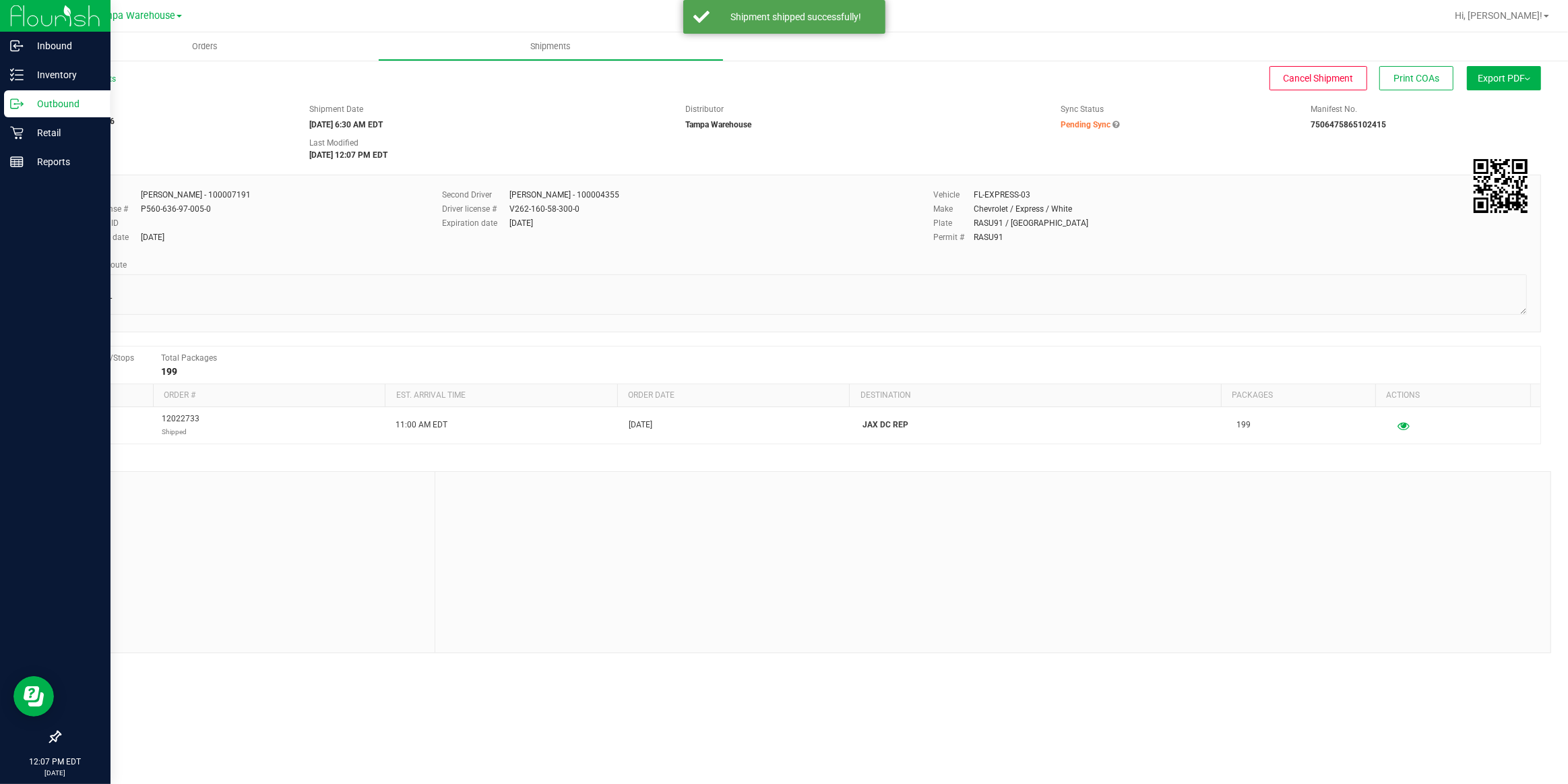
click at [42, 100] on p "Outbound" at bounding box center [64, 104] width 81 height 16
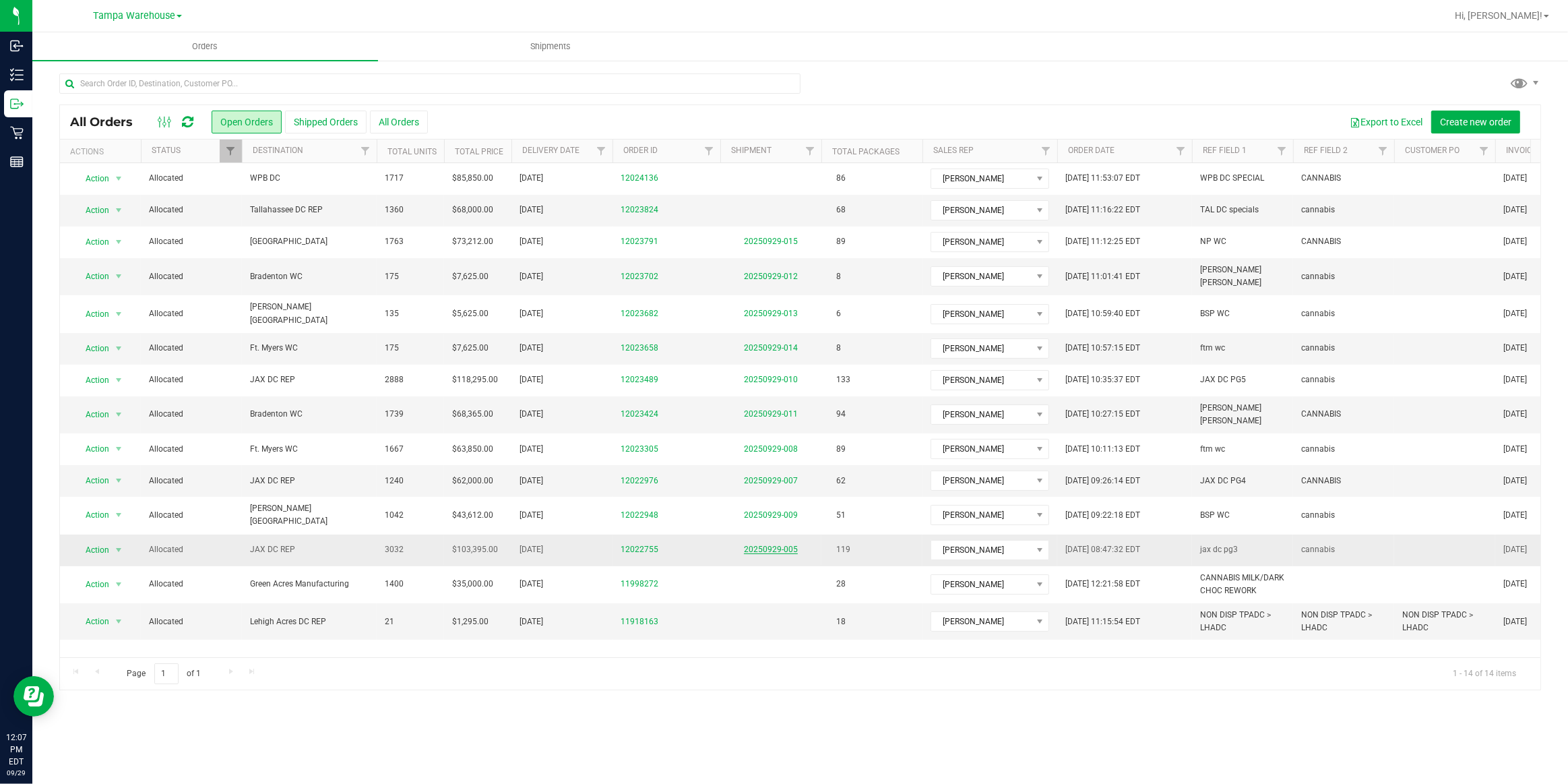
click at [781, 545] on link "20250929-005" at bounding box center [771, 550] width 54 height 9
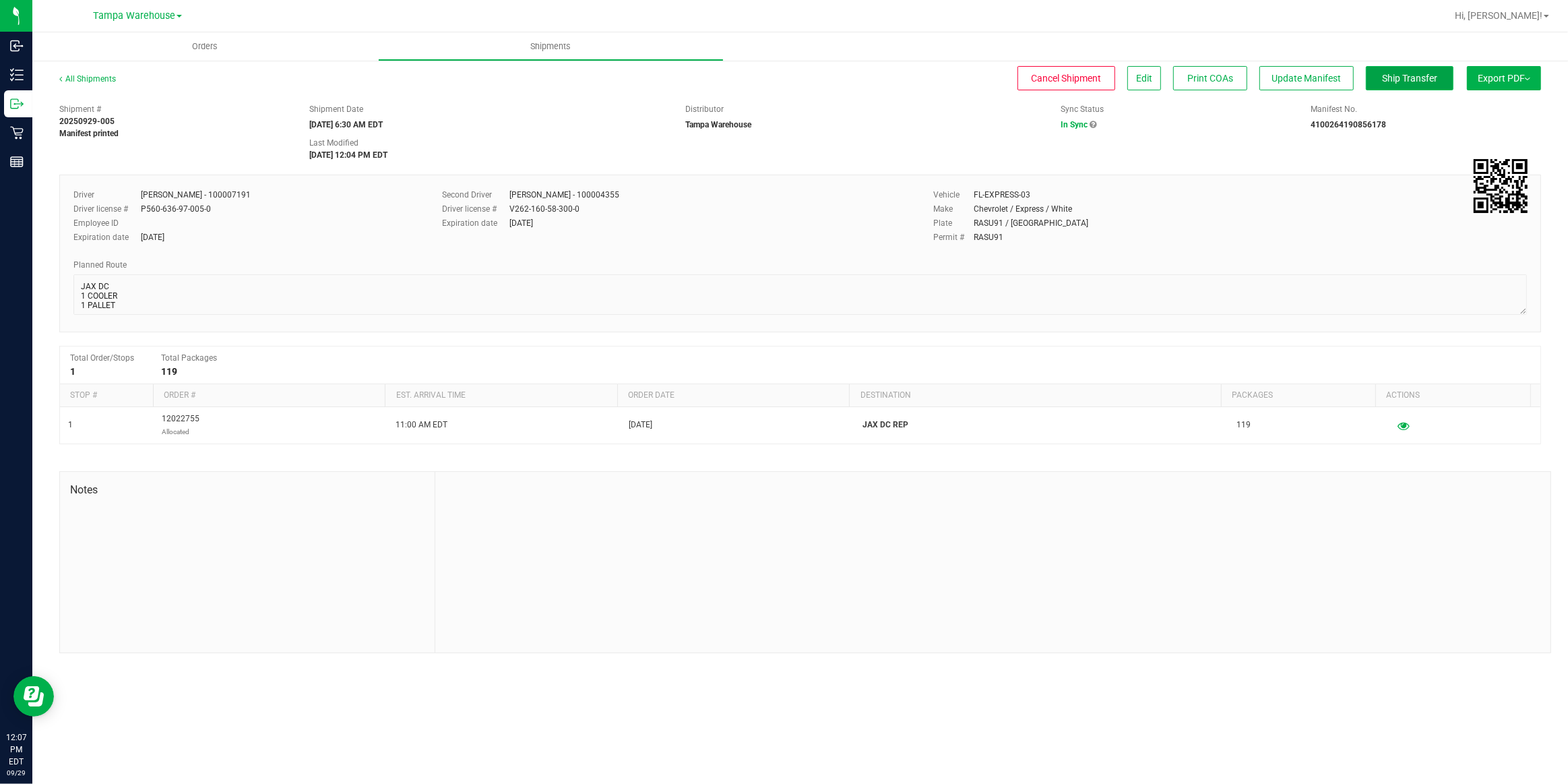
click at [1402, 75] on span "Ship Transfer" at bounding box center [1410, 78] width 56 height 11
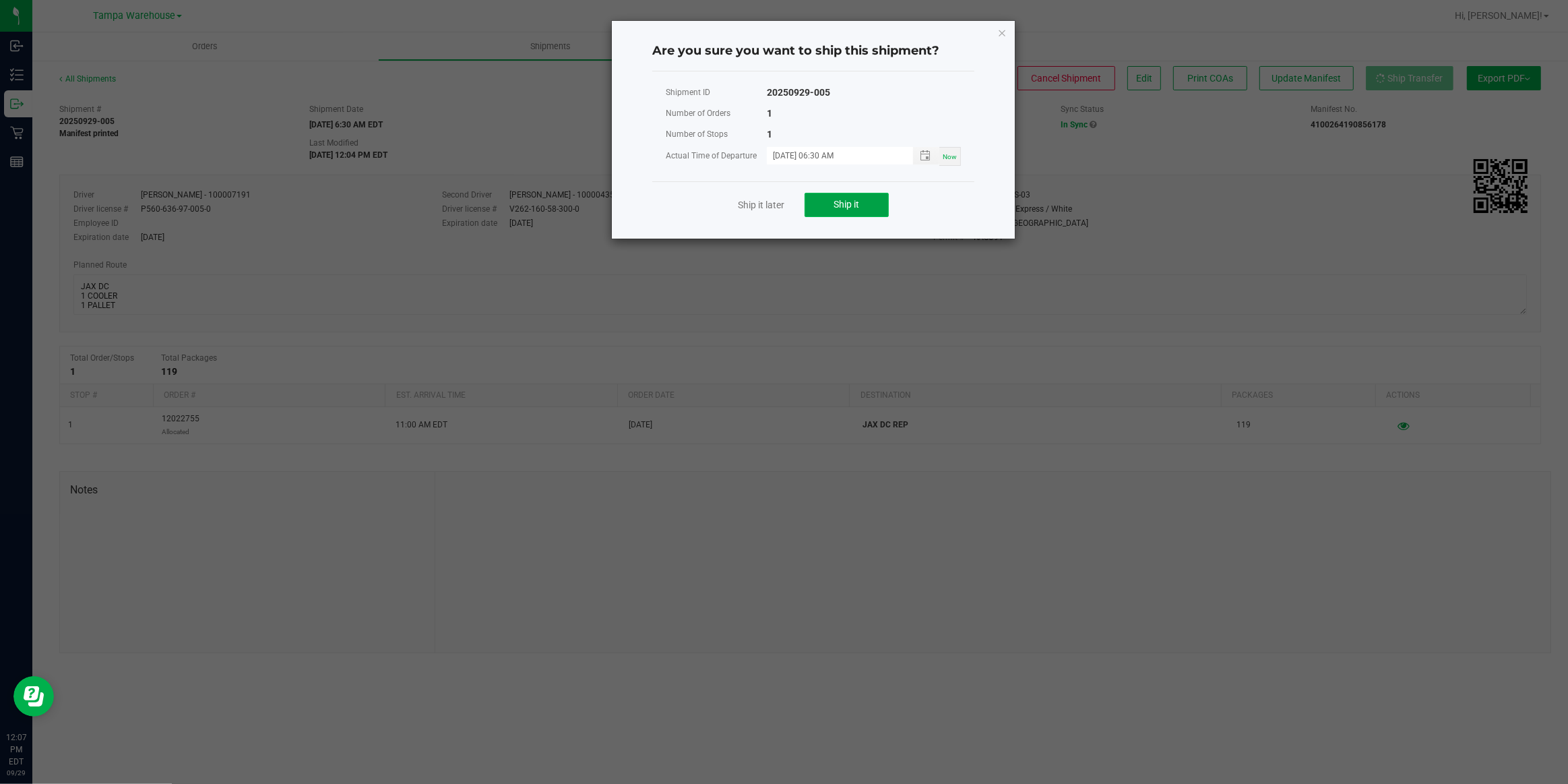
click at [855, 207] on span "Ship it" at bounding box center [848, 204] width 26 height 11
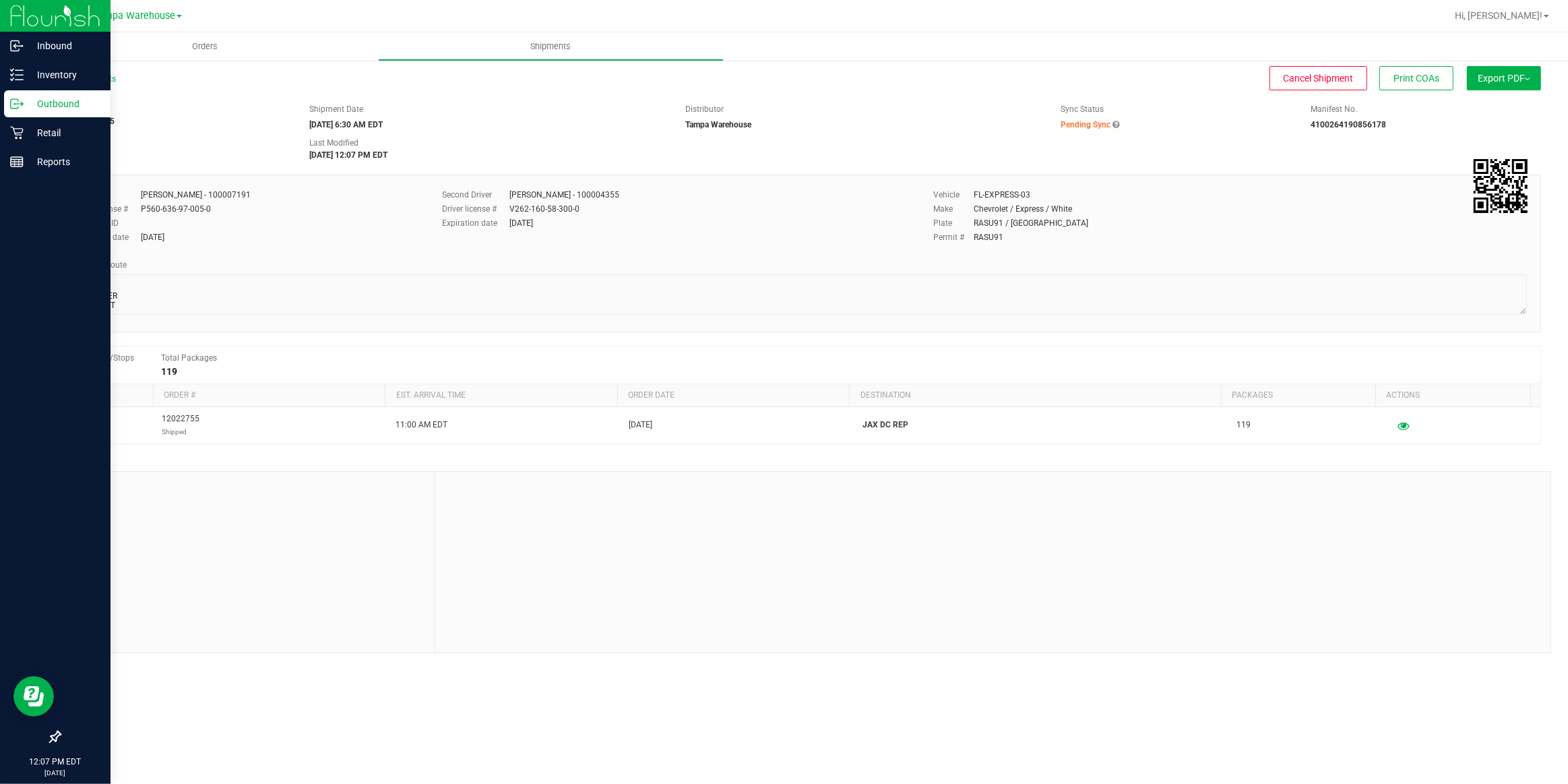
click at [56, 104] on p "Outbound" at bounding box center [64, 104] width 81 height 16
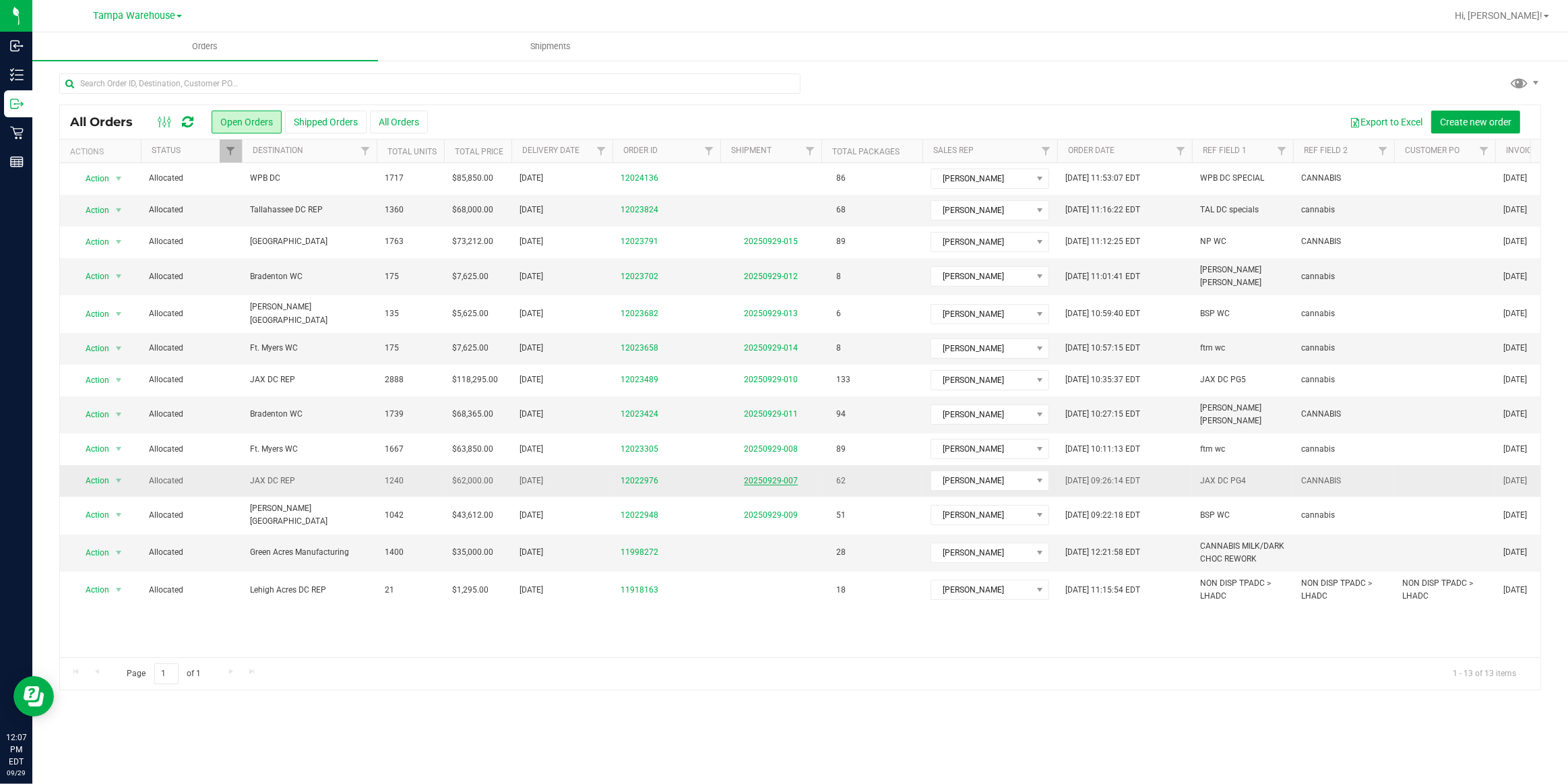
click at [780, 476] on link "20250929-007" at bounding box center [771, 480] width 54 height 9
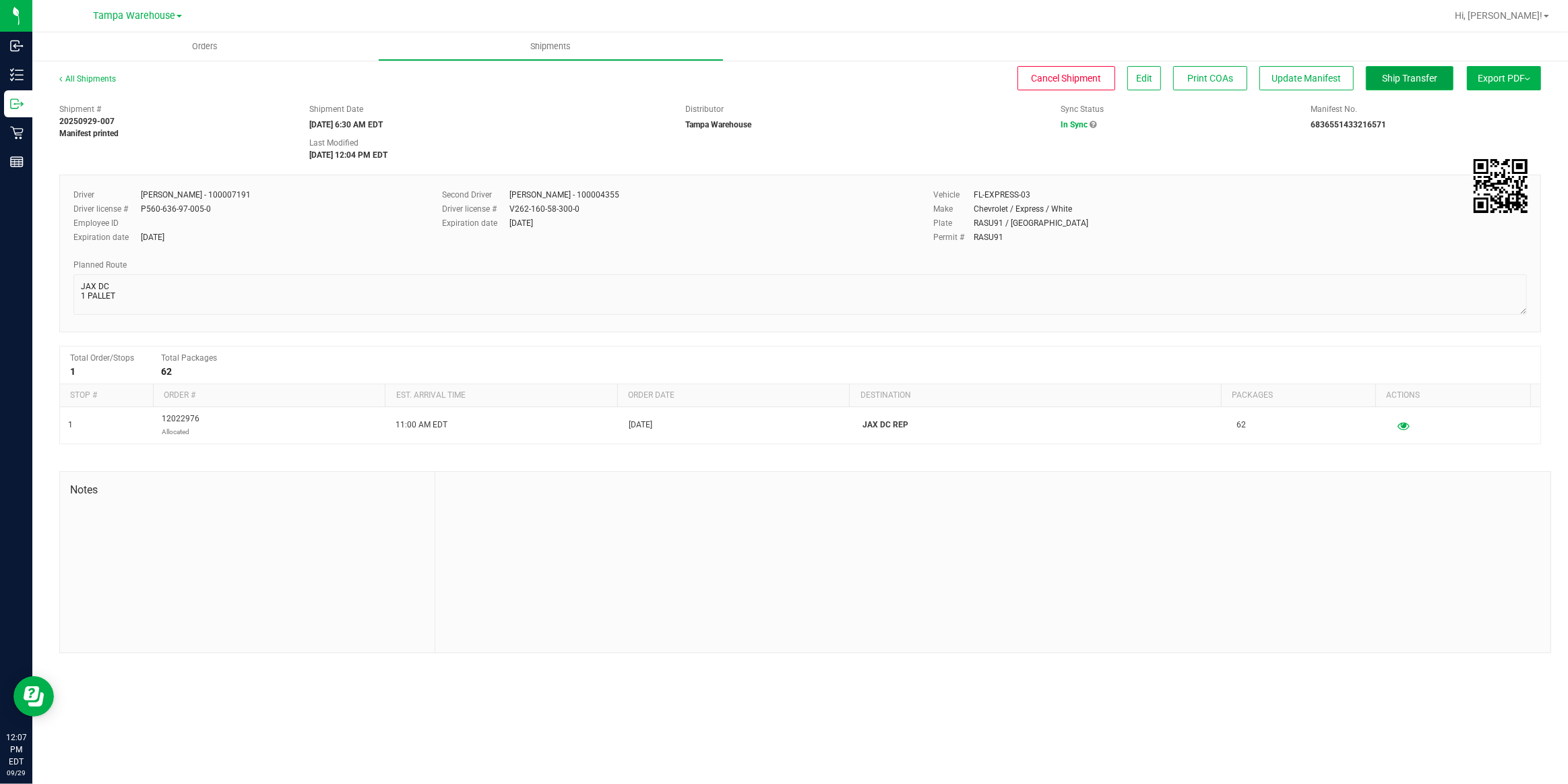
click at [1415, 80] on span "Ship Transfer" at bounding box center [1410, 78] width 56 height 11
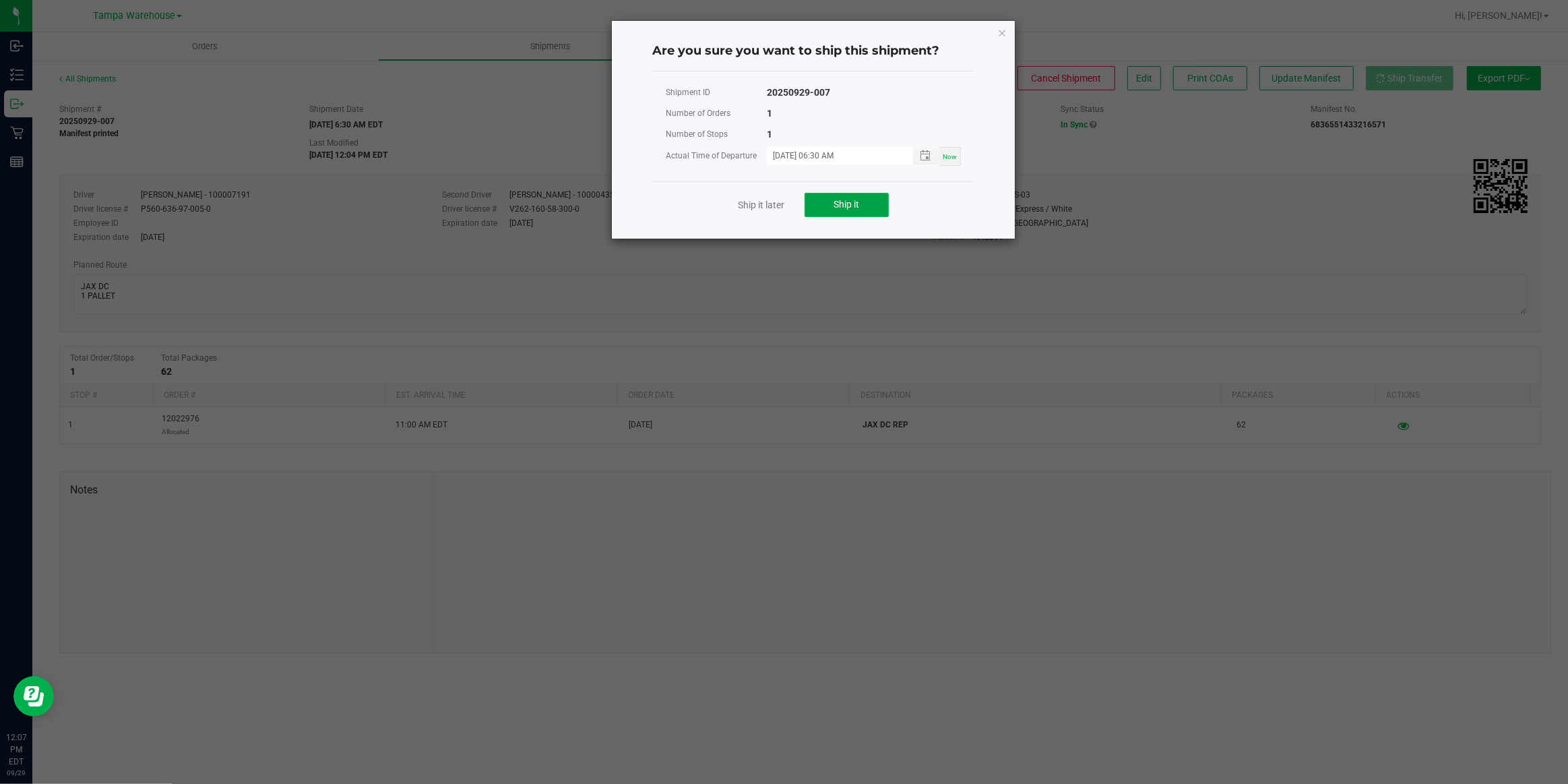
click at [841, 200] on span "Ship it" at bounding box center [848, 204] width 26 height 11
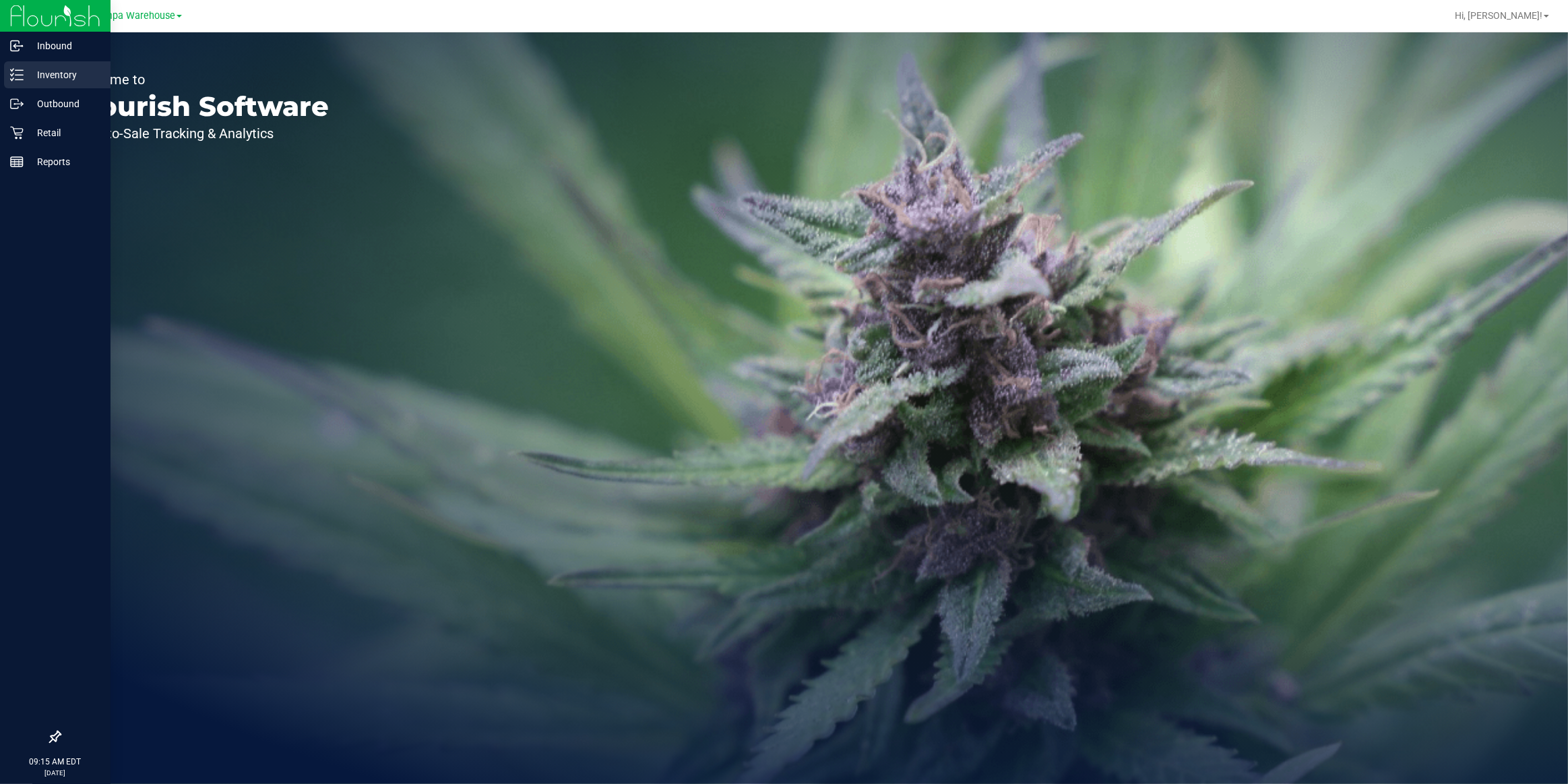
click at [44, 70] on p "Inventory" at bounding box center [64, 75] width 81 height 16
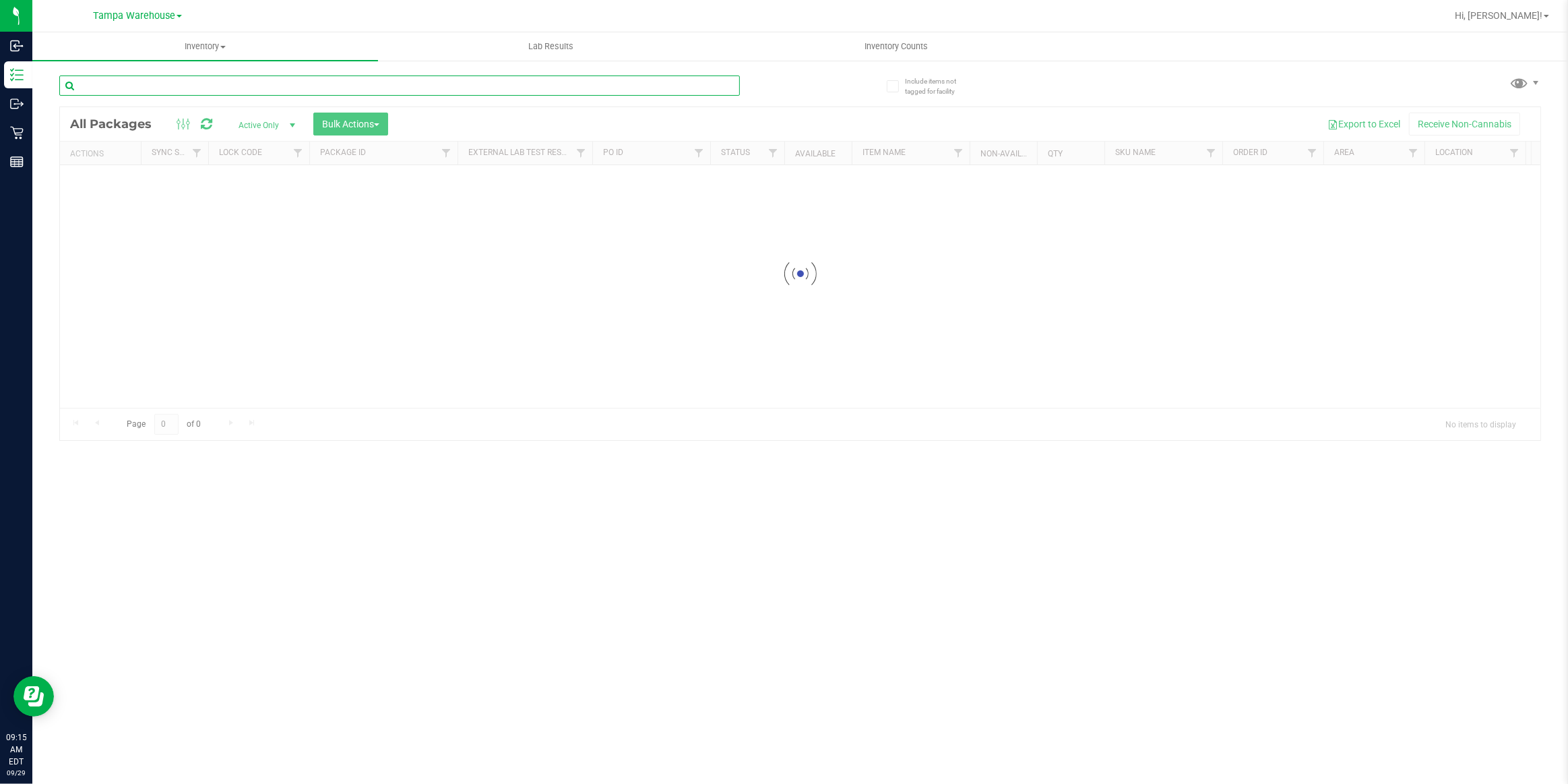
click at [229, 86] on input "text" at bounding box center [399, 85] width 681 height 21
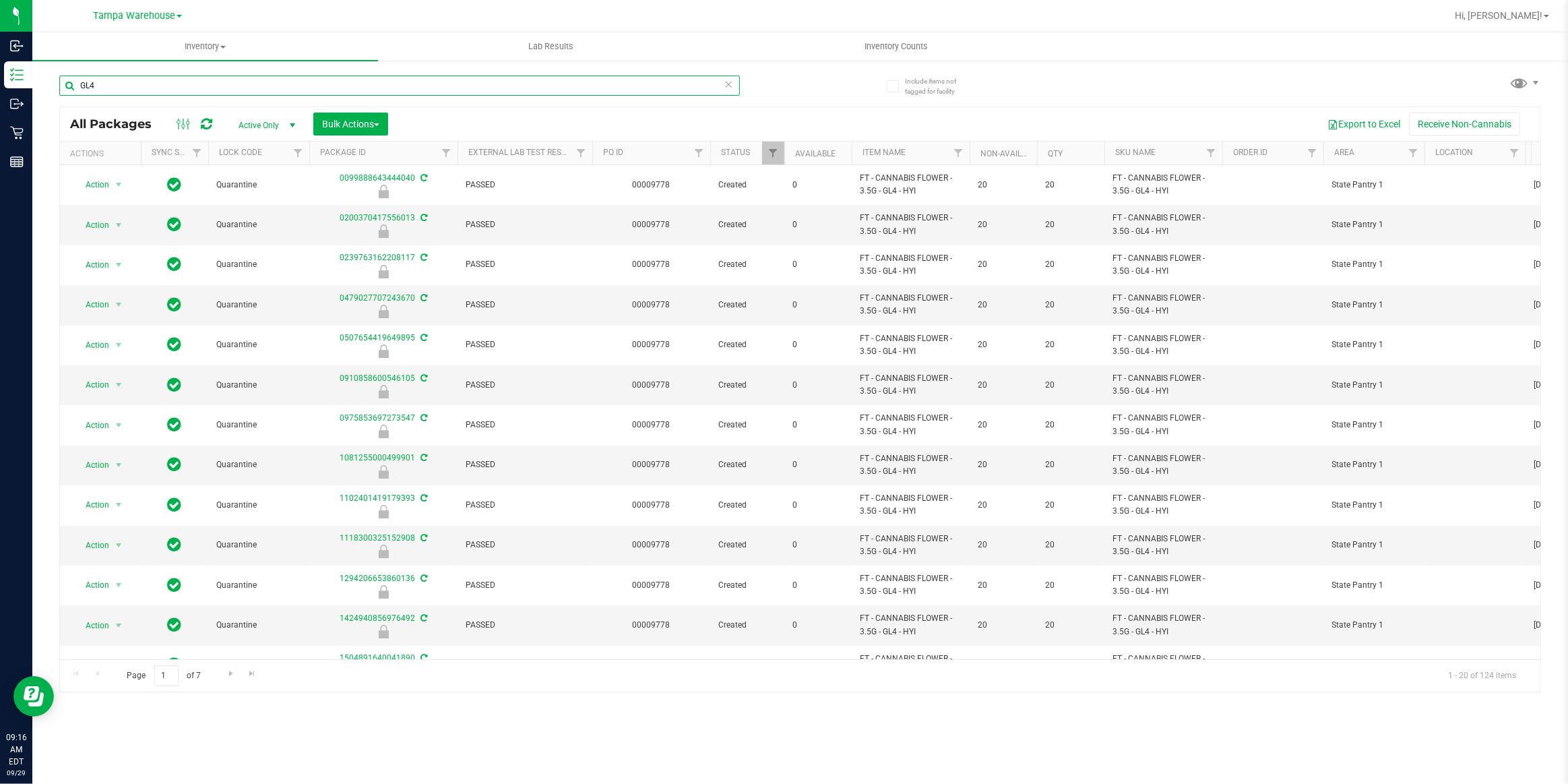
drag, startPoint x: 116, startPoint y: 81, endPoint x: 72, endPoint y: 89, distance: 44.7
click at [74, 89] on input "GL4" at bounding box center [399, 85] width 681 height 21
type input "GT7"
click at [204, 126] on icon at bounding box center [206, 124] width 11 height 14
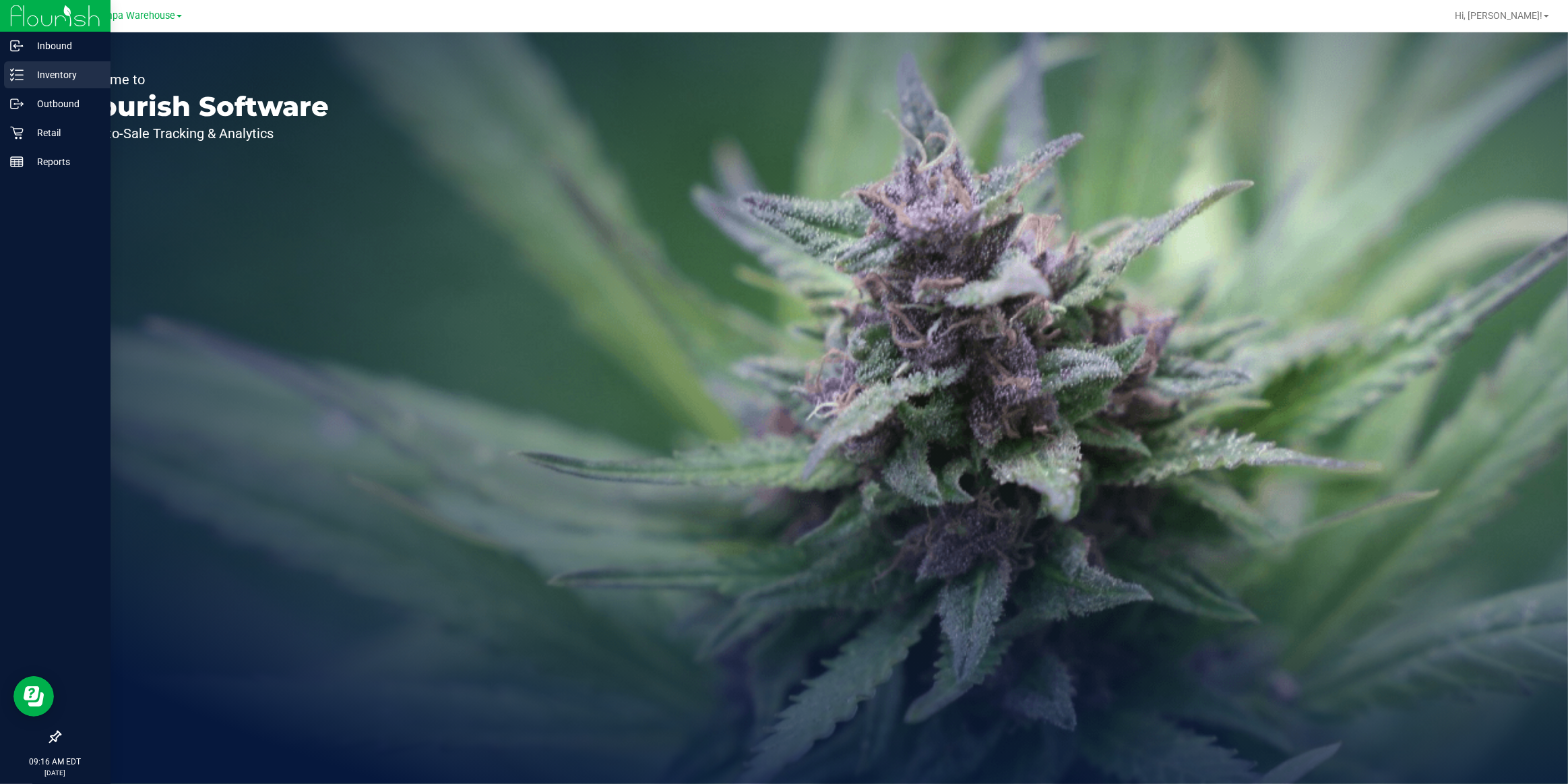
click at [61, 74] on p "Inventory" at bounding box center [64, 75] width 81 height 16
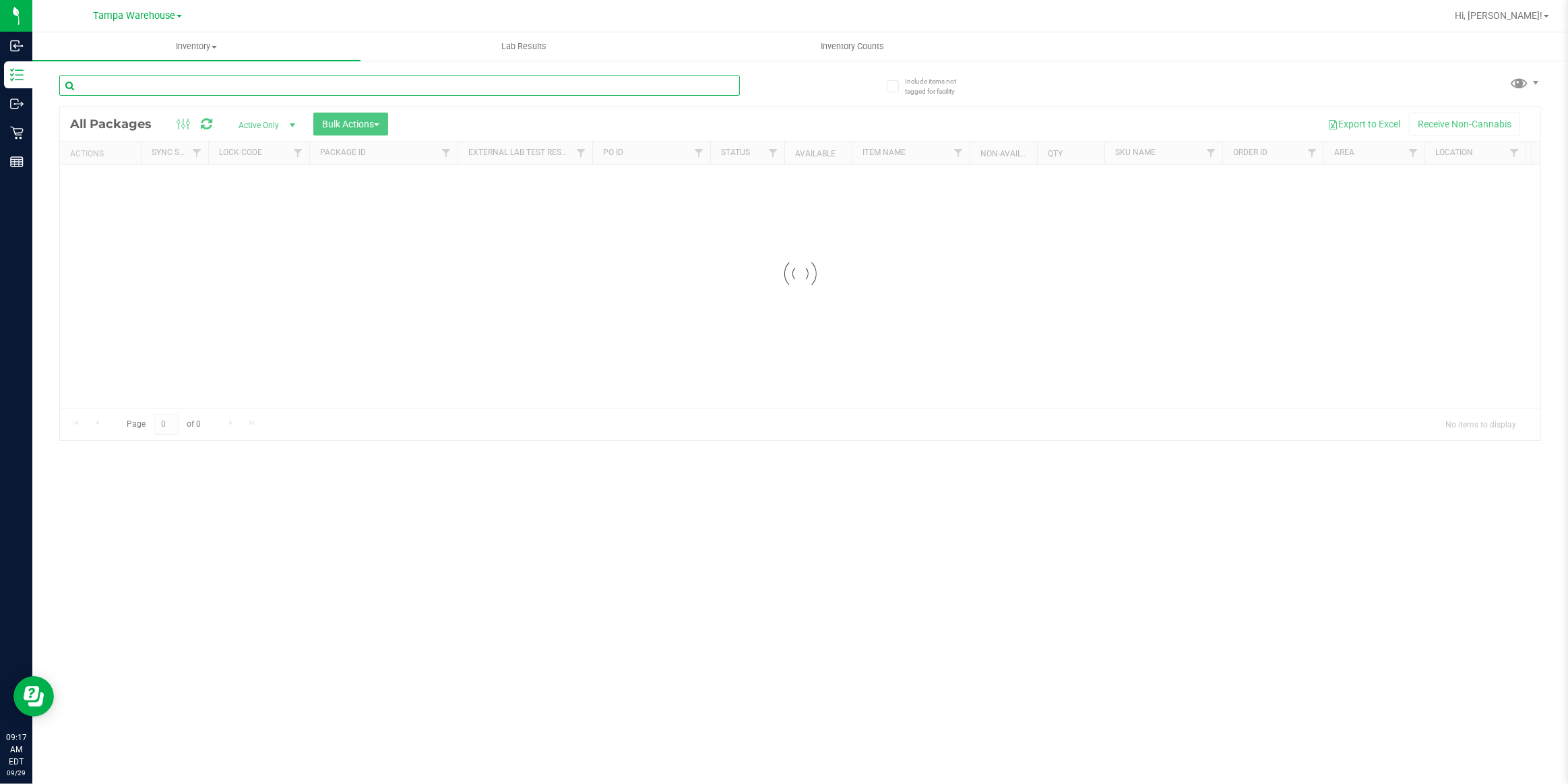
click at [259, 88] on input "text" at bounding box center [399, 85] width 681 height 21
type input "YMY"
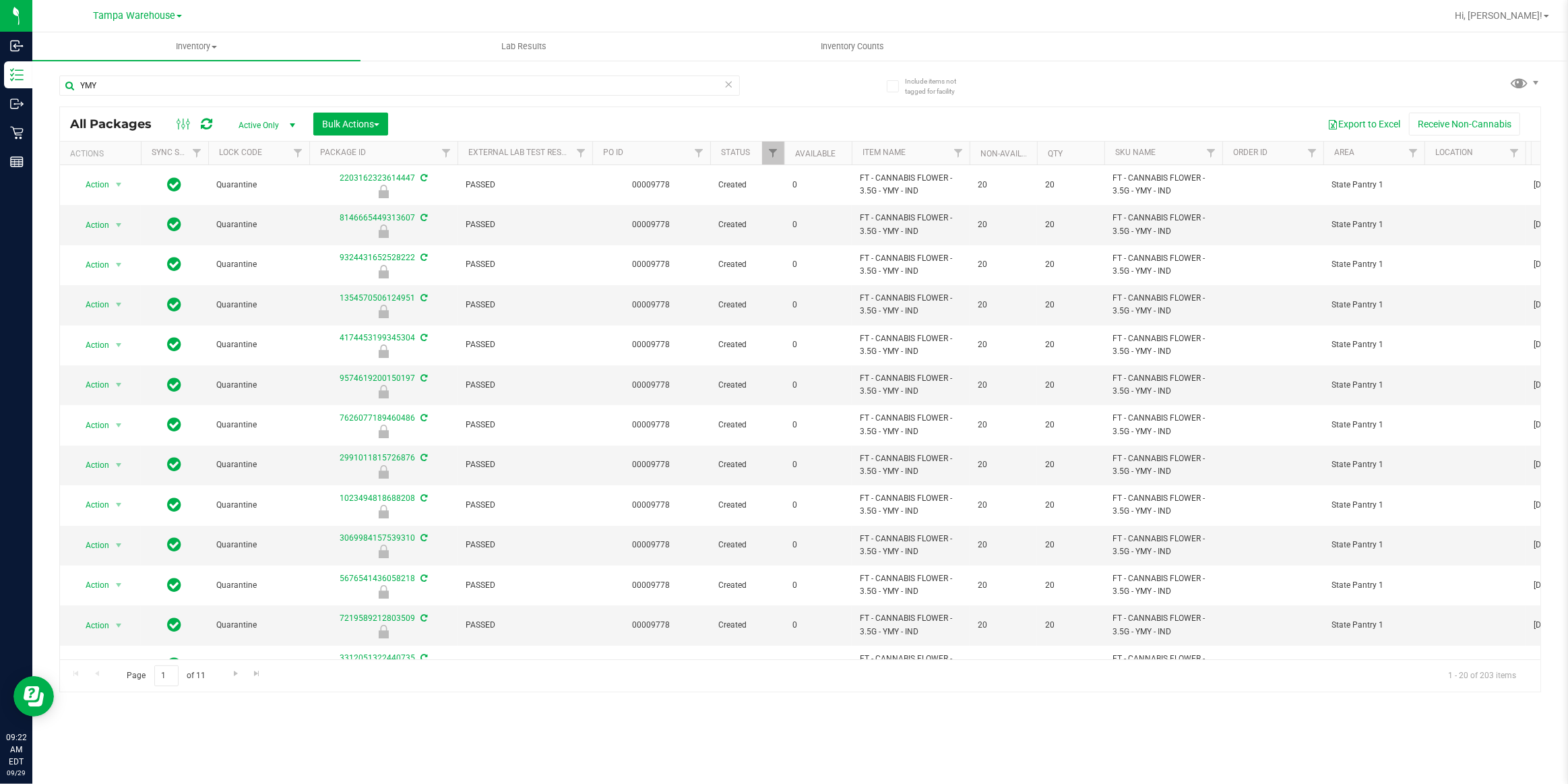
click at [204, 124] on icon at bounding box center [206, 124] width 11 height 14
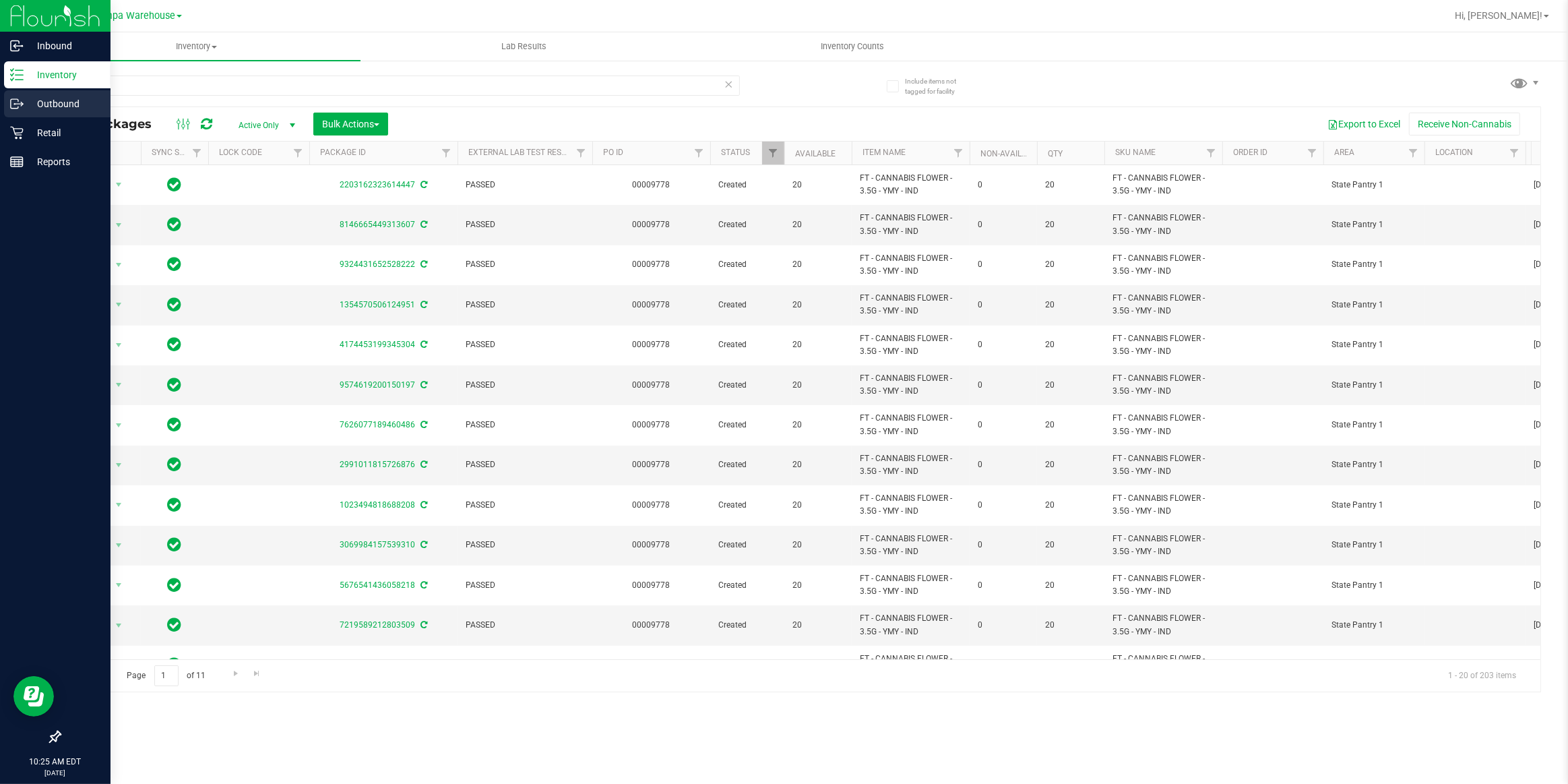
click at [40, 101] on p "Outbound" at bounding box center [64, 104] width 81 height 16
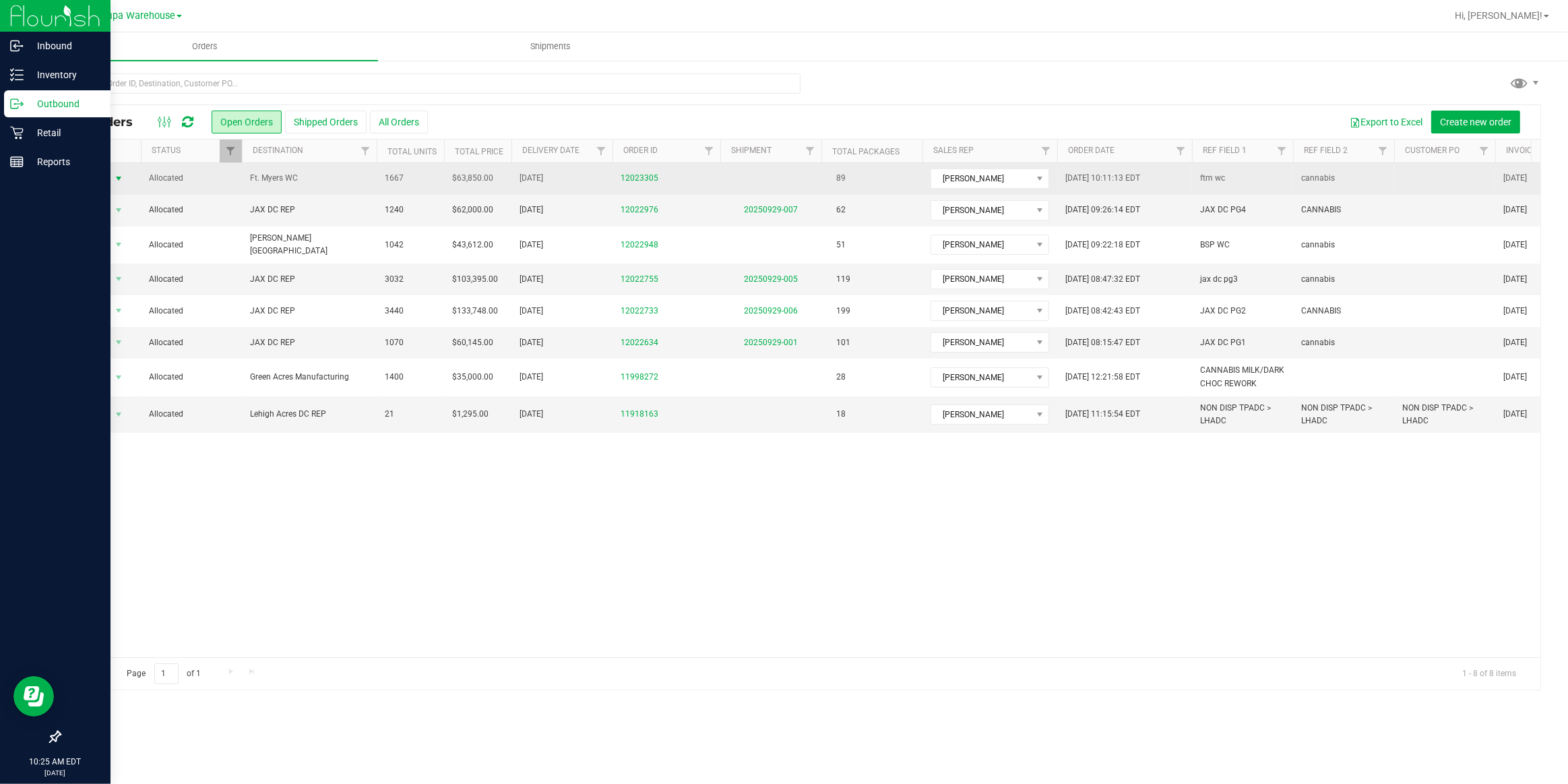
click at [91, 175] on span "Action" at bounding box center [92, 178] width 37 height 19
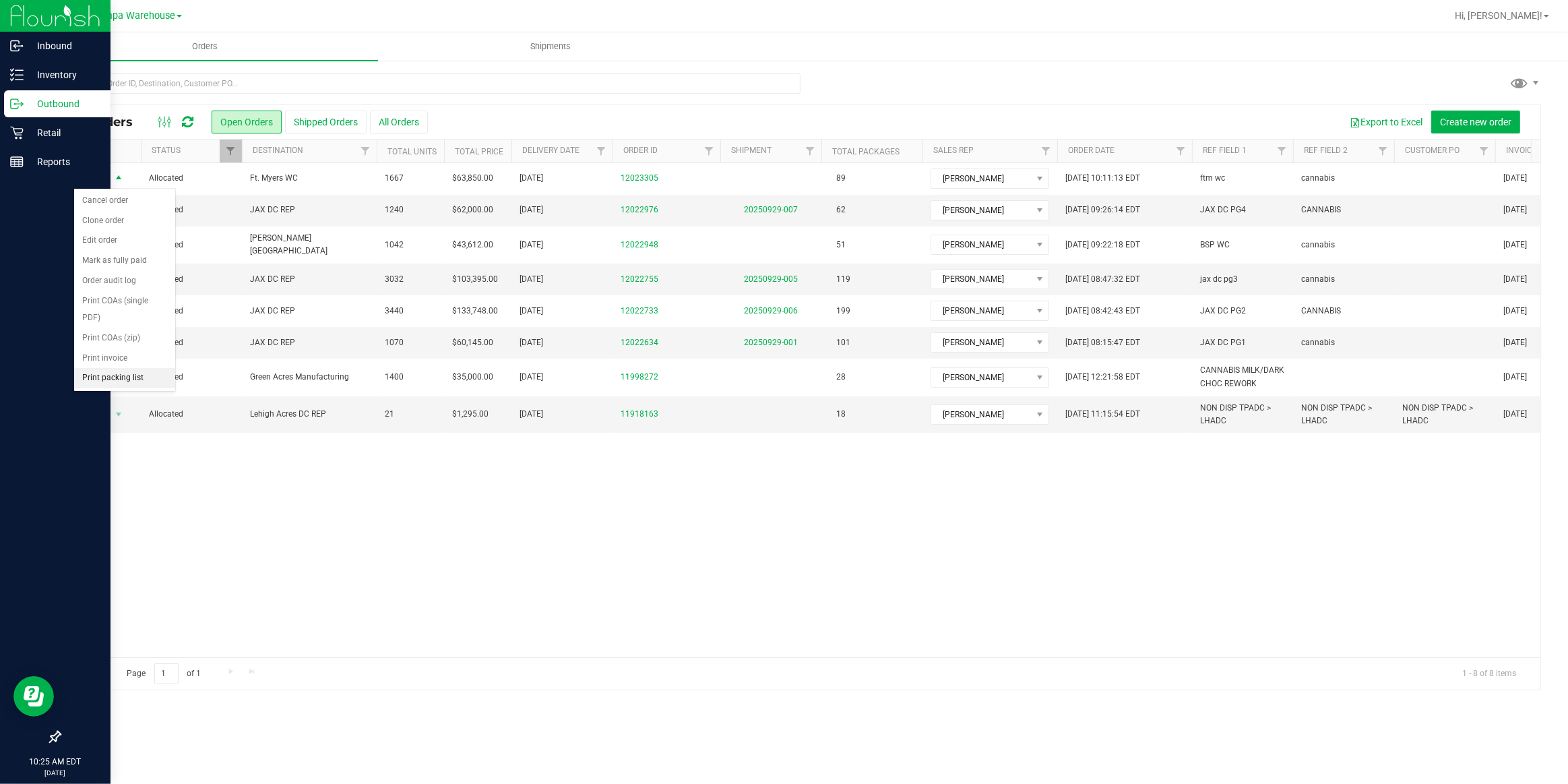
click at [123, 368] on li "Print packing list" at bounding box center [124, 378] width 101 height 21
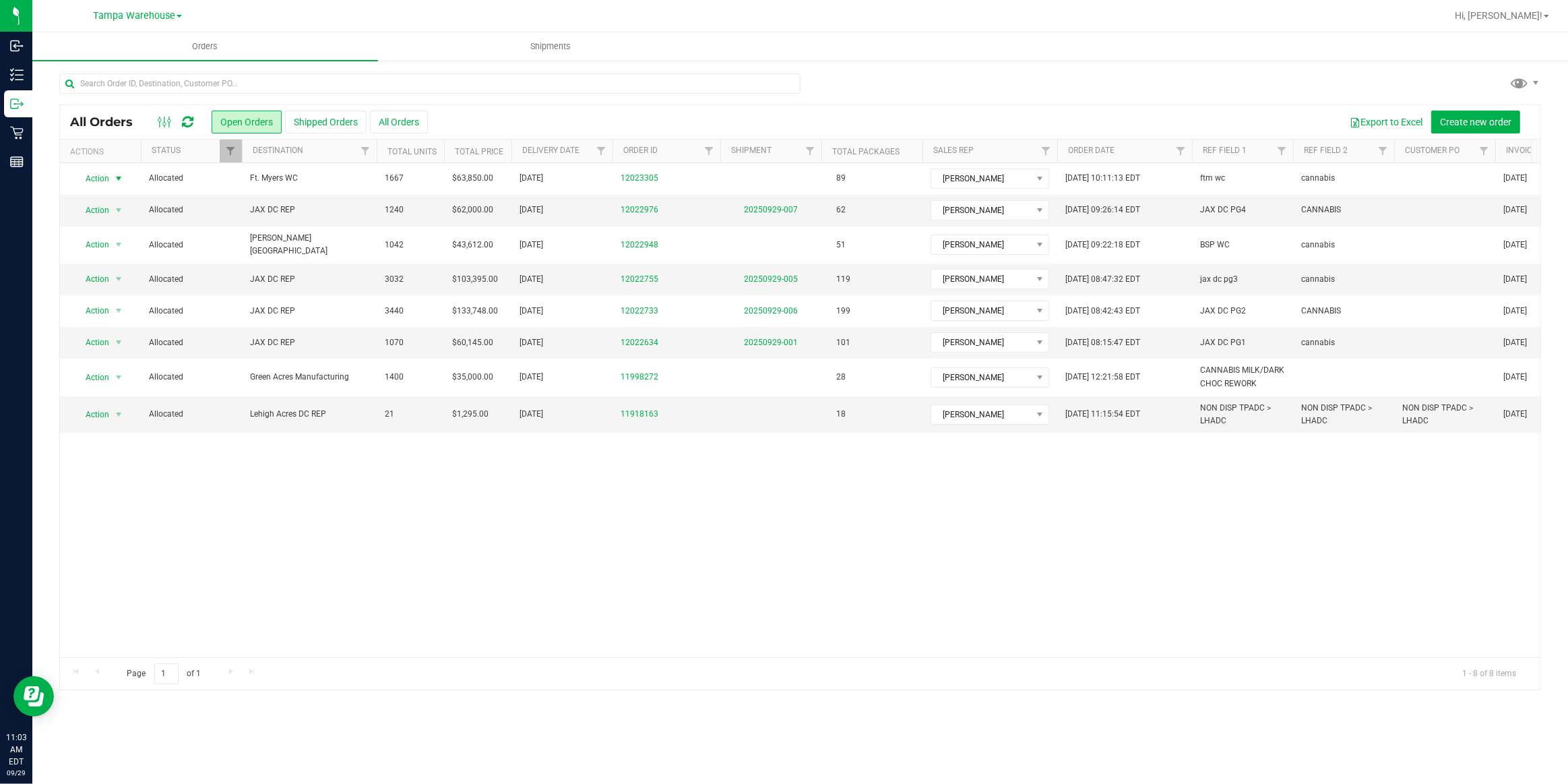
click at [188, 123] on icon at bounding box center [187, 122] width 11 height 14
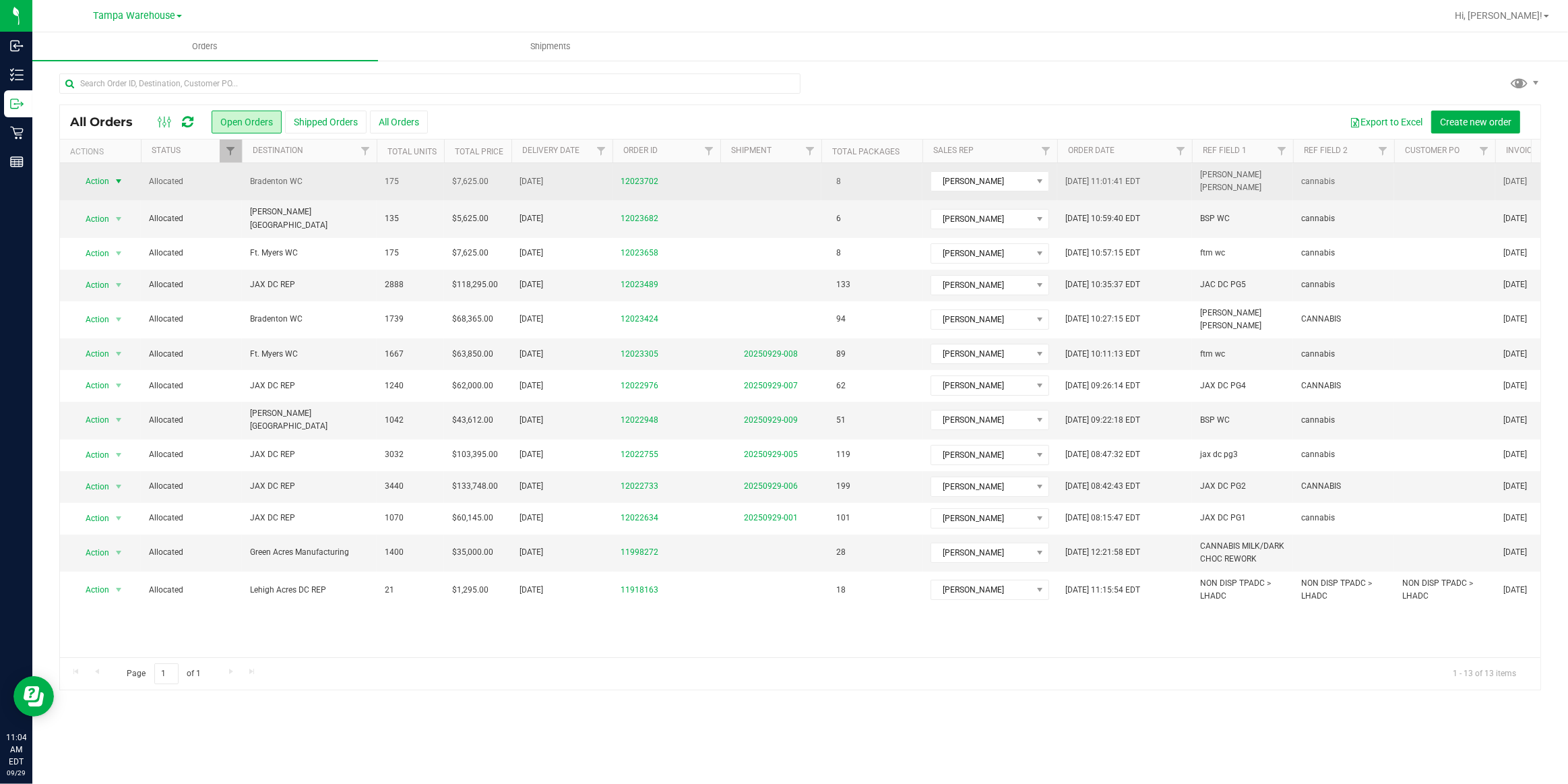
click at [99, 180] on span "Action" at bounding box center [92, 181] width 37 height 19
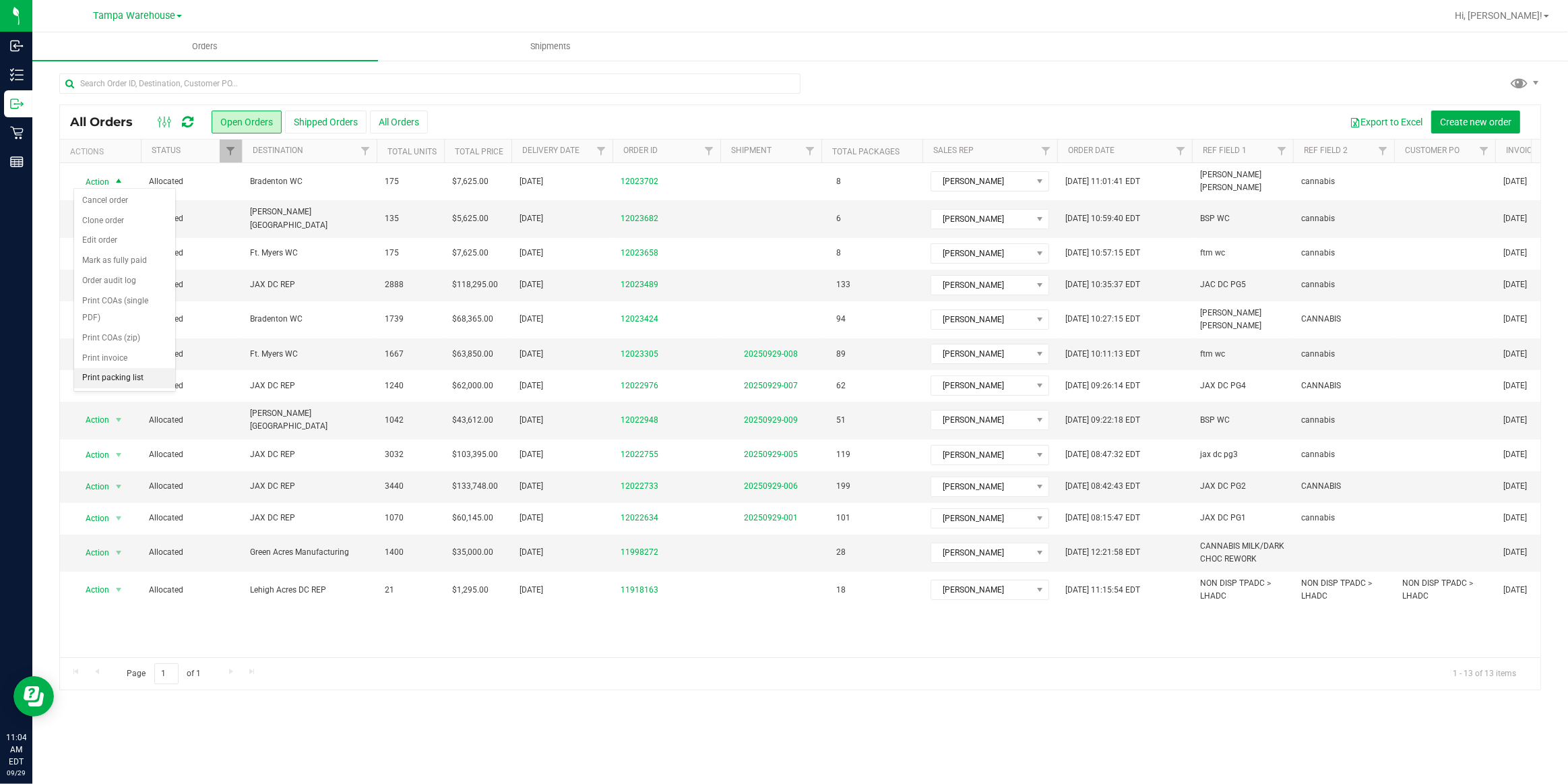
click at [126, 368] on li "Print packing list" at bounding box center [124, 378] width 101 height 21
click at [107, 209] on span "Action" at bounding box center [92, 218] width 37 height 19
click at [132, 400] on li "Print packing list" at bounding box center [124, 410] width 101 height 21
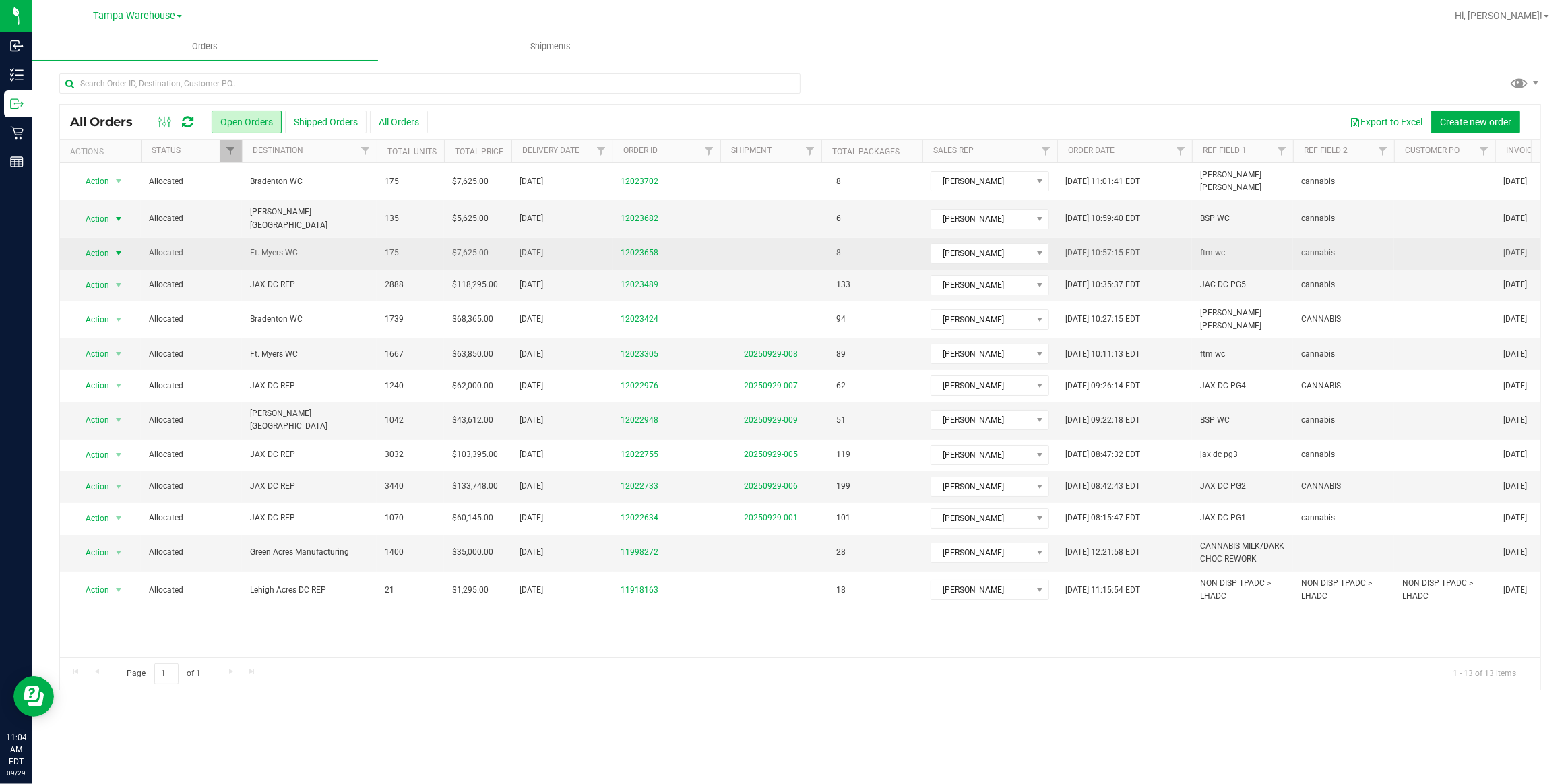
click at [108, 244] on span "Action" at bounding box center [92, 253] width 37 height 19
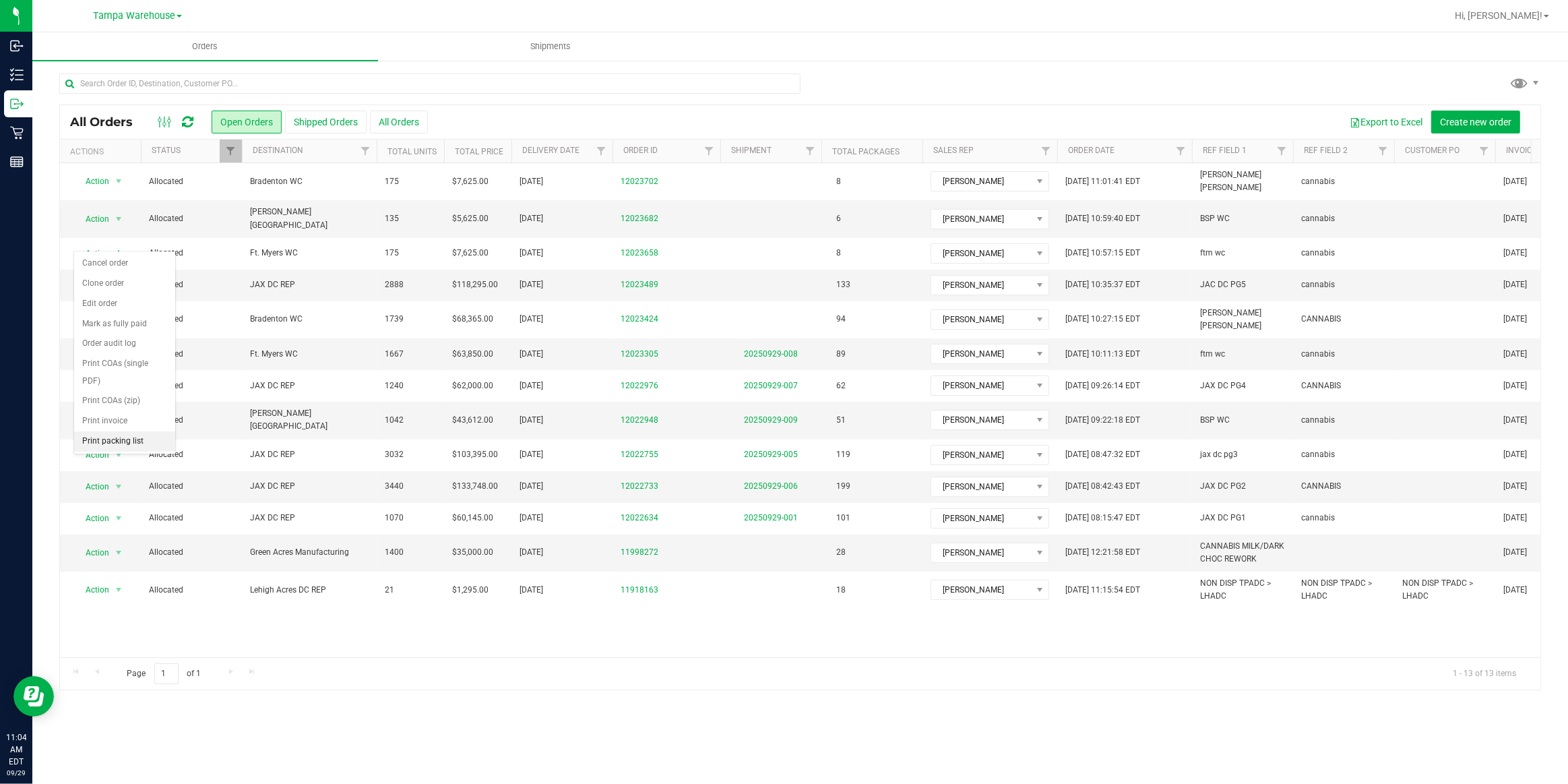
click at [128, 432] on li "Print packing list" at bounding box center [124, 441] width 101 height 21
click at [192, 121] on icon at bounding box center [187, 122] width 11 height 14
click at [276, 279] on span "JAX DC REP" at bounding box center [310, 285] width 119 height 13
